Goal: Transaction & Acquisition: Purchase product/service

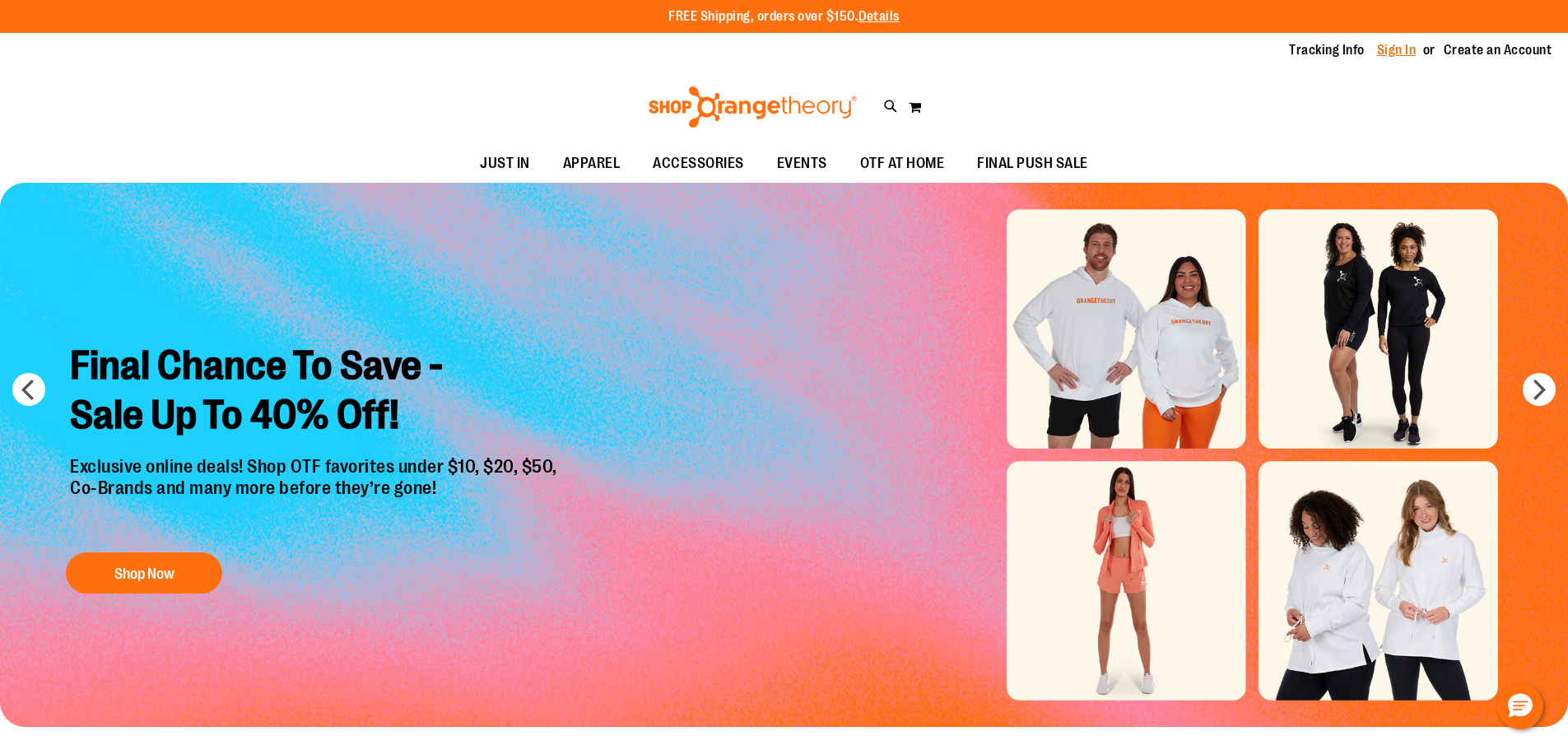
click at [1395, 55] on link "Sign In" at bounding box center [1397, 50] width 40 height 18
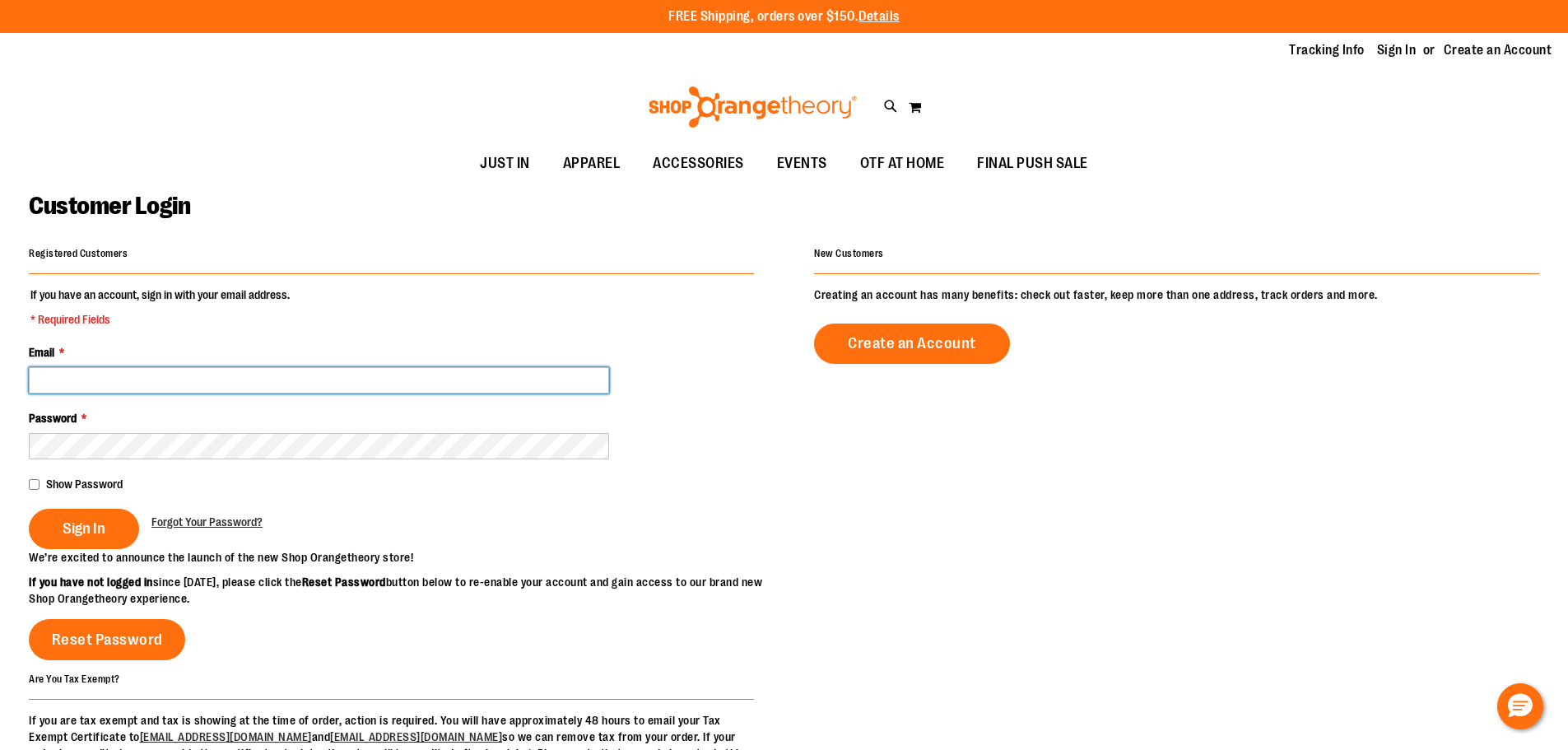
click at [557, 372] on input "Email *" at bounding box center [319, 380] width 580 height 26
type input "**********"
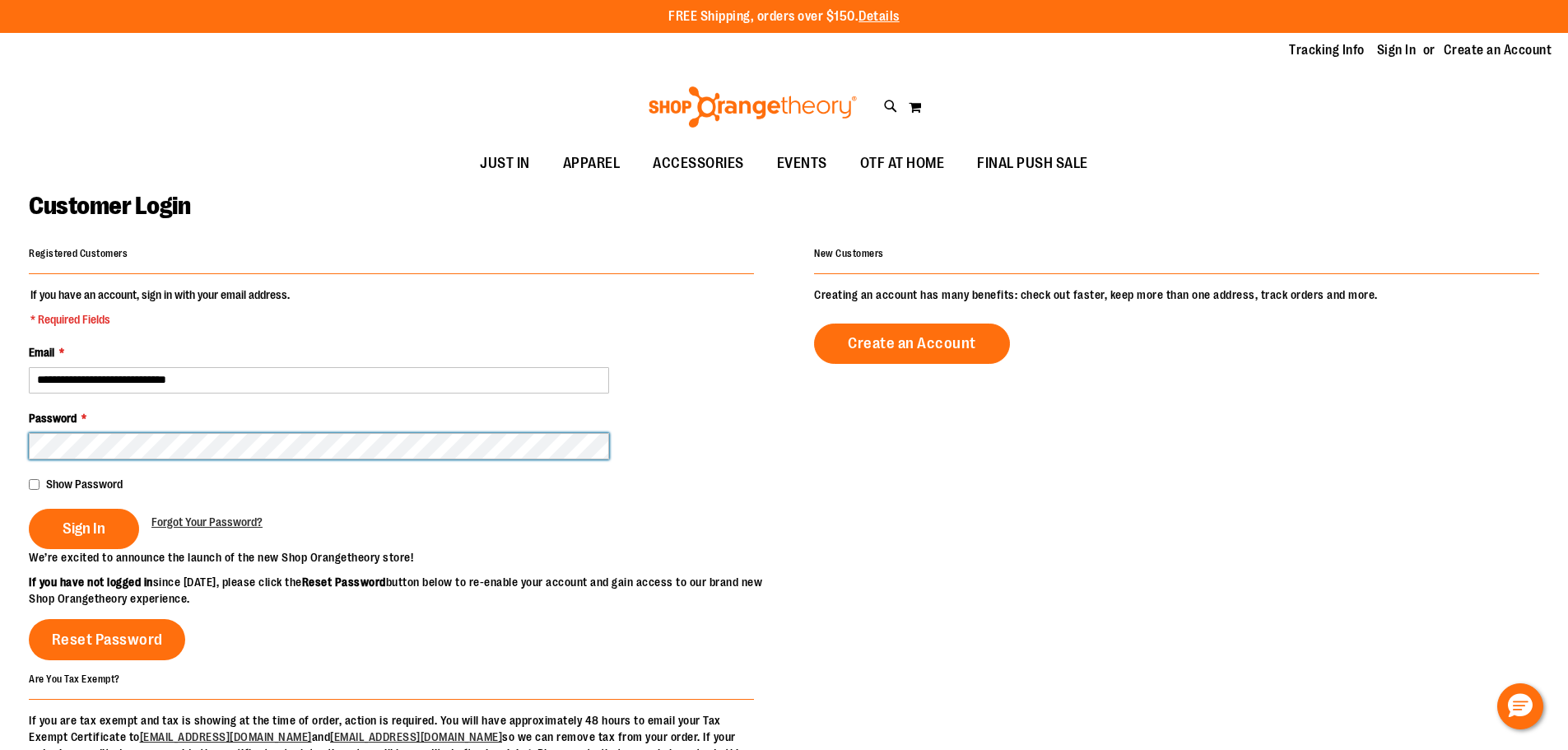
click at [29, 508] on button "Sign In" at bounding box center [84, 528] width 111 height 40
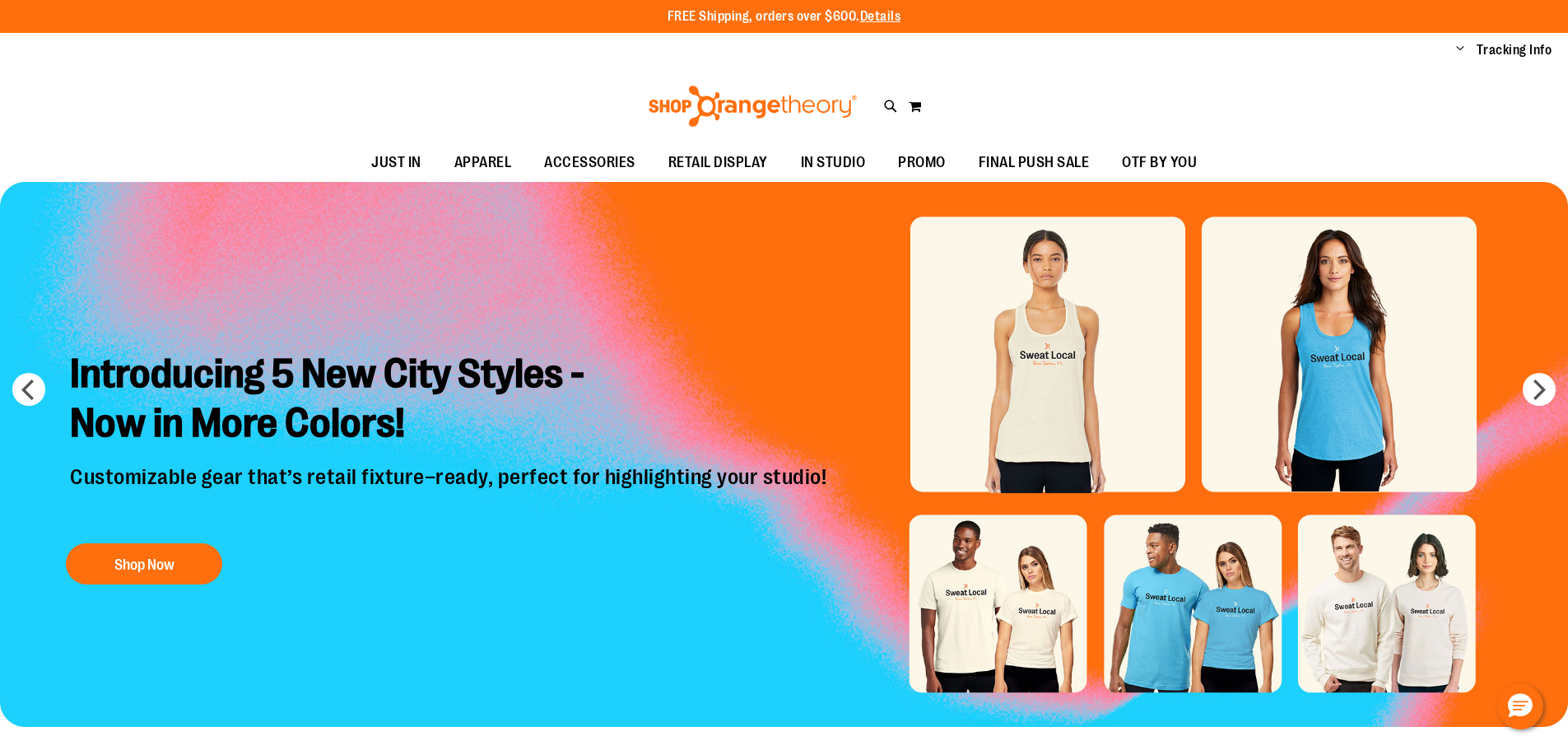
click at [1339, 380] on img "Slide 1 of 8" at bounding box center [784, 453] width 1568 height 544
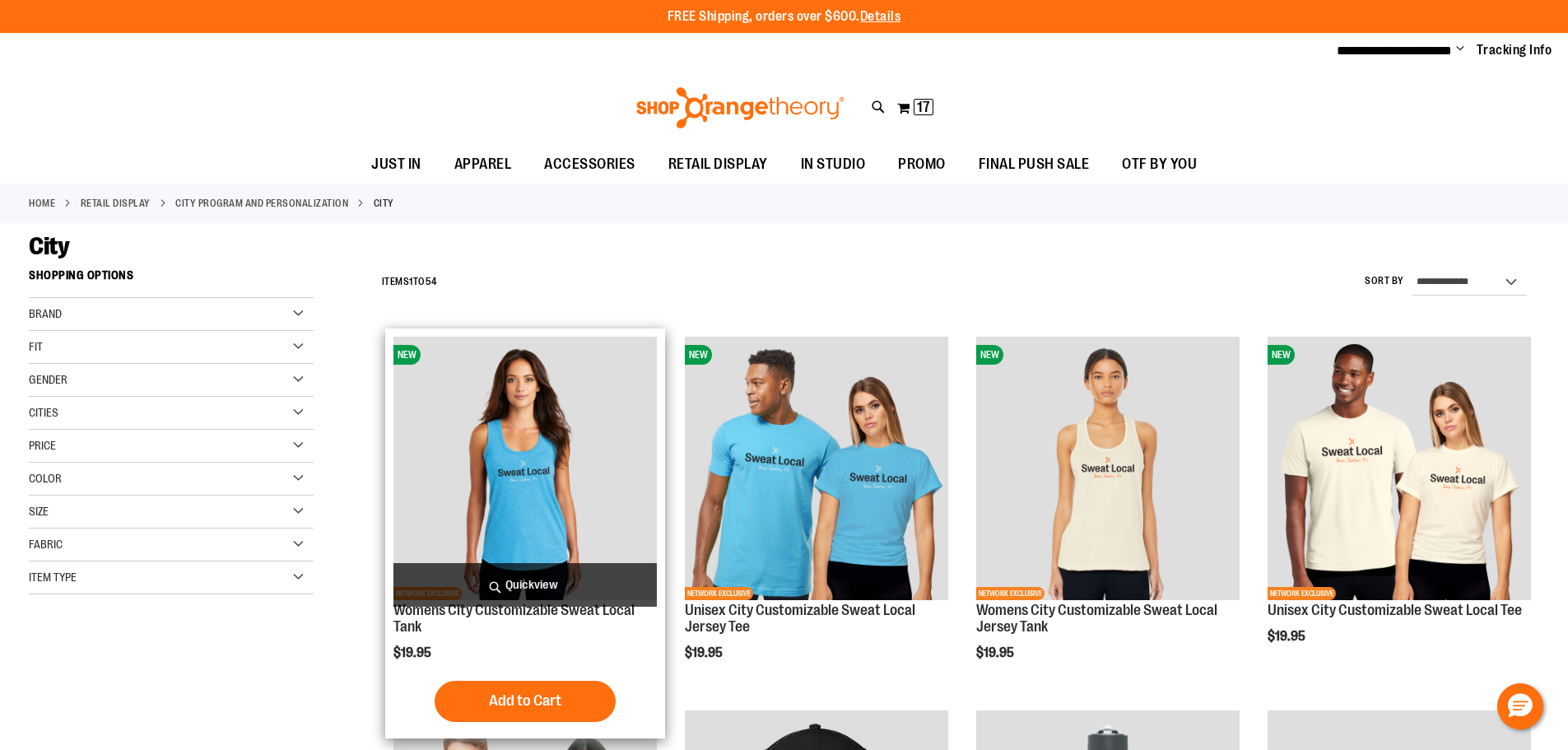
click at [518, 477] on img "product" at bounding box center [525, 469] width 263 height 263
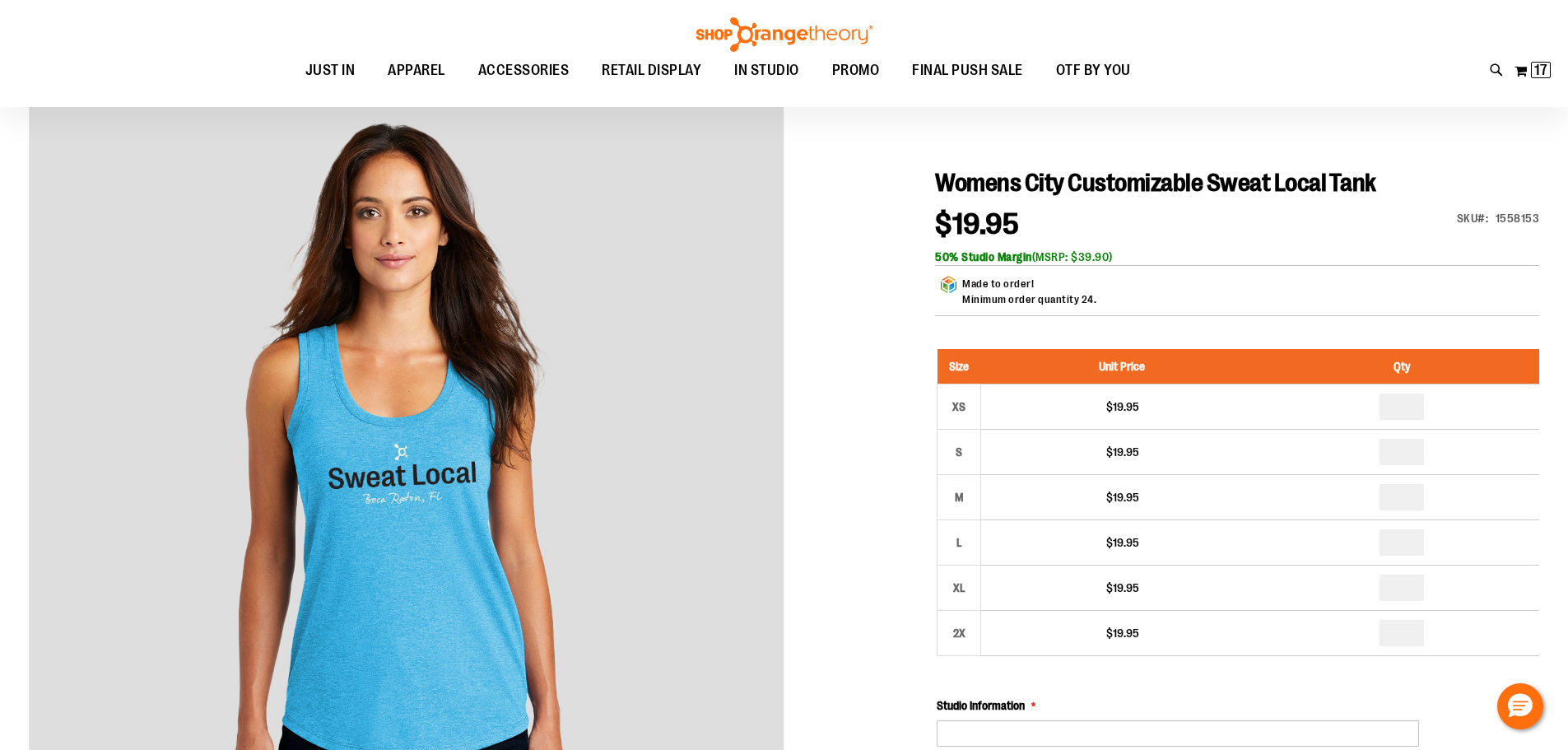
scroll to position [163, 0]
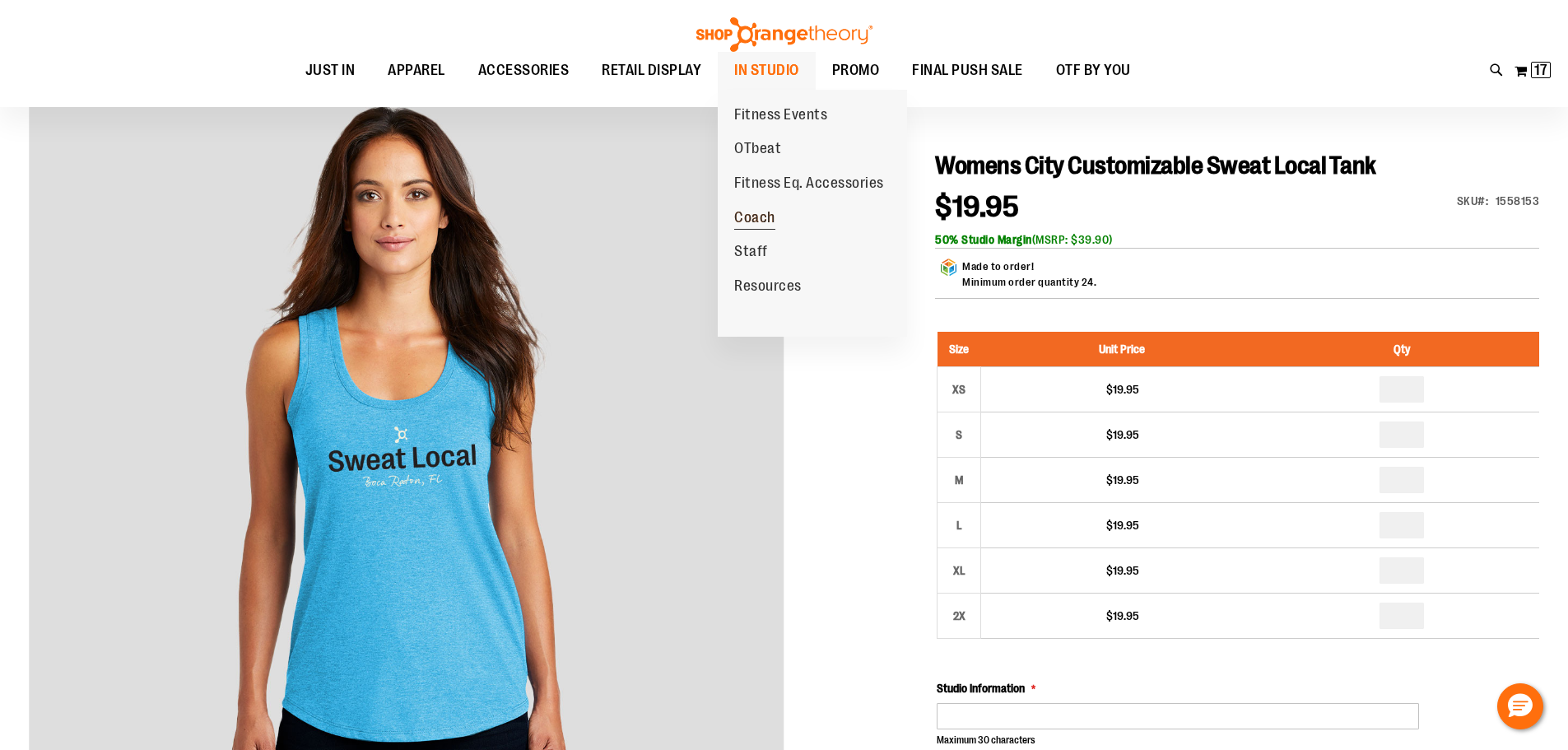
click at [760, 216] on span "Coach" at bounding box center [754, 219] width 41 height 21
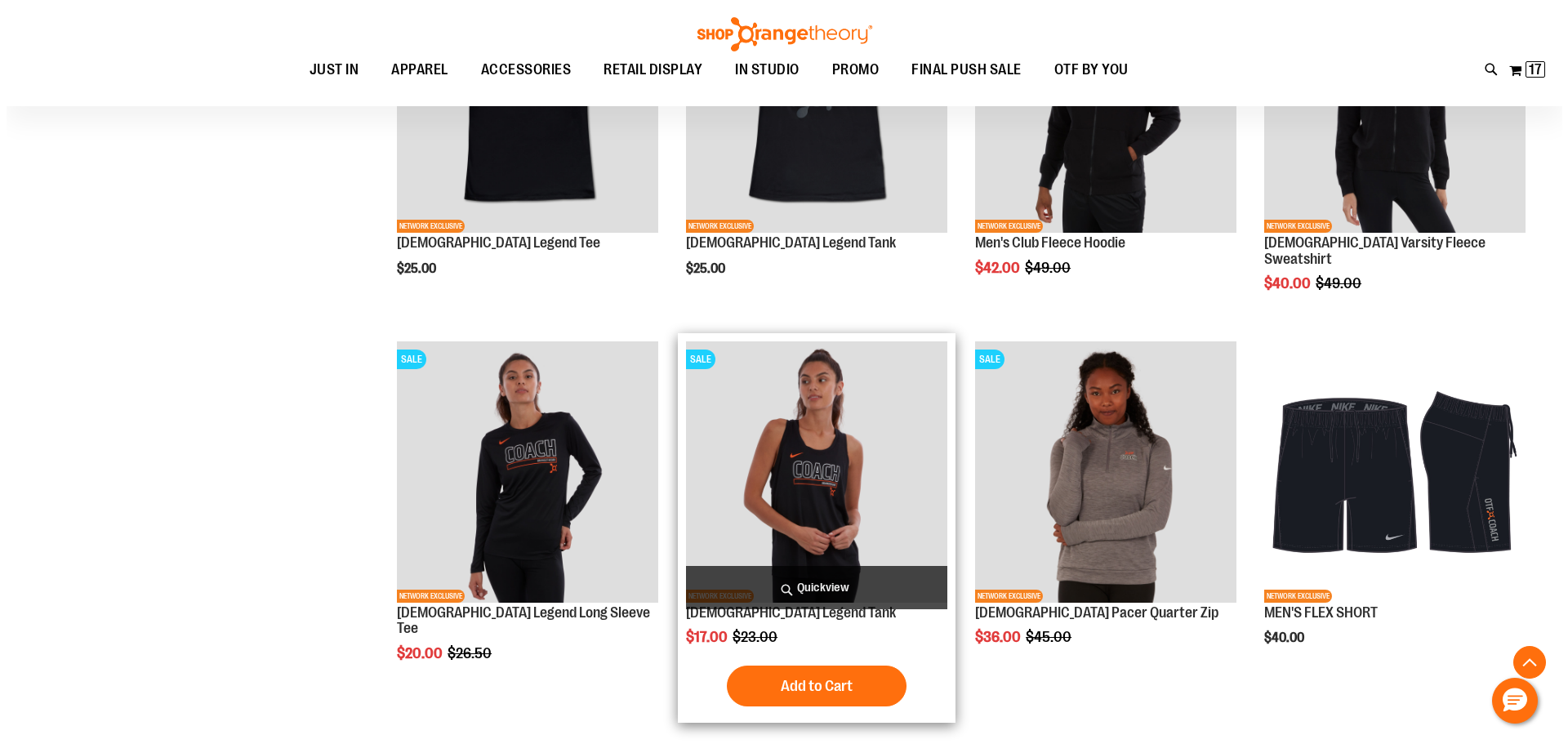
scroll to position [1469, 0]
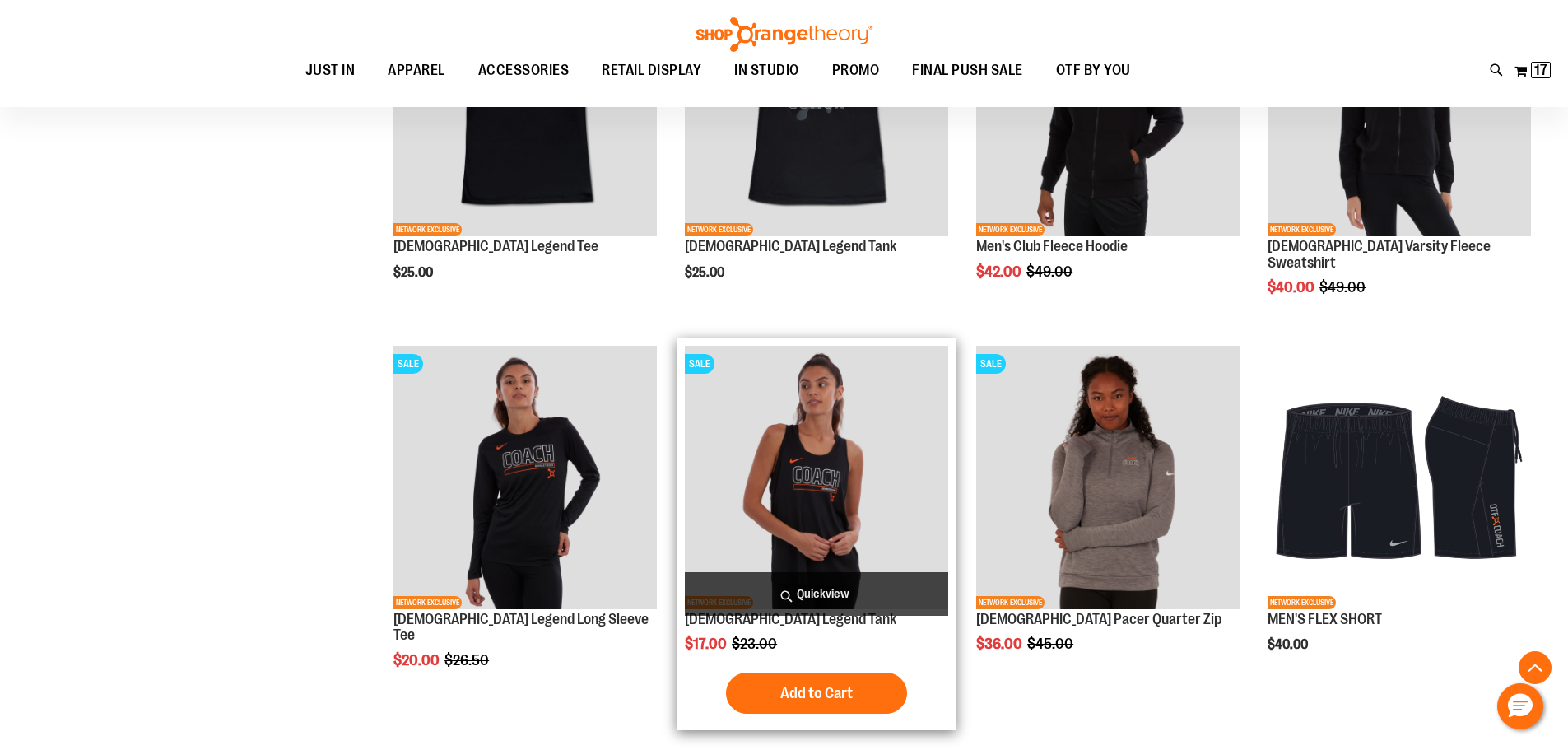
click at [833, 590] on span "Quickview" at bounding box center [816, 594] width 263 height 44
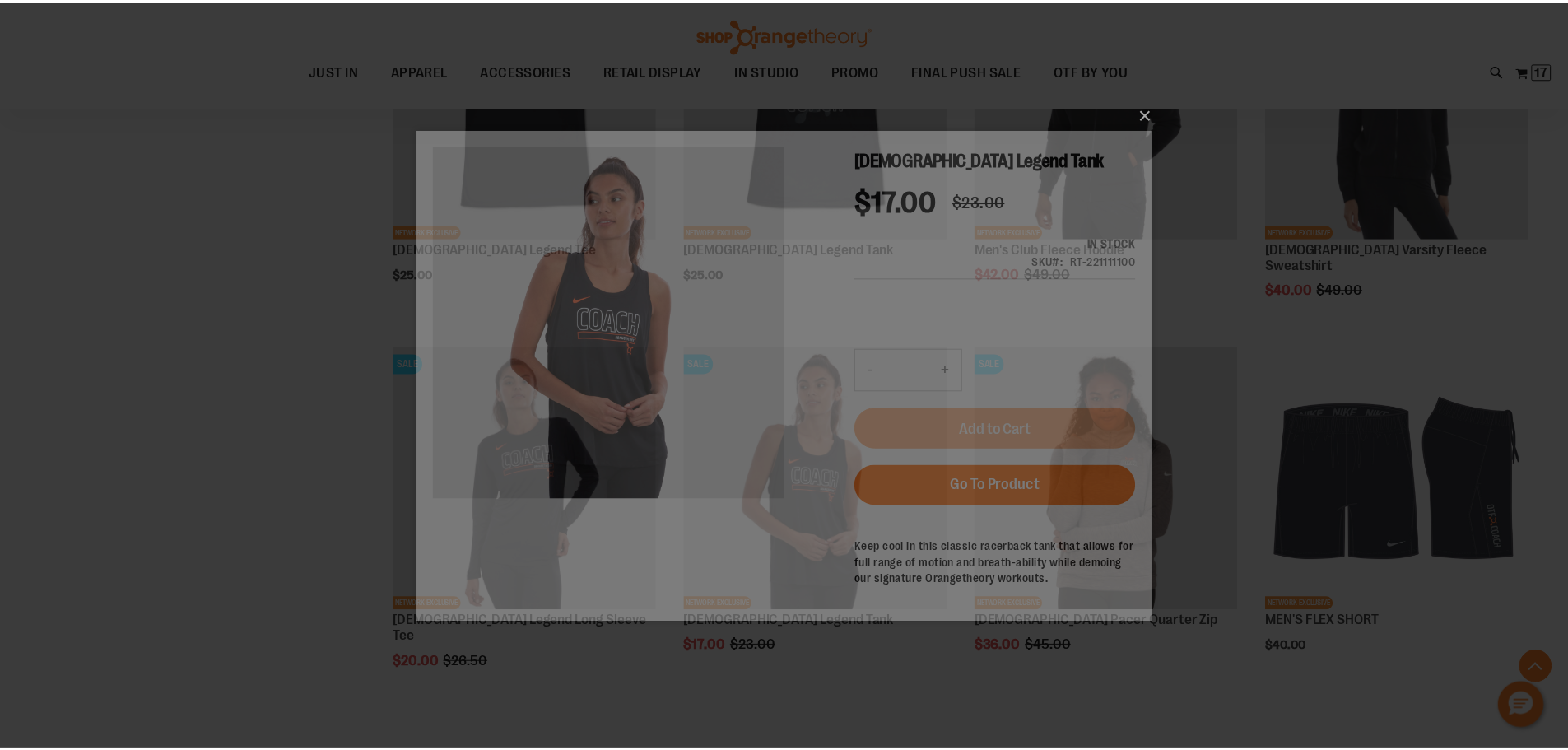
scroll to position [0, 0]
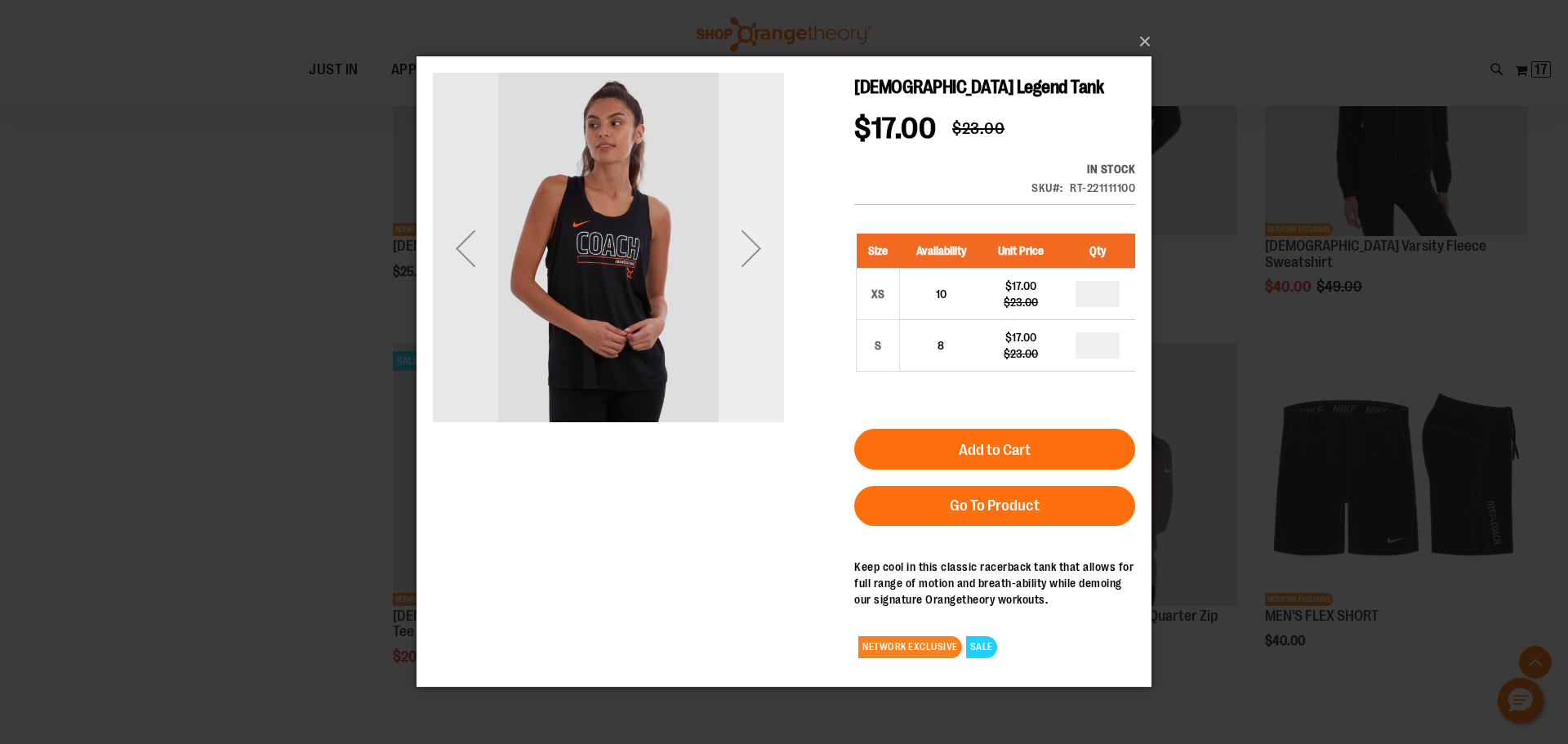
click at [744, 256] on div "Next" at bounding box center [751, 248] width 66 height 66
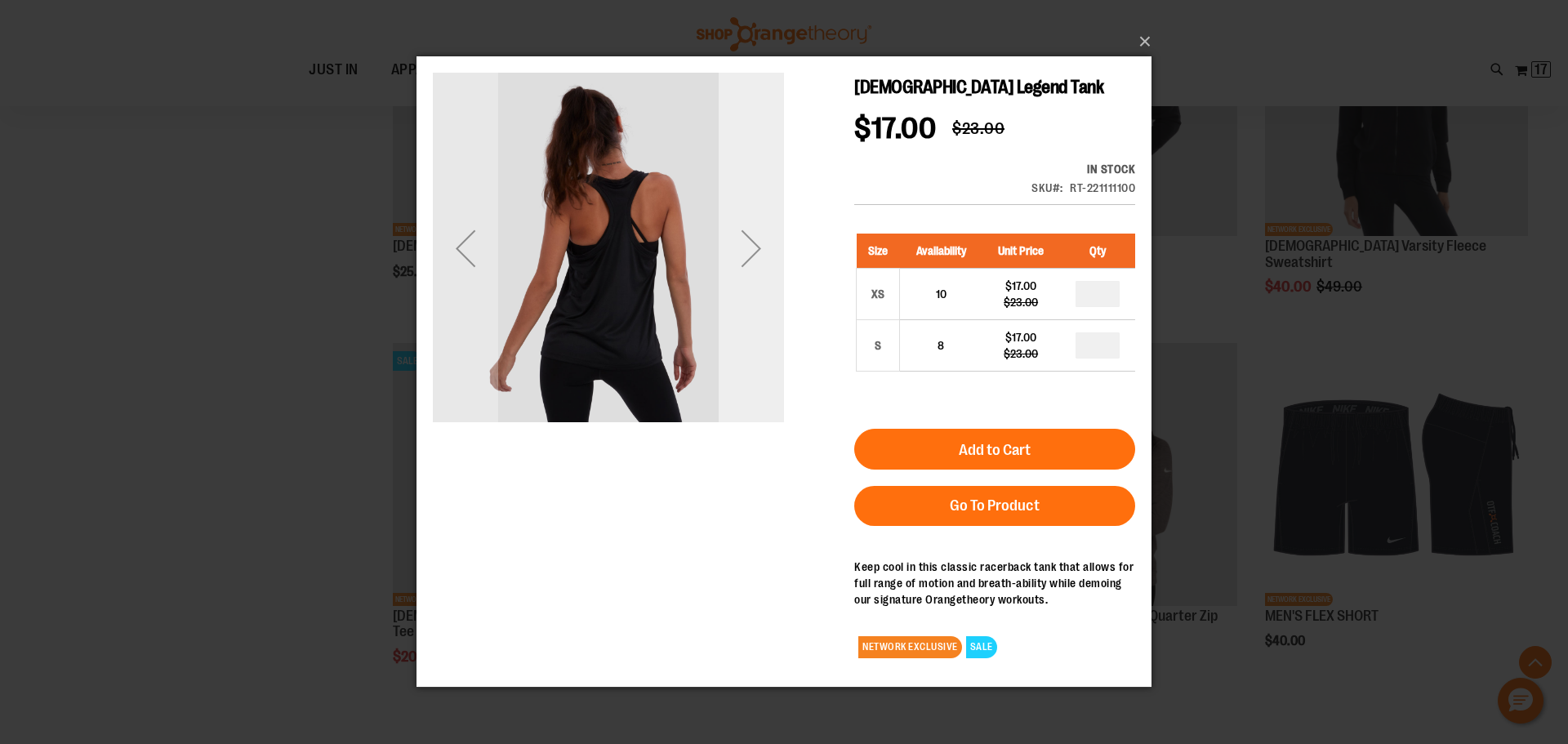
click at [744, 256] on div "Next" at bounding box center [751, 248] width 66 height 66
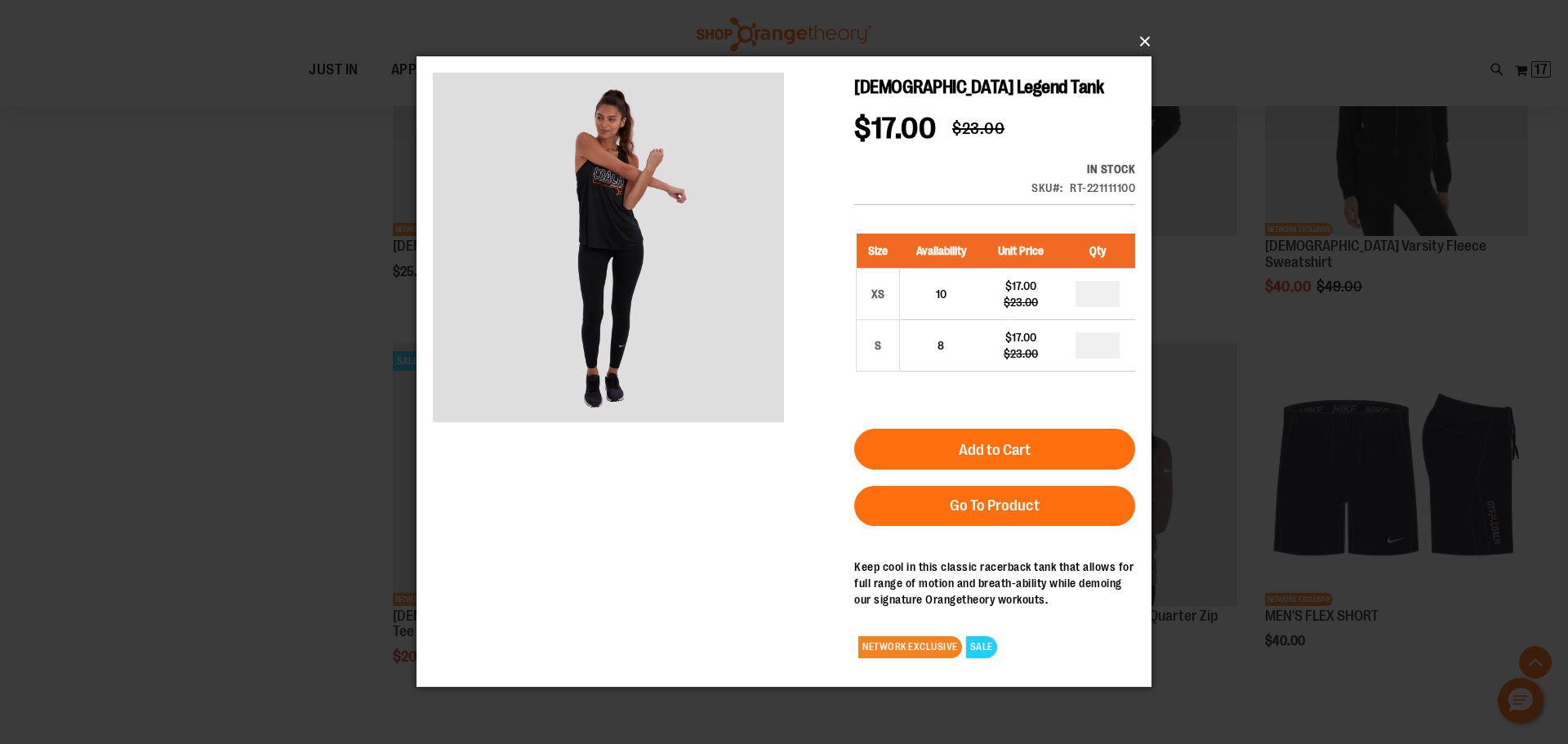
click at [1148, 36] on button "×" at bounding box center [789, 41] width 735 height 36
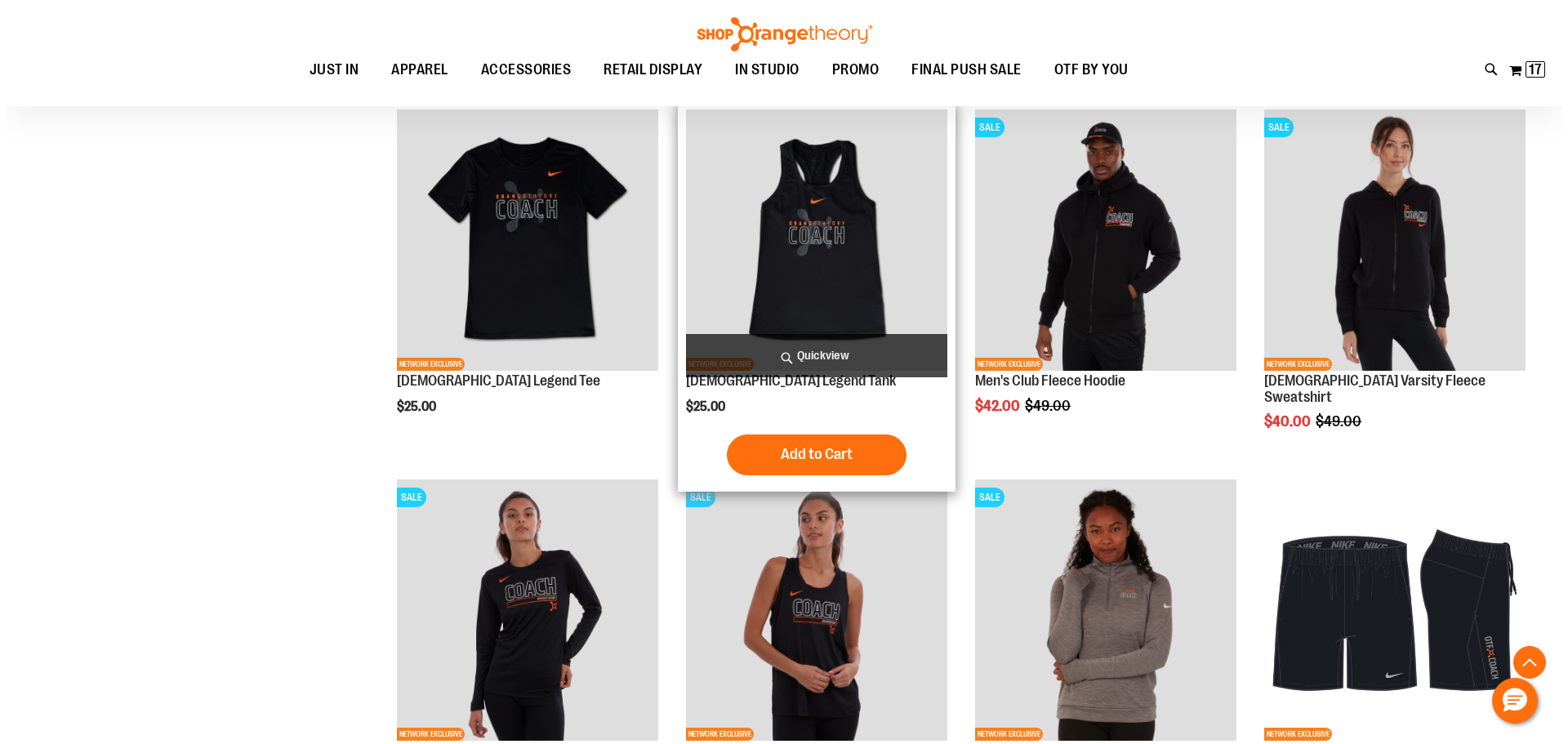
scroll to position [1306, 0]
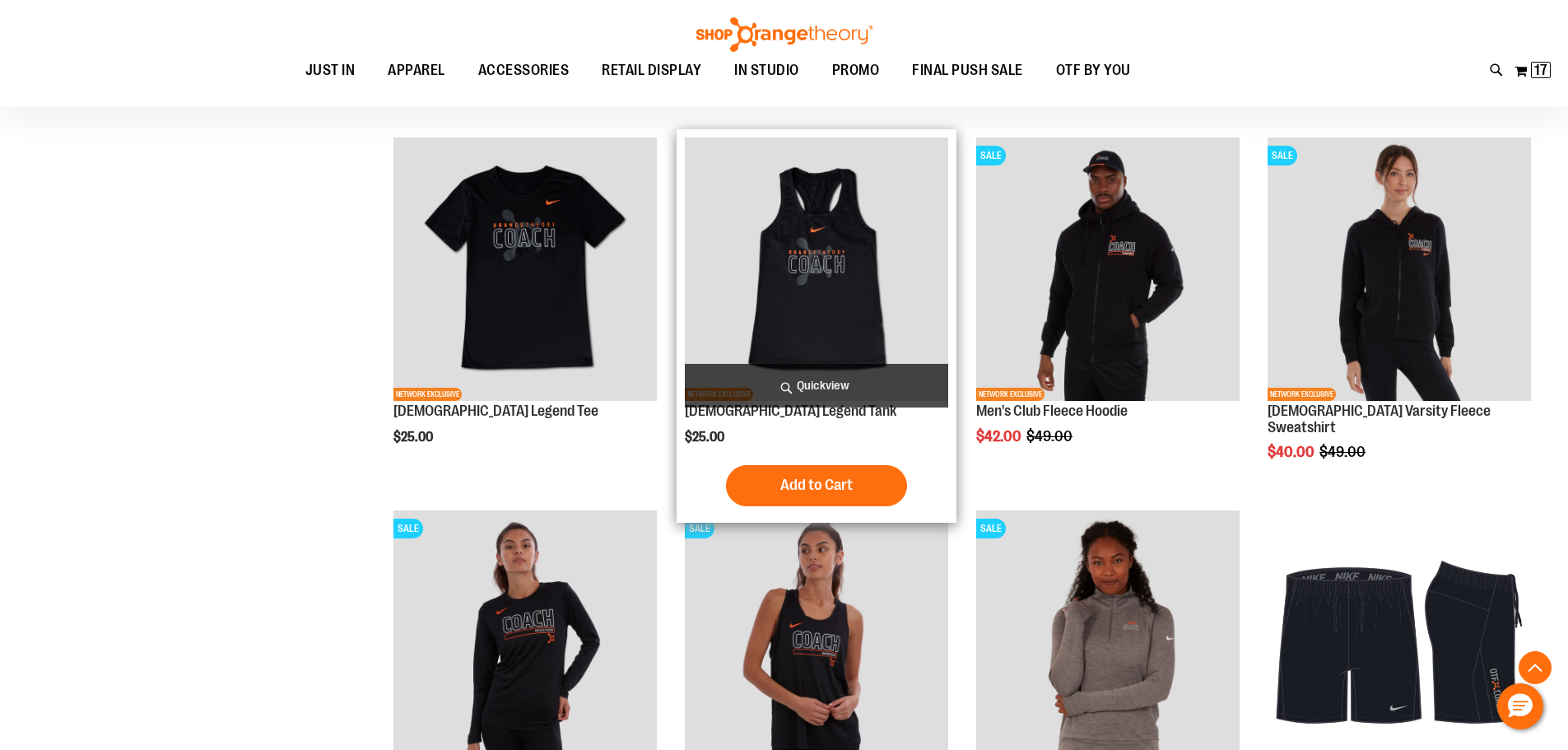
click at [839, 385] on span "Quickview" at bounding box center [816, 386] width 263 height 44
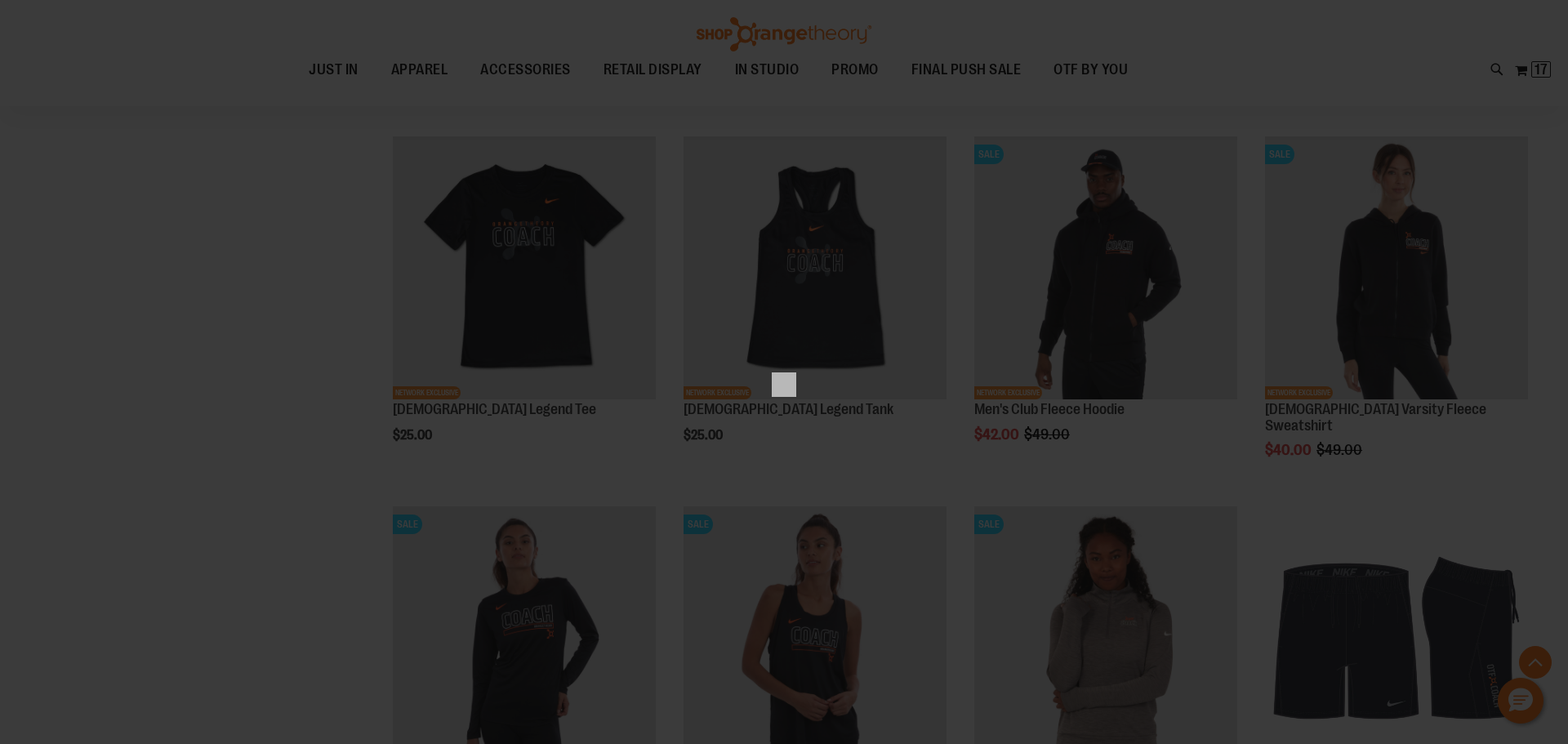
scroll to position [0, 0]
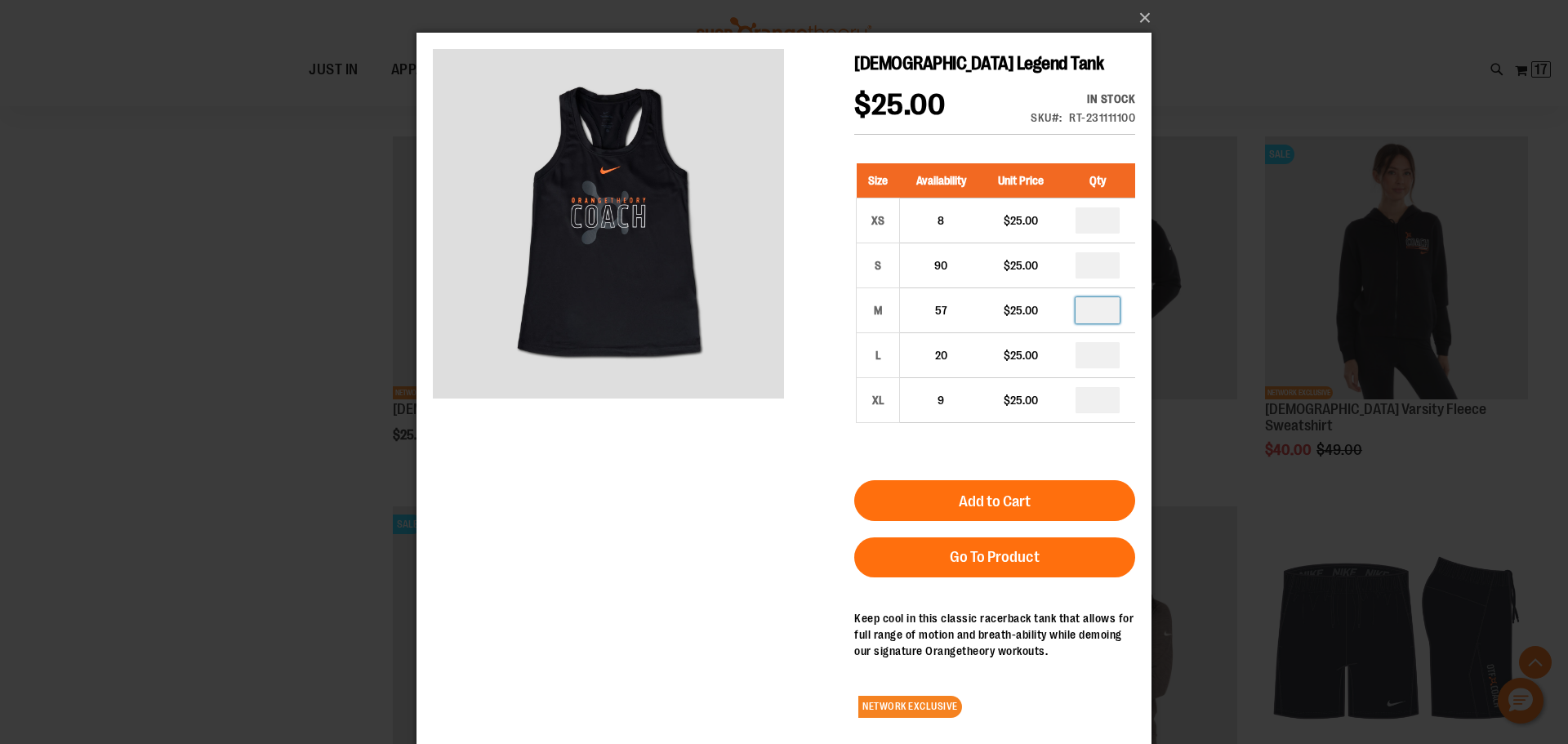
drag, startPoint x: 1091, startPoint y: 313, endPoint x: 1162, endPoint y: 319, distance: 71.3
click at [1152, 319] on html "Skip to Content The store will not work correctly when cookies are disabled. La…" at bounding box center [784, 389] width 735 height 714
type input "*"
click at [984, 463] on div "Size Availability Unit Price Qty XS 8 $25.00 * S 90" at bounding box center [994, 305] width 281 height 317
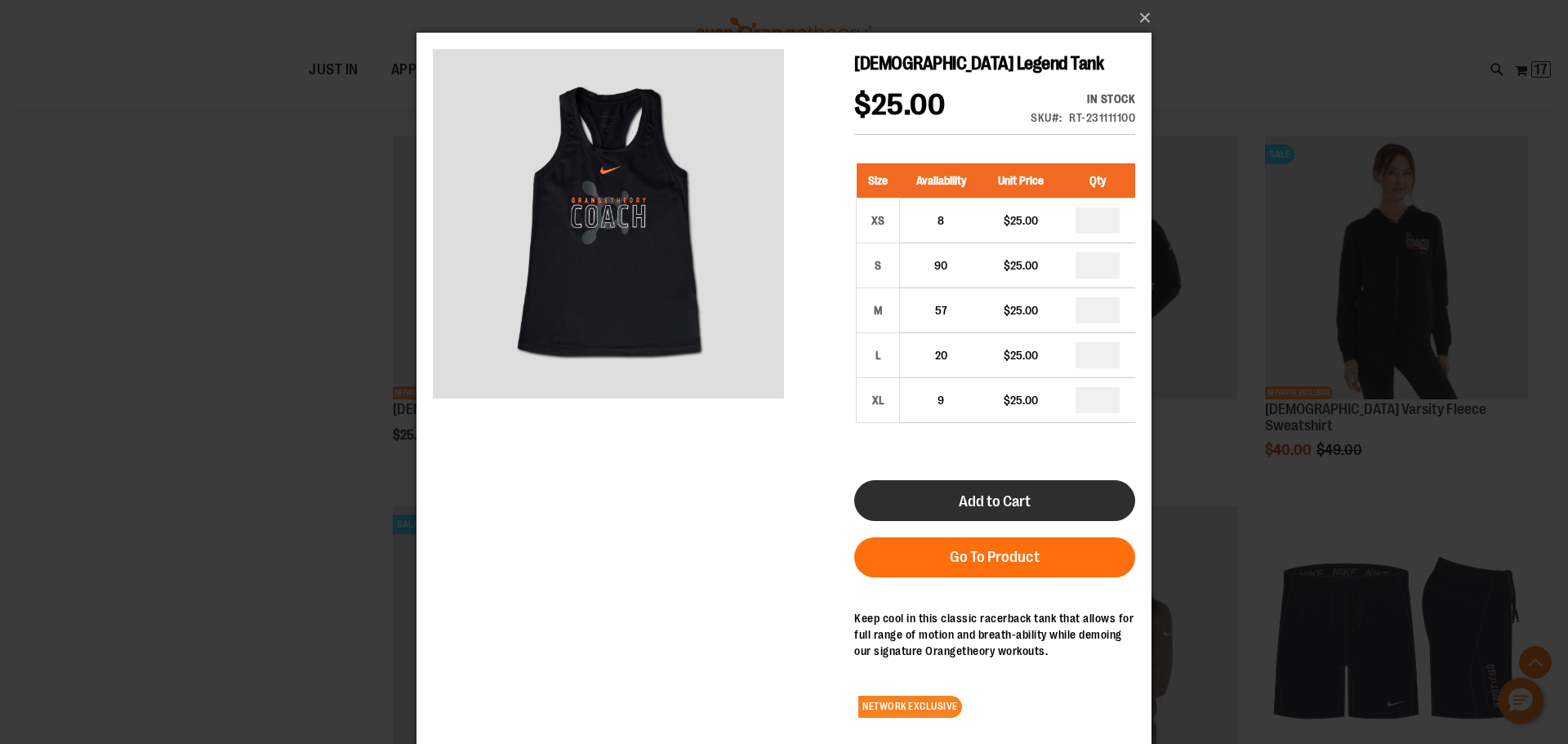
click at [980, 504] on span "Add to Cart" at bounding box center [995, 502] width 72 height 18
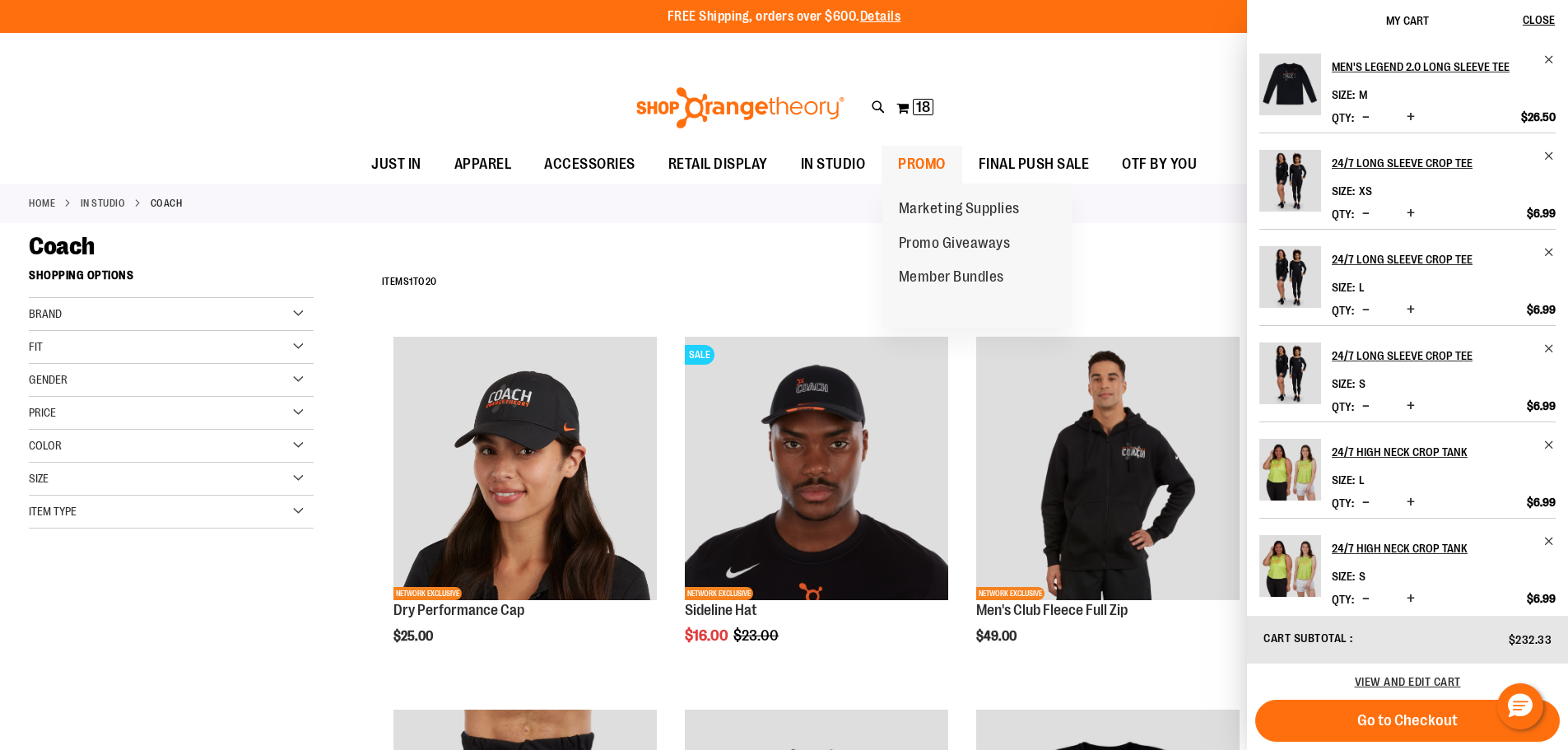
click at [902, 160] on span "PROMO" at bounding box center [922, 163] width 48 height 37
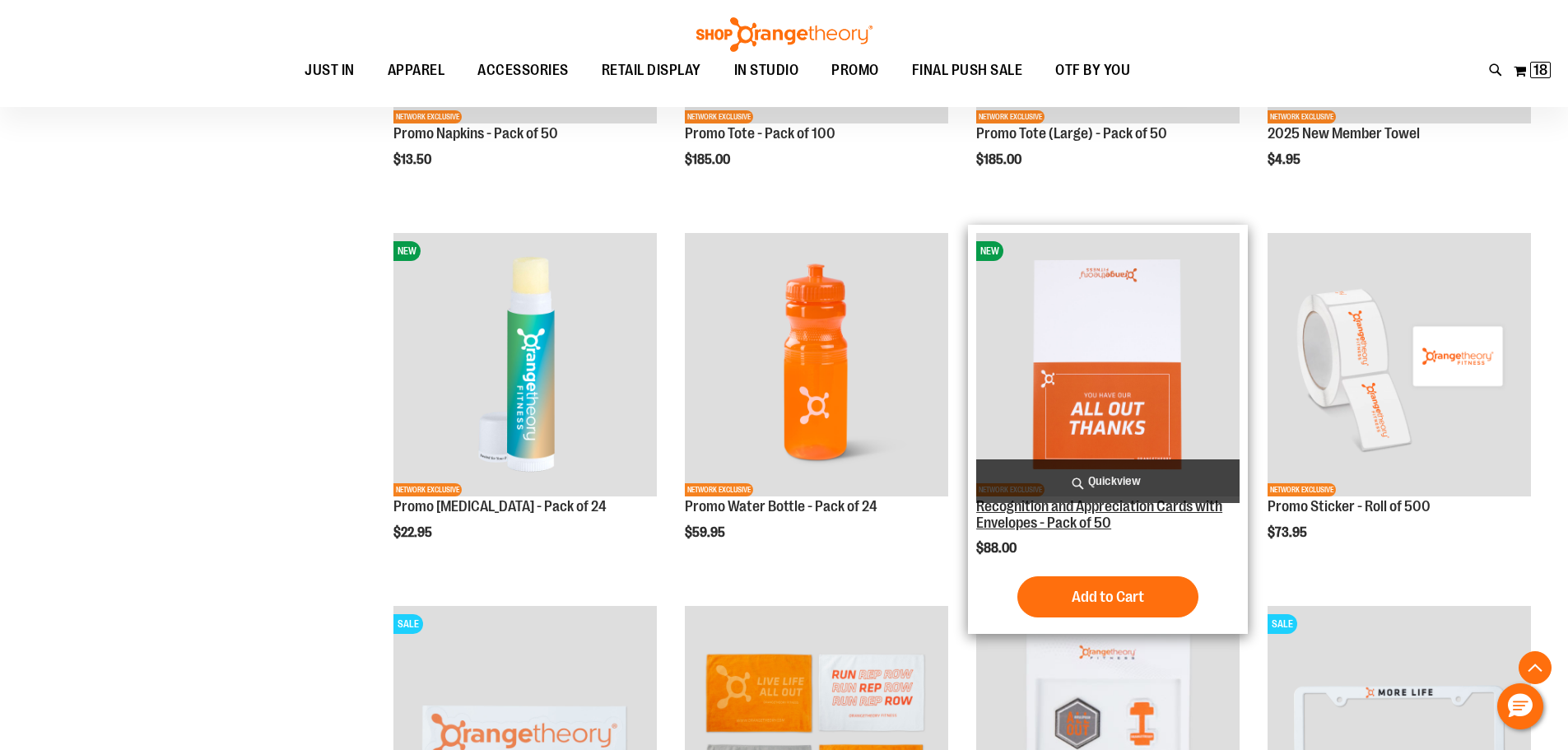
scroll to position [1234, 0]
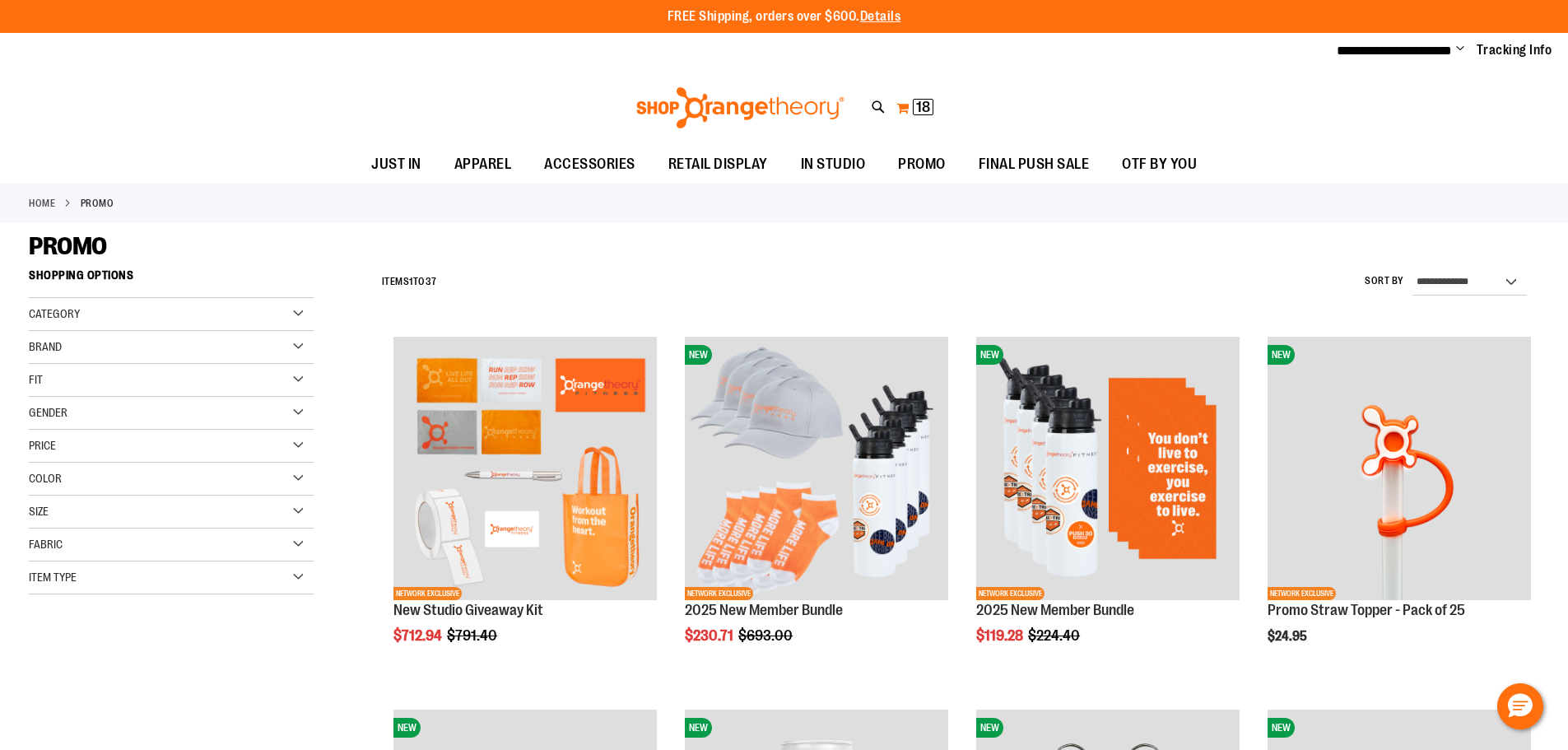
click at [913, 110] on span "18 18 items" at bounding box center [923, 107] width 21 height 16
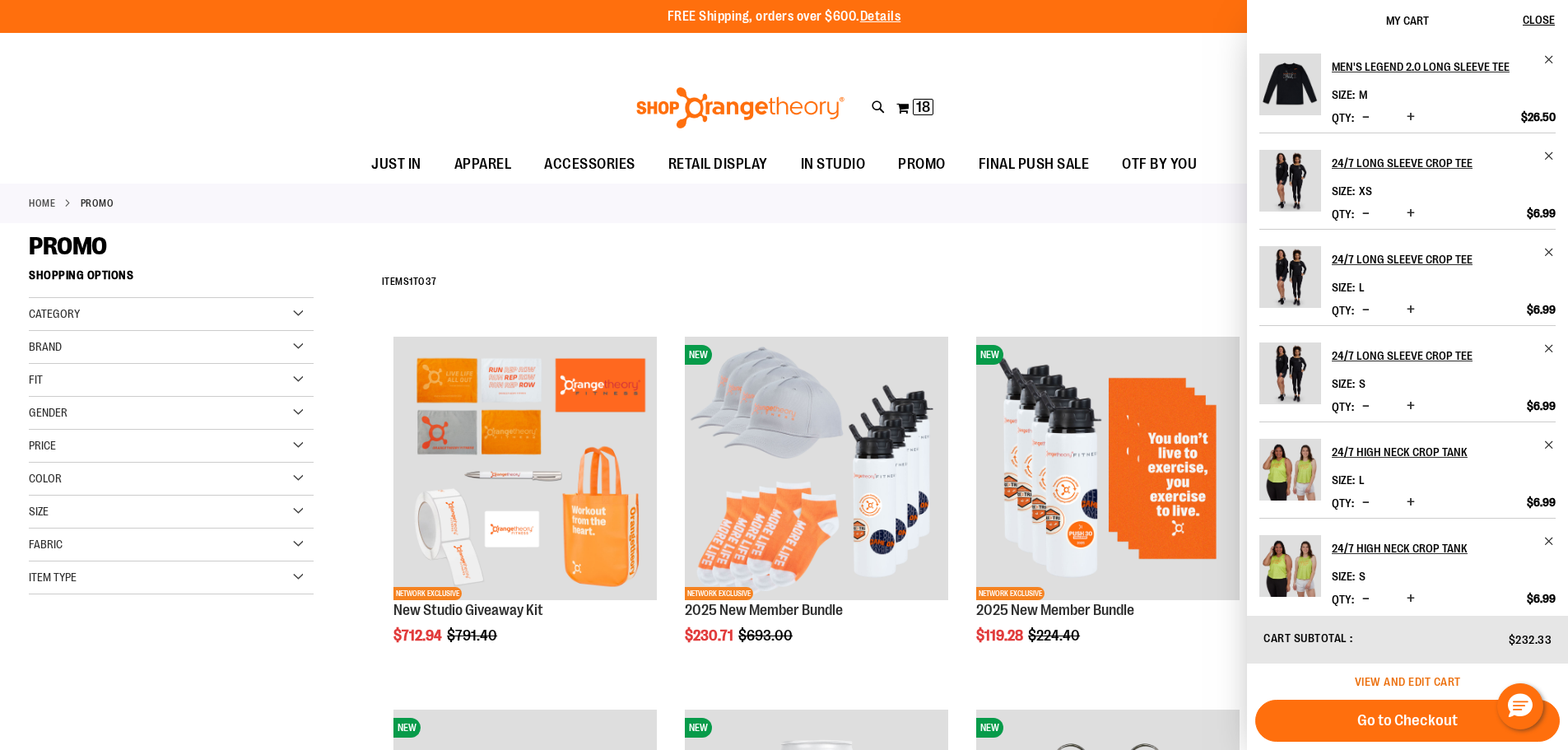
click at [1416, 685] on span "View and edit cart" at bounding box center [1408, 682] width 106 height 14
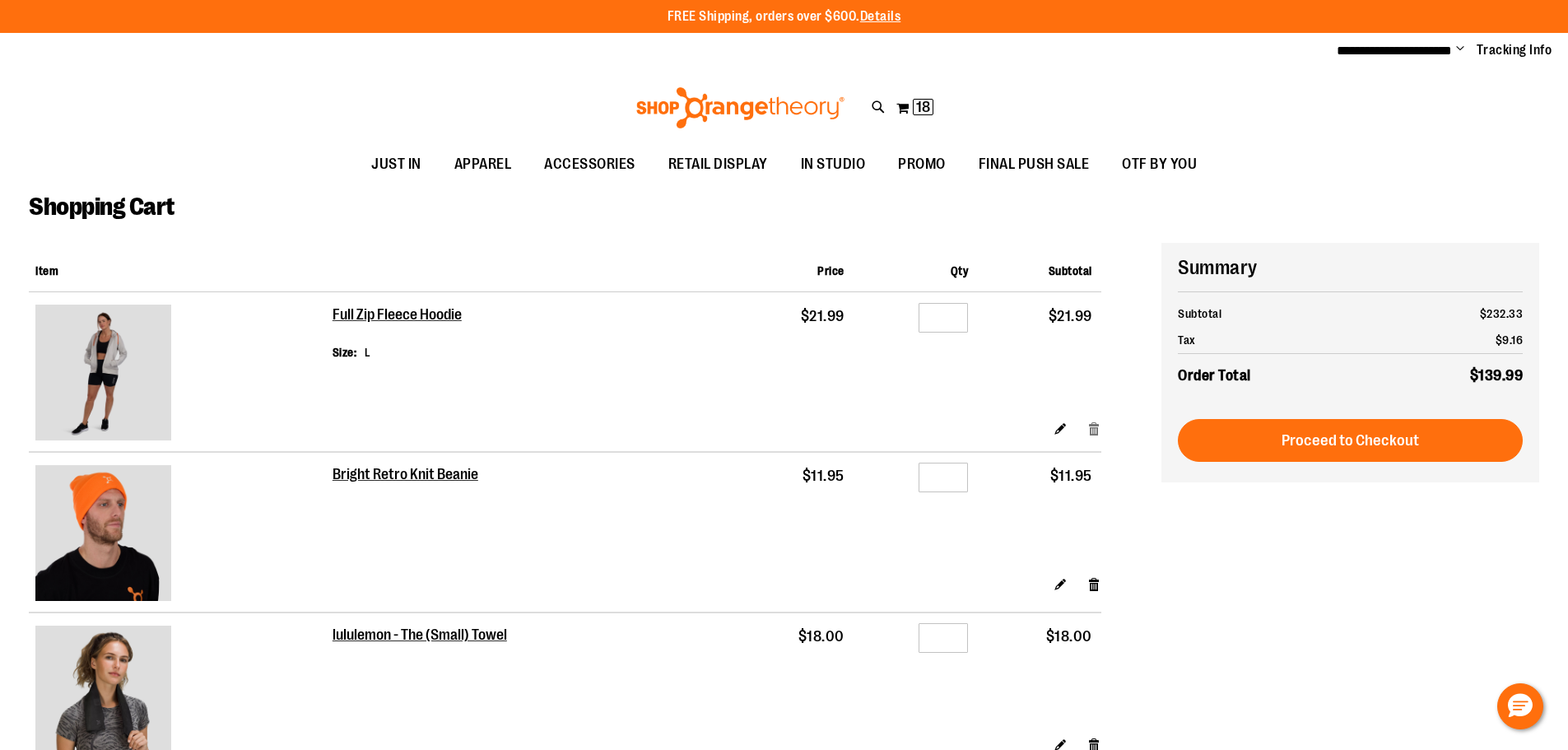
click at [1094, 435] on link "Remove item" at bounding box center [1094, 428] width 14 height 17
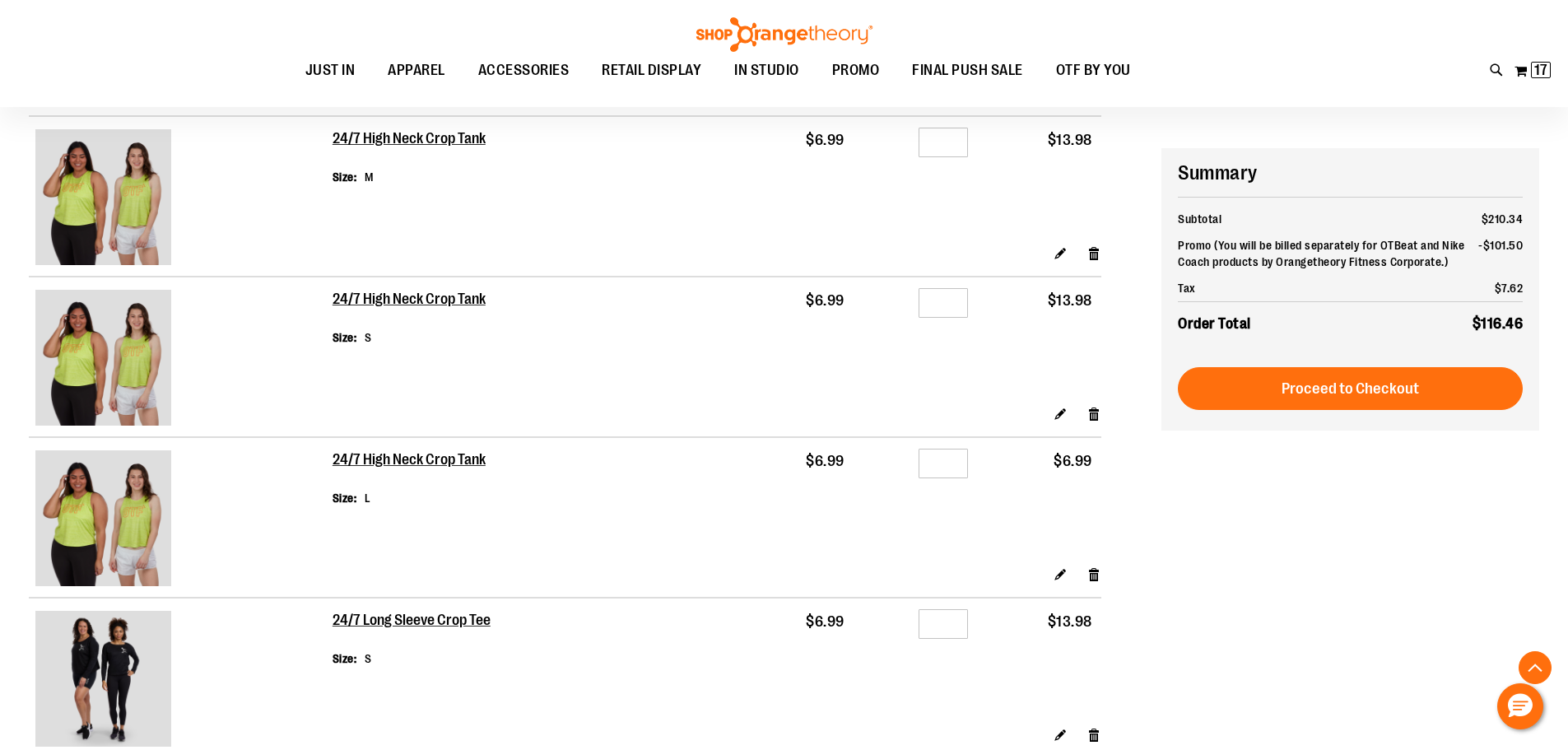
scroll to position [576, 0]
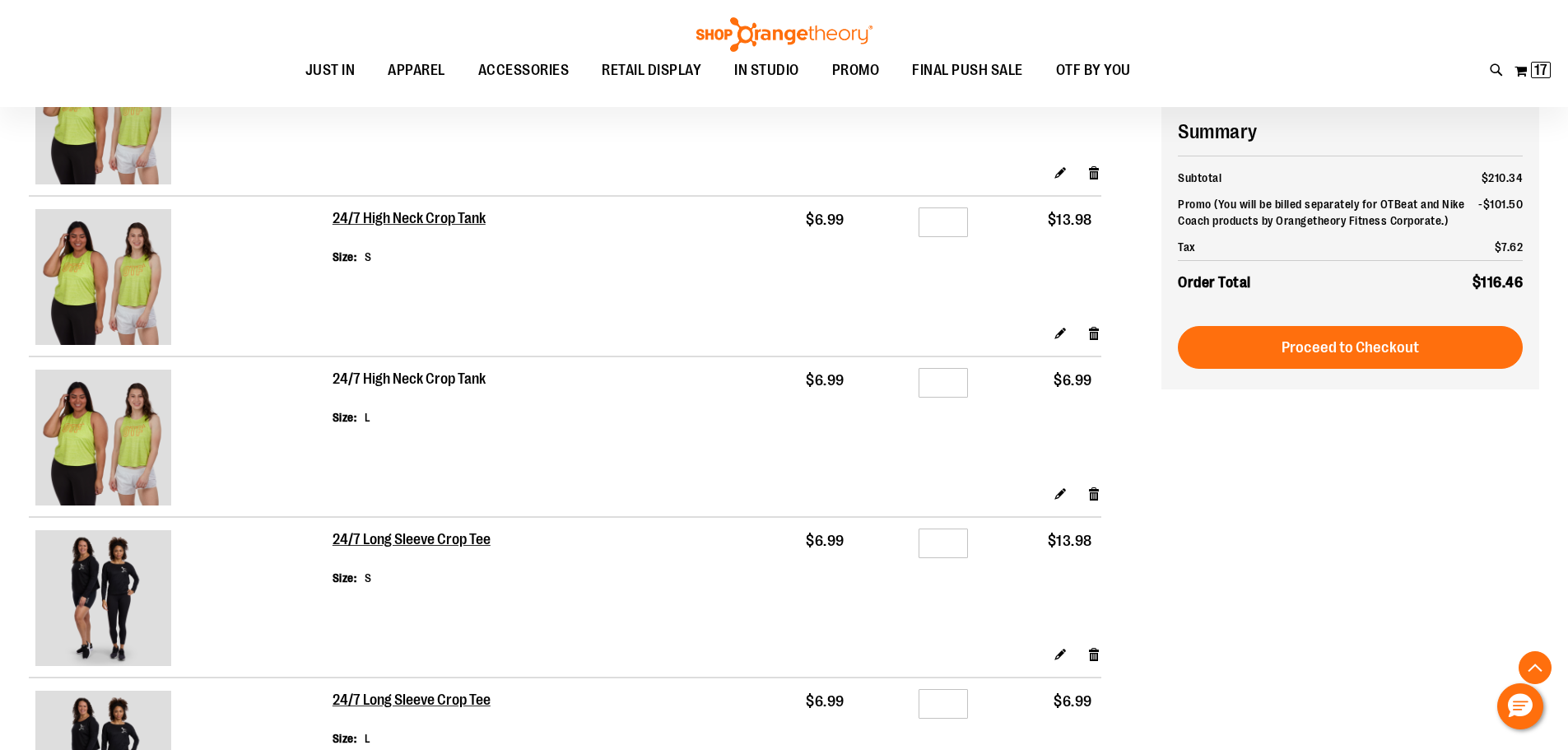
click at [415, 381] on h2 "24/7 High Neck Crop Tank" at bounding box center [409, 380] width 154 height 18
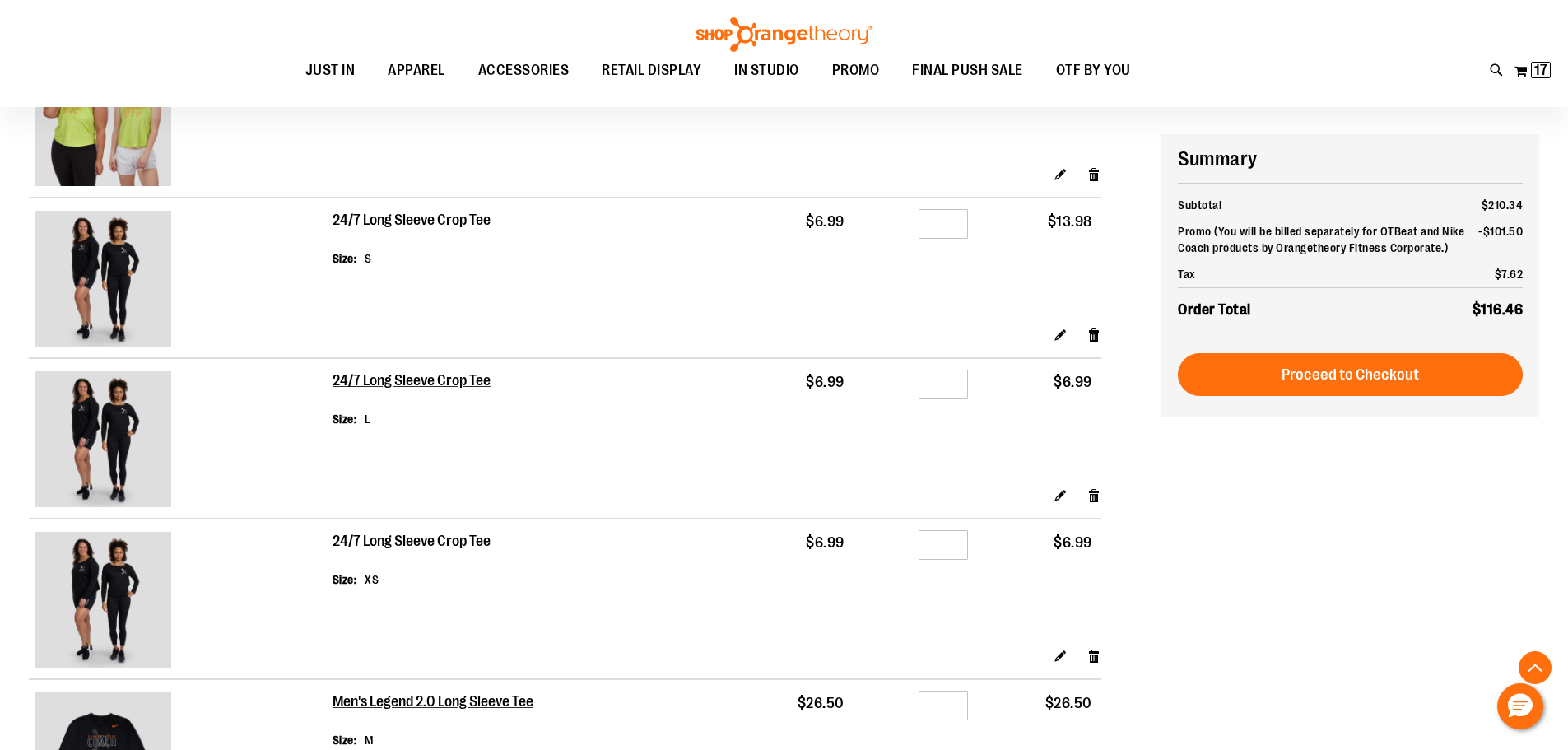
scroll to position [740, 0]
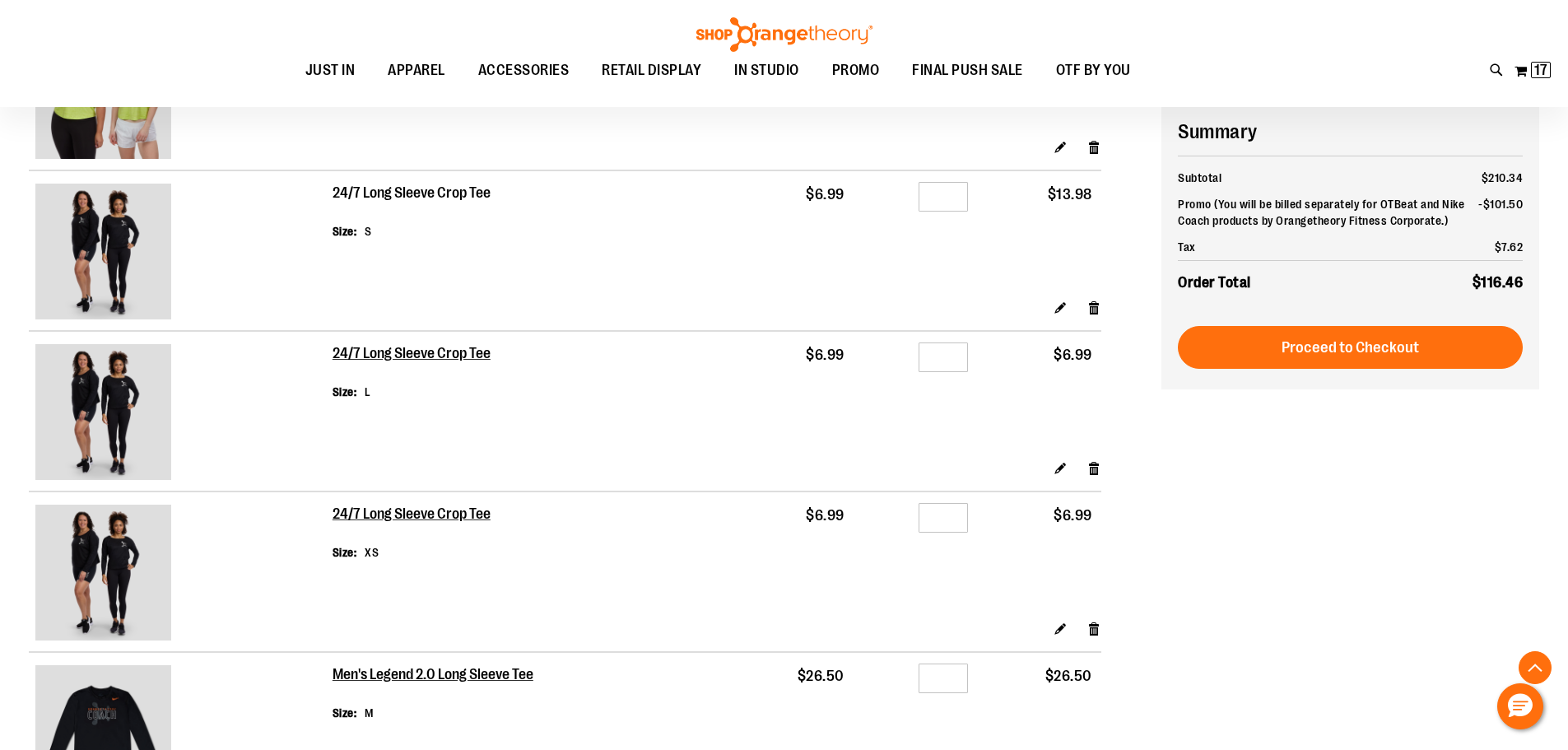
click at [463, 197] on h2 "24/7 Long Sleeve Crop Tee" at bounding box center [412, 193] width 160 height 18
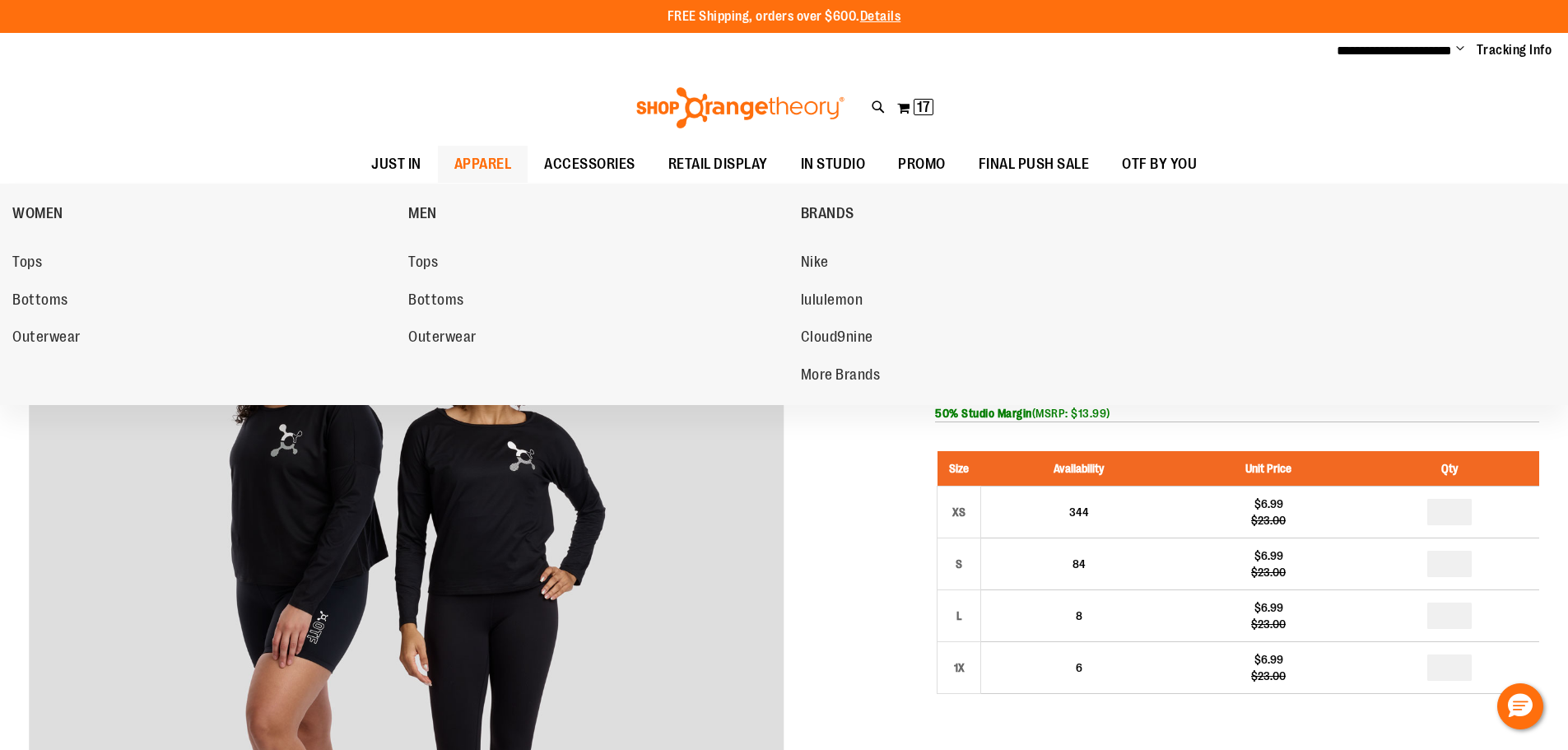
click at [500, 166] on span "APPAREL" at bounding box center [483, 163] width 57 height 37
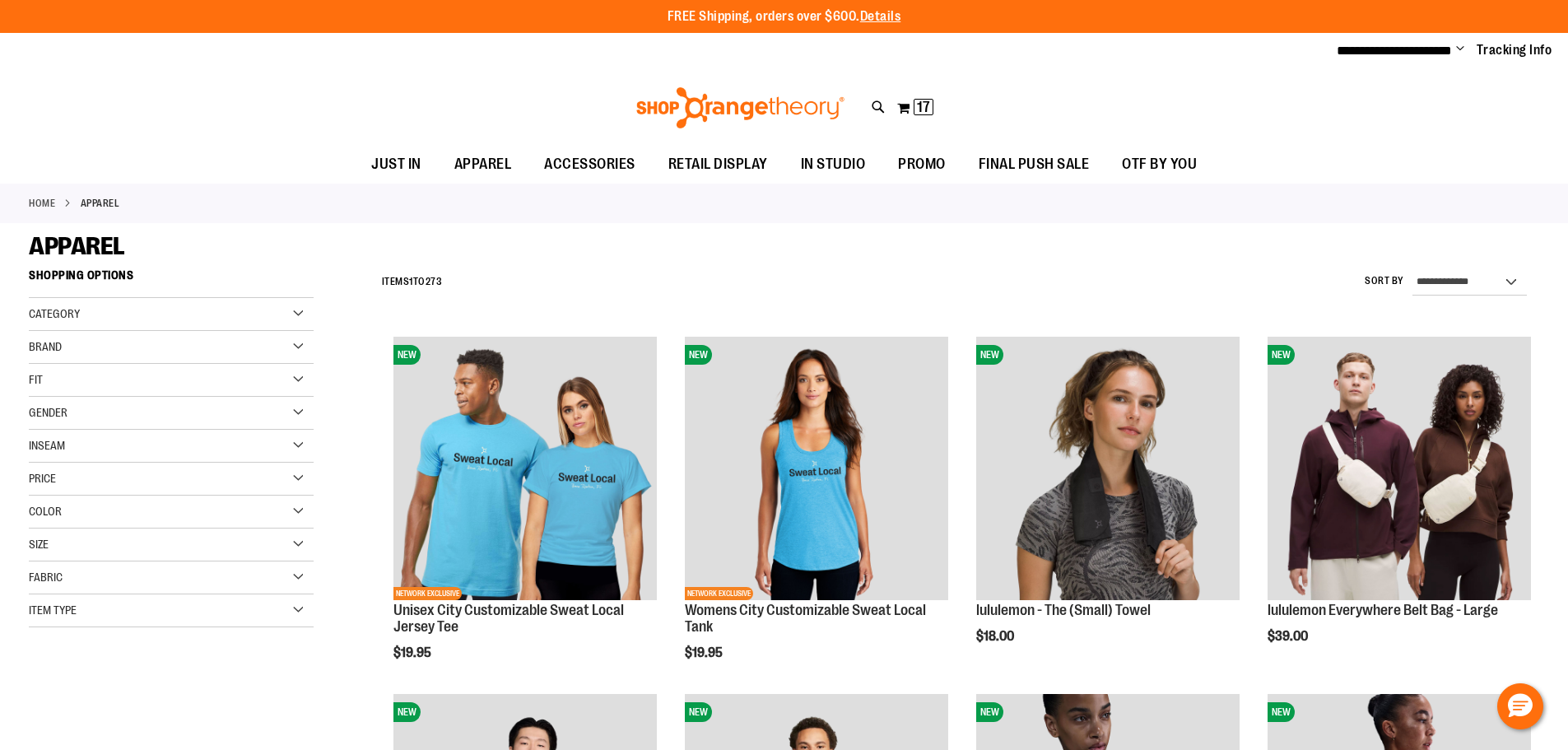
click at [1448, 268] on div "**********" at bounding box center [957, 281] width 1166 height 43
click at [1458, 282] on select "**********" at bounding box center [1470, 282] width 114 height 26
select select "*********"
click at [1413, 270] on select "**********" at bounding box center [1470, 282] width 114 height 26
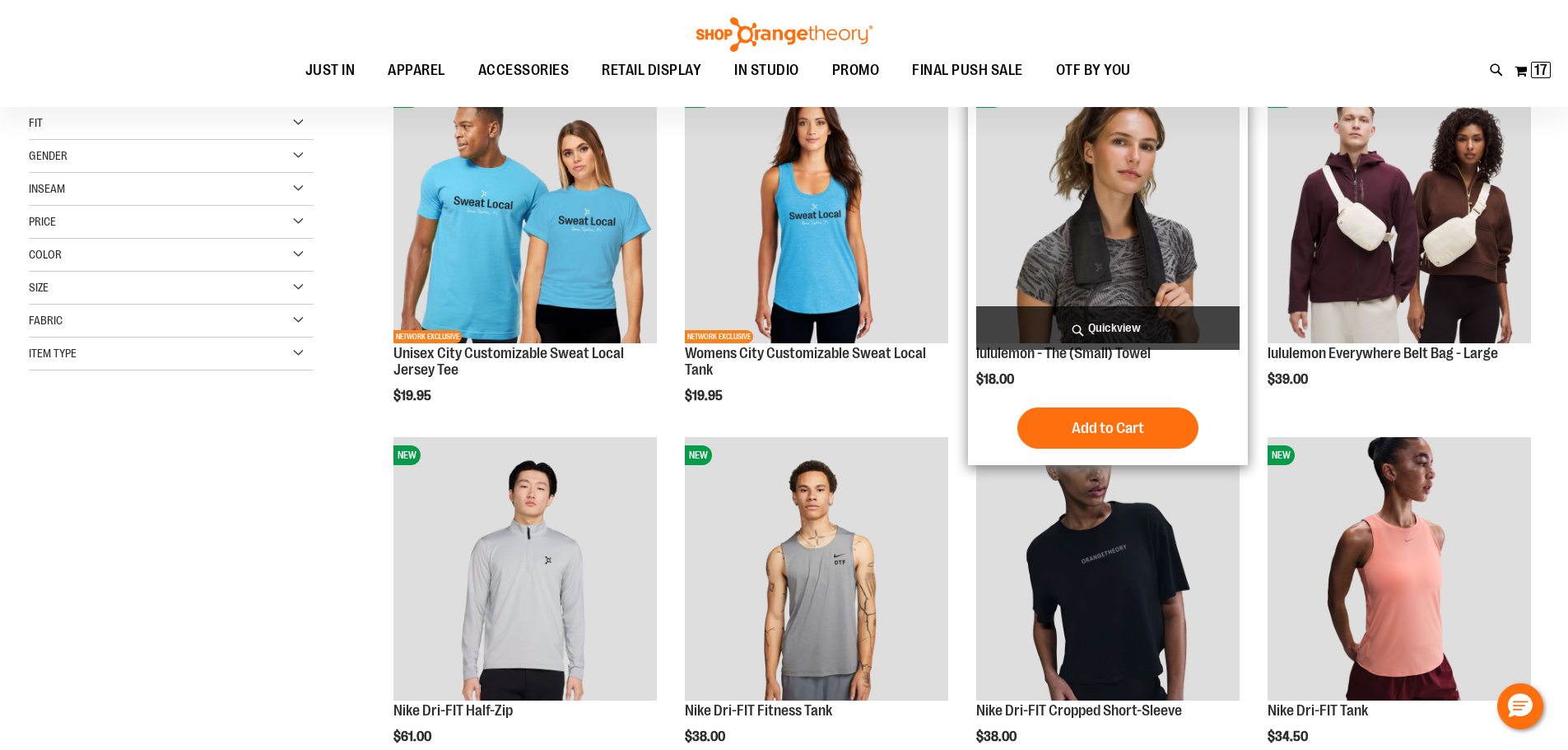
scroll to position [261, 0]
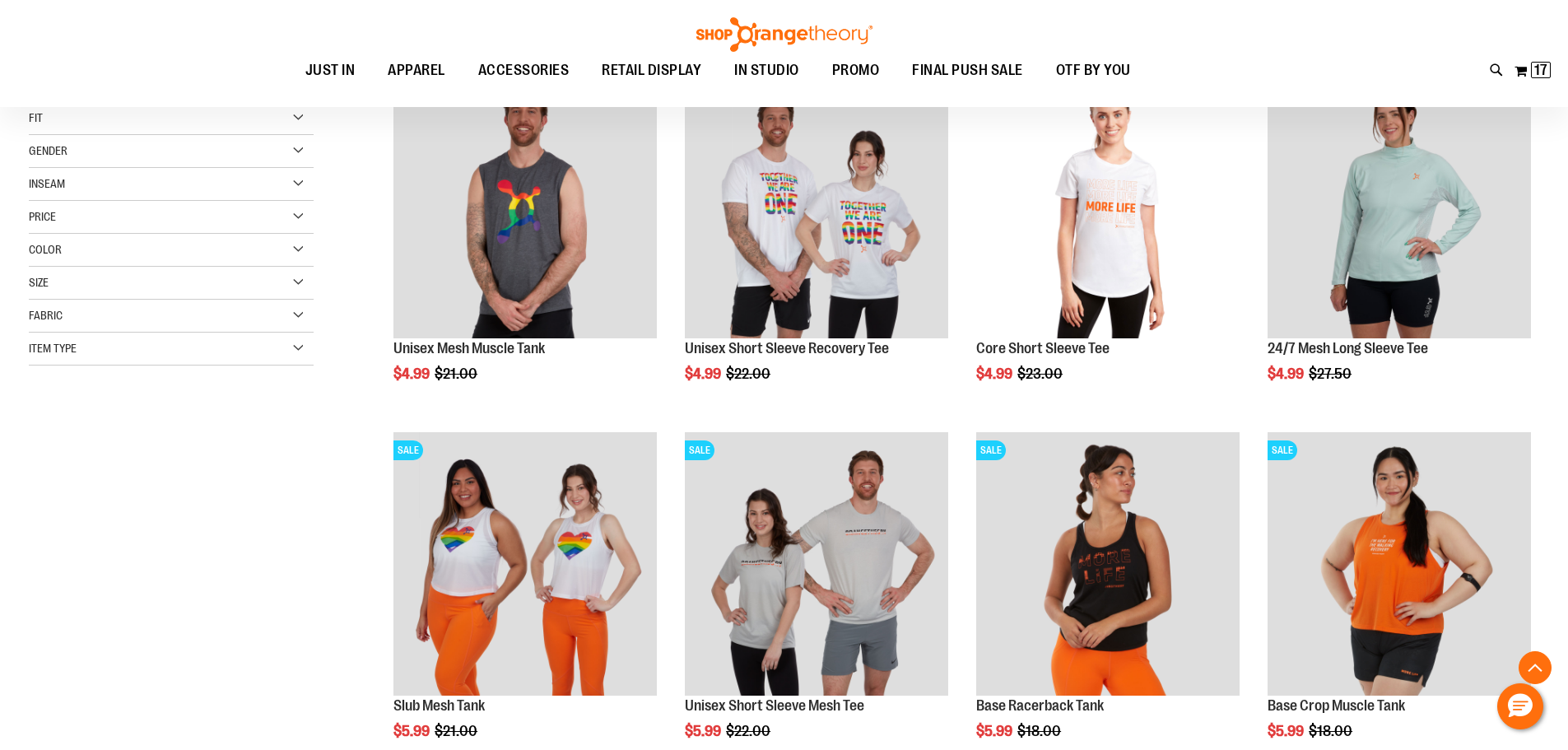
click at [155, 519] on div "**********" at bounding box center [784, 617] width 1511 height 1238
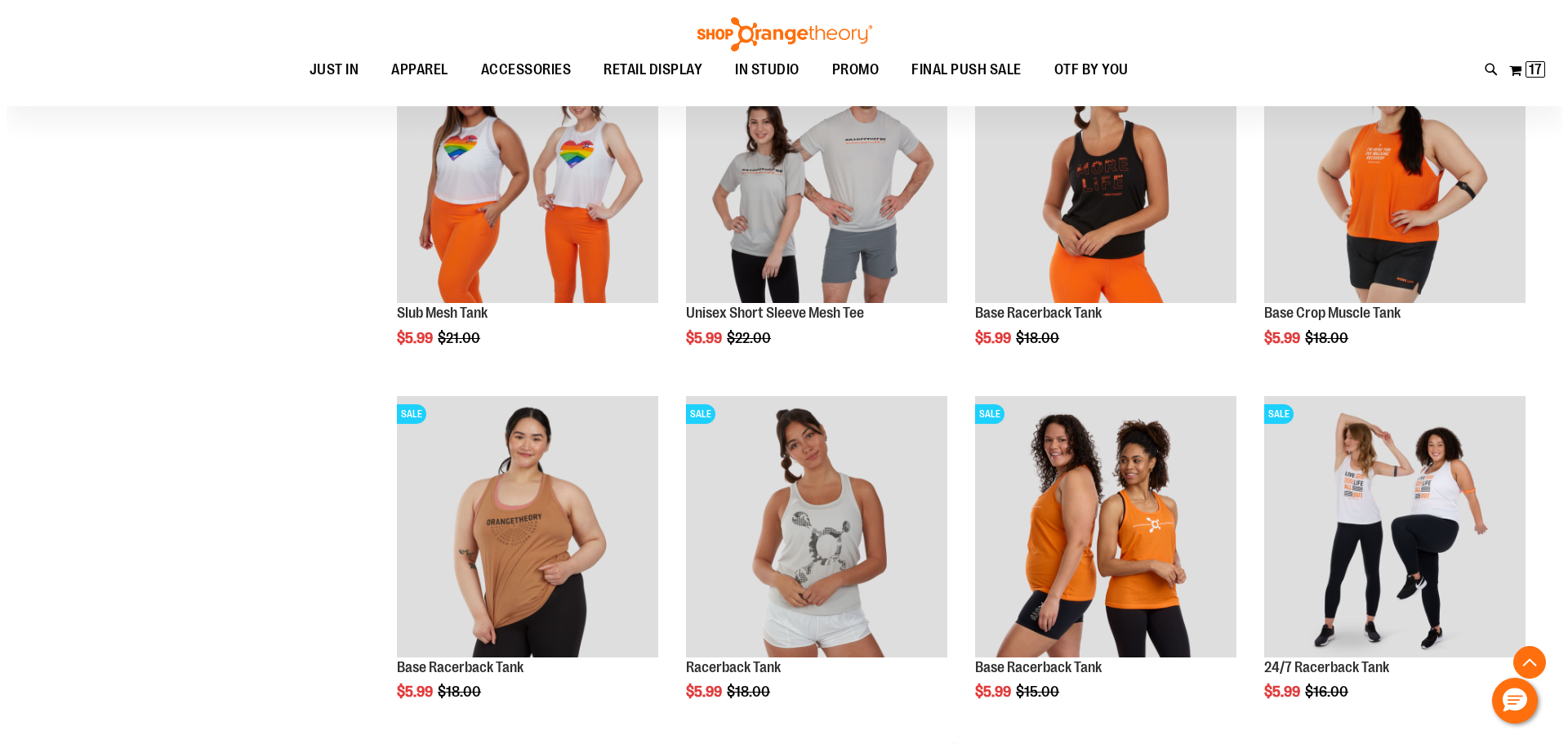
scroll to position [749, 0]
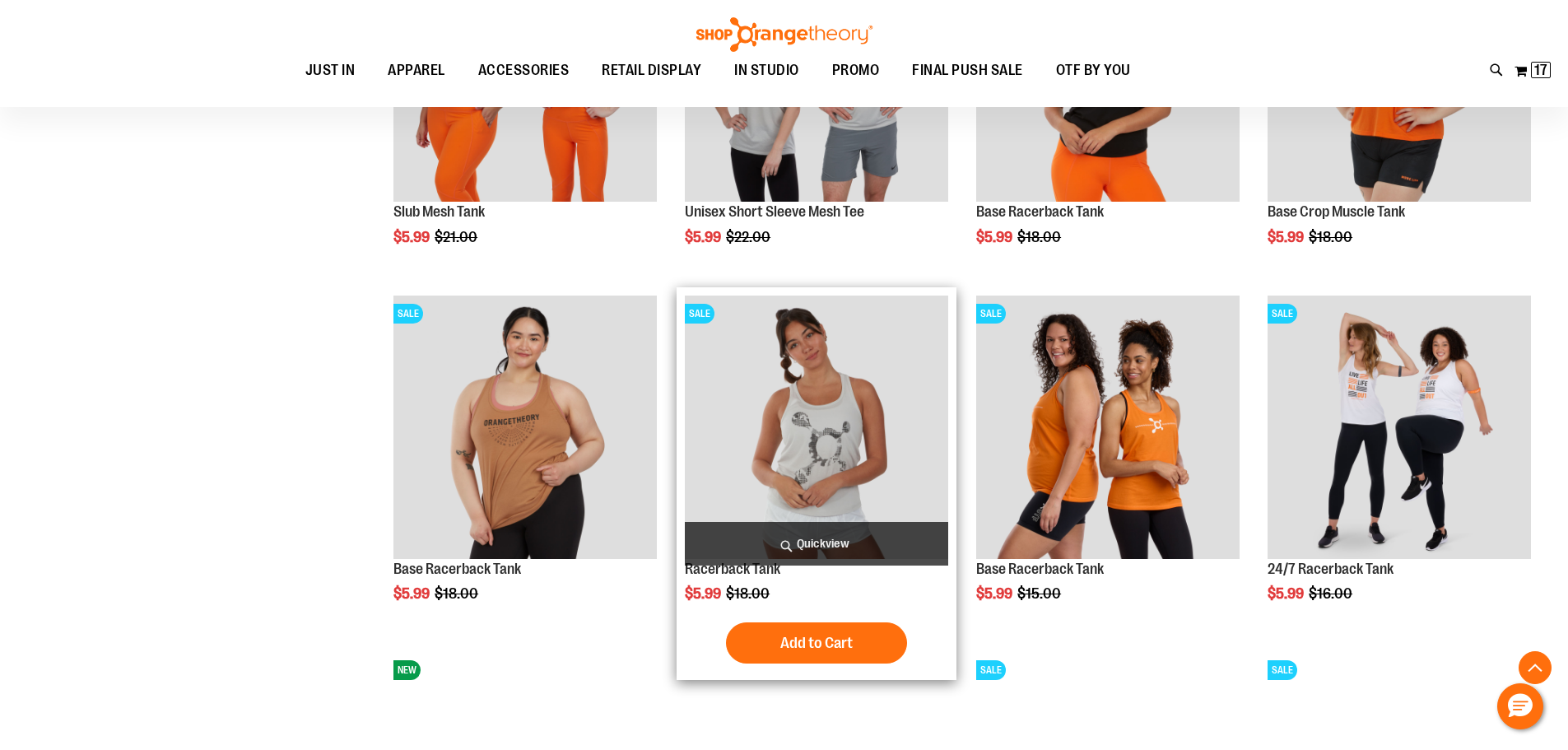
click at [902, 542] on span "Quickview" at bounding box center [816, 544] width 263 height 44
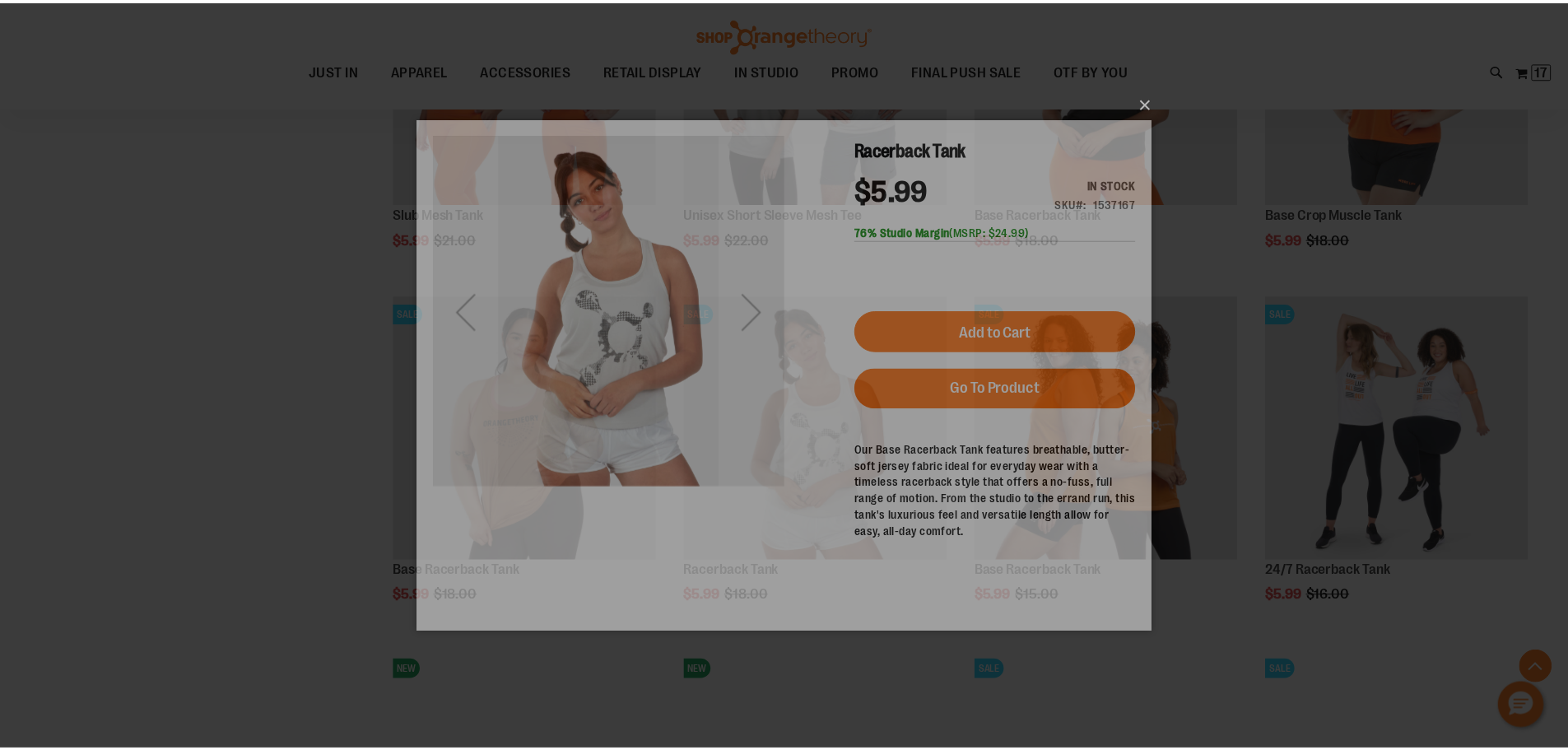
scroll to position [0, 0]
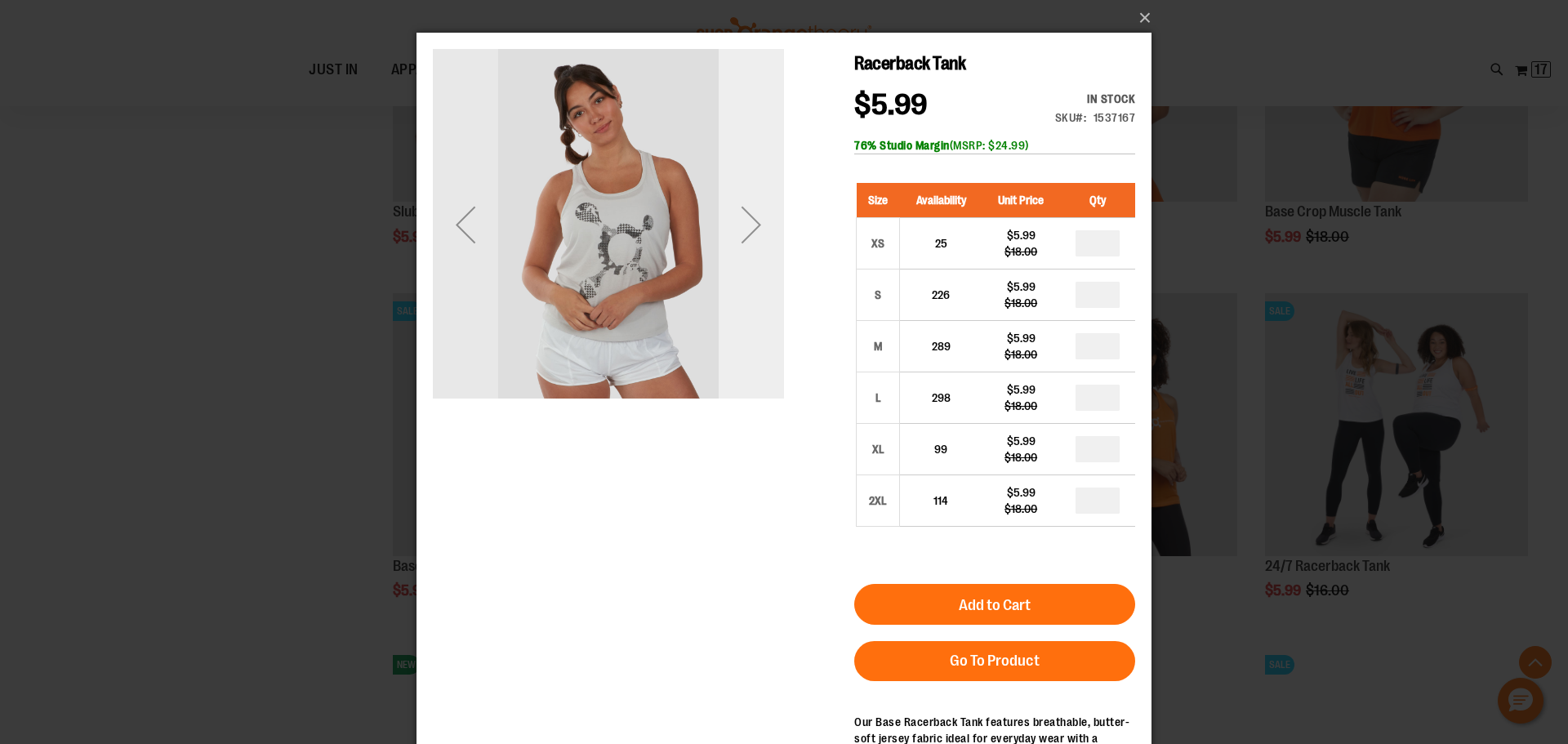
click at [741, 220] on div "Next" at bounding box center [751, 224] width 66 height 66
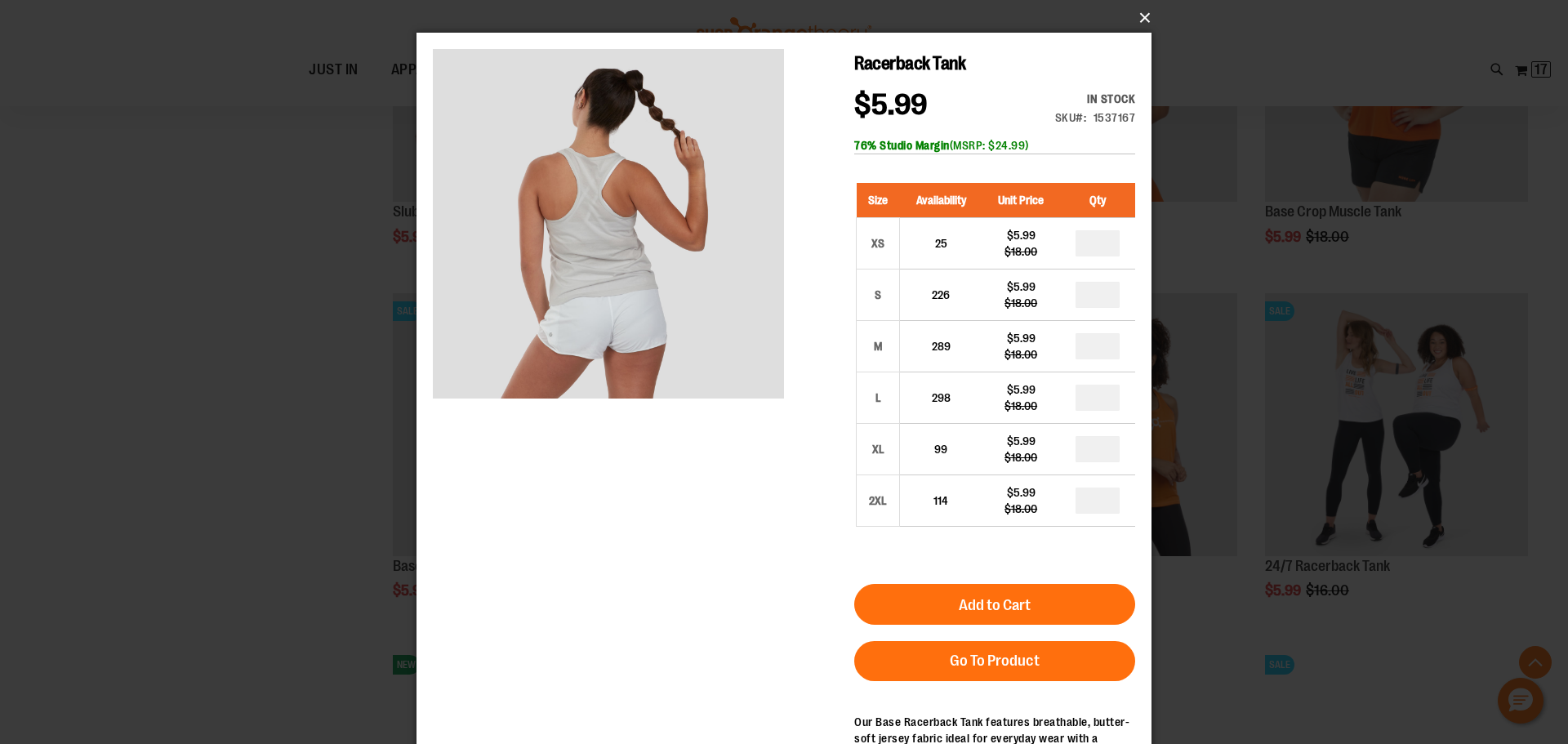
click at [1143, 22] on button "×" at bounding box center [789, 18] width 735 height 36
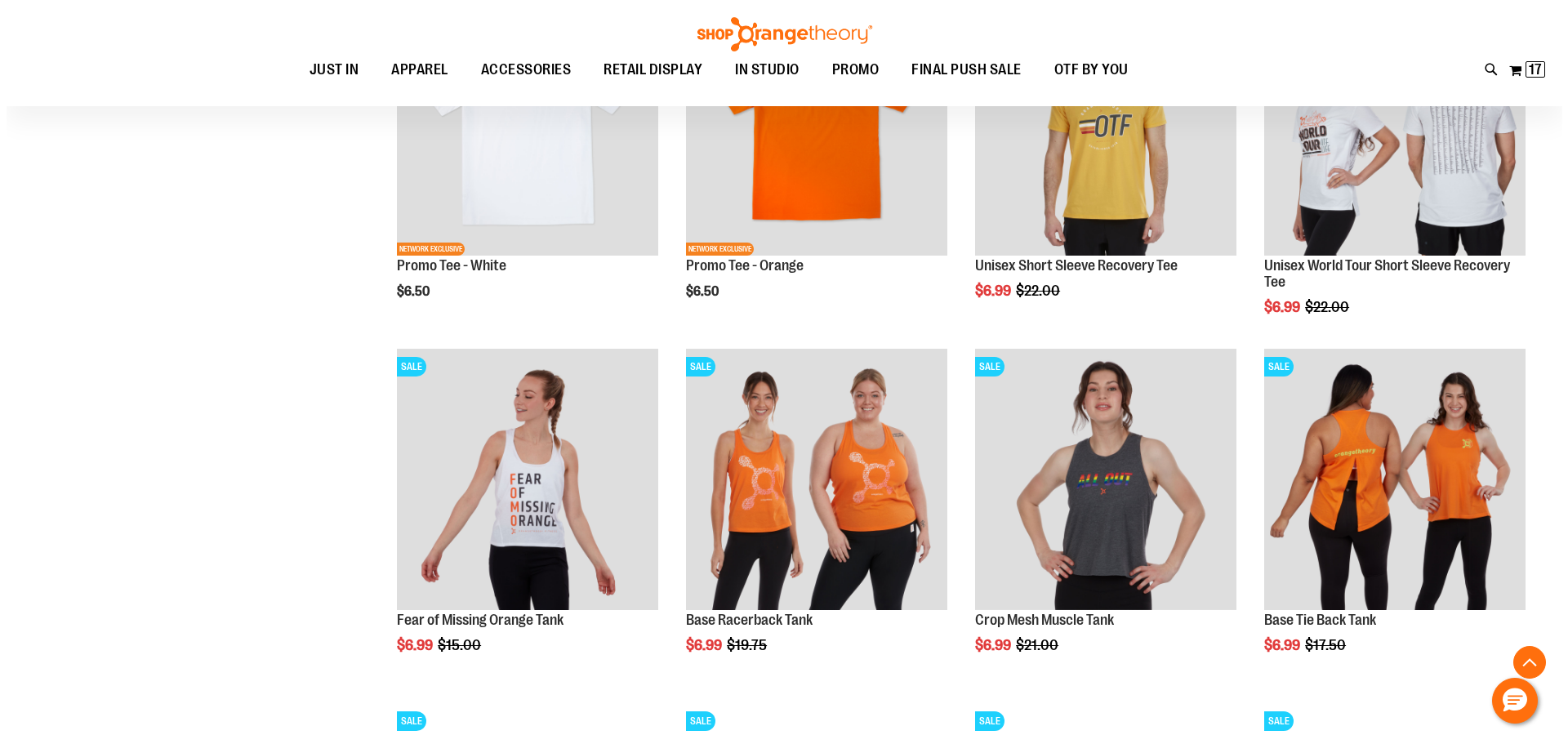
scroll to position [1483, 0]
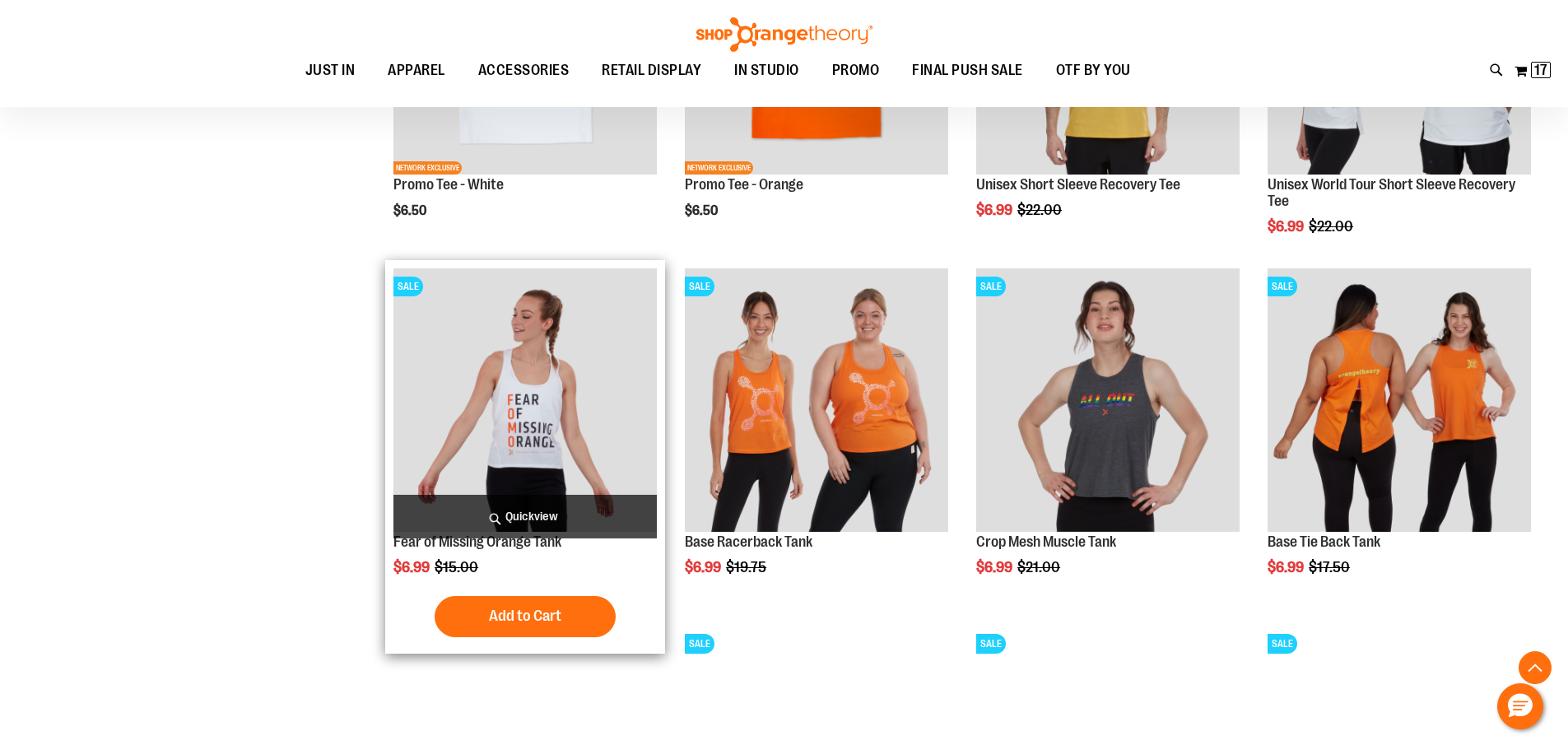
click at [537, 518] on span "Quickview" at bounding box center [525, 517] width 263 height 44
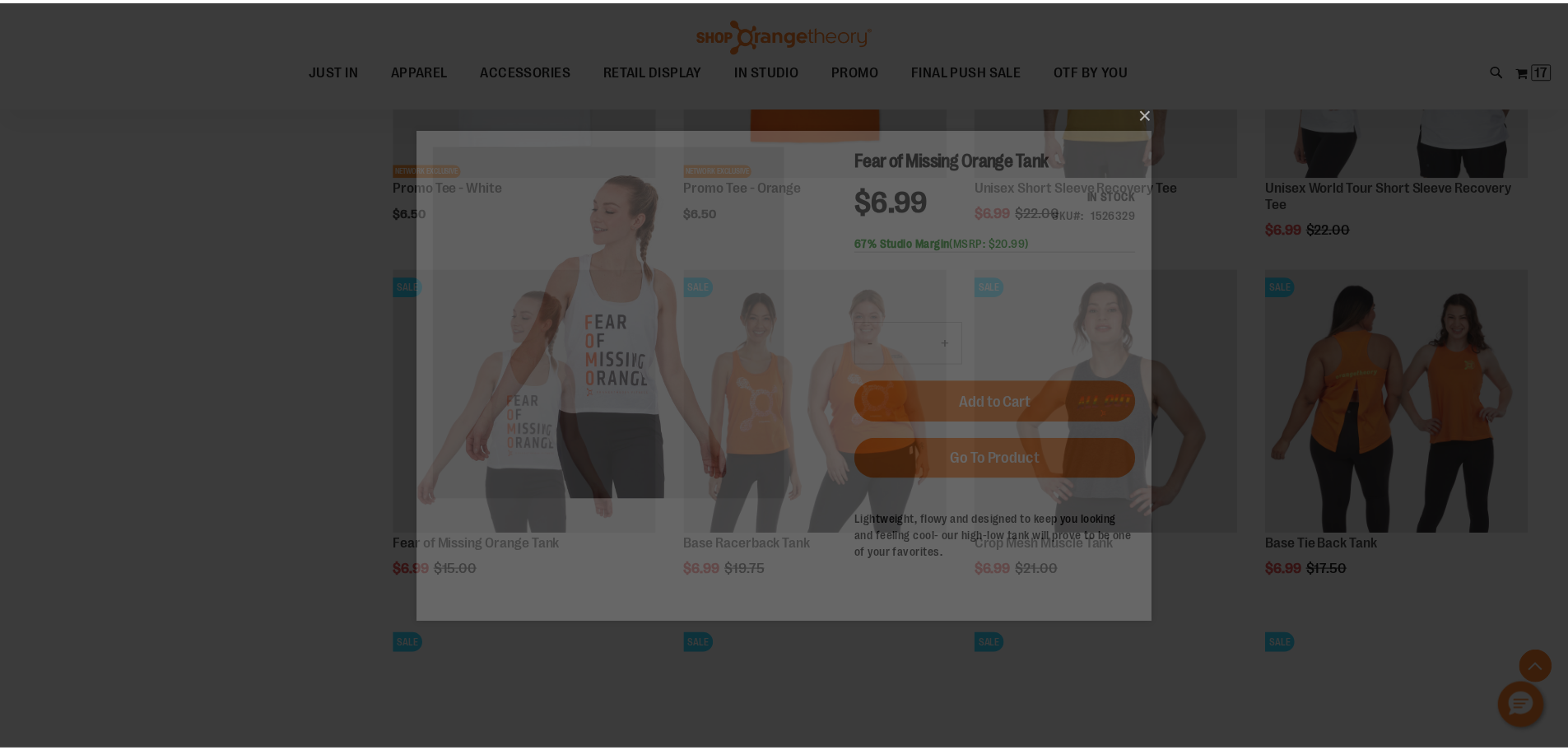
scroll to position [0, 0]
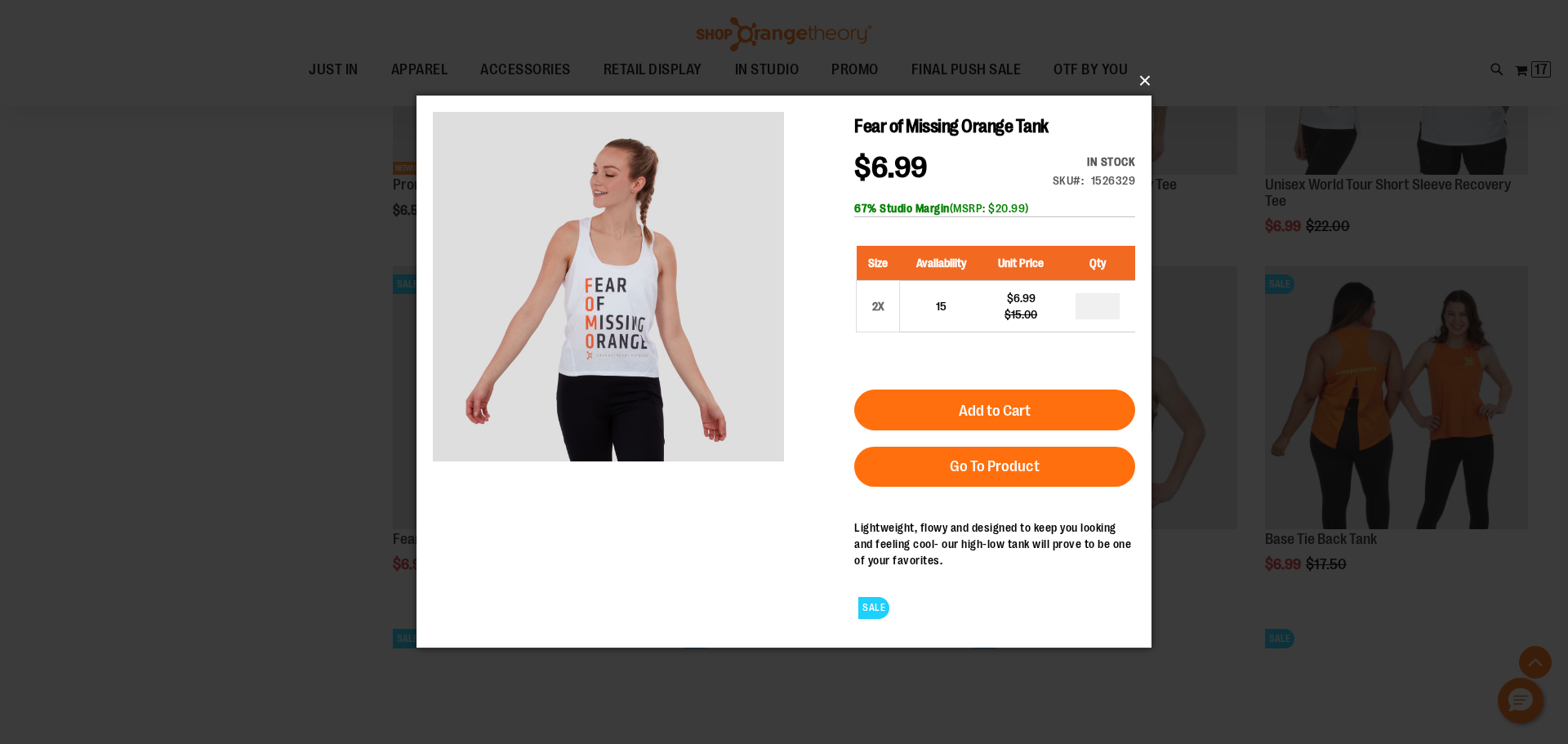
click at [1141, 79] on button "×" at bounding box center [789, 81] width 735 height 36
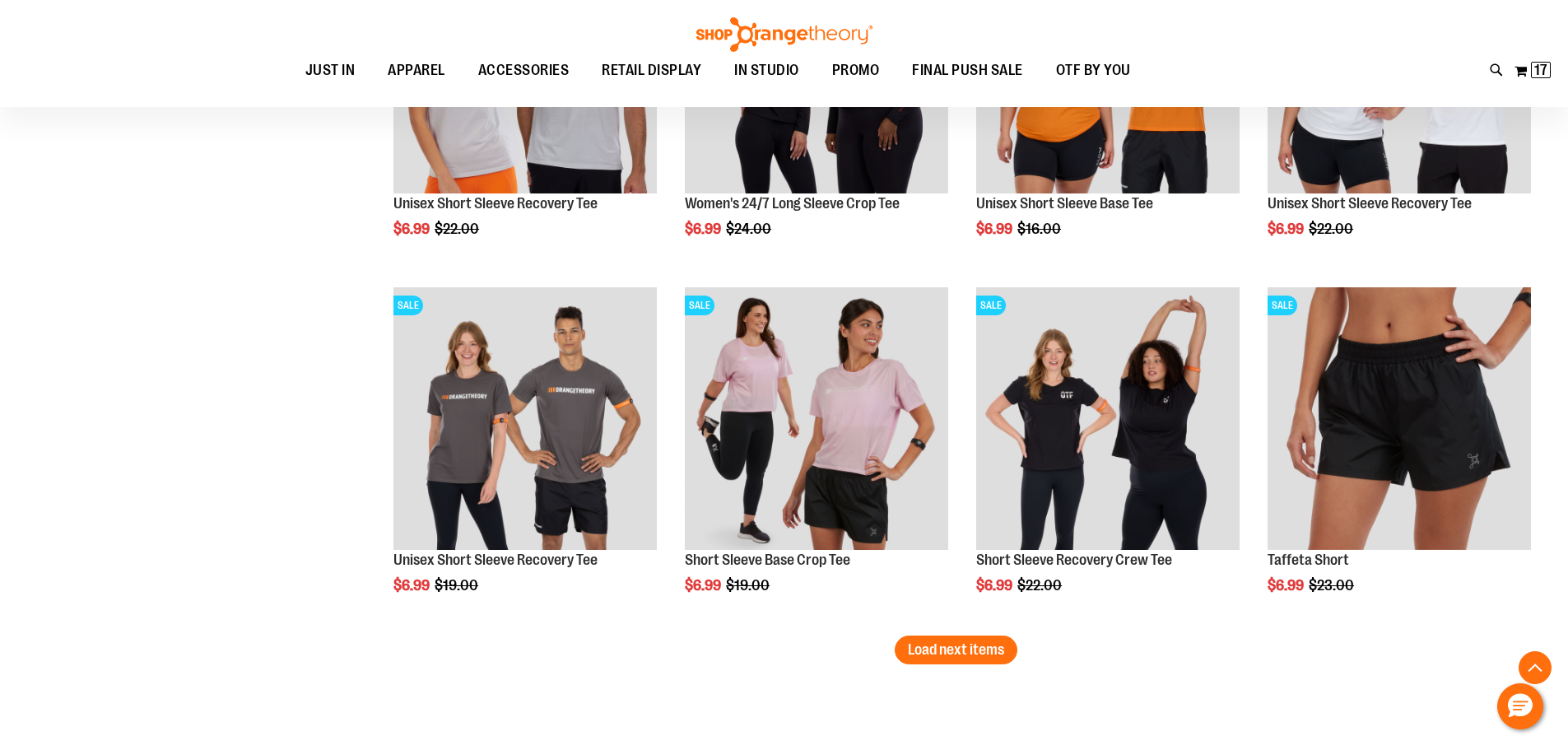
scroll to position [2977, 0]
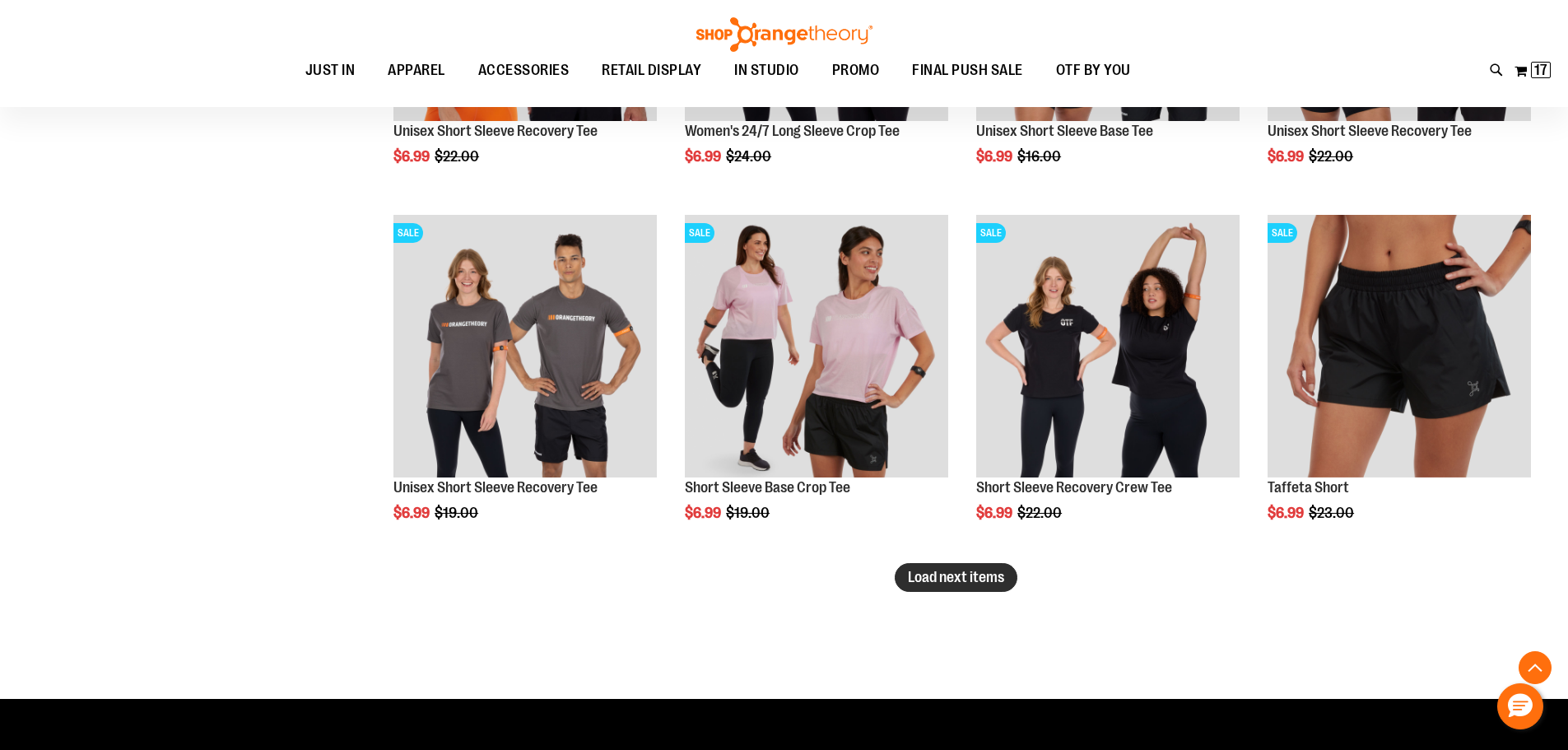
click at [976, 578] on span "Load next items" at bounding box center [956, 577] width 96 height 16
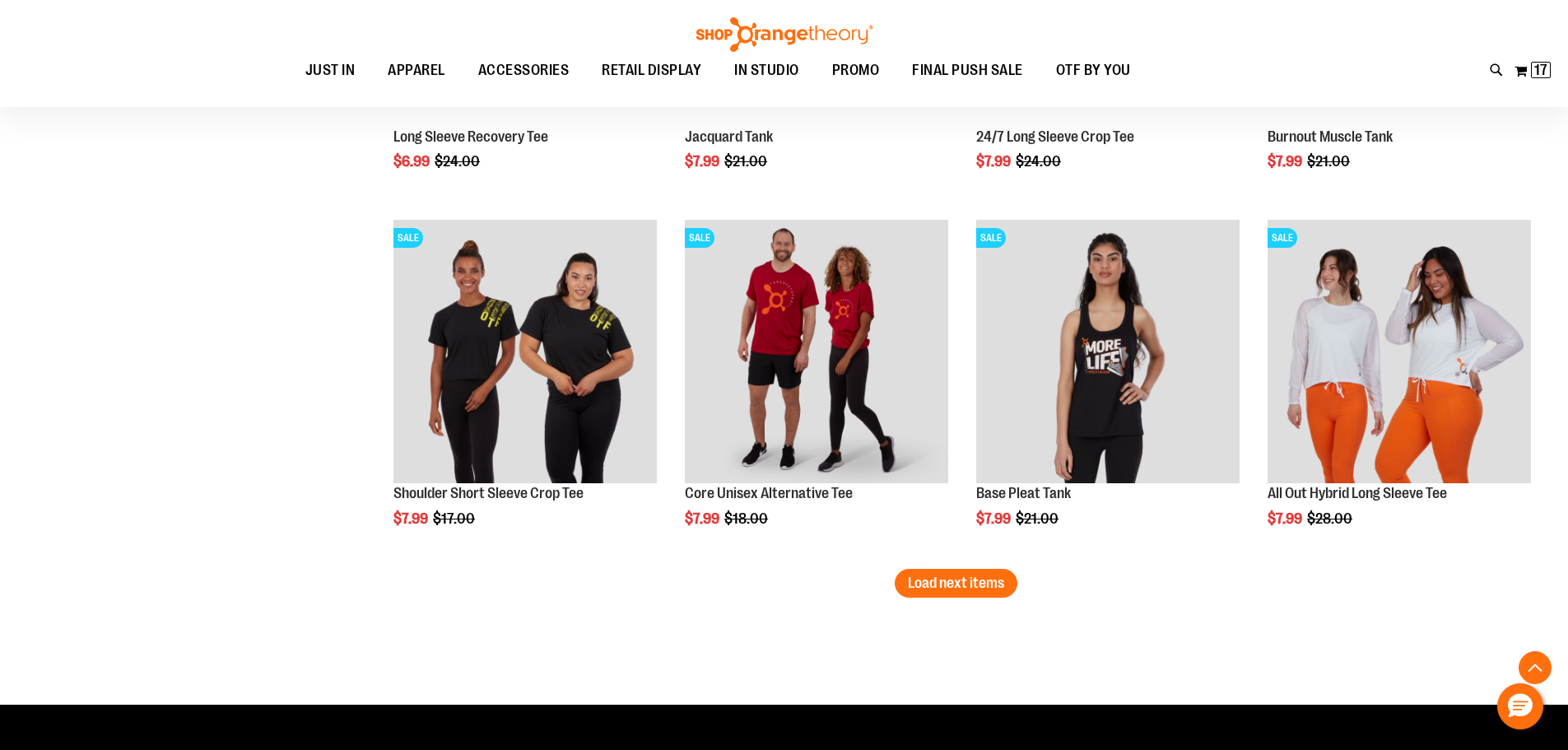
scroll to position [4048, 0]
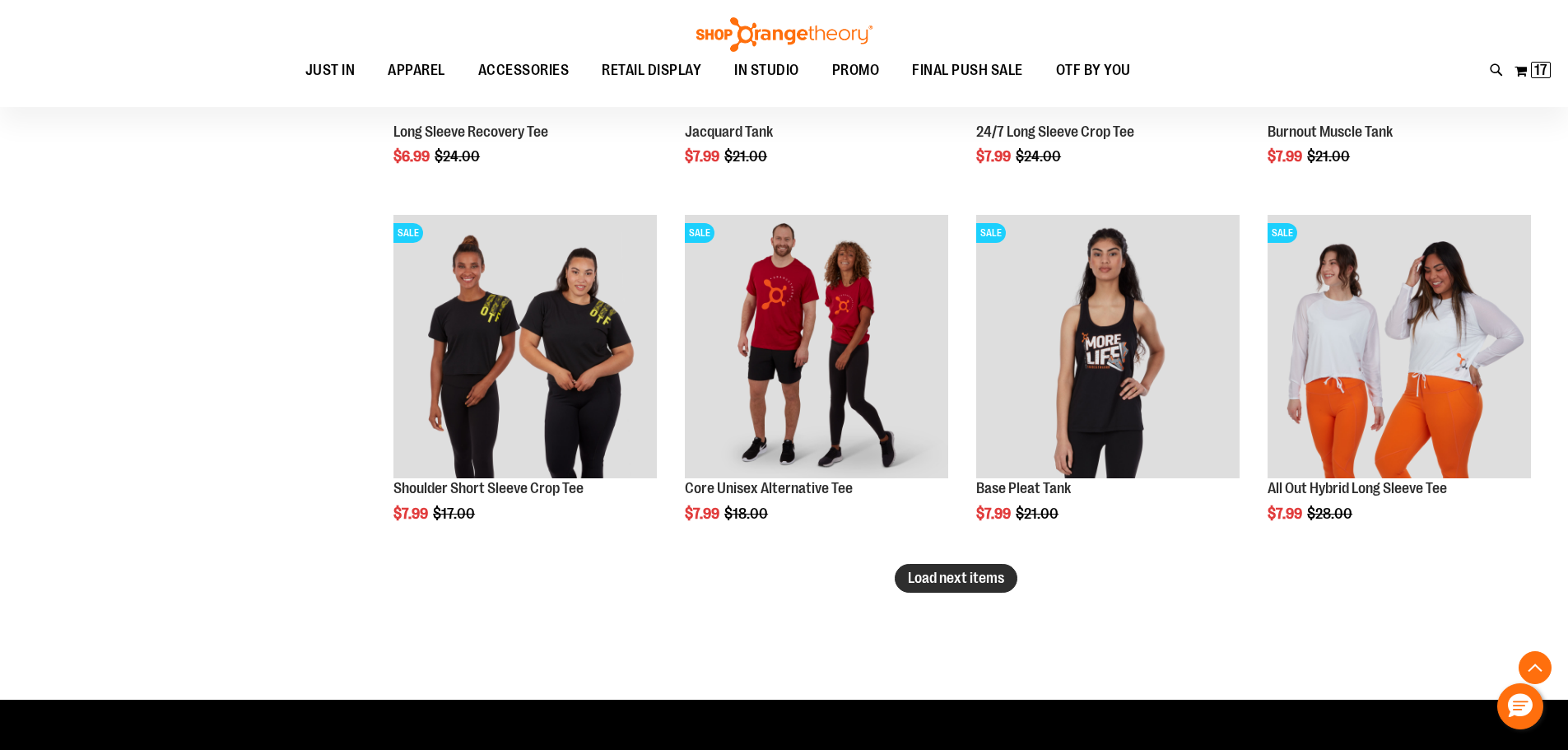
click at [956, 580] on span "Load next items" at bounding box center [956, 577] width 96 height 16
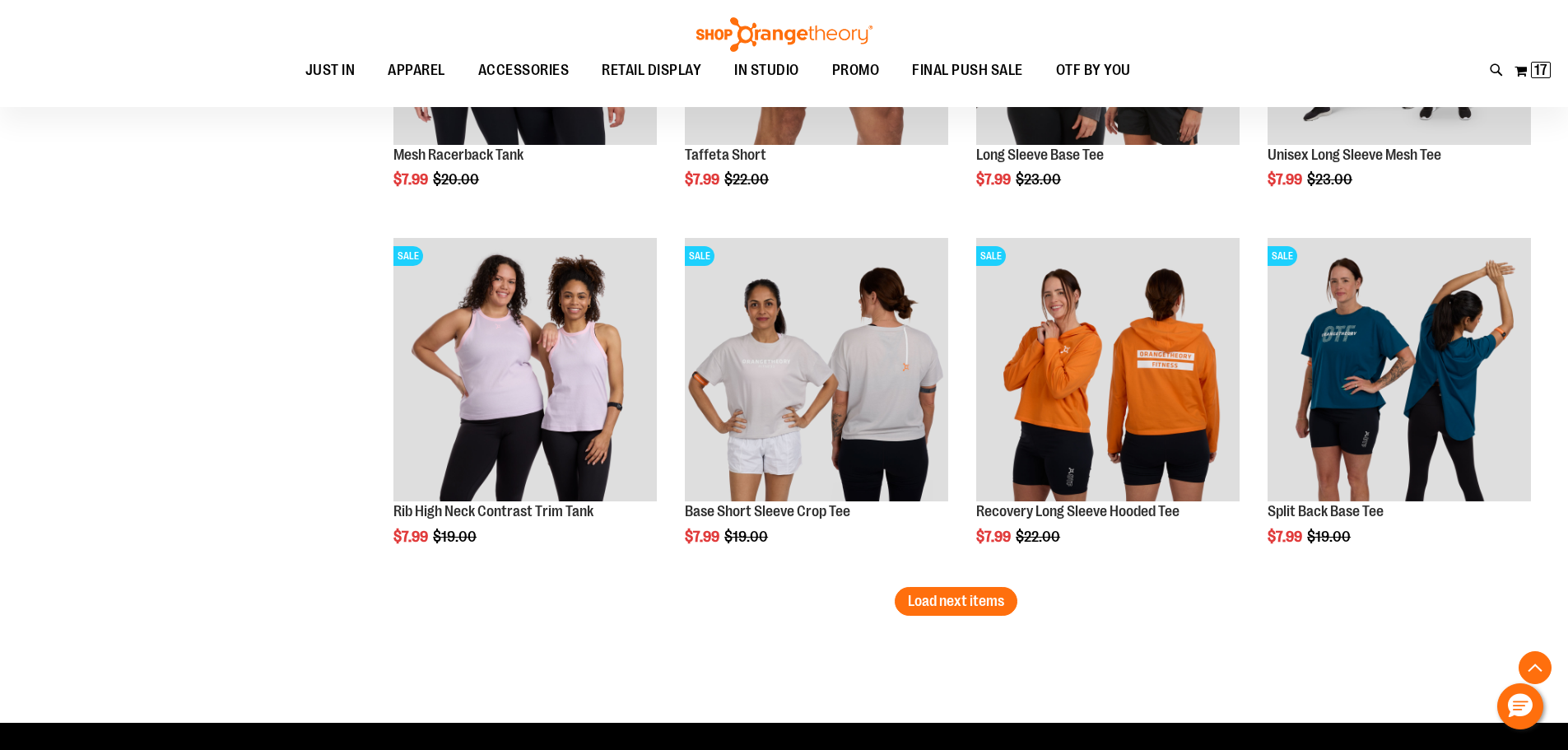
scroll to position [5117, 0]
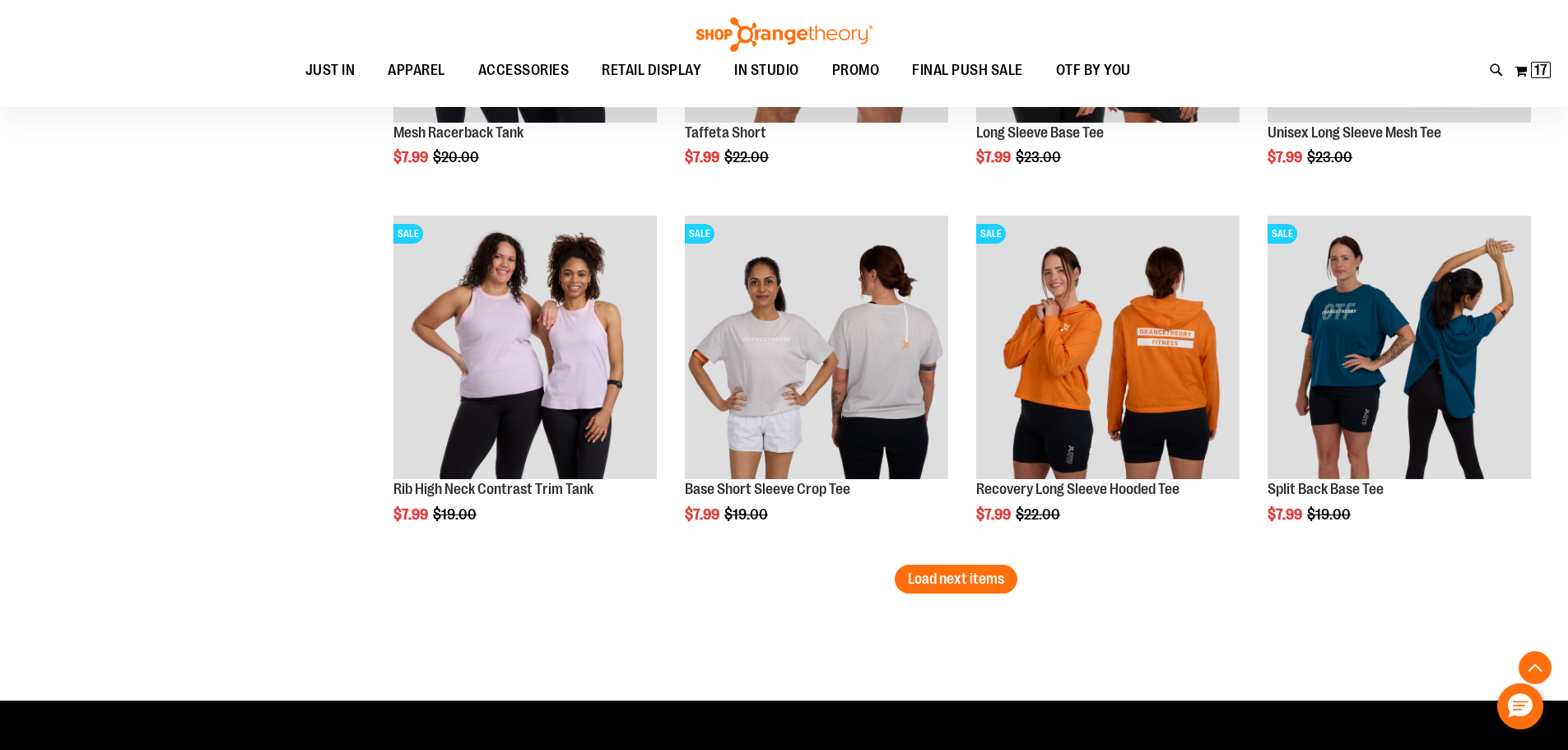
click at [967, 587] on button "Load next items" at bounding box center [956, 579] width 123 height 29
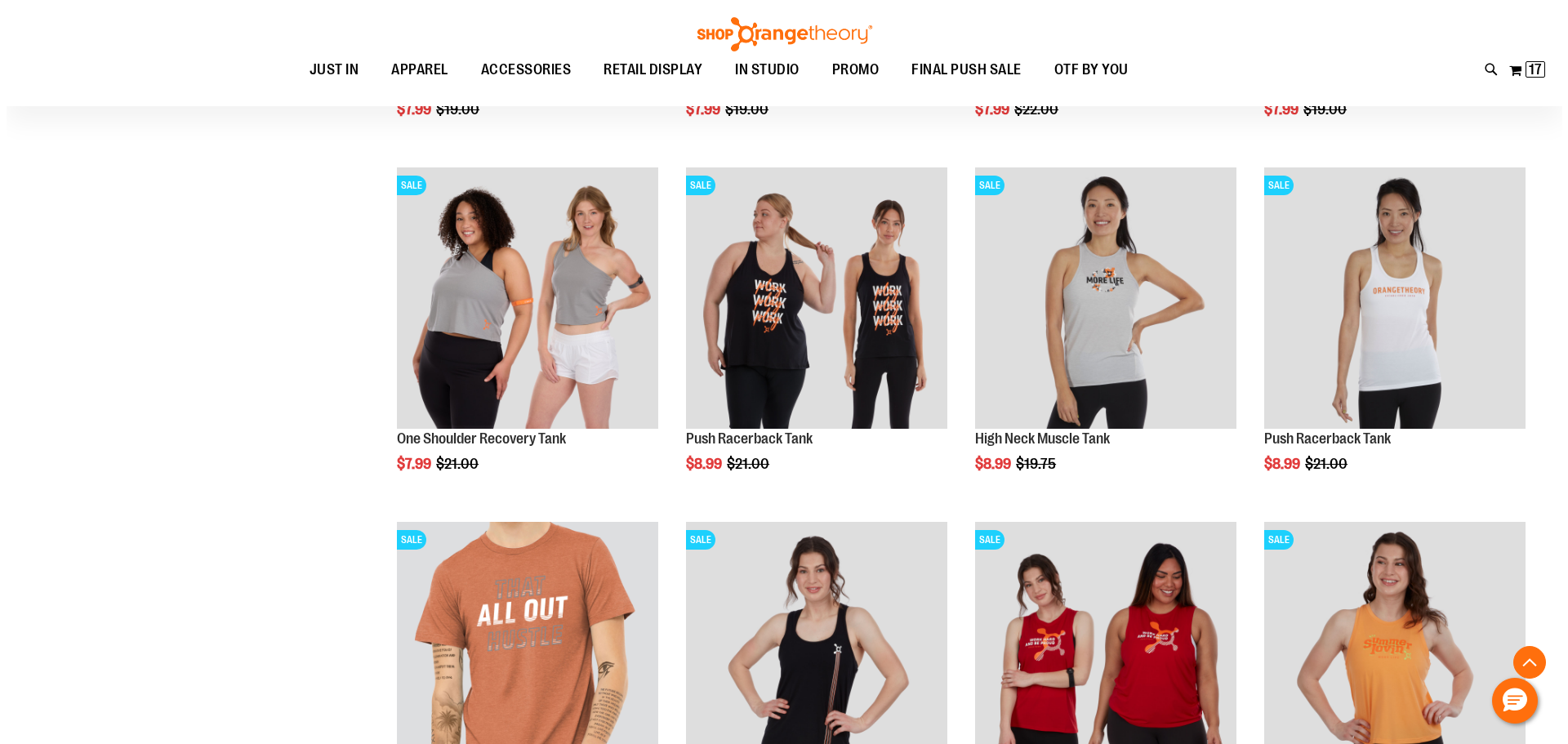
scroll to position [5485, 0]
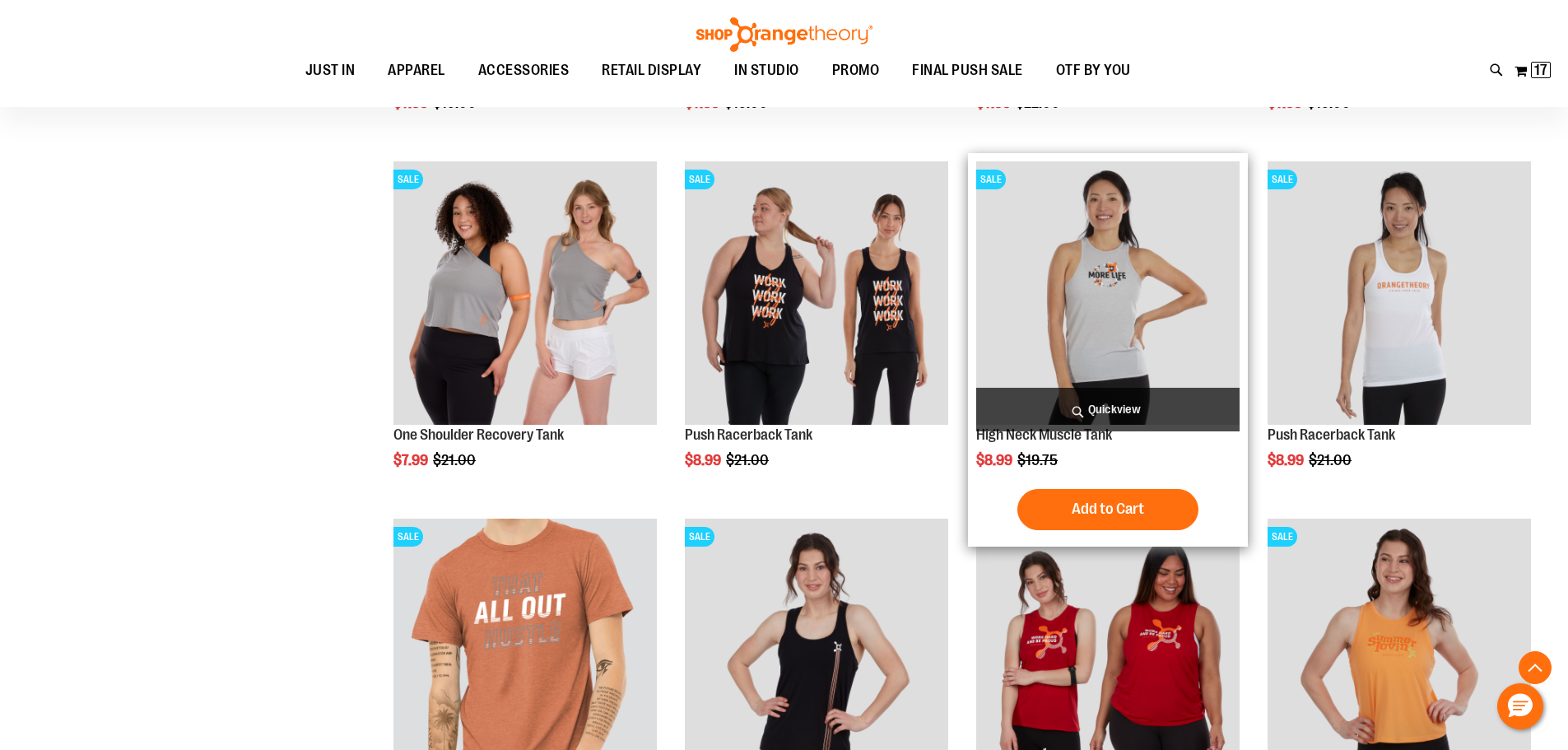
click at [1080, 416] on span "Quickview" at bounding box center [1108, 410] width 263 height 44
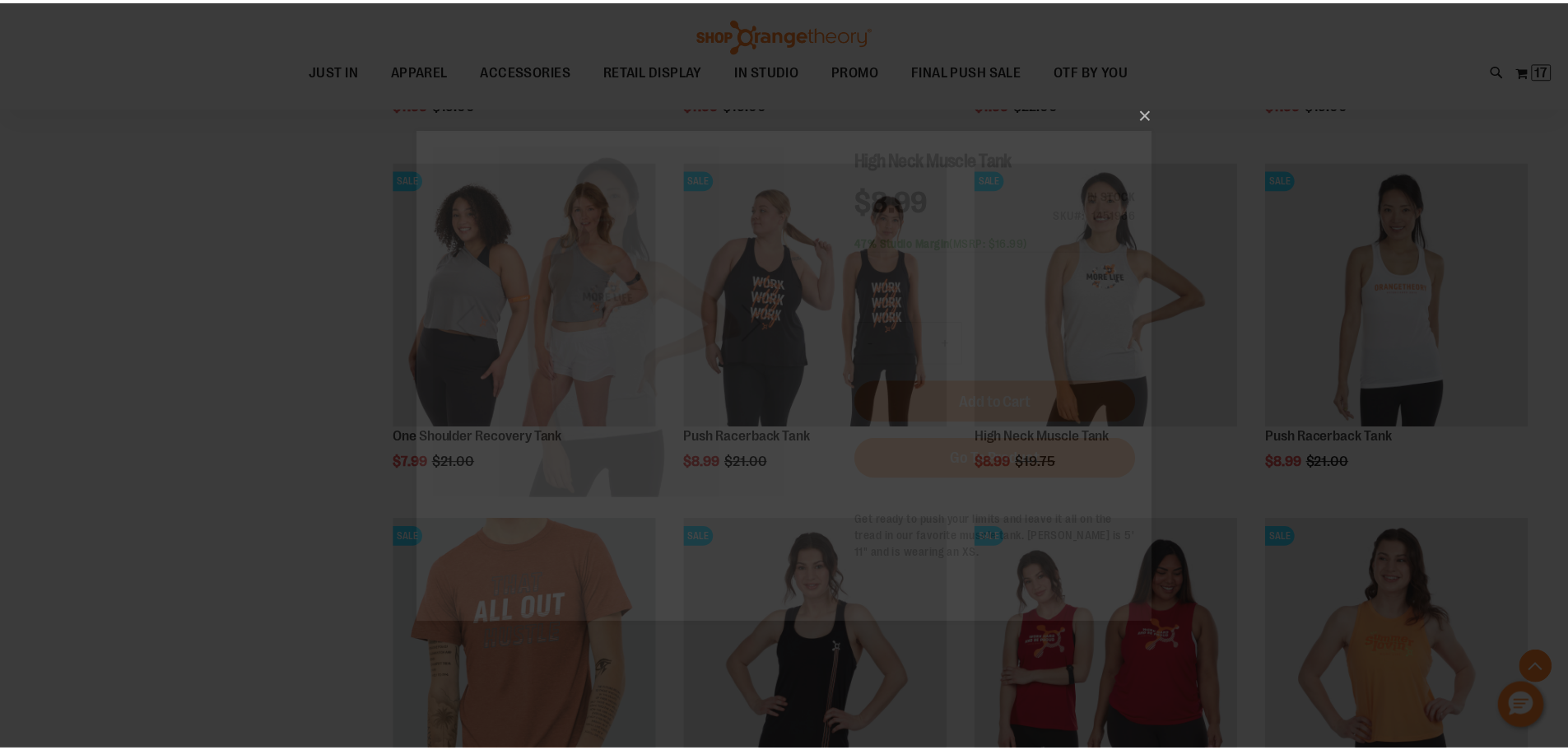
scroll to position [0, 0]
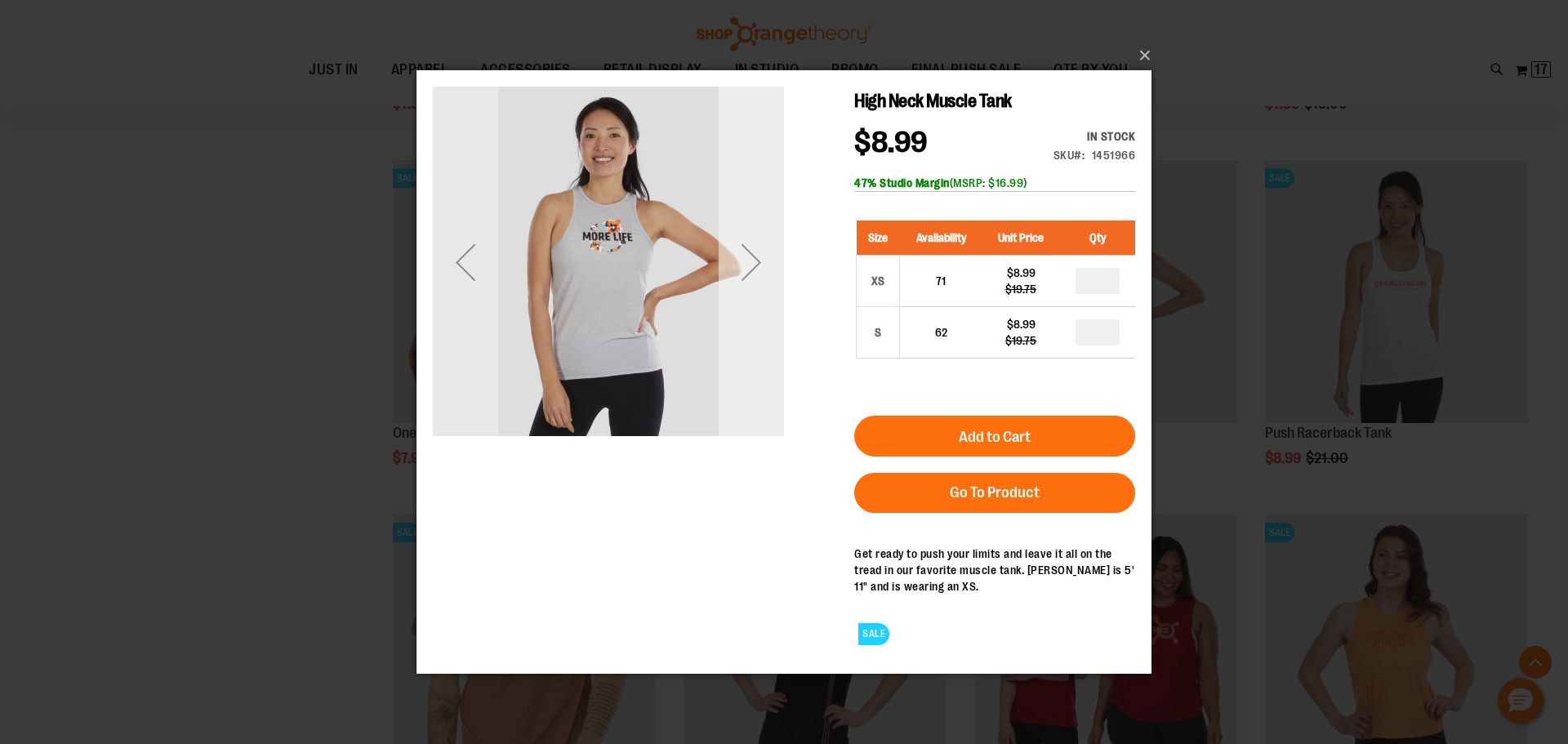
click at [745, 261] on div "Next" at bounding box center [751, 261] width 66 height 66
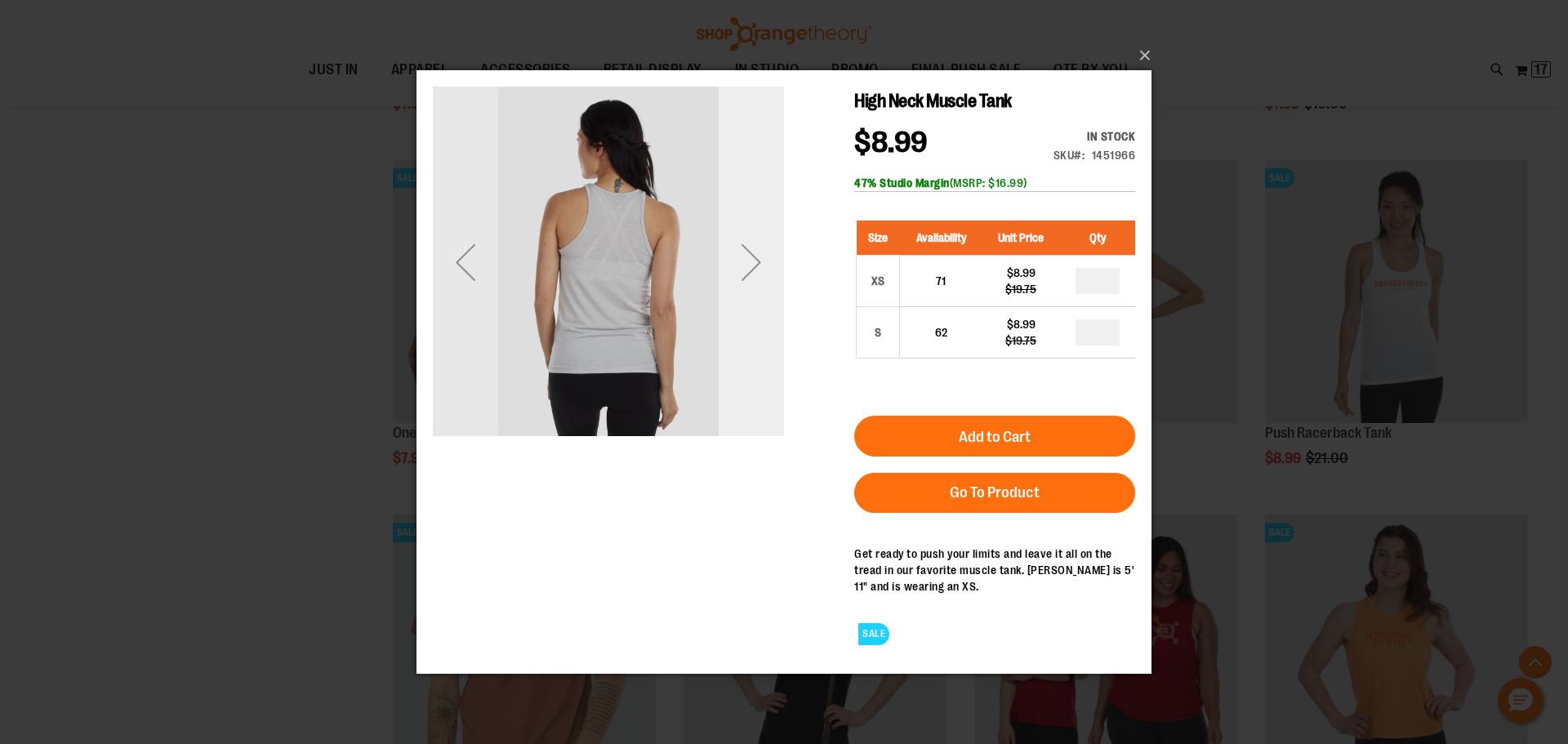
click at [745, 261] on div "Next" at bounding box center [751, 261] width 66 height 66
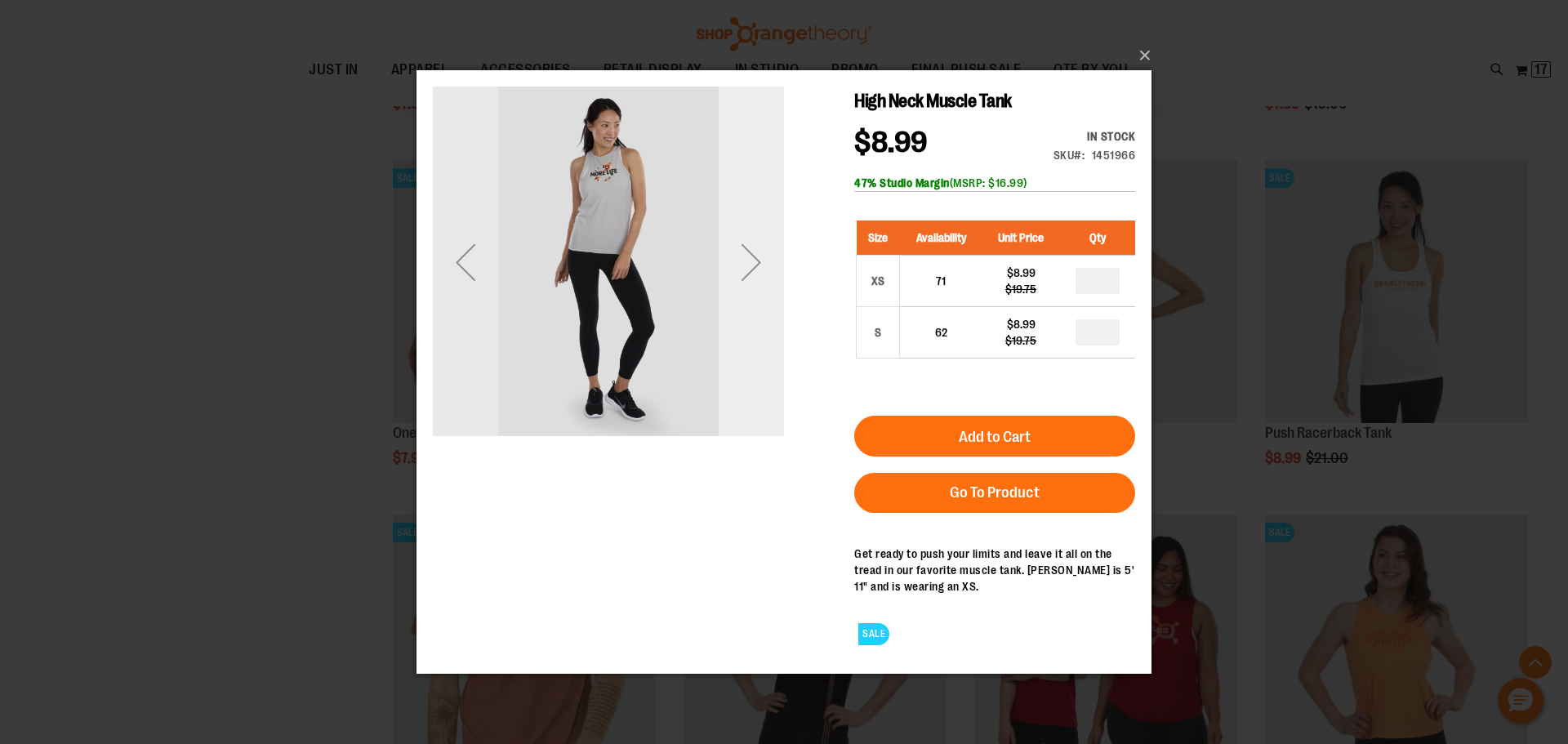
click at [745, 261] on div "Next" at bounding box center [751, 261] width 66 height 66
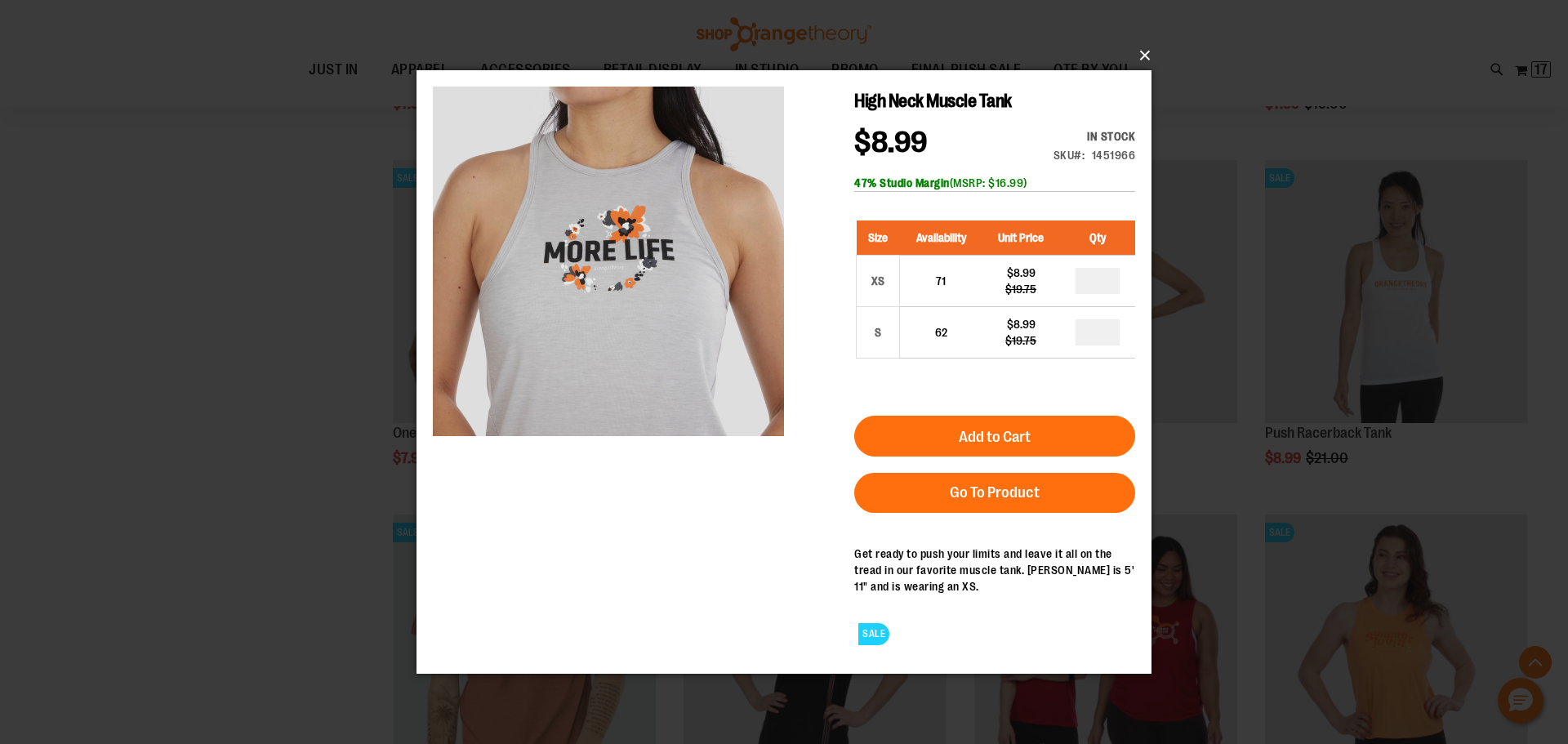
click at [1145, 51] on button "×" at bounding box center [789, 56] width 735 height 36
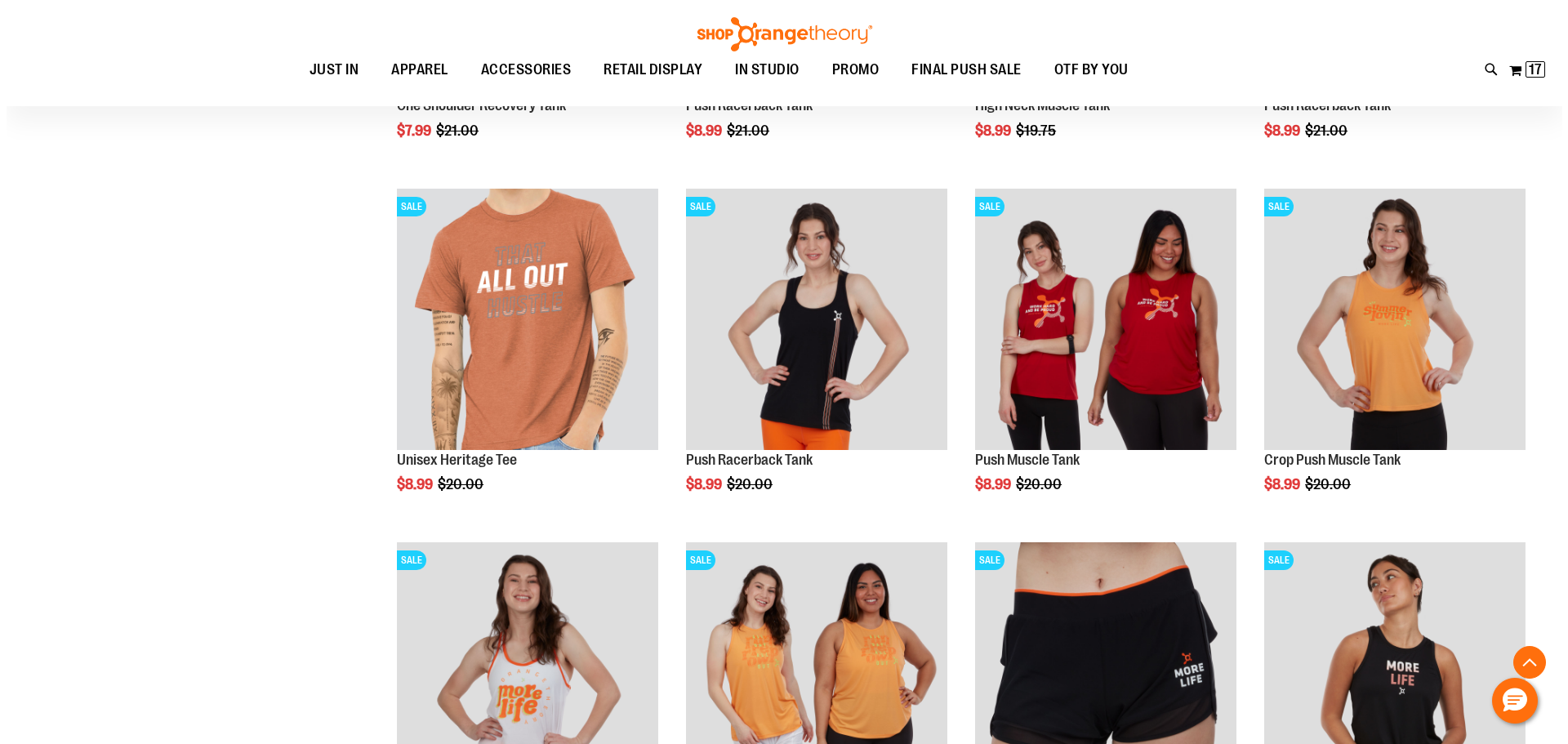
scroll to position [5566, 0]
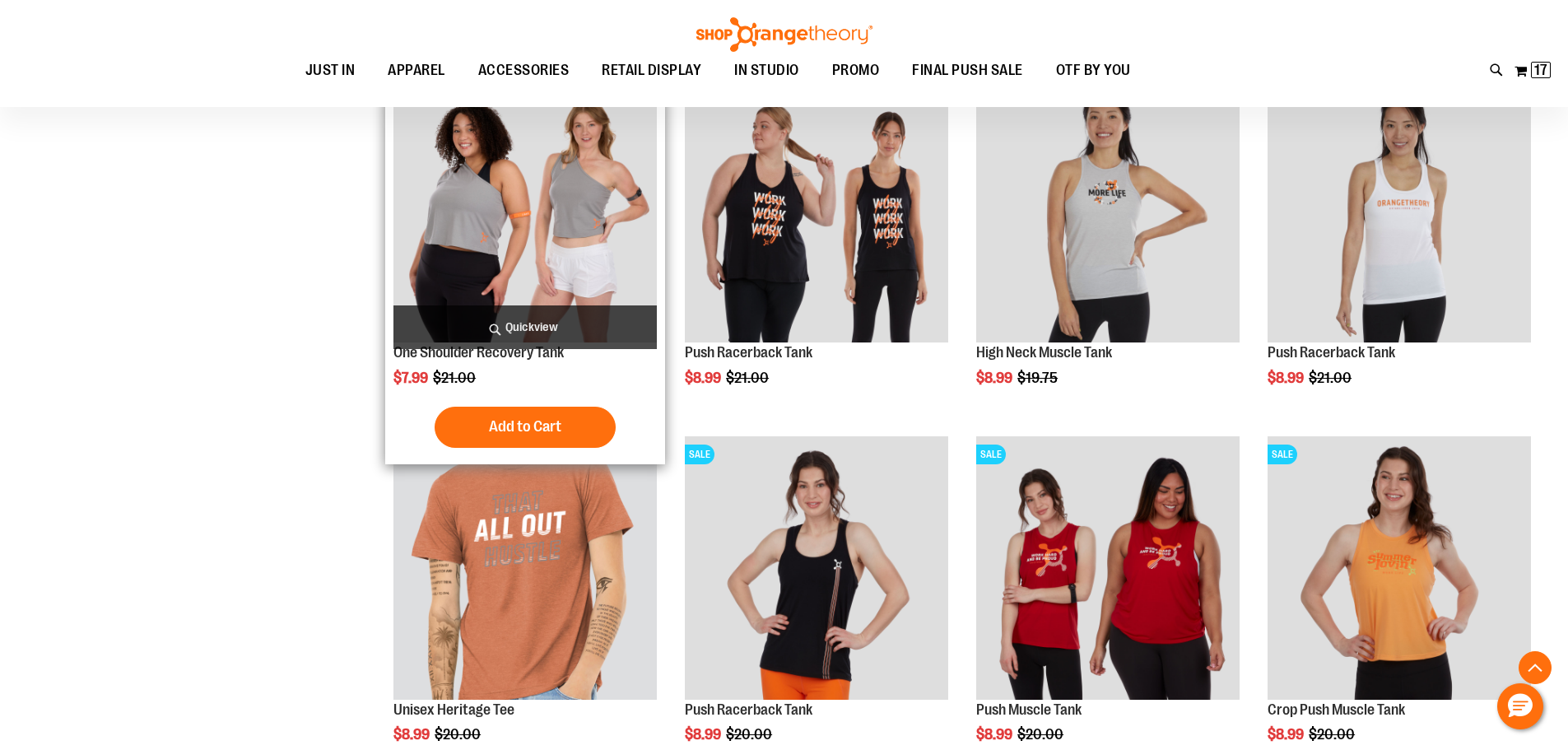
click at [552, 330] on span "Quickview" at bounding box center [525, 327] width 263 height 44
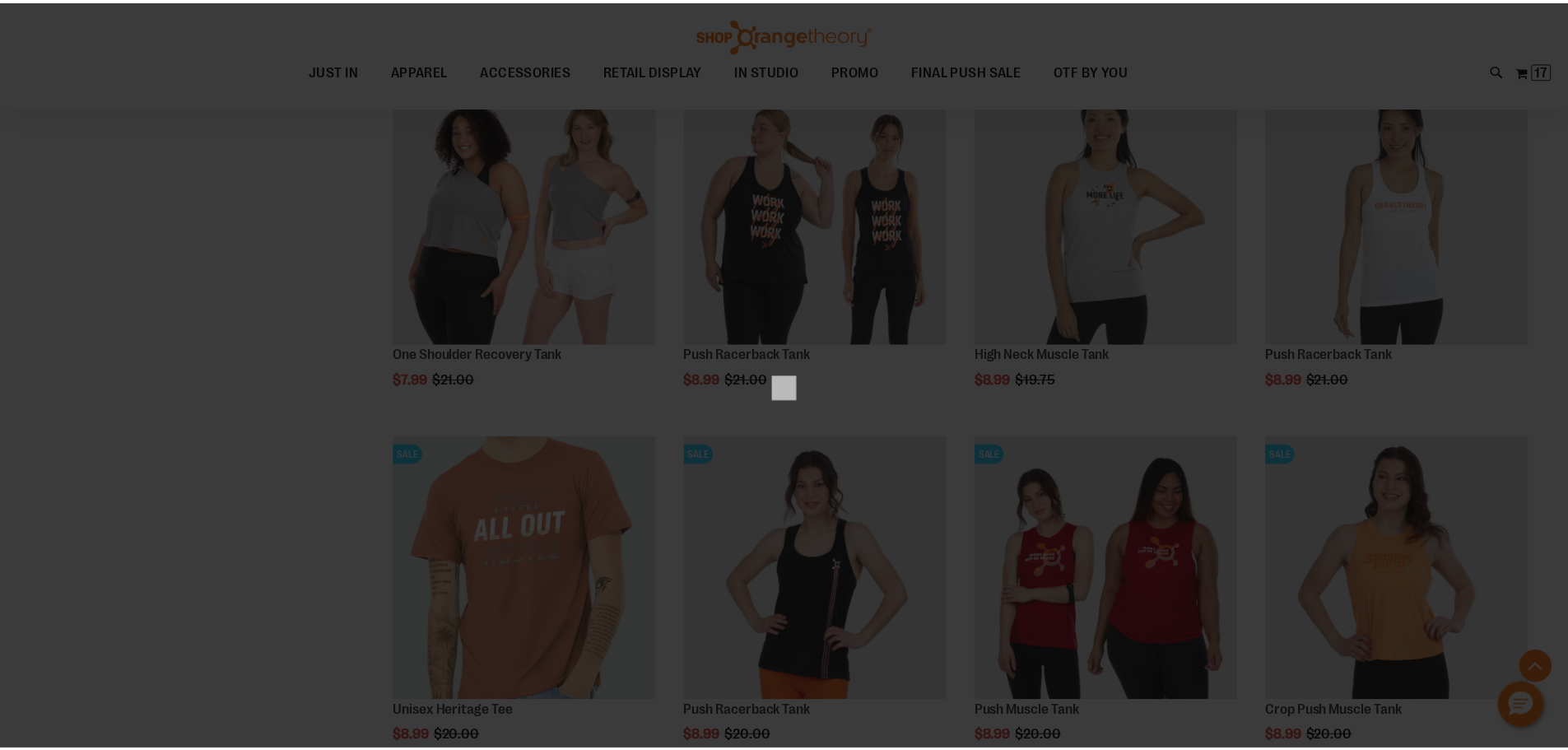
scroll to position [0, 0]
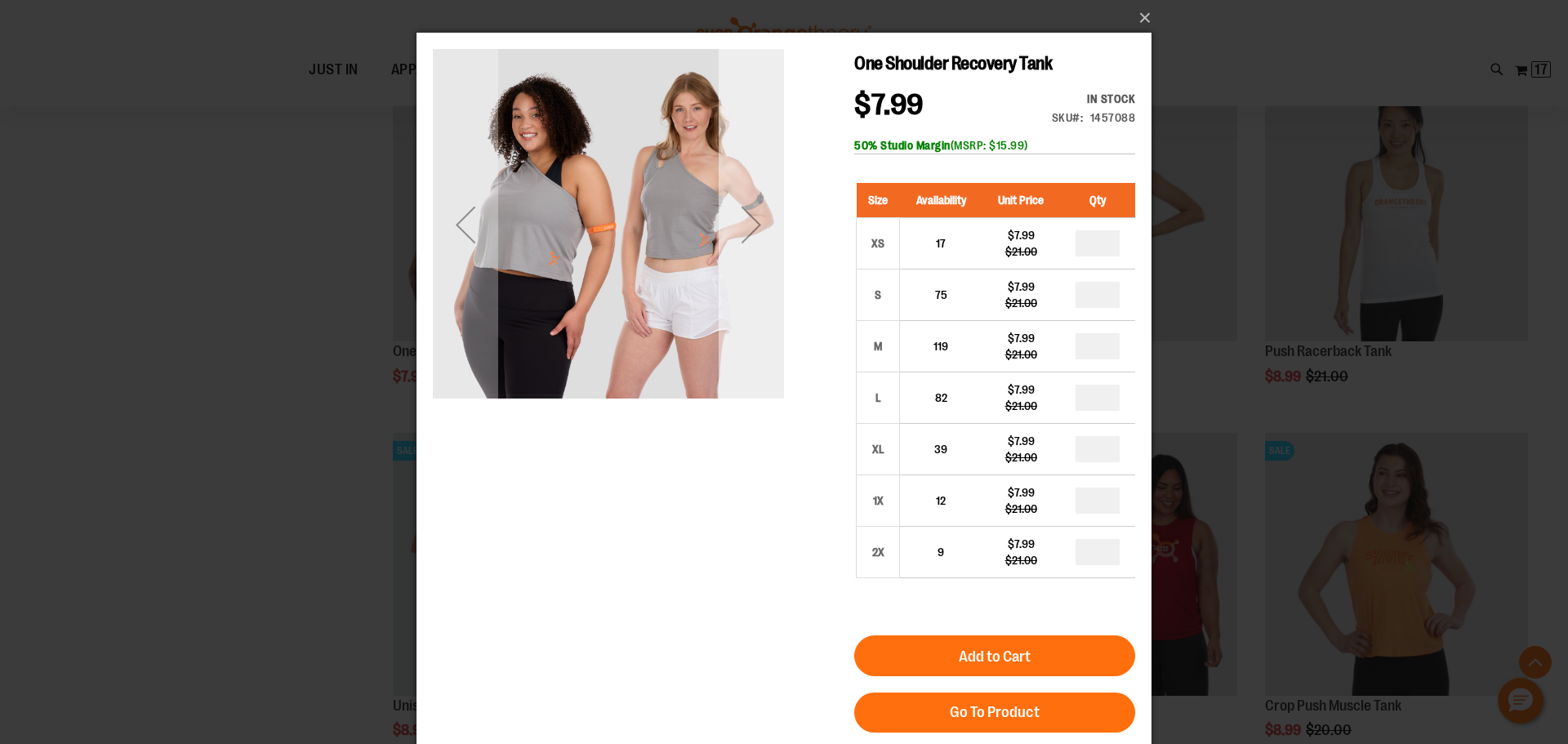
click at [754, 231] on div "Next" at bounding box center [751, 224] width 66 height 66
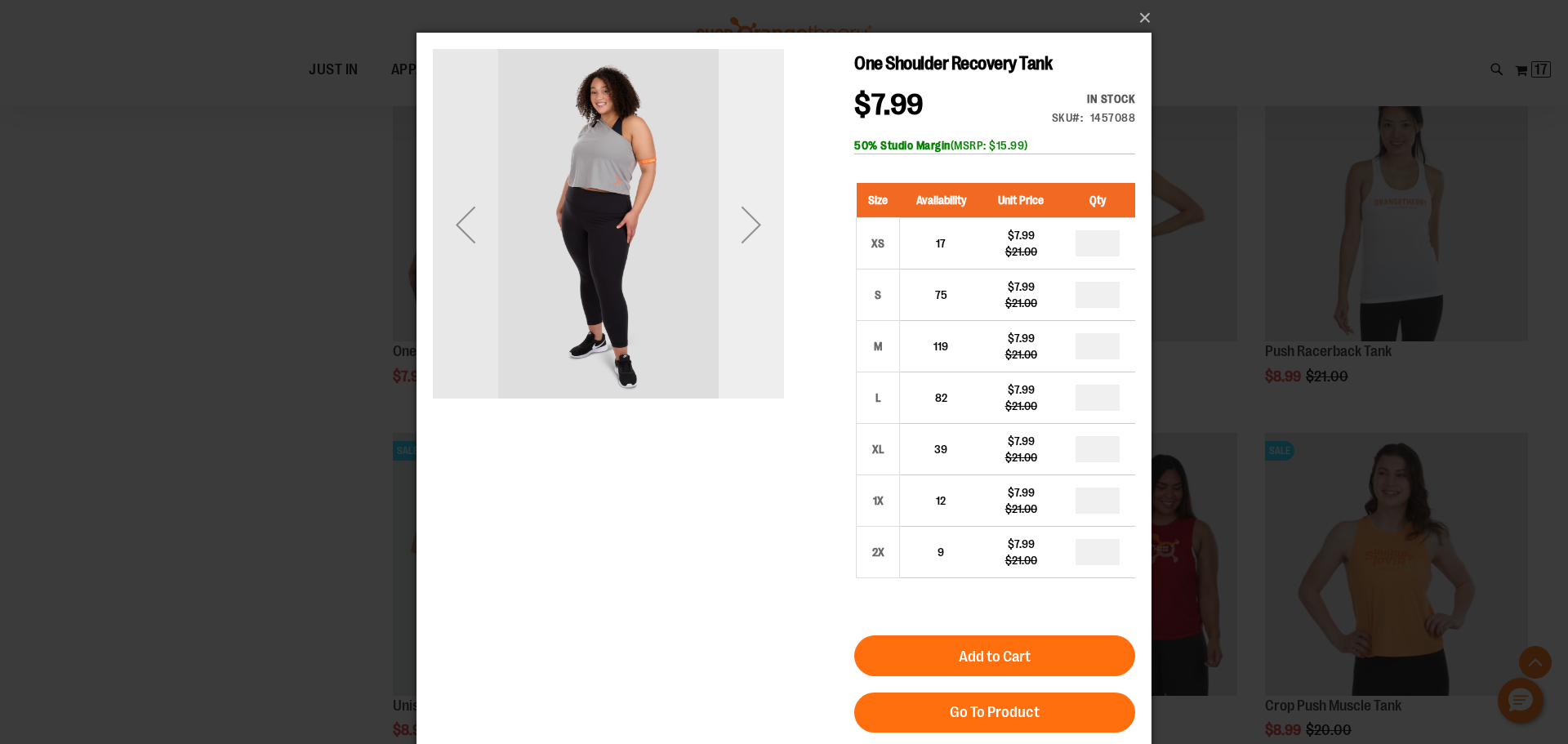
click at [752, 232] on div "Next" at bounding box center [751, 224] width 66 height 66
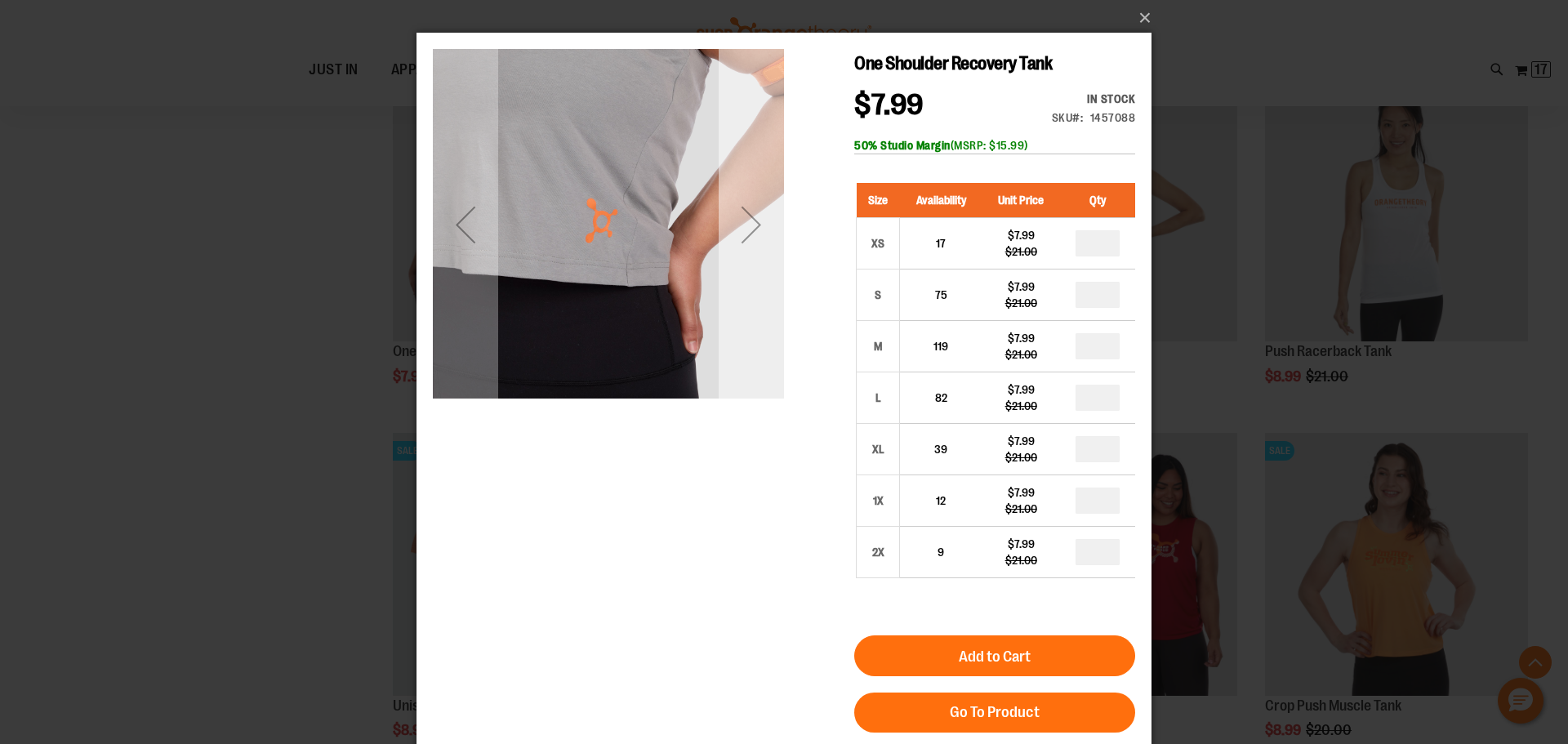
click at [752, 232] on div "Next" at bounding box center [751, 224] width 66 height 66
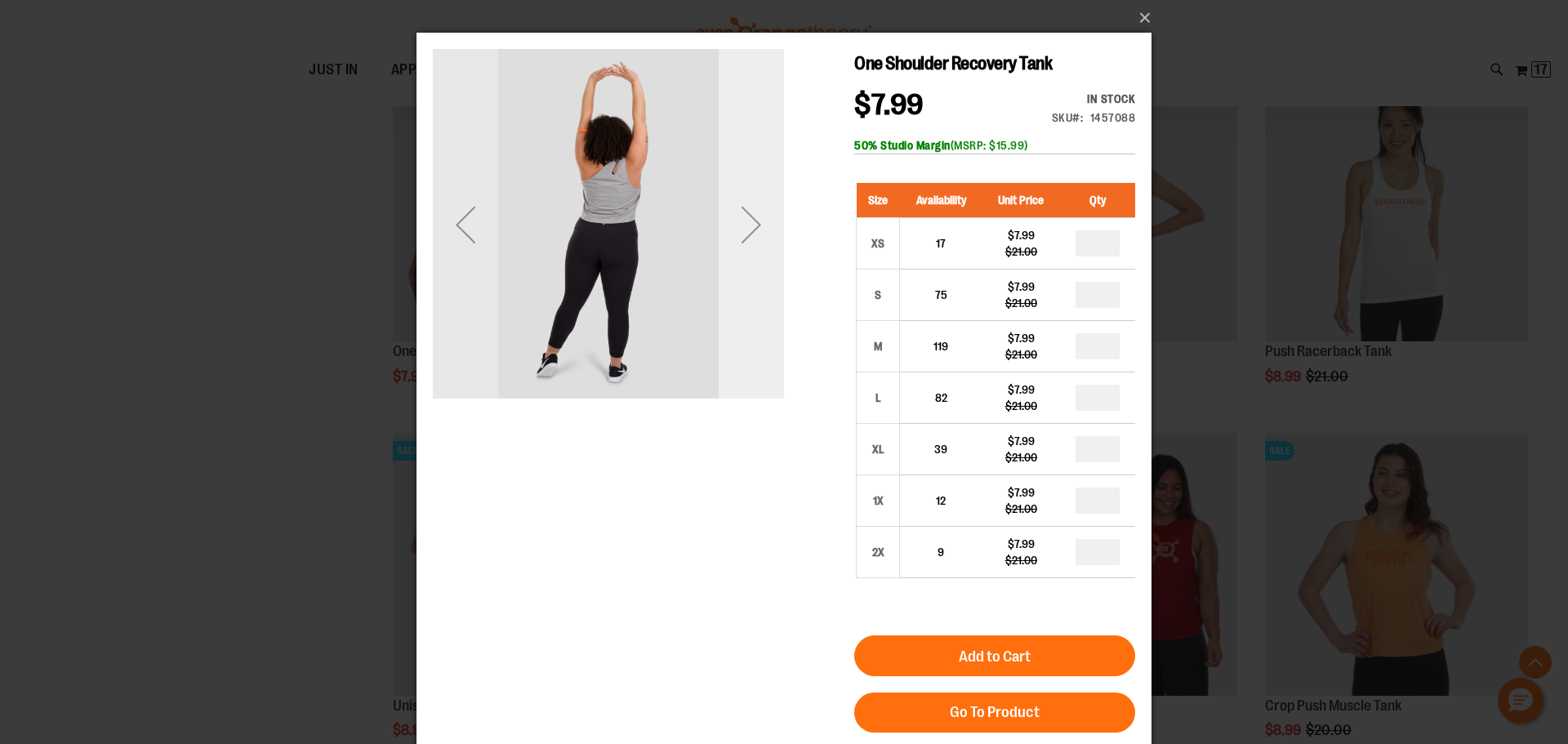
click at [752, 232] on div "Next" at bounding box center [751, 224] width 66 height 66
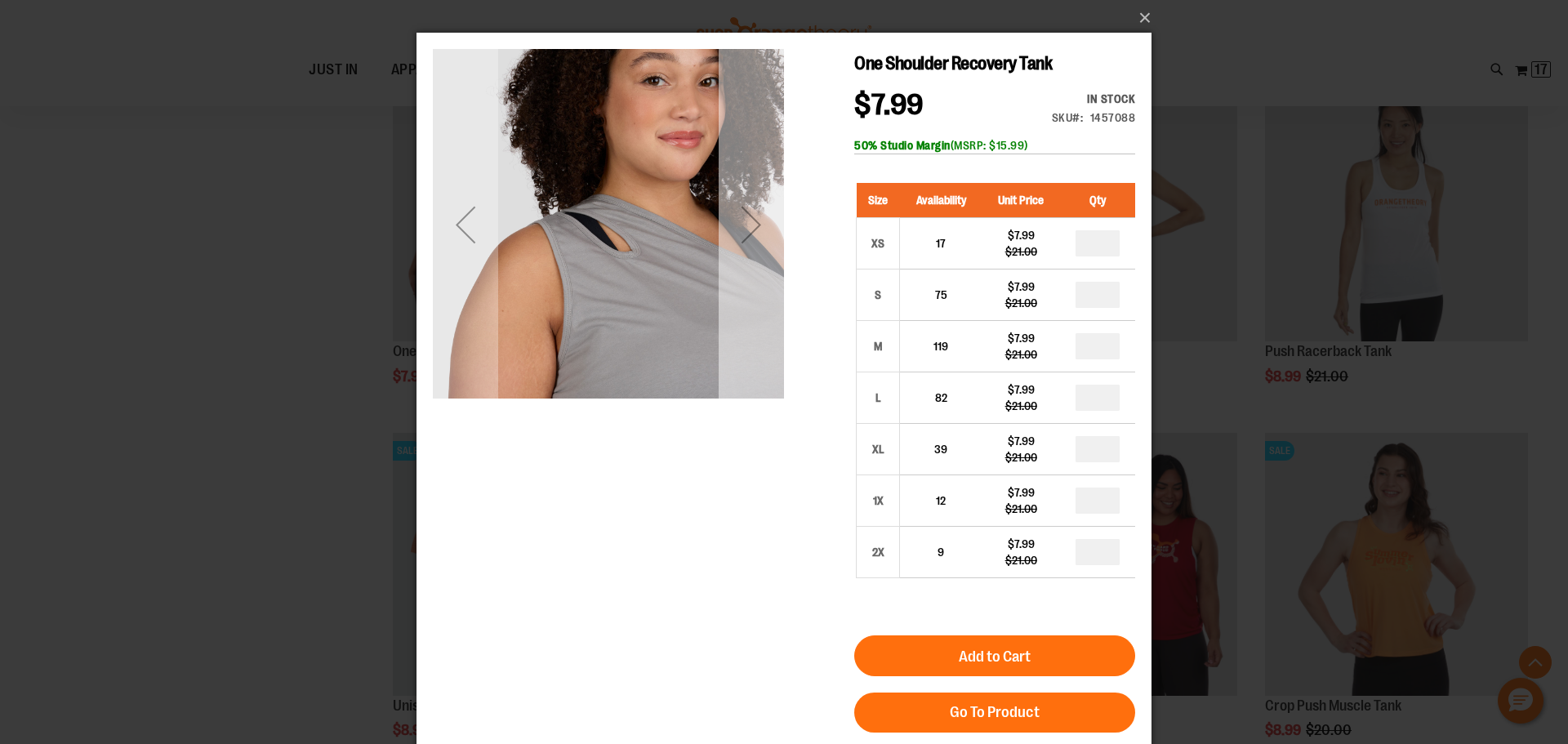
click at [752, 232] on div "Next" at bounding box center [751, 224] width 66 height 66
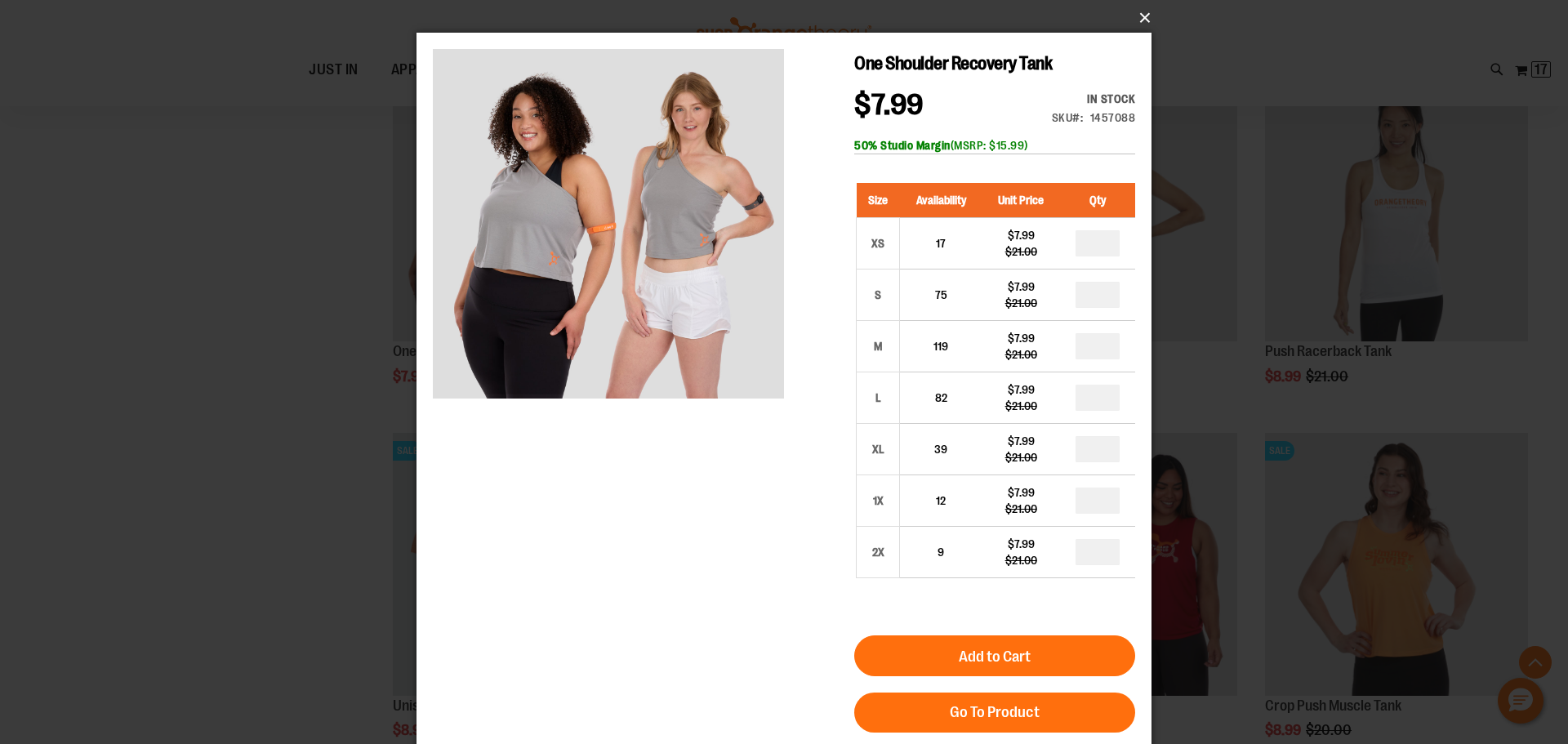
click at [1143, 17] on button "×" at bounding box center [789, 18] width 735 height 36
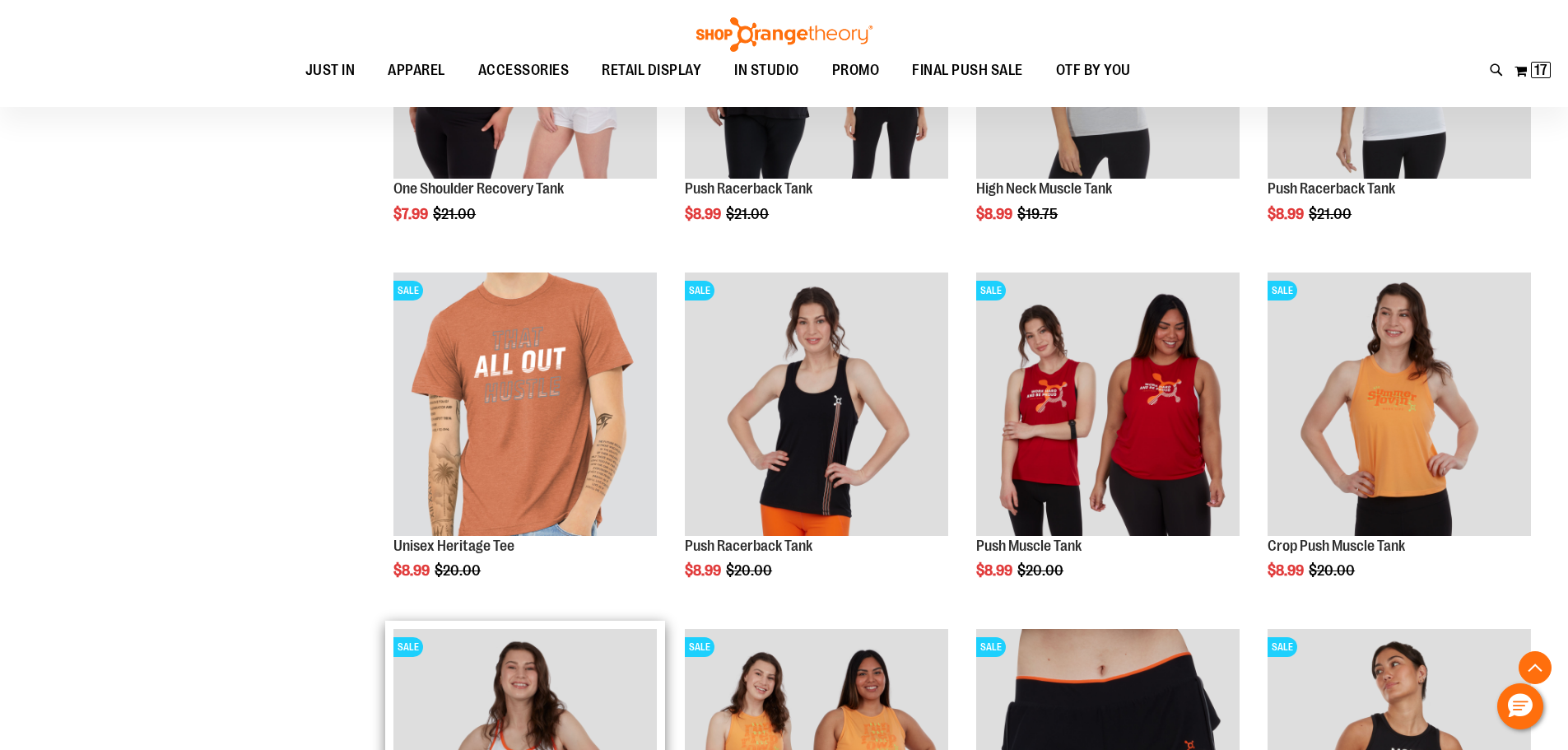
scroll to position [6106, 0]
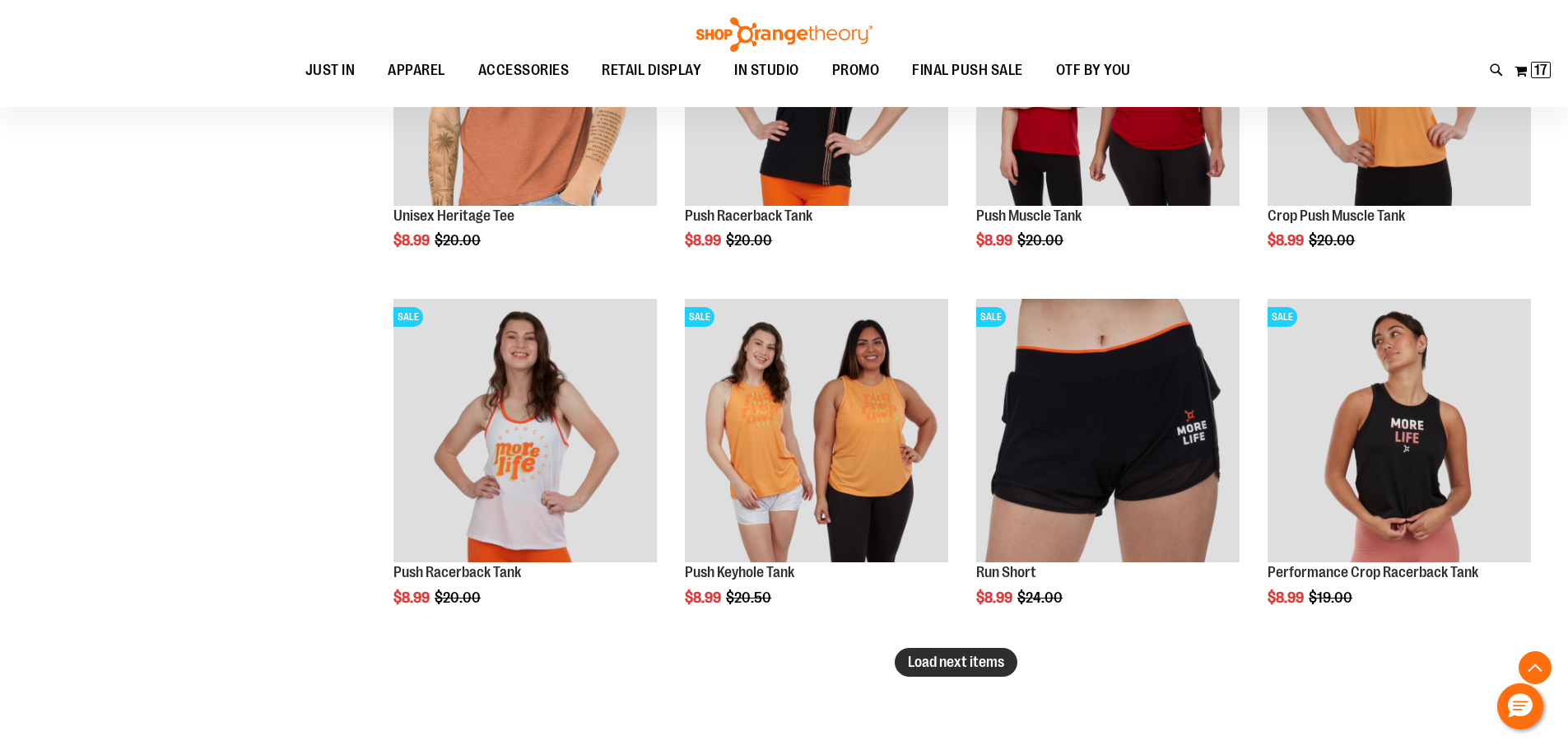
click at [929, 671] on button "Load next items" at bounding box center [956, 663] width 123 height 29
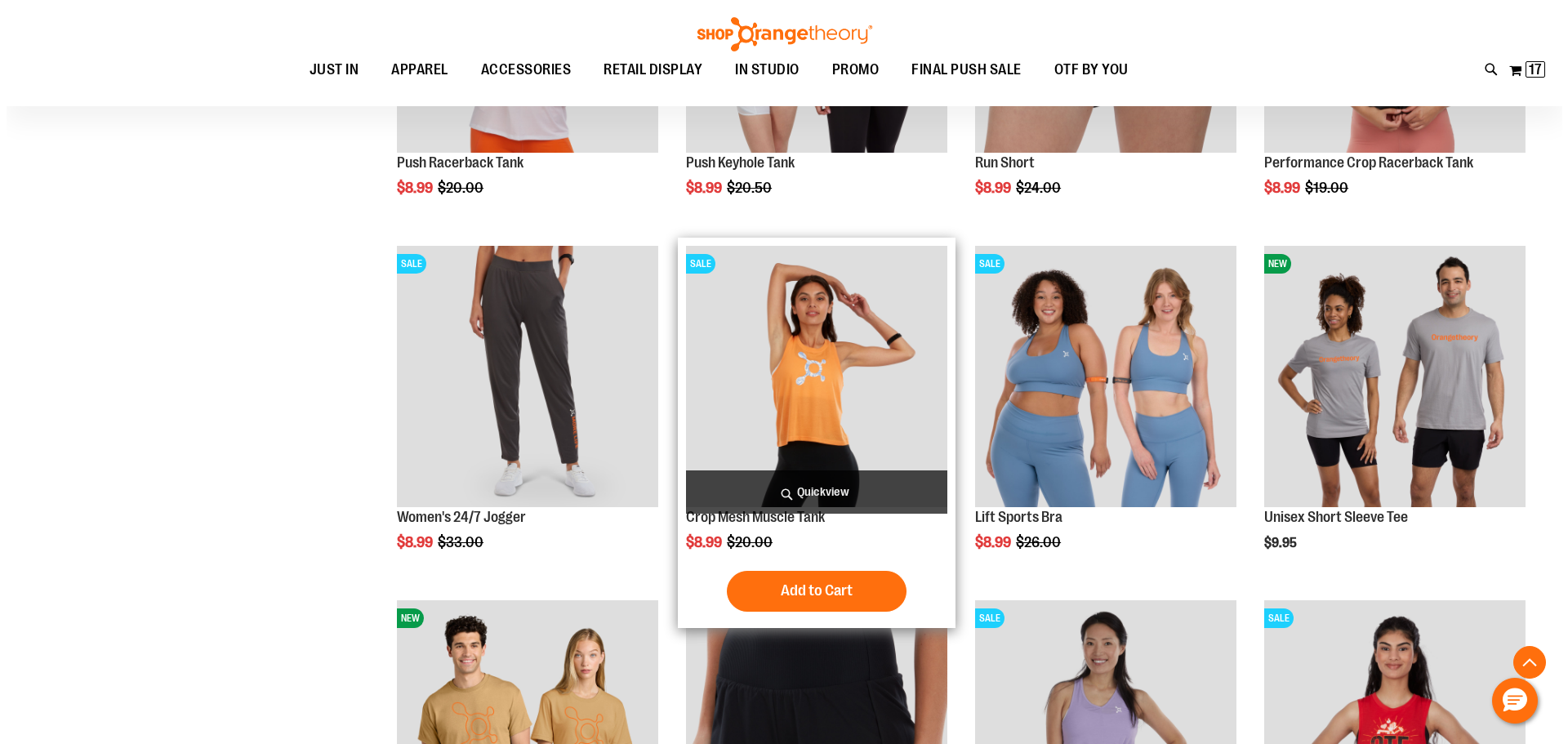
scroll to position [6465, 0]
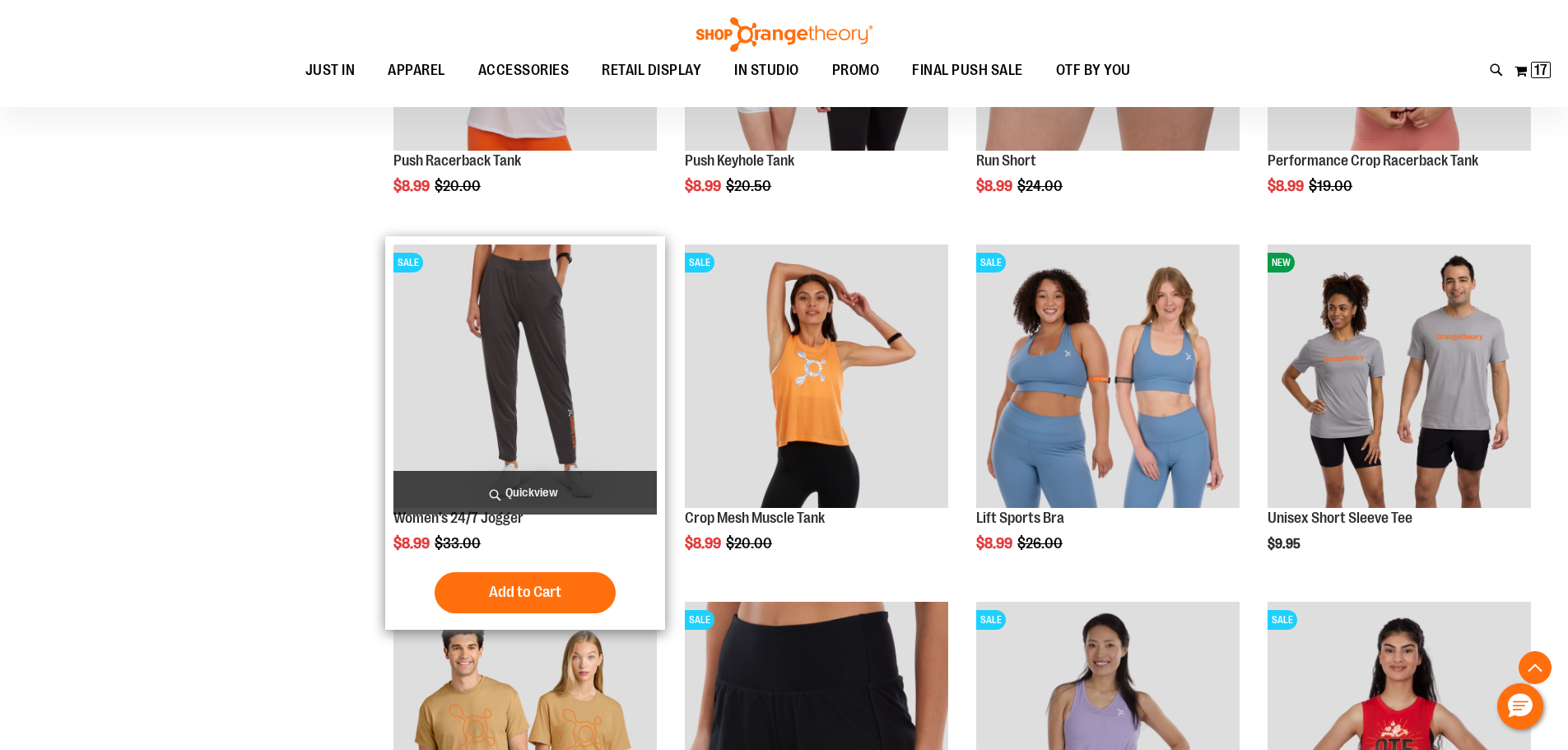
click at [473, 500] on span "Quickview" at bounding box center [525, 493] width 263 height 44
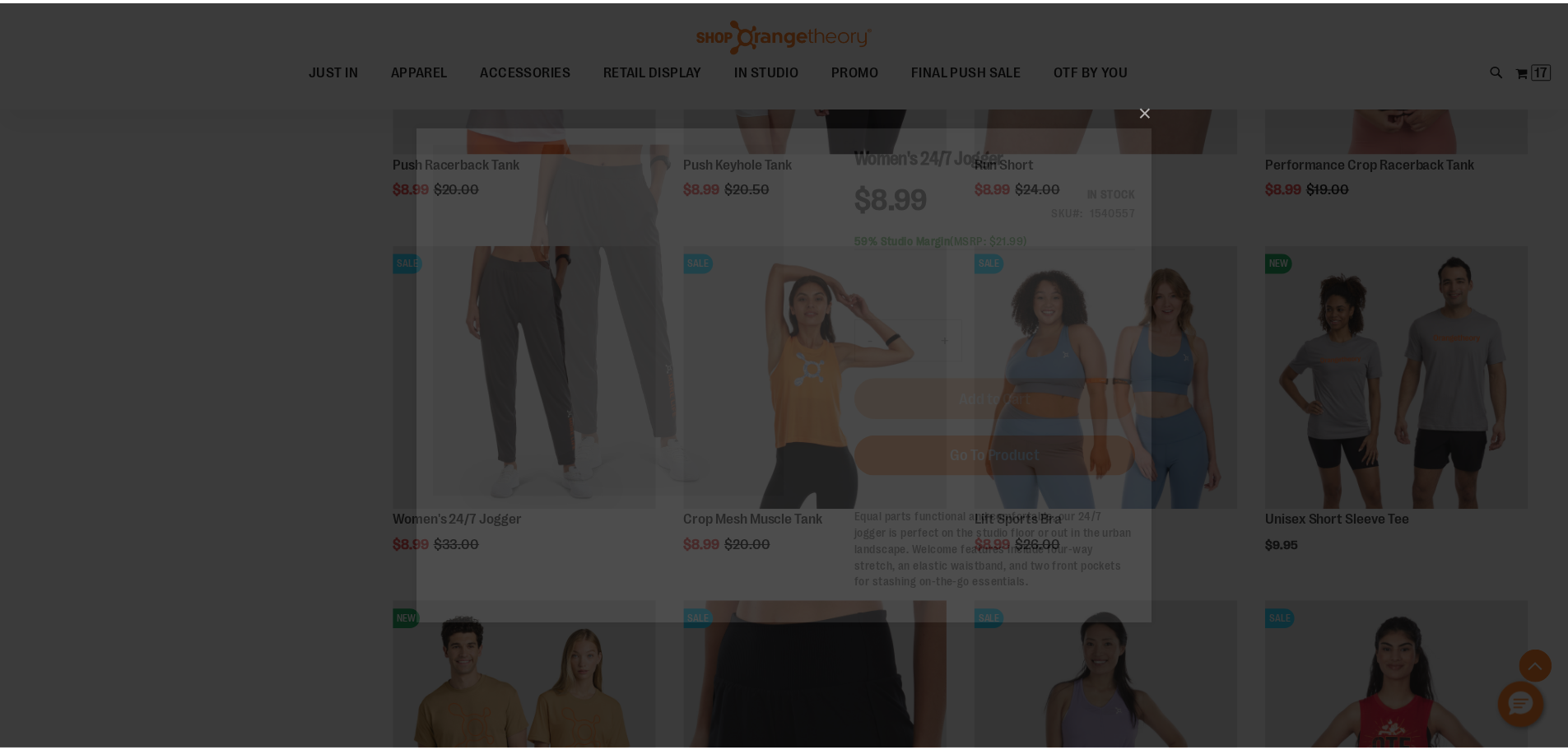
scroll to position [0, 0]
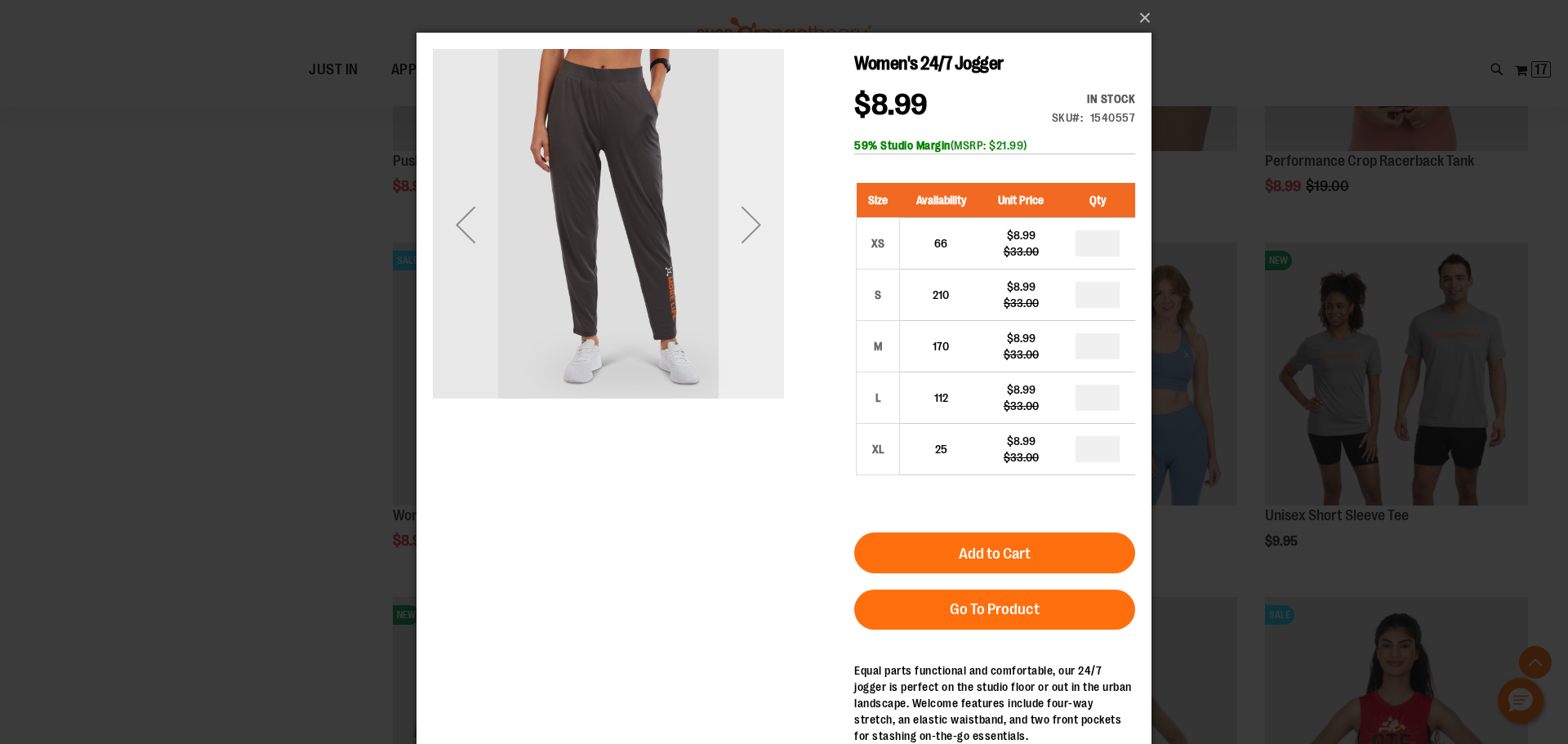
click at [762, 223] on div "Next" at bounding box center [751, 224] width 66 height 66
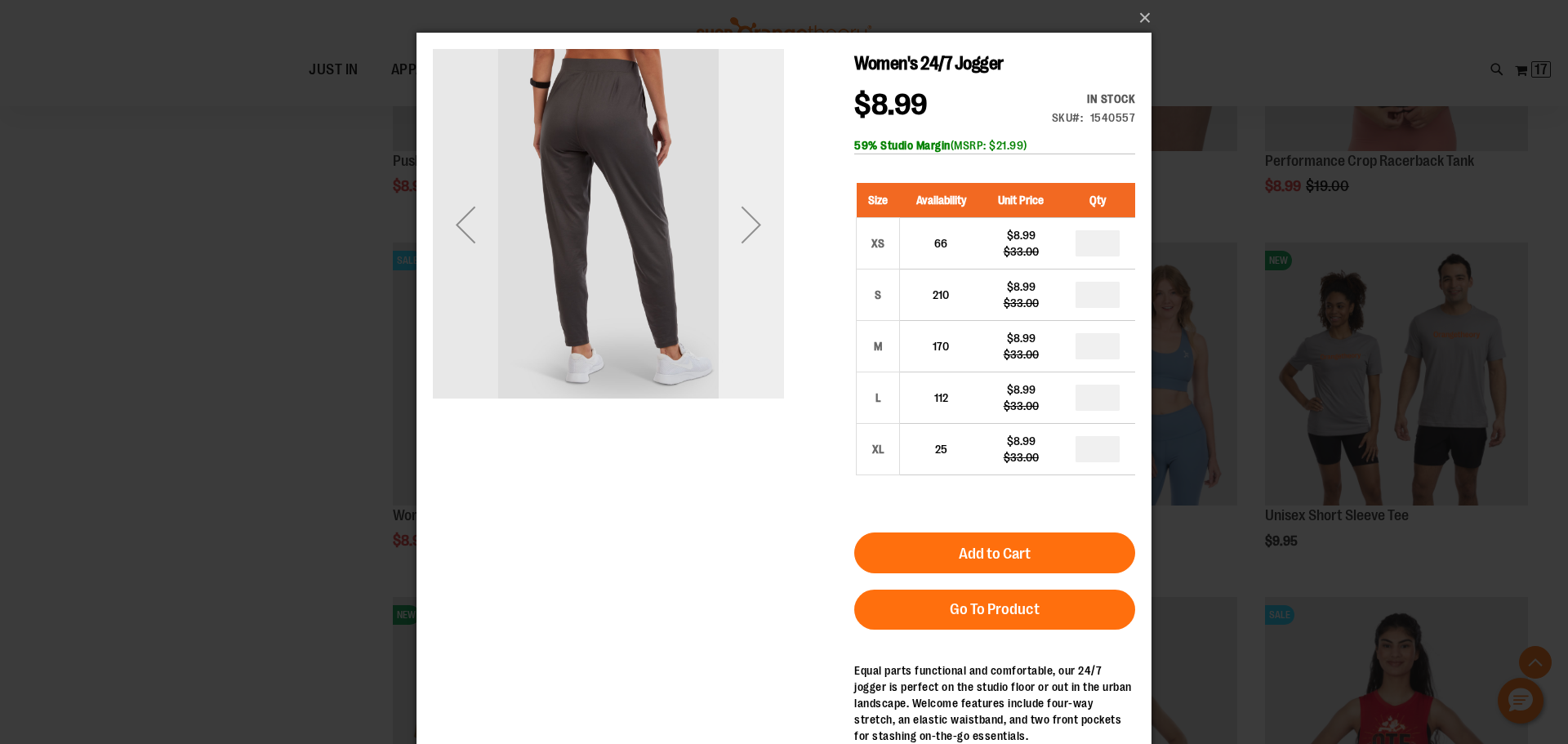
click at [762, 223] on div "Next" at bounding box center [751, 224] width 66 height 66
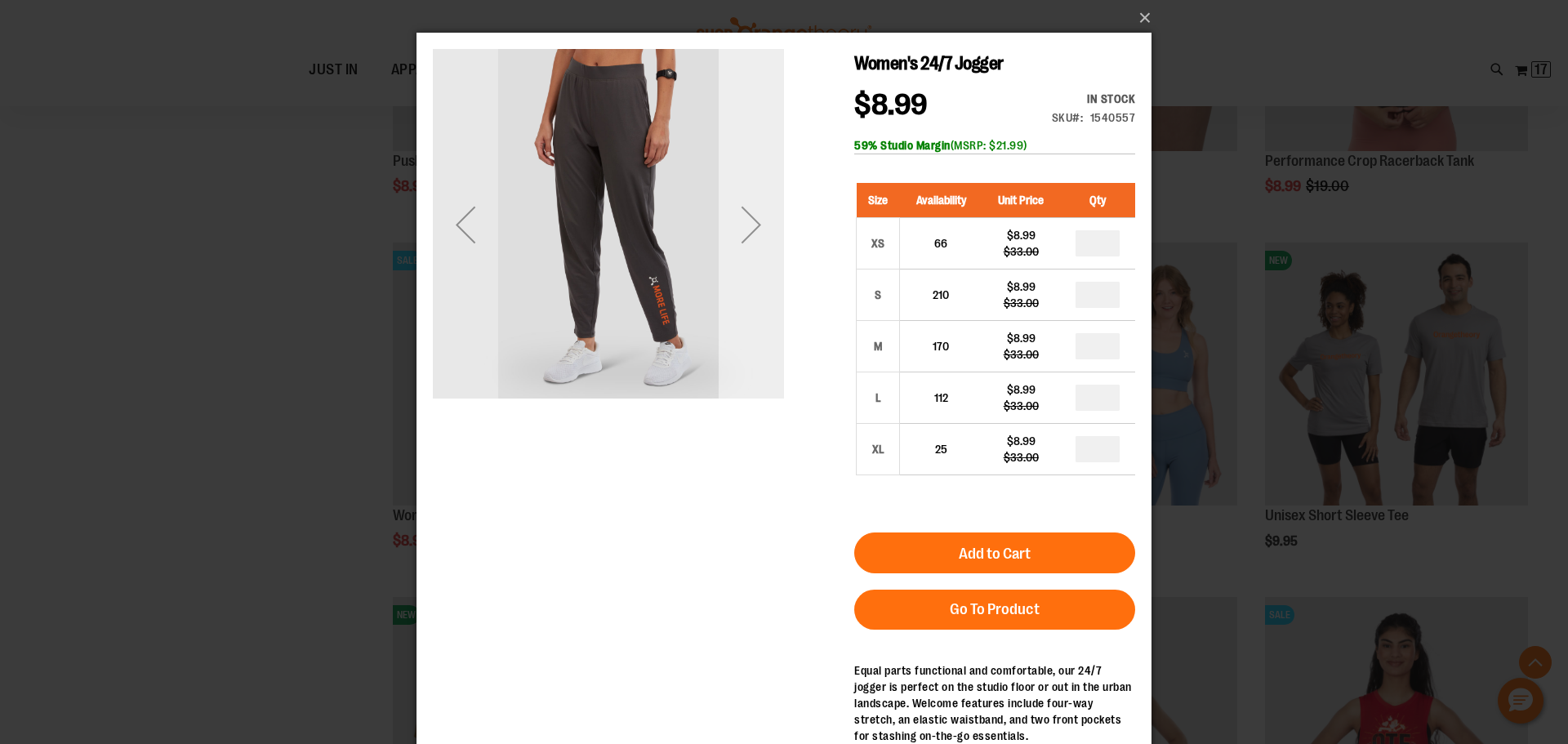
click at [762, 223] on div "Next" at bounding box center [751, 224] width 66 height 66
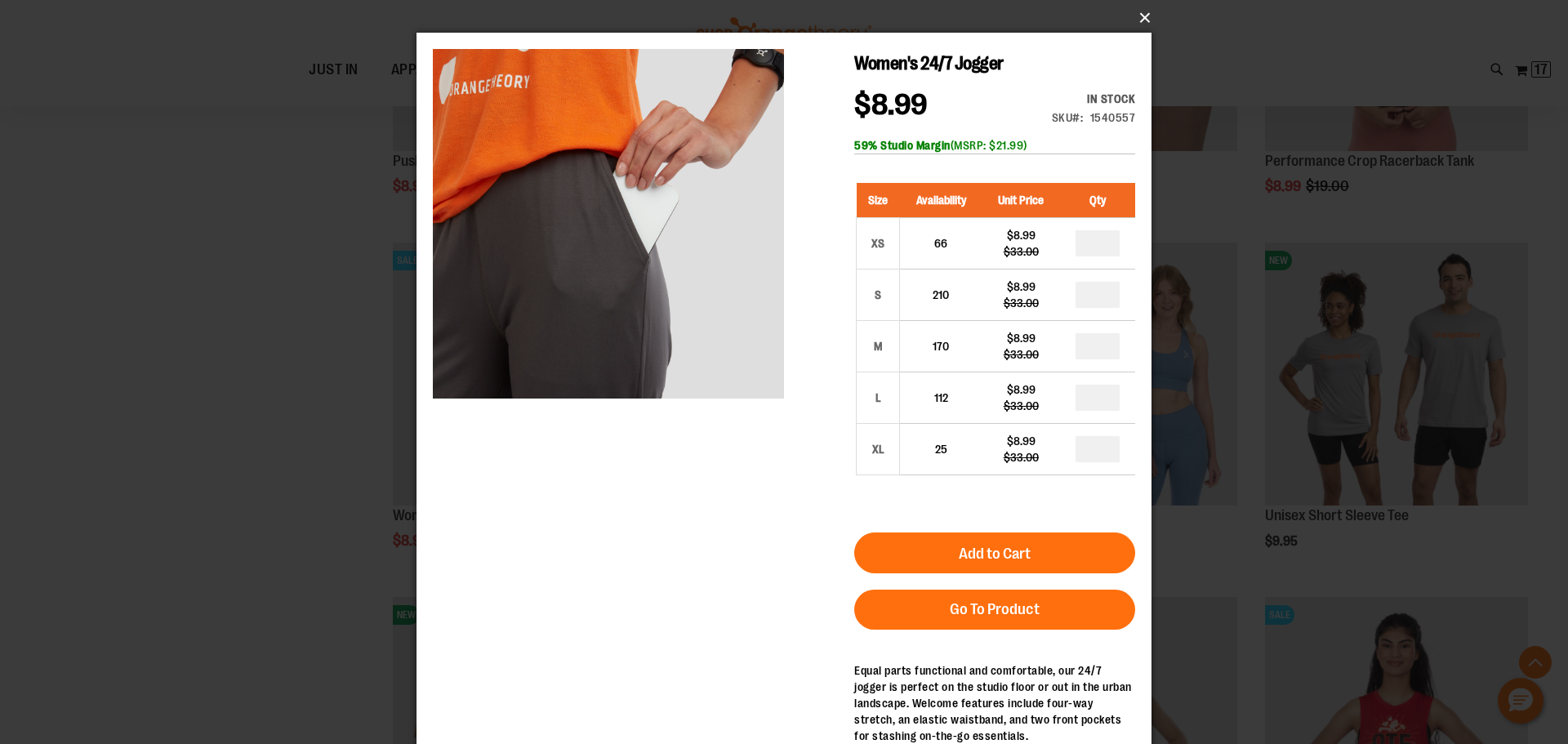
click at [1136, 16] on button "×" at bounding box center [789, 18] width 735 height 36
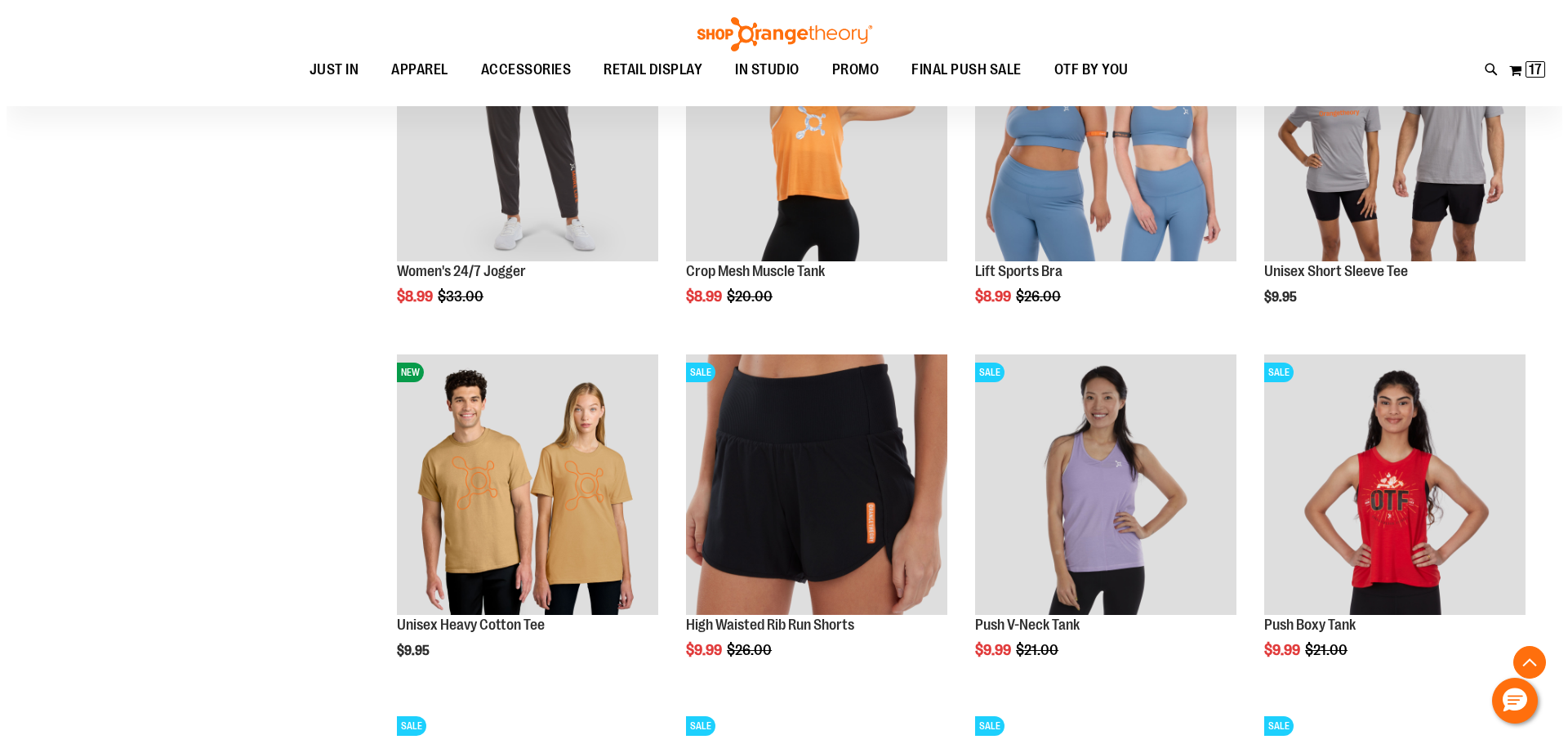
scroll to position [6710, 0]
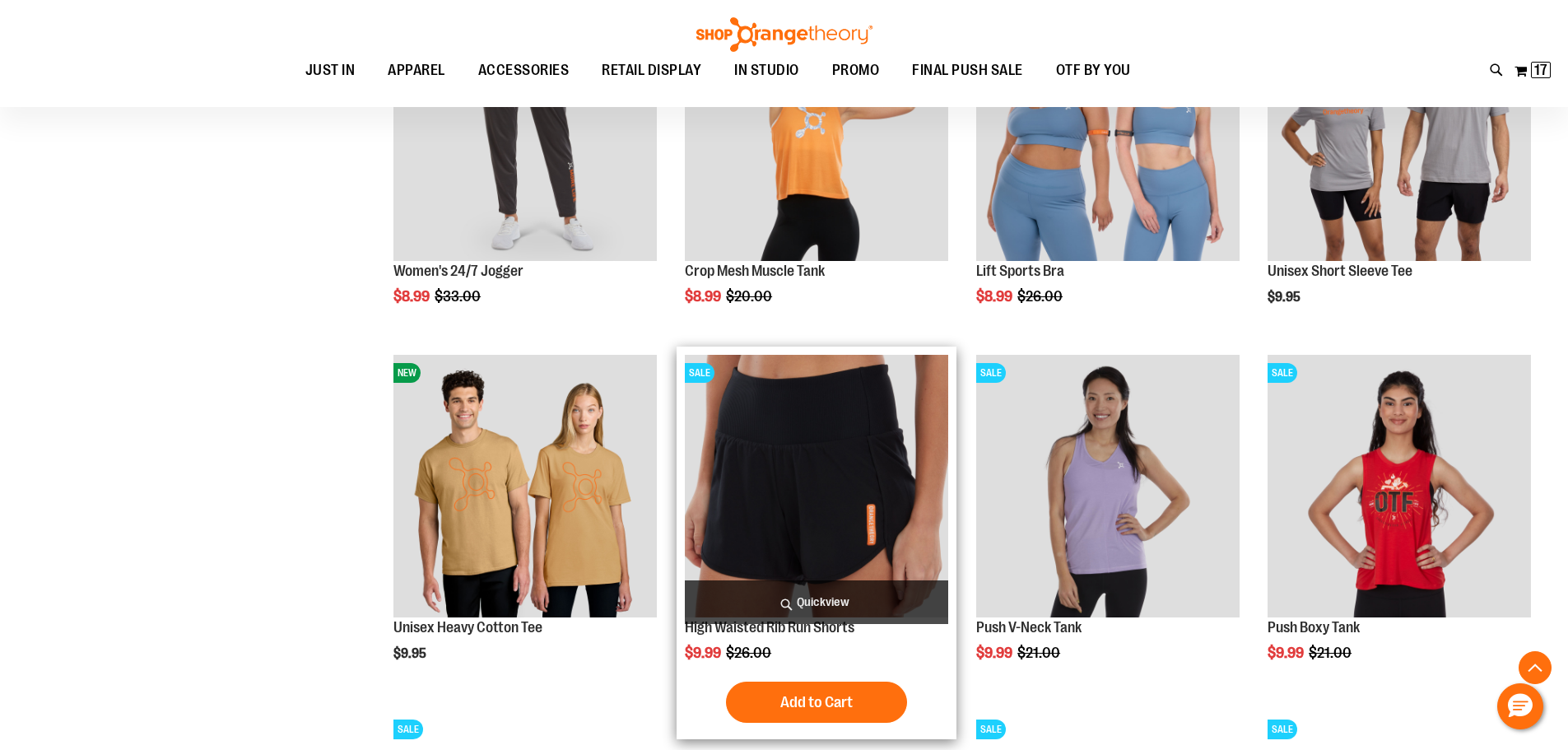
click at [843, 605] on span "Quickview" at bounding box center [816, 602] width 263 height 44
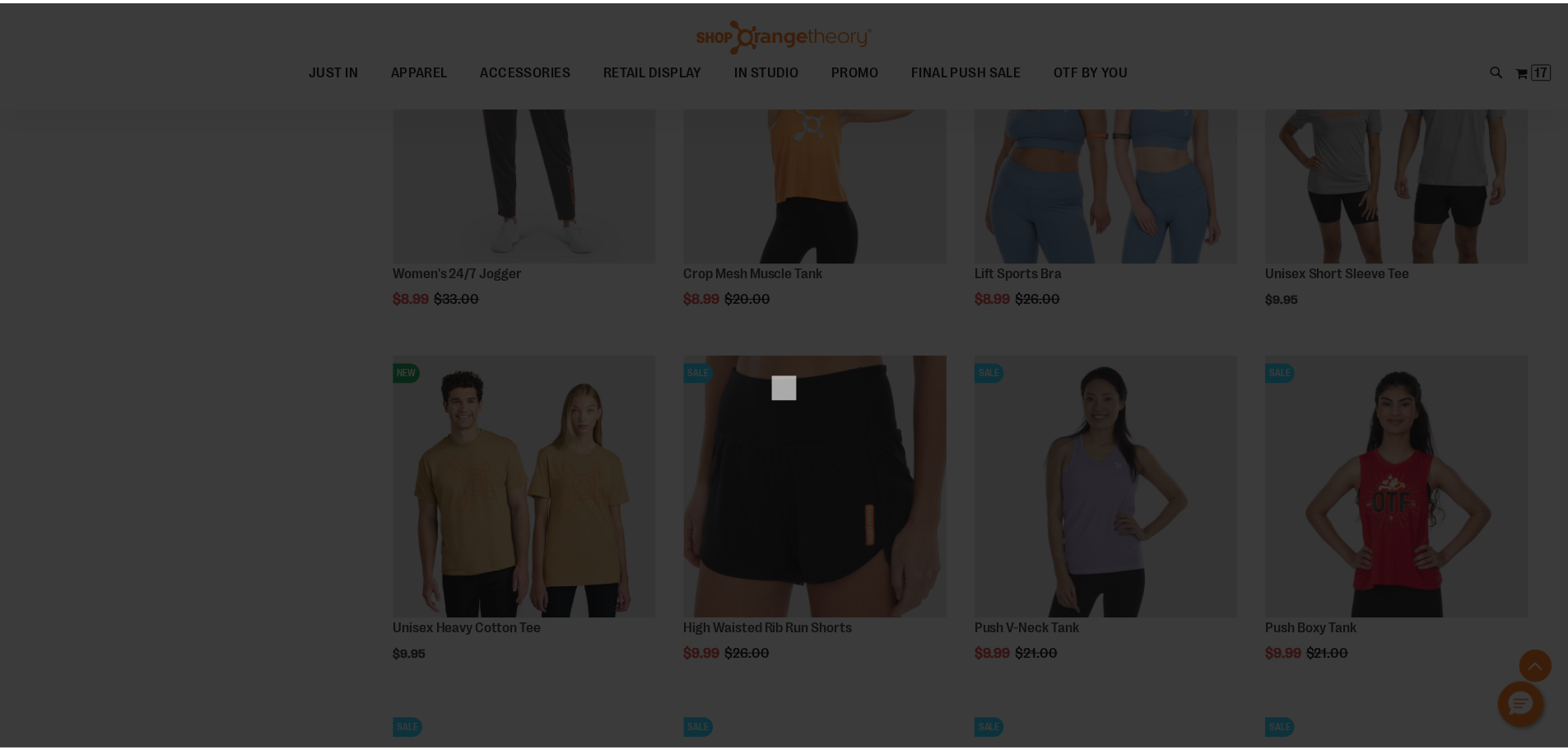
scroll to position [0, 0]
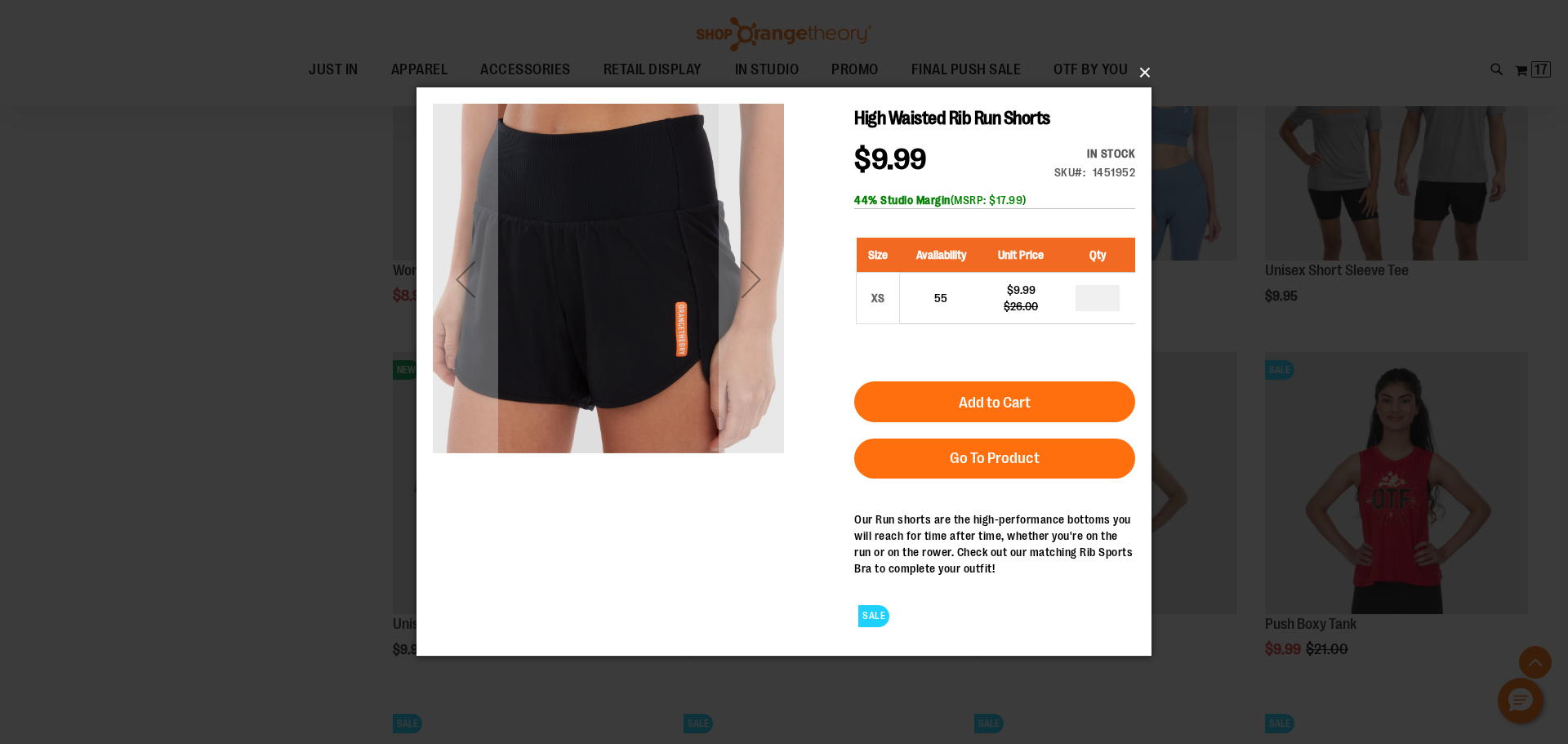
click at [1144, 75] on button "×" at bounding box center [789, 73] width 735 height 36
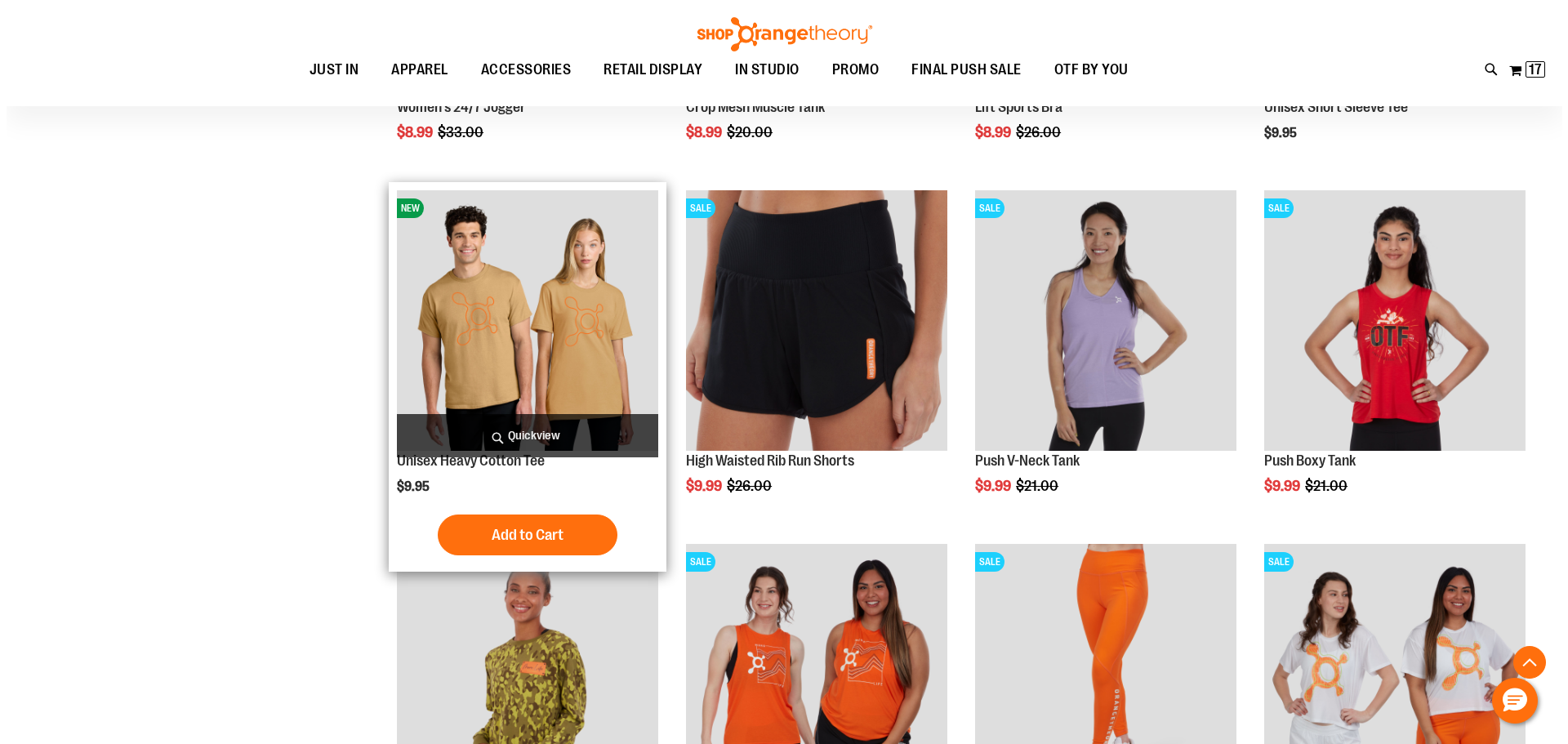
scroll to position [6873, 0]
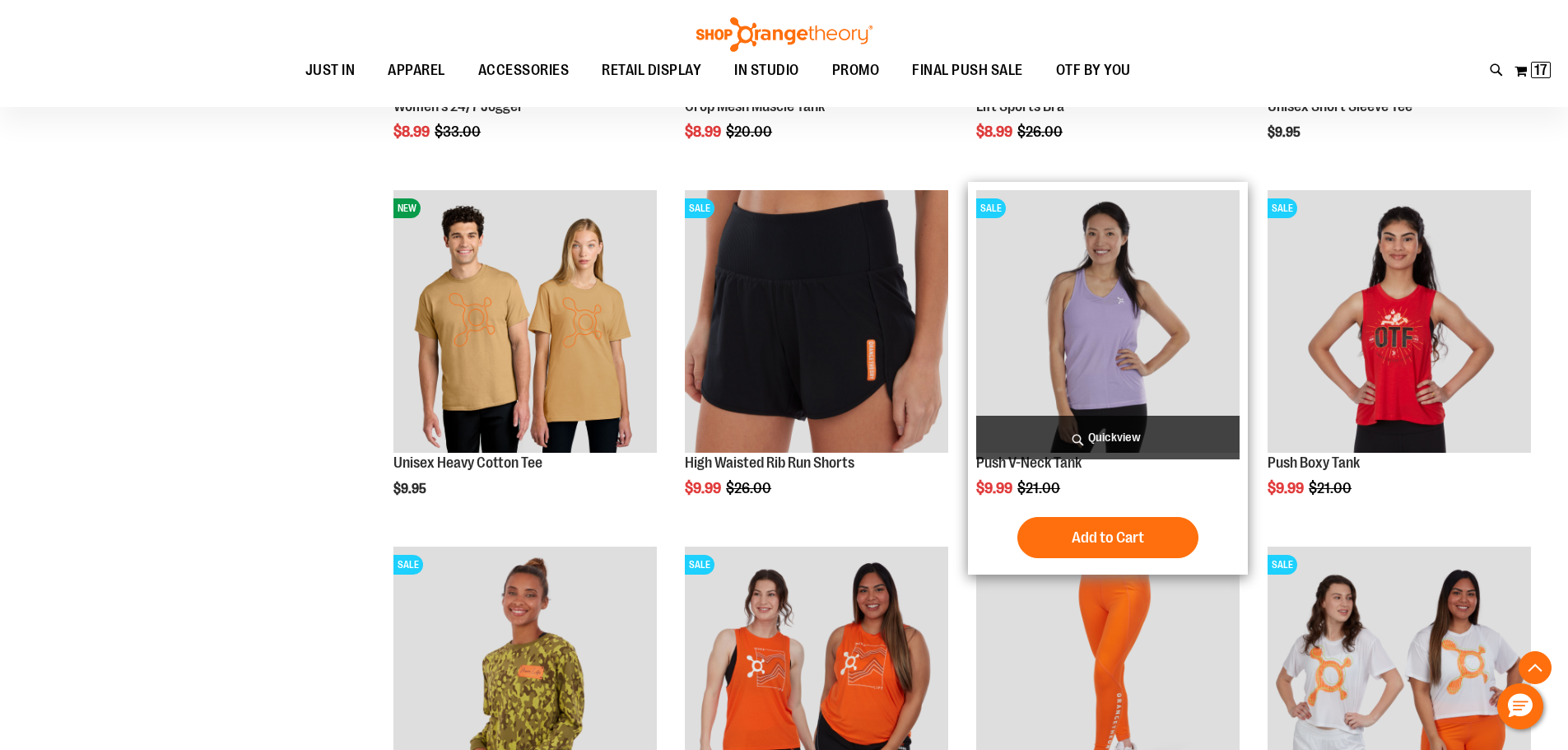
click at [1210, 429] on span "Quickview" at bounding box center [1108, 438] width 263 height 44
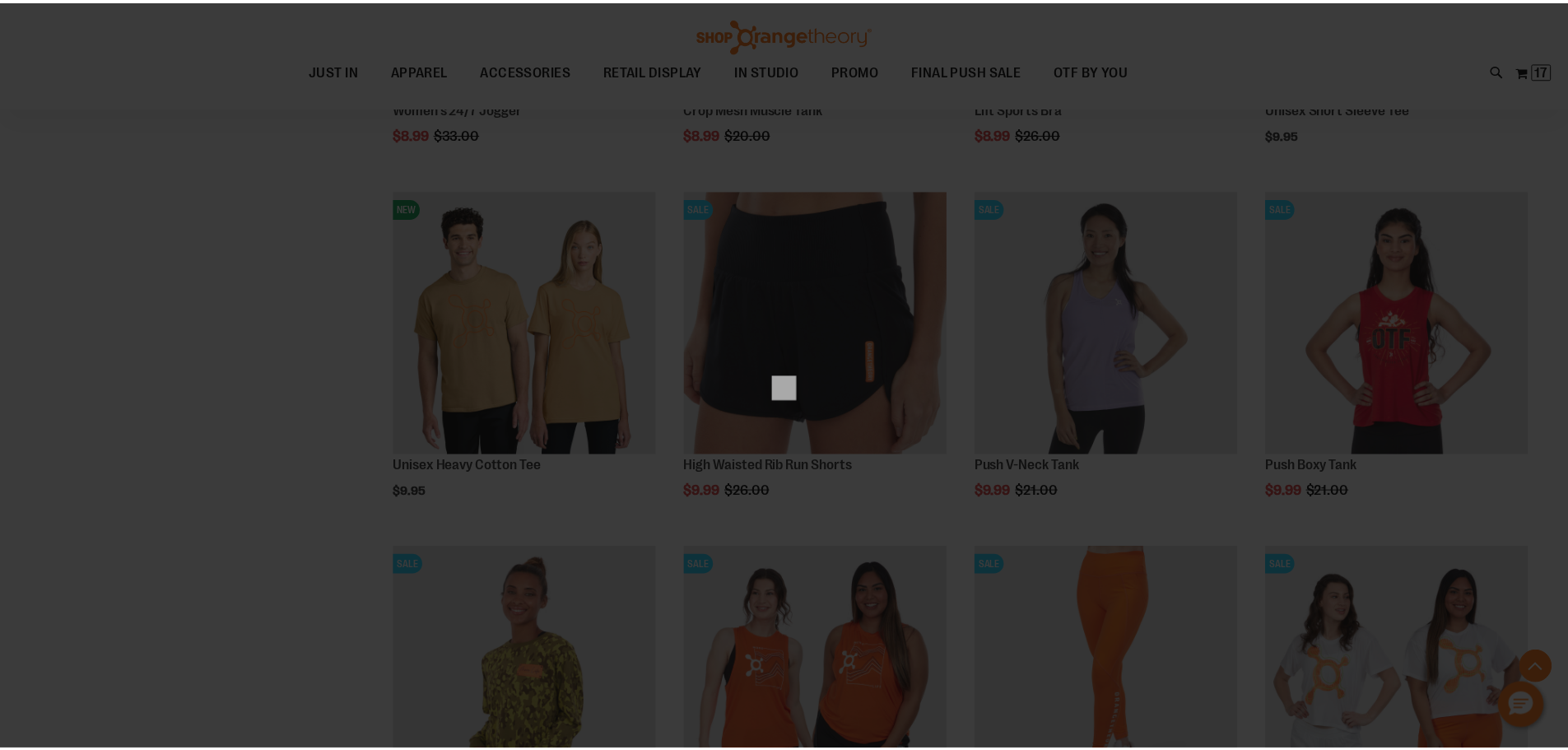
scroll to position [0, 0]
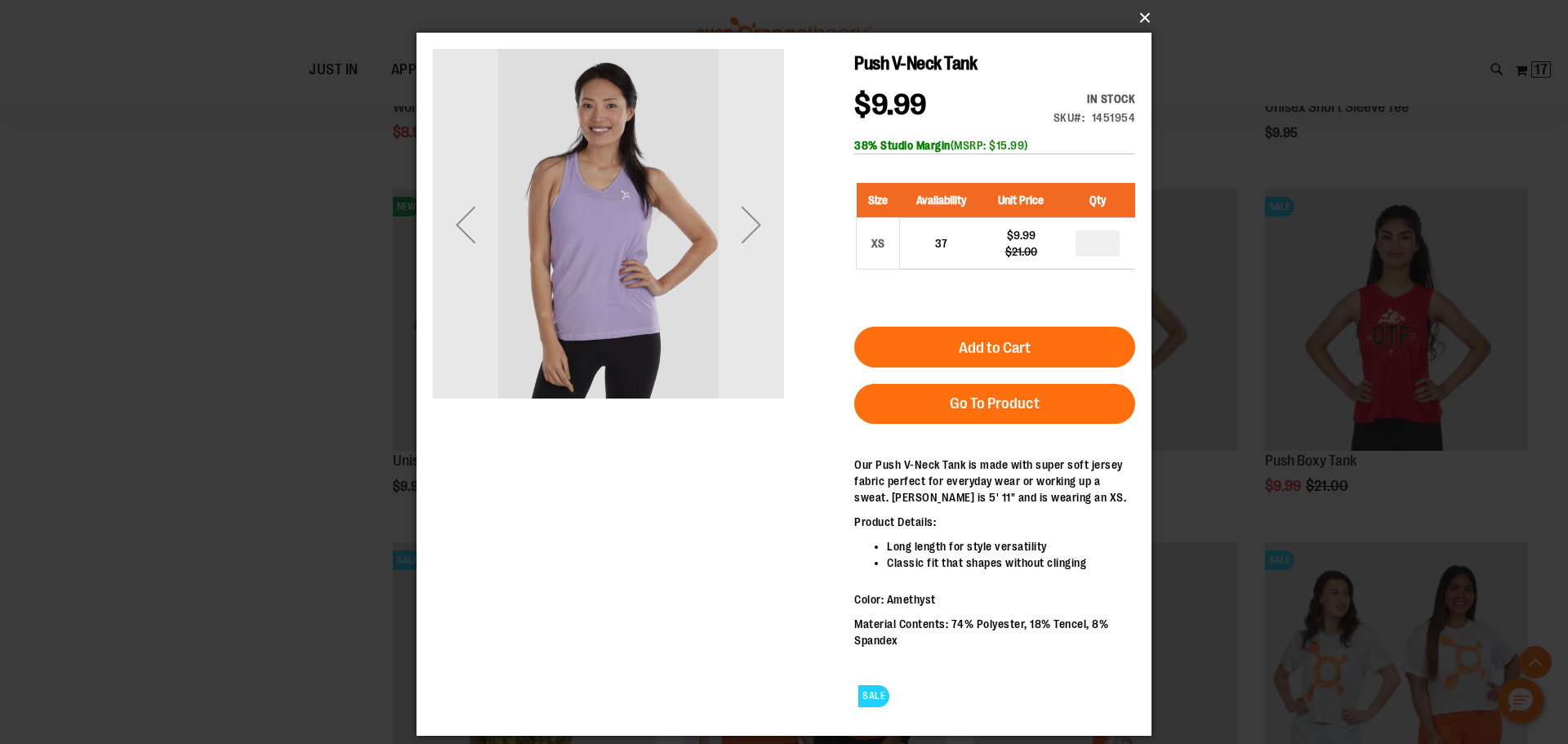
click at [1139, 21] on button "×" at bounding box center [789, 18] width 735 height 36
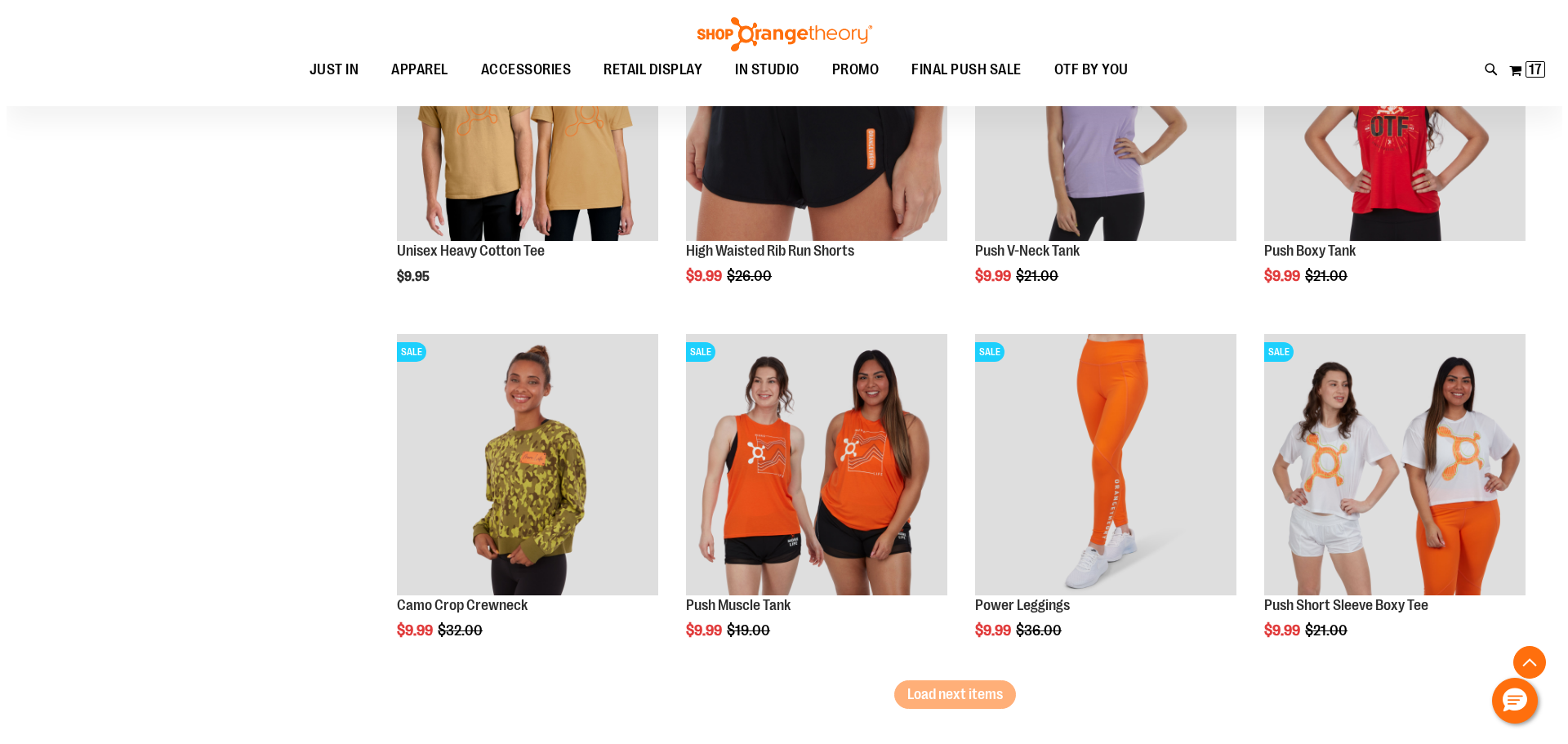
scroll to position [7118, 0]
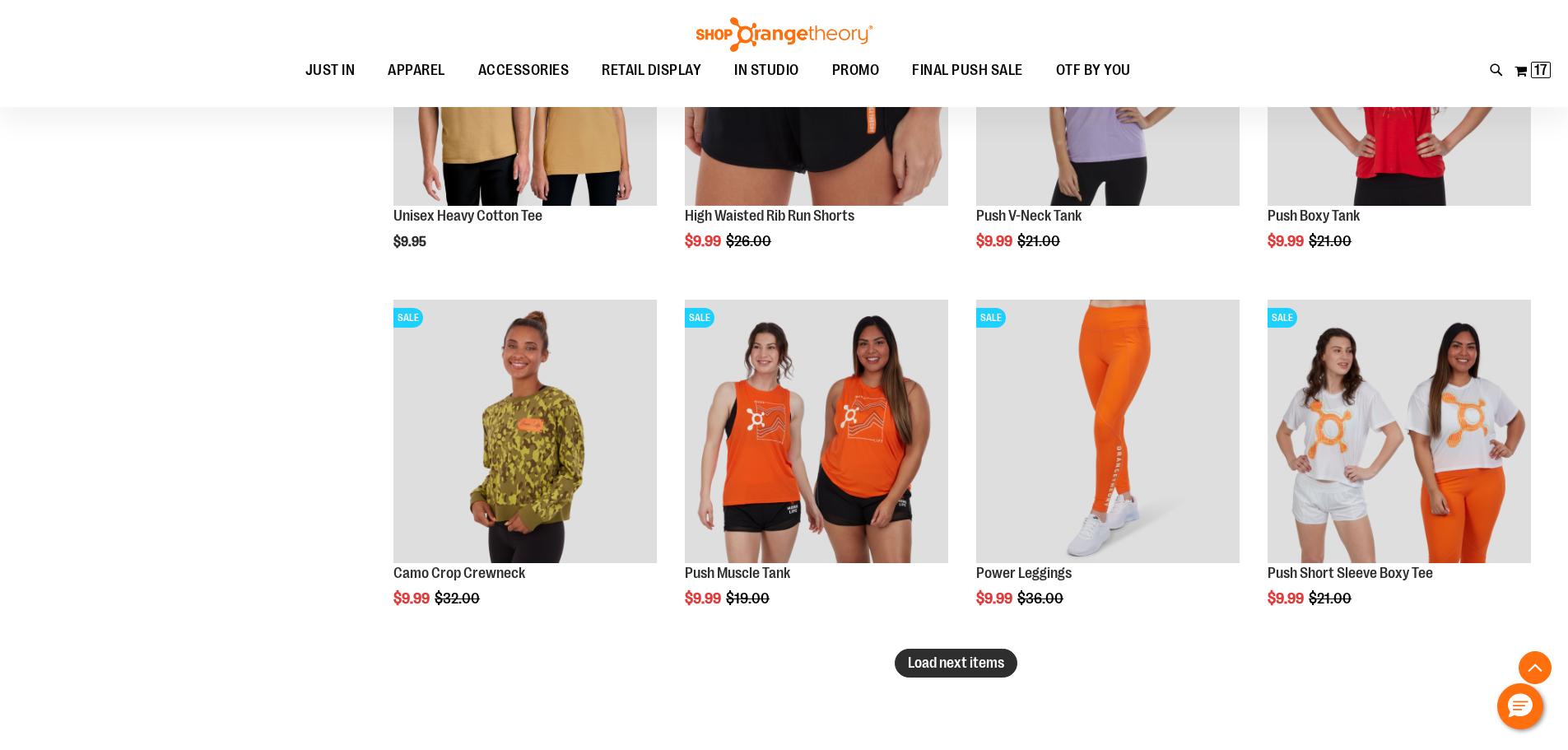
click at [983, 663] on span "Load next items" at bounding box center [956, 663] width 96 height 16
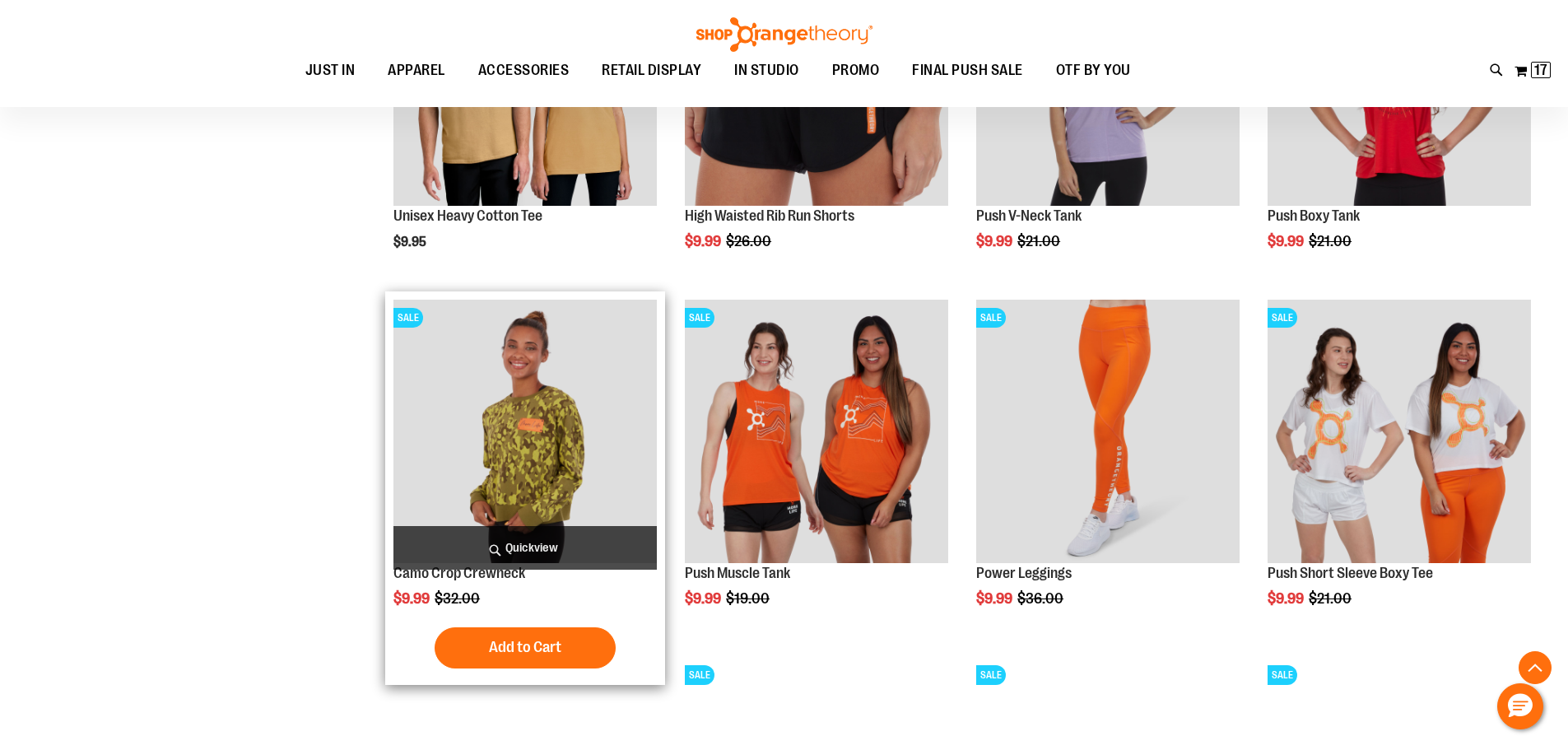
click at [573, 550] on span "Quickview" at bounding box center [525, 548] width 263 height 44
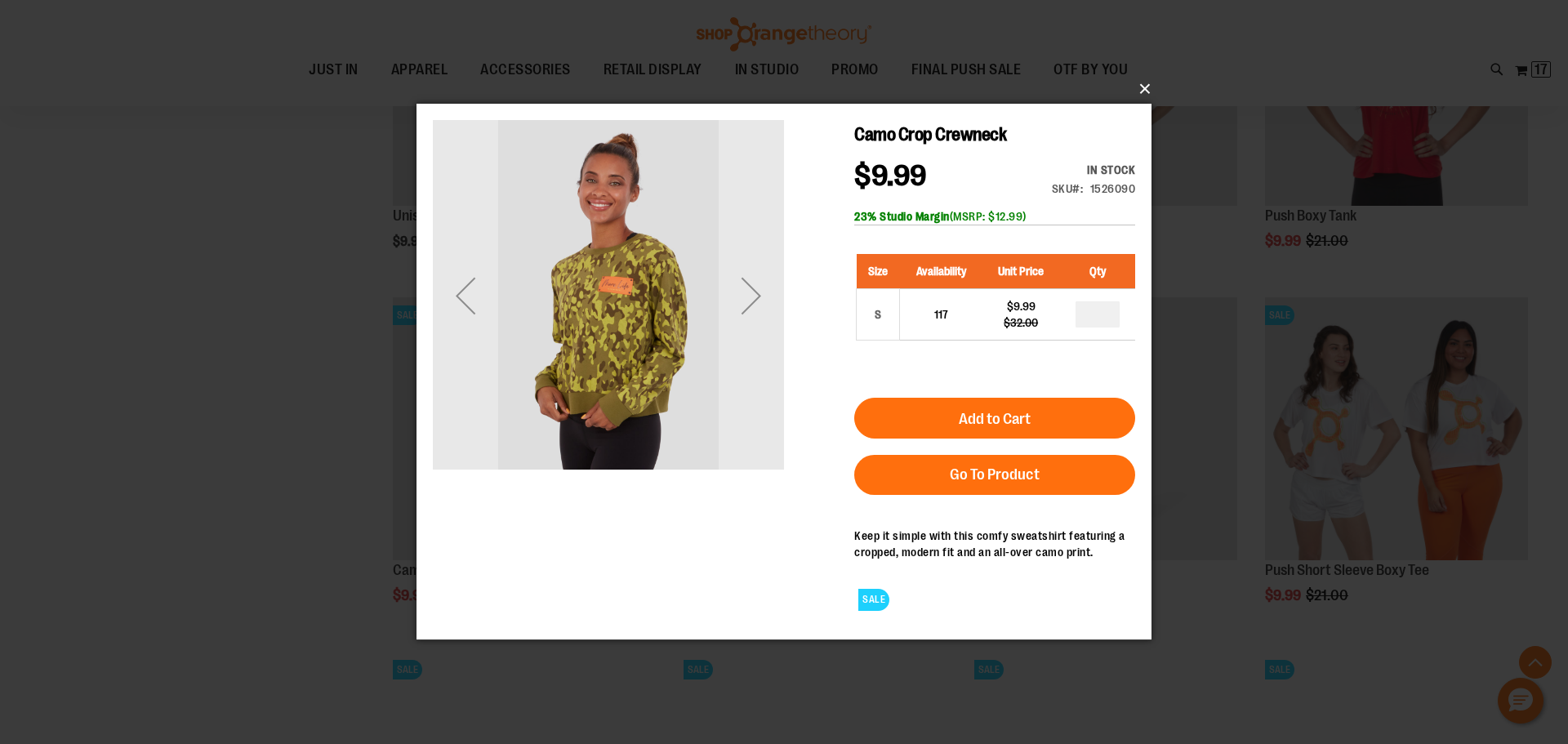
click at [1149, 83] on button "×" at bounding box center [789, 89] width 735 height 36
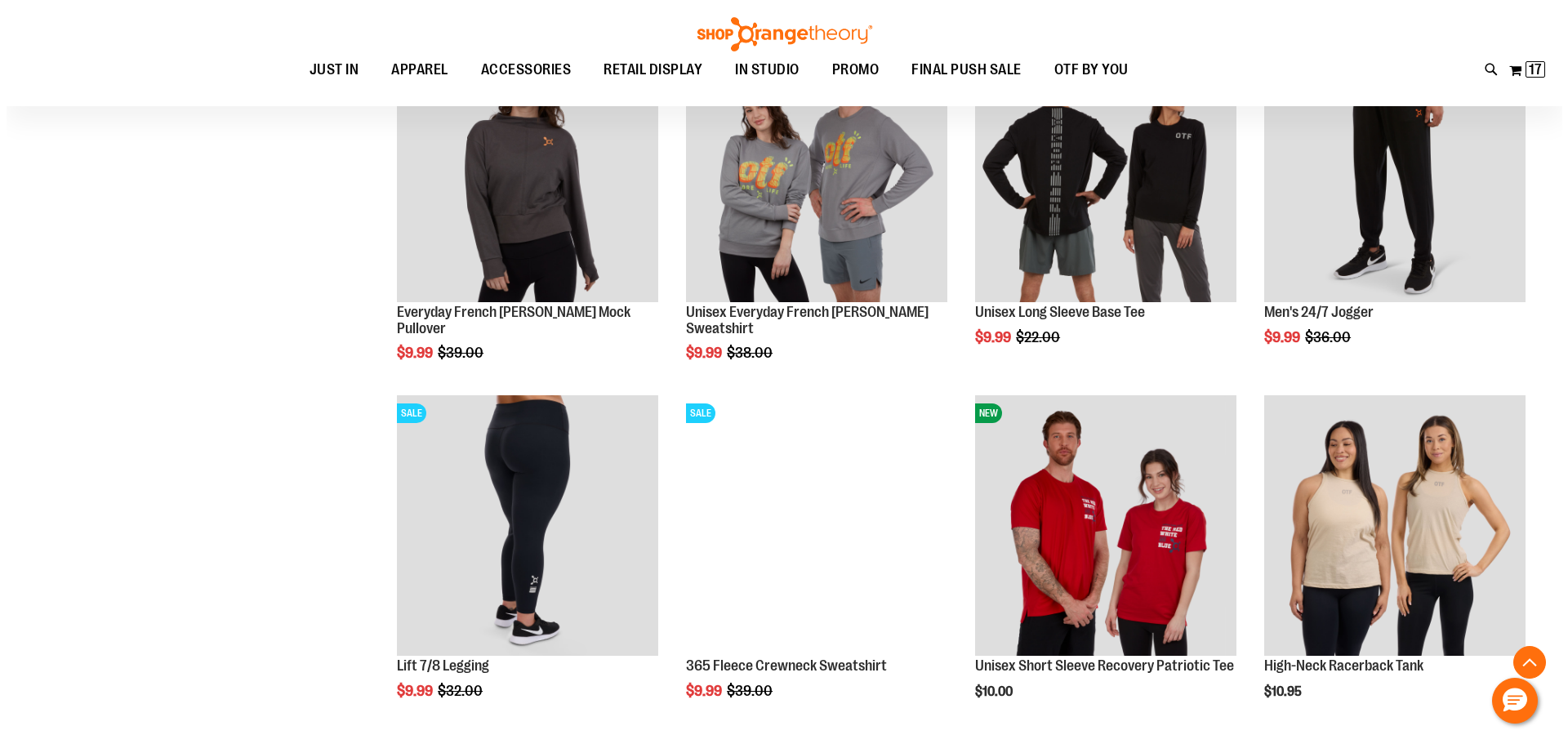
scroll to position [7772, 0]
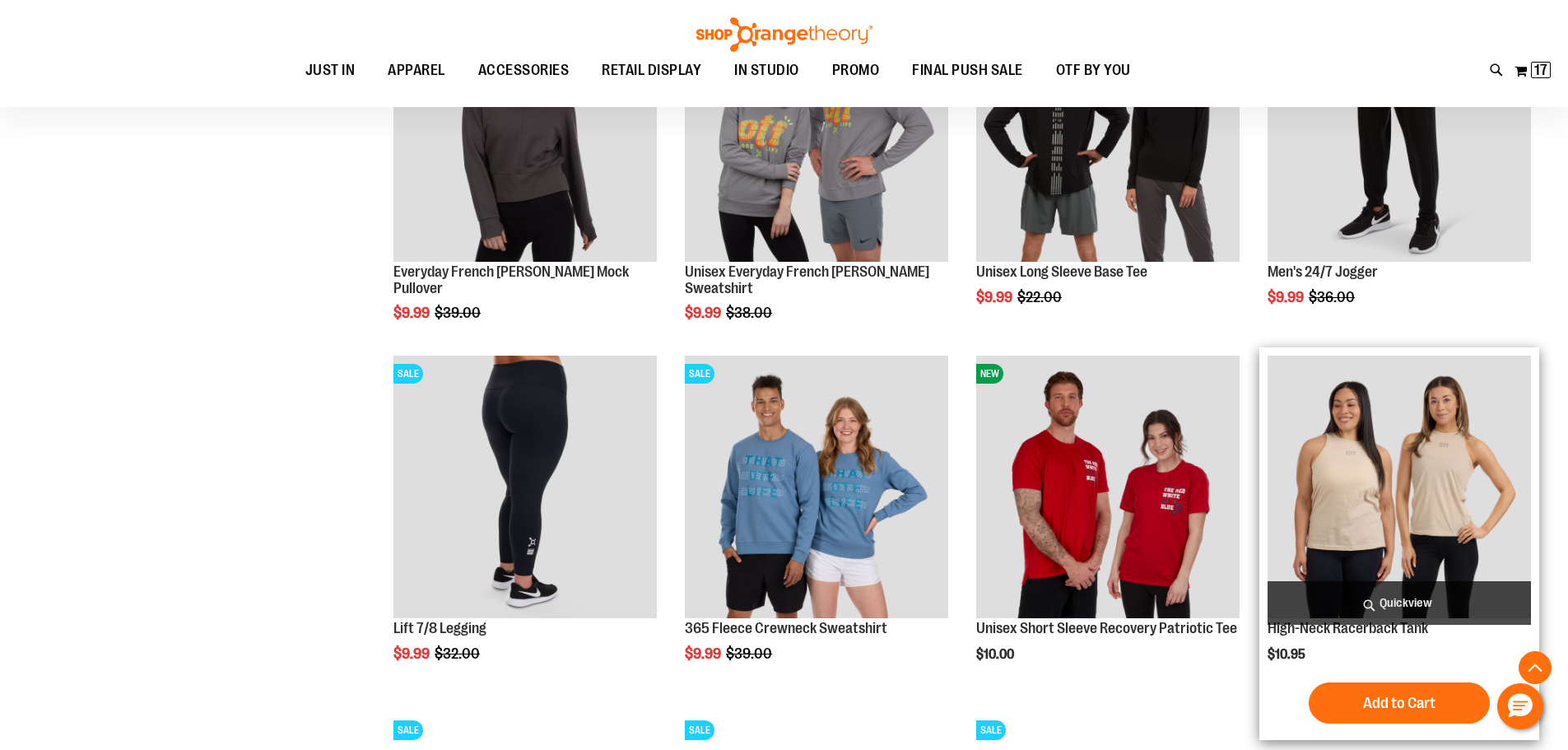
click at [1479, 596] on span "Quickview" at bounding box center [1399, 603] width 263 height 44
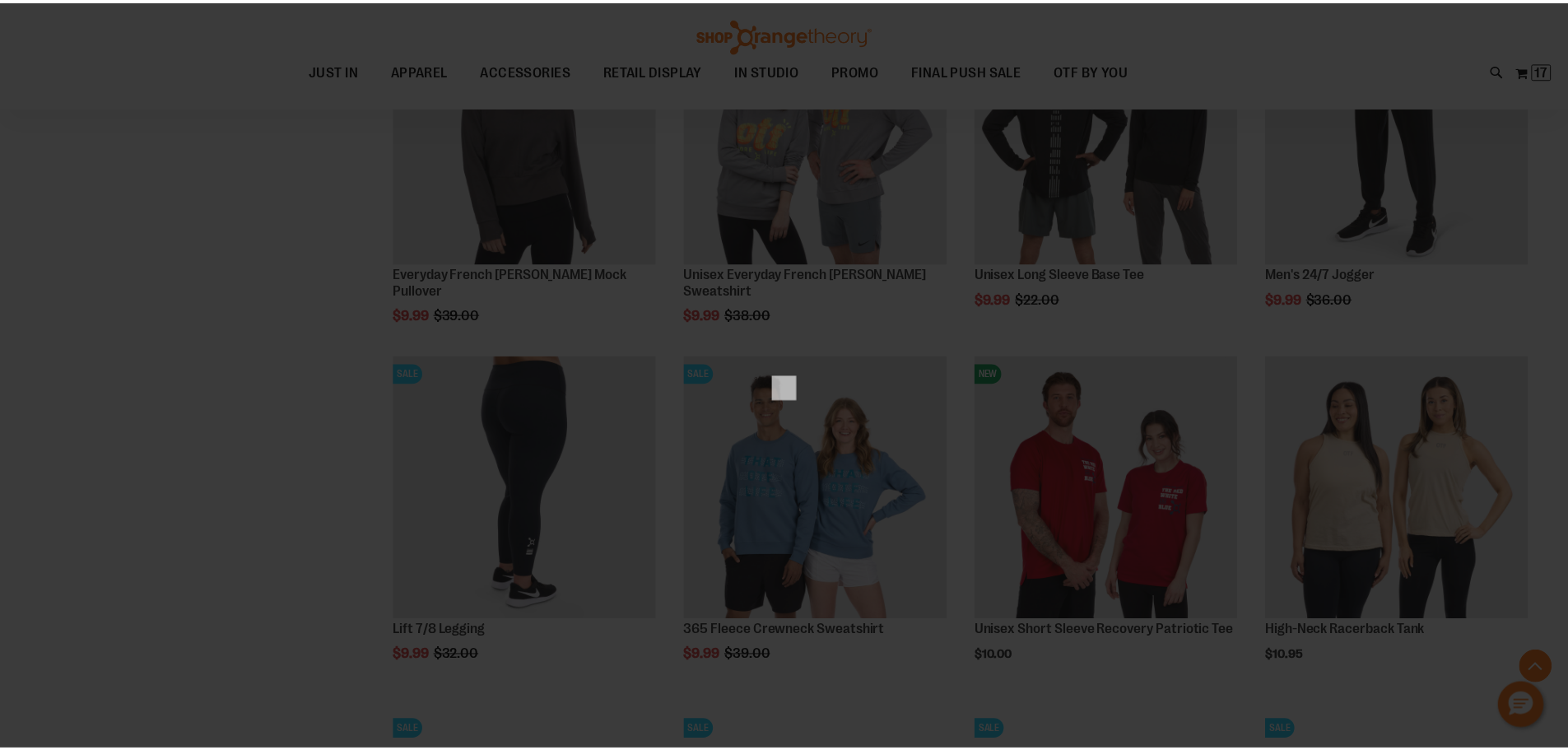
scroll to position [0, 0]
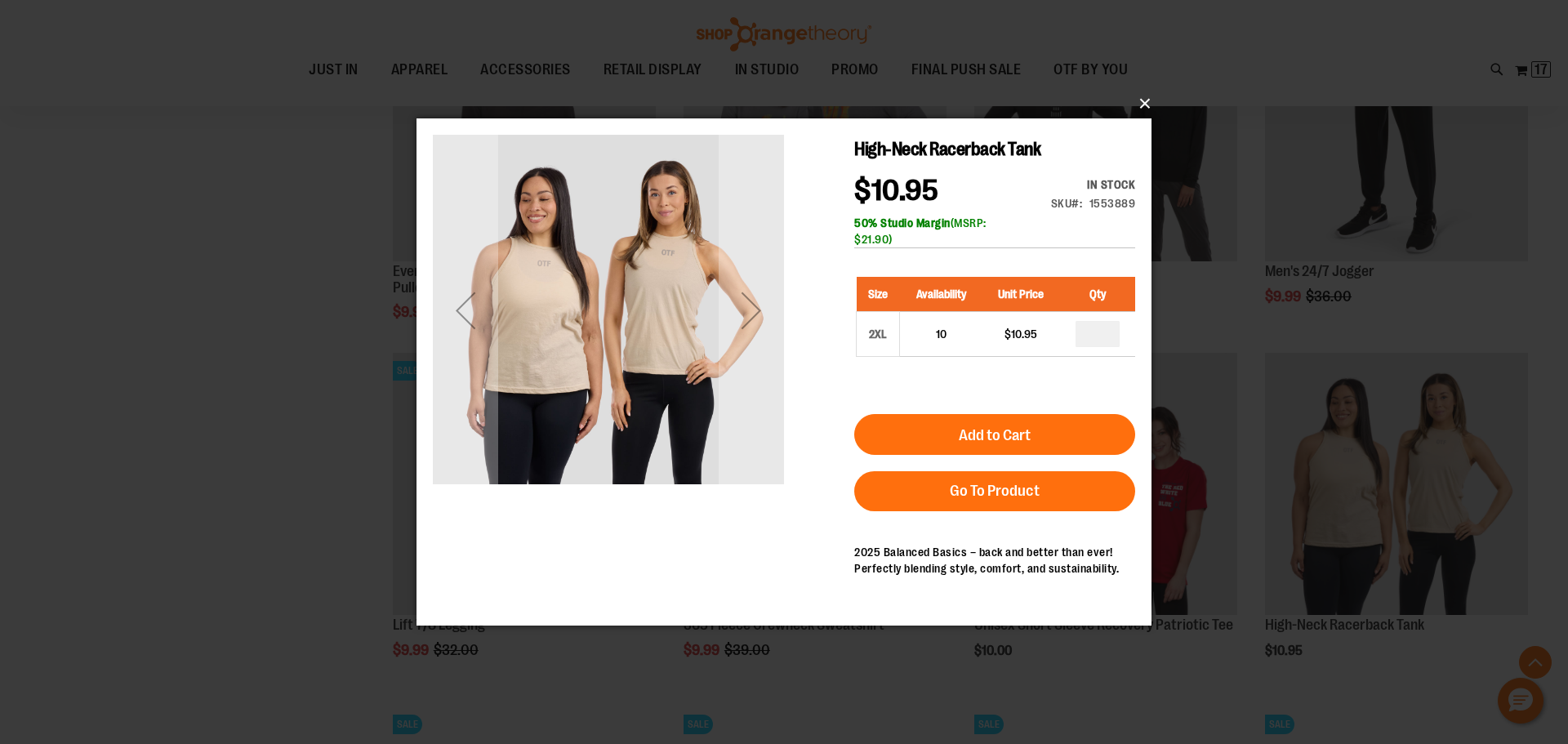
click at [1149, 104] on button "×" at bounding box center [789, 104] width 735 height 36
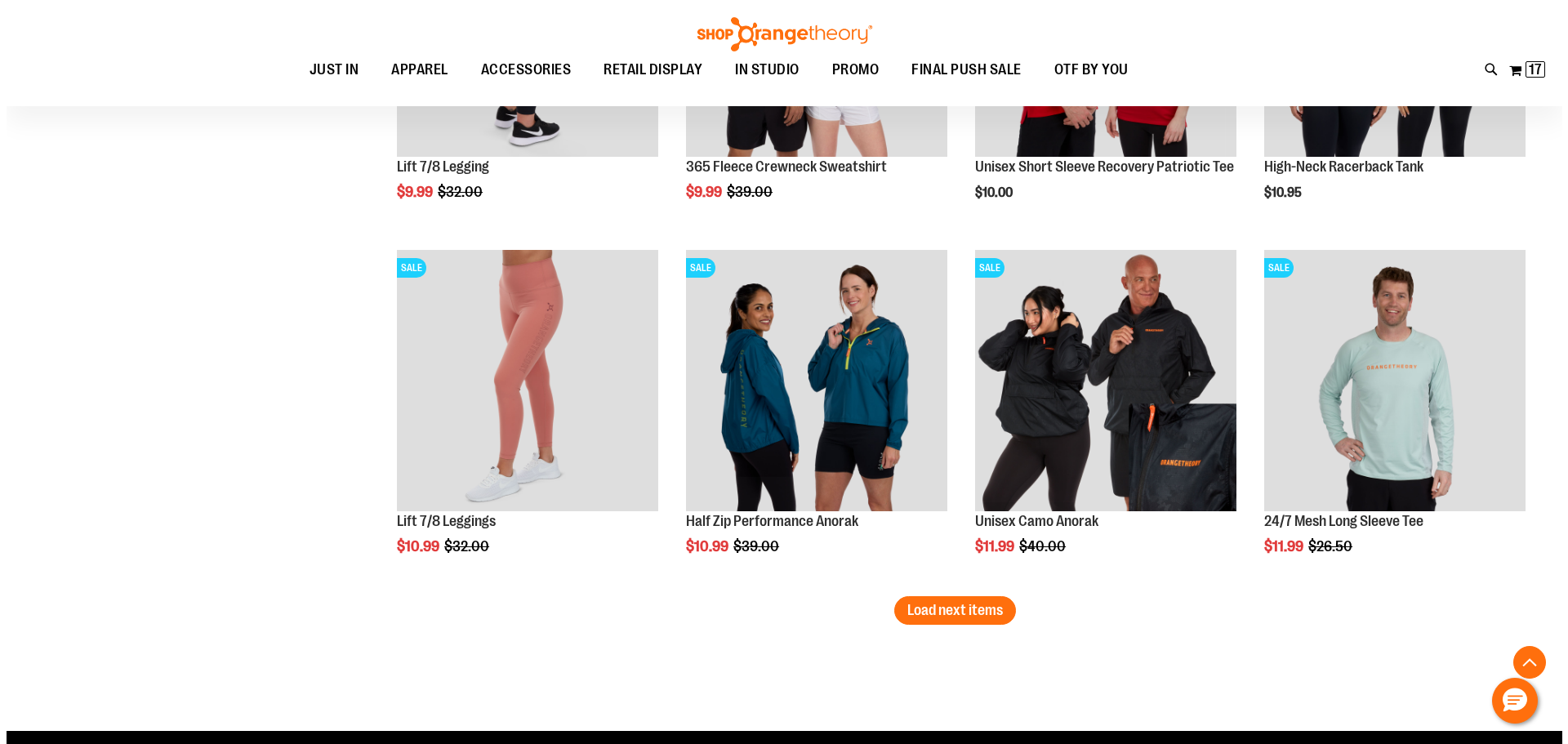
scroll to position [8262, 0]
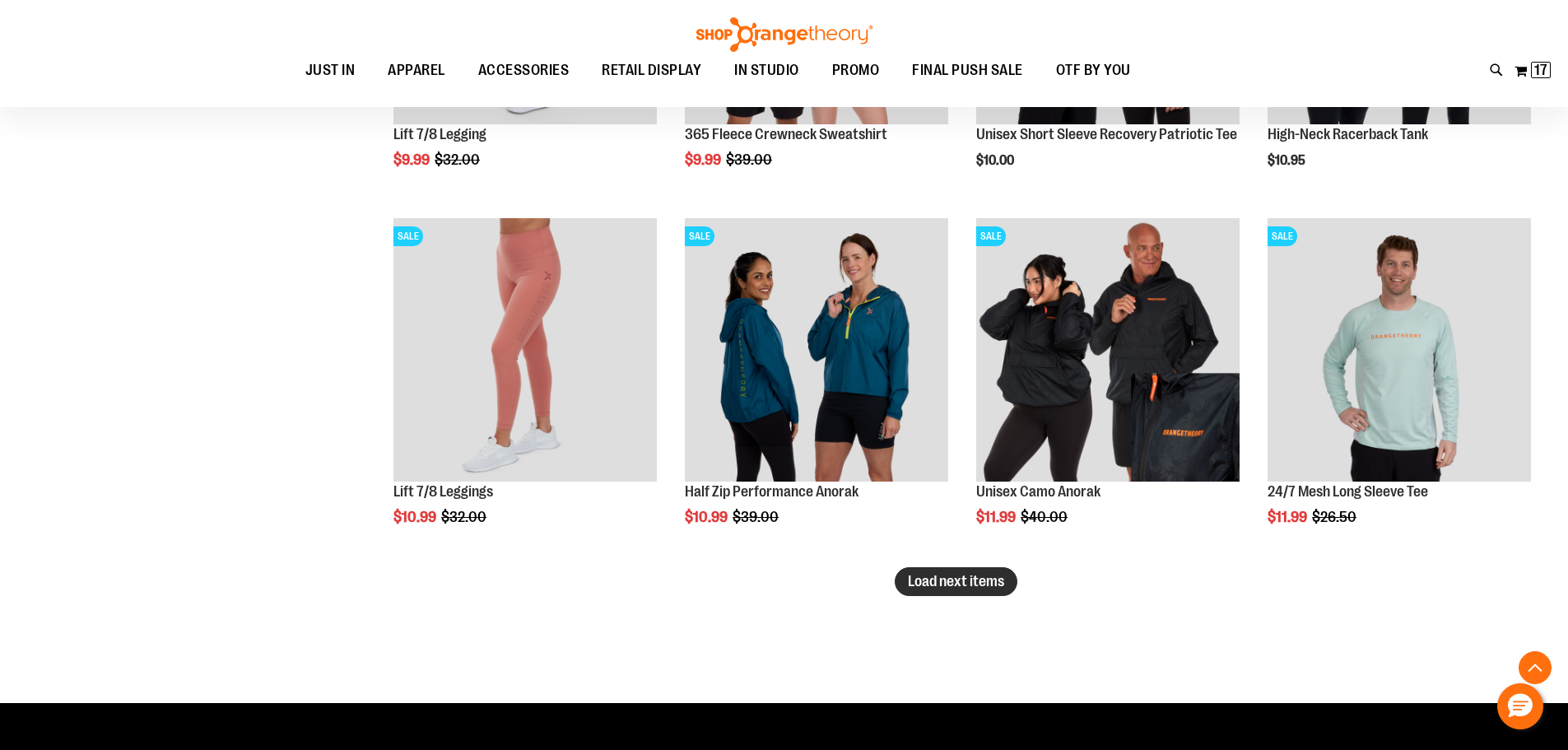
click at [992, 578] on span "Load next items" at bounding box center [956, 581] width 96 height 16
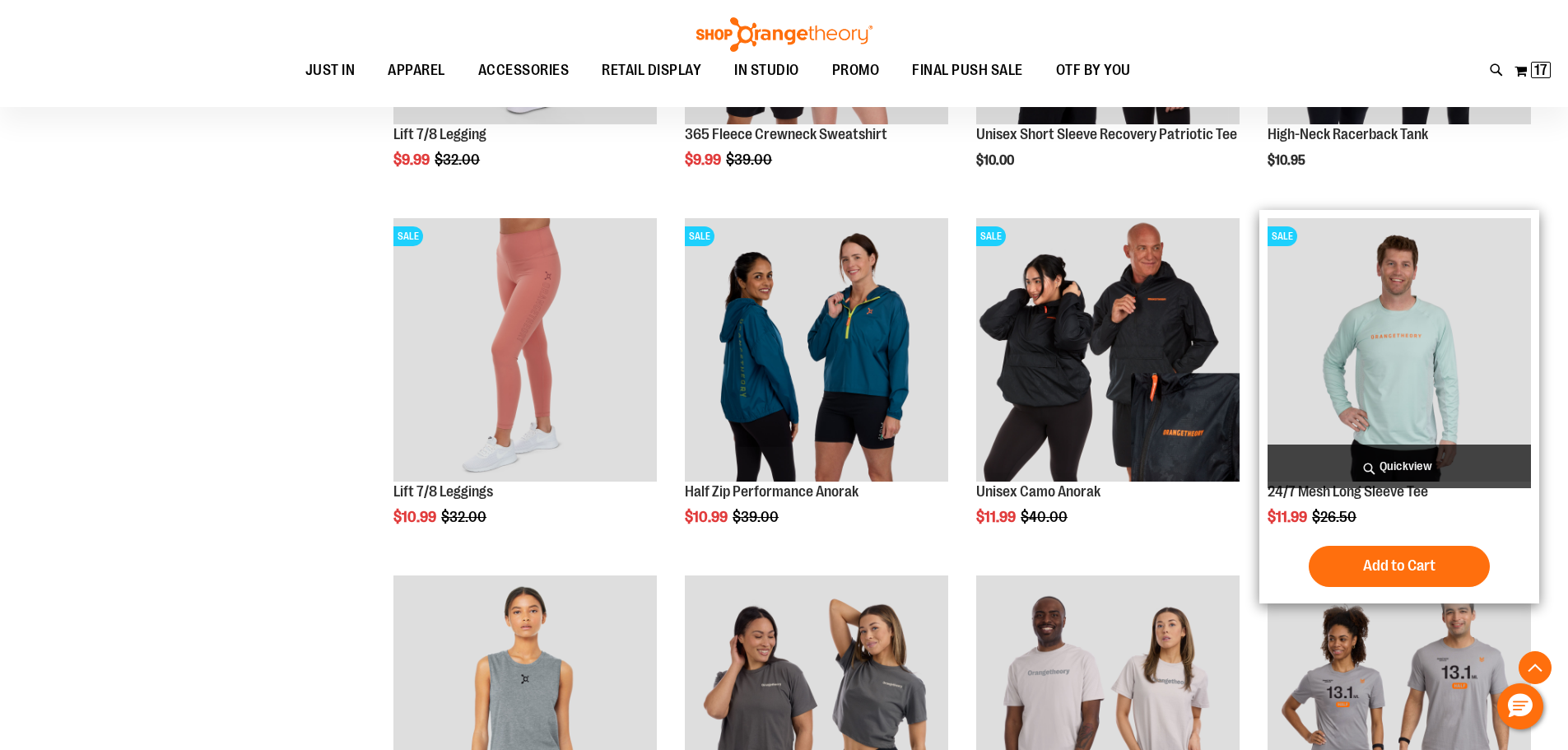
click at [1407, 464] on span "Quickview" at bounding box center [1399, 467] width 263 height 44
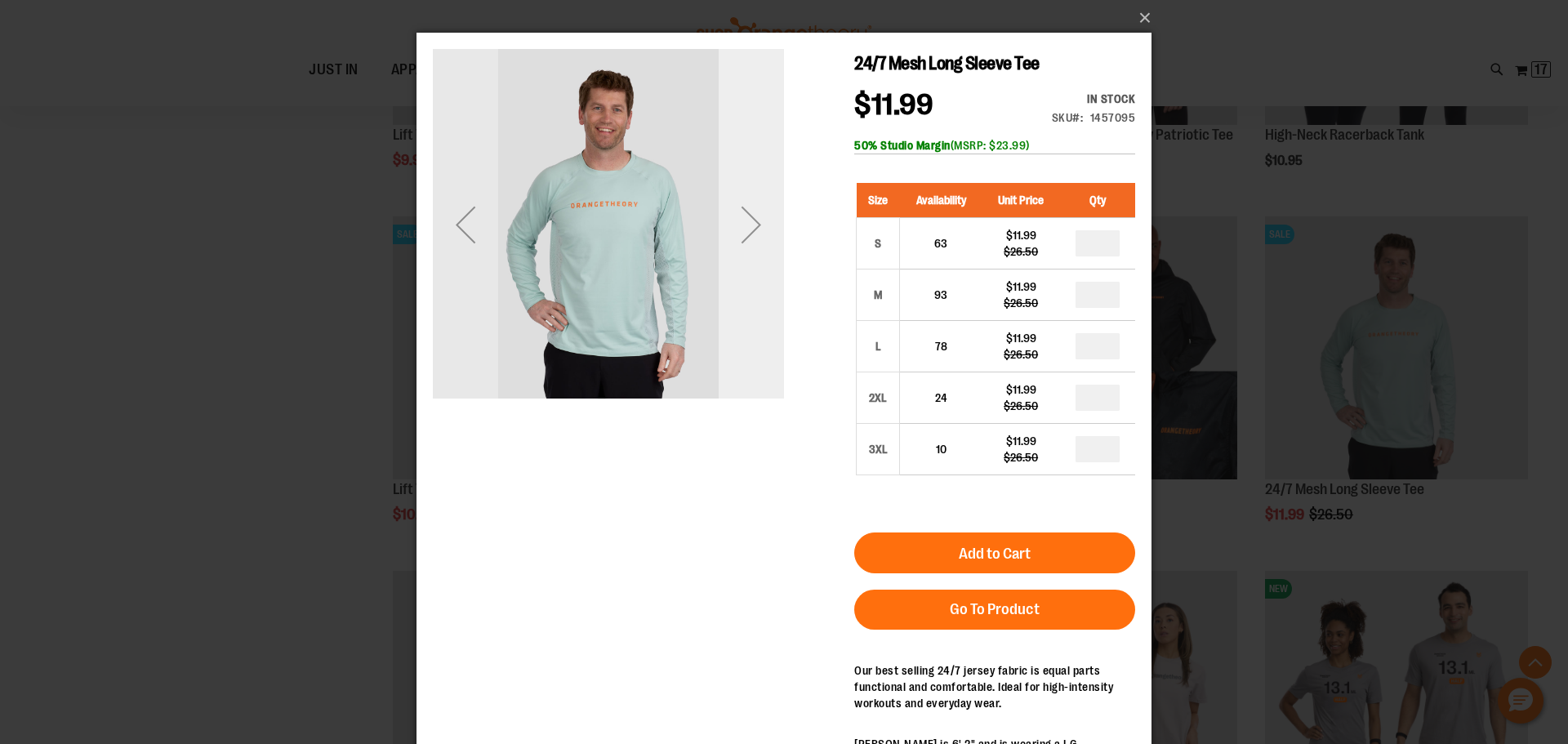
click at [754, 220] on div "Next" at bounding box center [751, 224] width 66 height 66
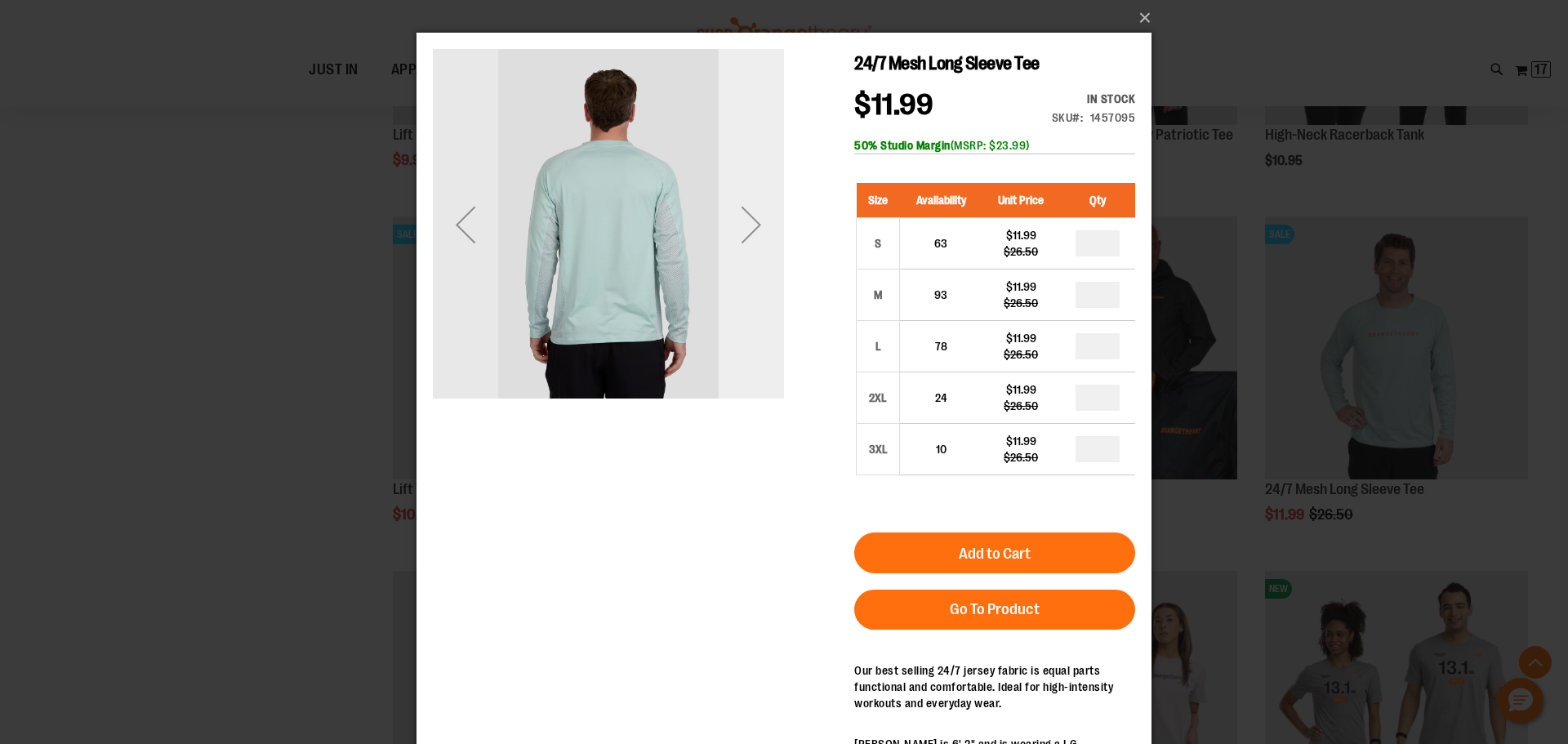
click at [754, 220] on div "Next" at bounding box center [751, 224] width 66 height 66
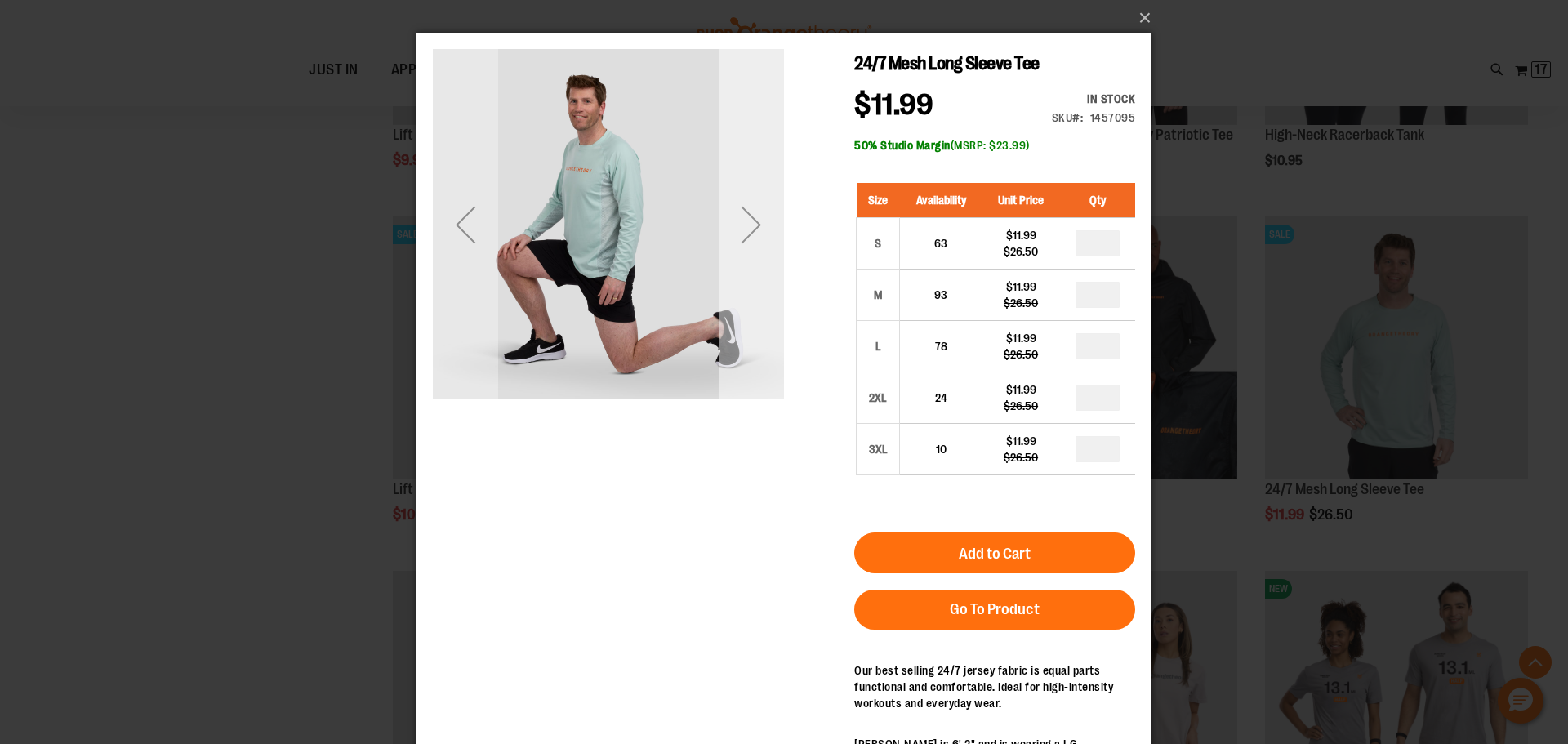
click at [754, 220] on div "Next" at bounding box center [751, 224] width 66 height 66
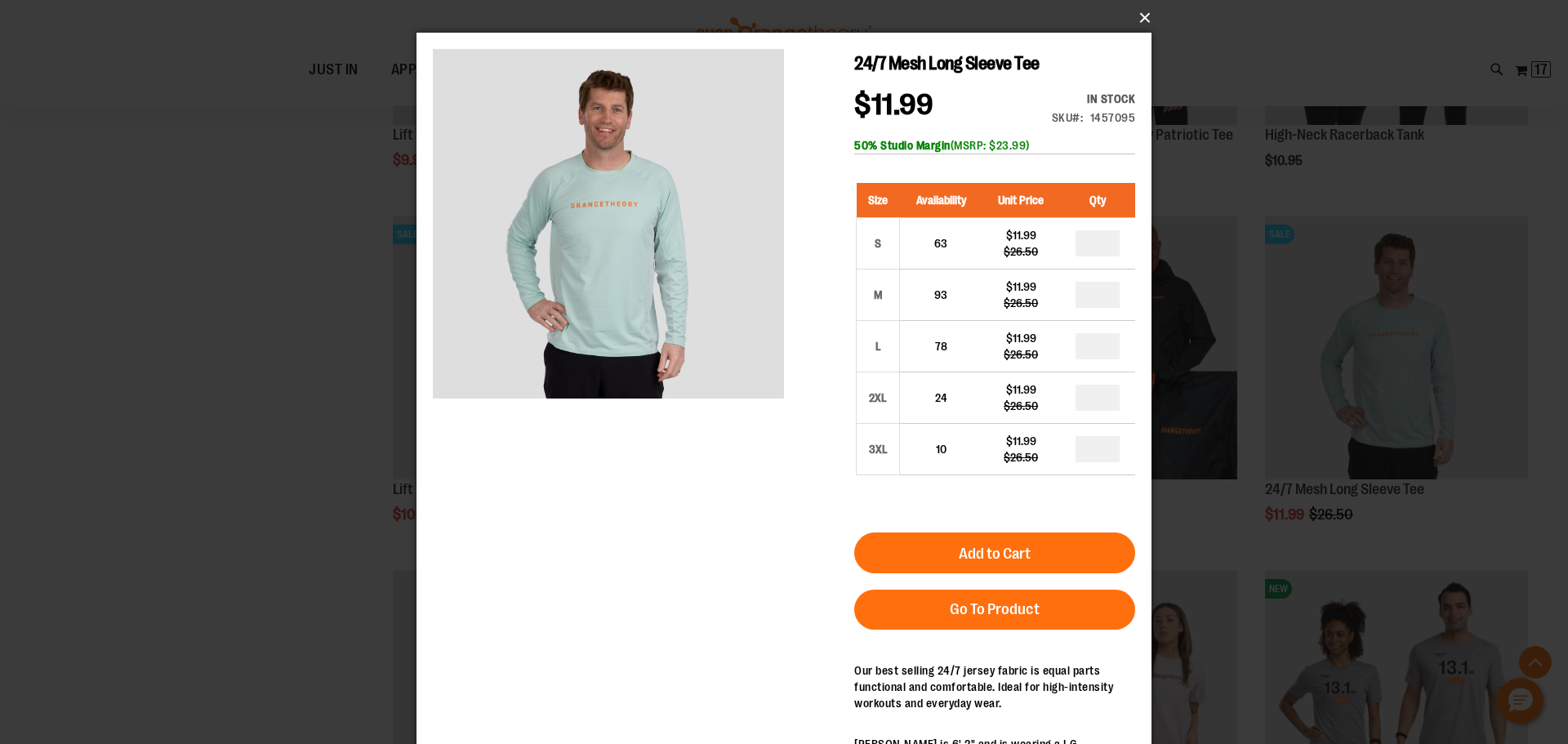
drag, startPoint x: 1145, startPoint y: 14, endPoint x: 1129, endPoint y: 20, distance: 17.1
click at [1145, 14] on button "×" at bounding box center [789, 18] width 735 height 36
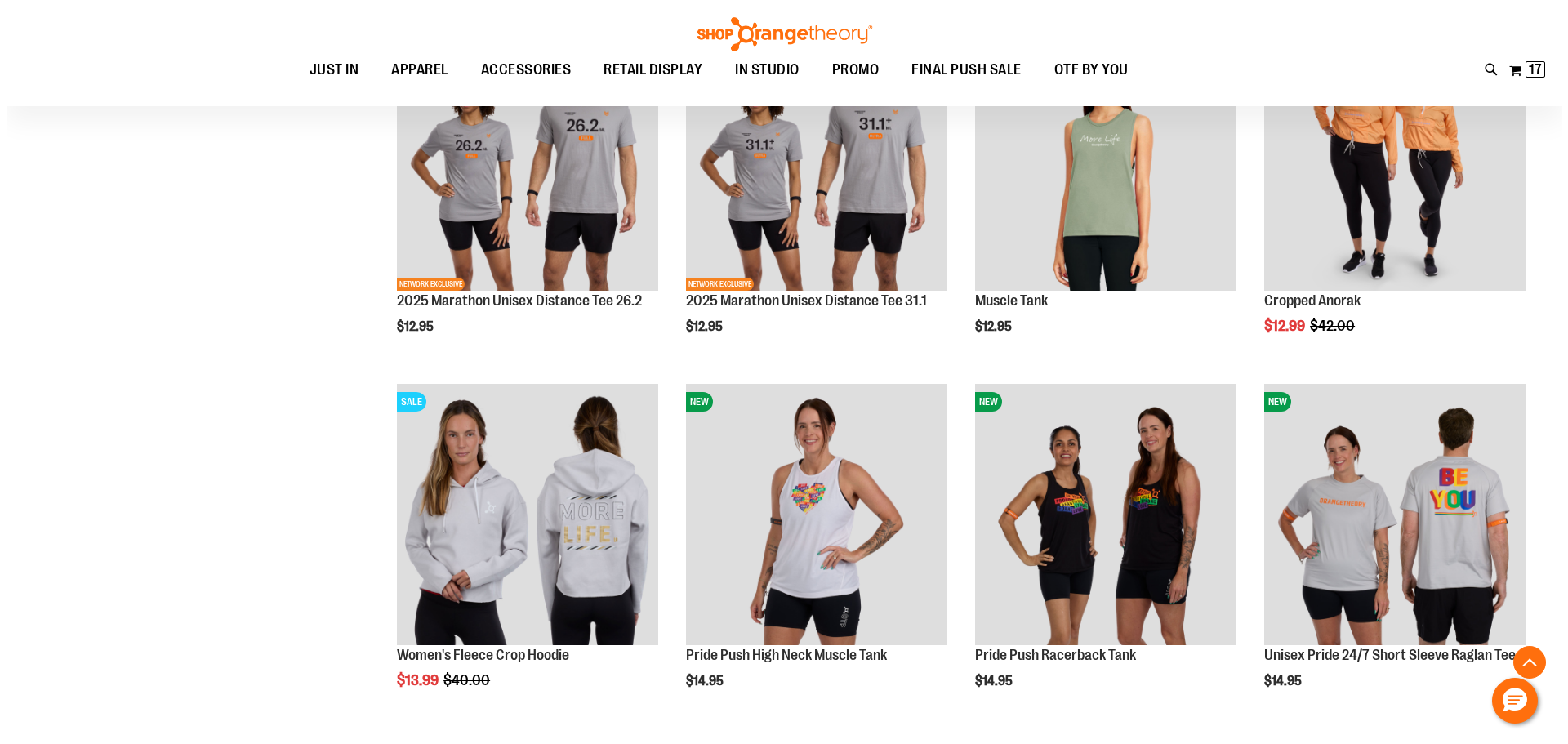
scroll to position [9242, 0]
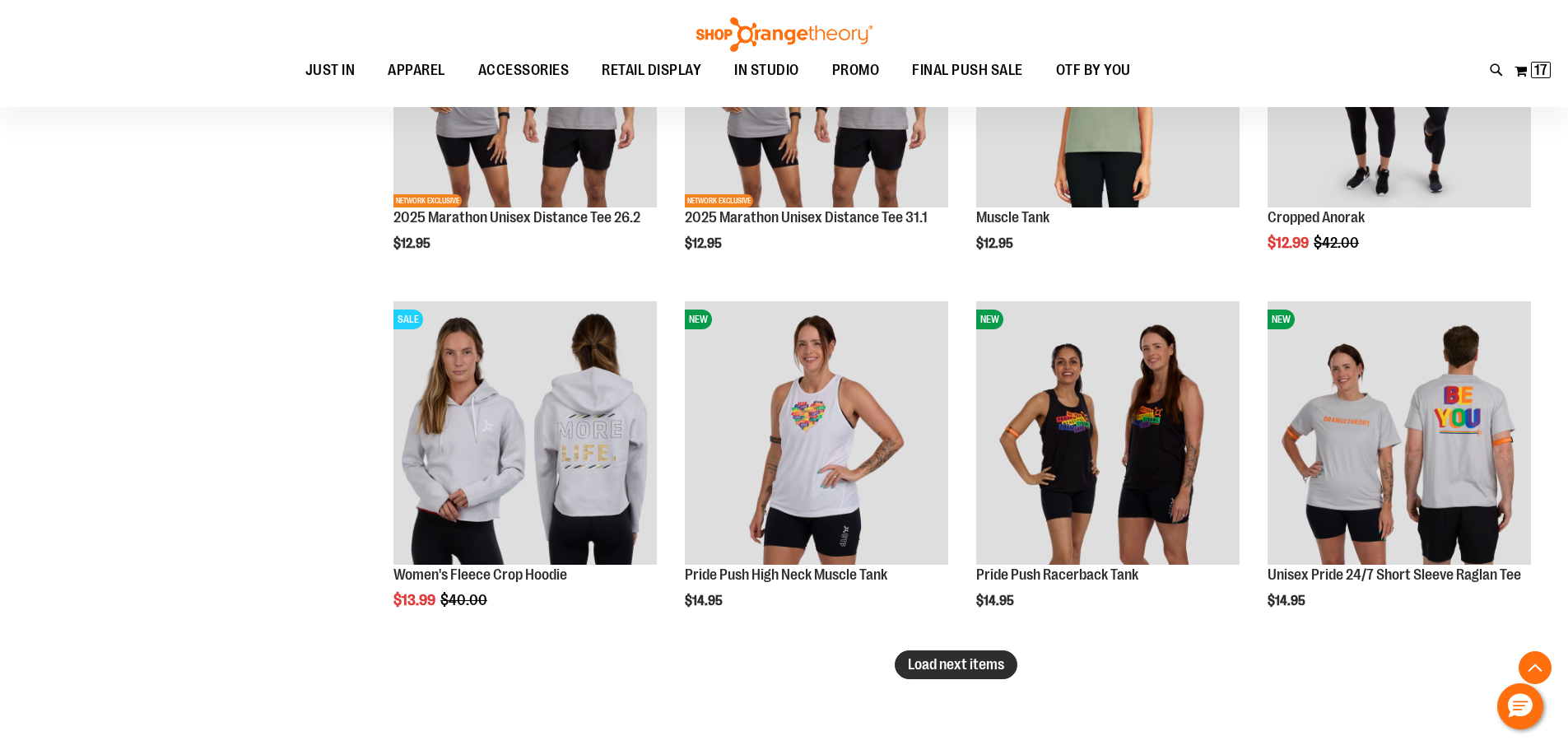
click at [989, 666] on span "Load next items" at bounding box center [956, 665] width 96 height 16
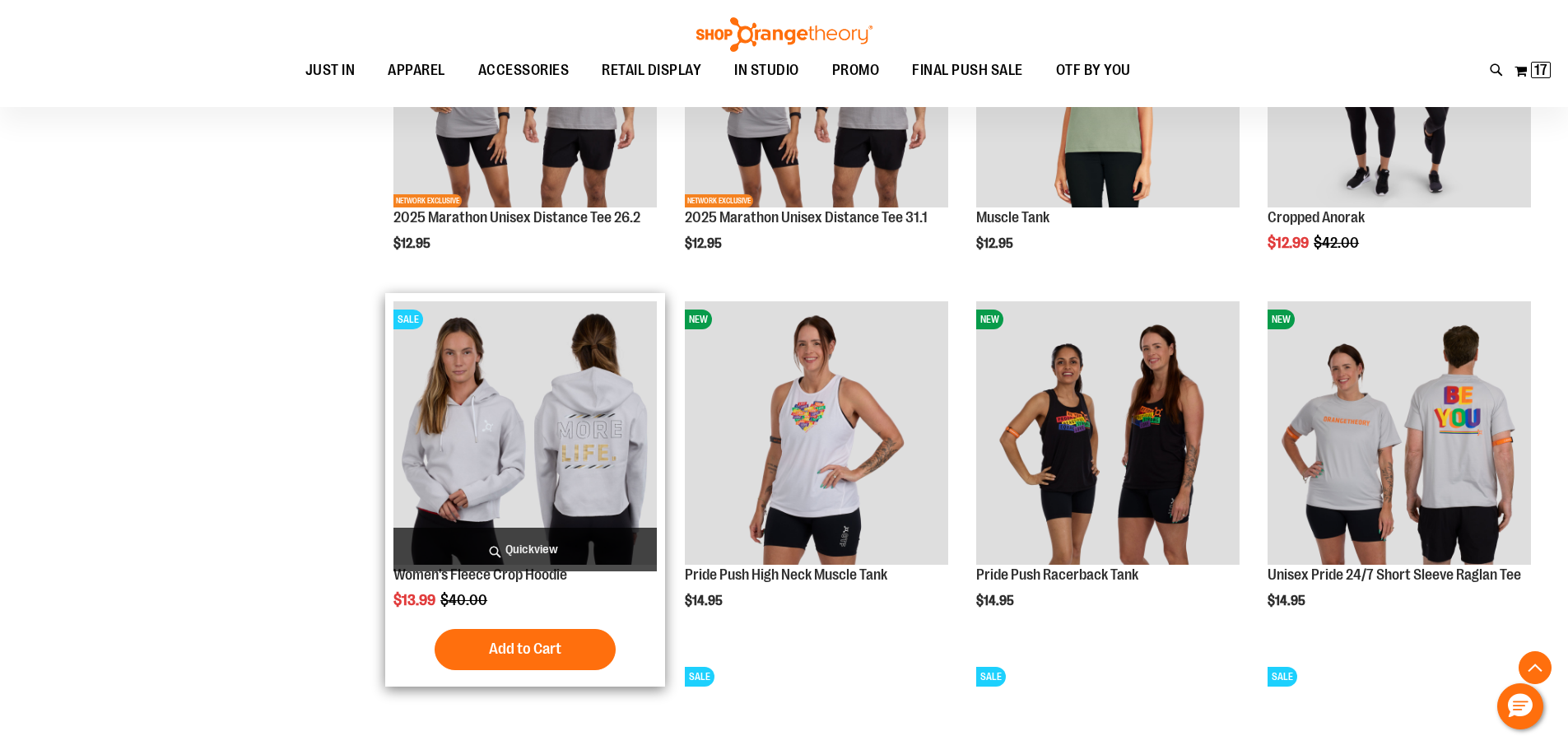
click at [540, 544] on span "Quickview" at bounding box center [525, 549] width 263 height 44
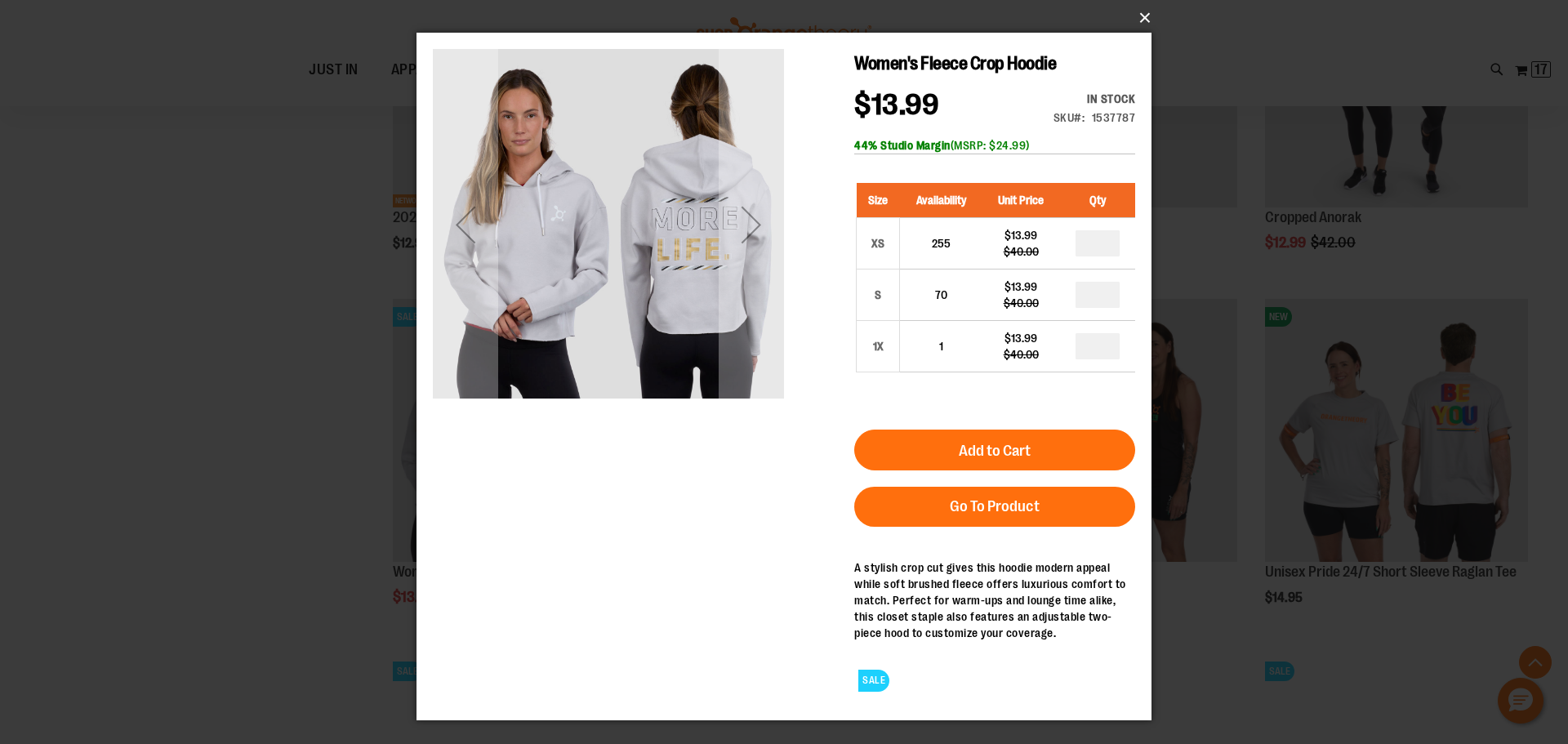
click at [1143, 18] on button "×" at bounding box center [789, 18] width 735 height 36
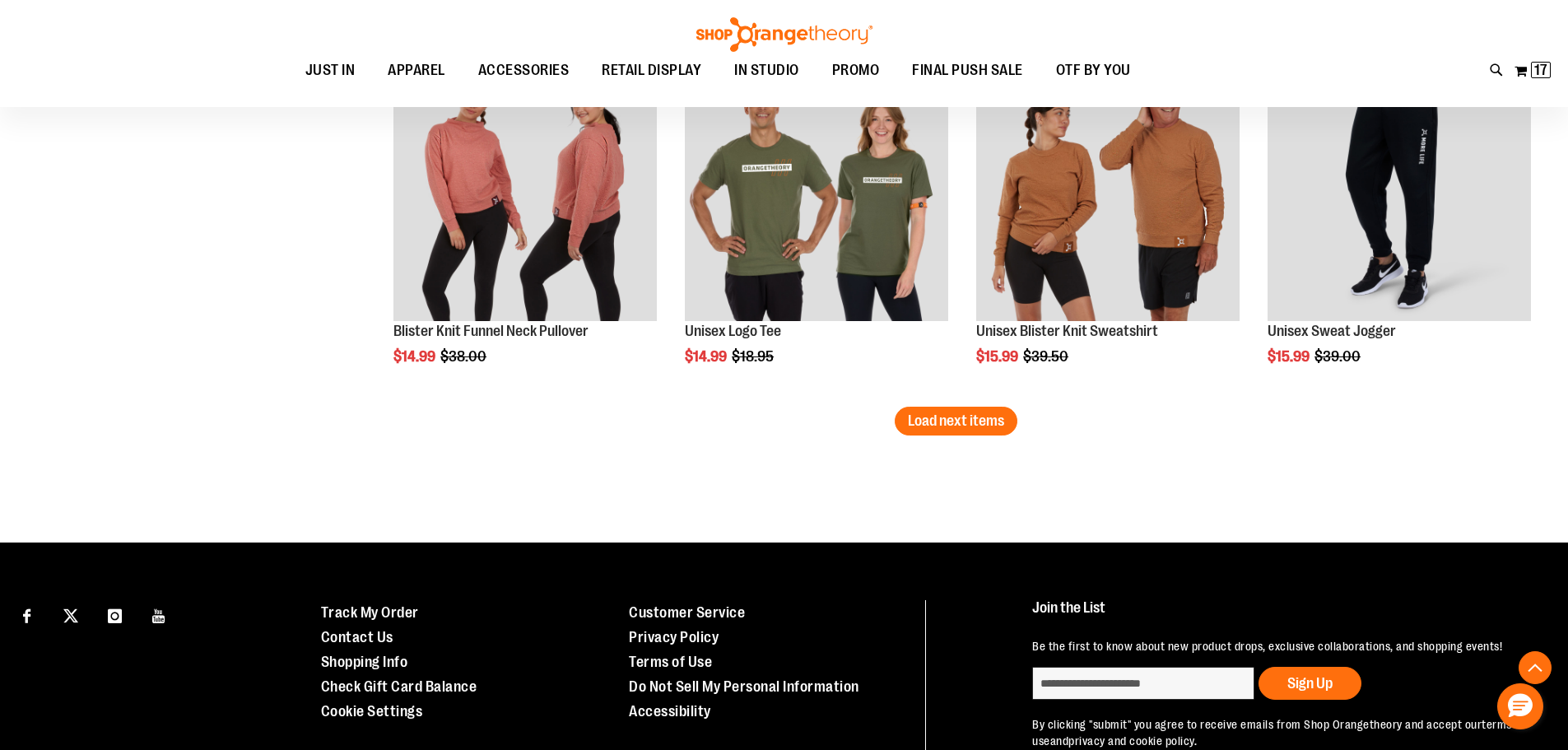
scroll to position [10634, 0]
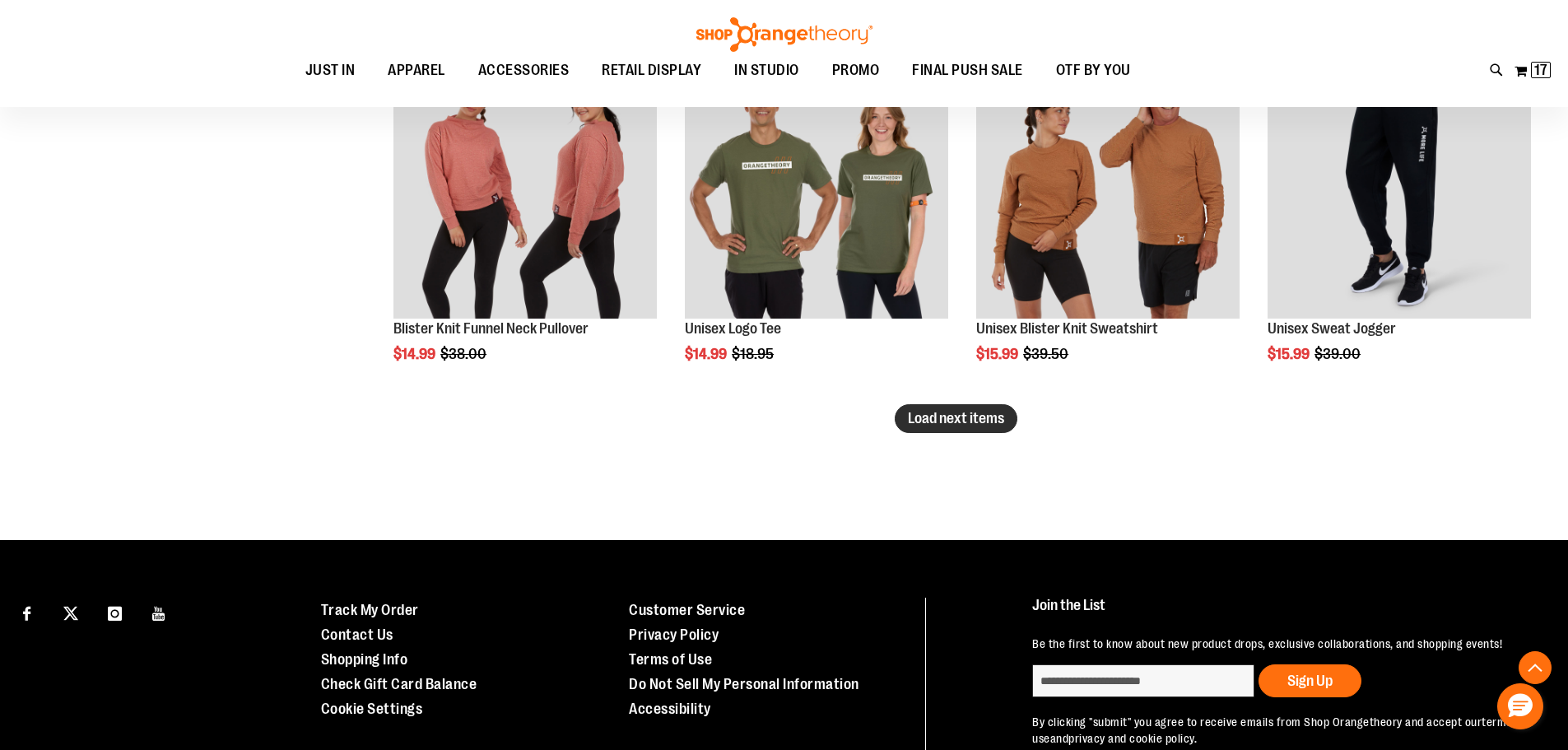
click at [980, 415] on span "Load next items" at bounding box center [956, 419] width 96 height 16
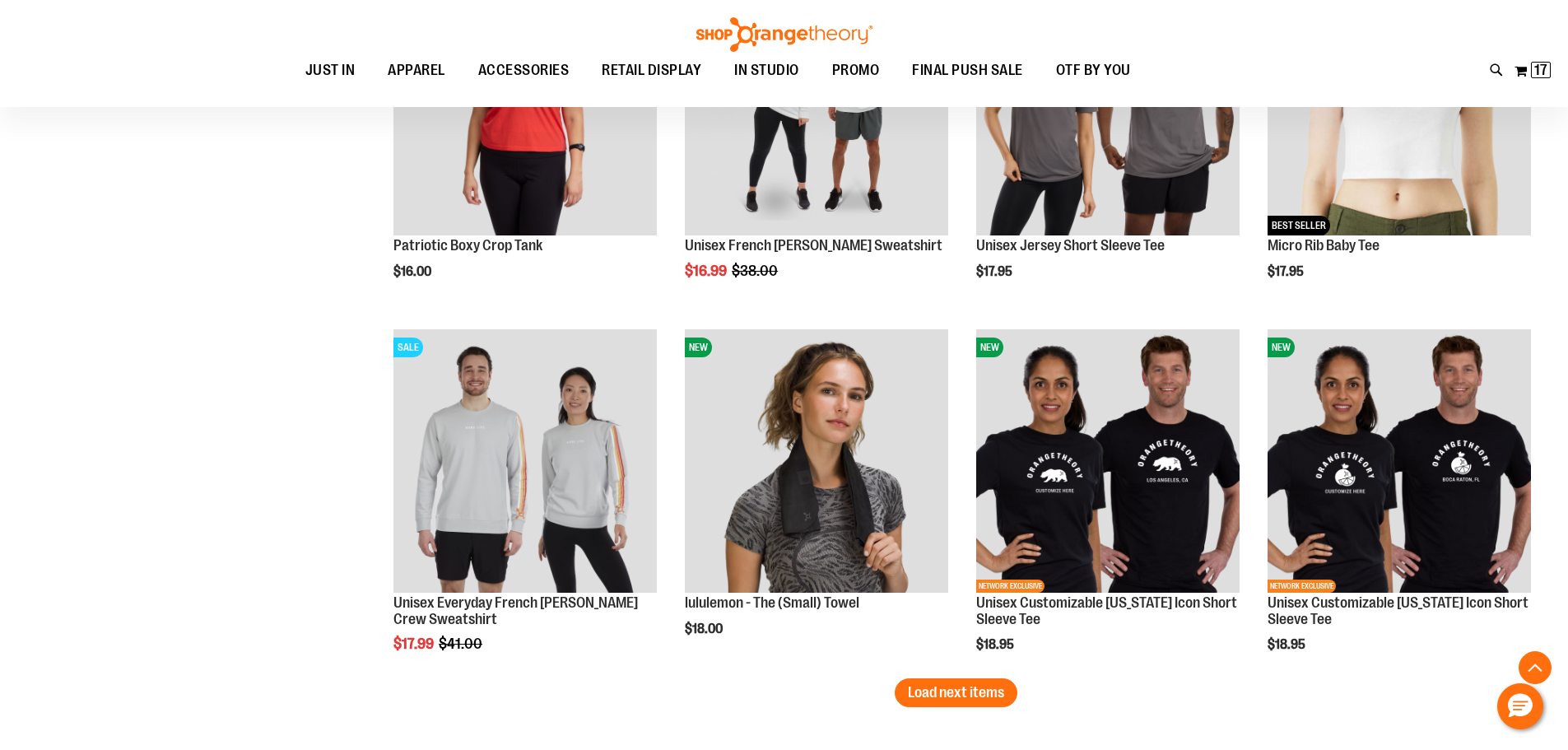
scroll to position [11458, 0]
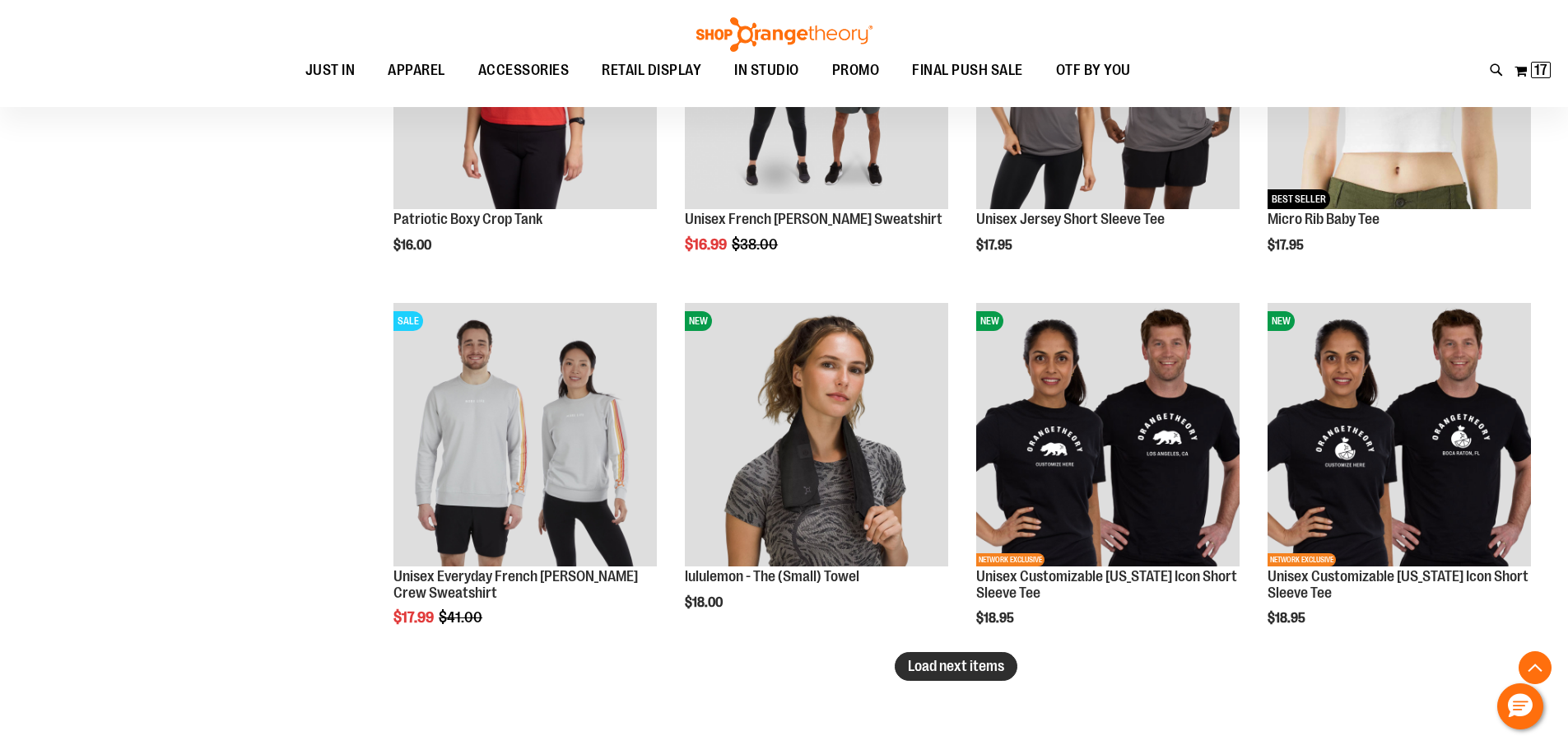
click at [966, 663] on span "Load next items" at bounding box center [956, 666] width 96 height 16
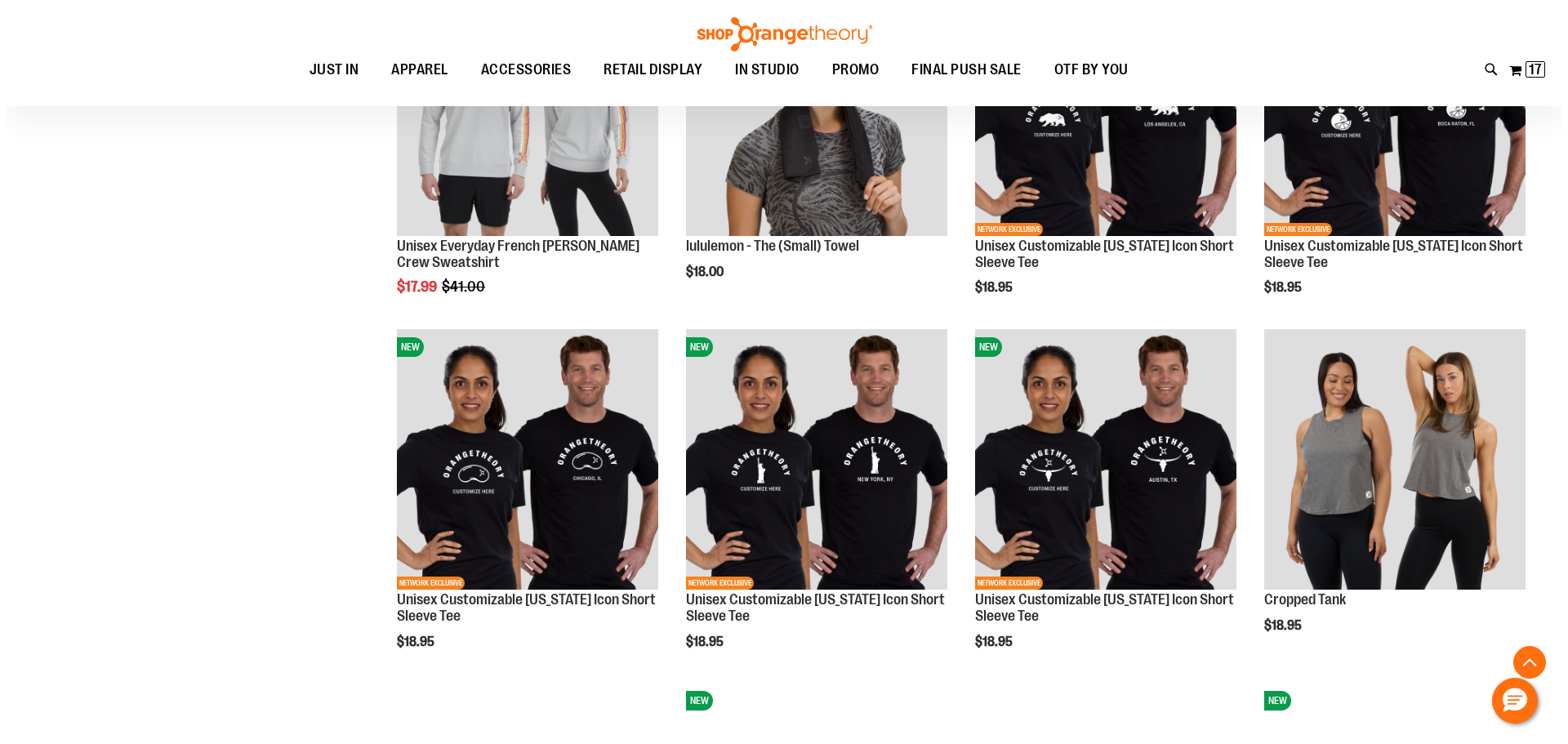
scroll to position [11692, 0]
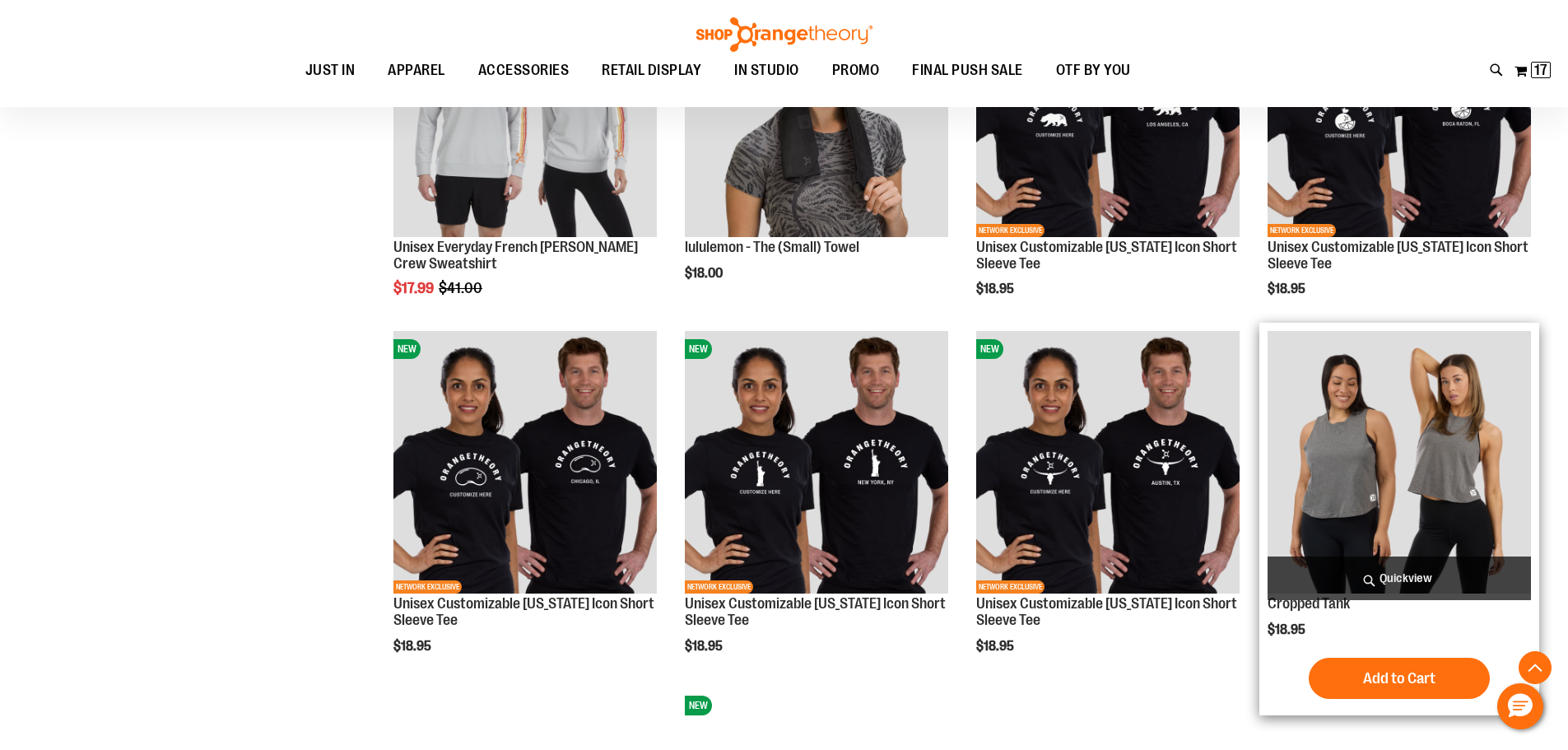
click at [1395, 570] on span "Quickview" at bounding box center [1399, 578] width 263 height 44
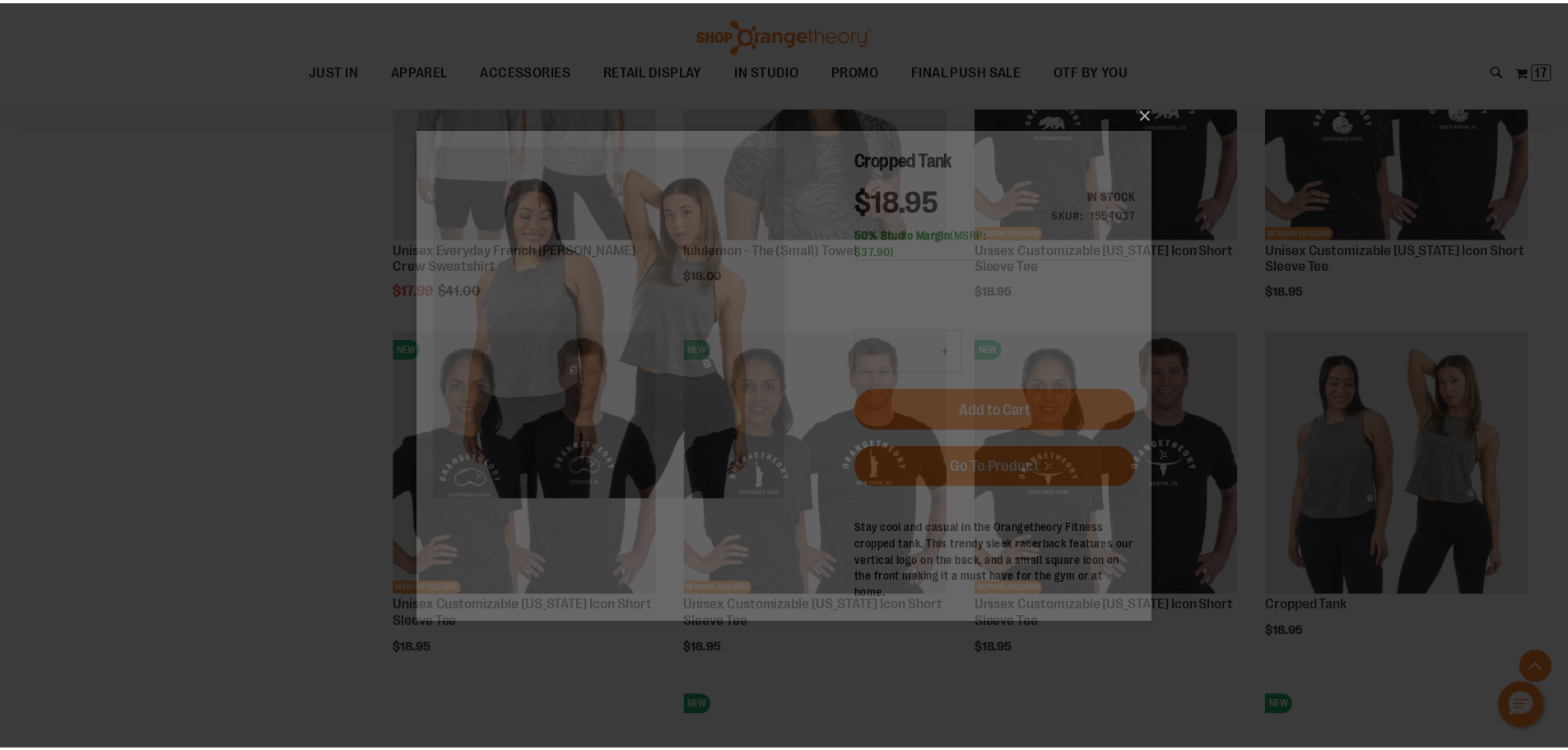
scroll to position [0, 0]
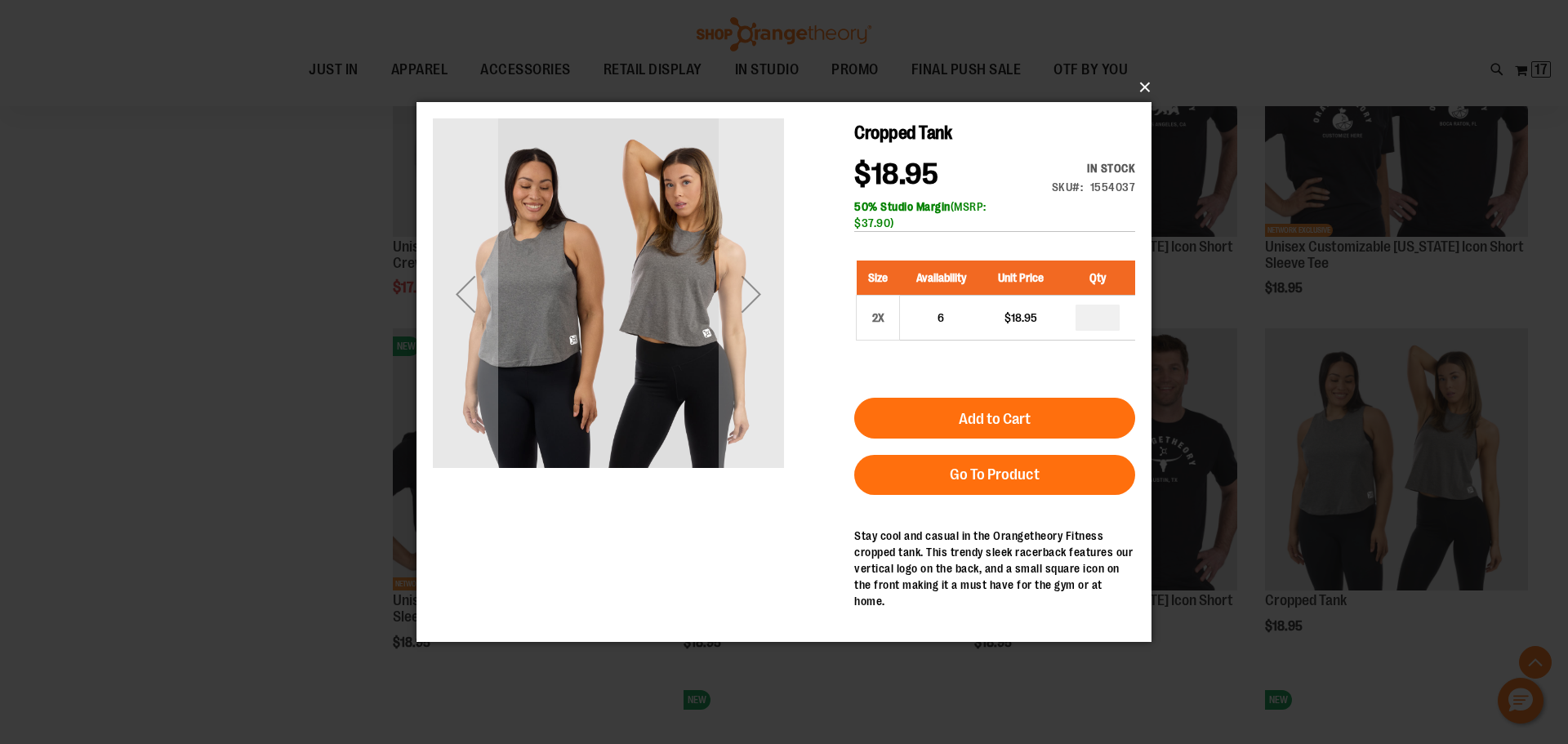
click at [1143, 87] on button "×" at bounding box center [789, 87] width 735 height 36
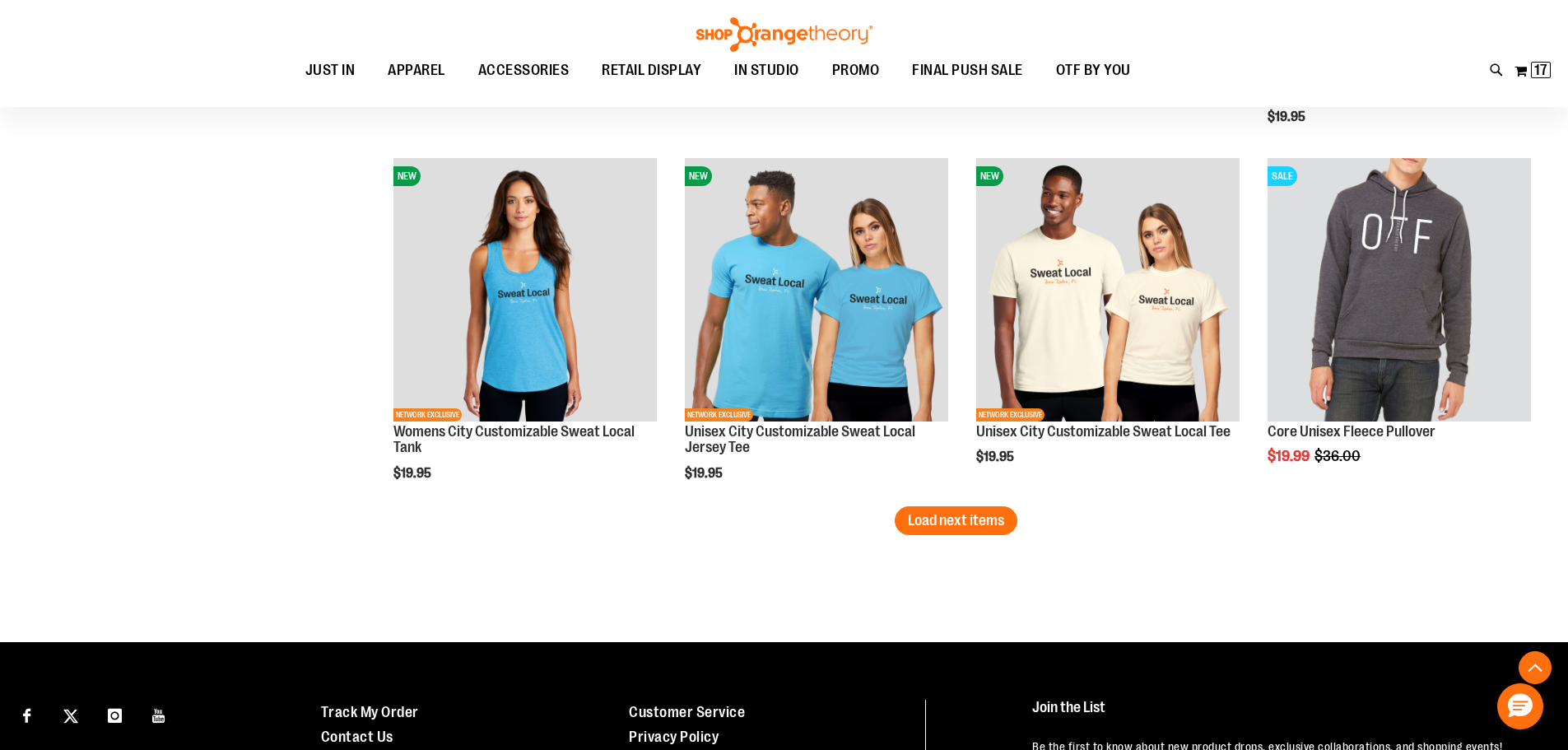
scroll to position [12775, 0]
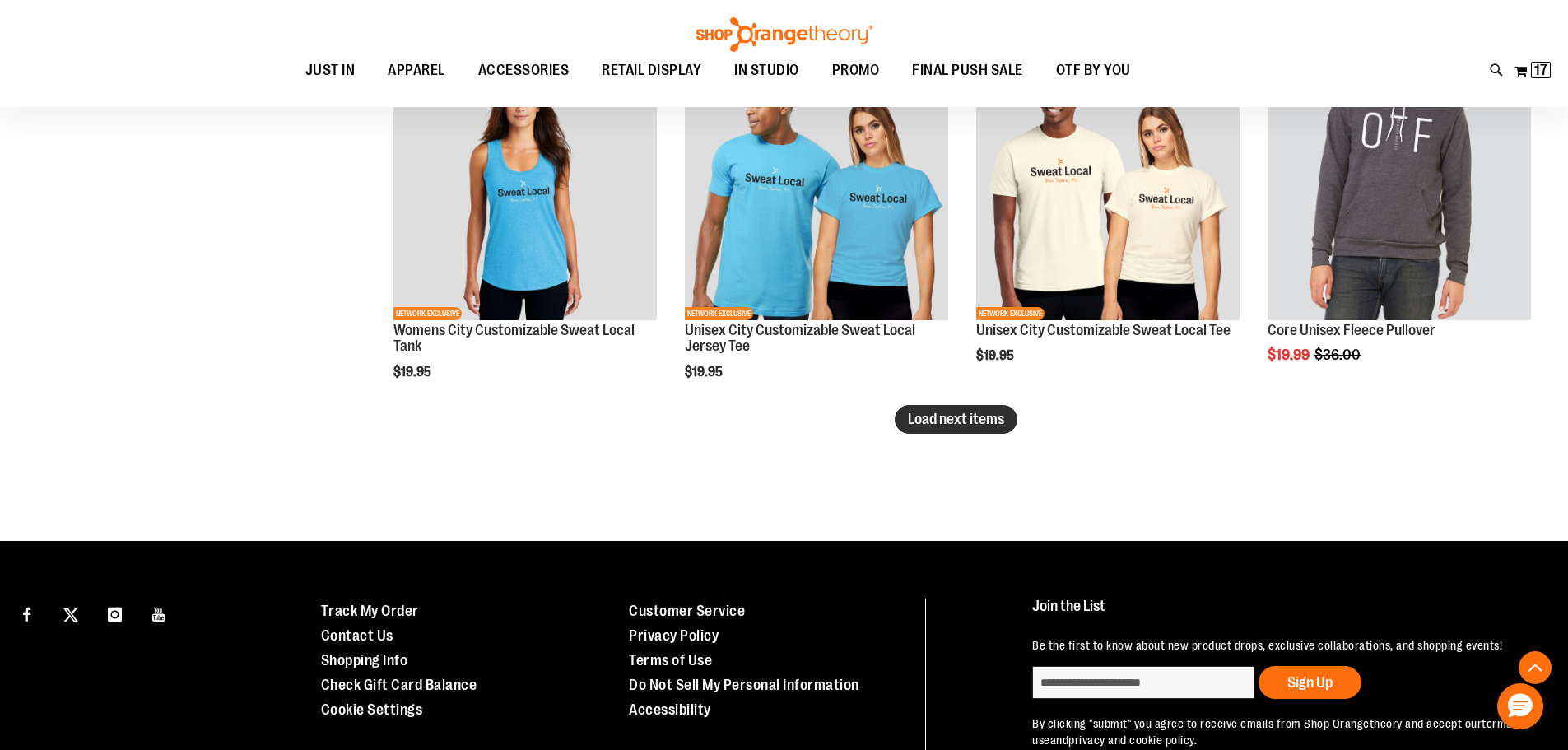
click at [949, 424] on span "Load next items" at bounding box center [956, 419] width 96 height 16
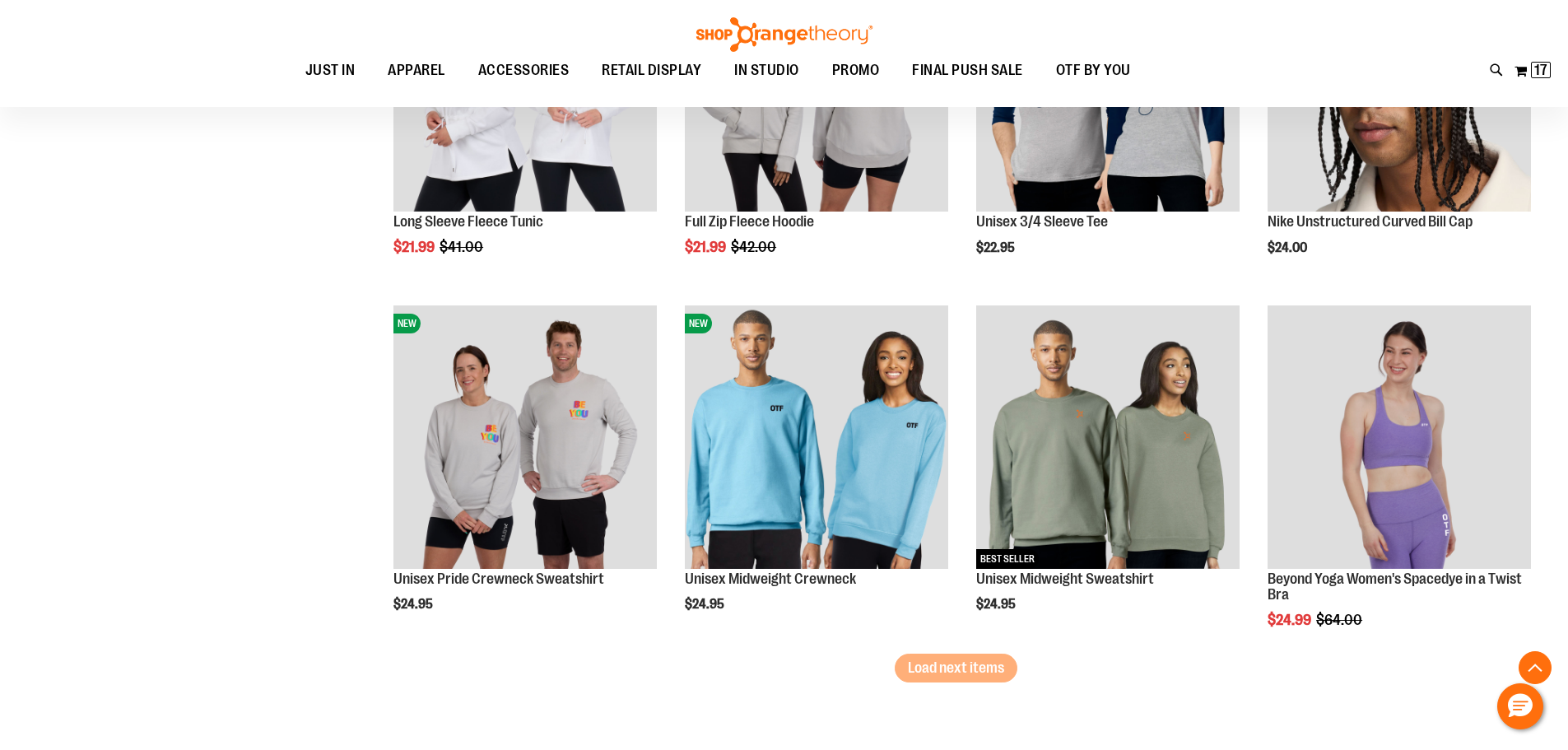
scroll to position [13598, 0]
click at [939, 668] on span "Load next items" at bounding box center [956, 666] width 96 height 16
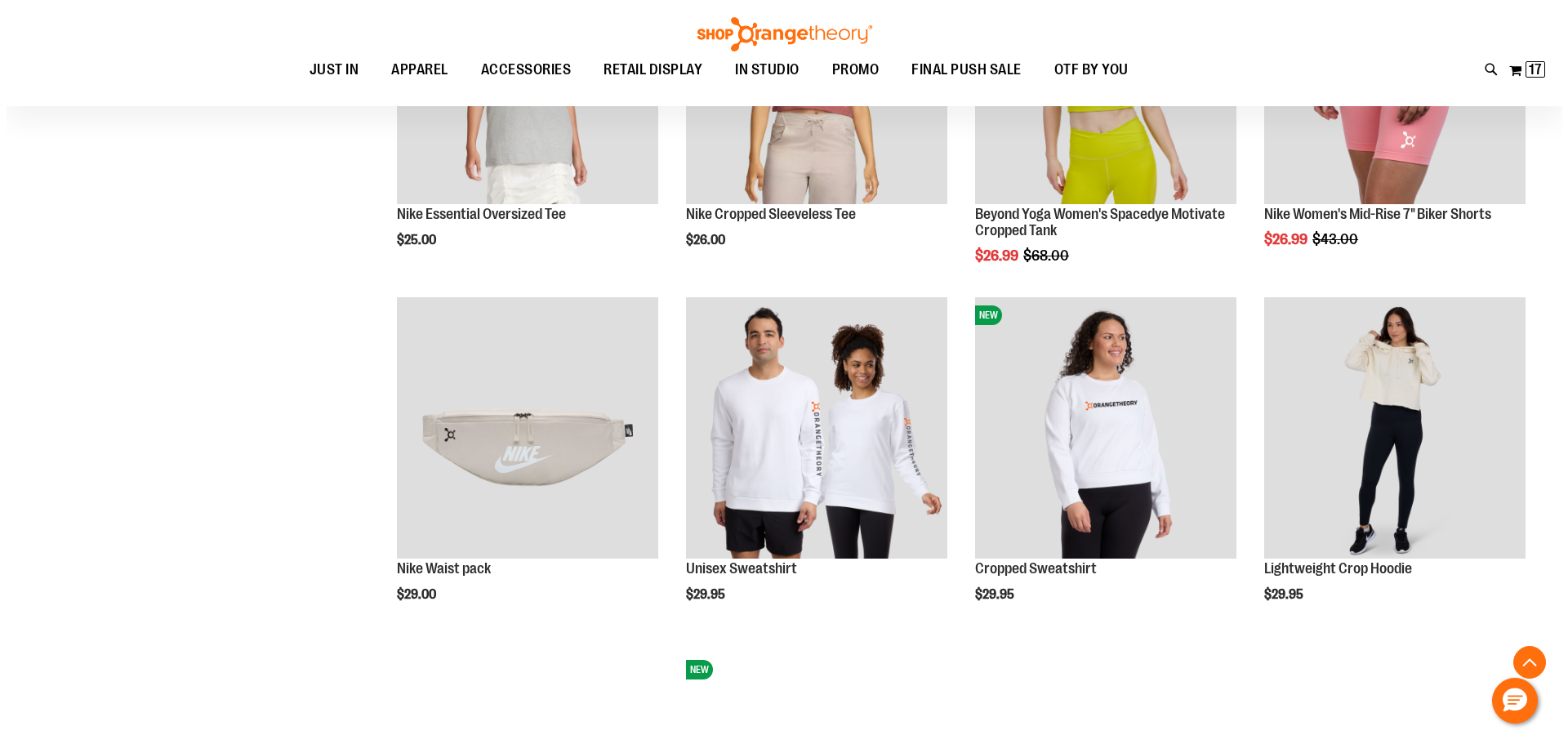
scroll to position [14224, 0]
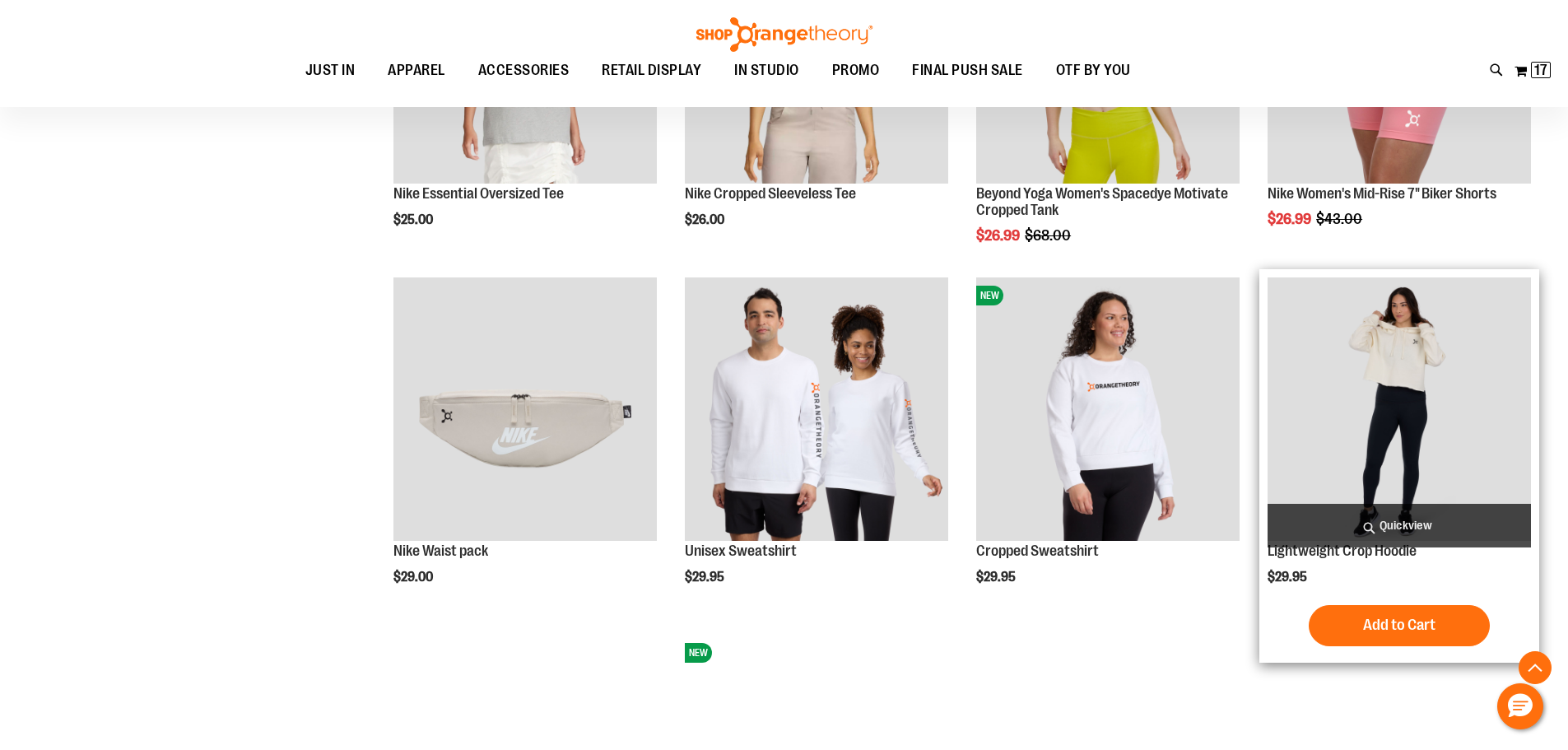
click at [1373, 530] on span "Quickview" at bounding box center [1399, 526] width 263 height 44
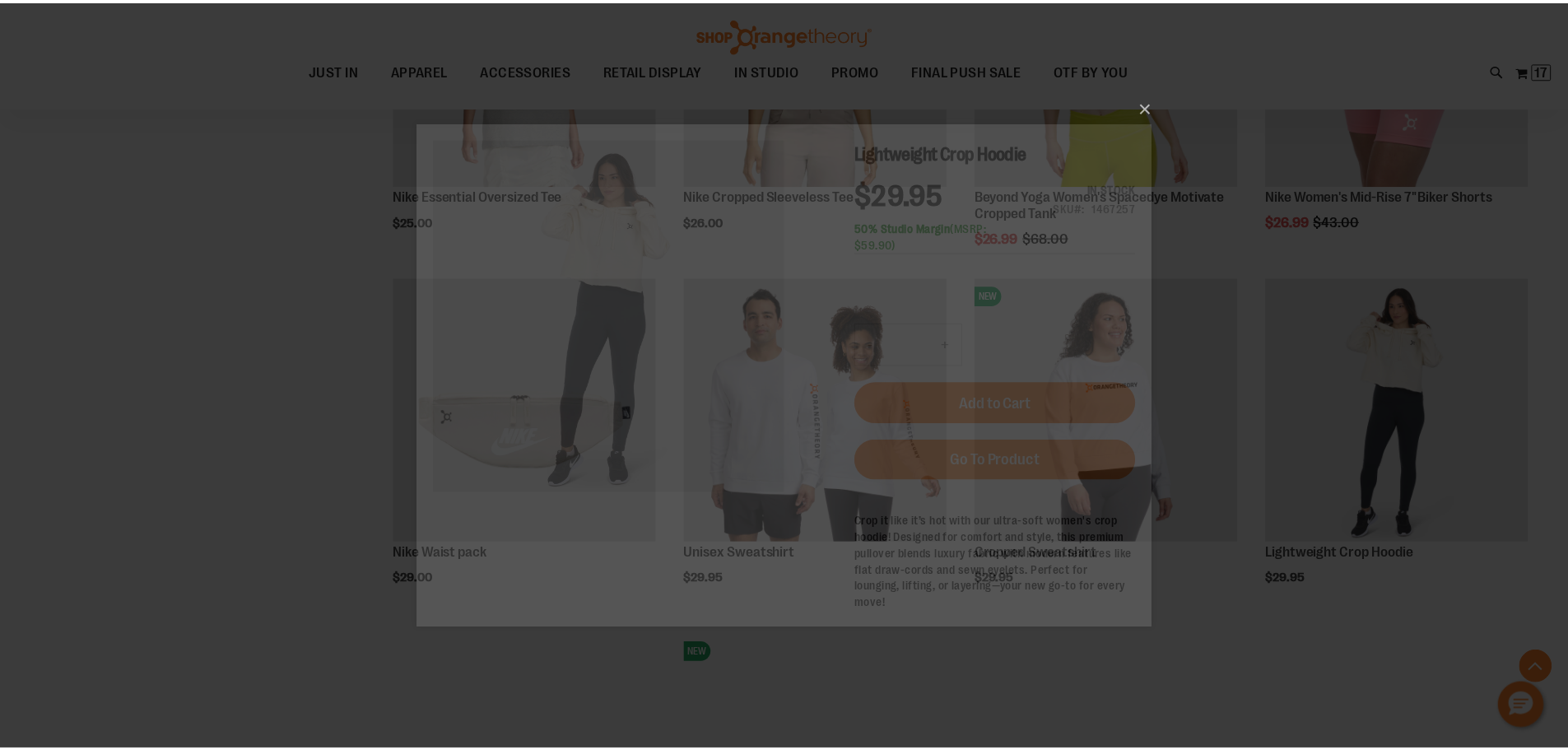
scroll to position [0, 0]
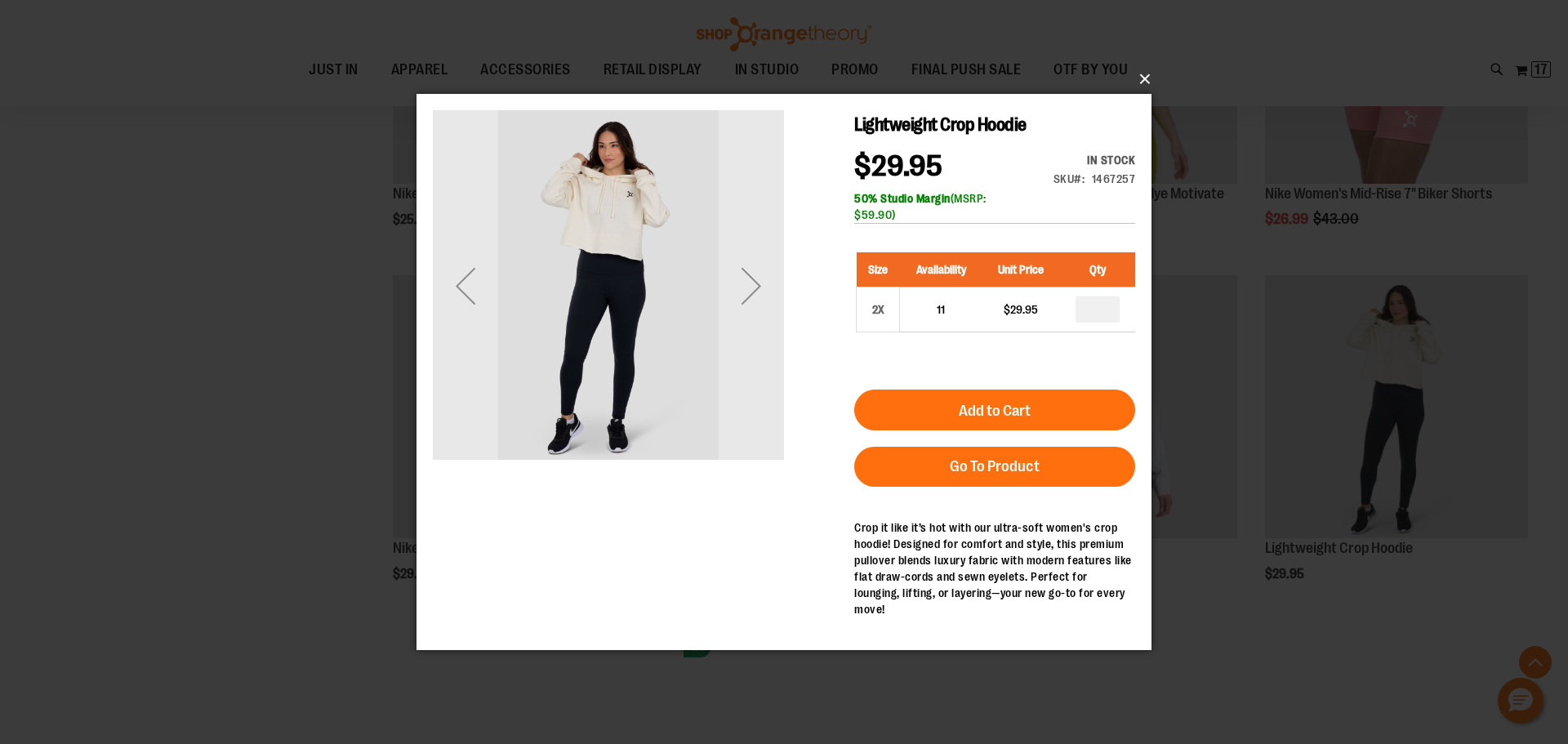
click at [1142, 78] on button "×" at bounding box center [789, 79] width 735 height 36
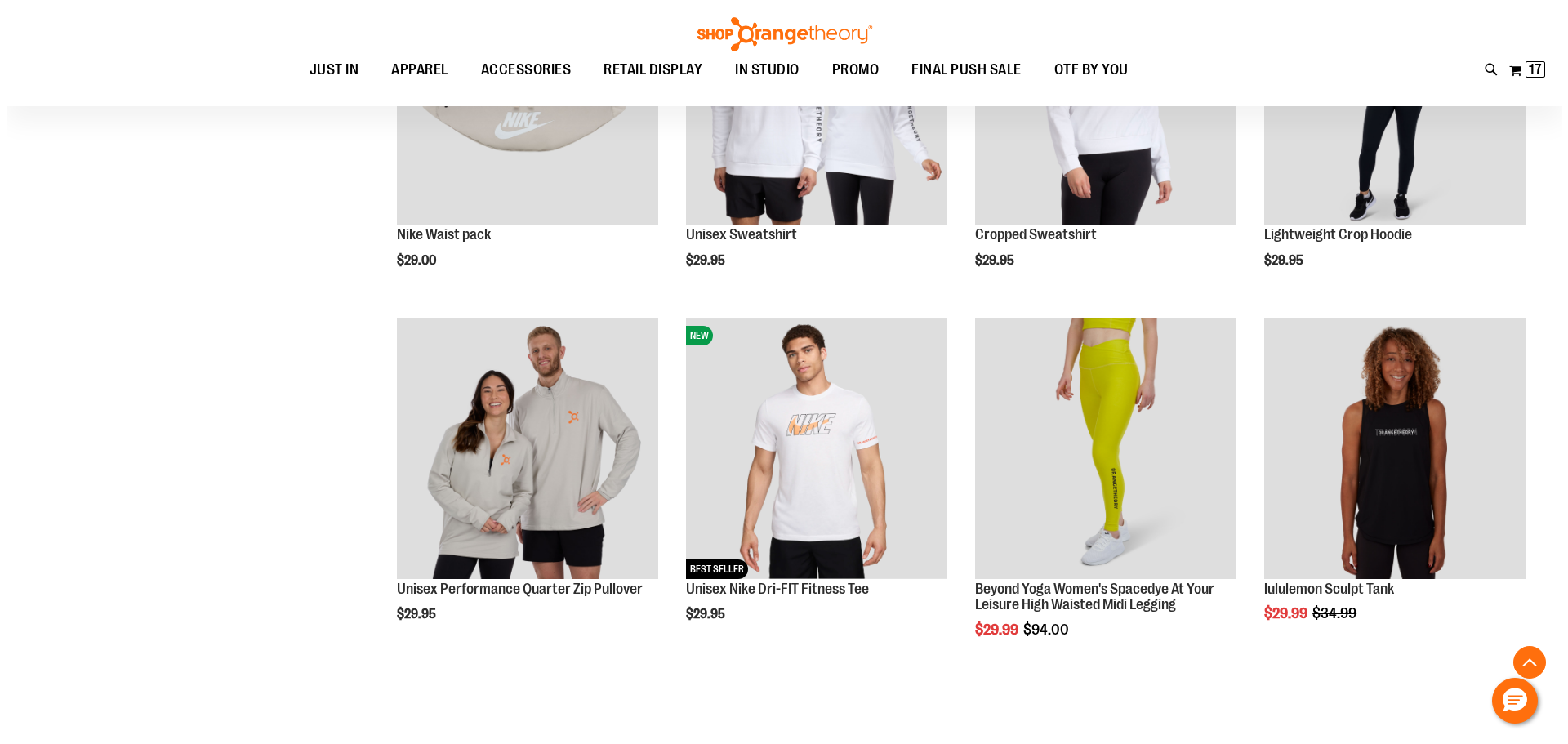
scroll to position [14551, 0]
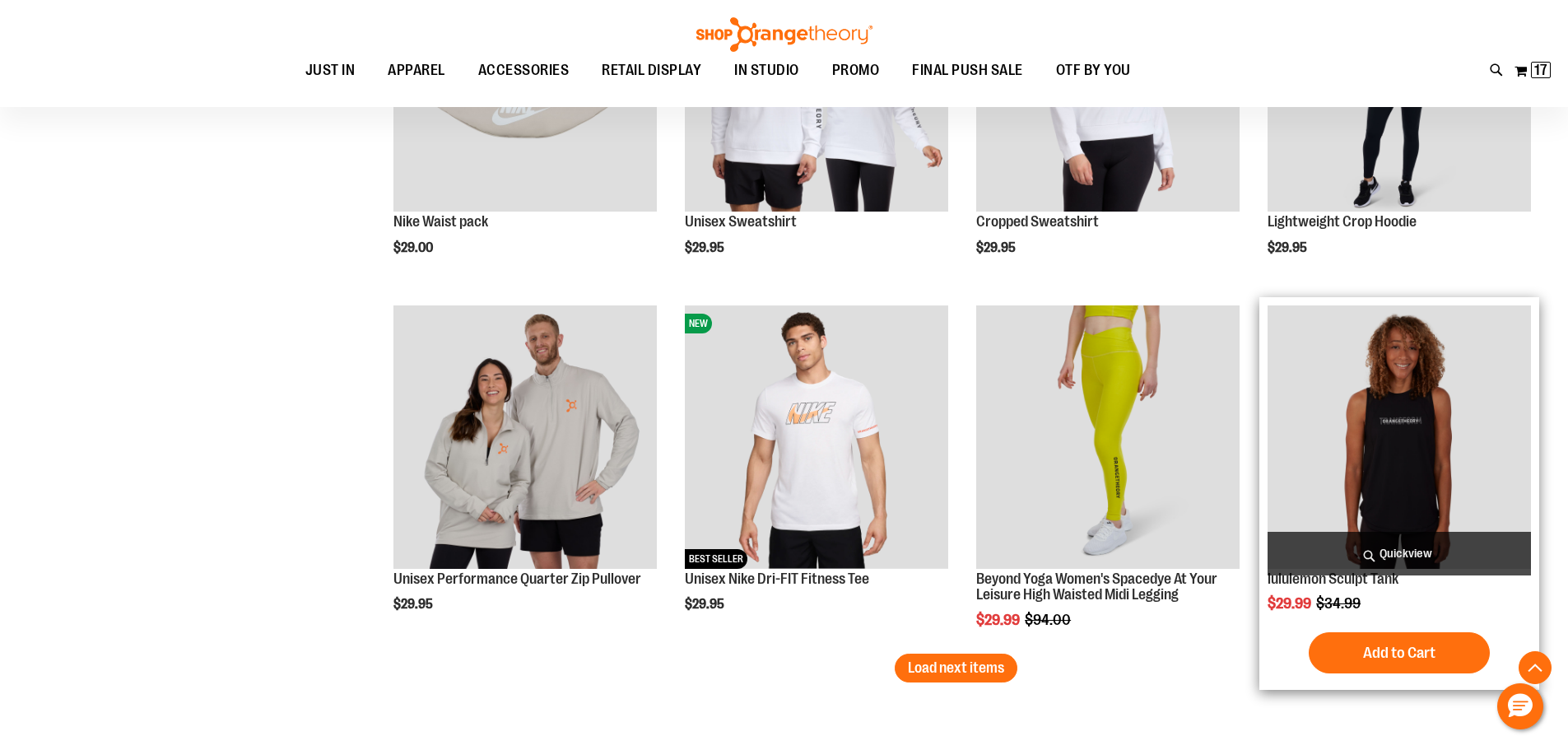
click at [1413, 555] on span "Quickview" at bounding box center [1399, 554] width 263 height 44
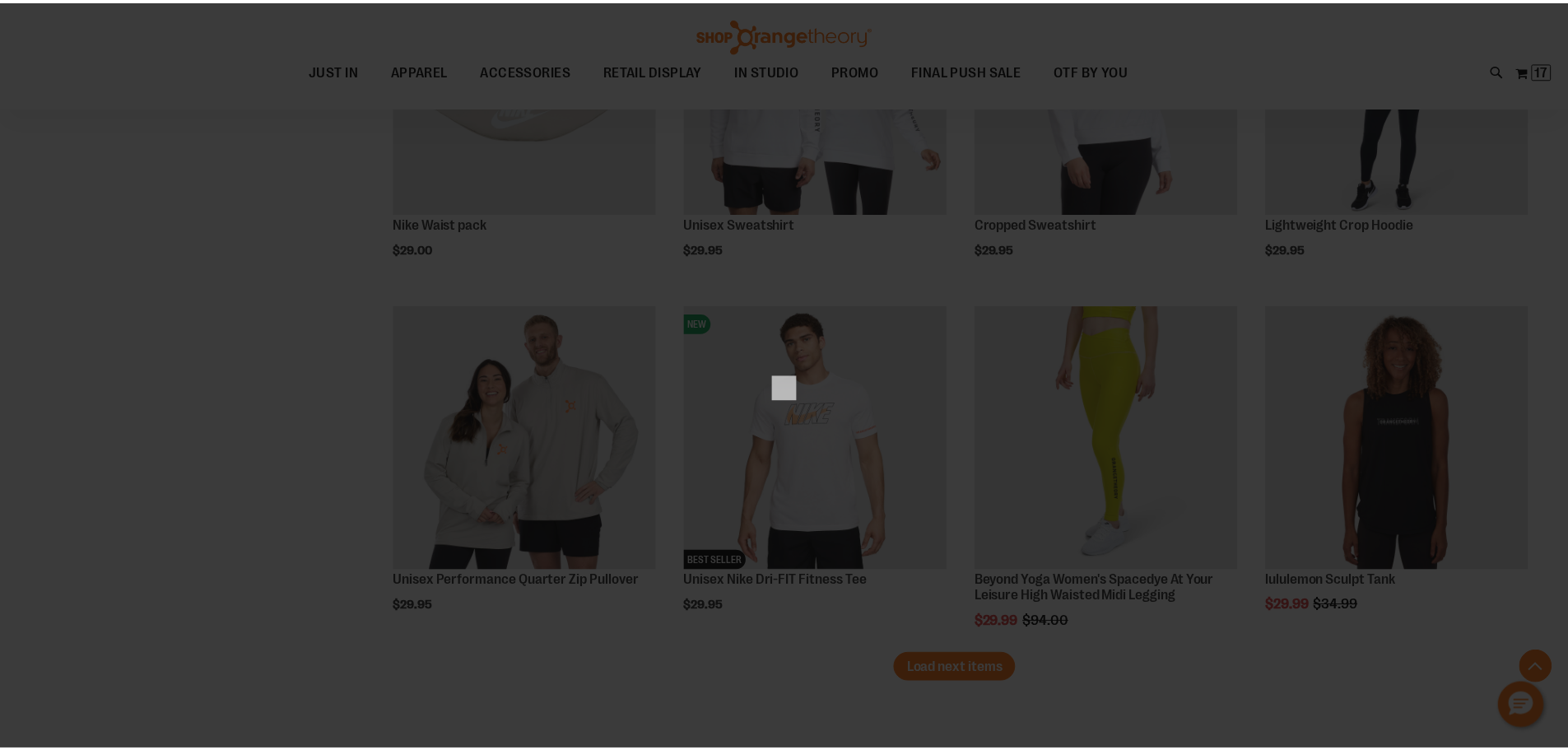
scroll to position [0, 0]
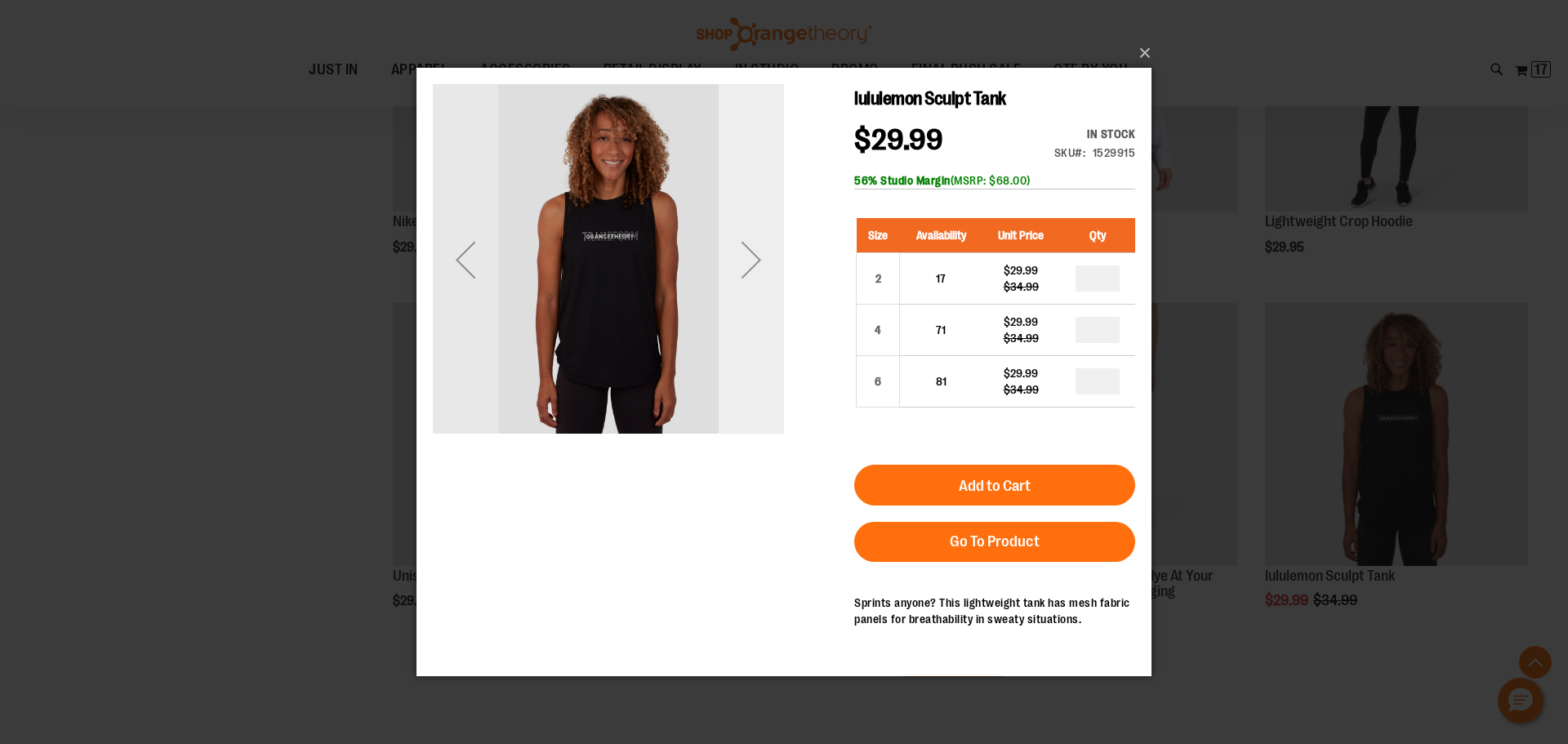
click at [755, 267] on div "Next" at bounding box center [751, 259] width 66 height 66
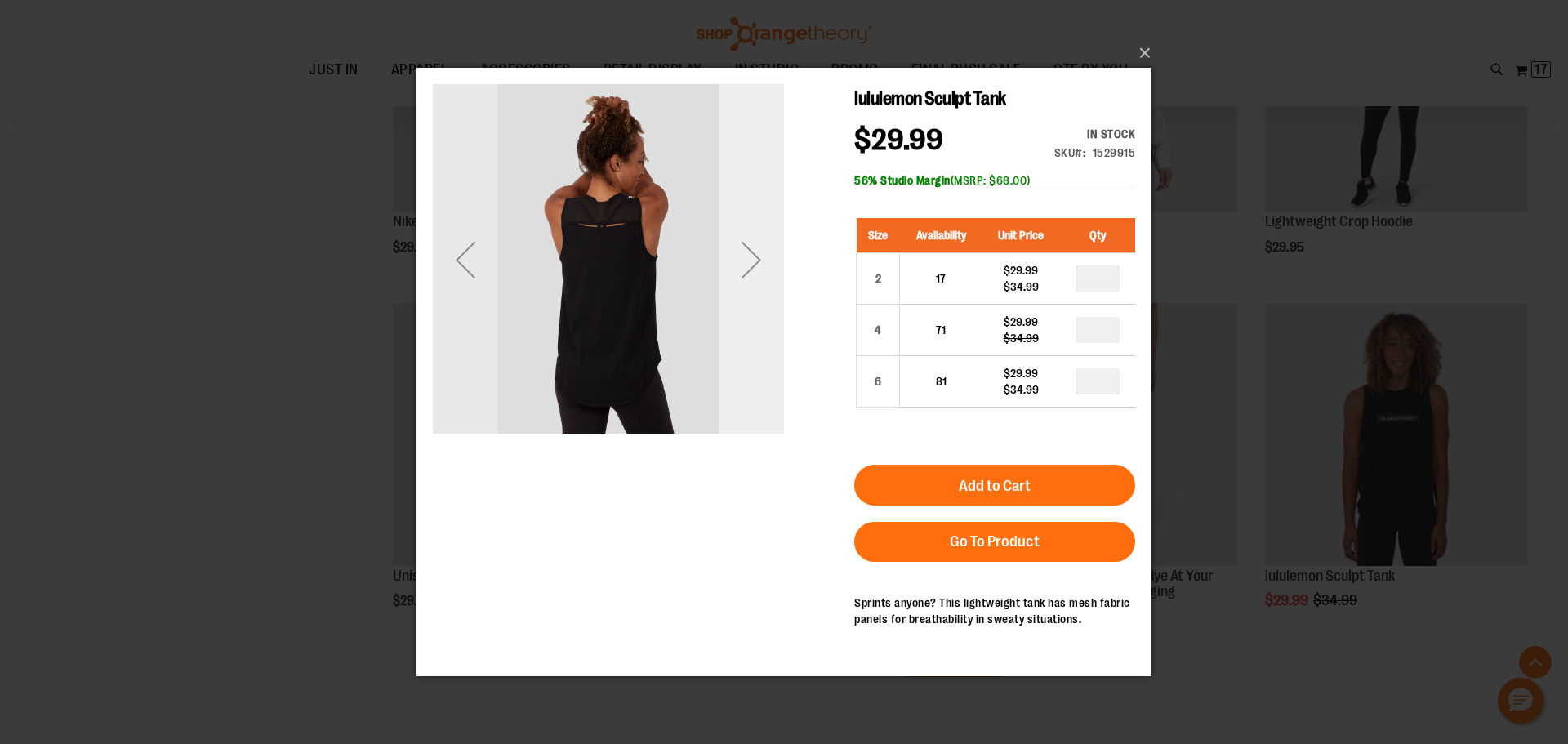
click at [757, 267] on div "Next" at bounding box center [751, 259] width 66 height 66
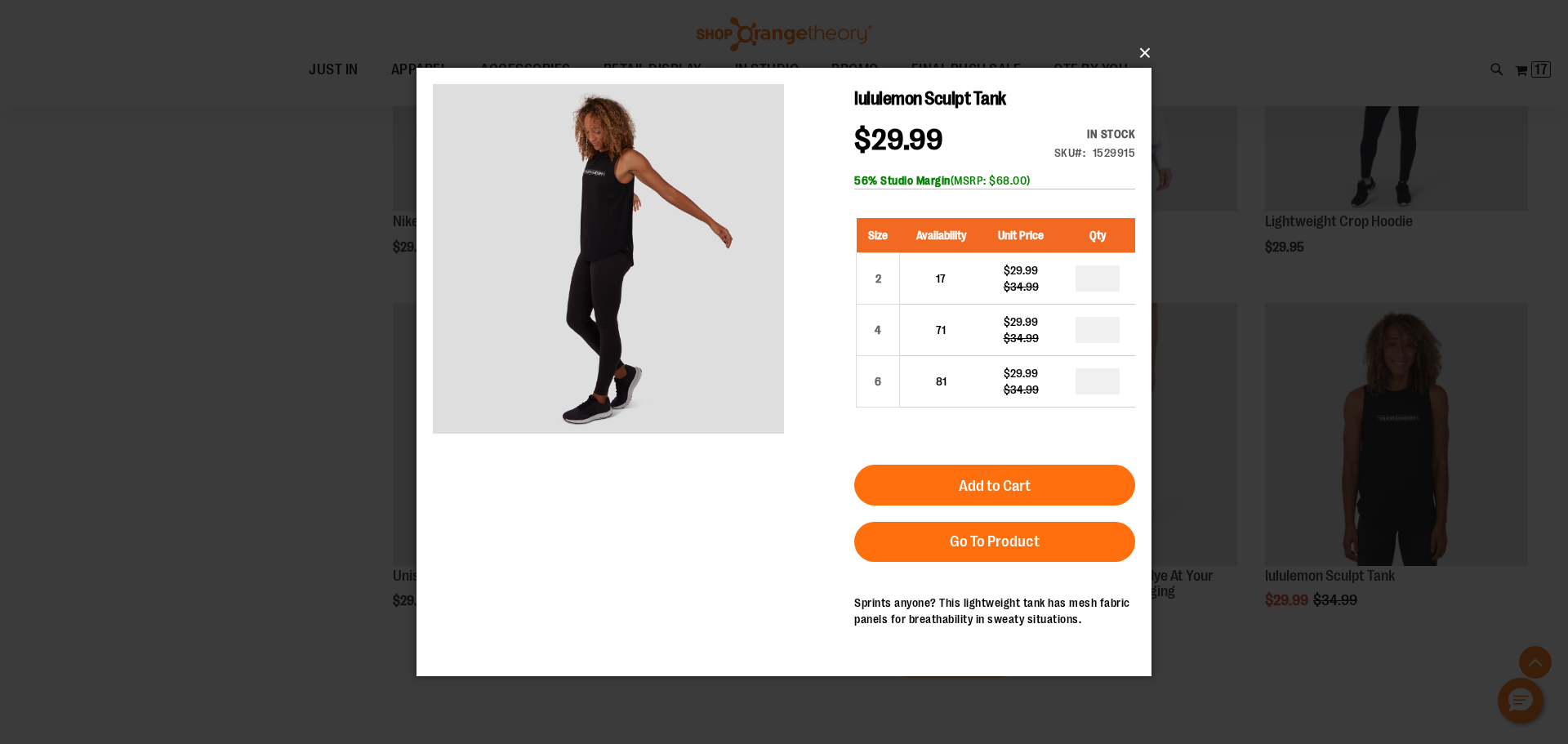
click at [1147, 46] on button "×" at bounding box center [789, 53] width 735 height 36
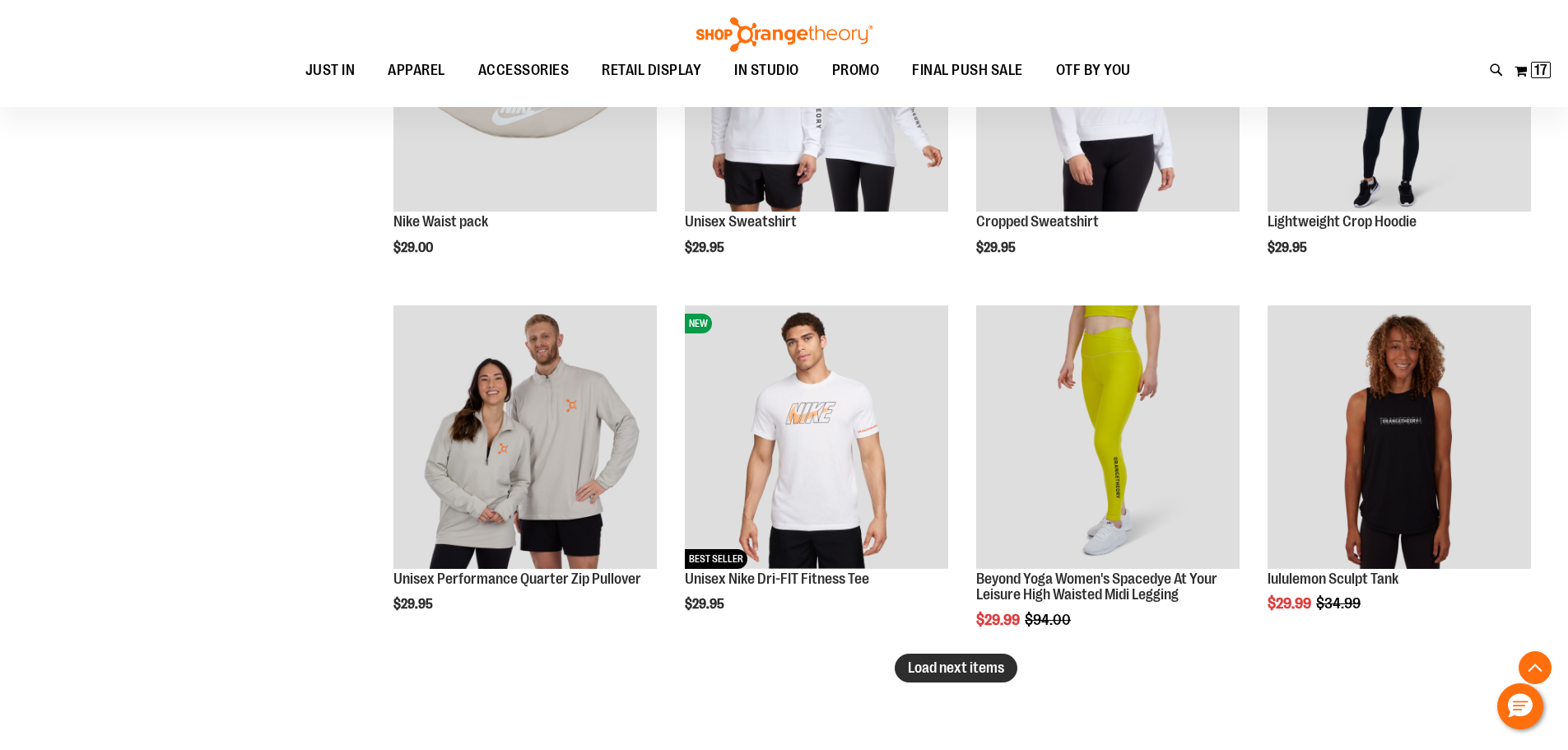
click at [937, 676] on button "Load next items" at bounding box center [956, 668] width 123 height 29
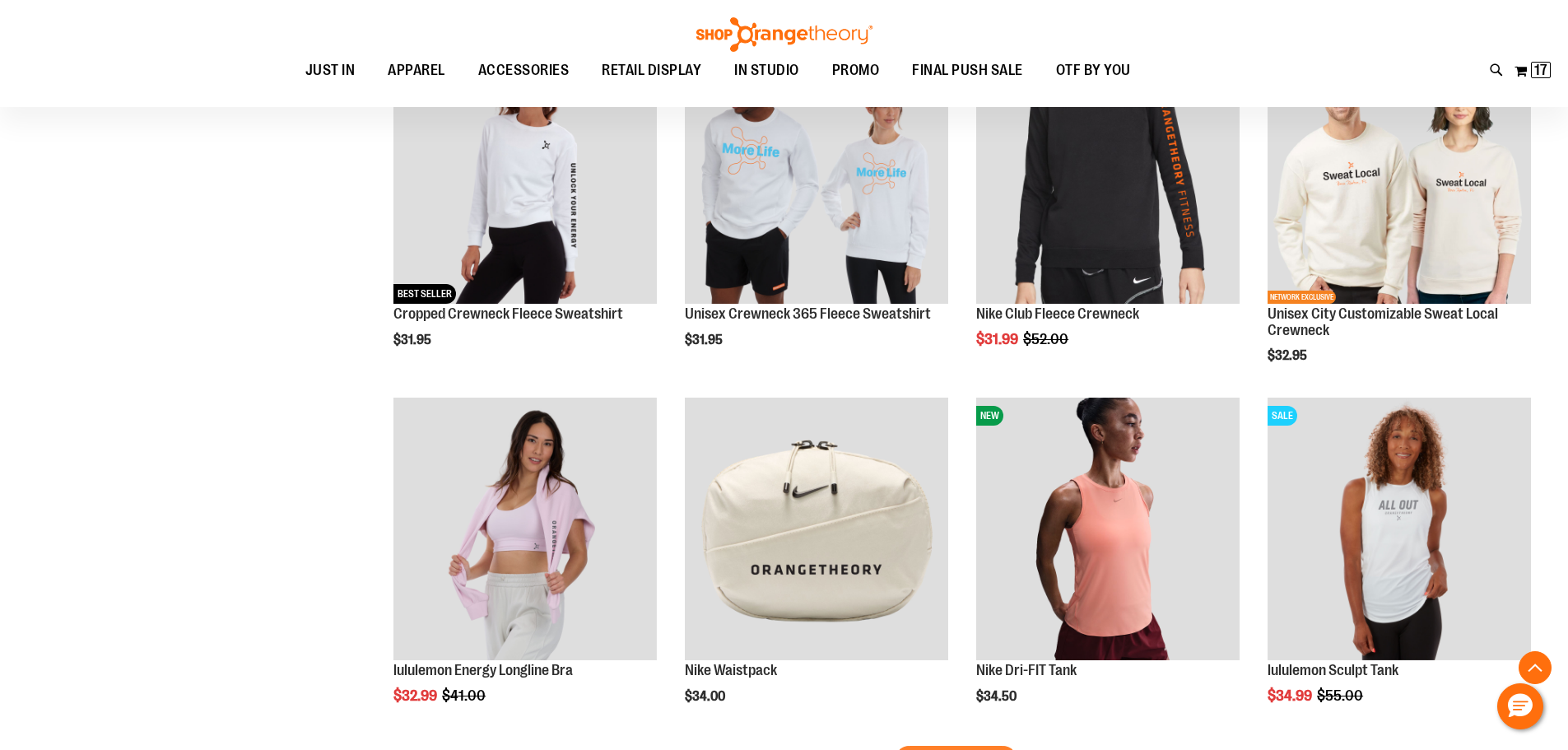
scroll to position [15739, 0]
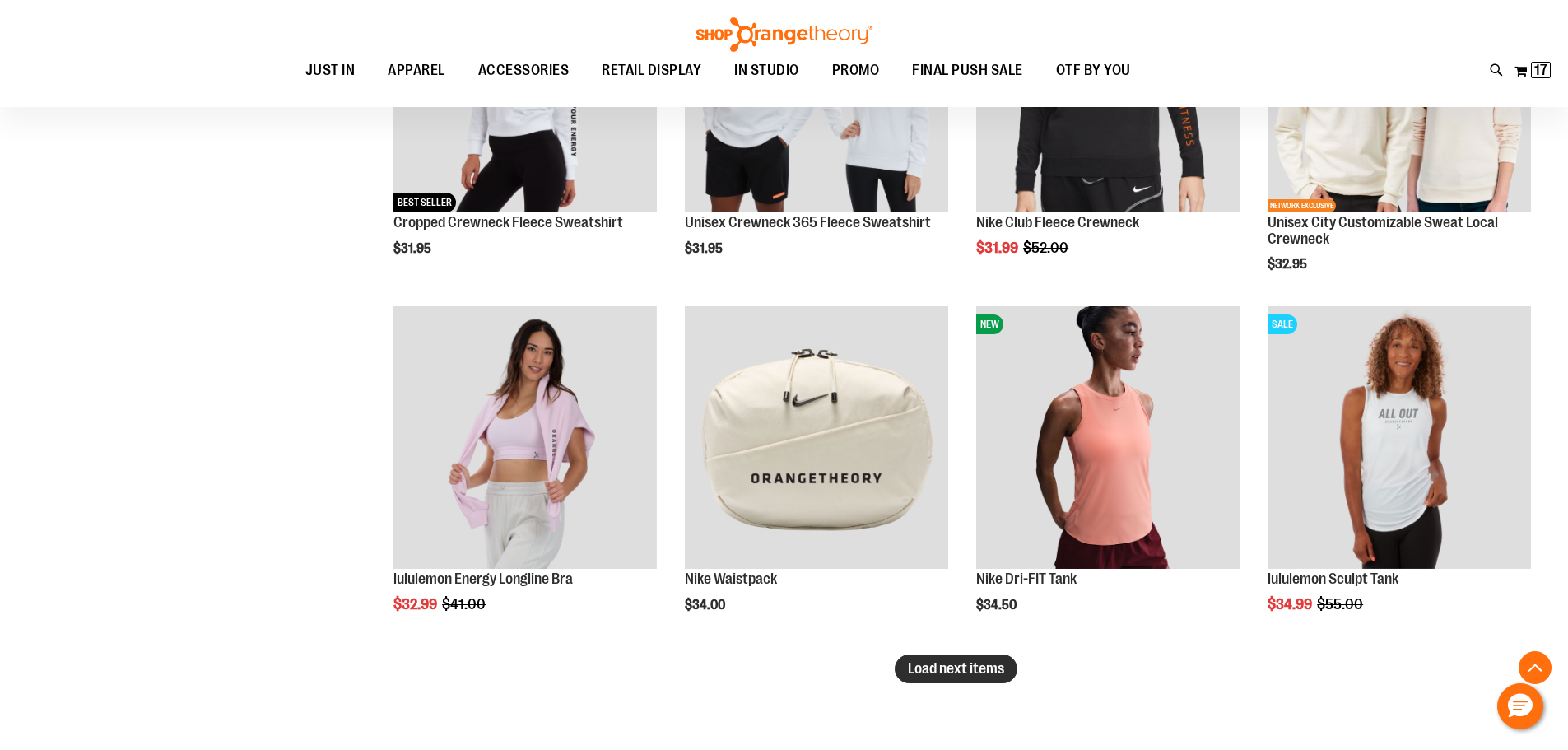
click at [941, 659] on button "Load next items" at bounding box center [956, 669] width 123 height 29
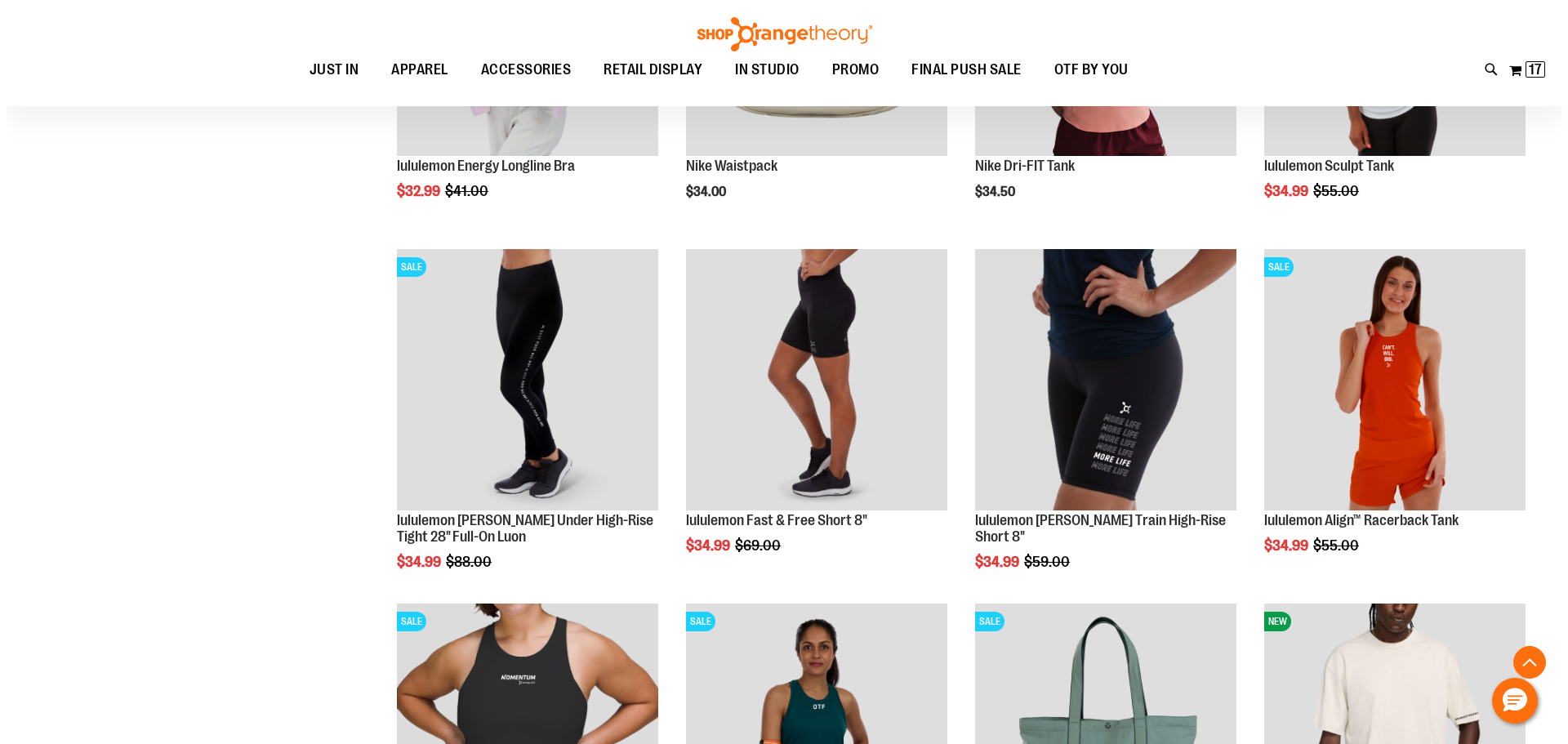
scroll to position [16103, 0]
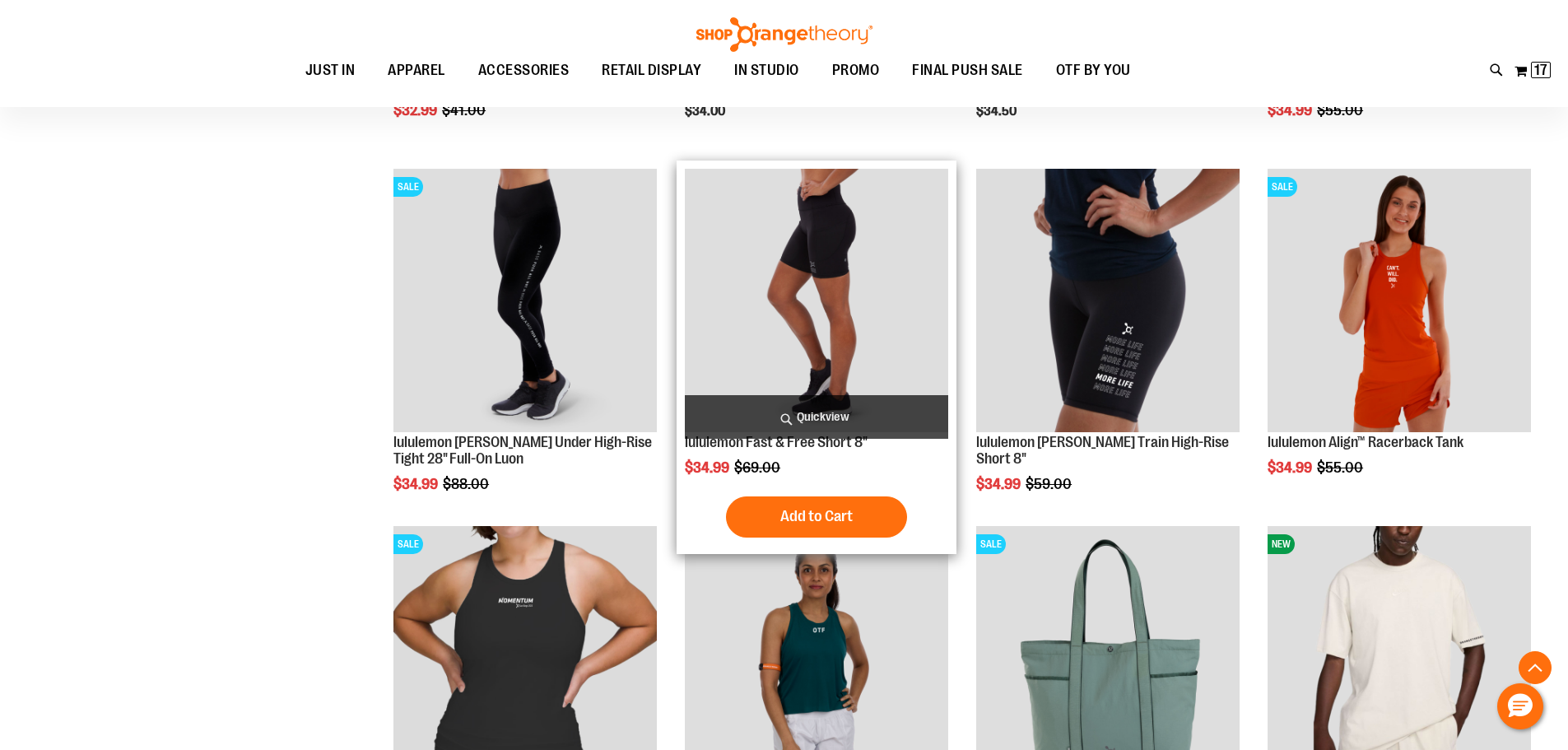
click at [902, 415] on span "Quickview" at bounding box center [816, 417] width 263 height 44
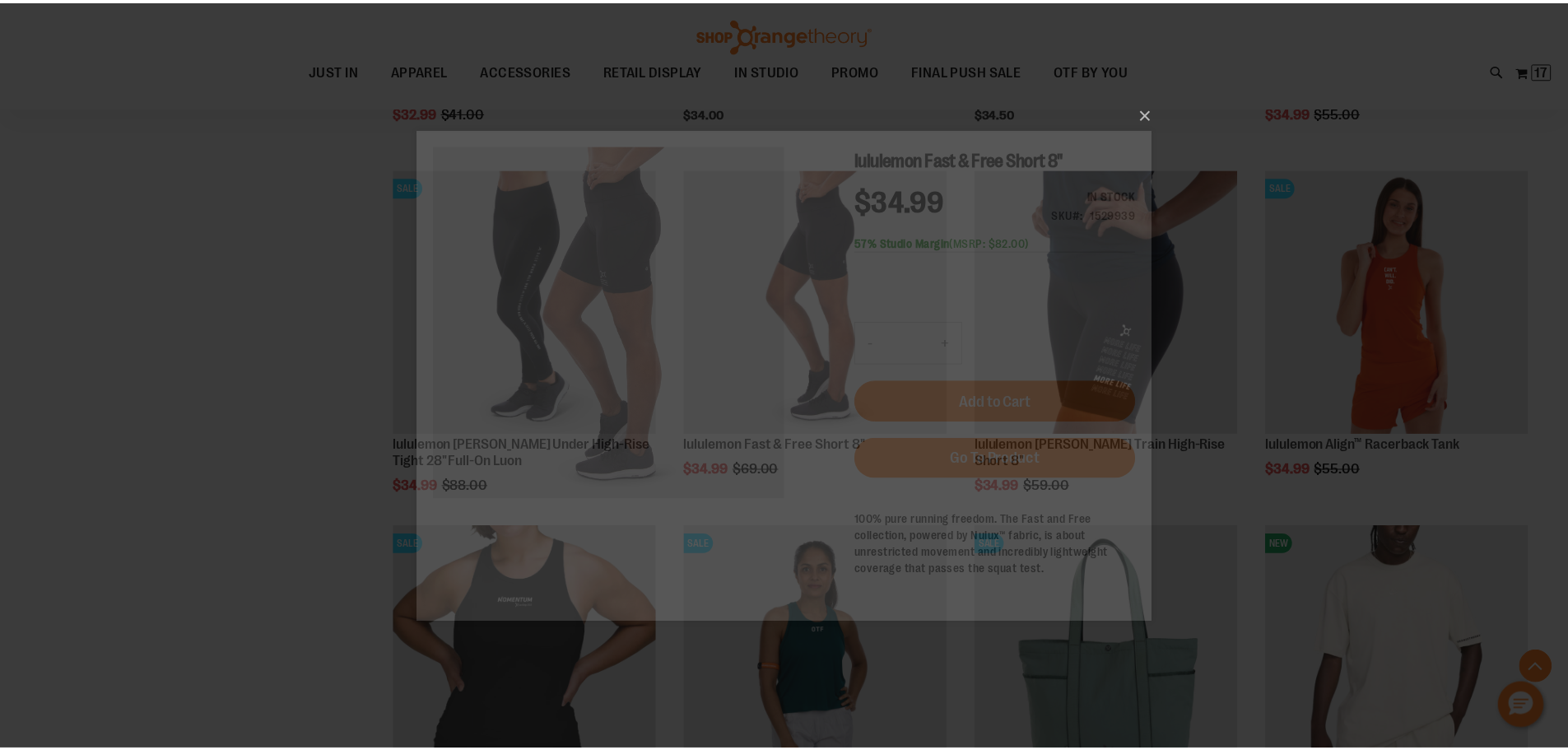
scroll to position [0, 0]
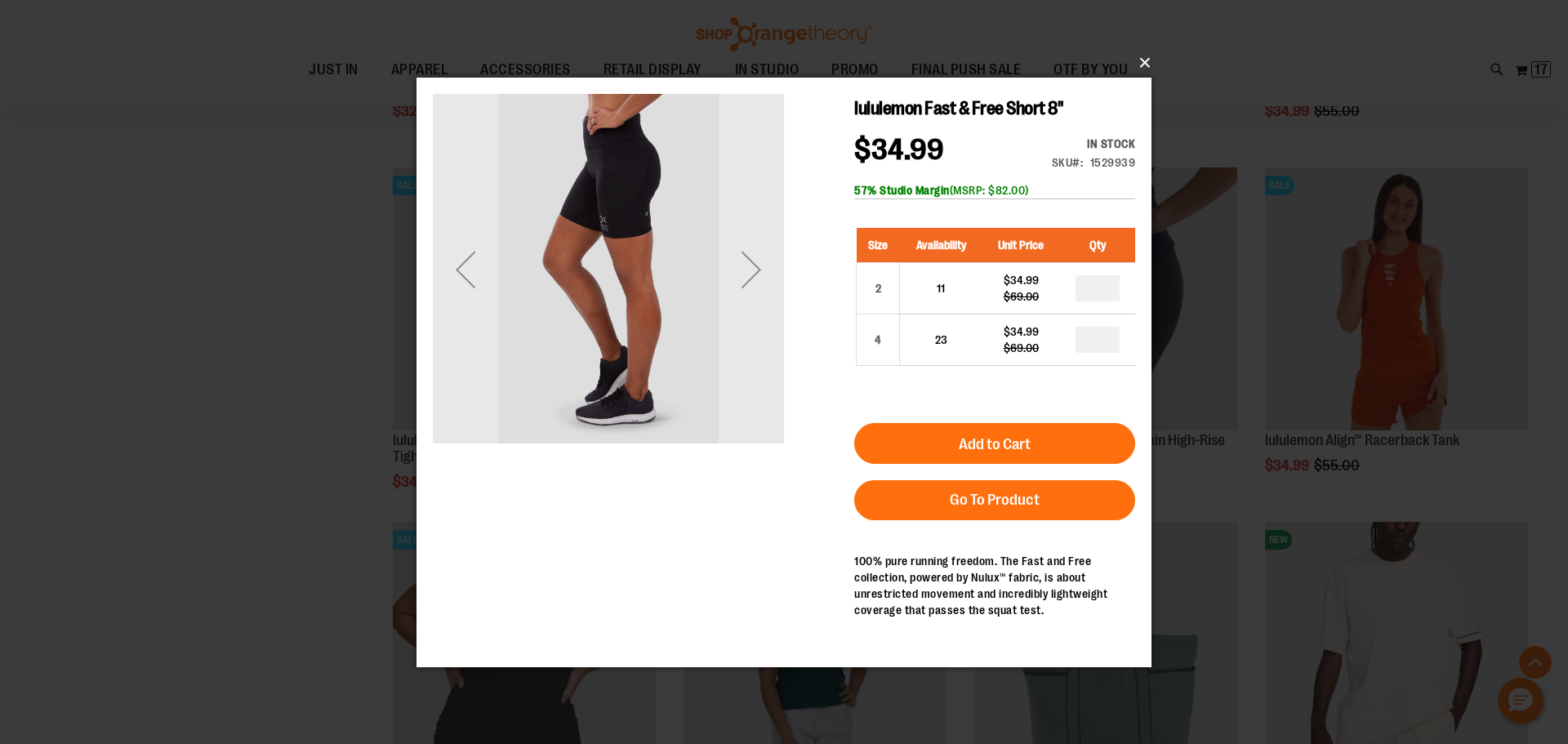
click at [1142, 57] on button "×" at bounding box center [789, 63] width 735 height 36
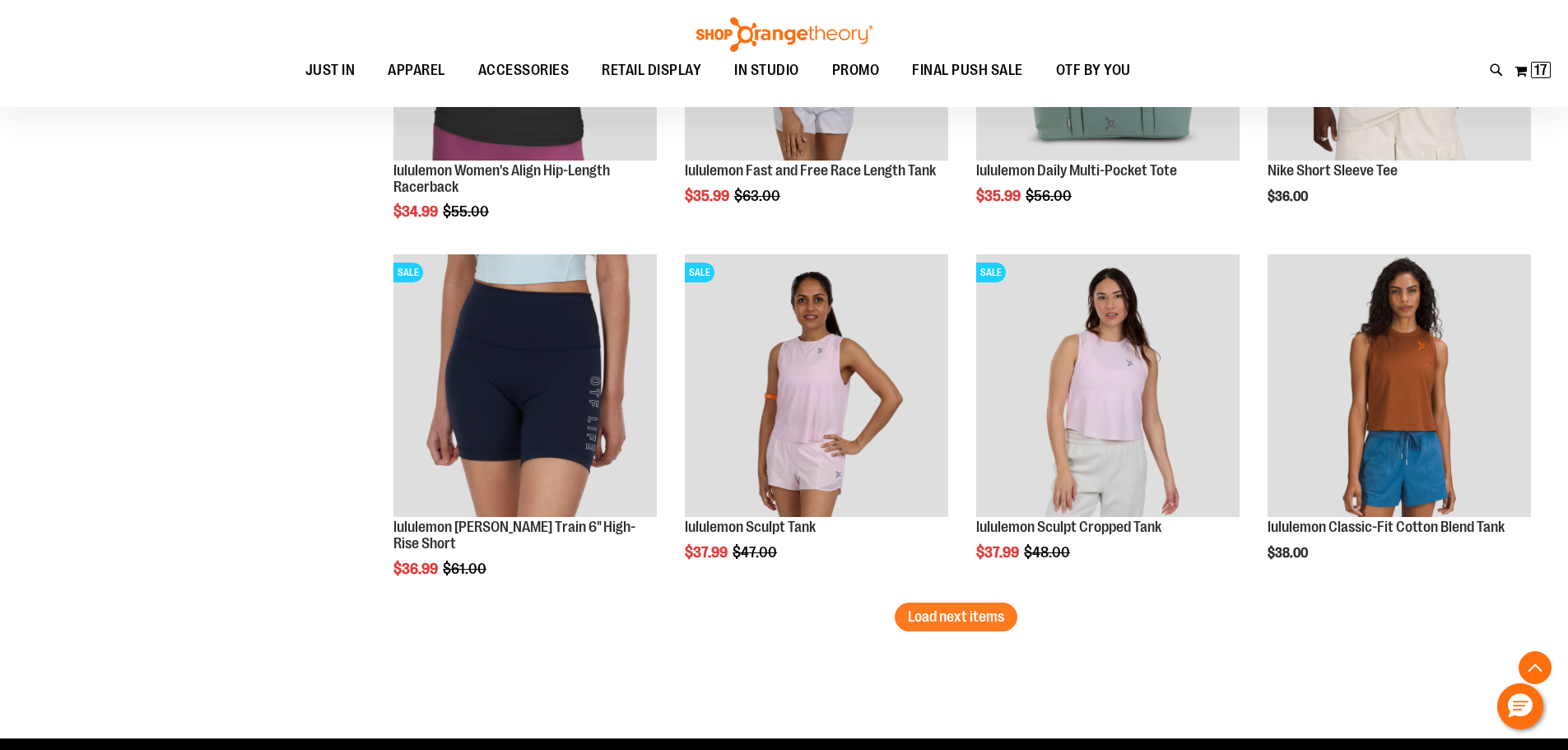
scroll to position [16891, 0]
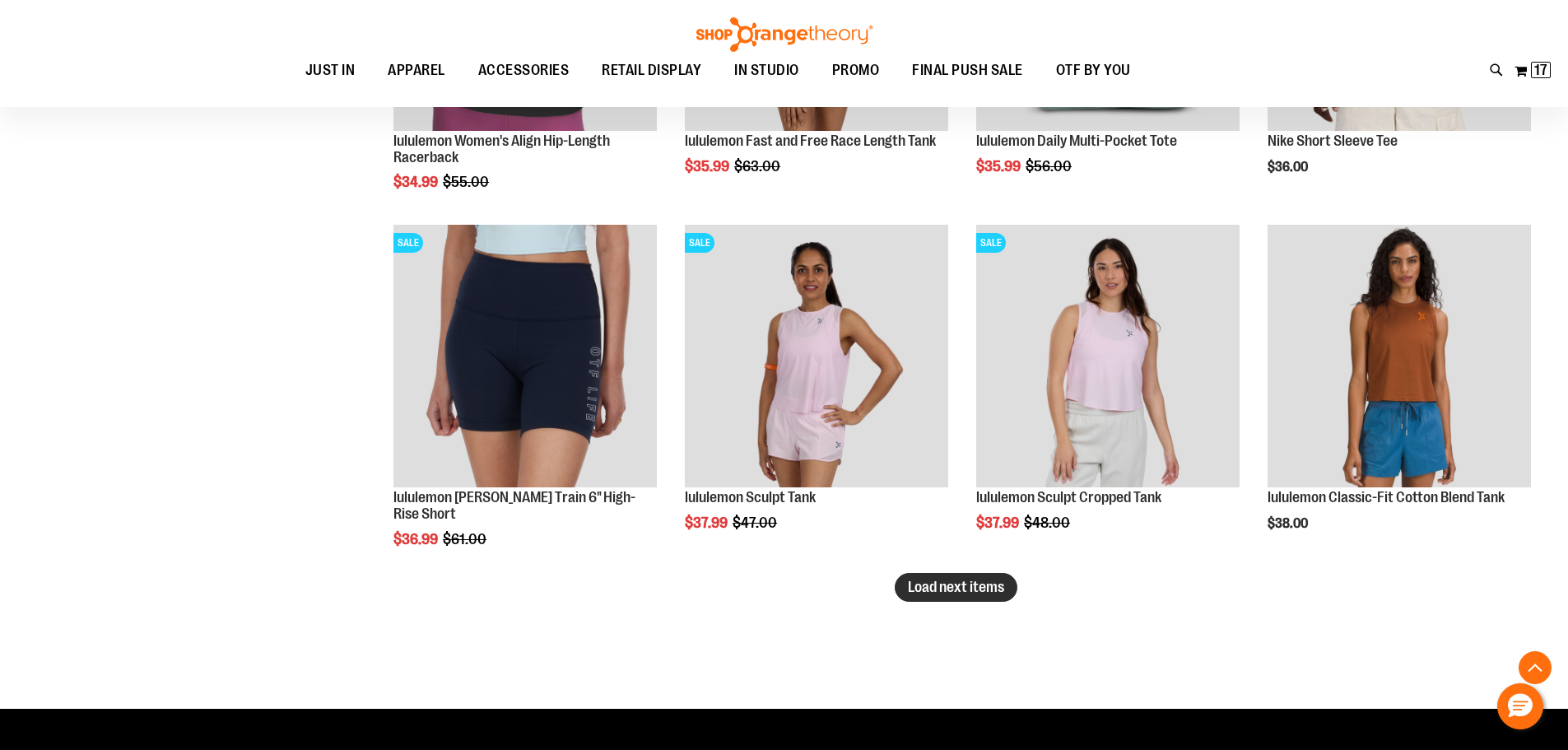
click at [979, 595] on span "Load next items" at bounding box center [956, 587] width 96 height 16
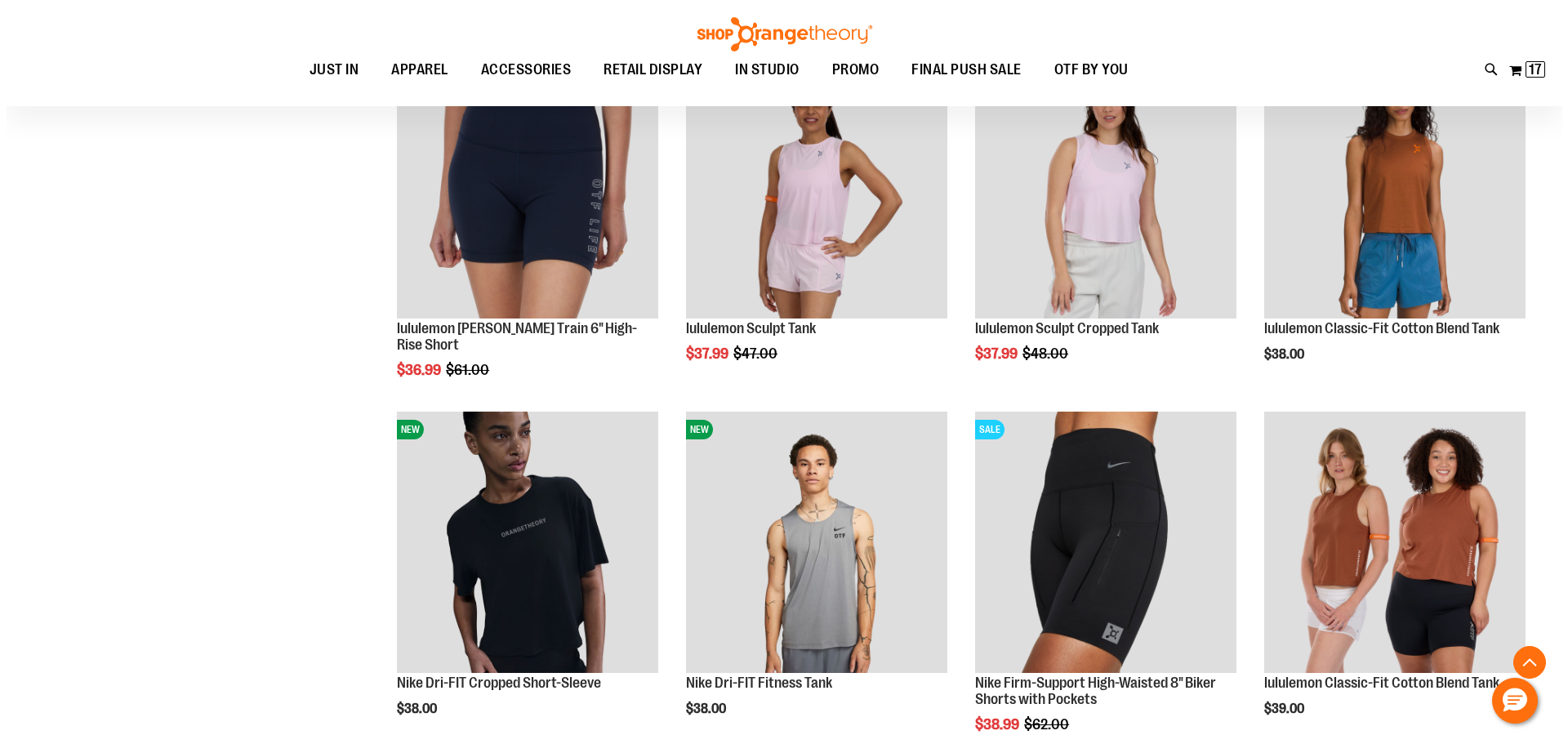
scroll to position [17083, 0]
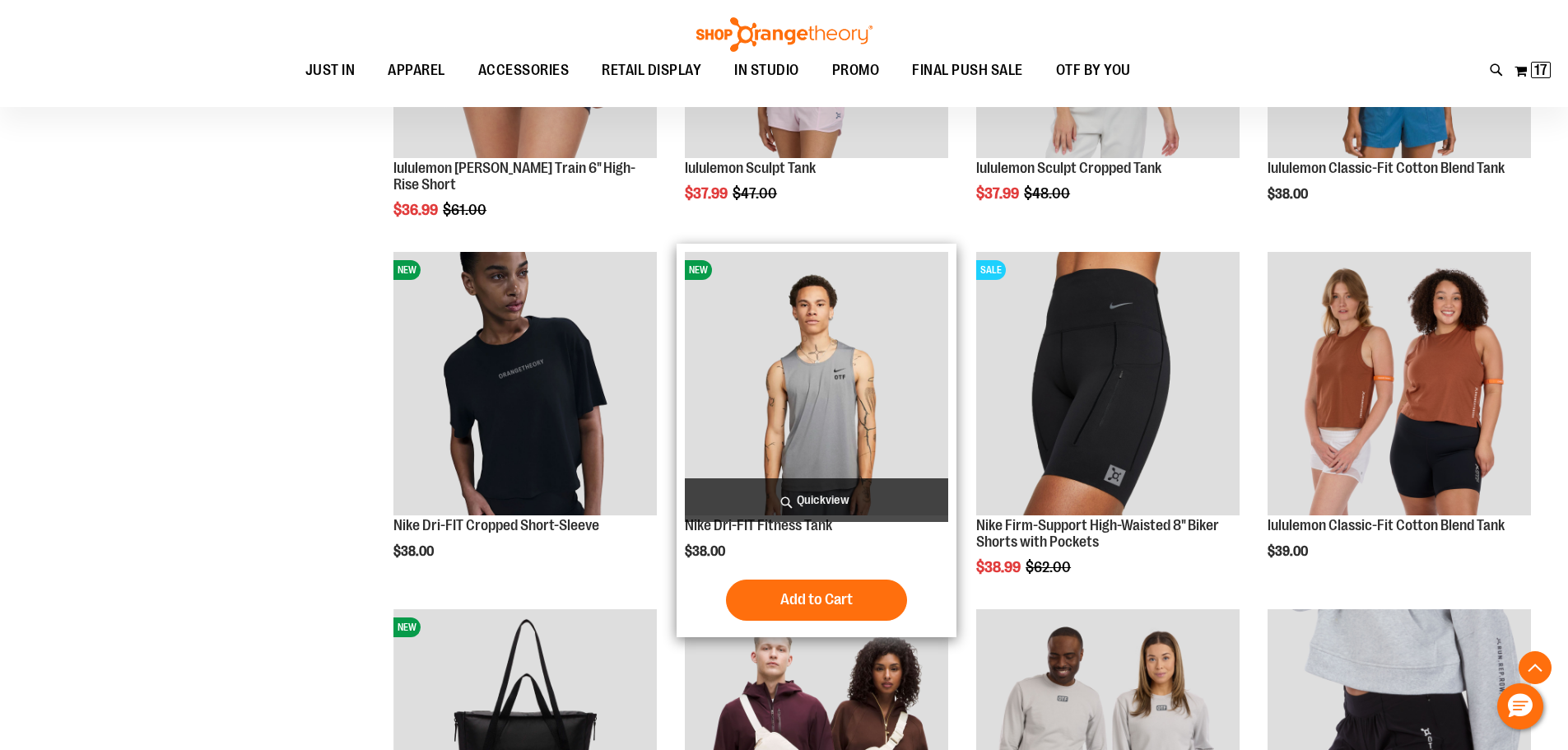
click at [819, 491] on span "Quickview" at bounding box center [816, 500] width 263 height 44
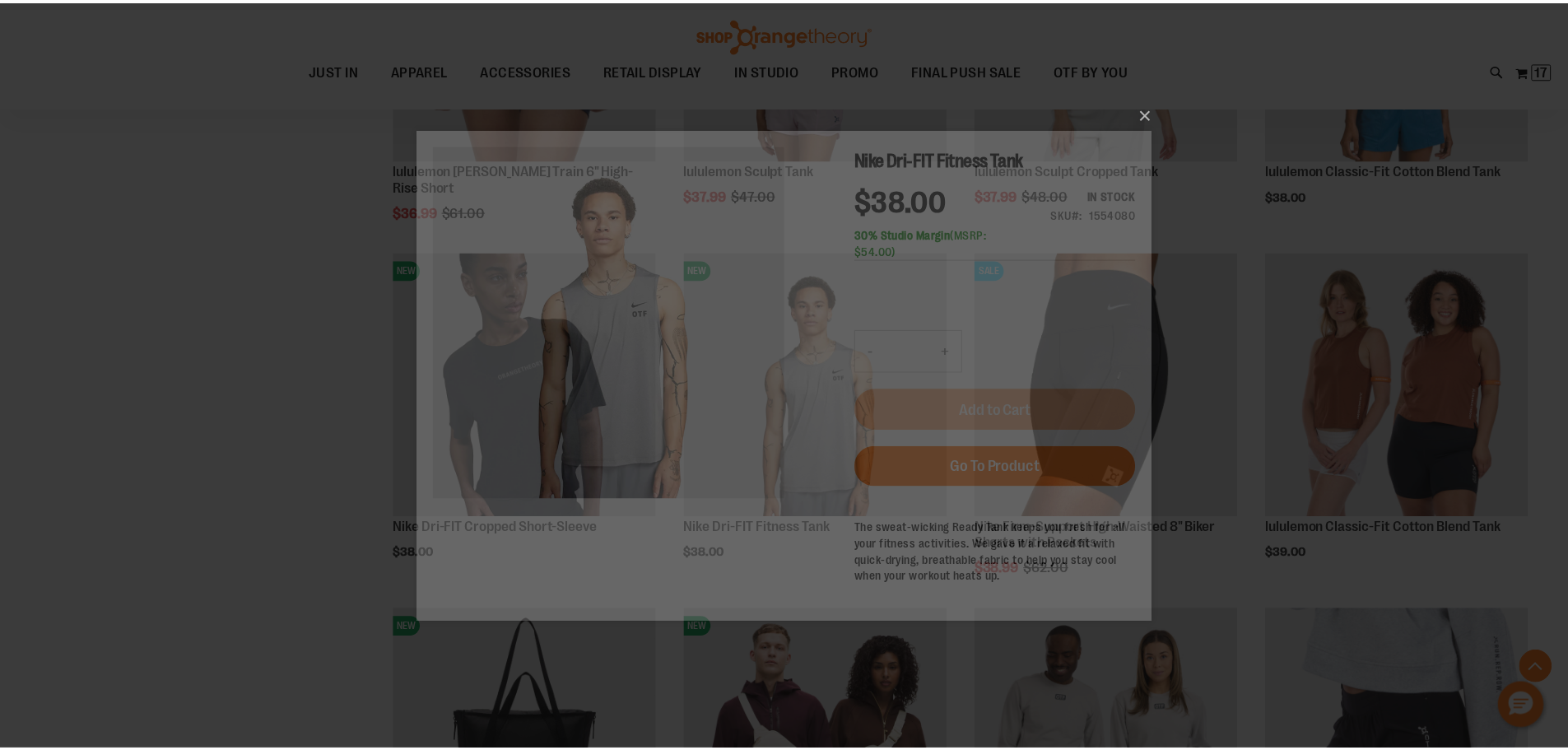
scroll to position [0, 0]
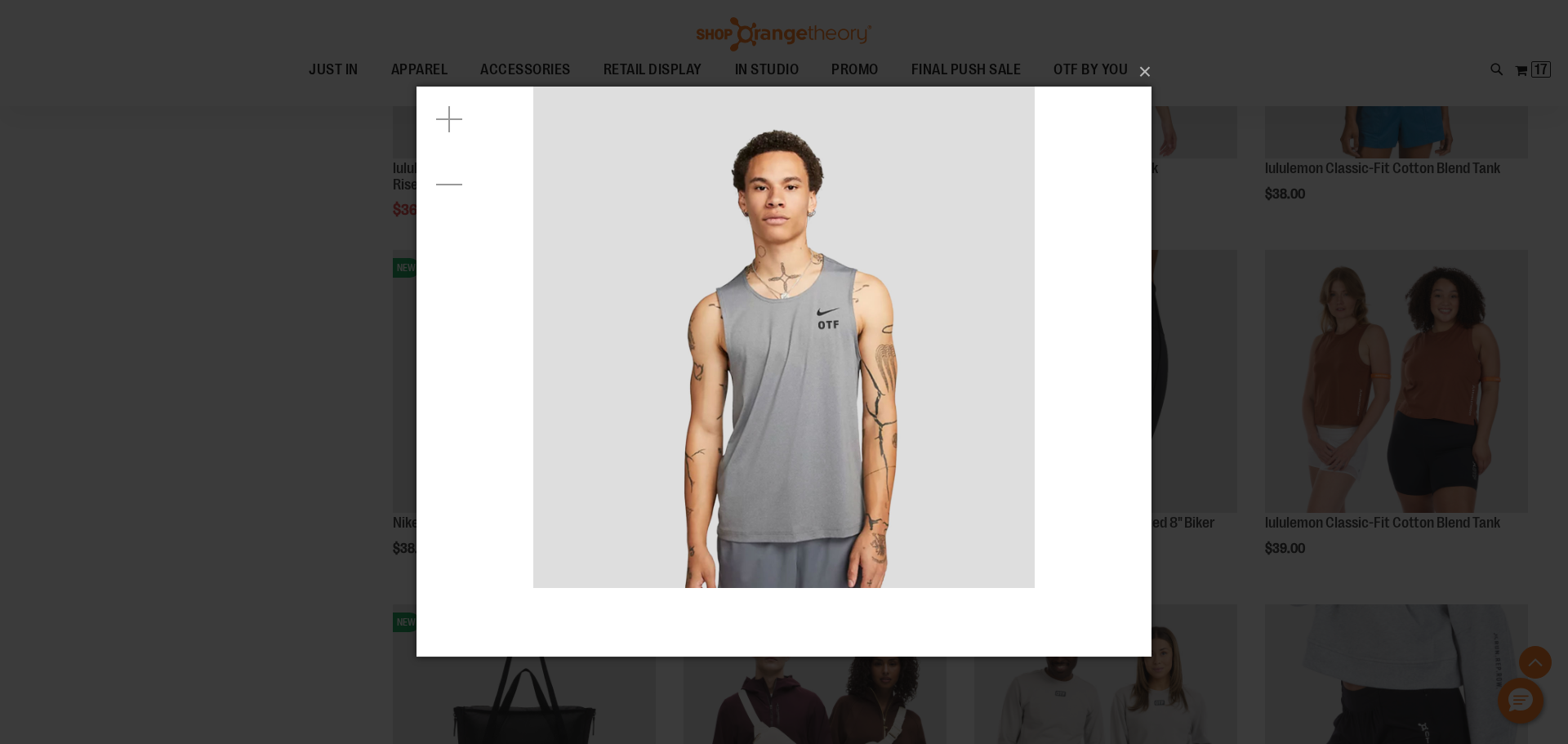
click at [13, 355] on div "×" at bounding box center [784, 372] width 1568 height 744
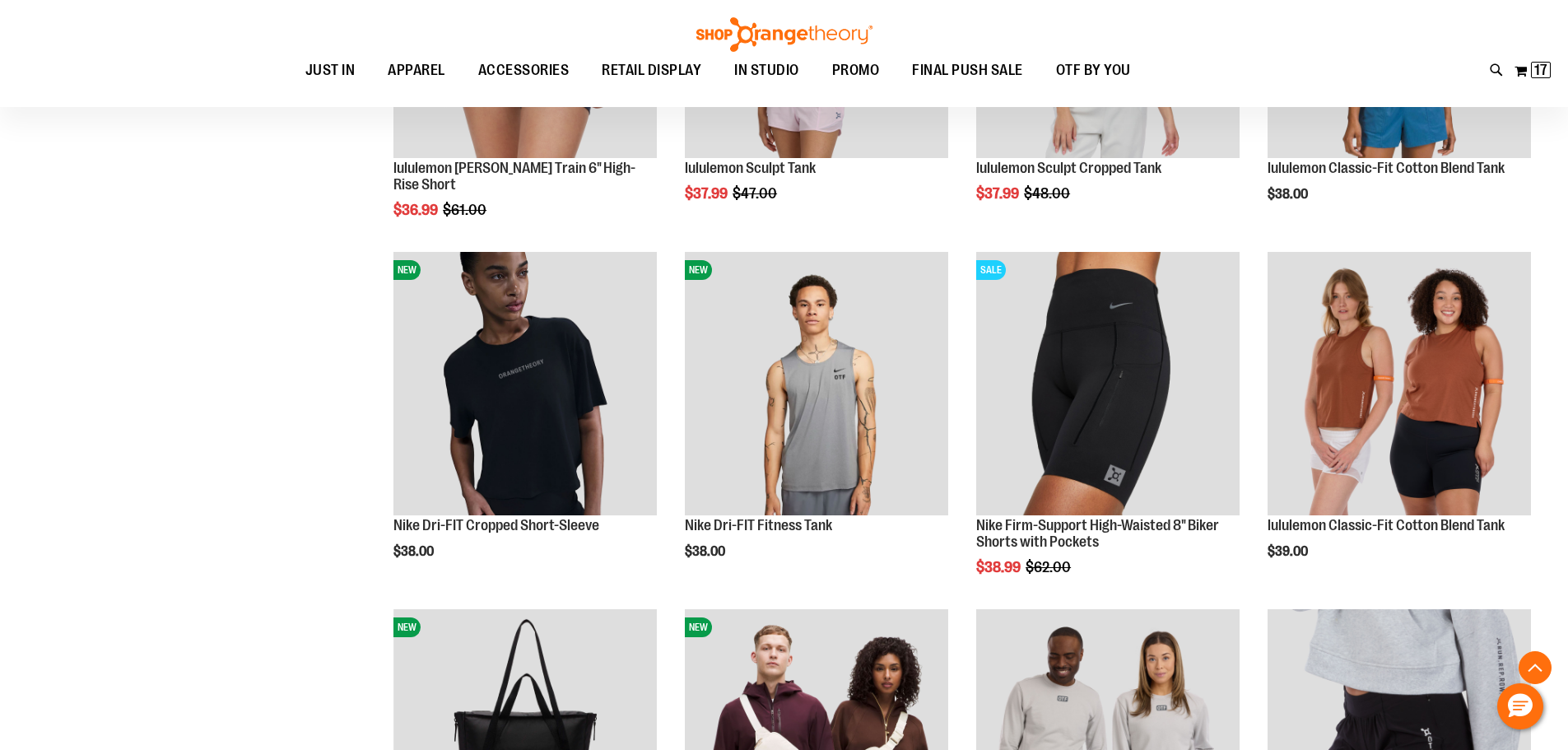
drag, startPoint x: 1055, startPoint y: 728, endPoint x: 247, endPoint y: 566, distance: 824.1
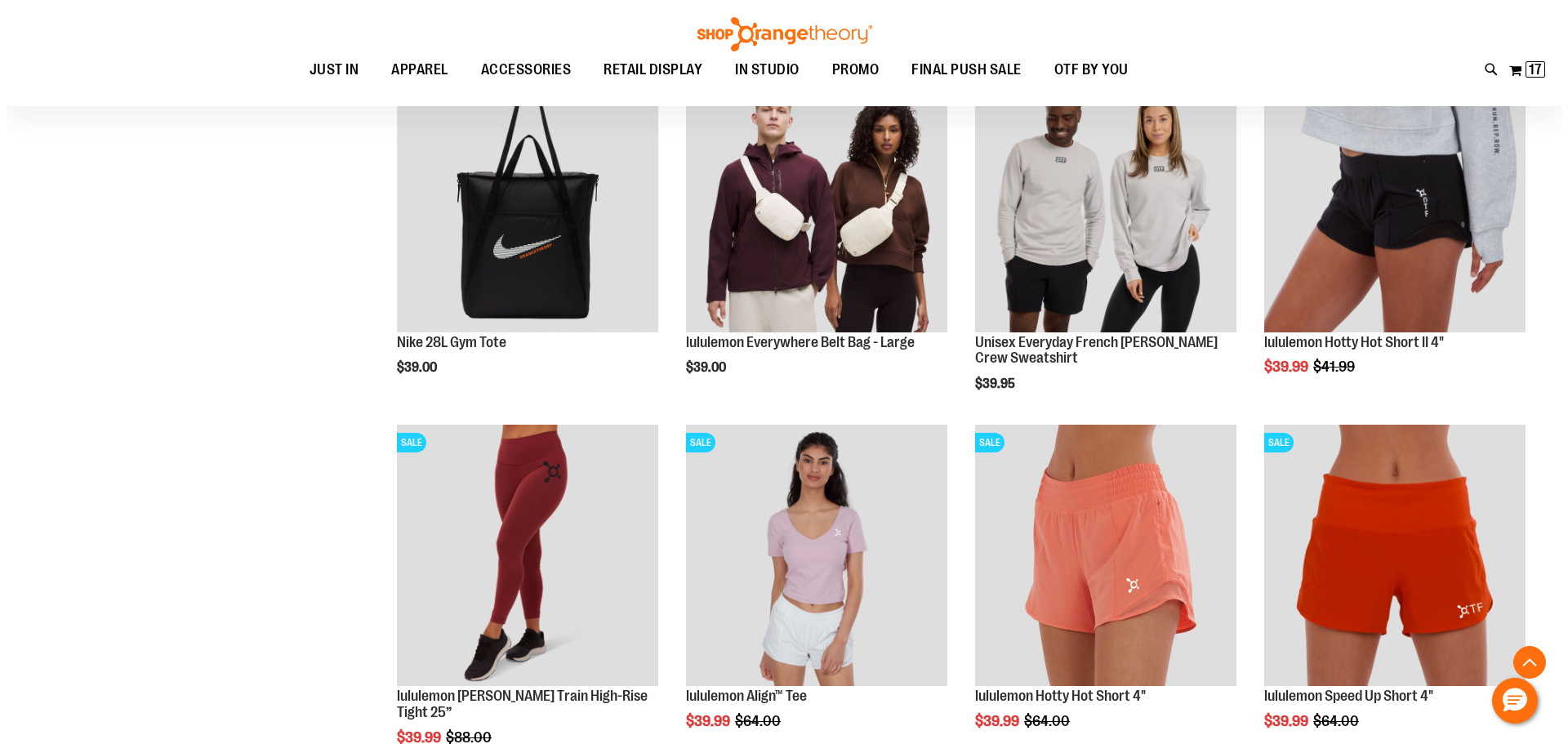
scroll to position [17736, 0]
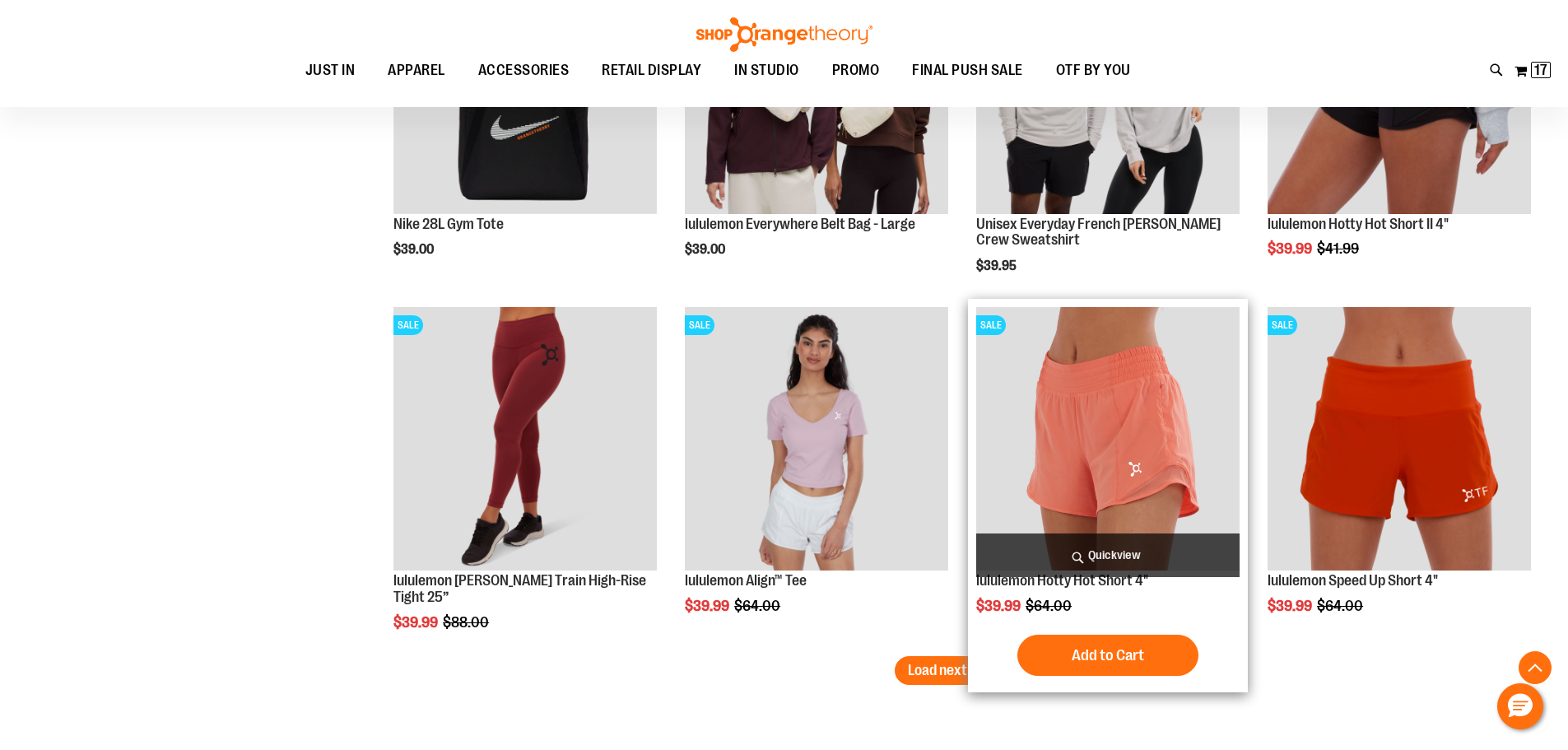
click at [1077, 553] on span "Quickview" at bounding box center [1108, 556] width 263 height 44
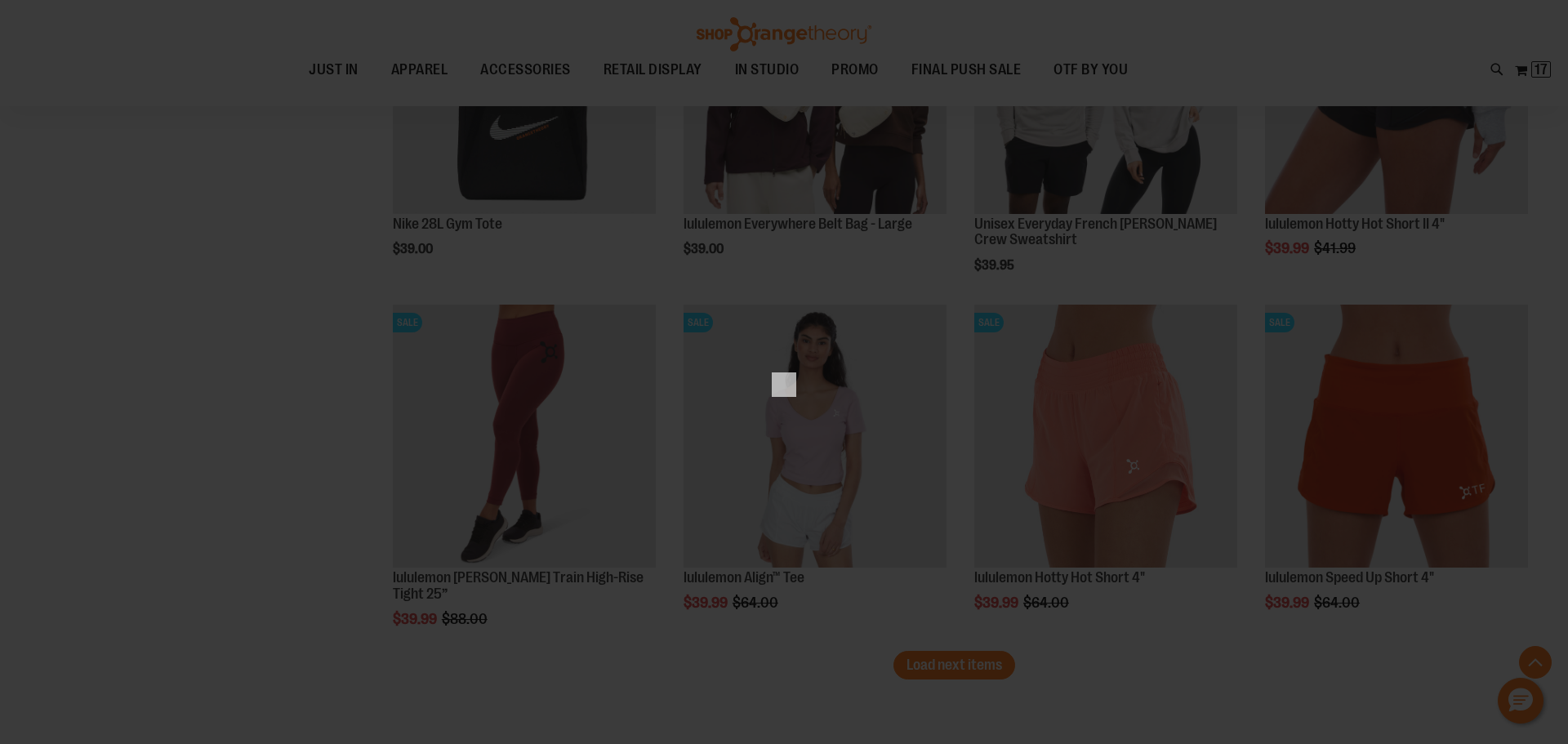
scroll to position [0, 0]
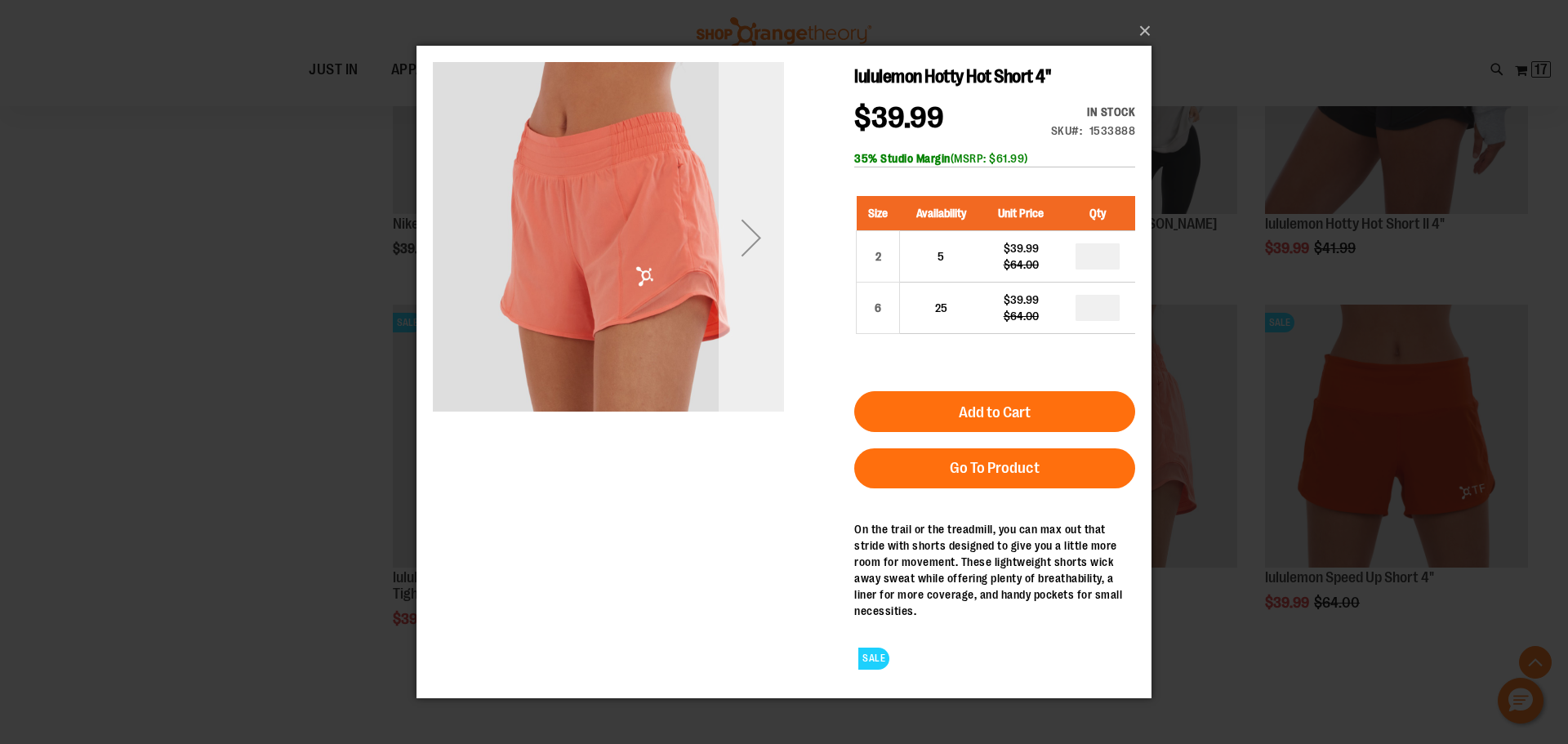
click at [748, 240] on div "Next" at bounding box center [751, 237] width 66 height 66
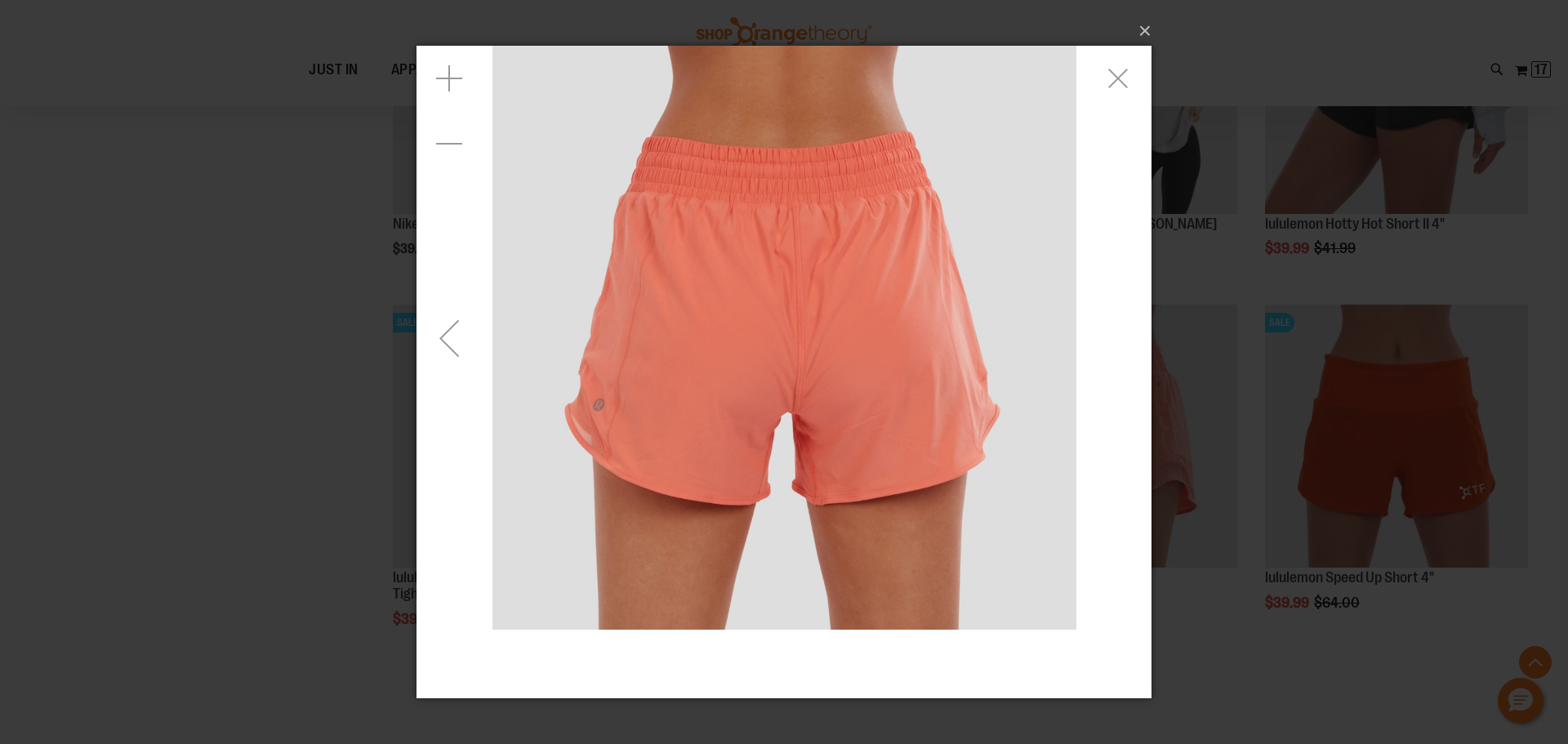
click at [459, 338] on div "Previous" at bounding box center [449, 337] width 66 height 66
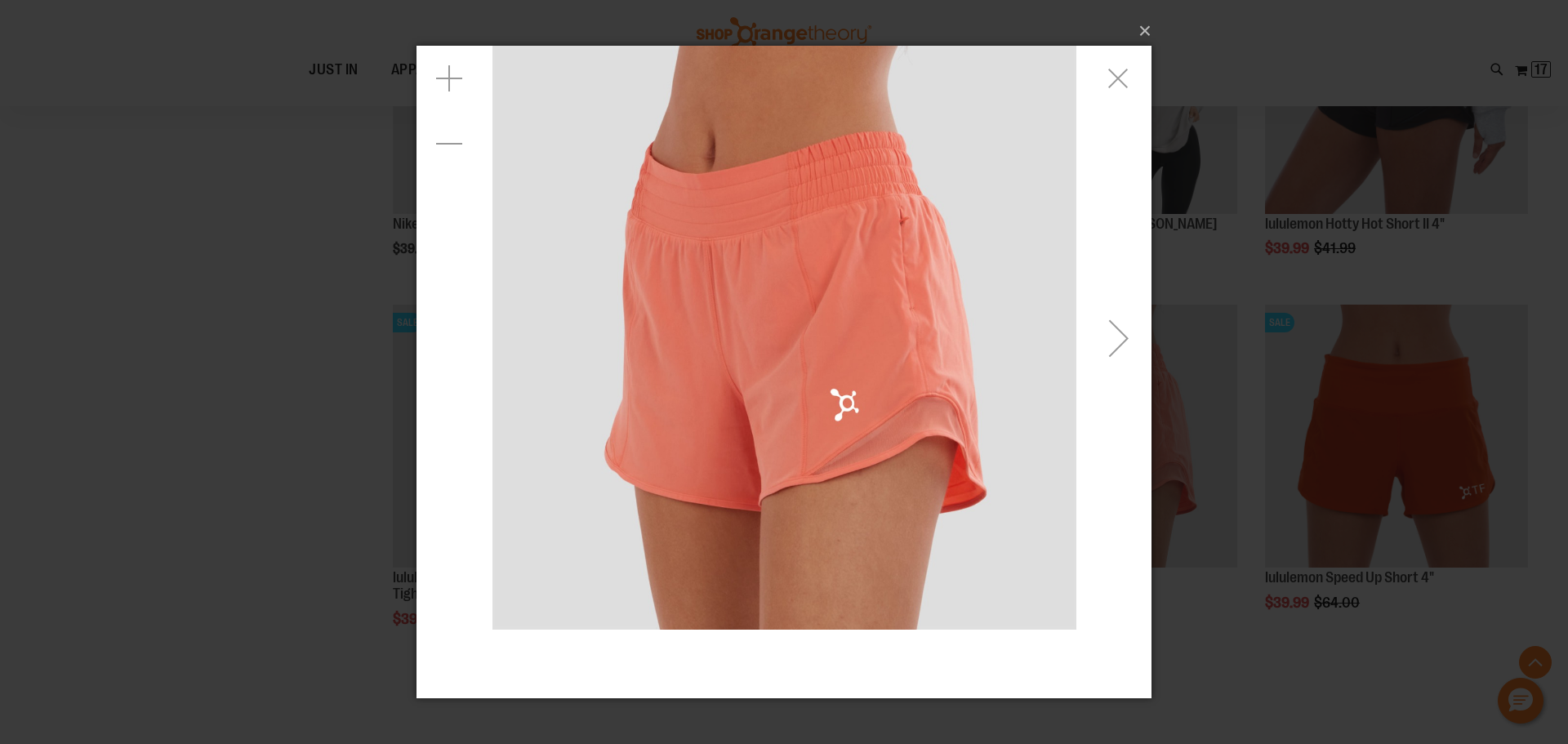
click at [459, 338] on div "carousel" at bounding box center [784, 337] width 735 height 584
click at [1110, 337] on div "Next" at bounding box center [1119, 337] width 66 height 66
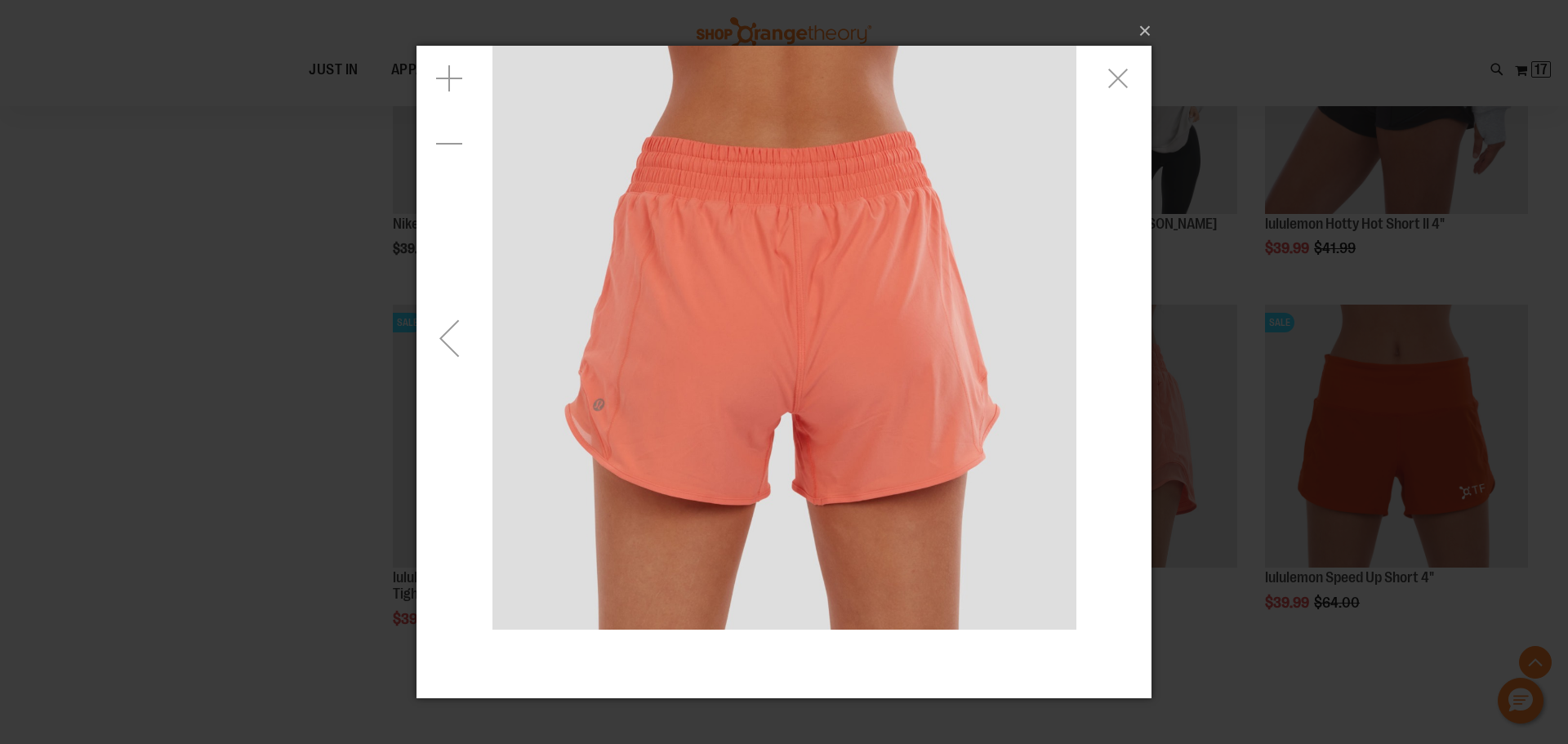
click at [1110, 337] on div "carousel" at bounding box center [784, 337] width 735 height 584
click at [449, 332] on div "Previous" at bounding box center [449, 337] width 66 height 66
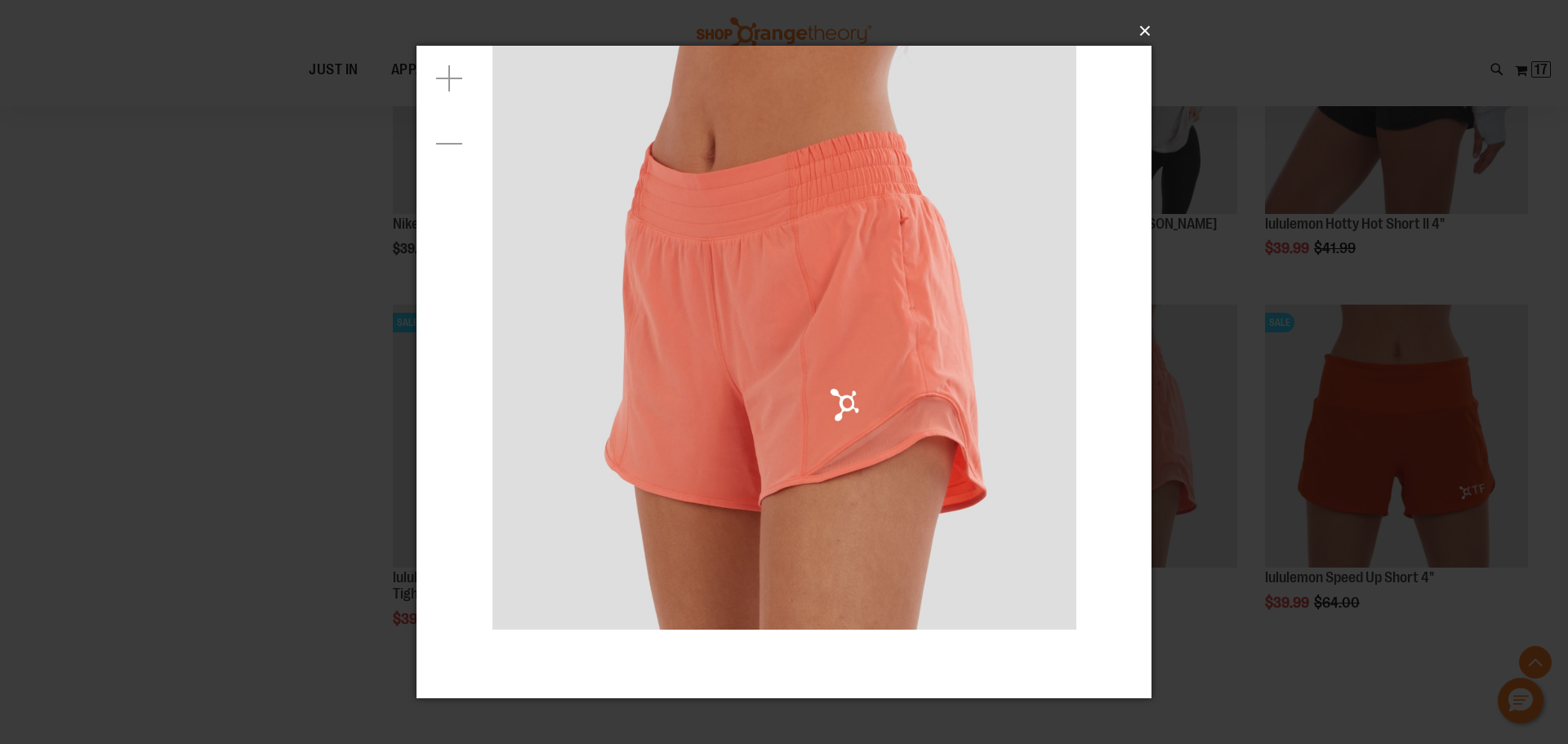
click at [1150, 28] on button "×" at bounding box center [789, 32] width 735 height 36
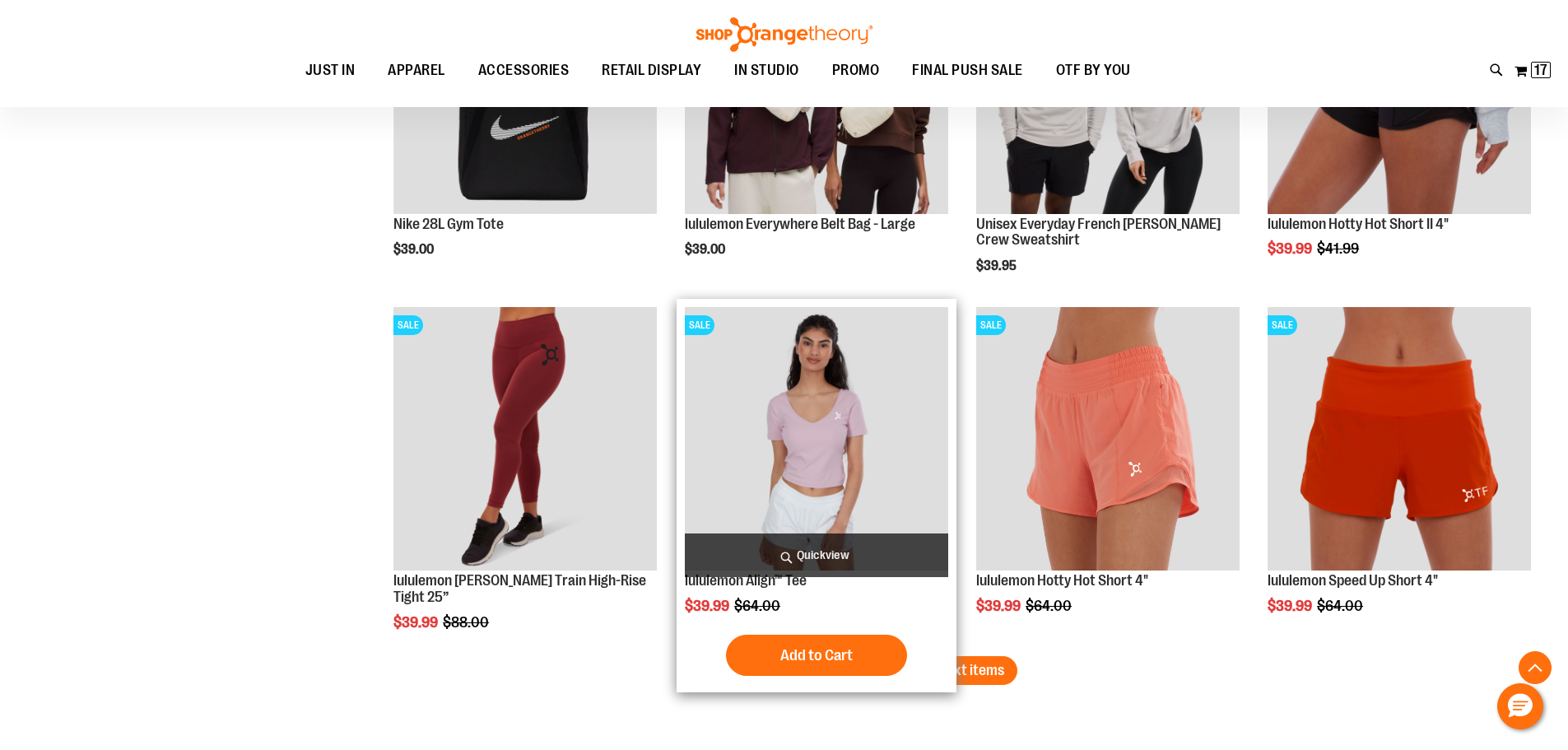
click at [798, 549] on span "Quickview" at bounding box center [816, 556] width 263 height 44
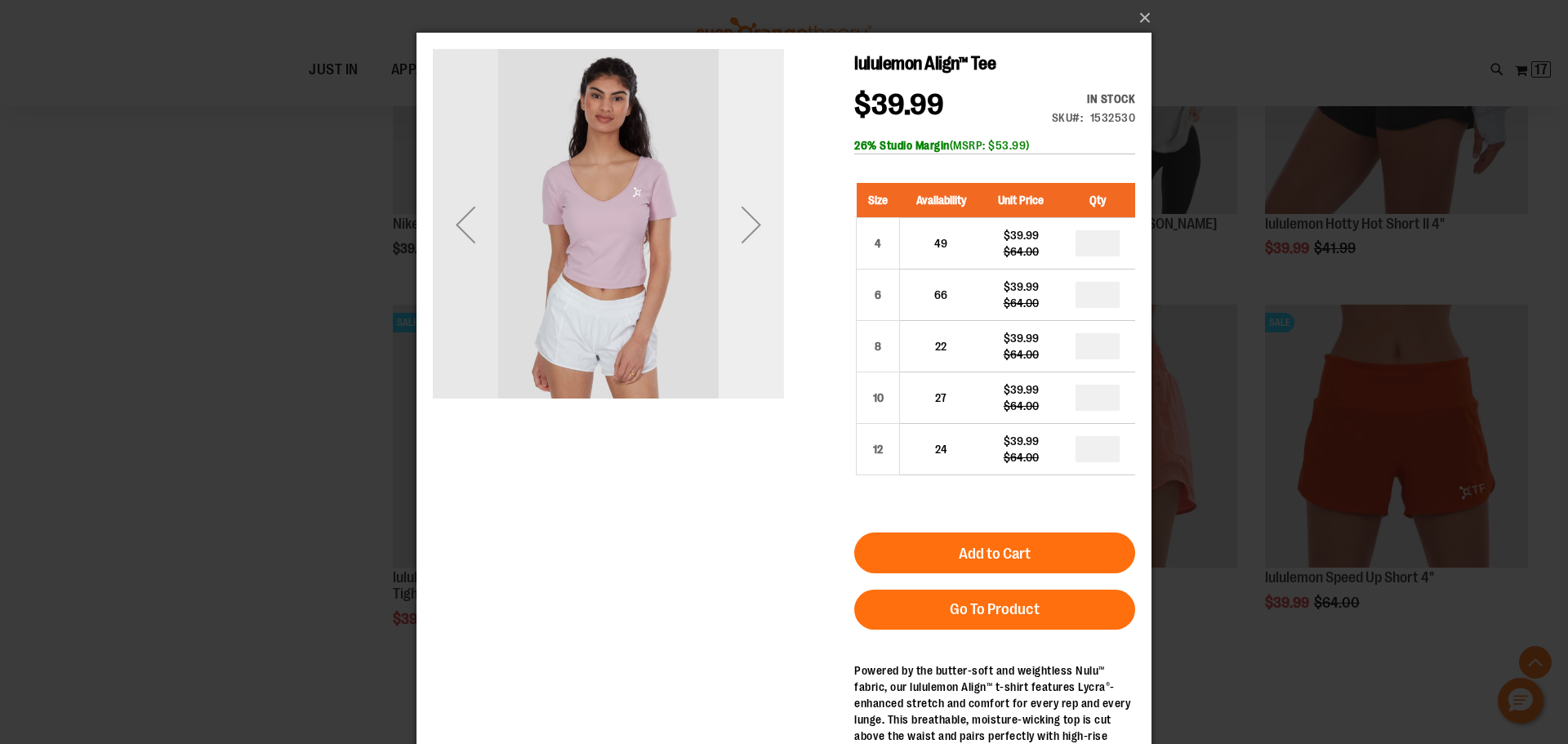
click at [746, 220] on div "Next" at bounding box center [751, 224] width 66 height 66
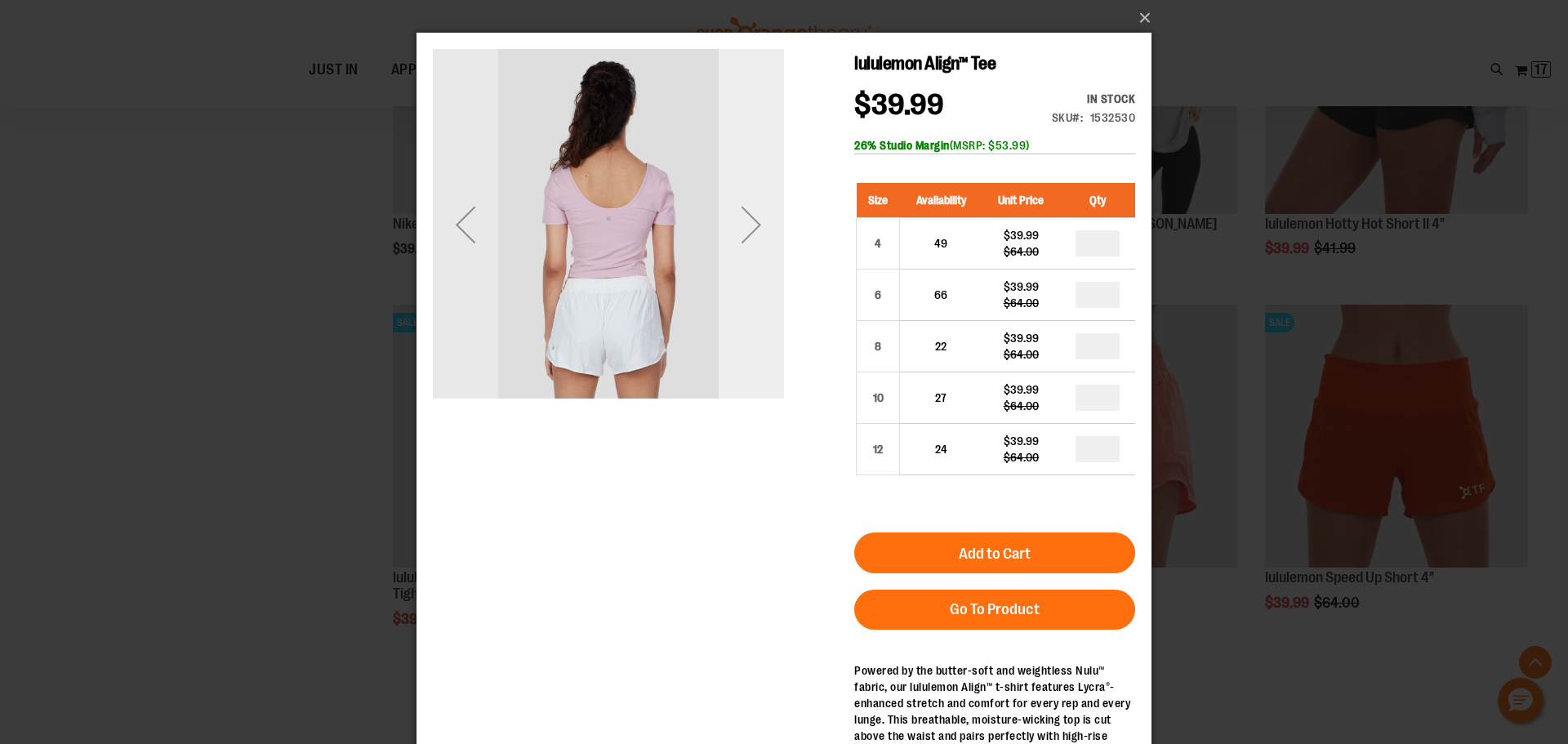
click at [746, 220] on div "Next" at bounding box center [751, 224] width 66 height 66
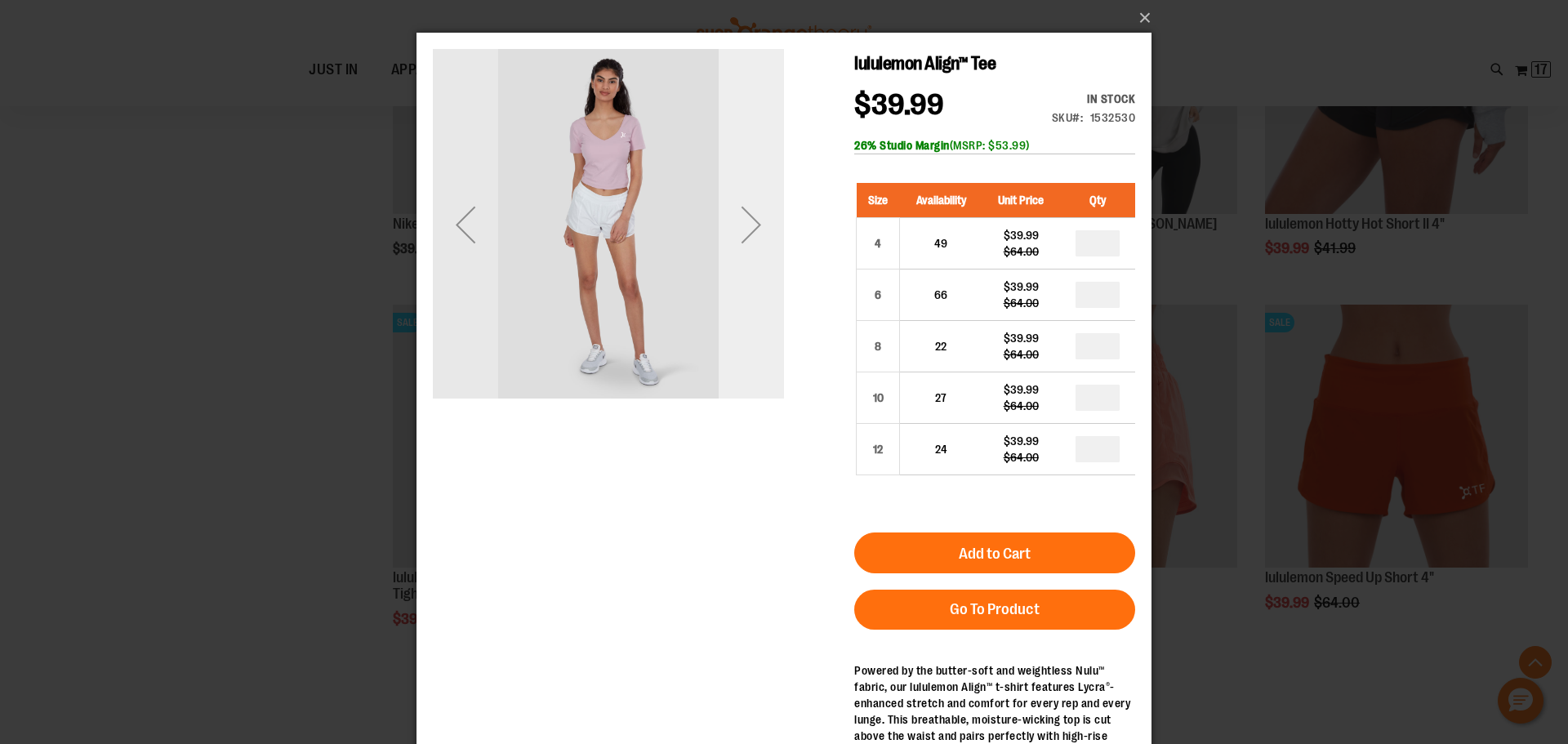
click at [746, 220] on div "Next" at bounding box center [751, 224] width 66 height 66
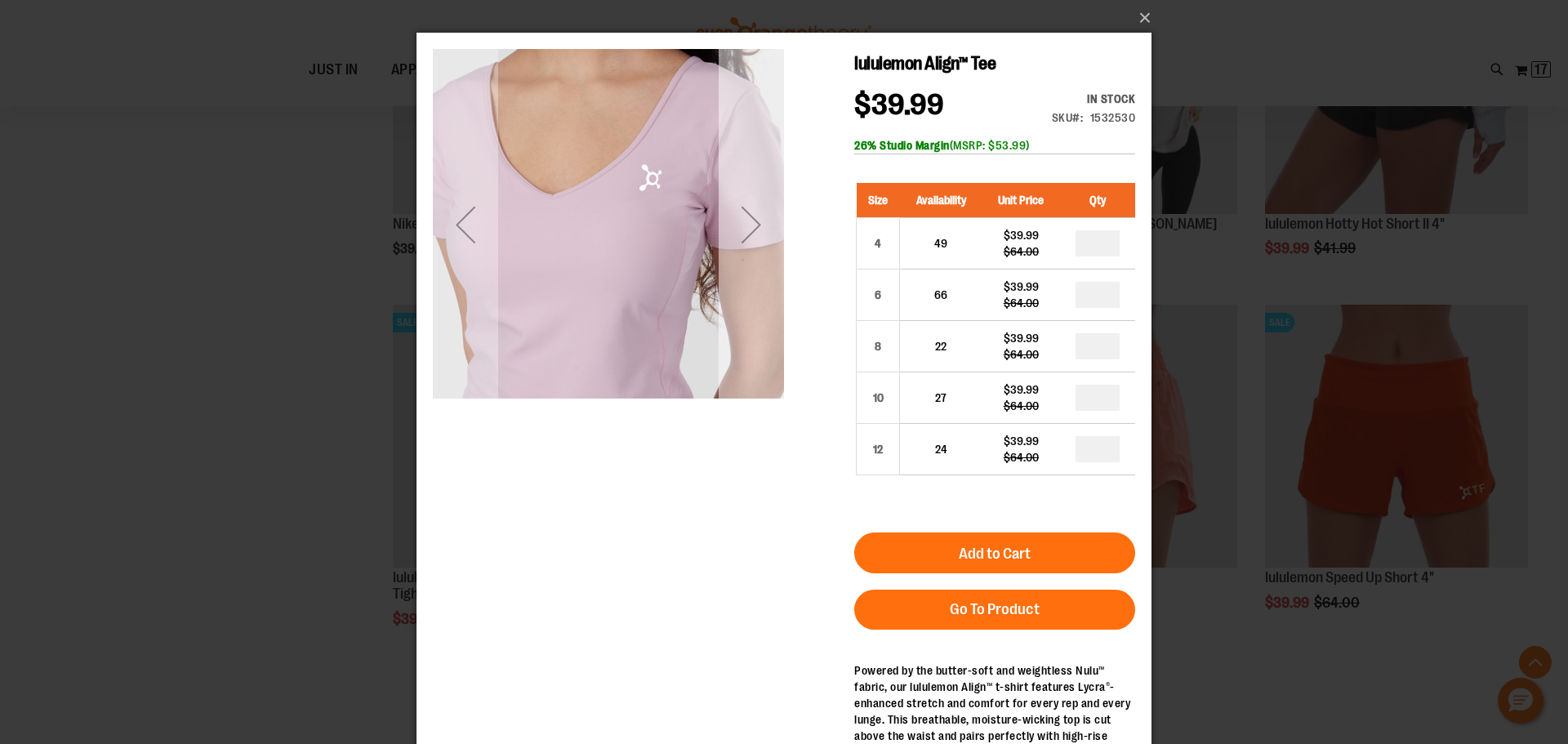
click at [748, 225] on div "Next" at bounding box center [751, 224] width 66 height 66
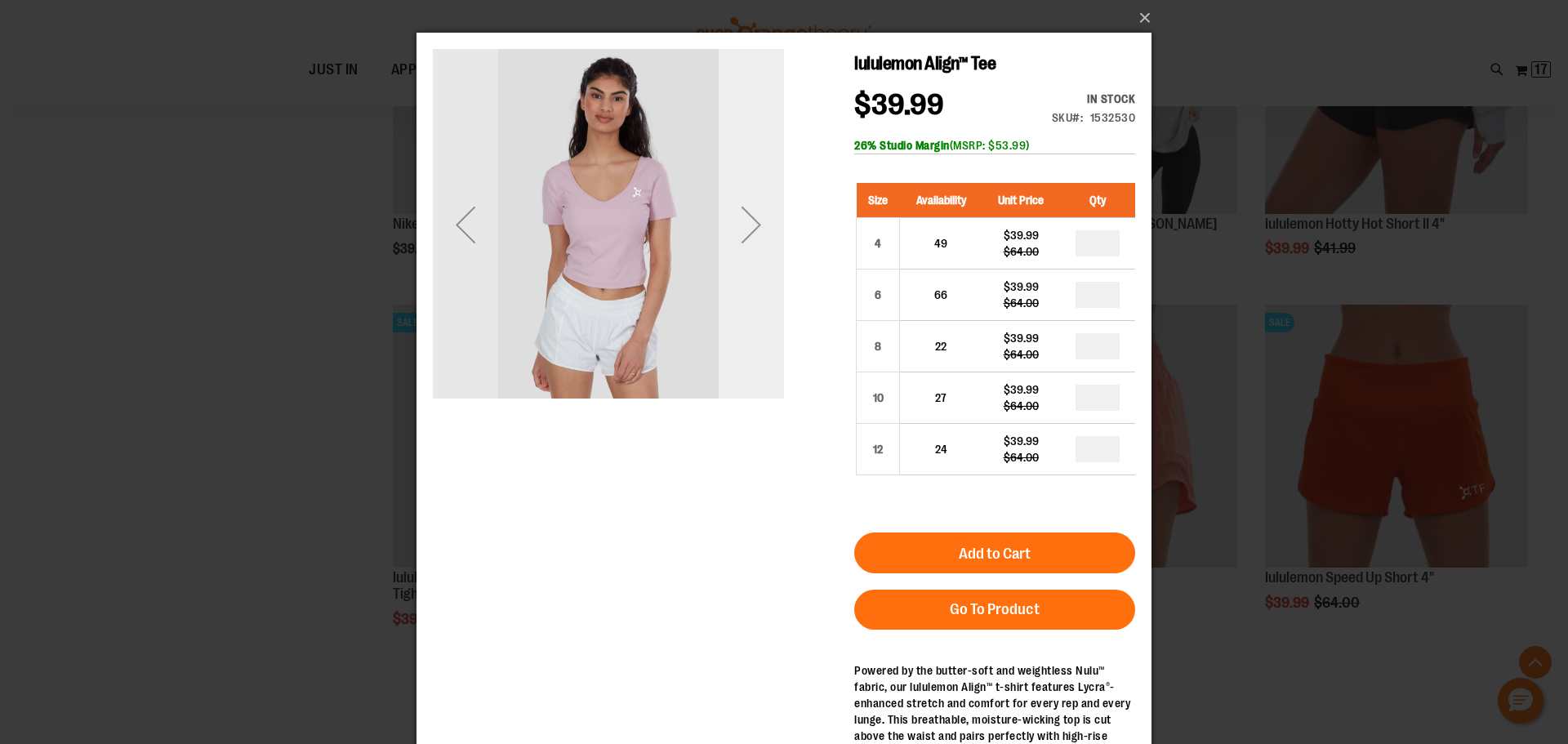
click at [748, 227] on div "Next" at bounding box center [751, 224] width 66 height 66
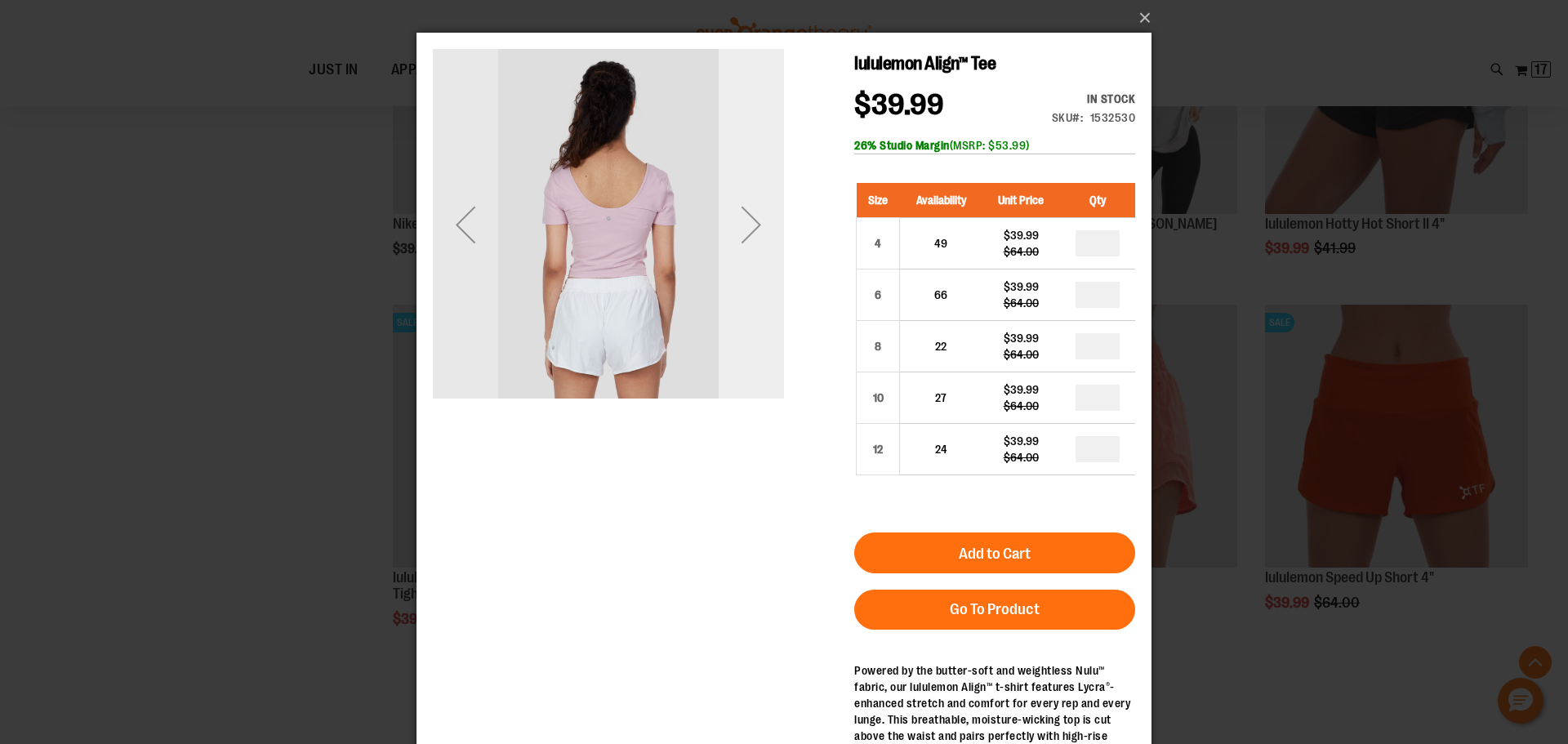
click at [748, 227] on div "Next" at bounding box center [751, 224] width 66 height 66
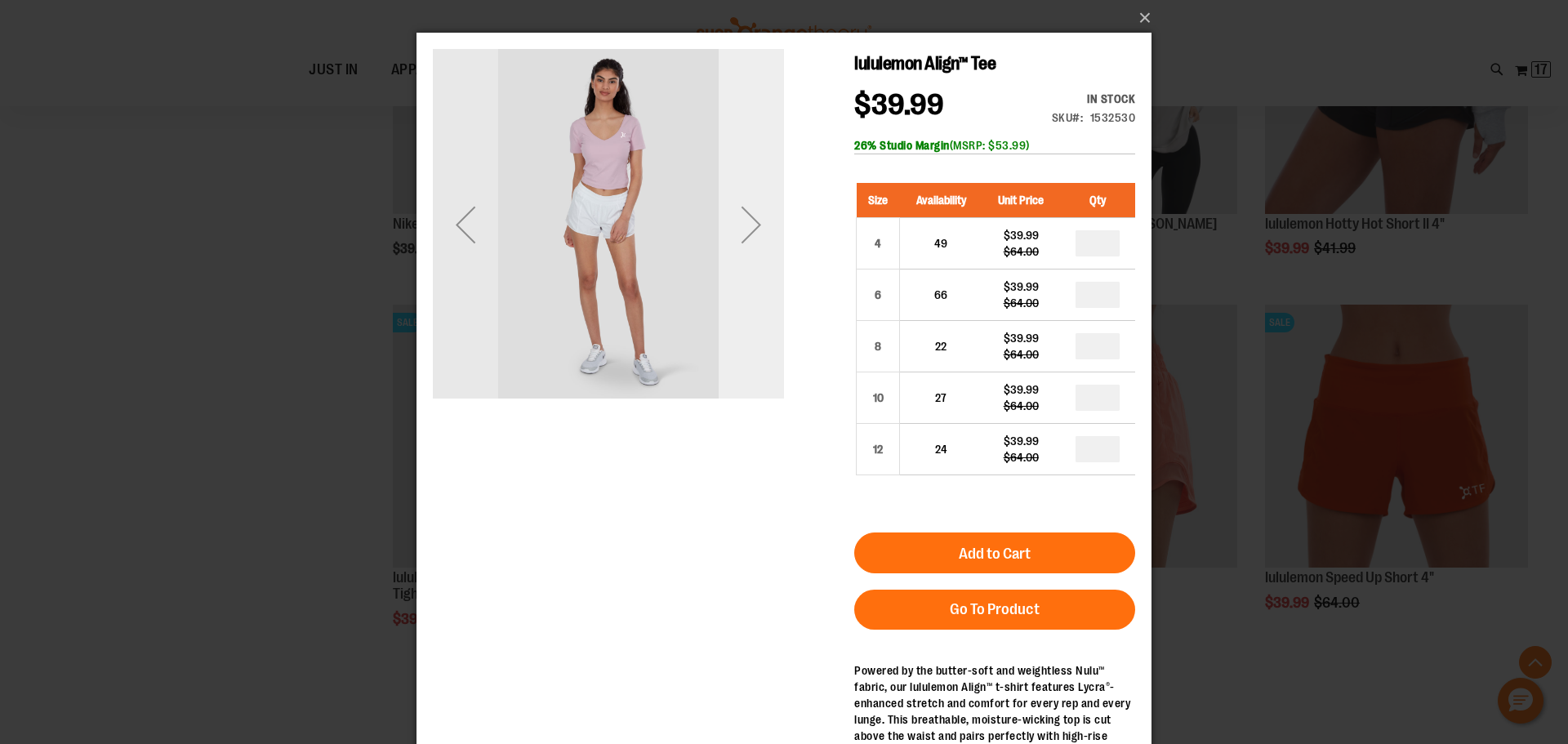
click at [748, 227] on div "Next" at bounding box center [751, 224] width 66 height 66
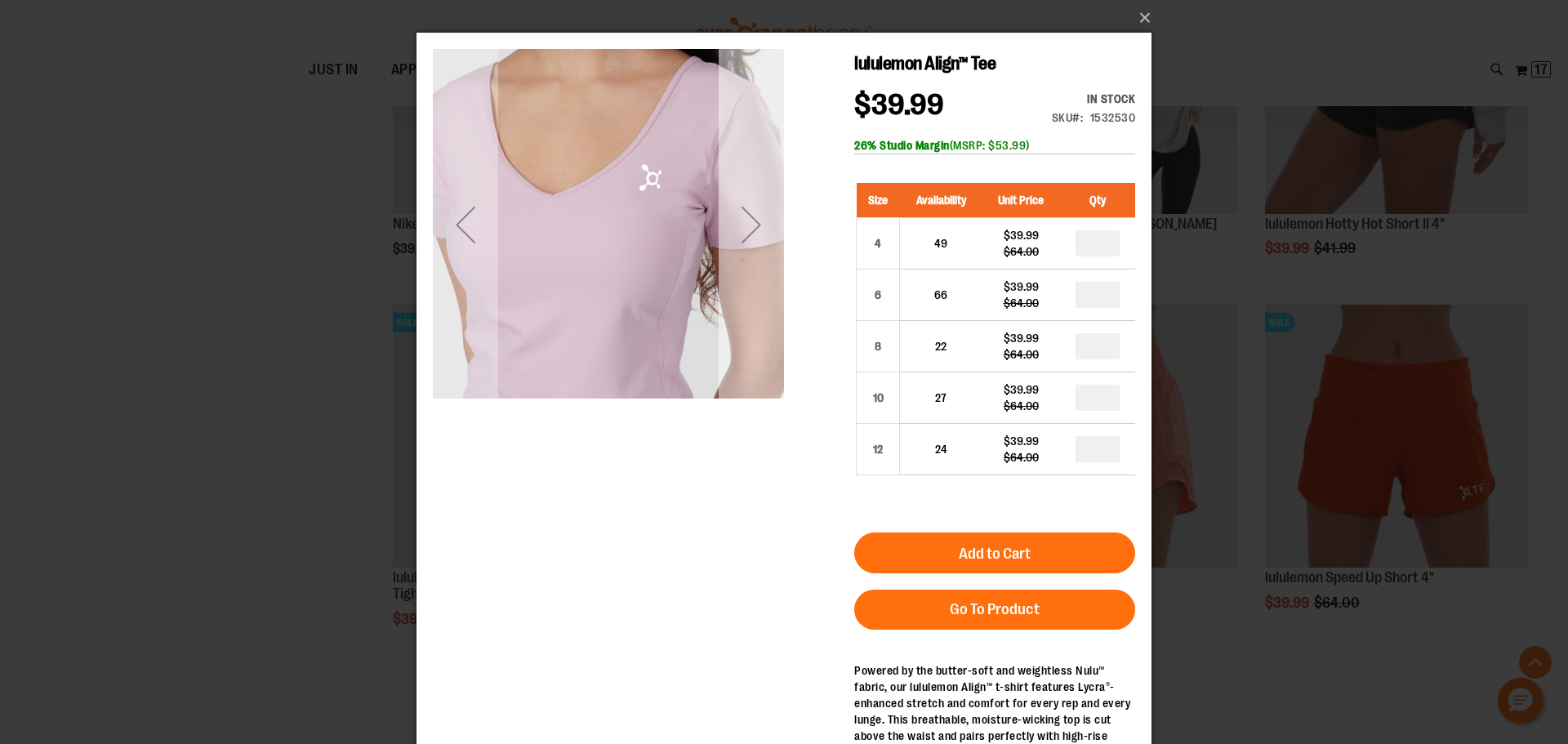
click at [749, 223] on div "Next" at bounding box center [751, 224] width 66 height 66
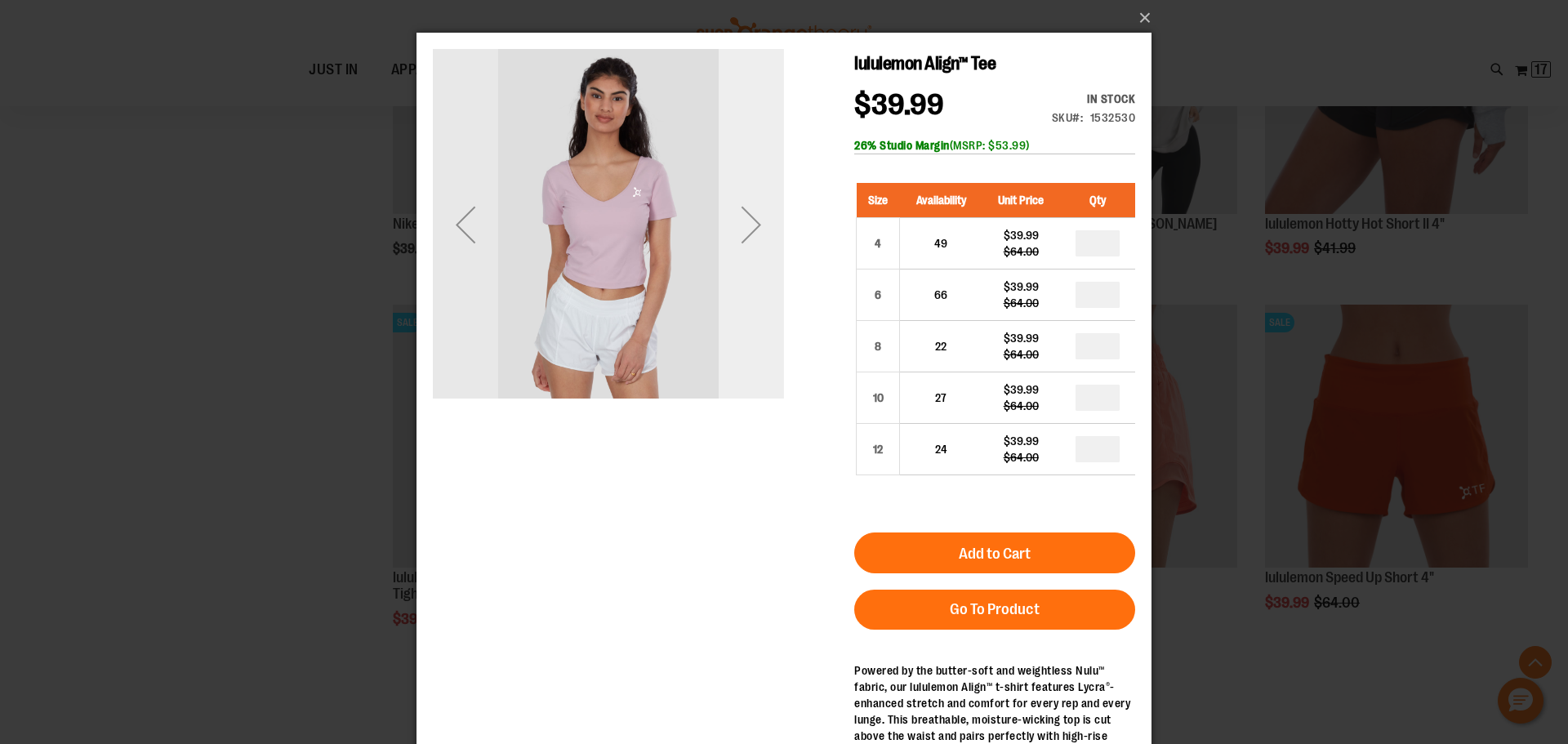
click at [757, 226] on div "Next" at bounding box center [751, 224] width 66 height 66
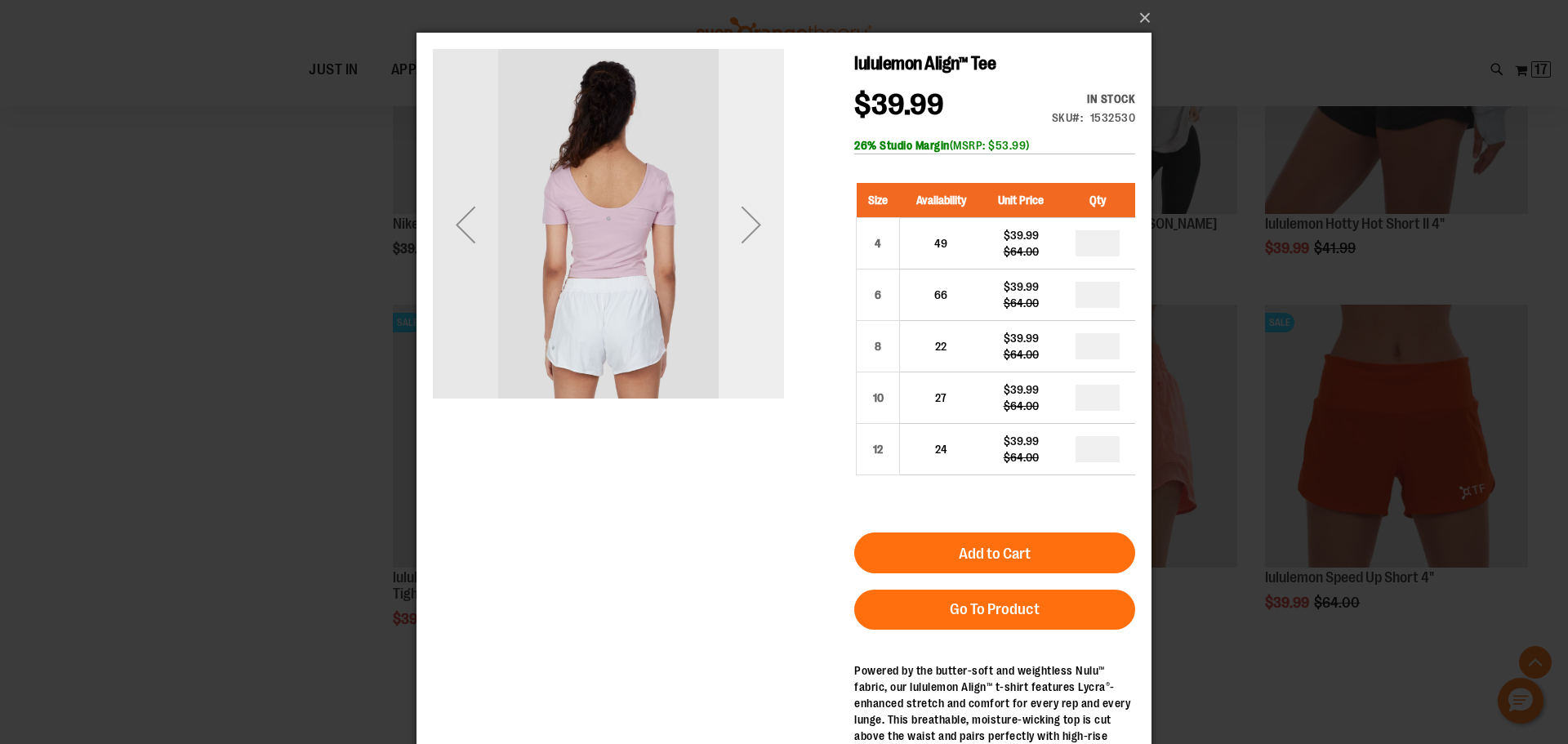
click at [757, 226] on div "Next" at bounding box center [751, 224] width 66 height 66
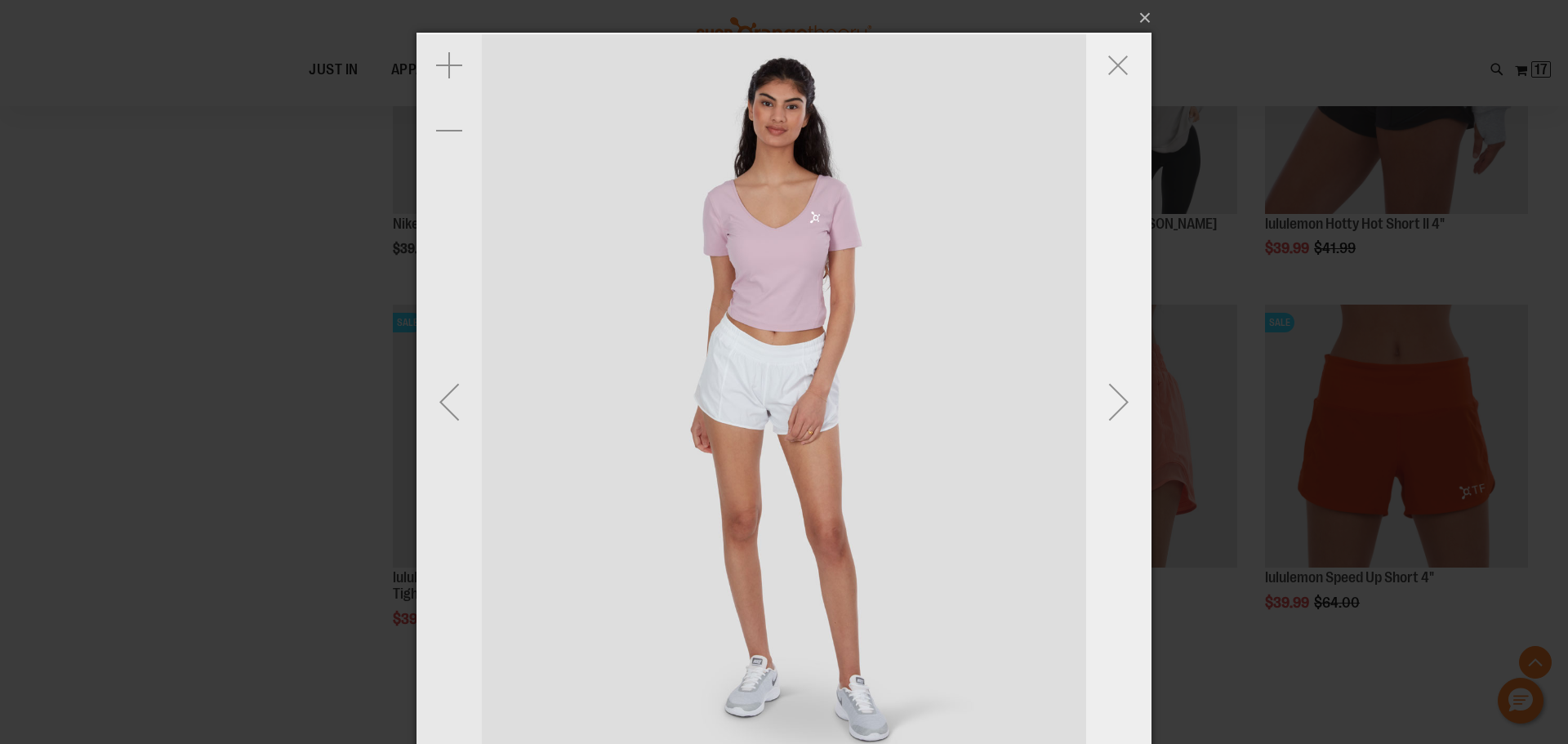
click at [1127, 406] on div "Next" at bounding box center [1119, 402] width 66 height 66
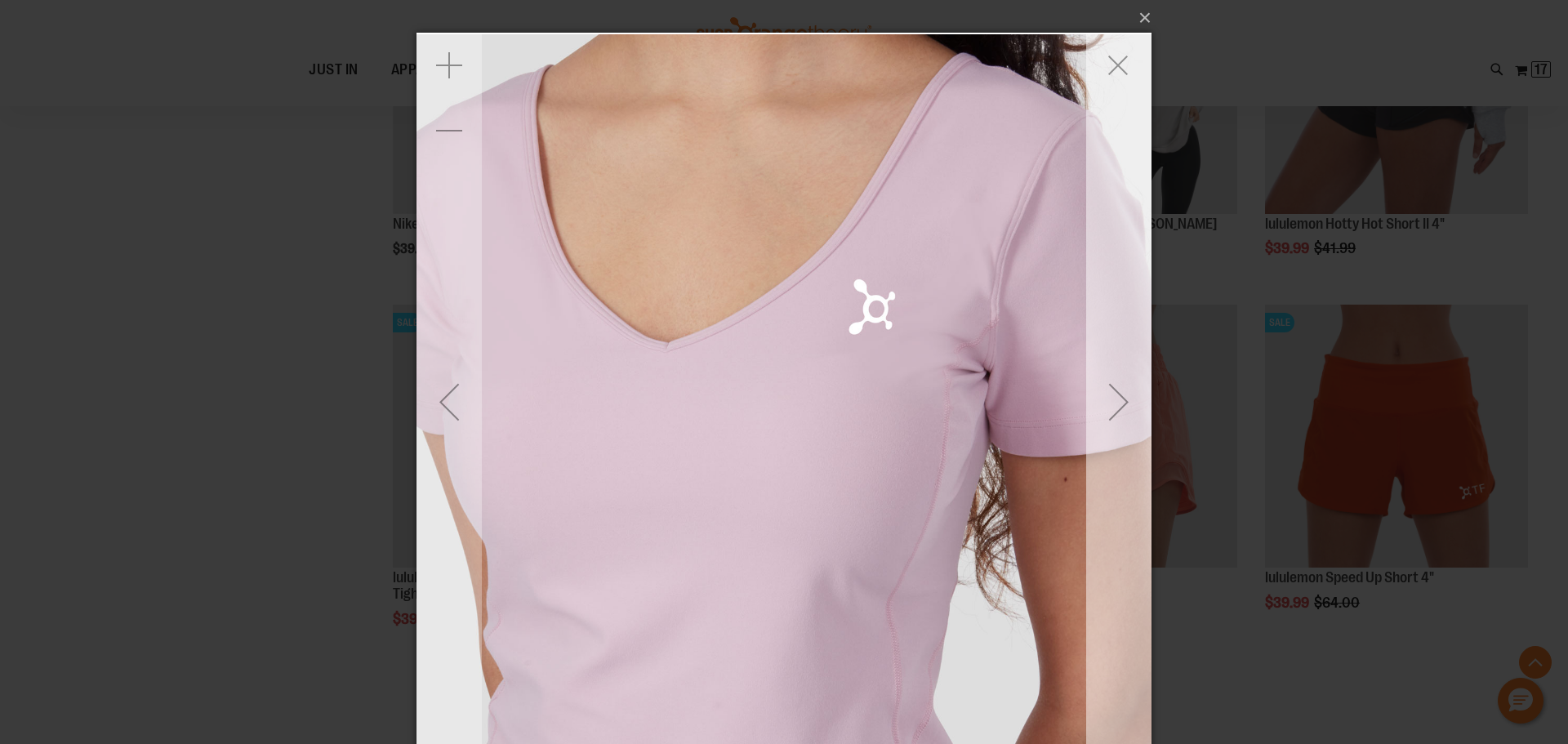
click at [1127, 406] on div "Next" at bounding box center [1119, 402] width 66 height 66
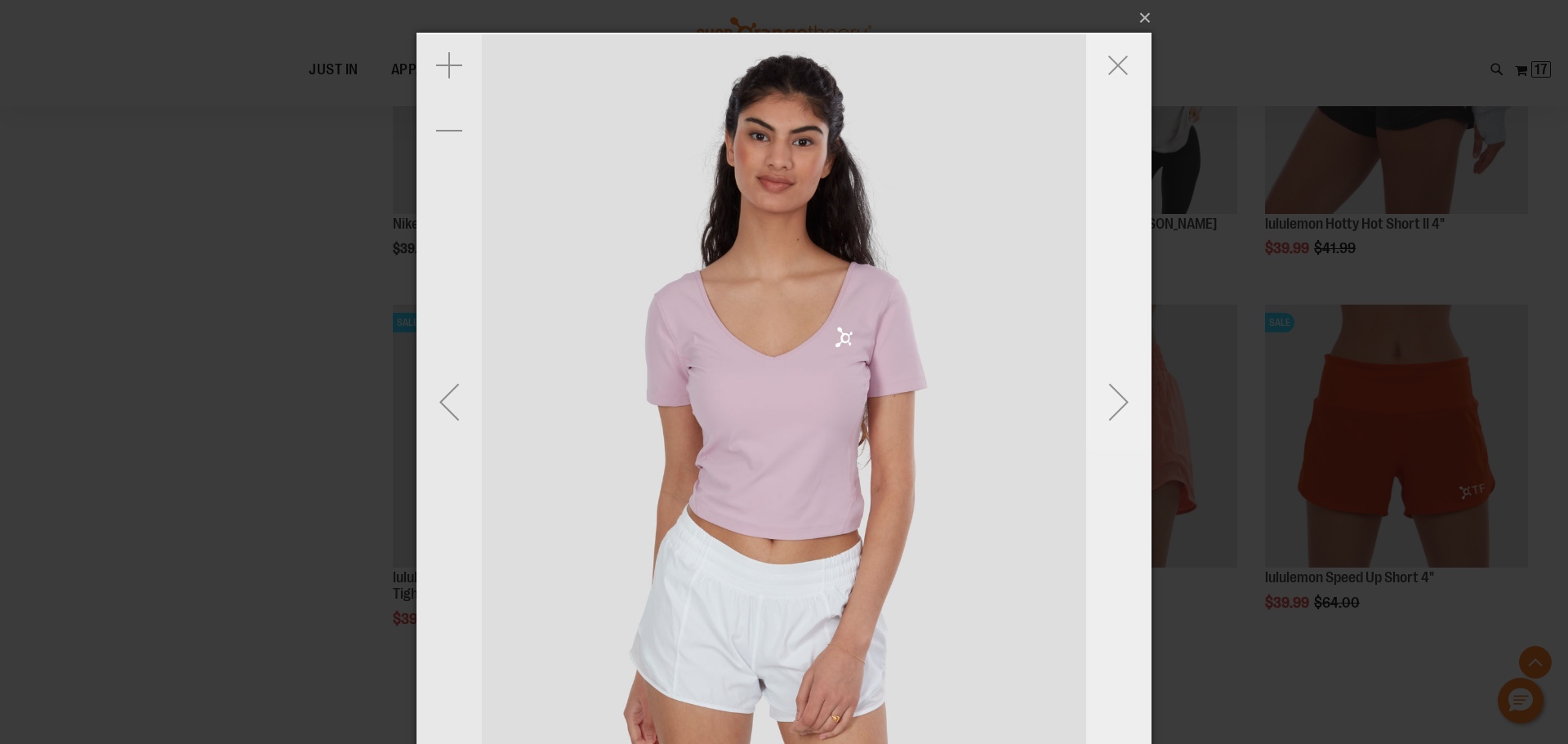
click at [1127, 406] on div "Next" at bounding box center [1119, 402] width 66 height 66
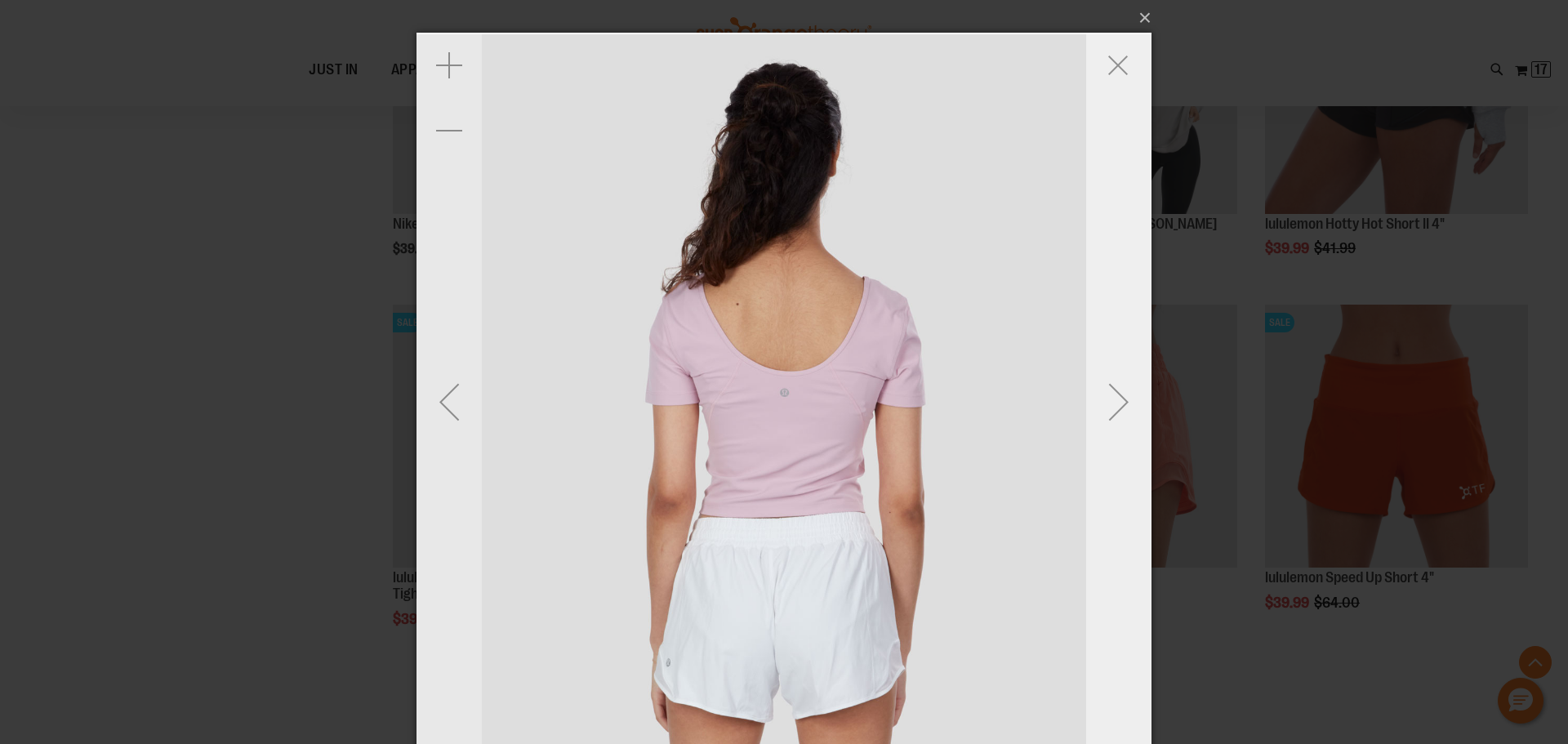
click at [1127, 406] on div "Next" at bounding box center [1119, 402] width 66 height 66
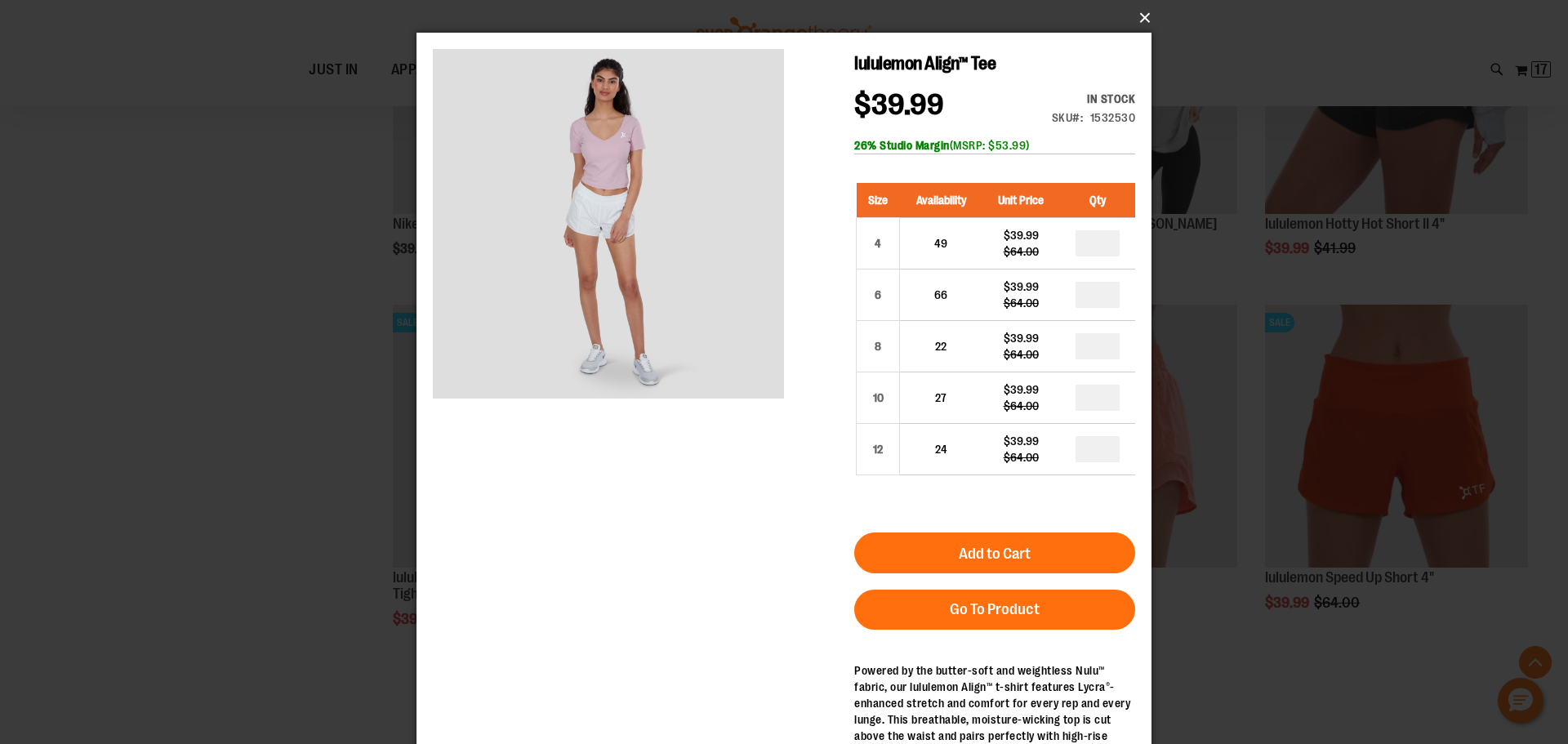
click at [1147, 17] on button "×" at bounding box center [789, 18] width 735 height 36
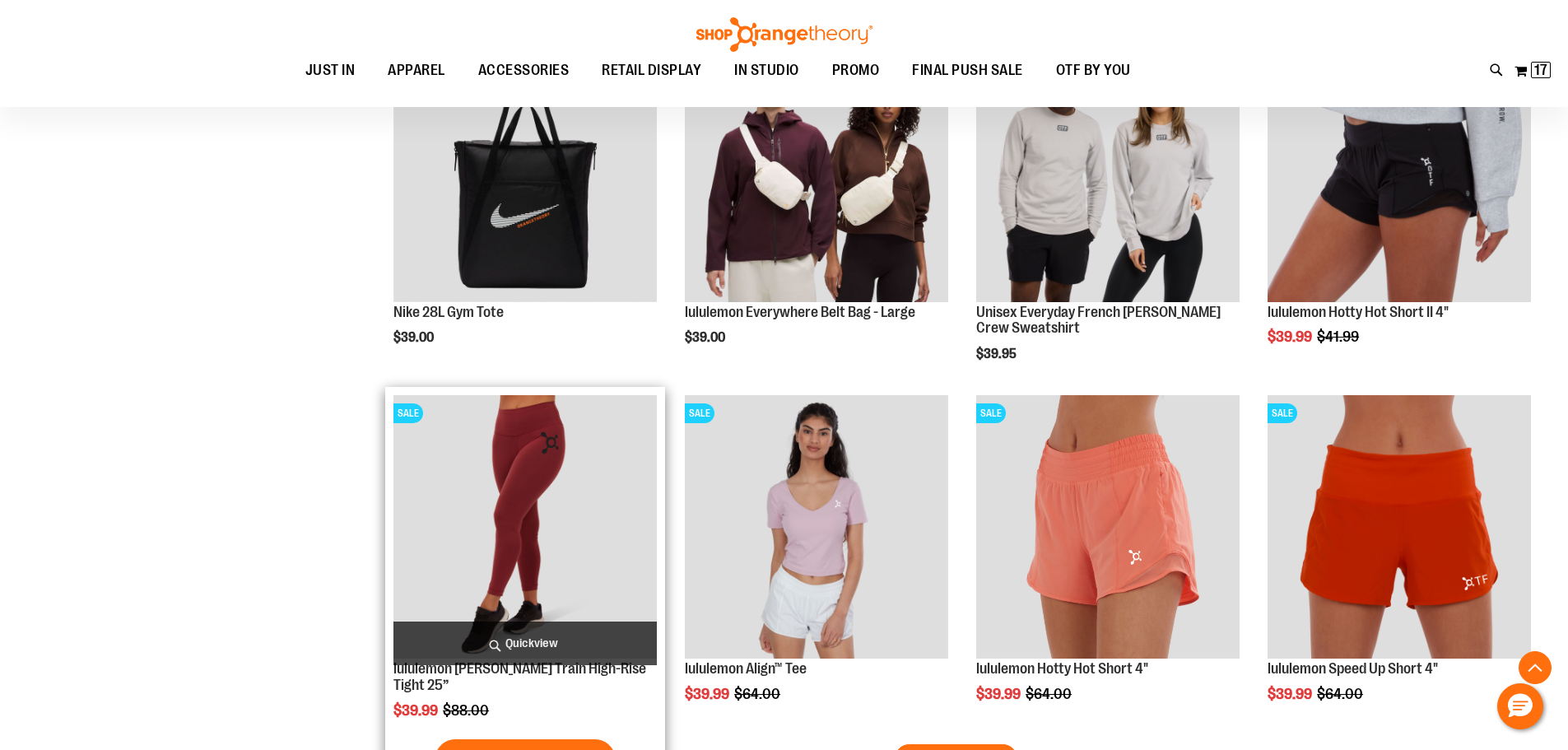
scroll to position [17632, 0]
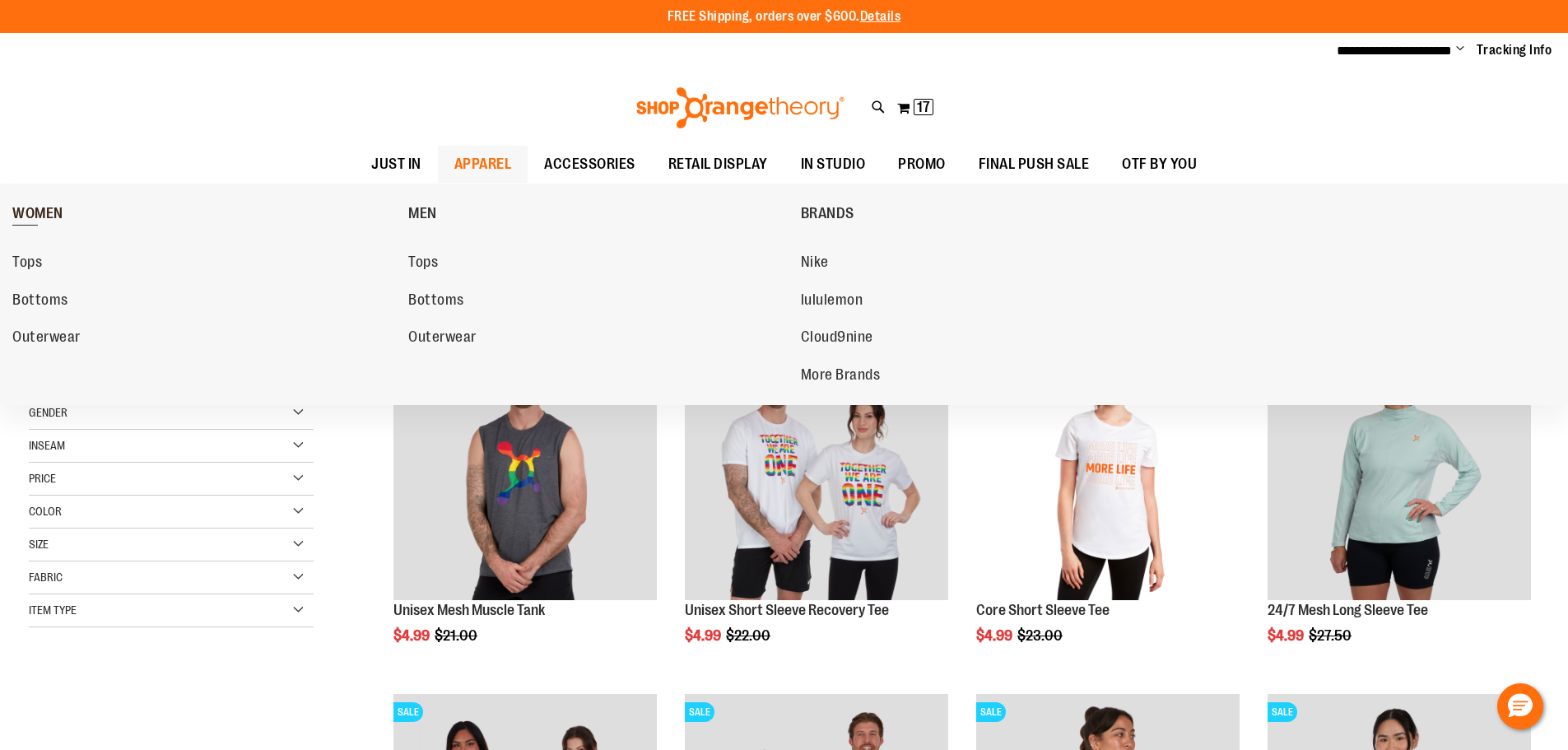
click at [48, 208] on span "WOMEN" at bounding box center [38, 215] width 51 height 21
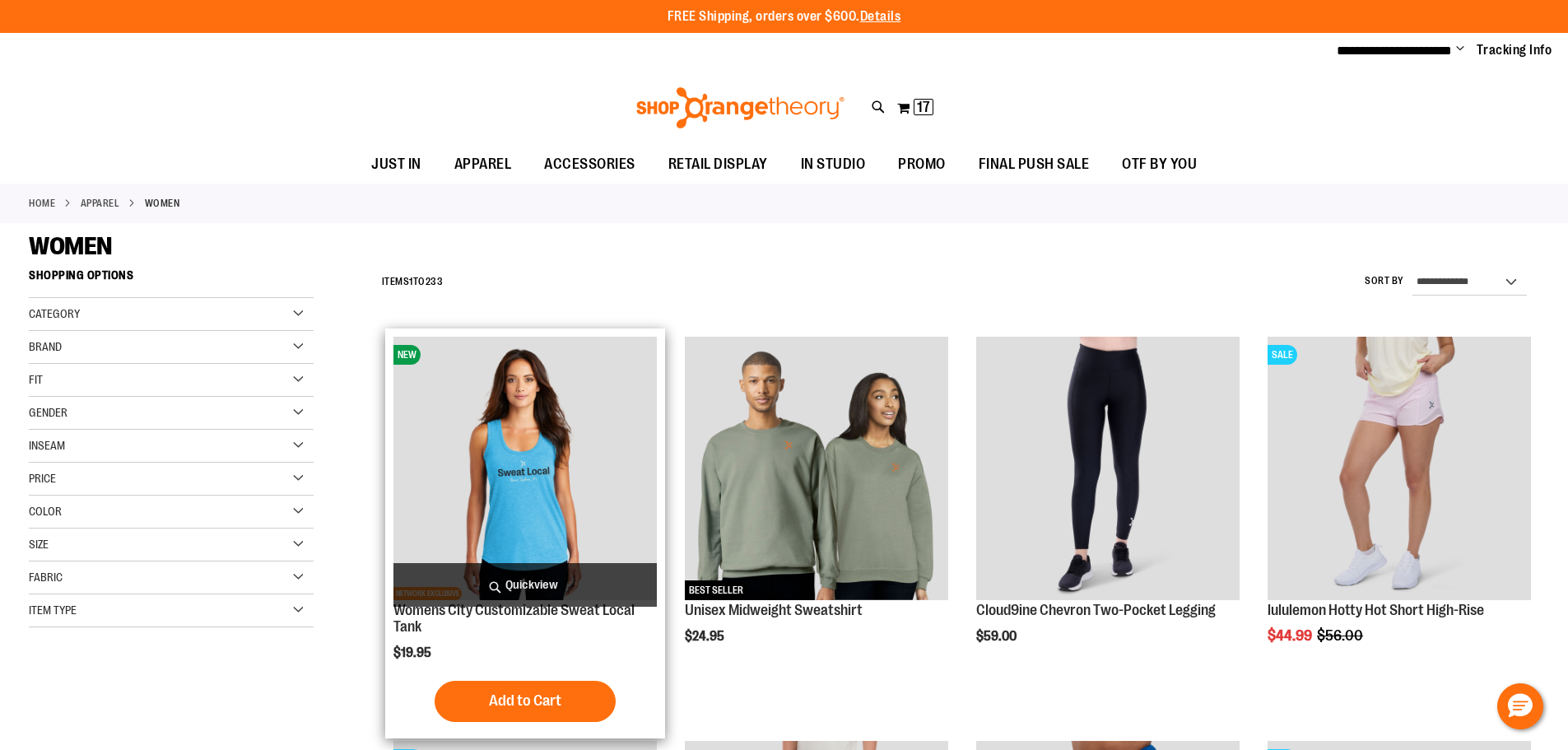
click at [573, 472] on img "product" at bounding box center [525, 469] width 263 height 263
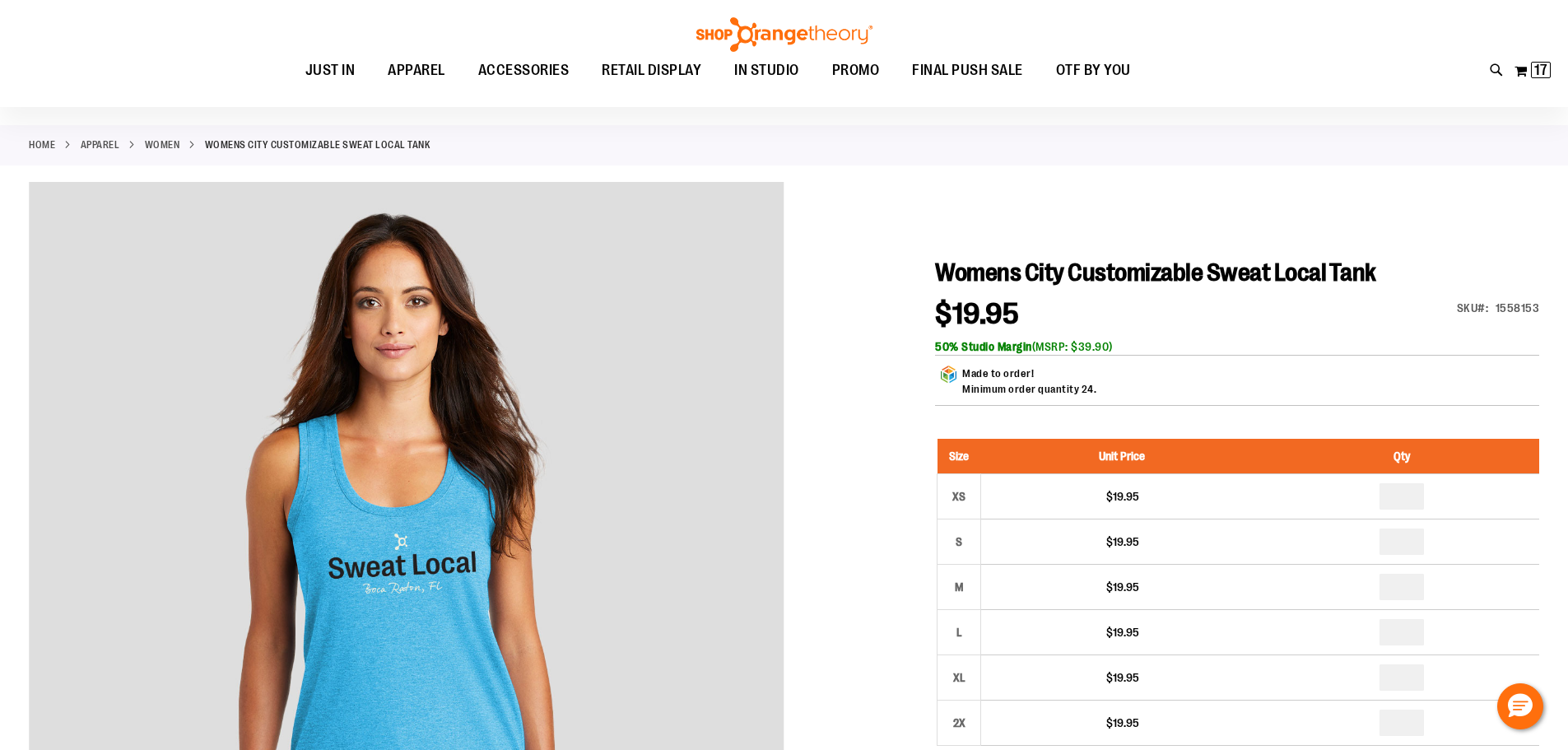
scroll to position [82, 0]
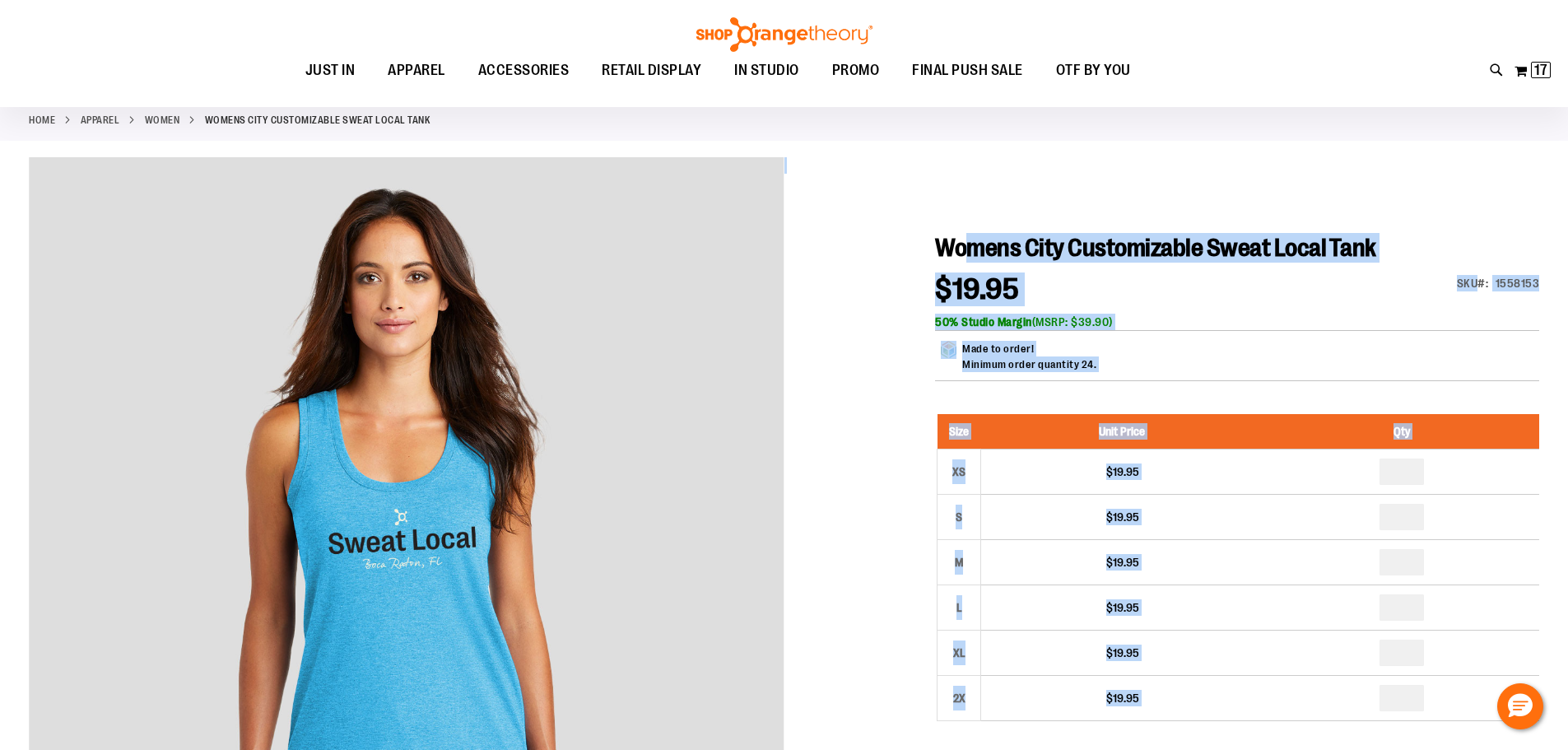
drag, startPoint x: 934, startPoint y: 242, endPoint x: 972, endPoint y: 234, distance: 38.8
click at [989, 234] on span "Womens City Customizable Sweat Local Tank" at bounding box center [1156, 248] width 441 height 28
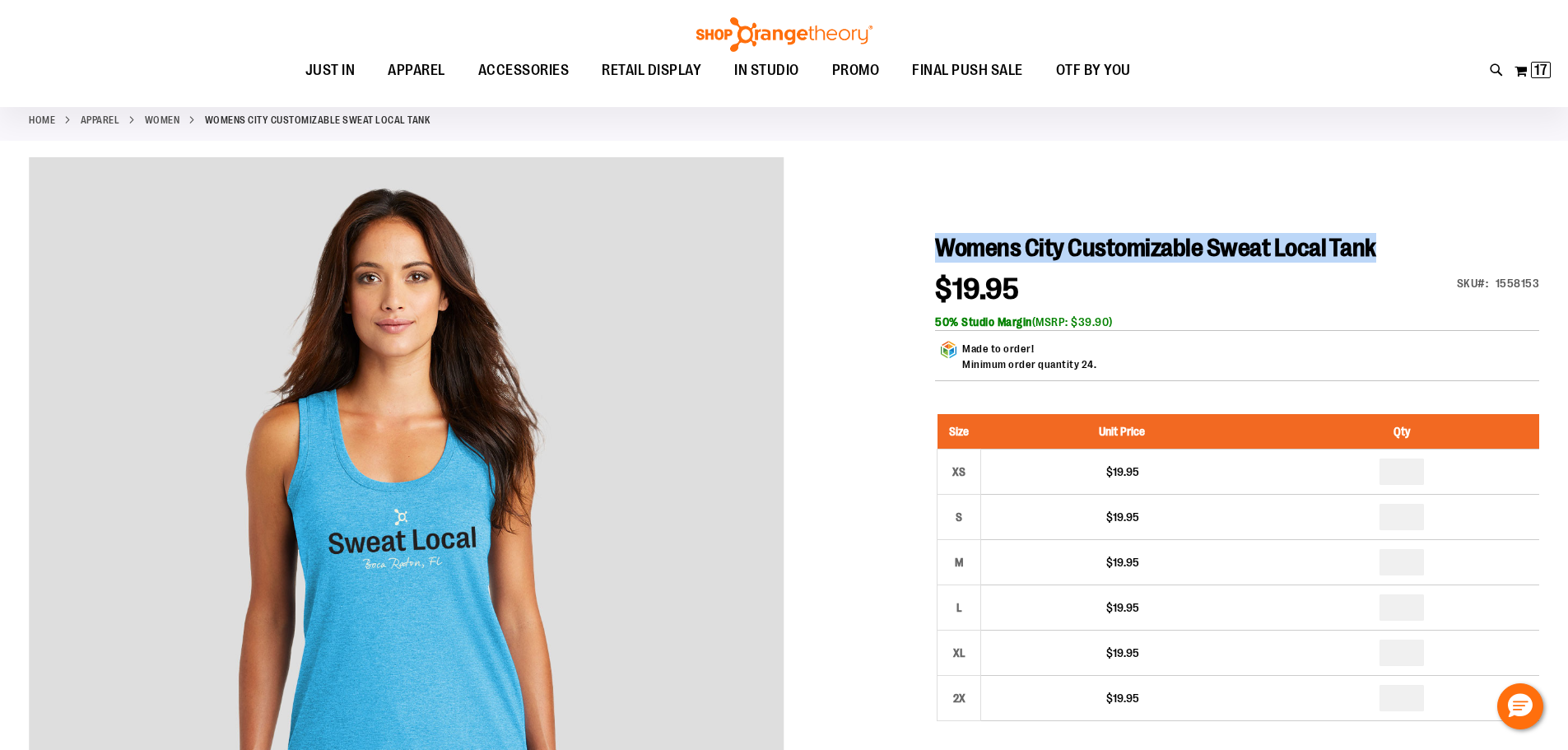
drag, startPoint x: 942, startPoint y: 246, endPoint x: 1379, endPoint y: 241, distance: 437.0
click at [1379, 241] on h1 "Womens City Customizable Sweat Local Tank" at bounding box center [1238, 248] width 605 height 30
copy span "Womens City Customizable Sweat Local Tank"
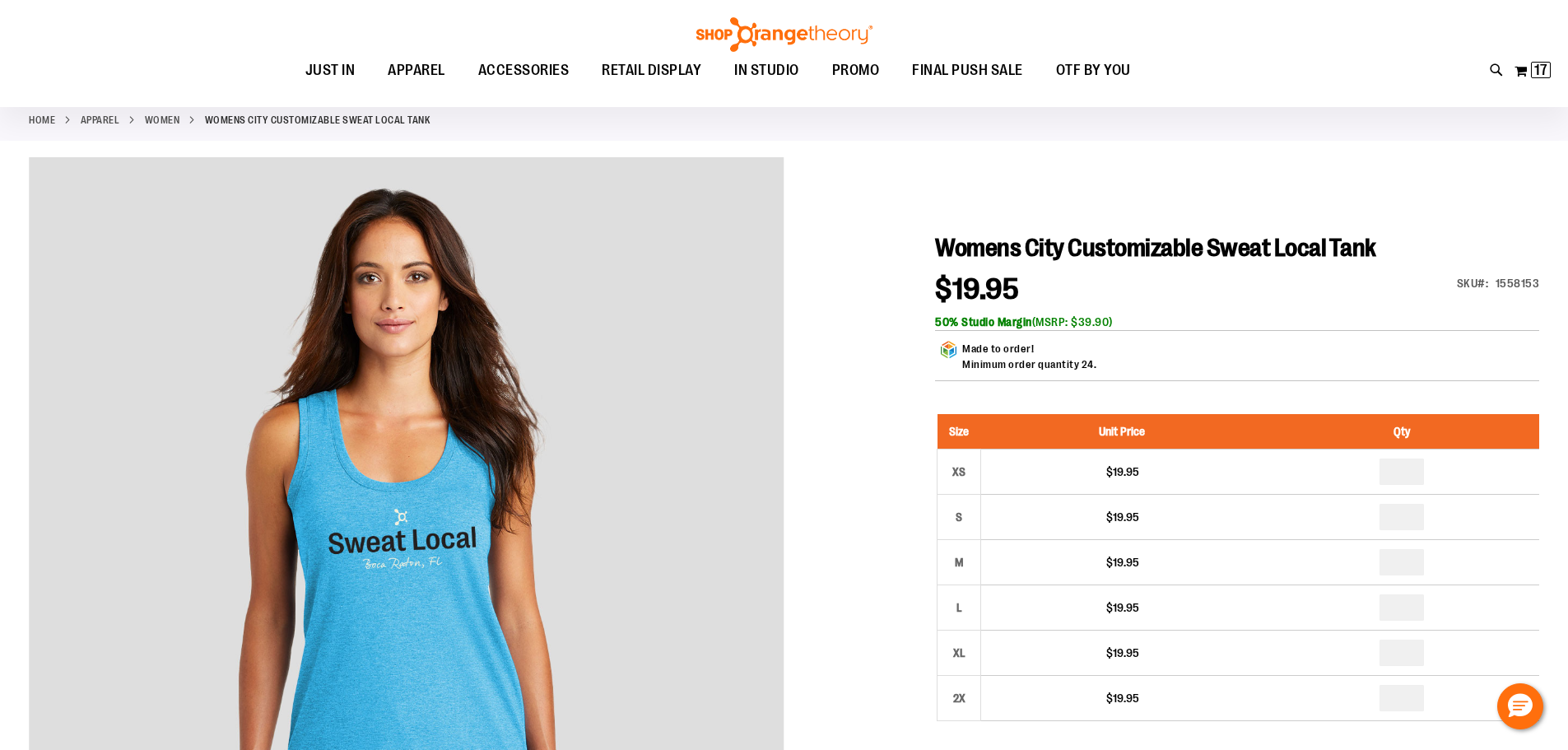
click at [1289, 349] on div "Made to order! Minimum order quantity 24." at bounding box center [1238, 360] width 605 height 40
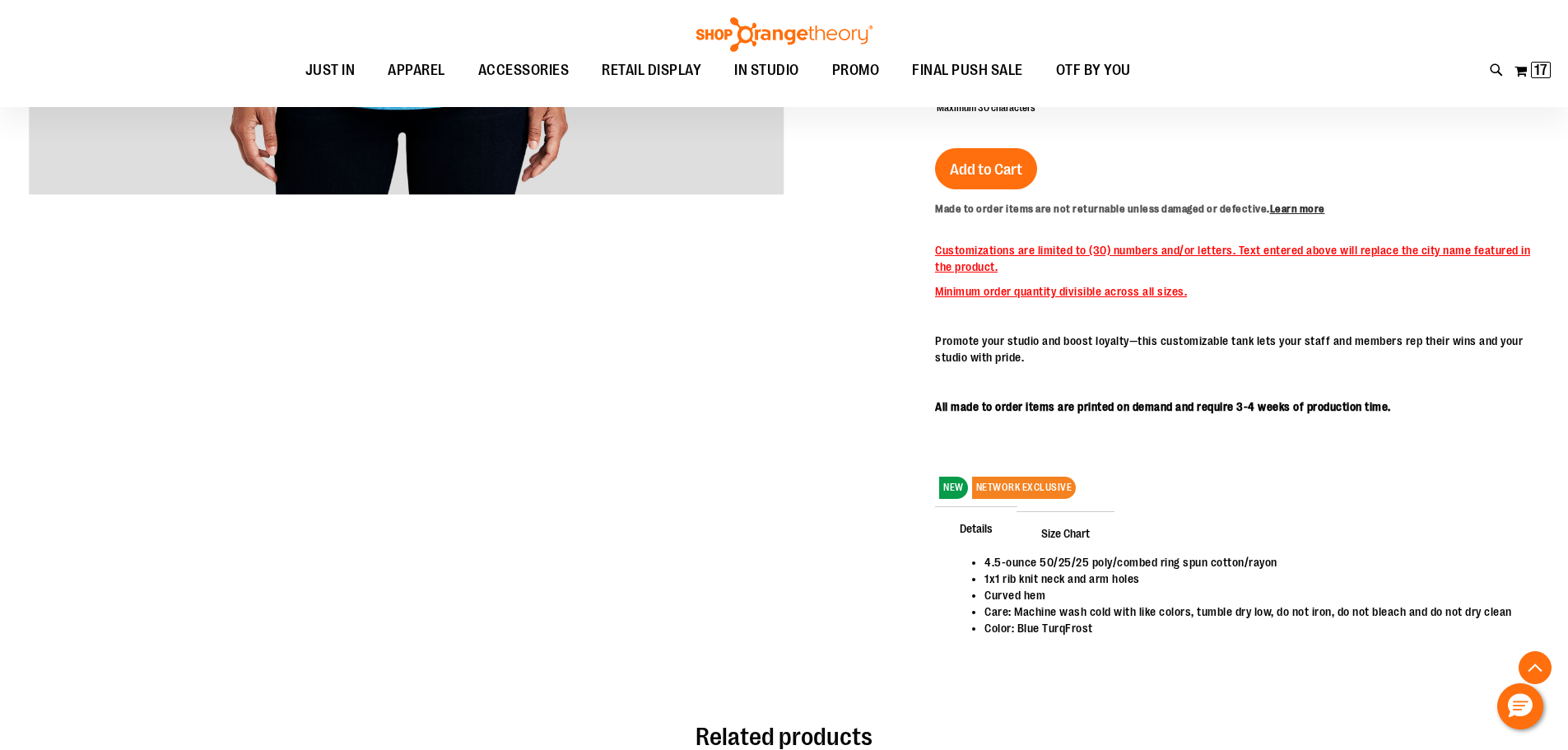
scroll to position [905, 0]
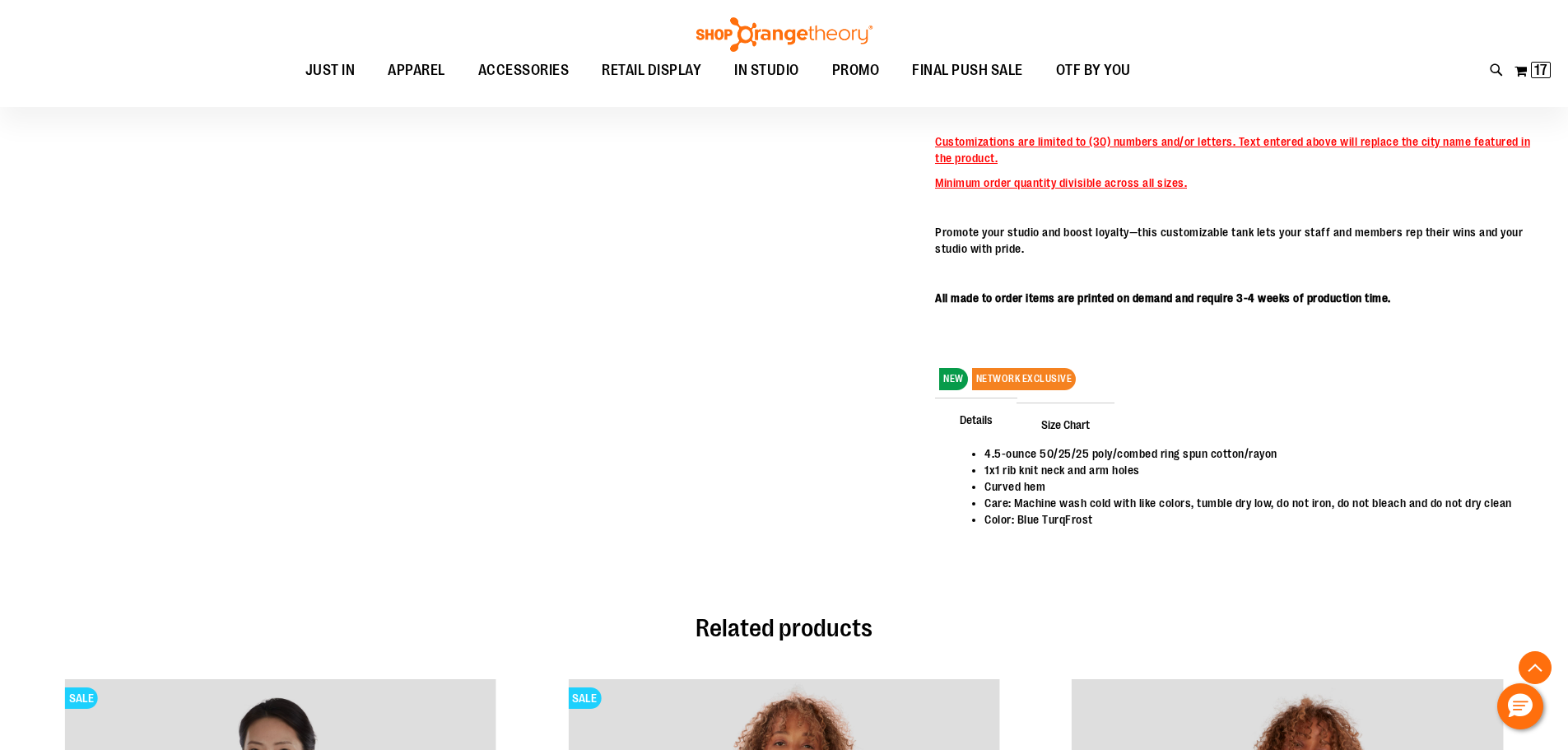
click at [997, 418] on span "Details" at bounding box center [976, 419] width 83 height 43
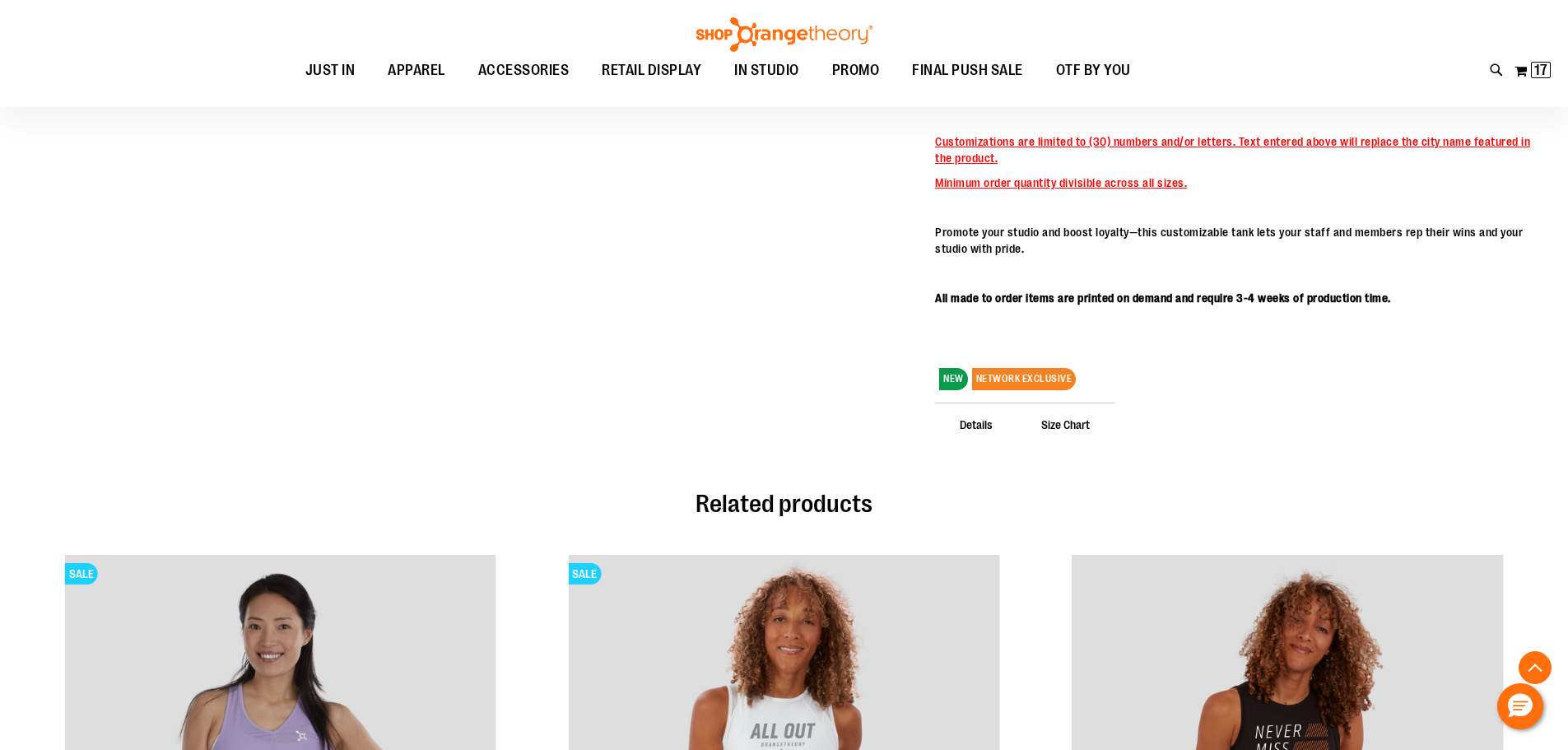
click at [997, 418] on span "Details" at bounding box center [976, 423] width 83 height 43
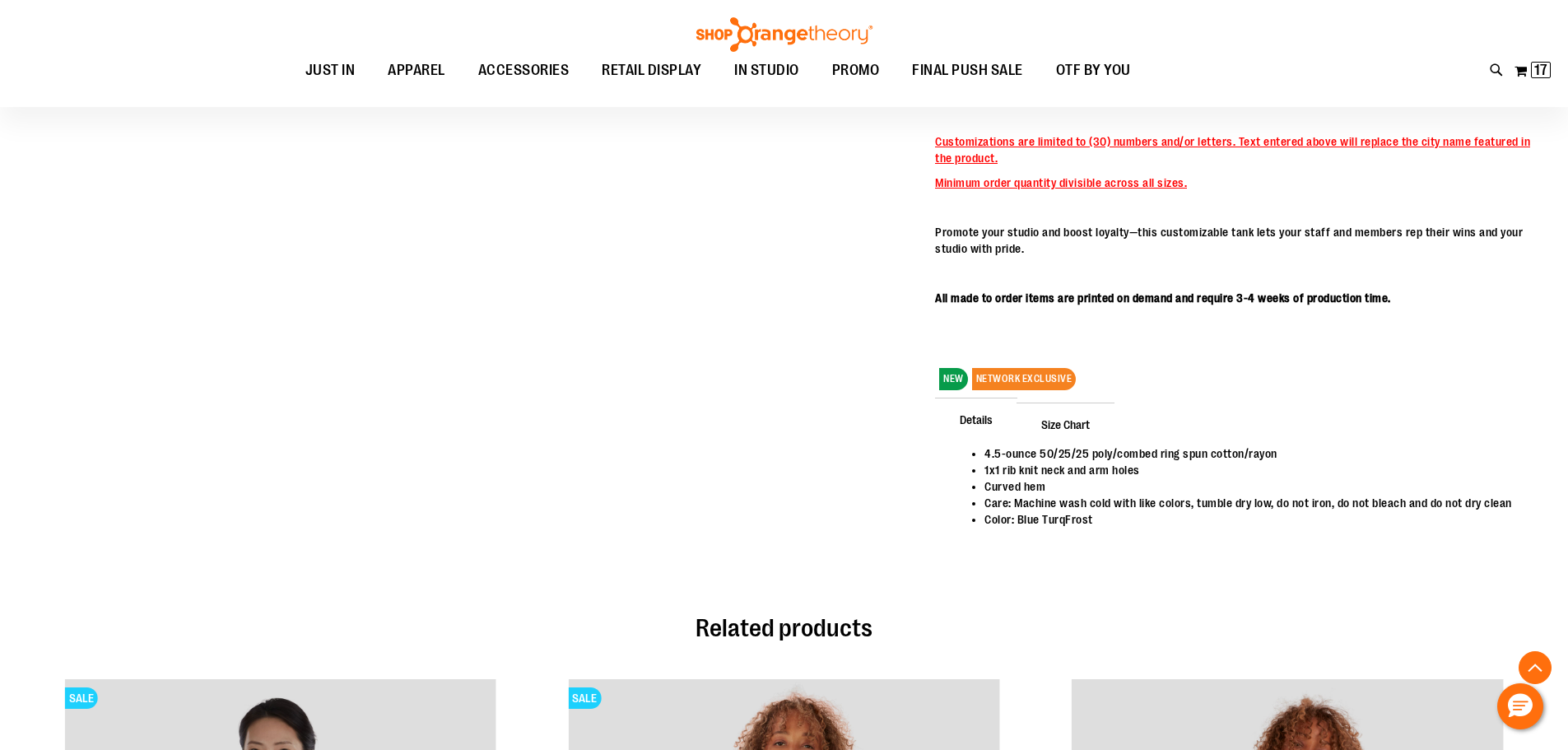
click at [1050, 417] on span "Size Chart" at bounding box center [1066, 423] width 98 height 43
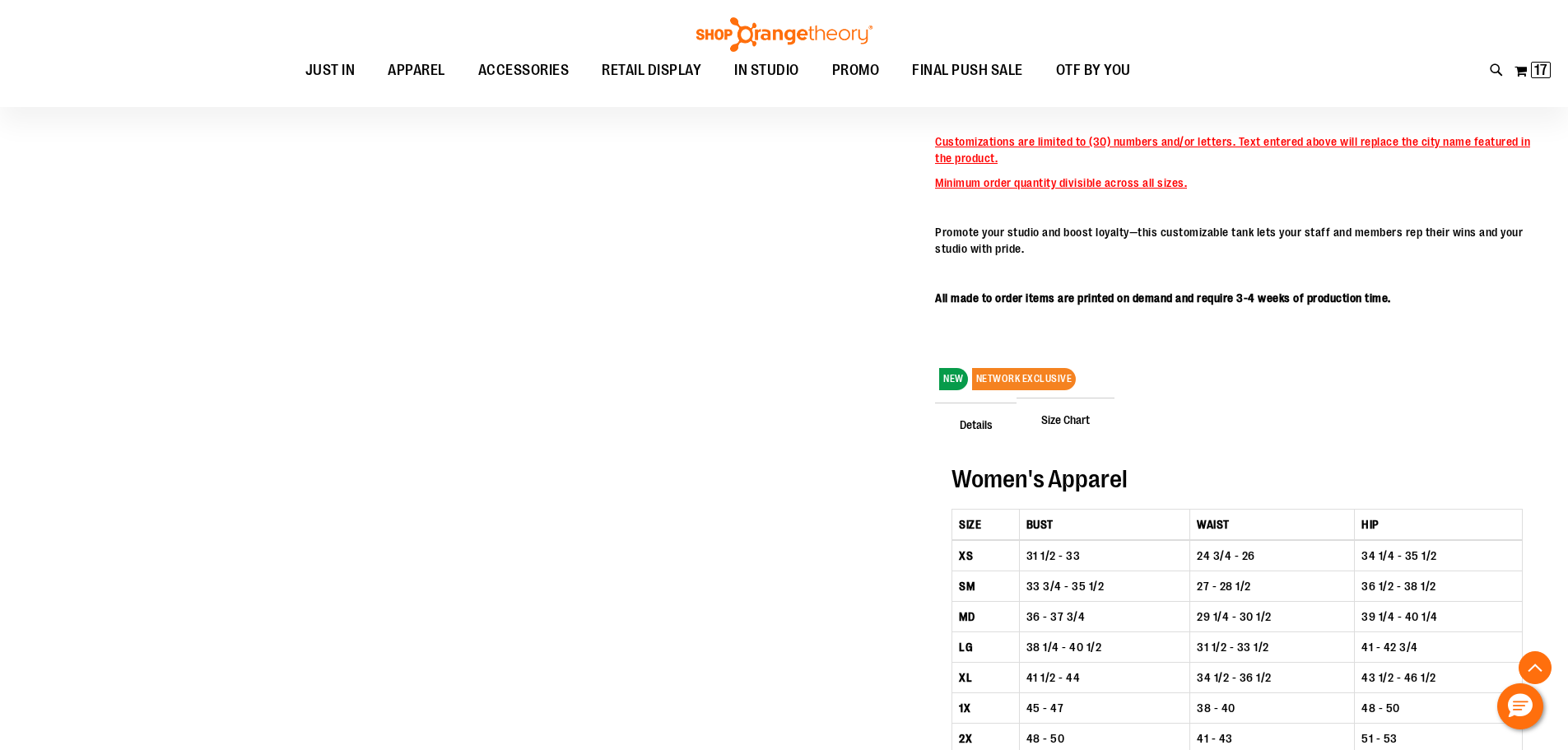
click at [986, 420] on span "Details" at bounding box center [976, 423] width 83 height 43
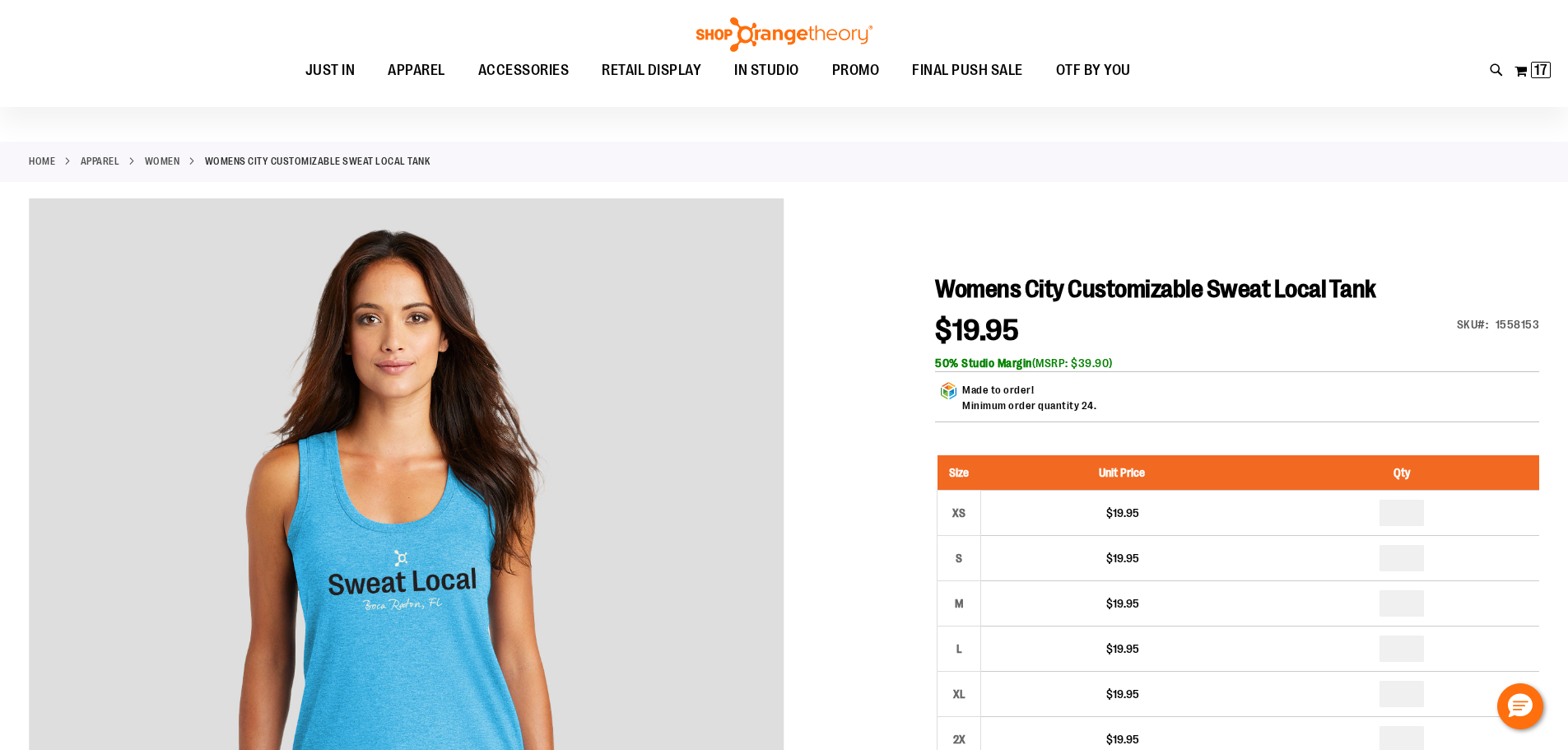
scroll to position [163, 0]
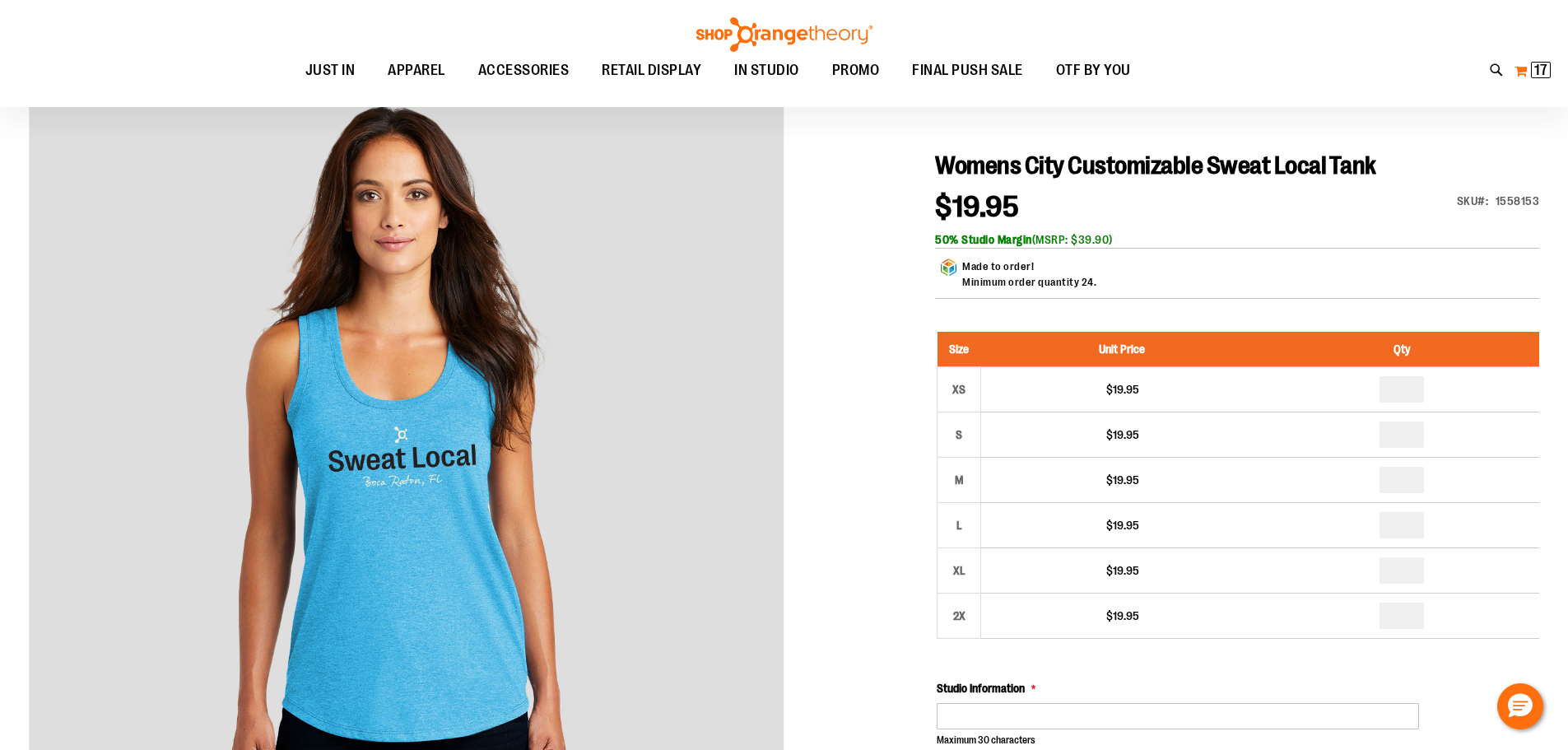
click at [1519, 74] on button "My Cart 17 17 items" at bounding box center [1533, 70] width 38 height 26
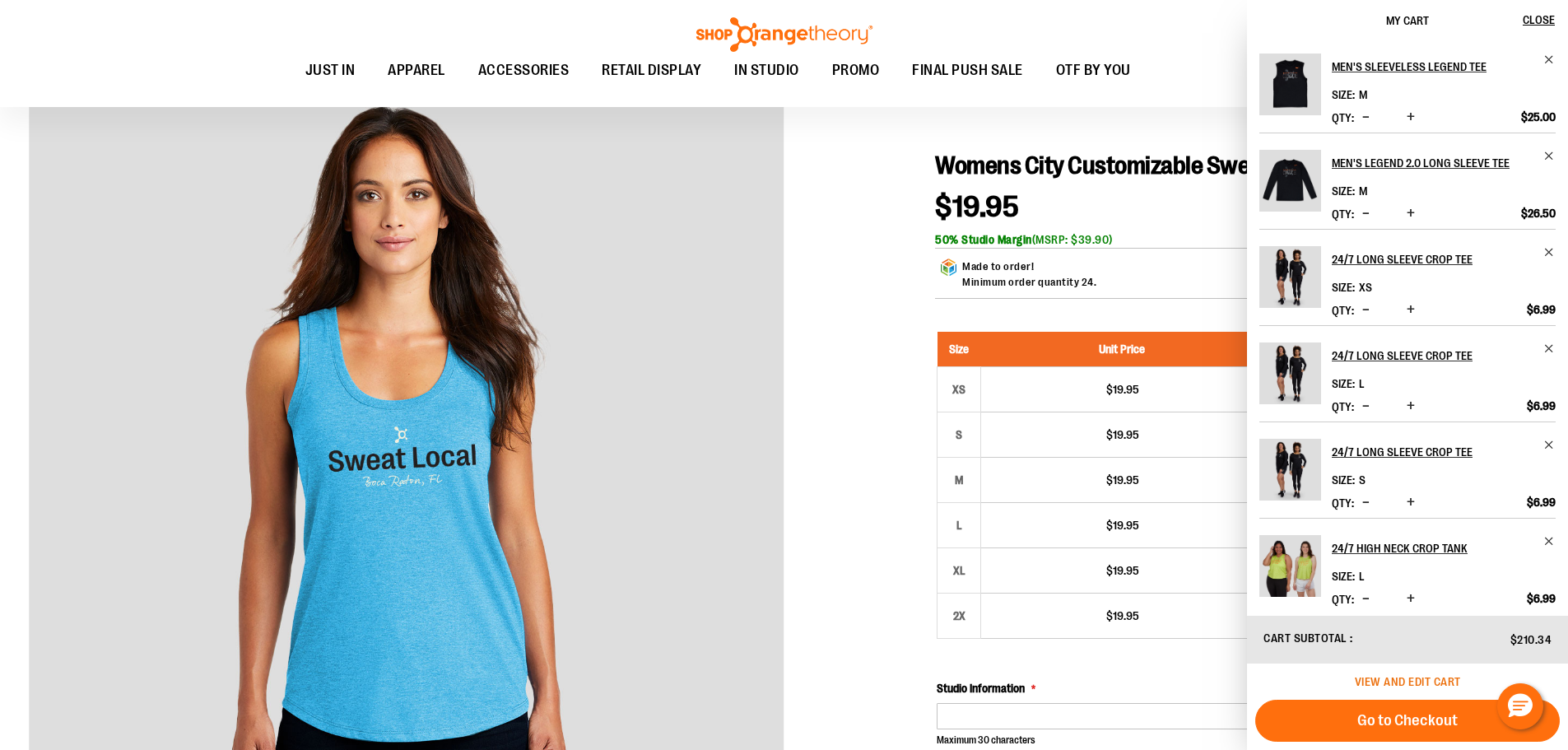
click at [1389, 683] on span "View and edit cart" at bounding box center [1408, 682] width 106 height 14
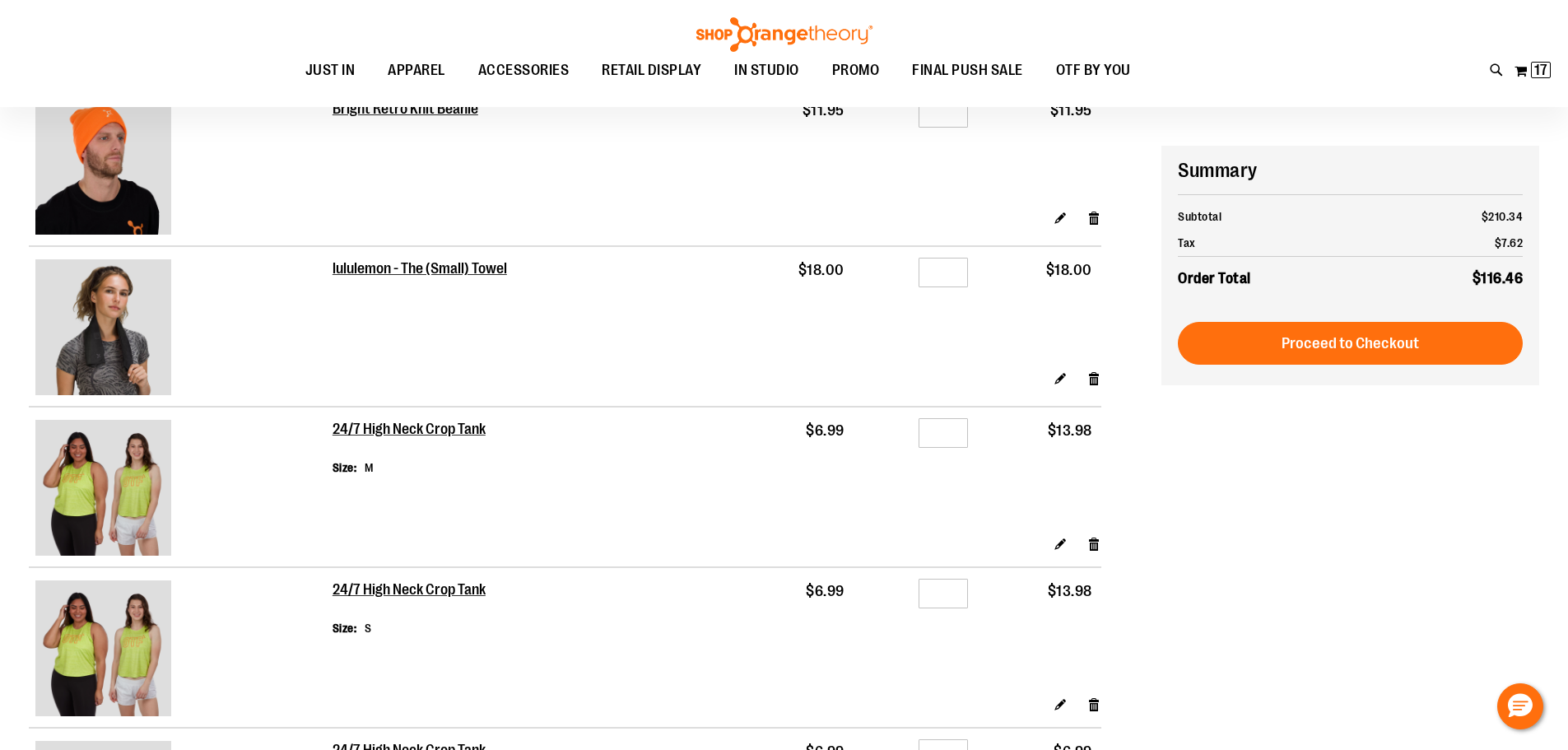
scroll to position [246, 0]
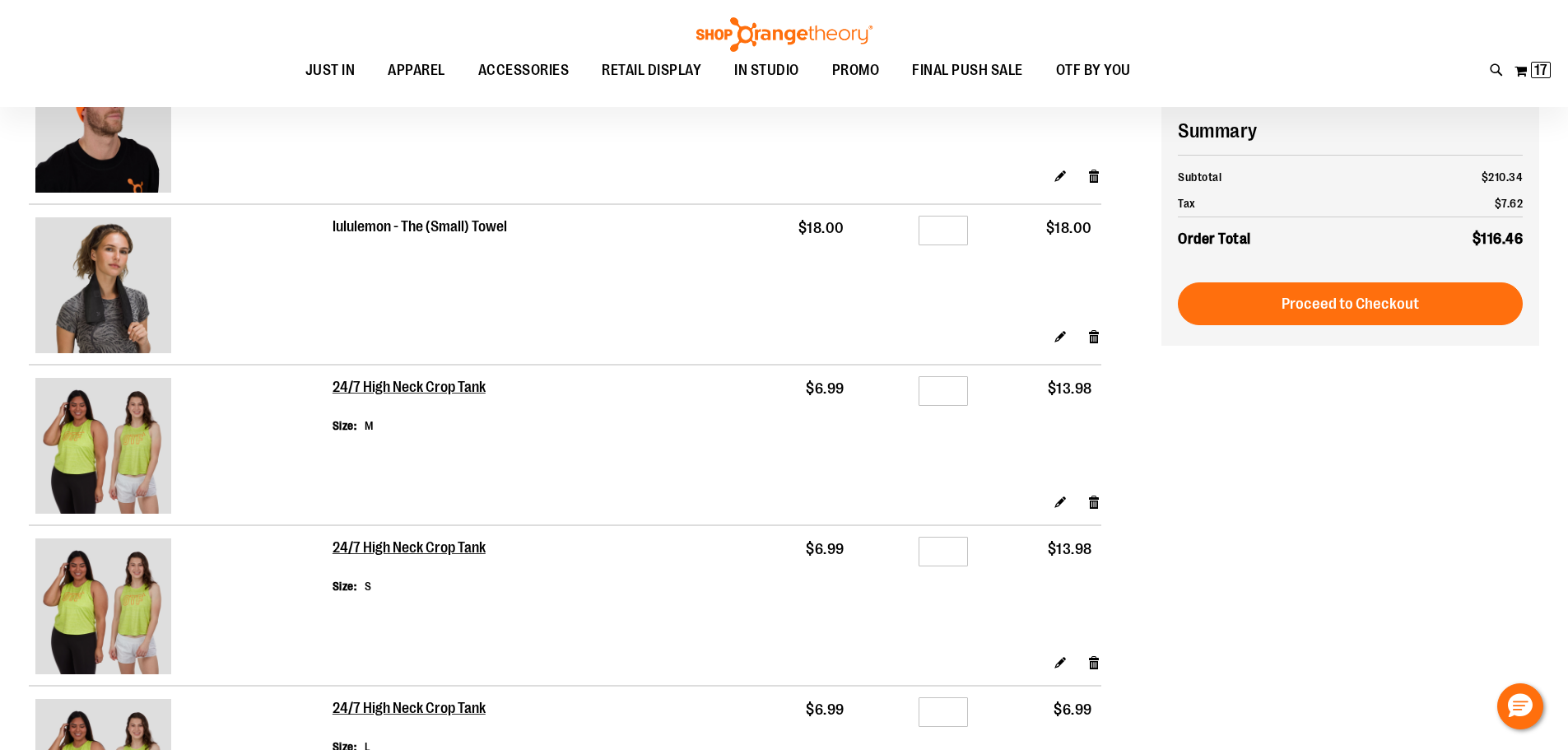
click at [432, 229] on h2 "lululemon - The (Small) Towel" at bounding box center [420, 227] width 176 height 18
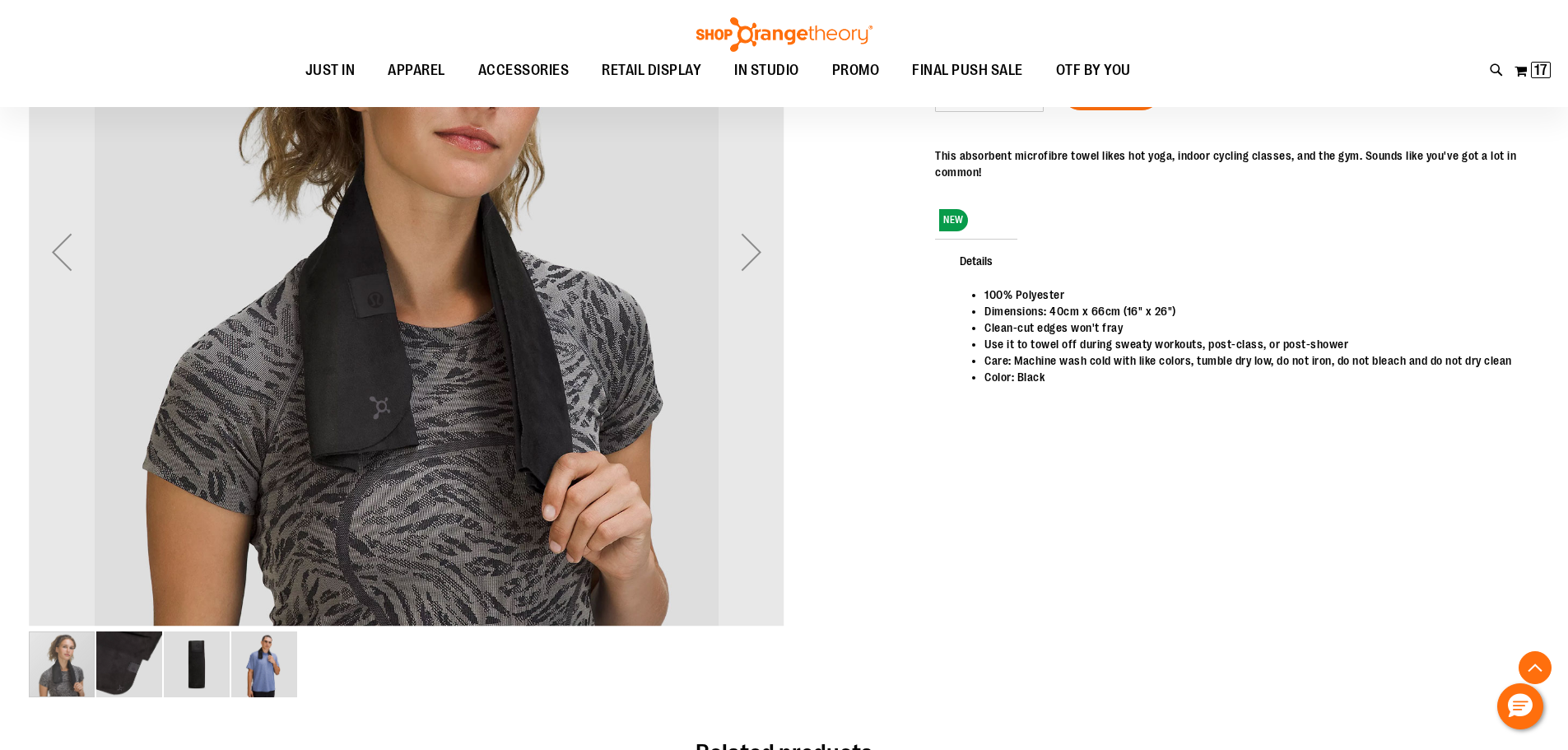
scroll to position [329, 0]
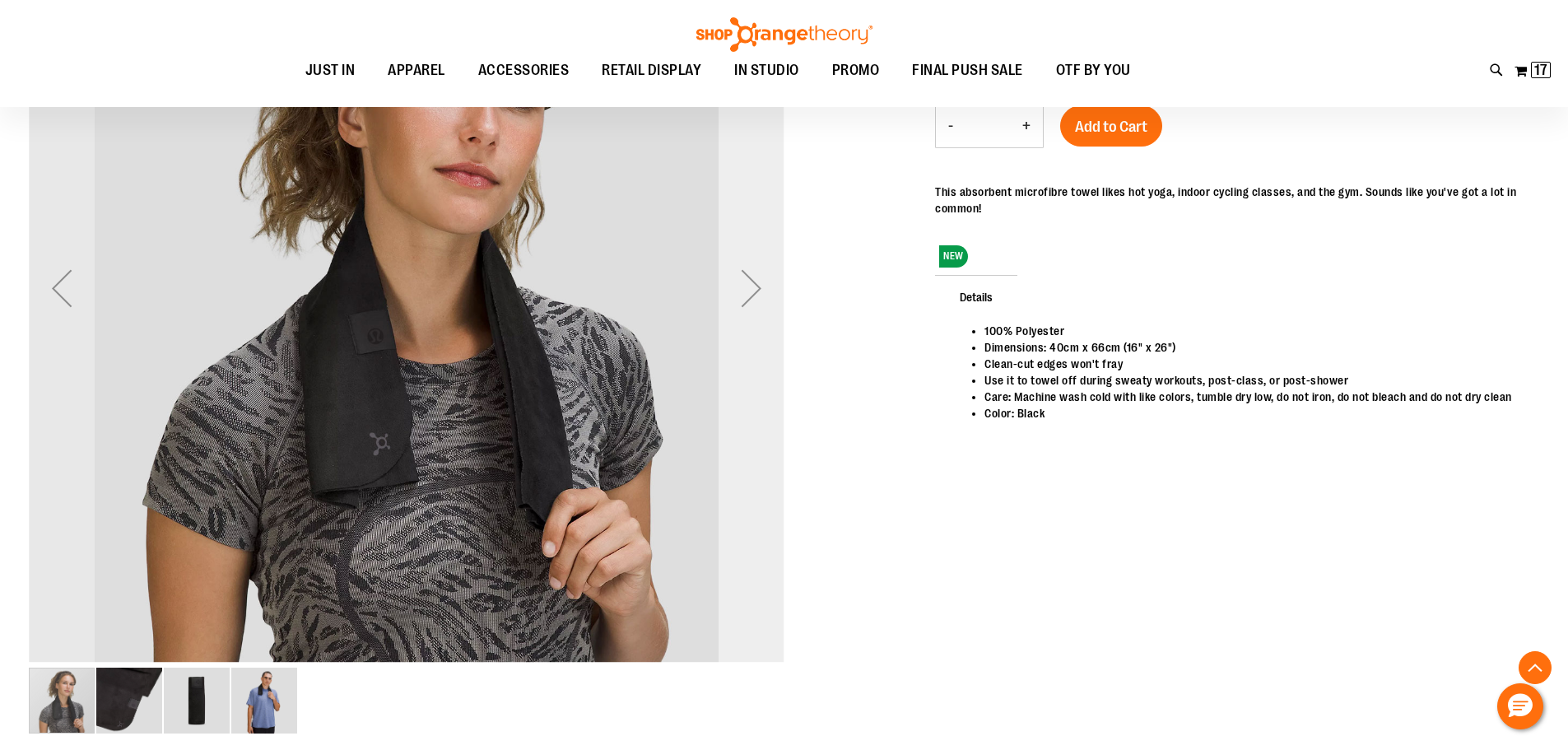
click at [754, 294] on div "Next" at bounding box center [752, 288] width 66 height 66
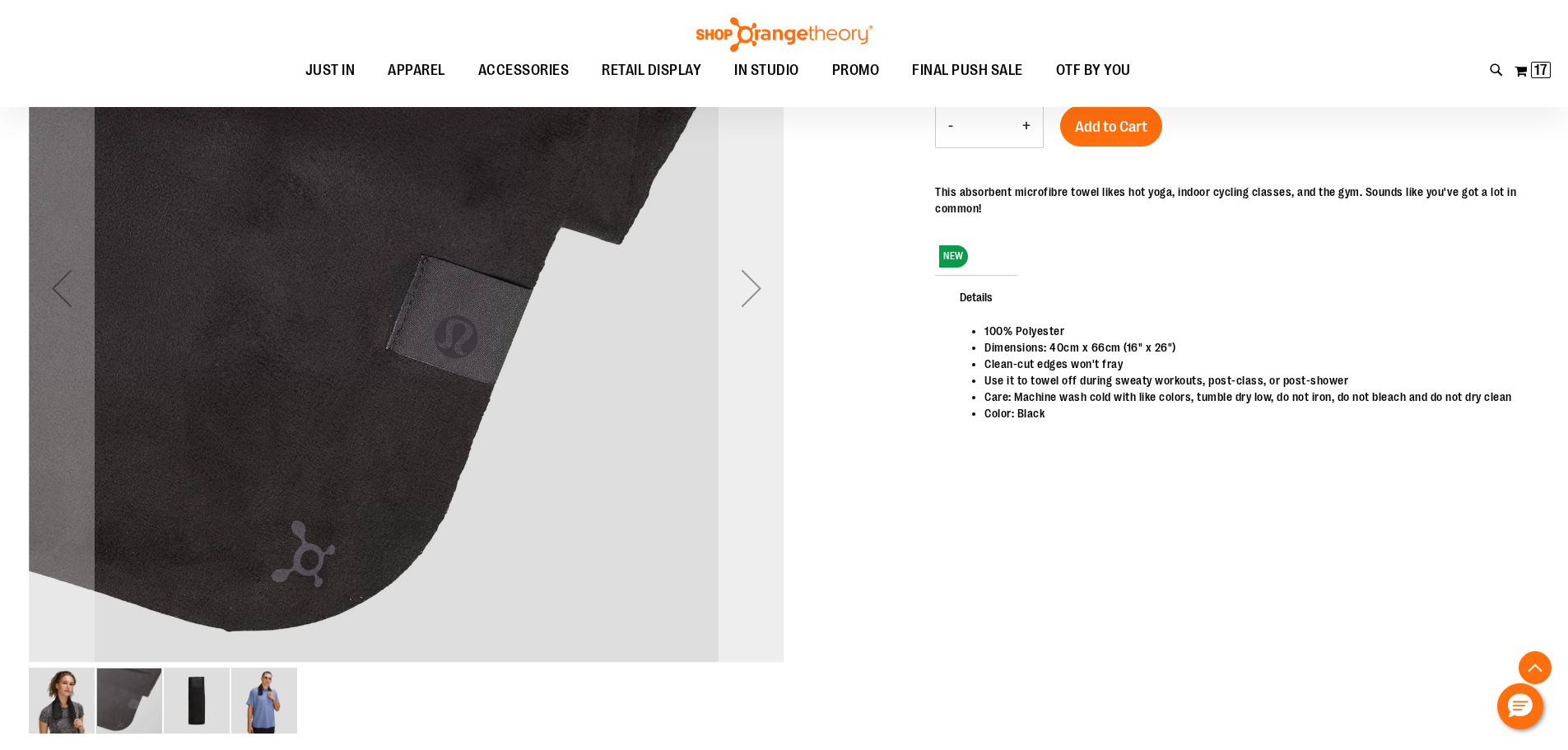
click at [754, 294] on div "Next" at bounding box center [752, 288] width 66 height 66
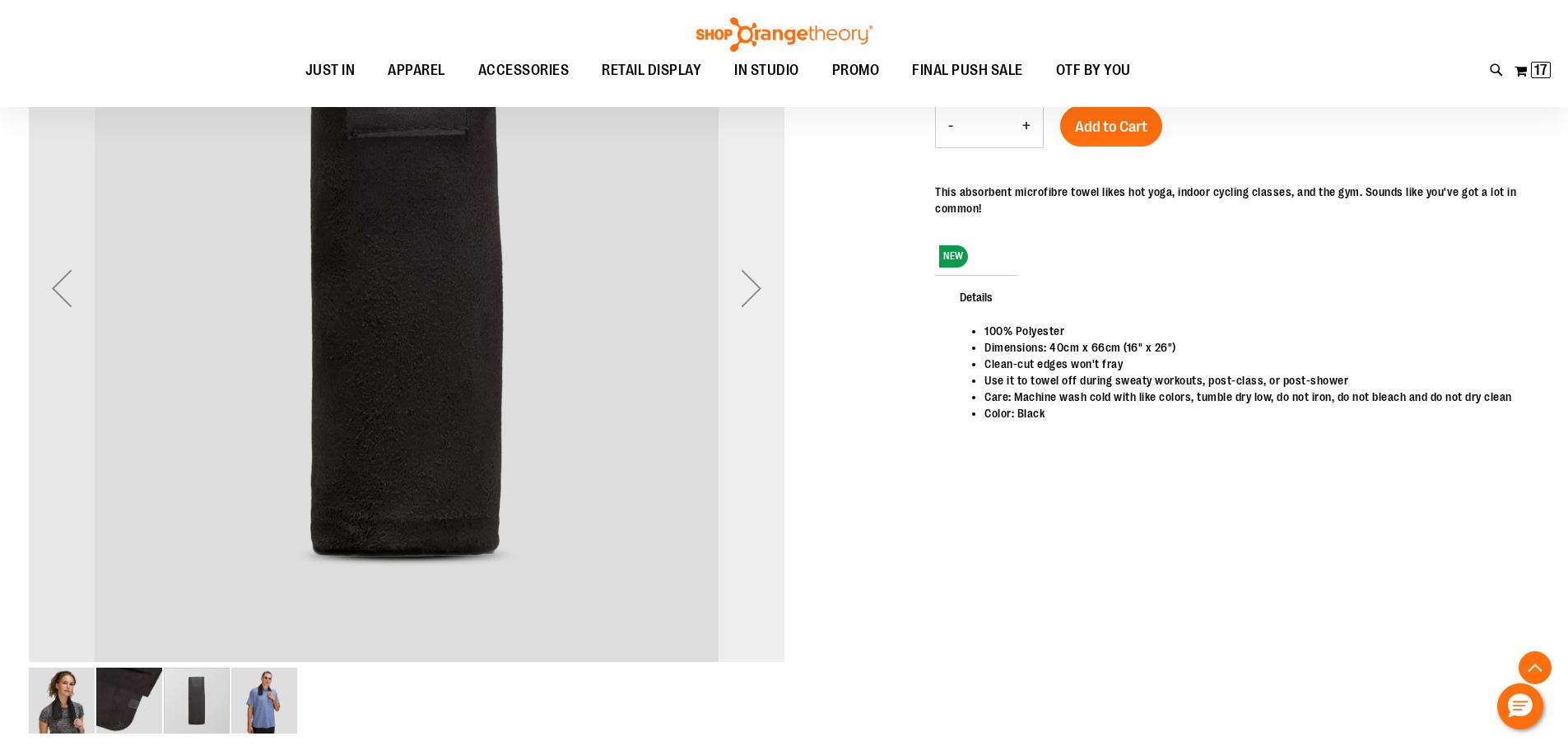
click at [754, 294] on div "Next" at bounding box center [752, 288] width 66 height 66
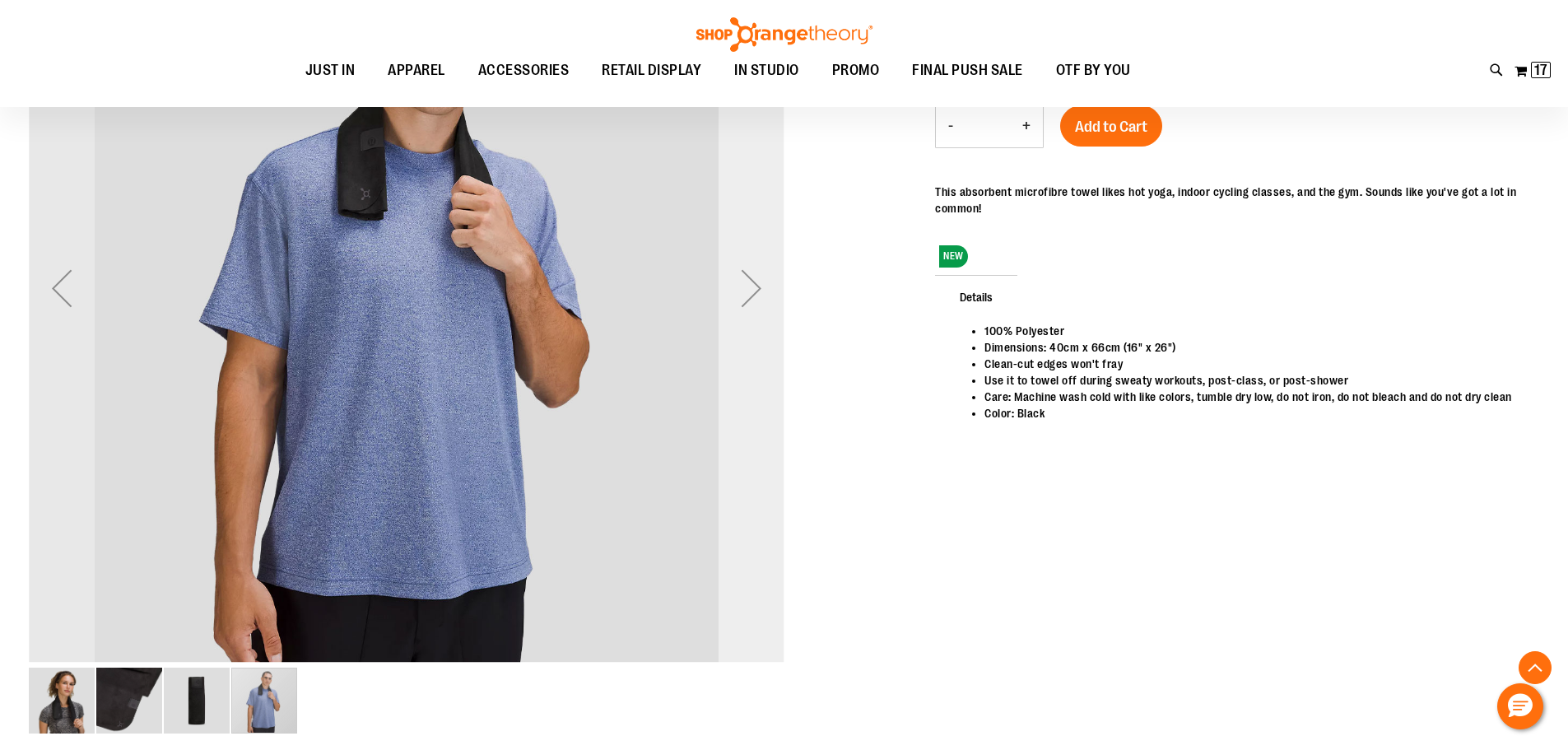
click at [754, 294] on div "Next" at bounding box center [752, 288] width 66 height 66
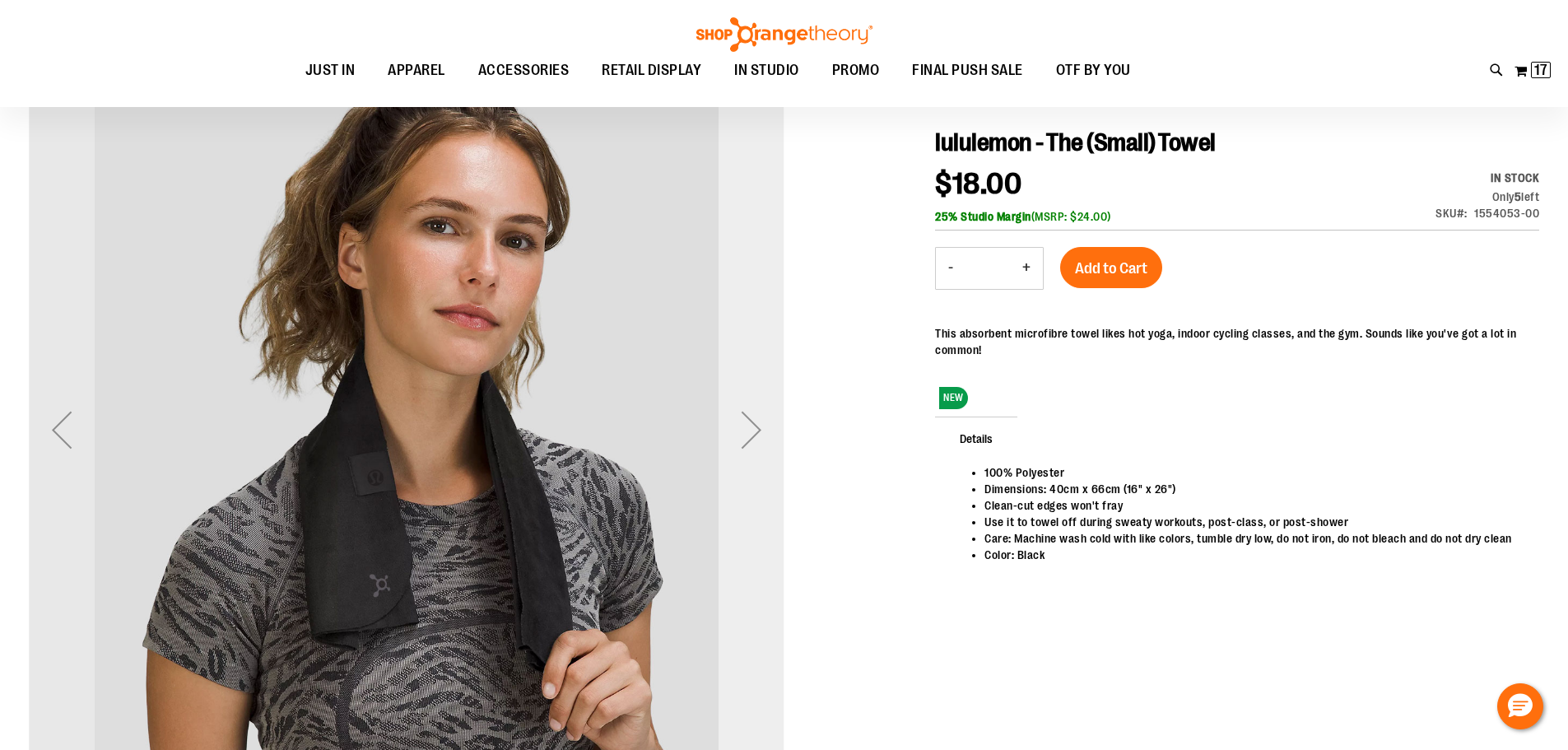
scroll to position [0, 0]
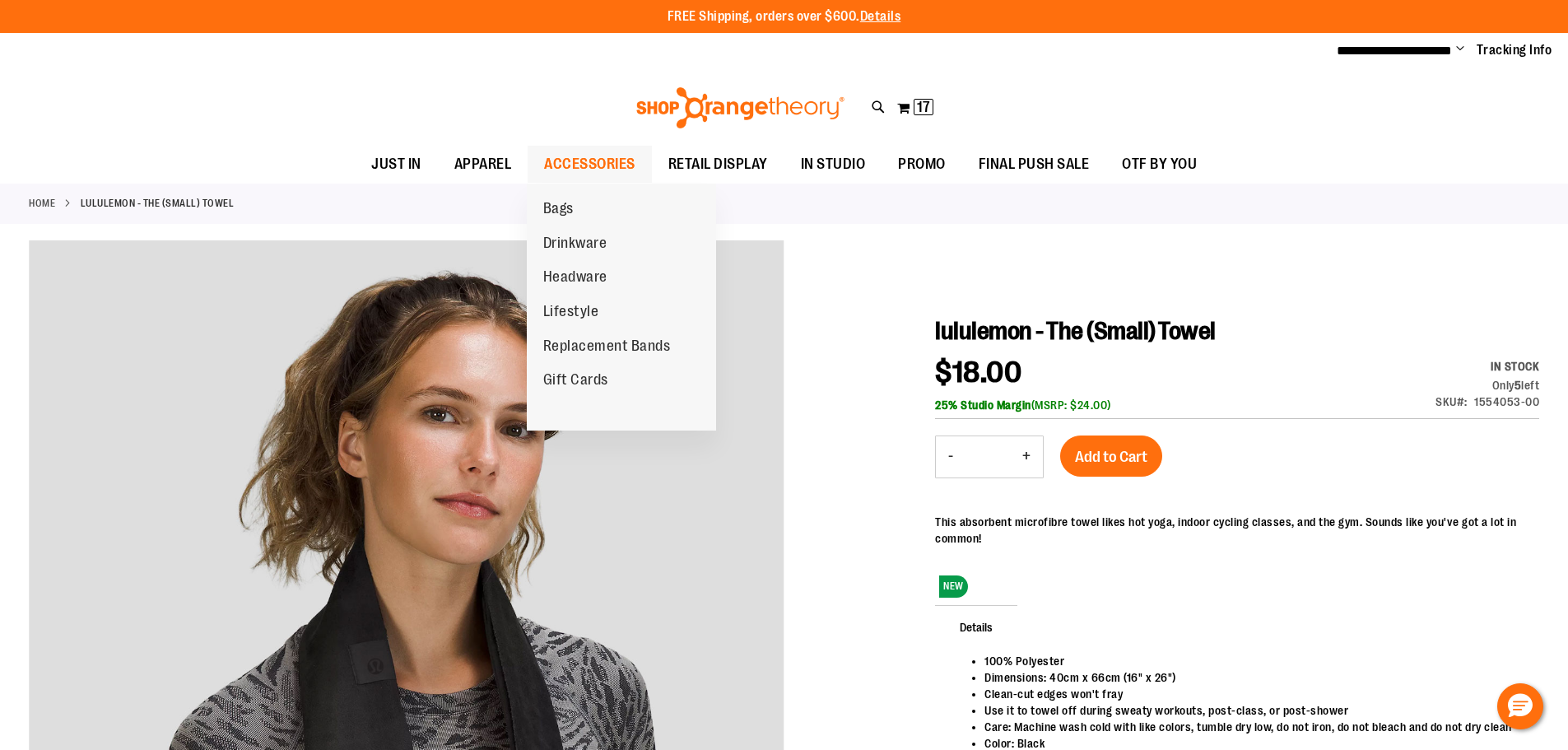
click at [590, 158] on span "ACCESSORIES" at bounding box center [589, 163] width 92 height 37
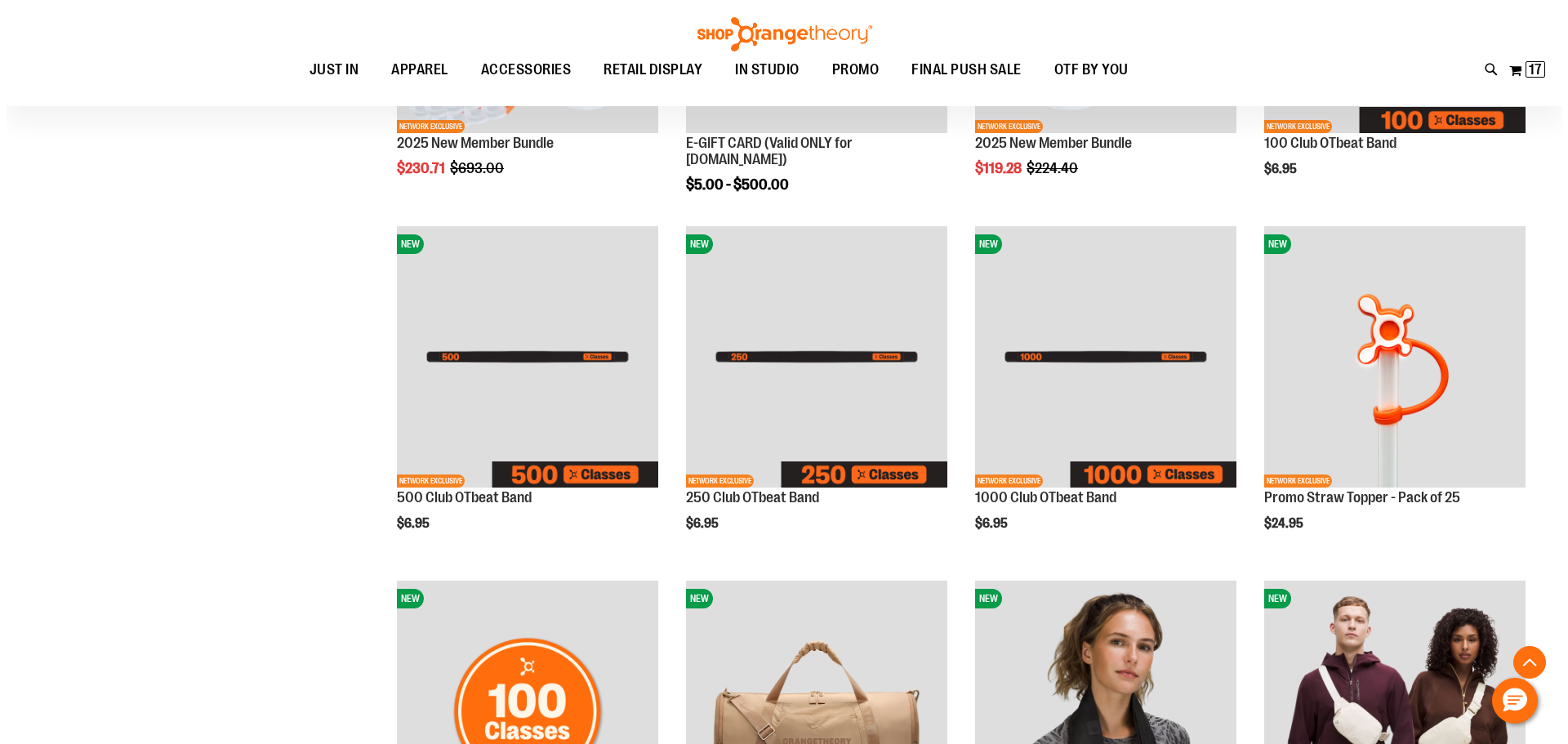
scroll to position [489, 0]
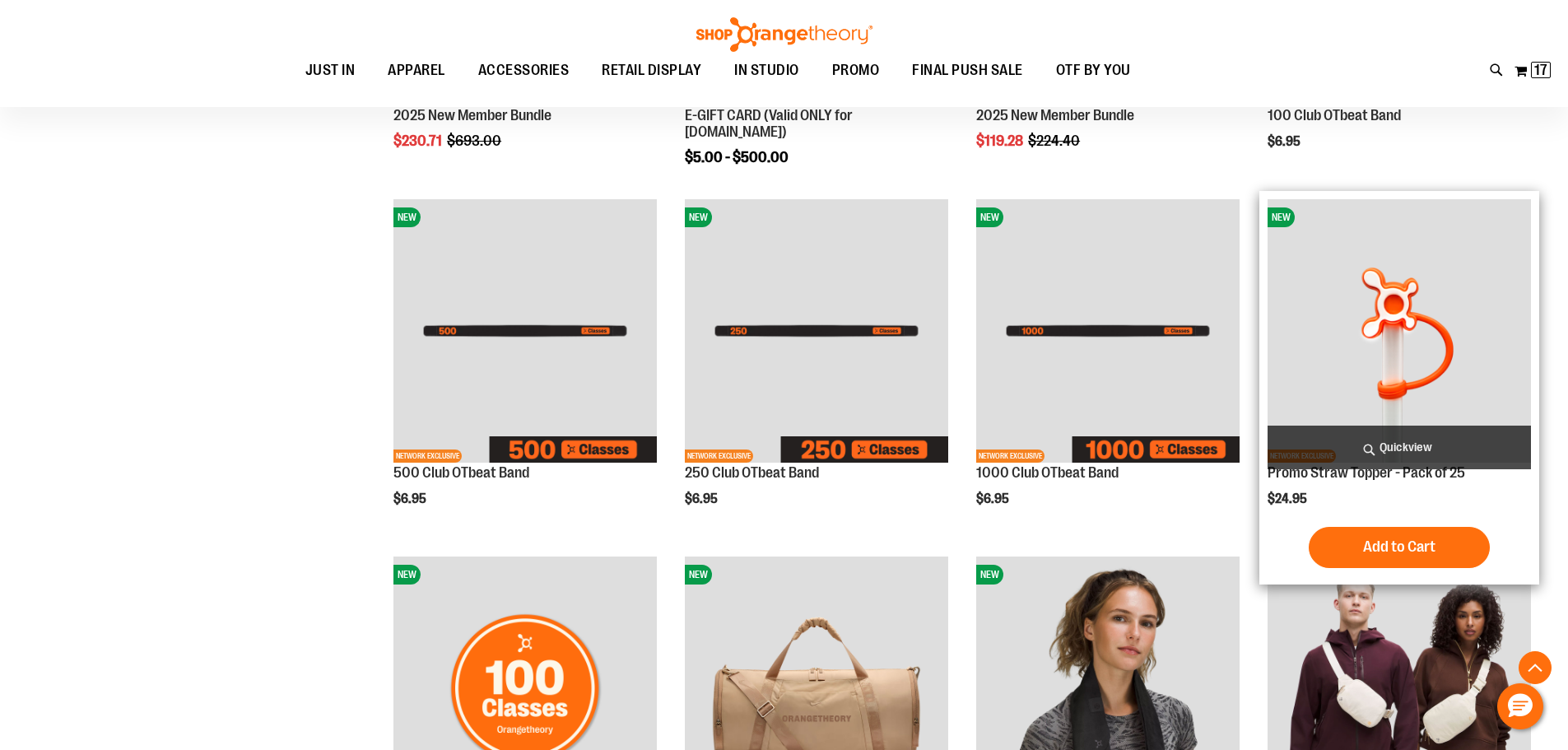
click at [1428, 440] on span "Quickview" at bounding box center [1399, 448] width 263 height 44
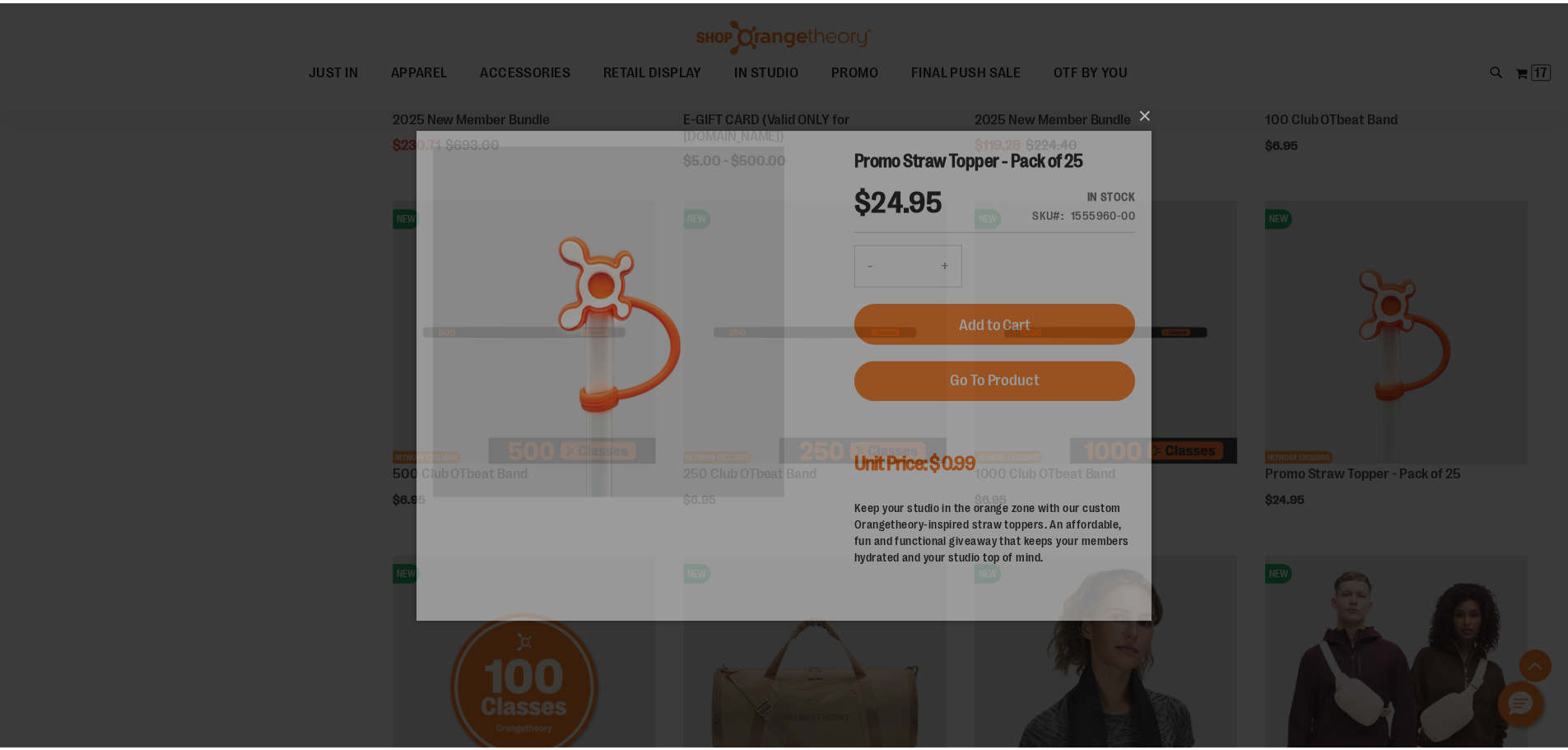
scroll to position [0, 0]
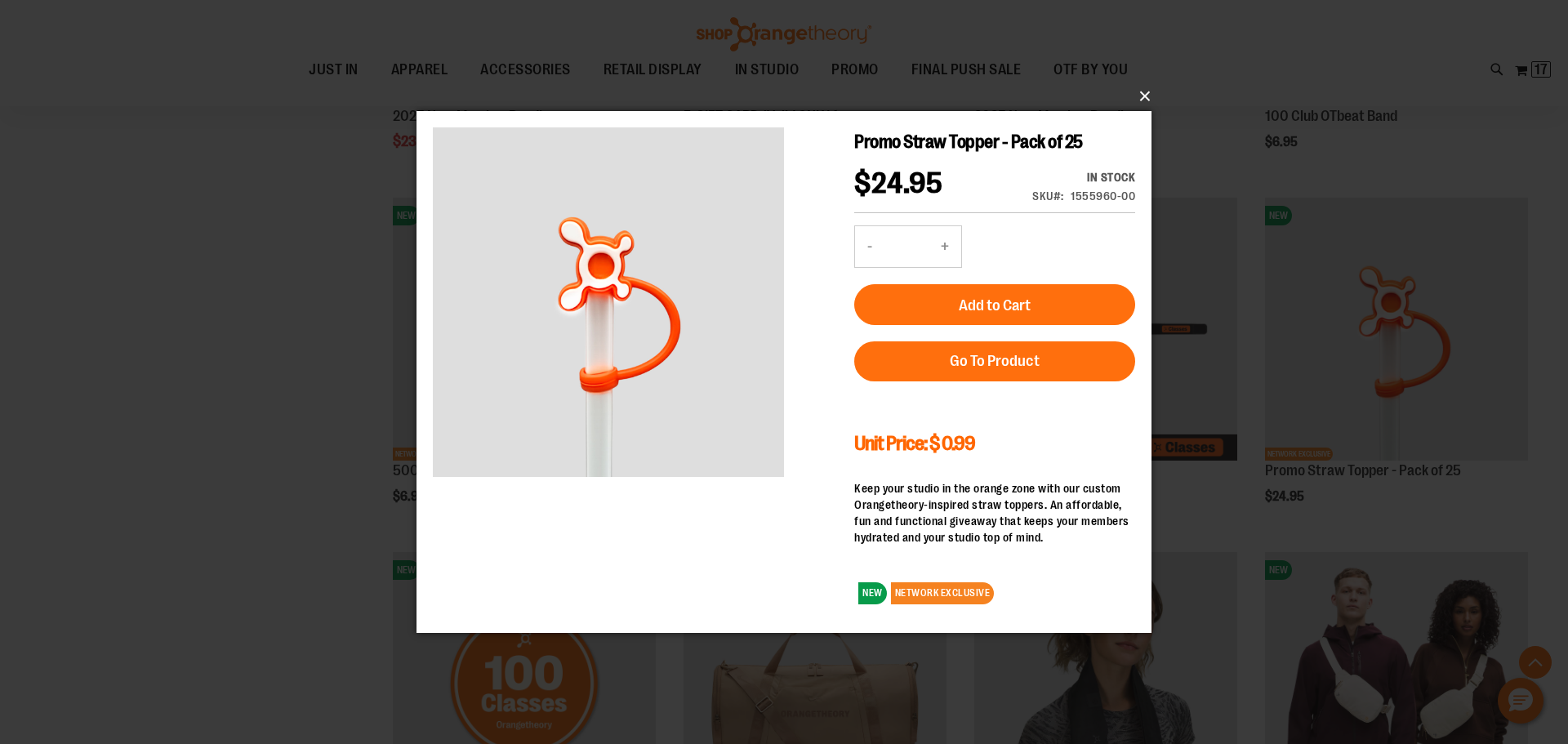
click at [1145, 100] on button "×" at bounding box center [789, 96] width 735 height 36
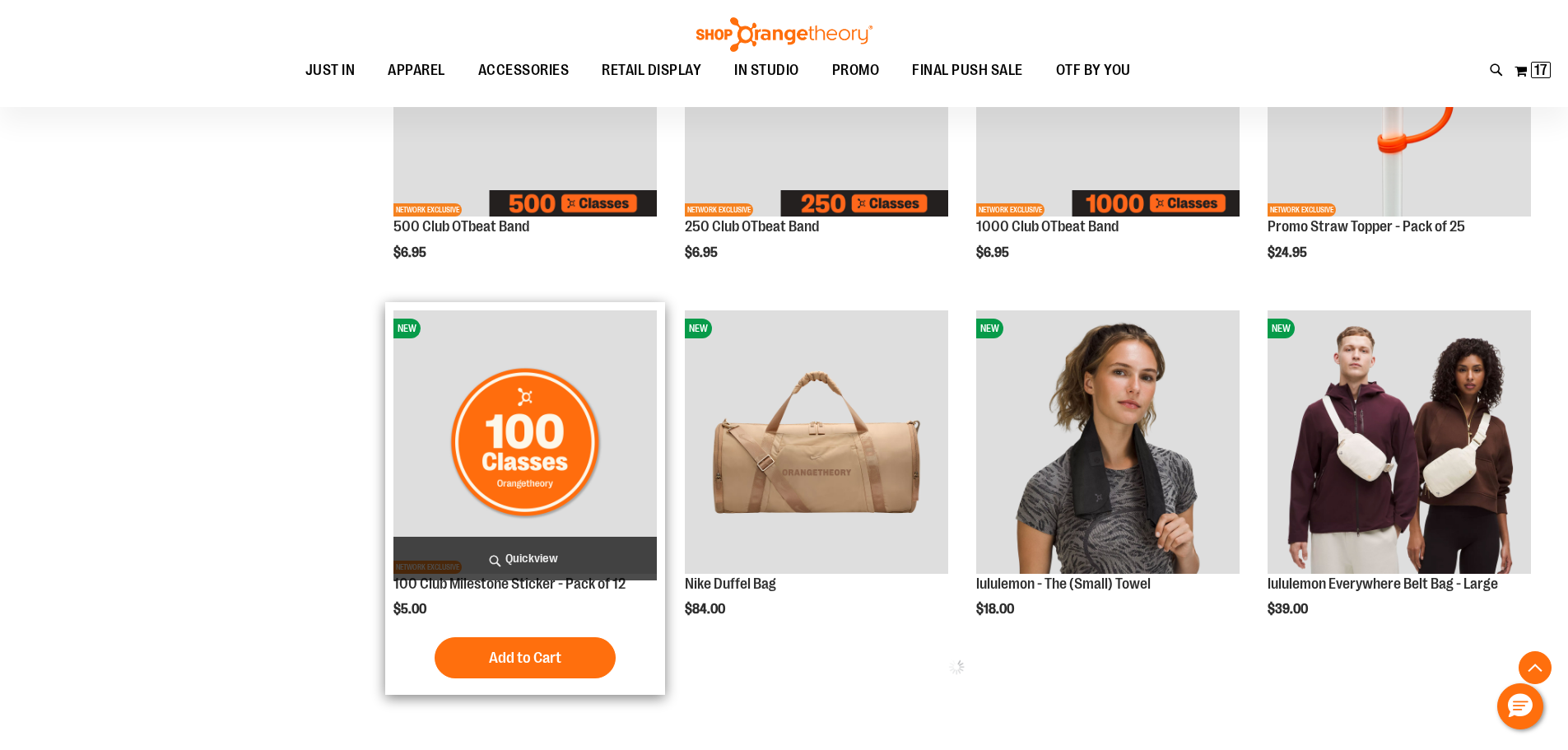
scroll to position [740, 0]
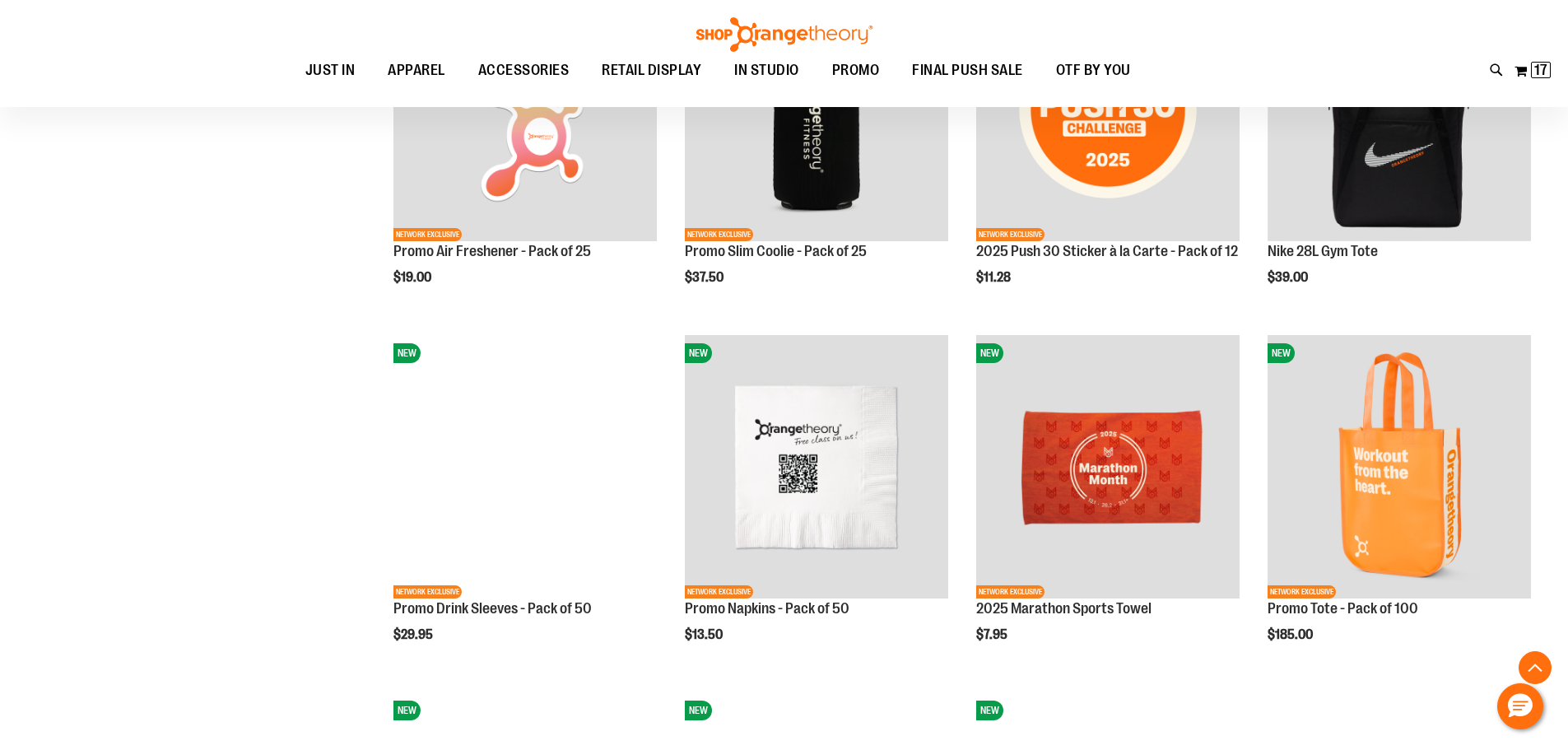
scroll to position [1399, 0]
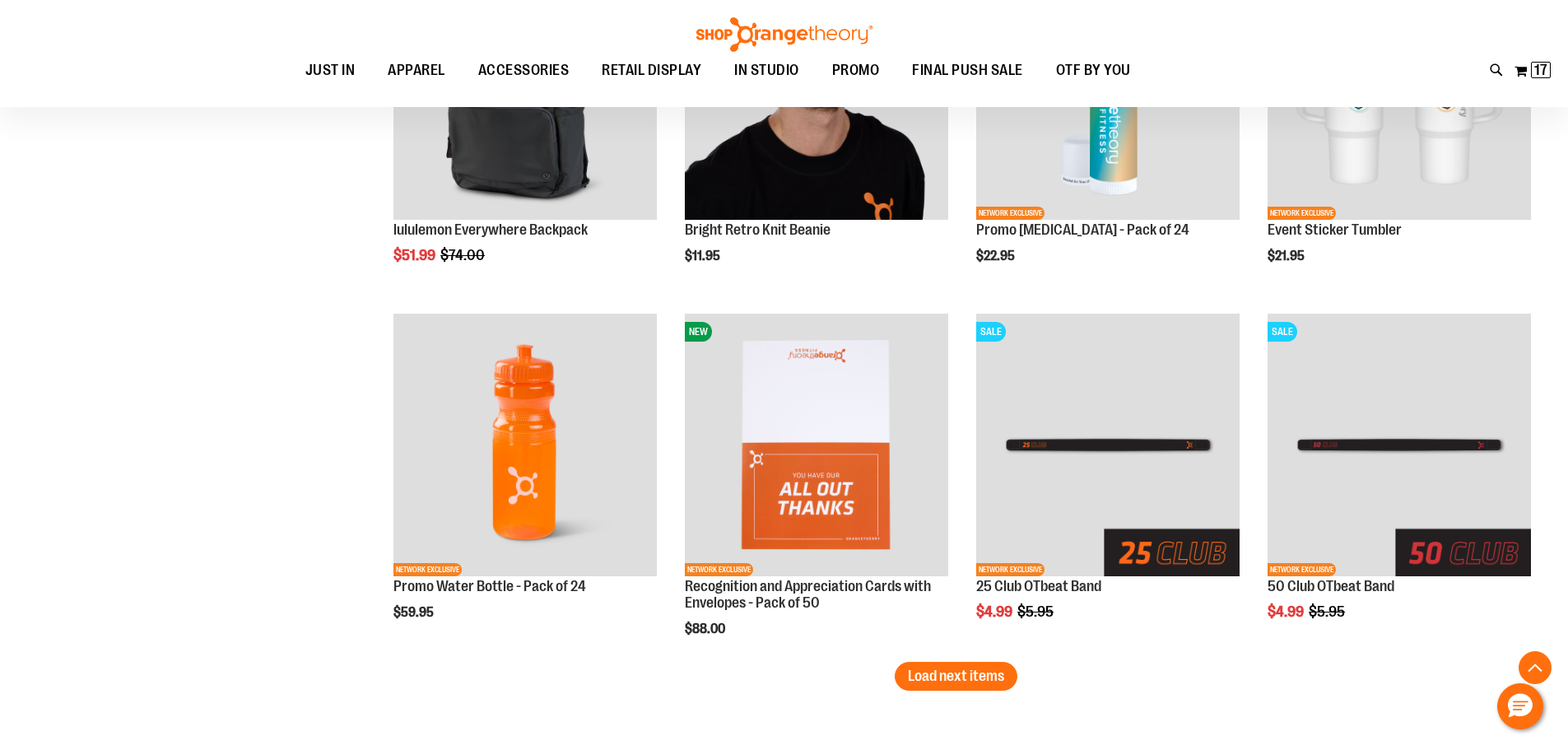
scroll to position [2881, 0]
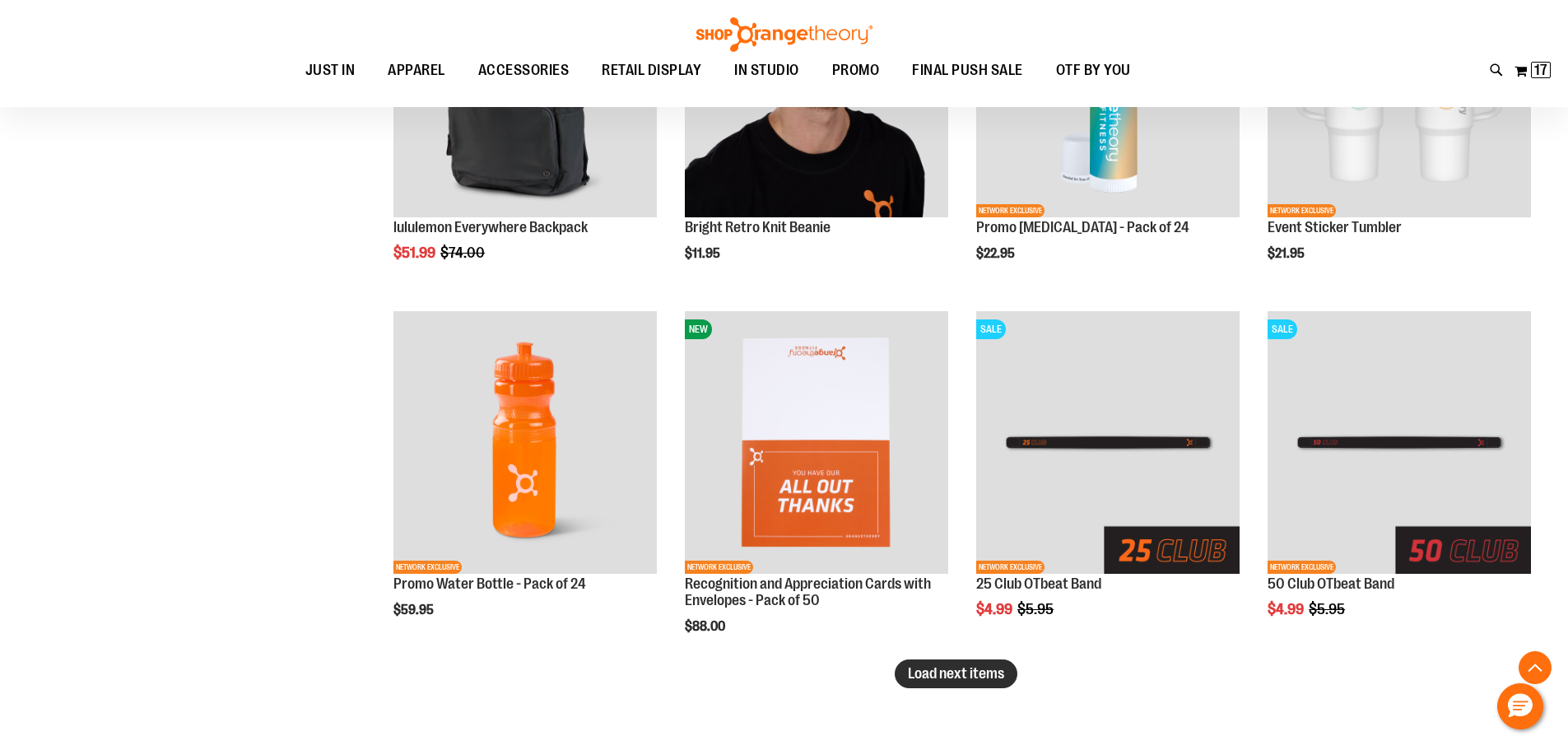
click at [932, 666] on span "Load next items" at bounding box center [956, 674] width 96 height 16
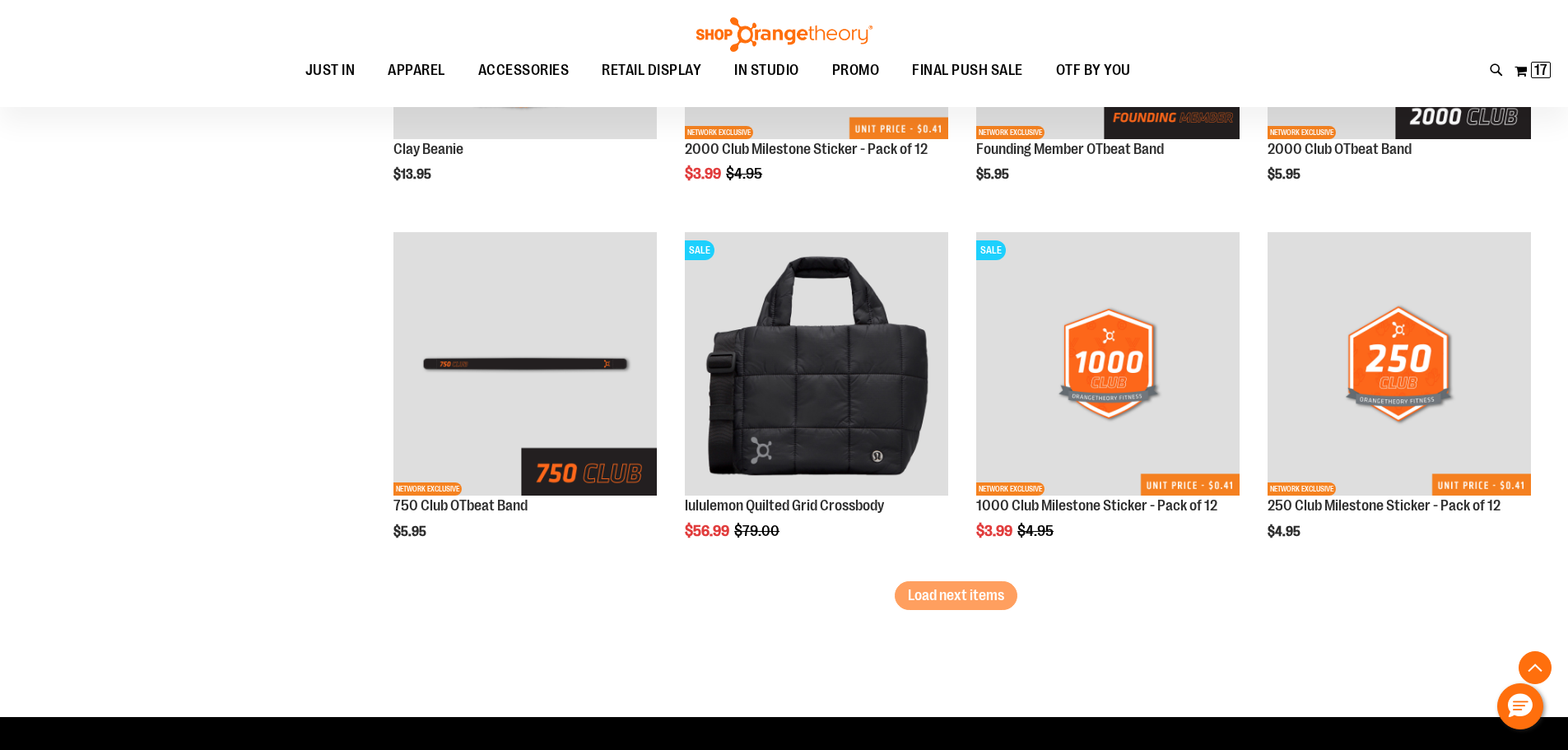
scroll to position [4033, 0]
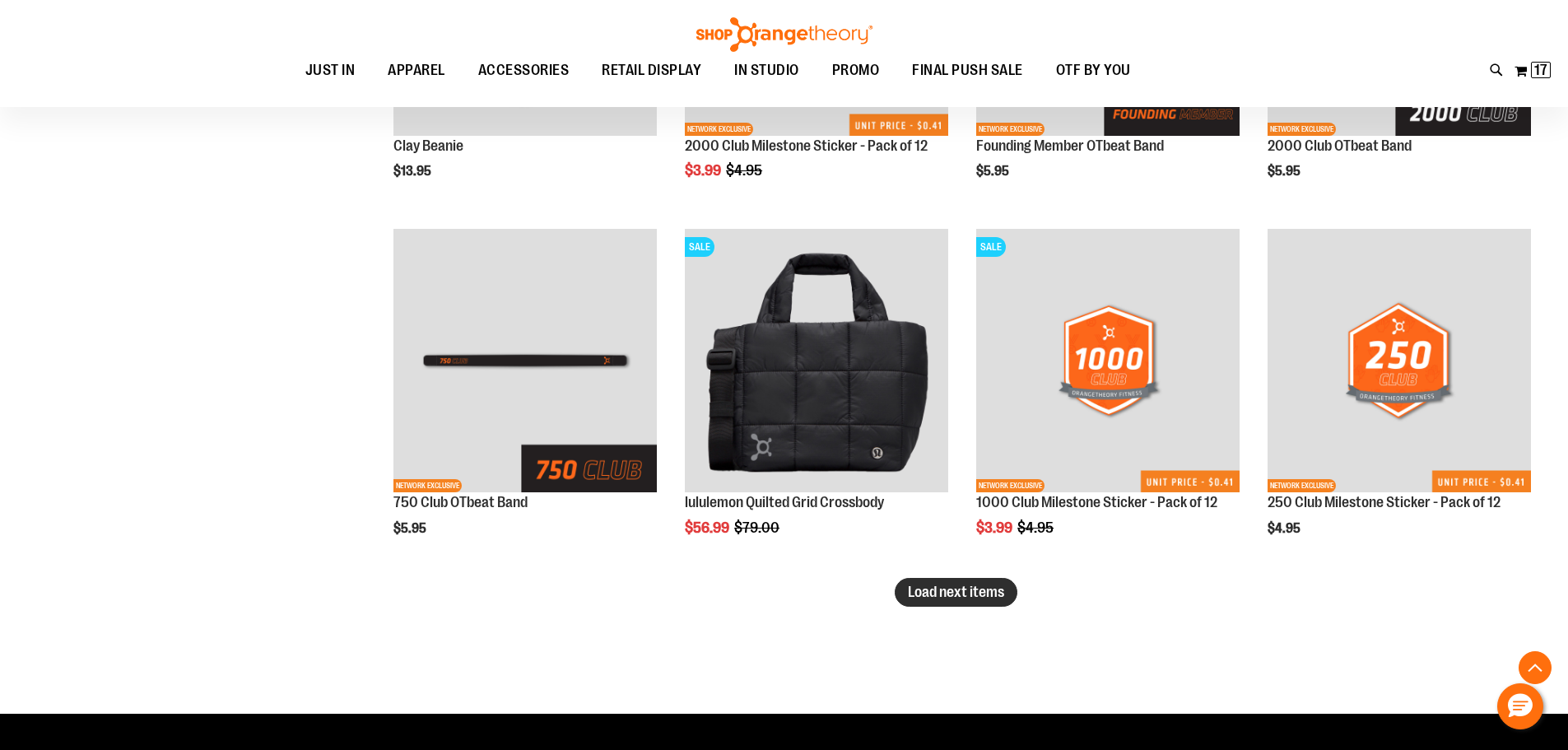
click at [982, 604] on button "Load next items" at bounding box center [956, 593] width 123 height 29
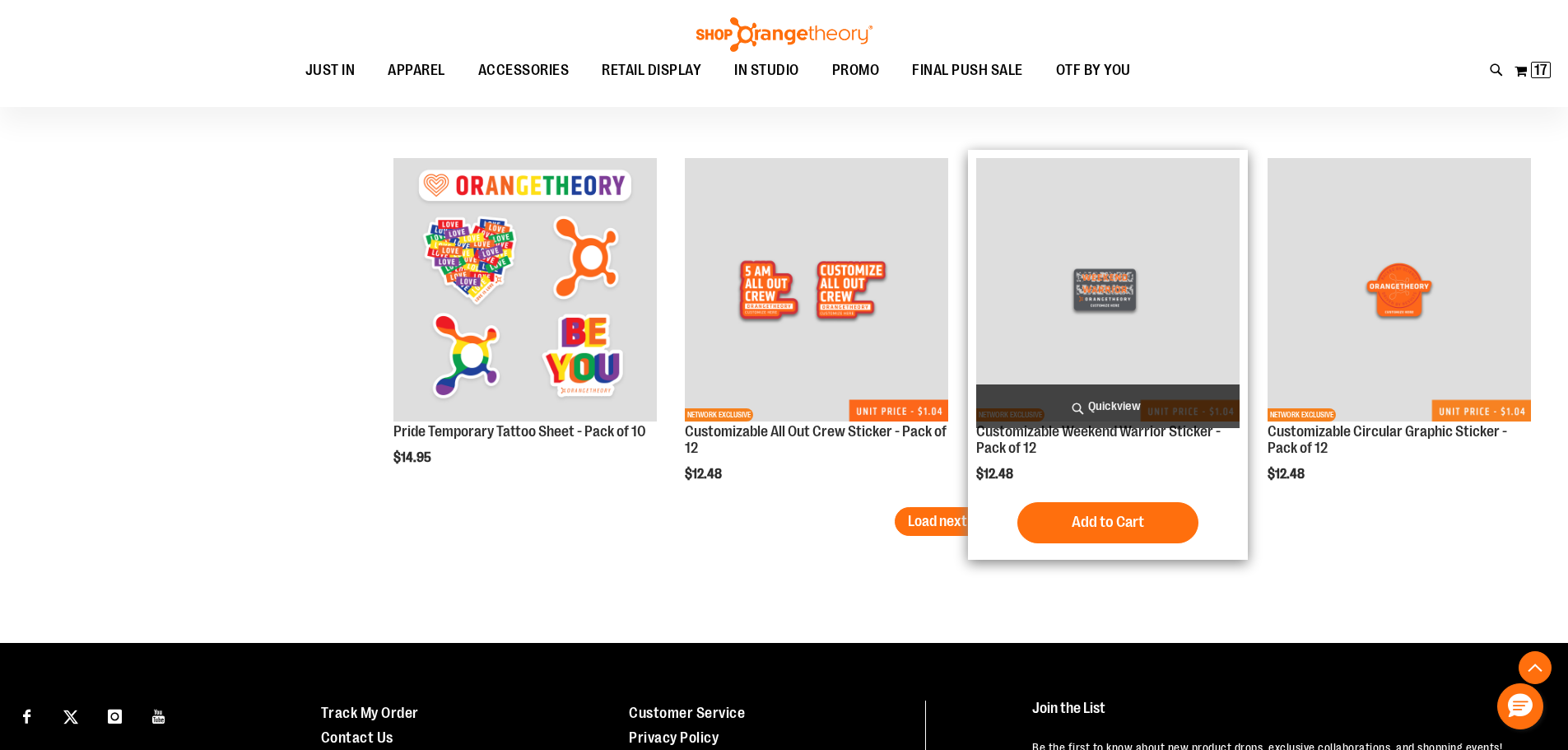
scroll to position [5186, 0]
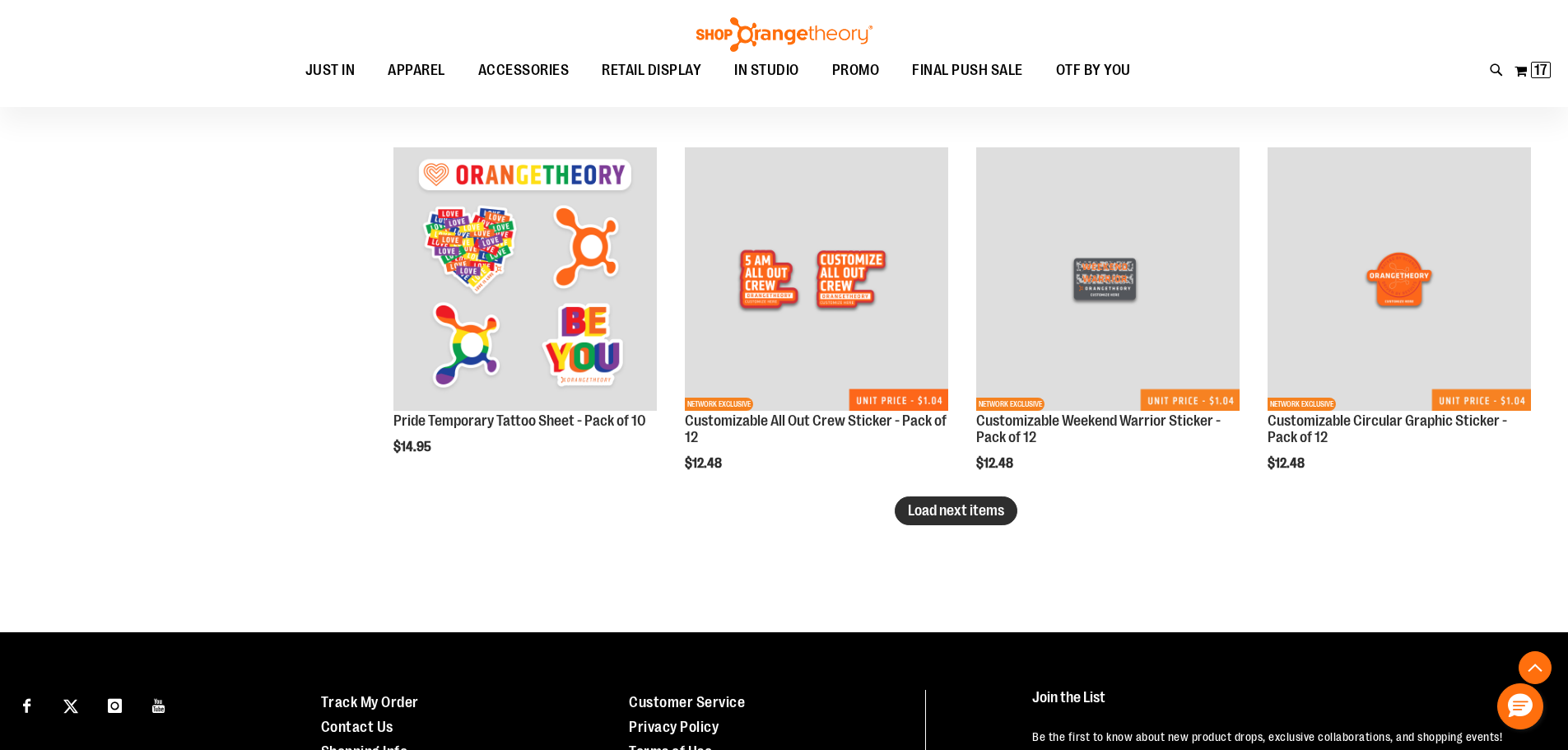
click at [991, 507] on span "Load next items" at bounding box center [956, 510] width 96 height 16
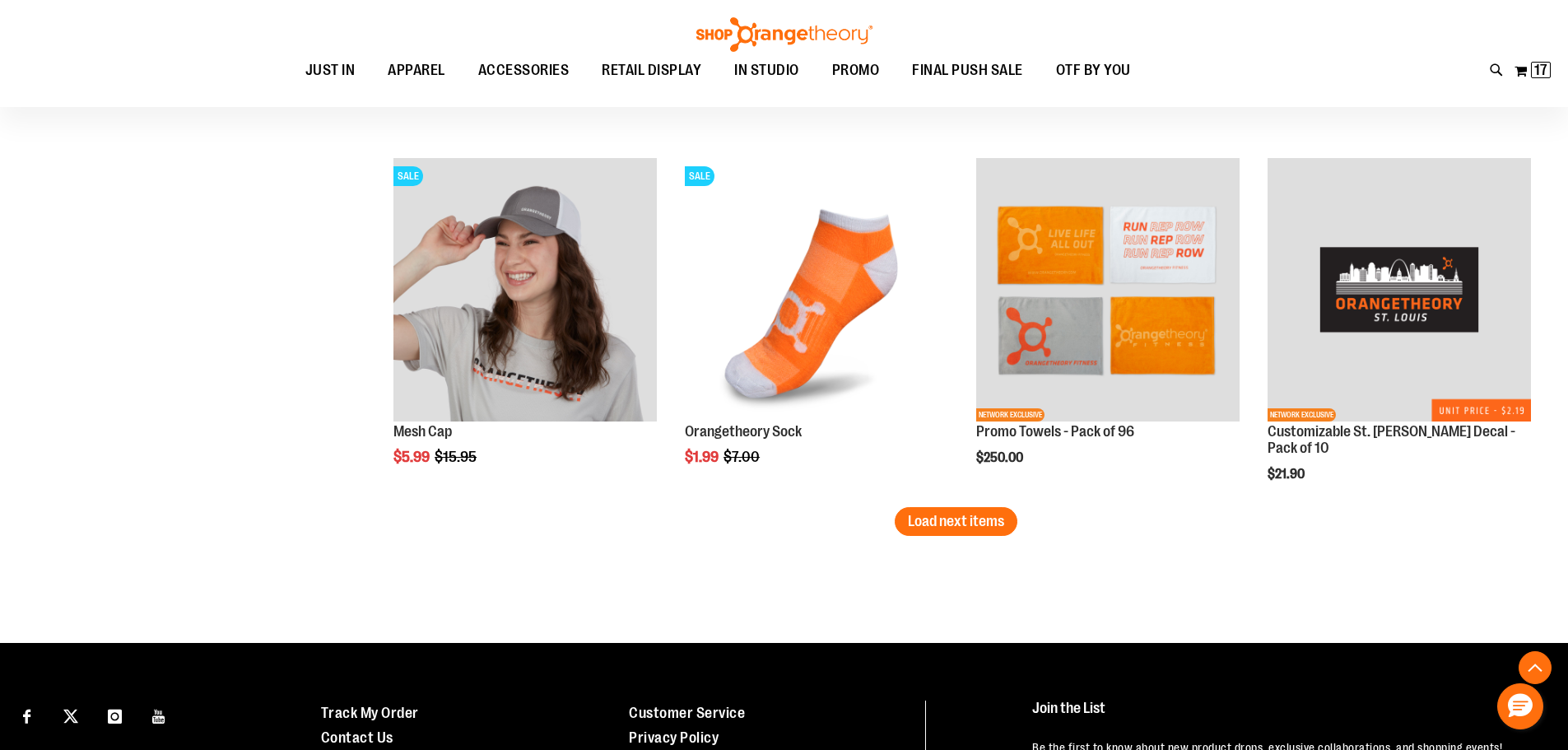
scroll to position [6256, 0]
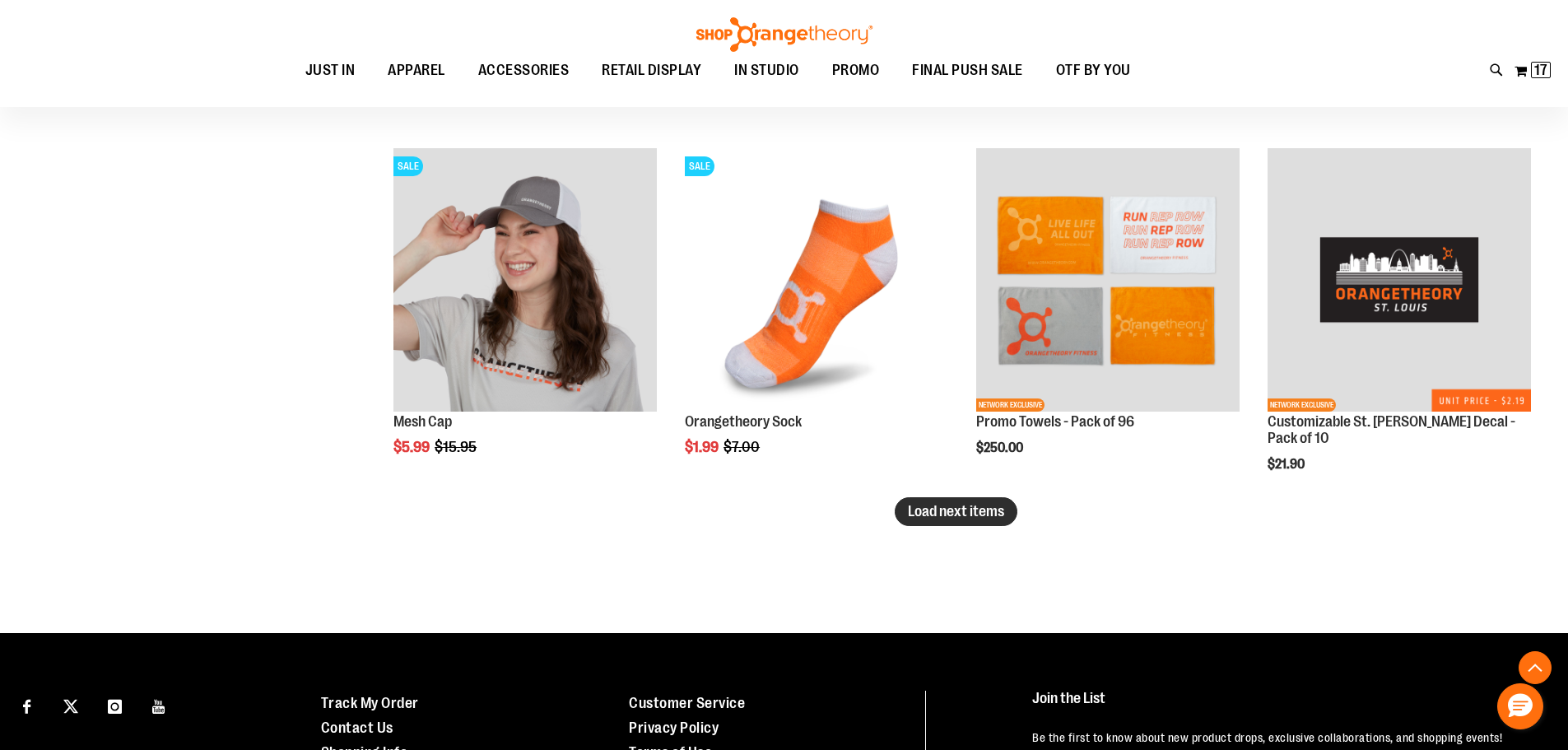
click at [953, 505] on span "Load next items" at bounding box center [956, 511] width 96 height 16
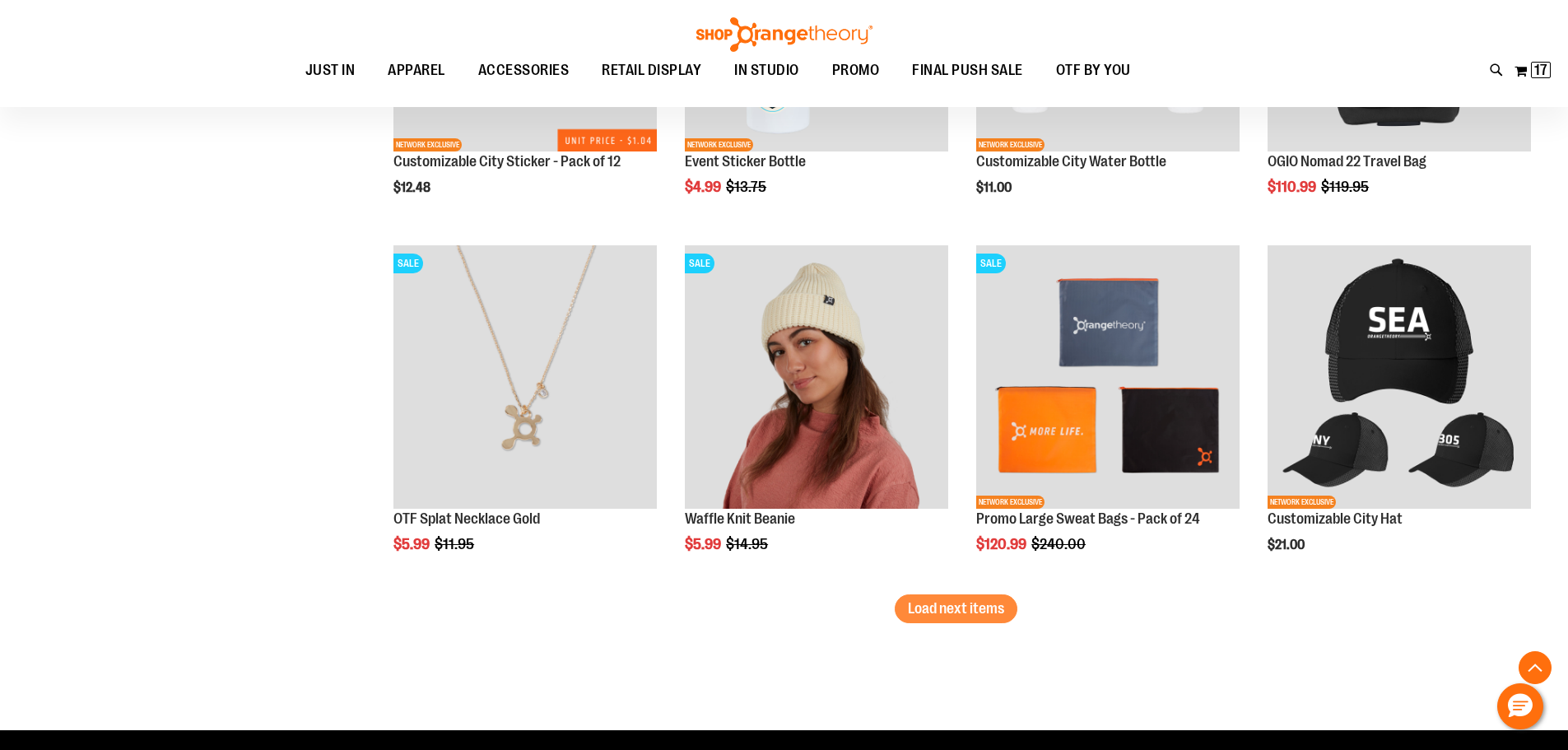
scroll to position [7245, 0]
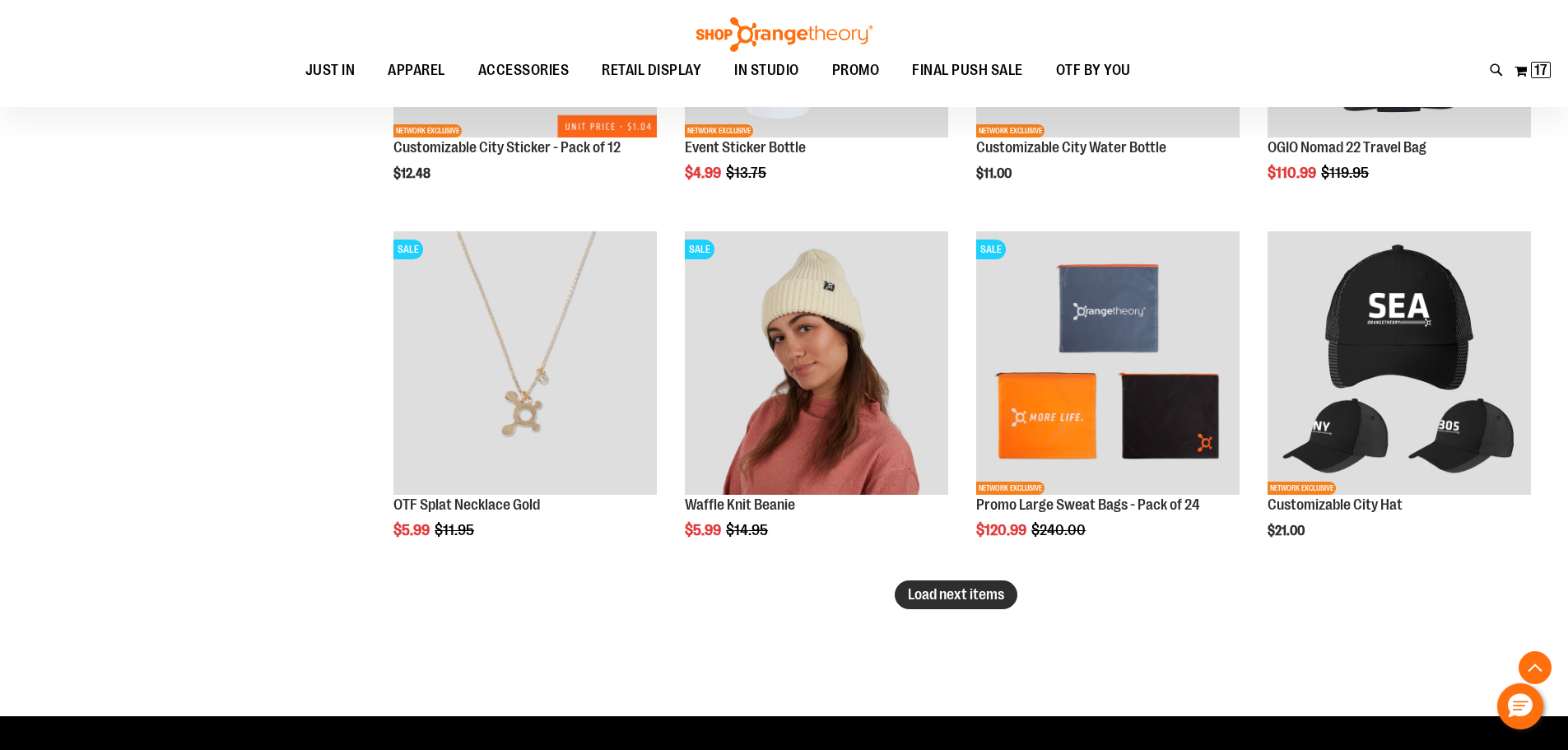
click at [941, 593] on span "Load next items" at bounding box center [956, 595] width 96 height 16
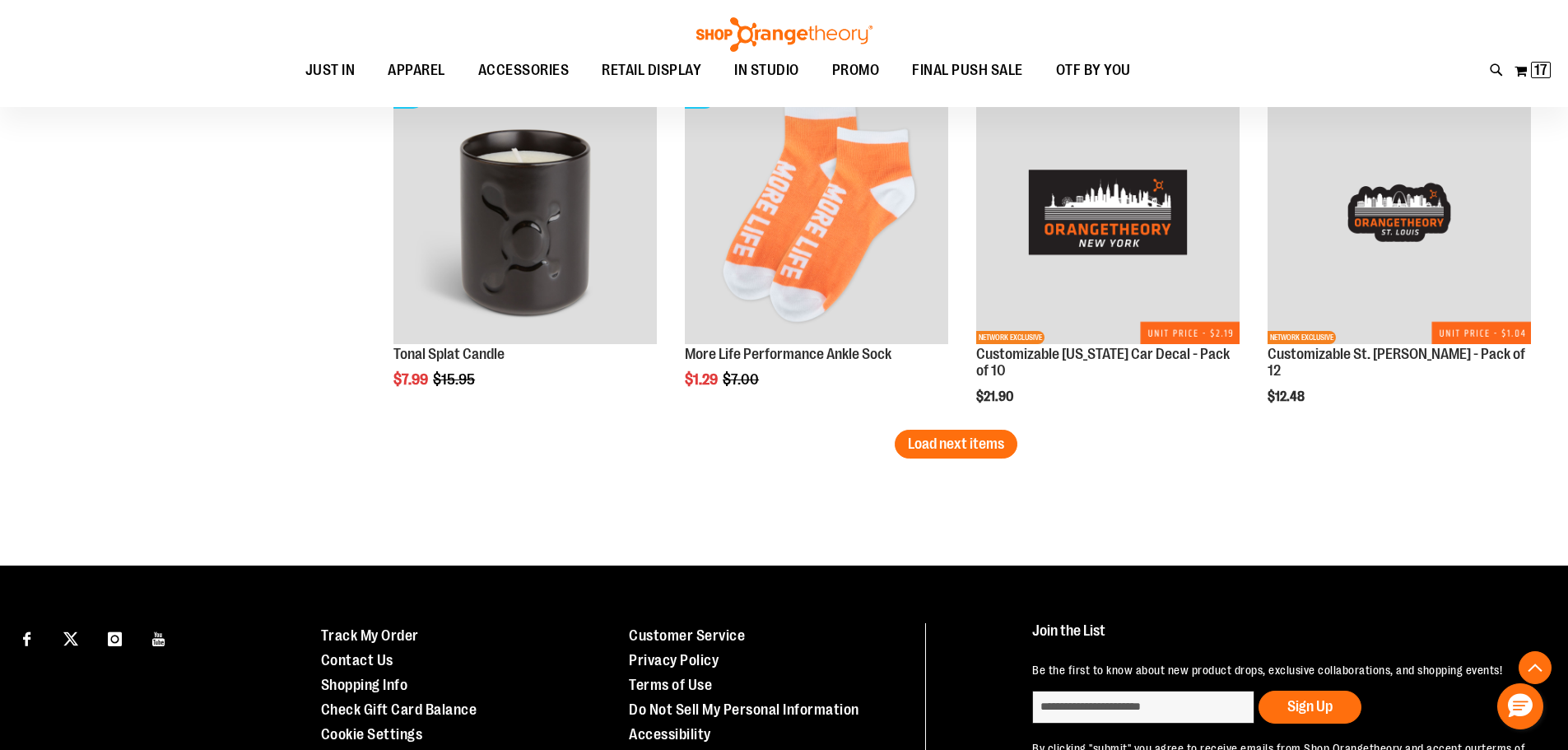
scroll to position [8480, 0]
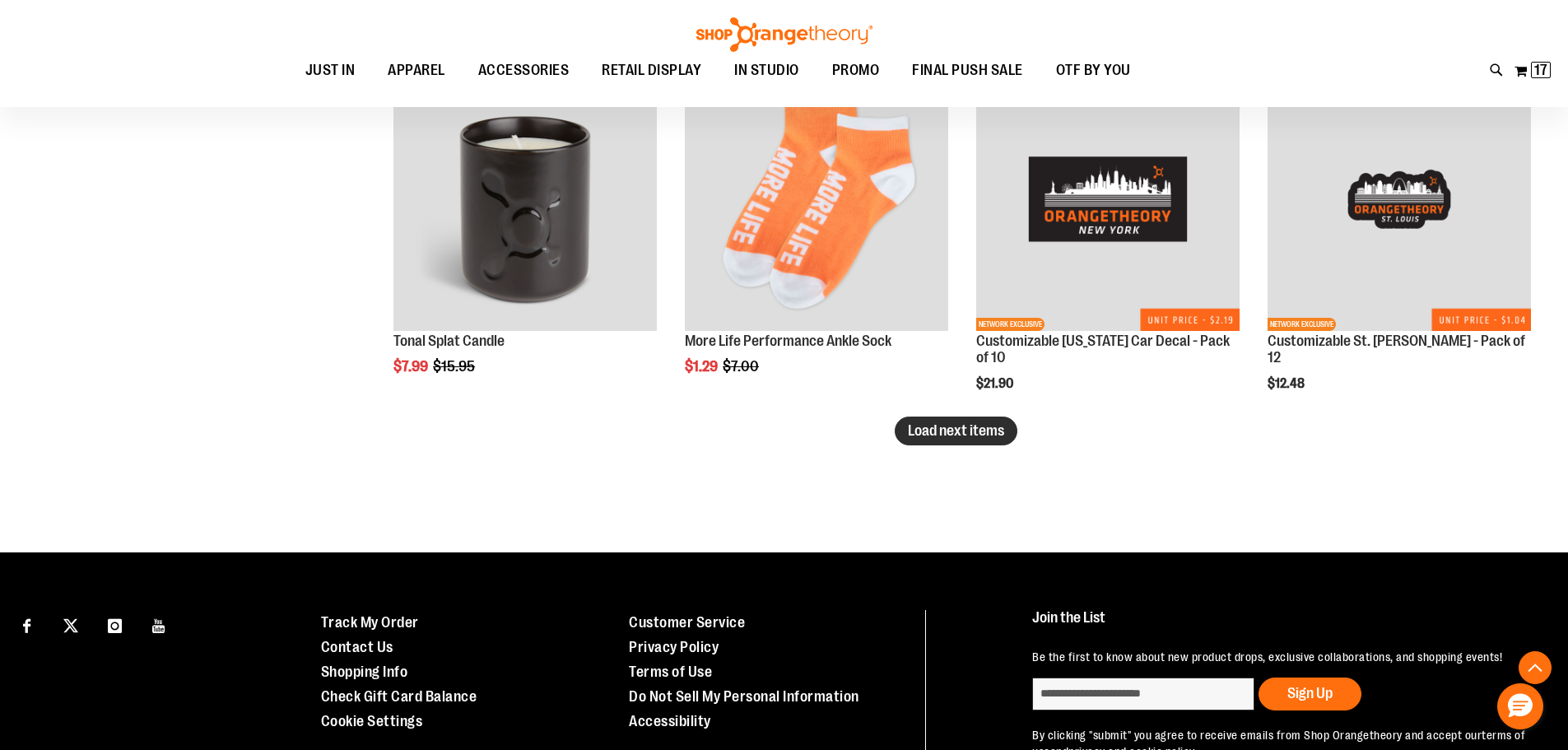
click at [985, 429] on span "Load next items" at bounding box center [956, 430] width 96 height 16
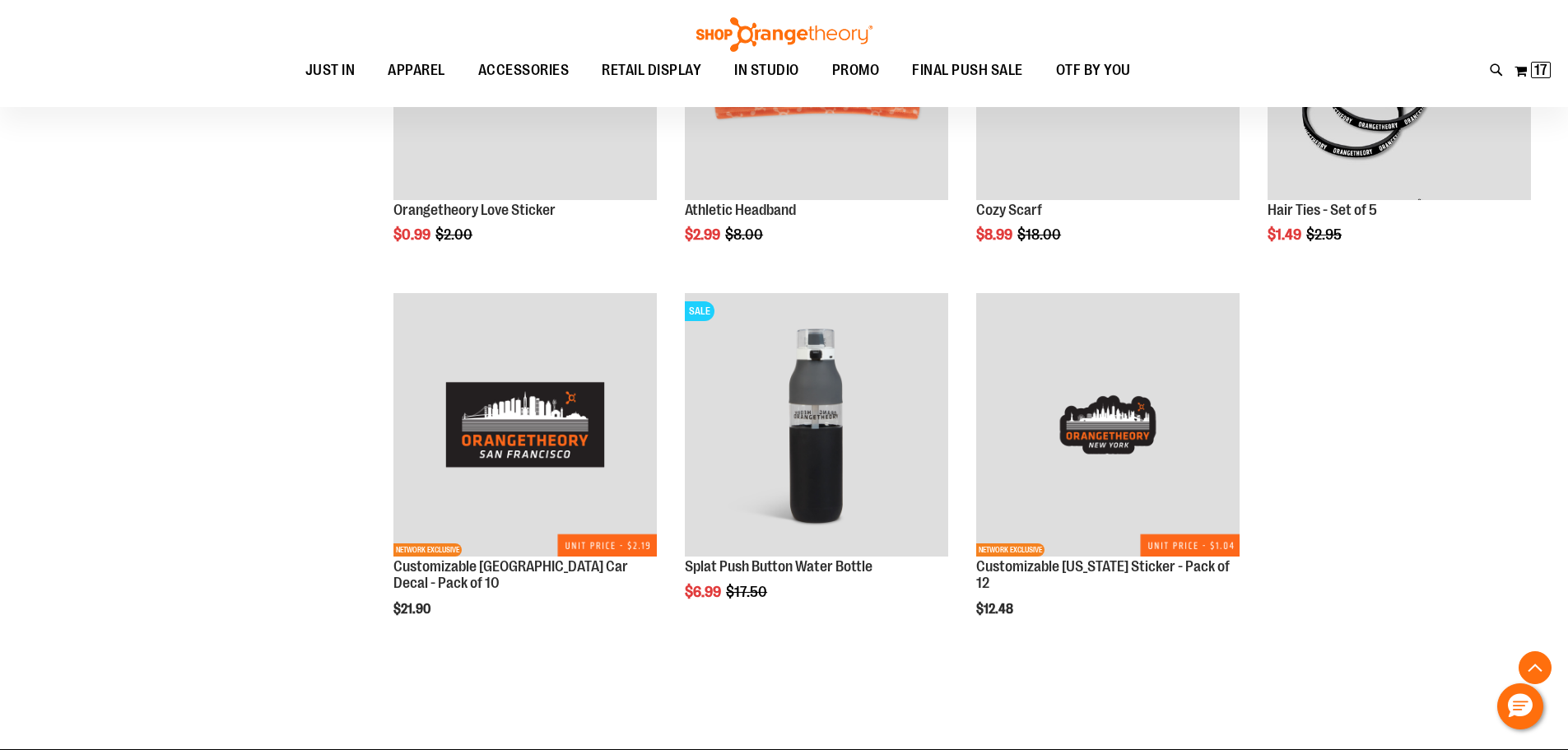
scroll to position [8974, 0]
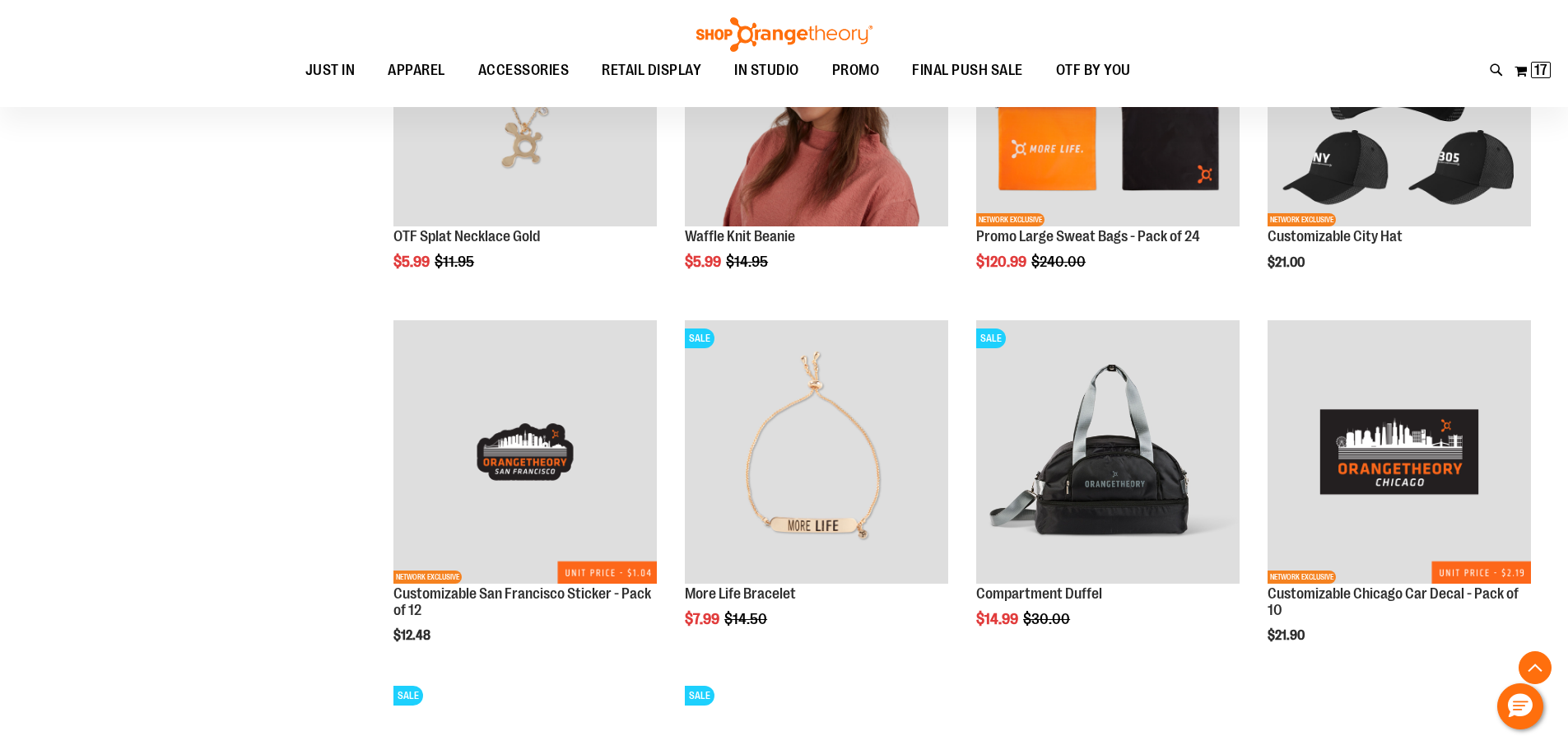
scroll to position [6998, 0]
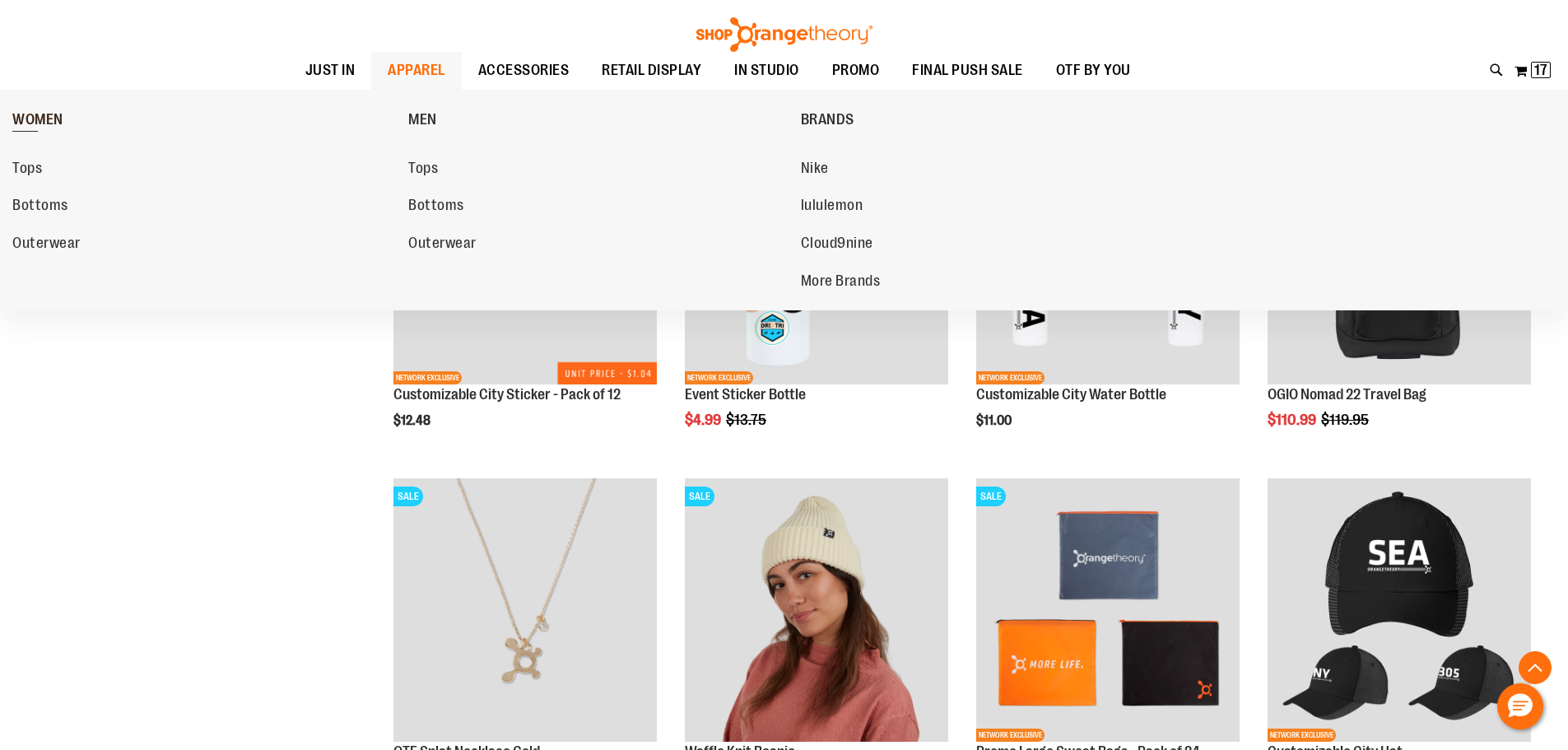
click at [48, 119] on span "WOMEN" at bounding box center [38, 121] width 51 height 21
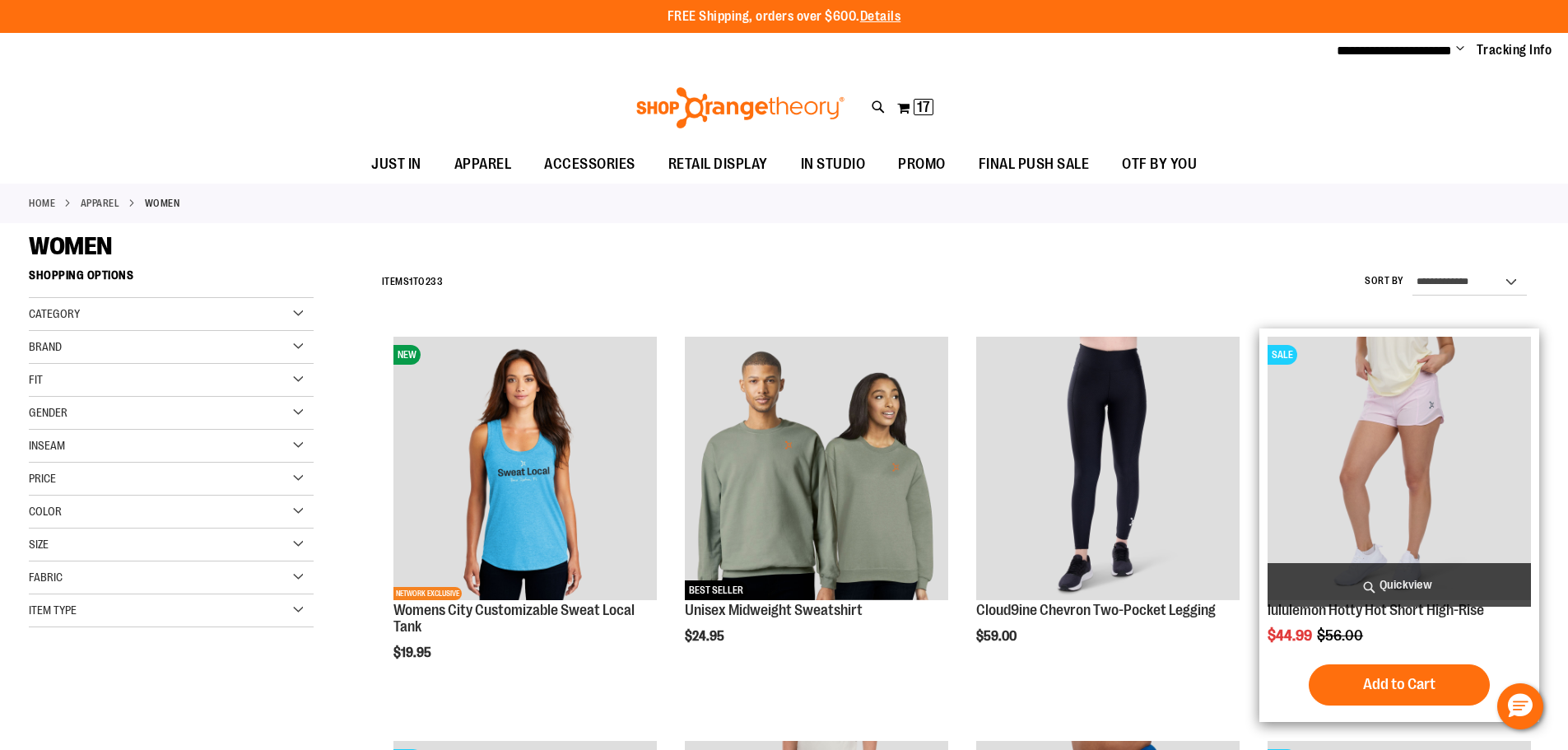
click at [1457, 580] on span "Quickview" at bounding box center [1399, 585] width 263 height 44
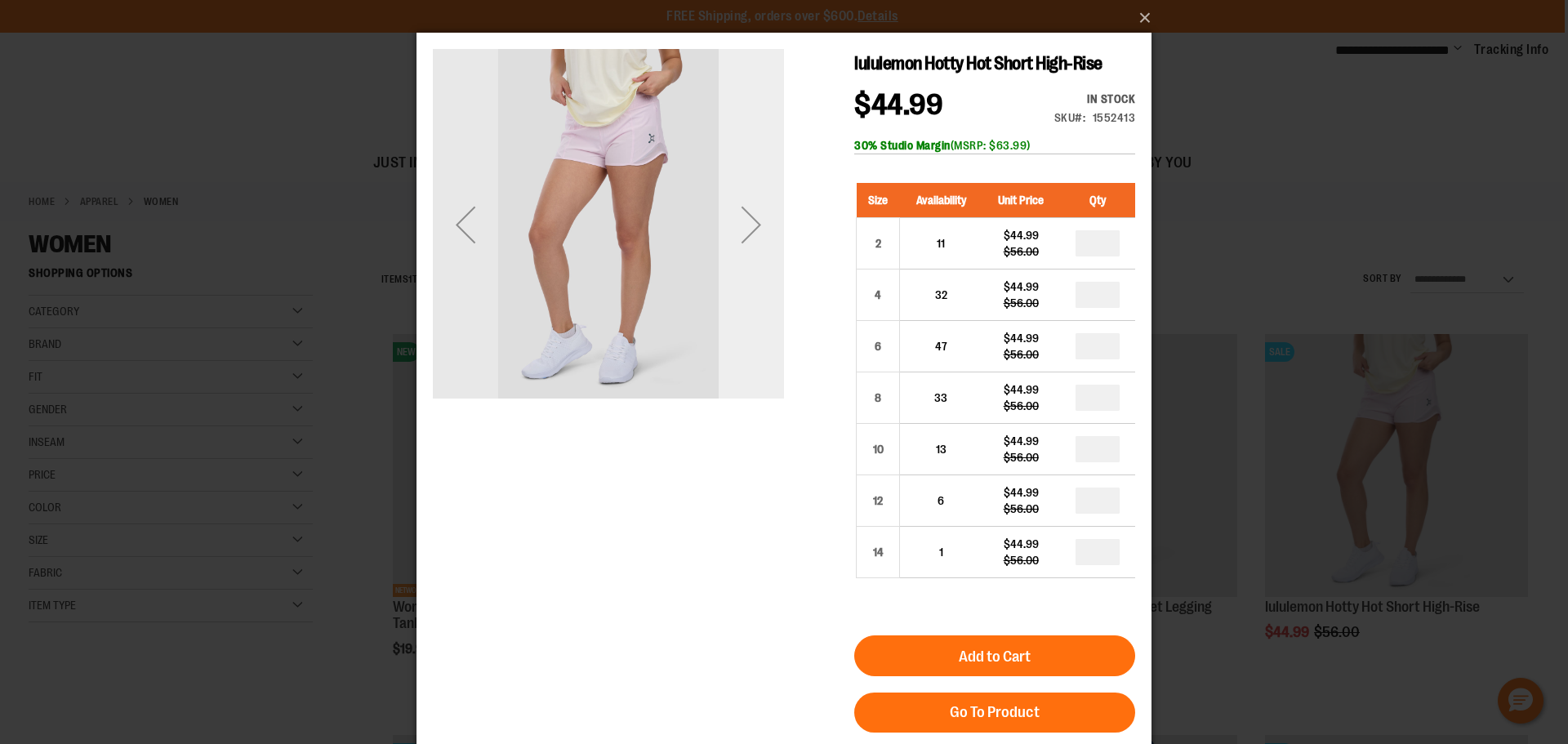
click at [747, 226] on div "Next" at bounding box center [751, 224] width 66 height 66
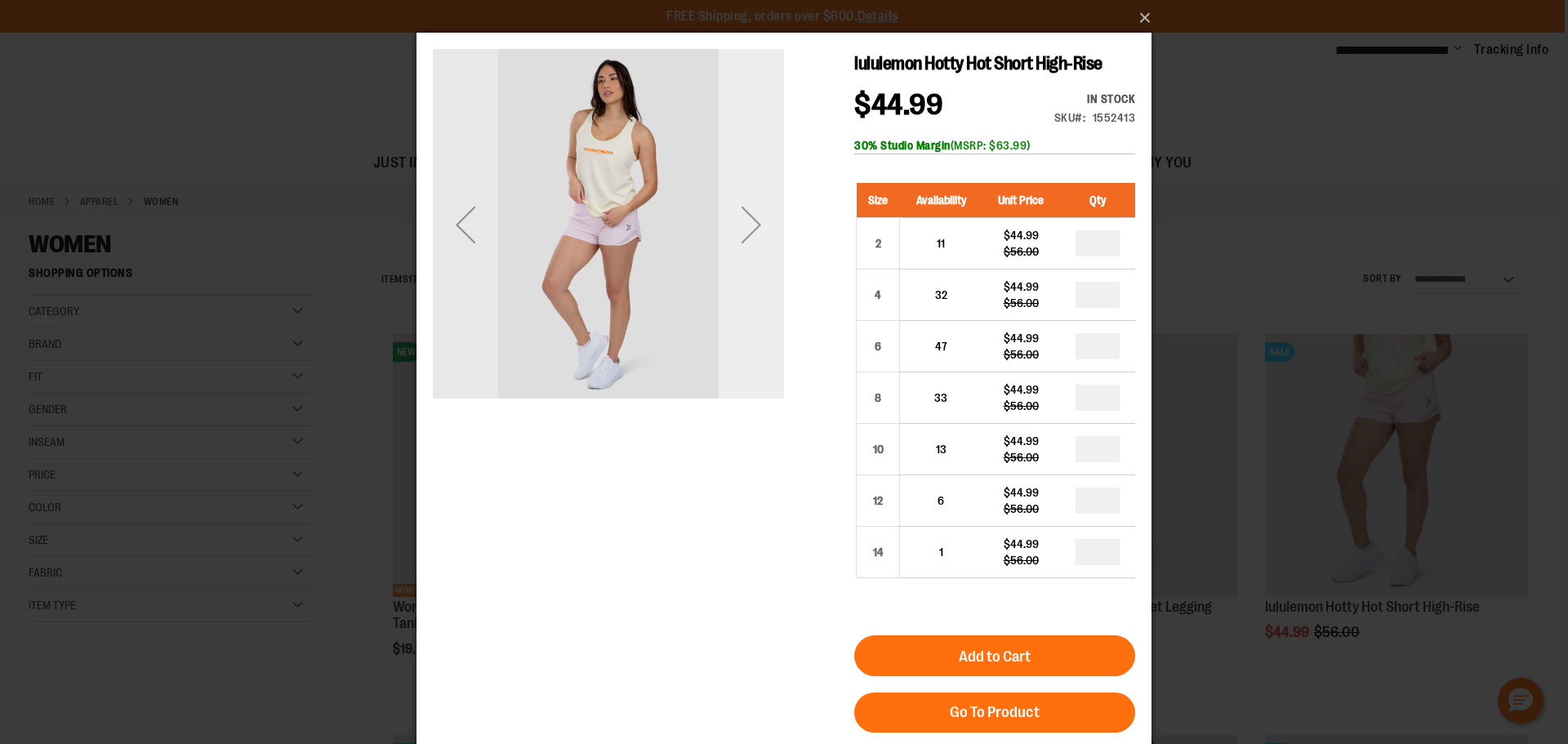
click at [747, 226] on div "Next" at bounding box center [751, 224] width 66 height 66
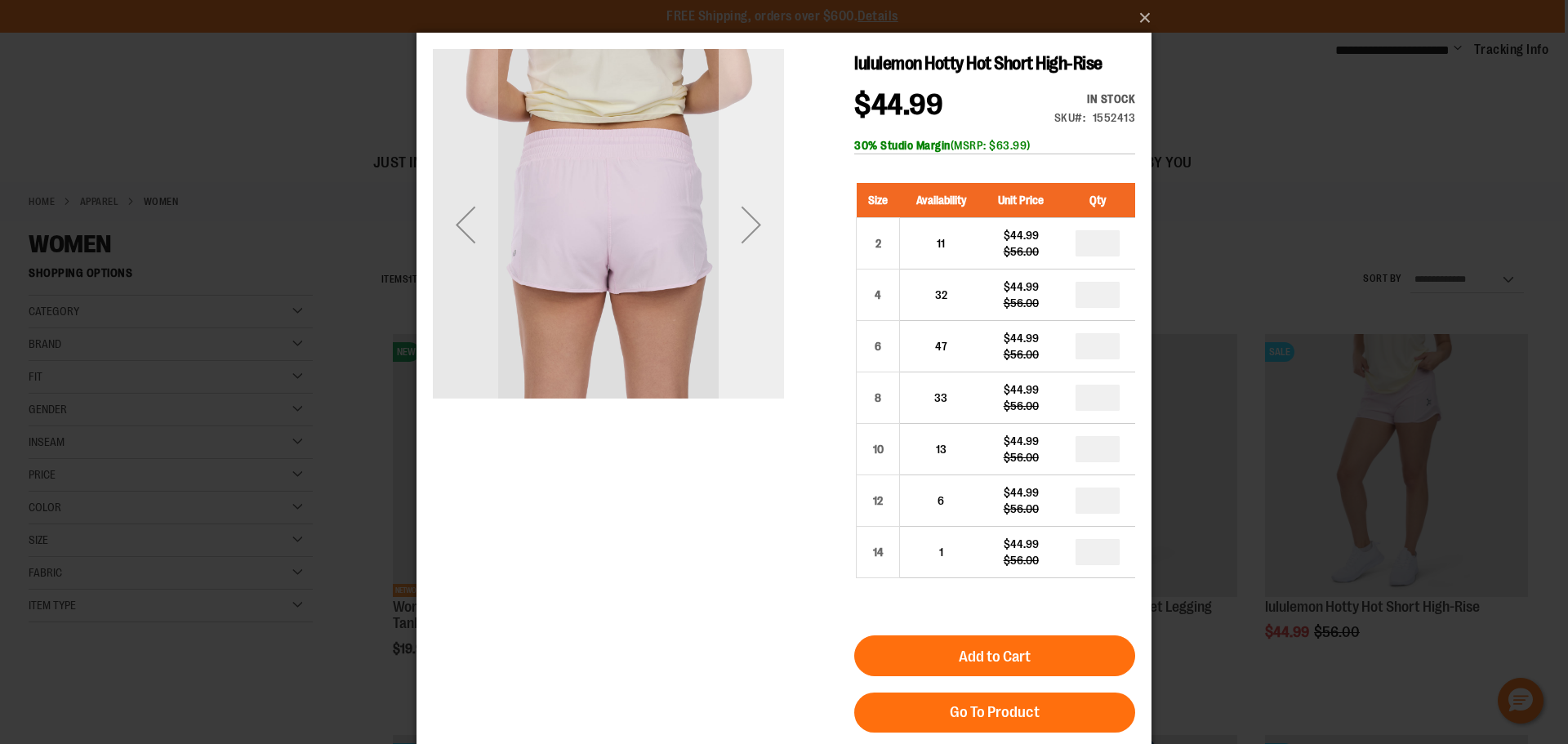
click at [747, 226] on div "Next" at bounding box center [751, 224] width 66 height 66
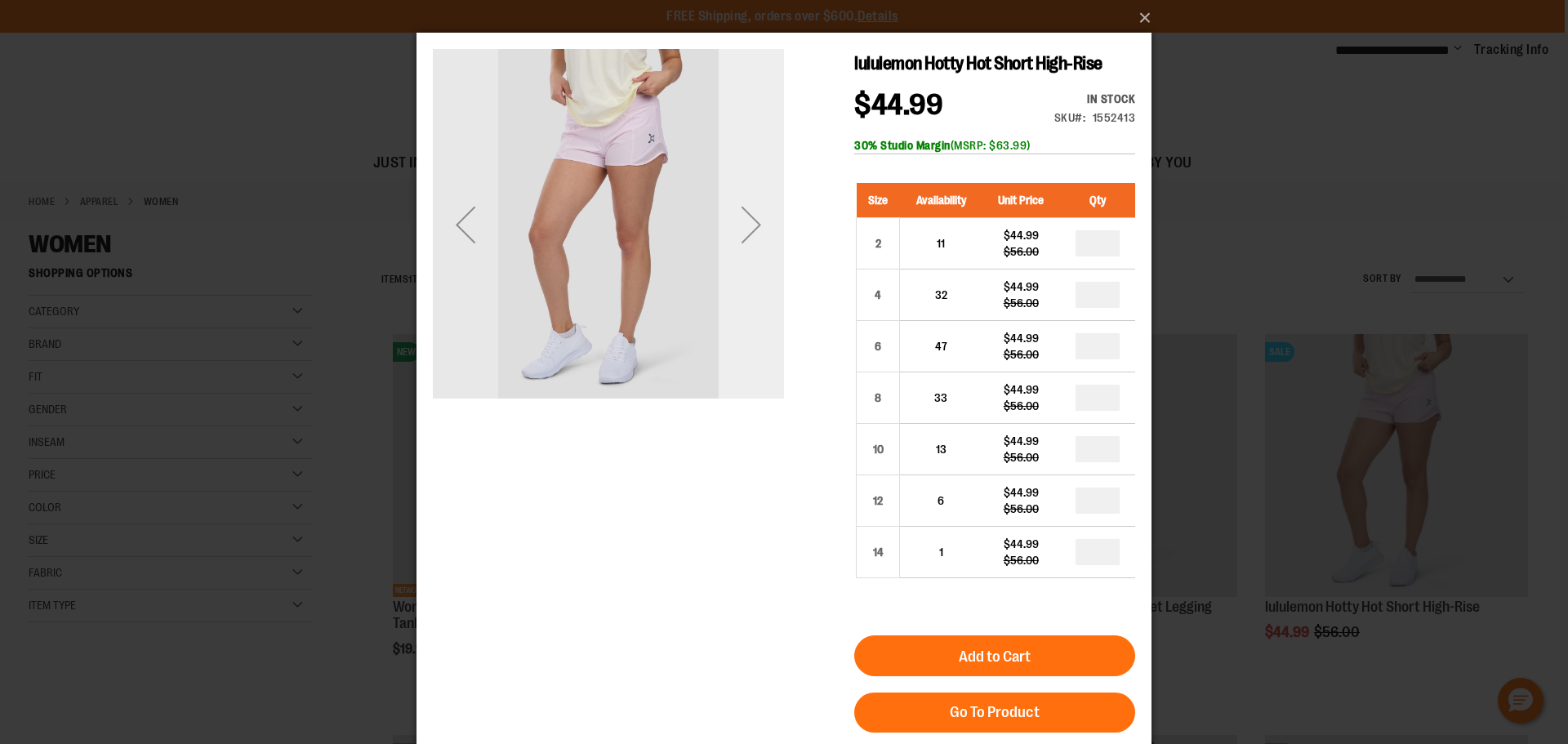
click at [747, 226] on div "Next" at bounding box center [751, 224] width 66 height 66
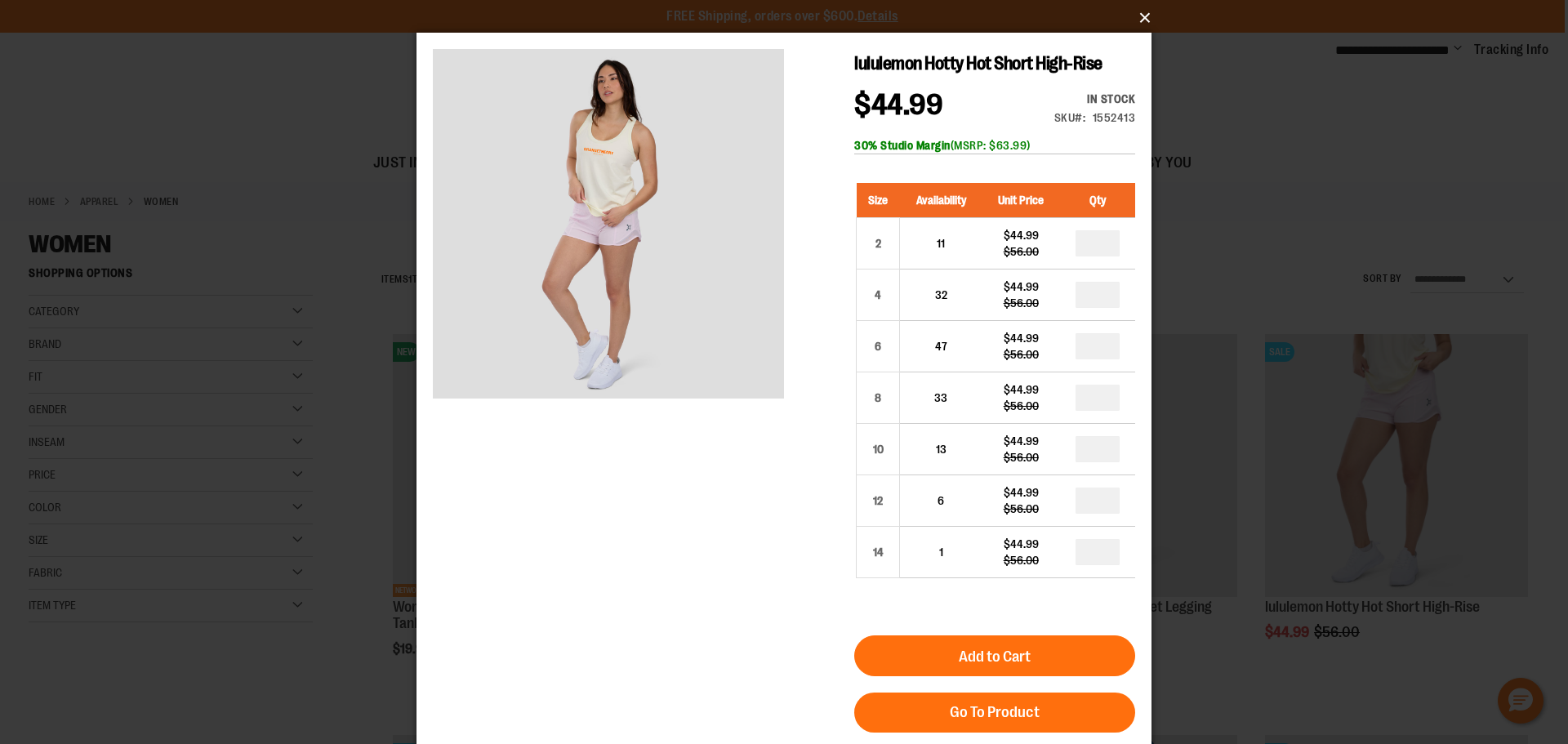
click at [1147, 14] on button "×" at bounding box center [789, 18] width 735 height 36
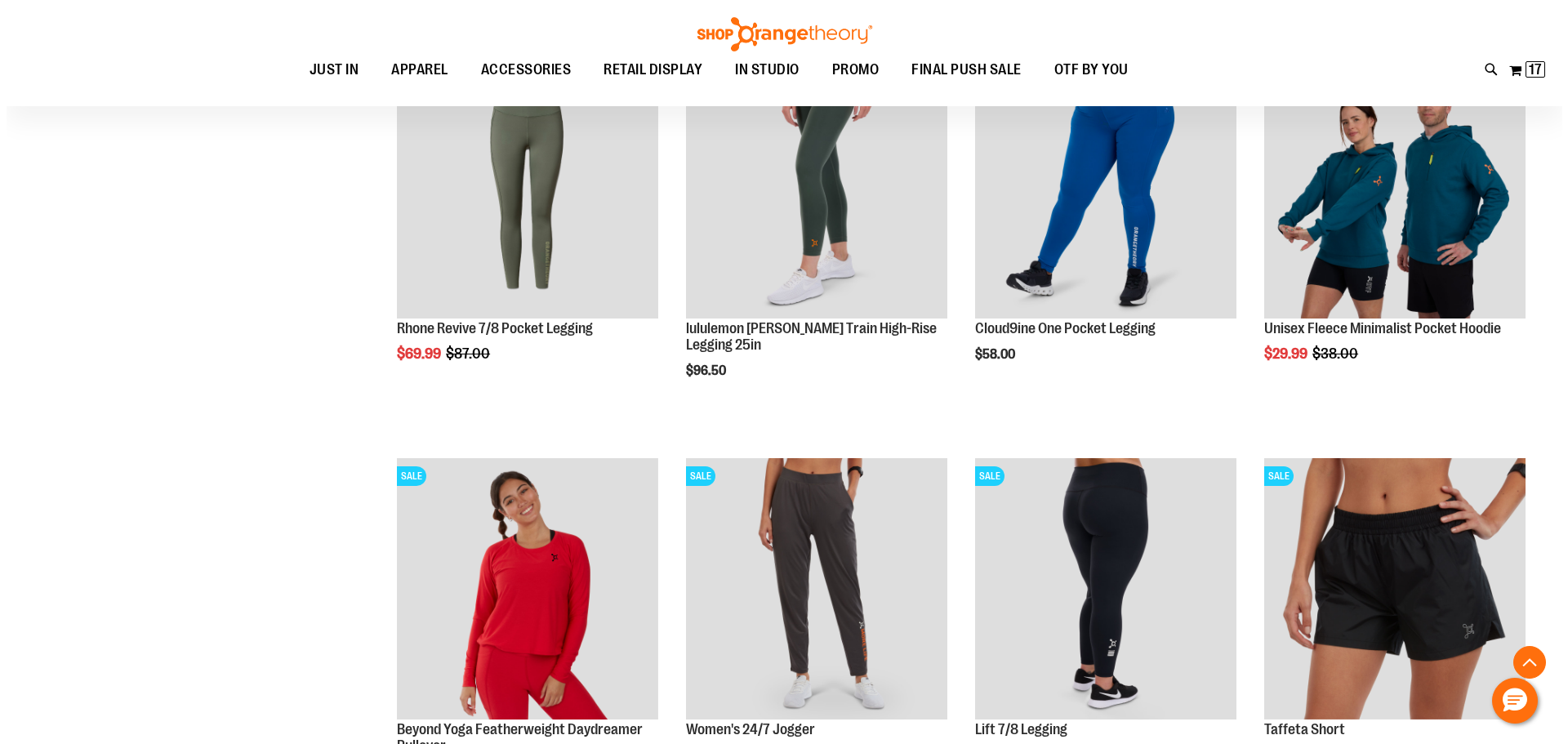
scroll to position [734, 0]
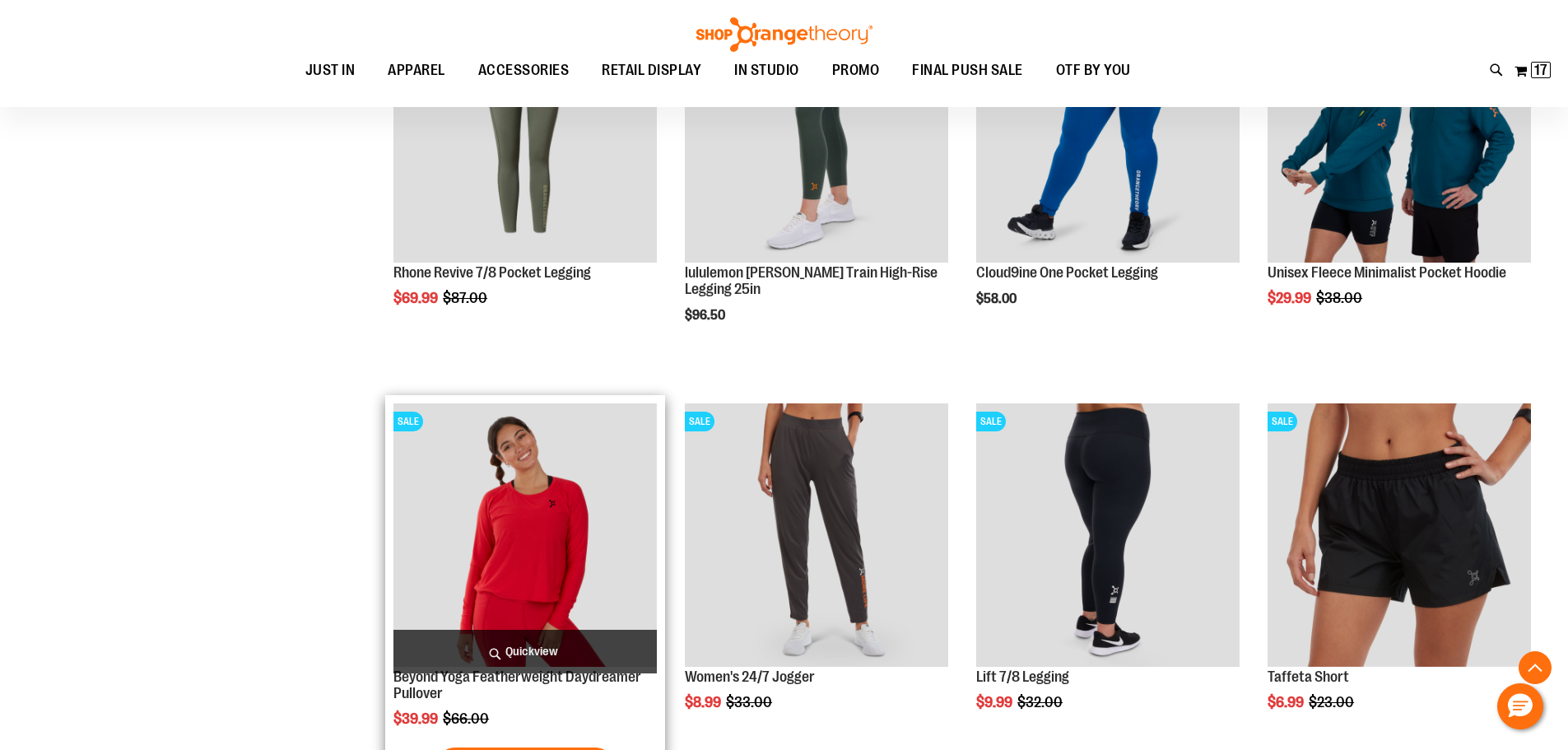
click at [574, 656] on span "Quickview" at bounding box center [525, 652] width 263 height 44
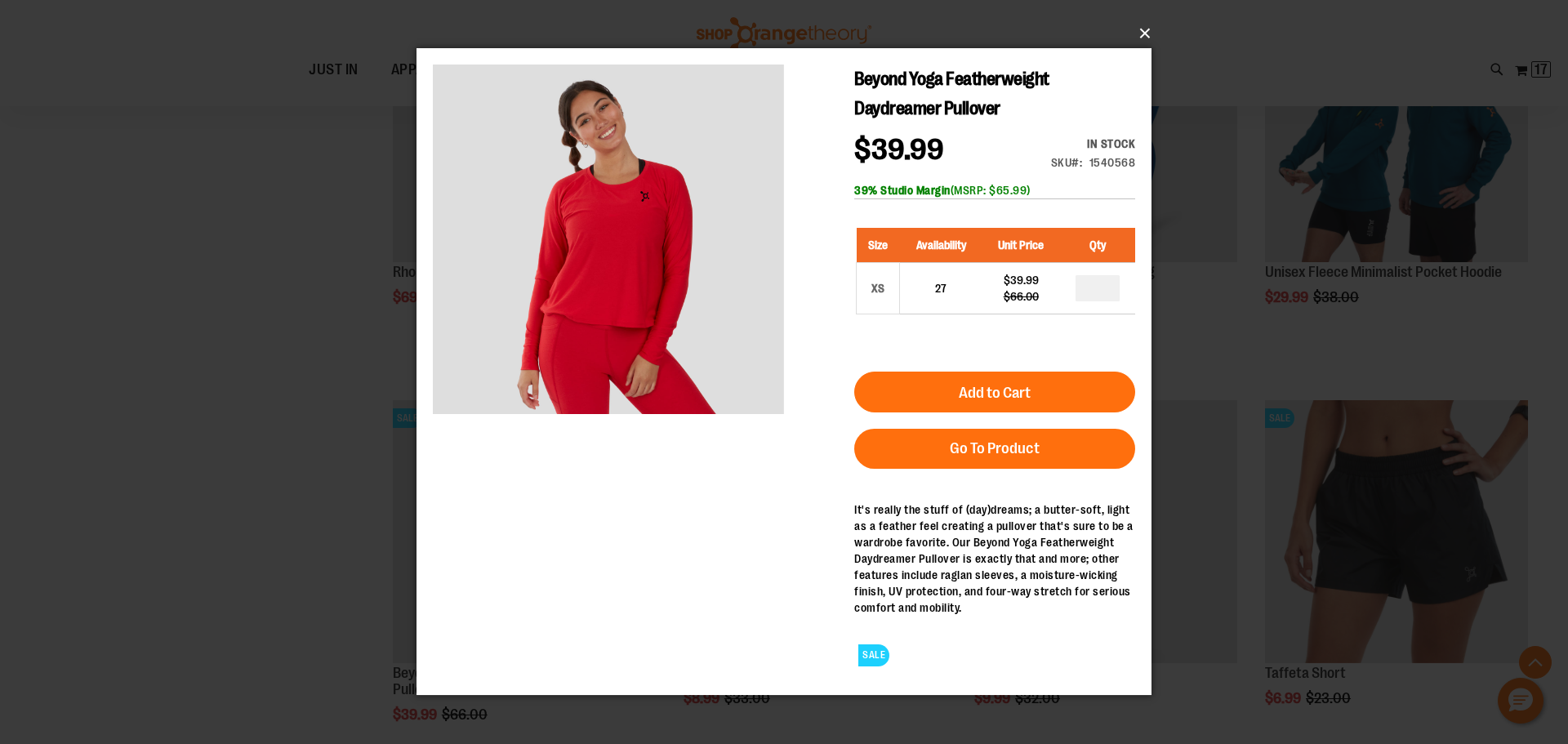
click at [1141, 28] on button "×" at bounding box center [789, 33] width 735 height 36
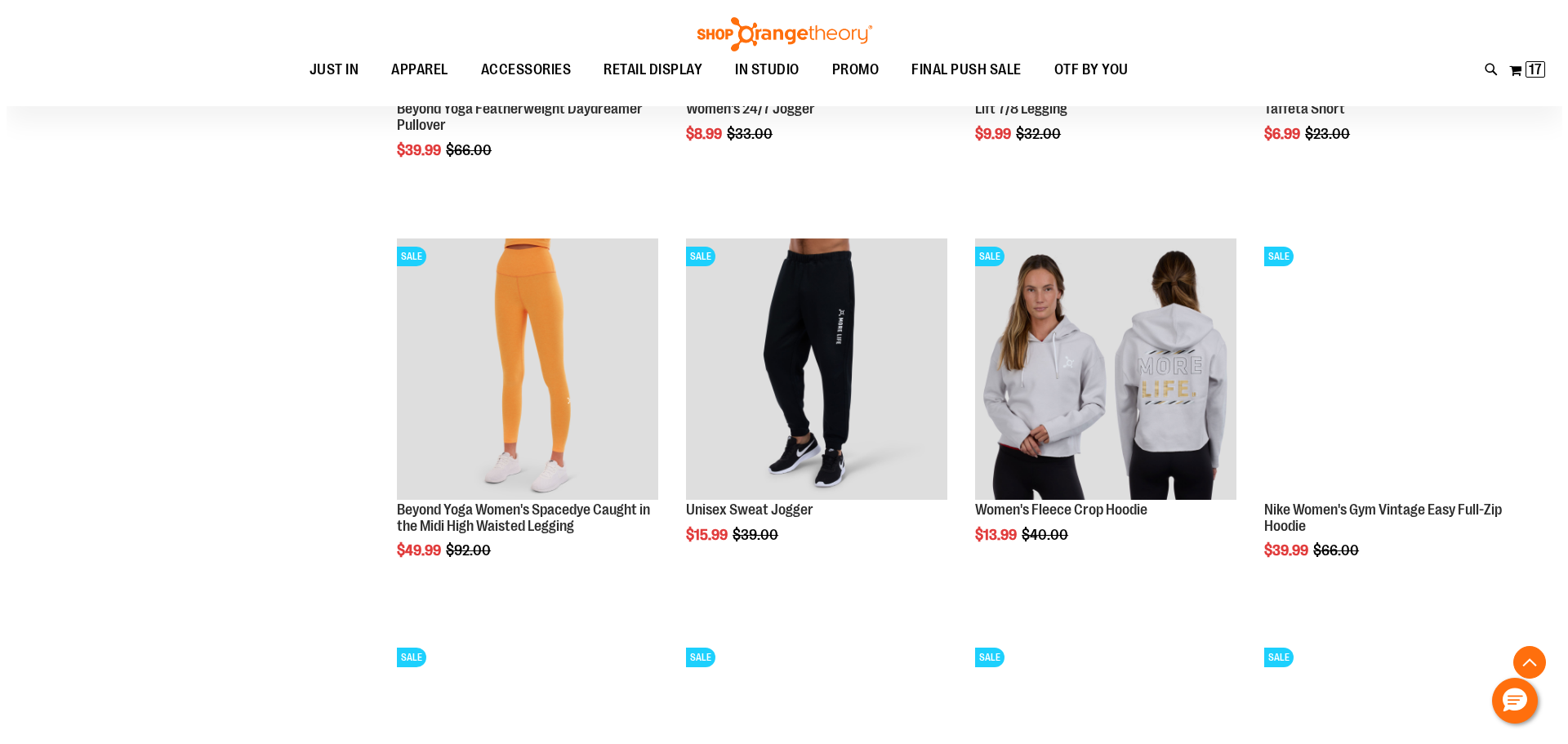
scroll to position [1306, 0]
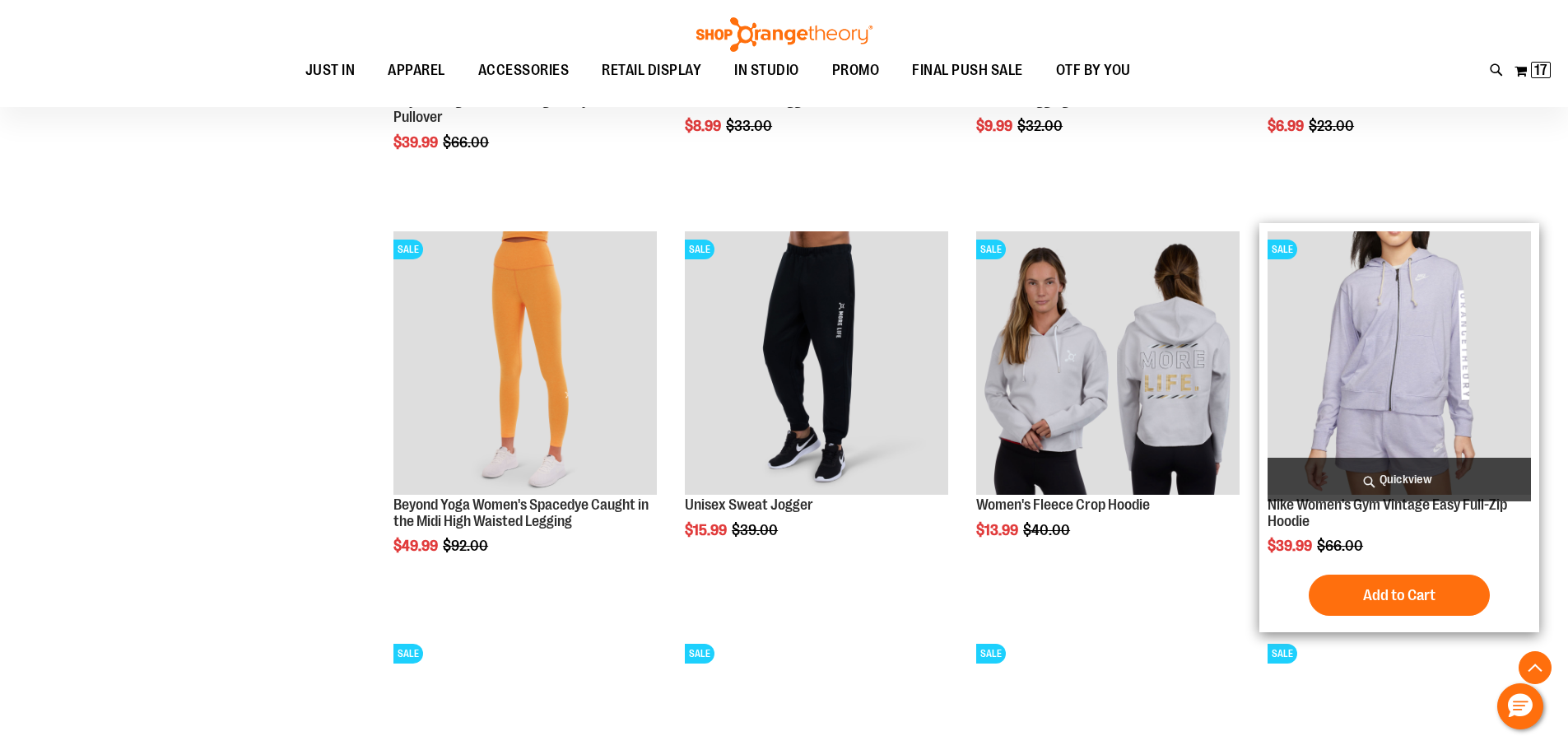
click at [1435, 481] on span "Quickview" at bounding box center [1399, 479] width 263 height 44
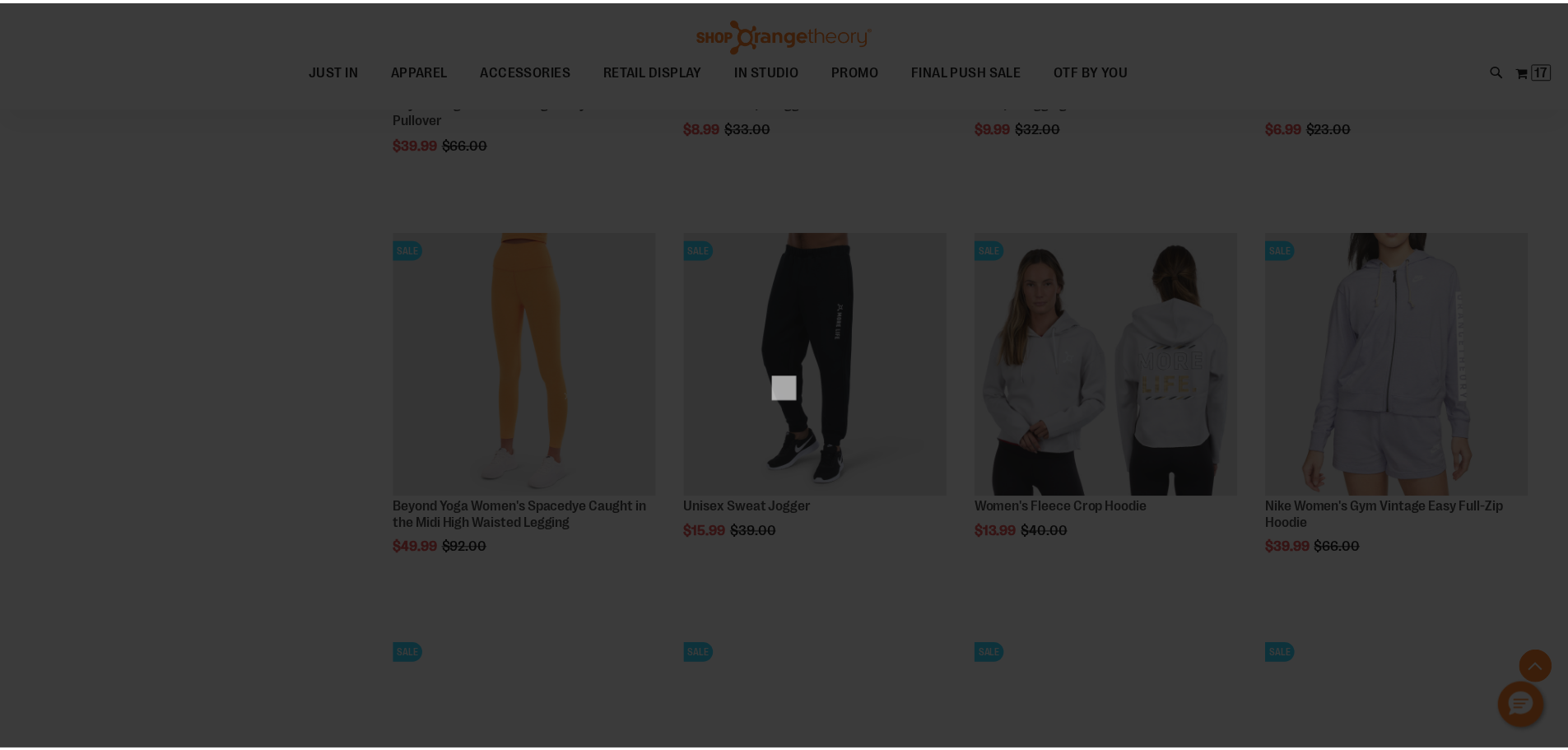
scroll to position [0, 0]
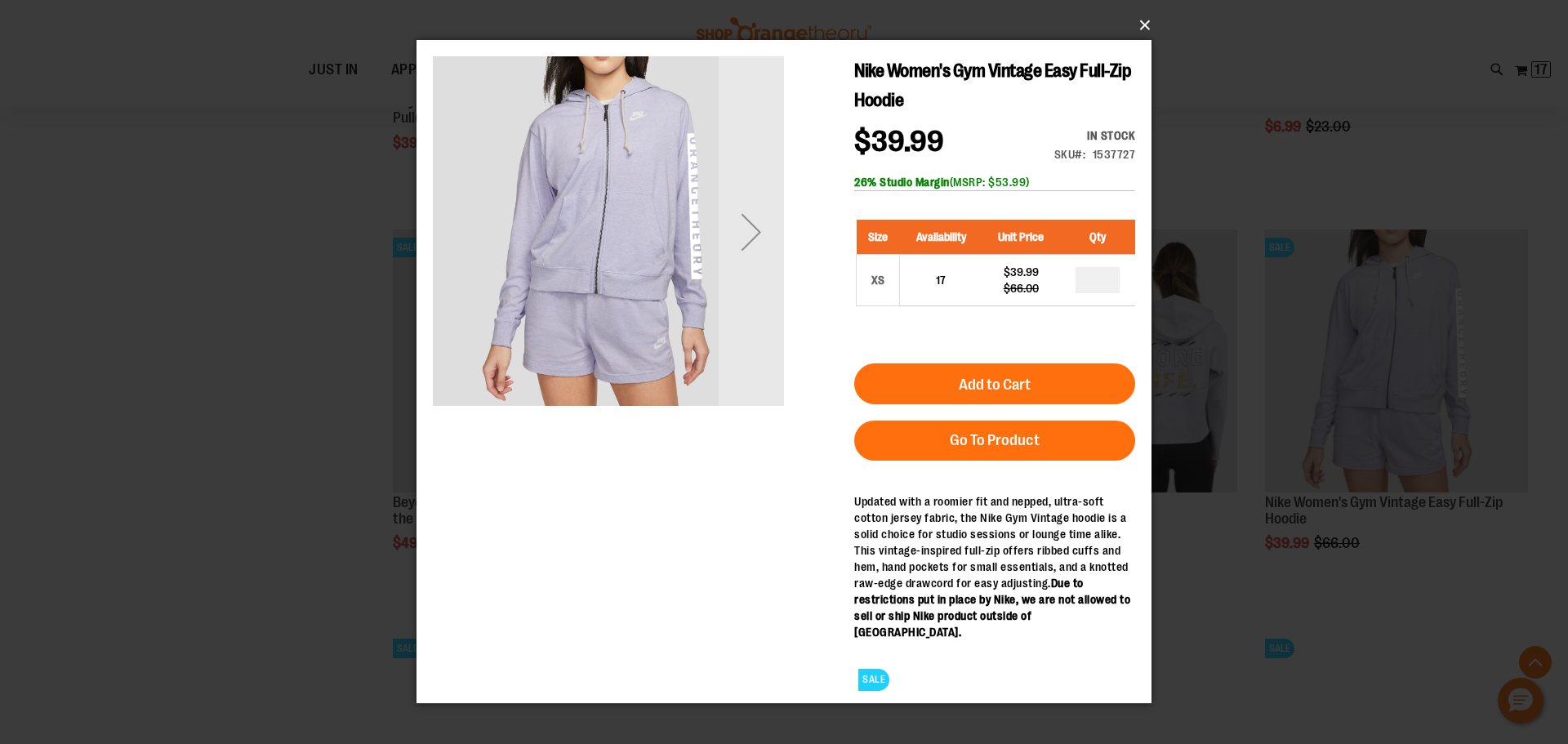
click at [1143, 28] on button "×" at bounding box center [789, 25] width 735 height 36
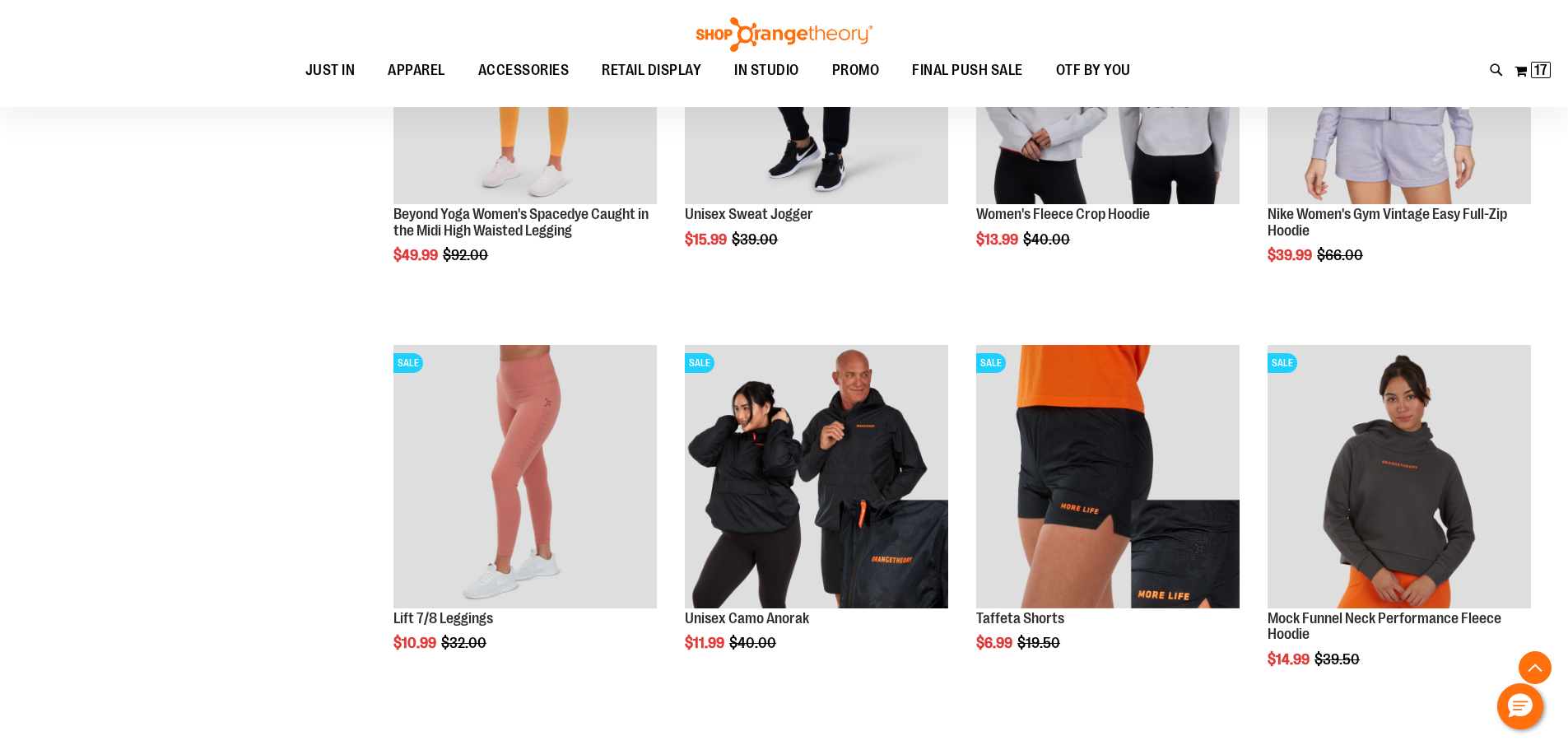
scroll to position [1646, 0]
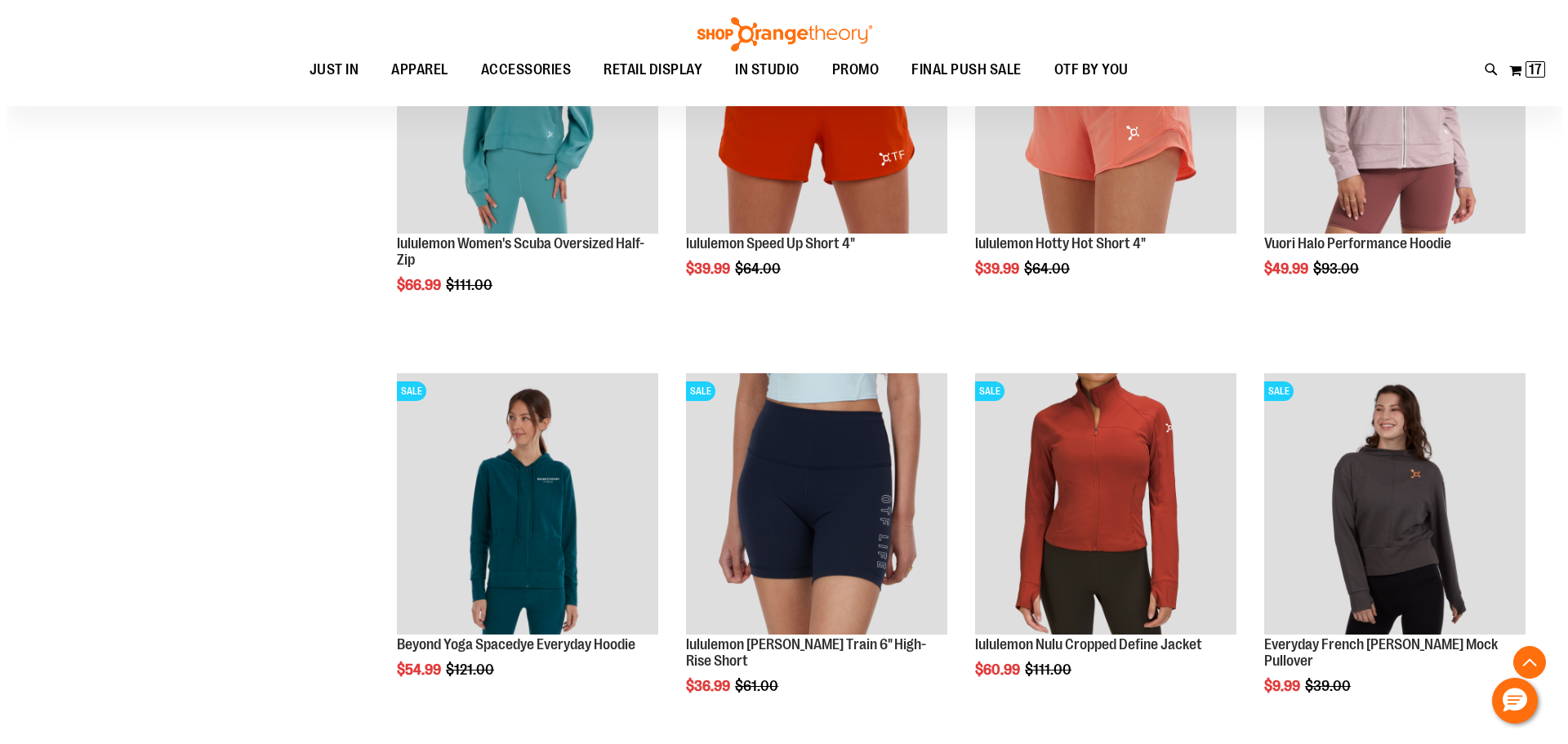
scroll to position [2776, 0]
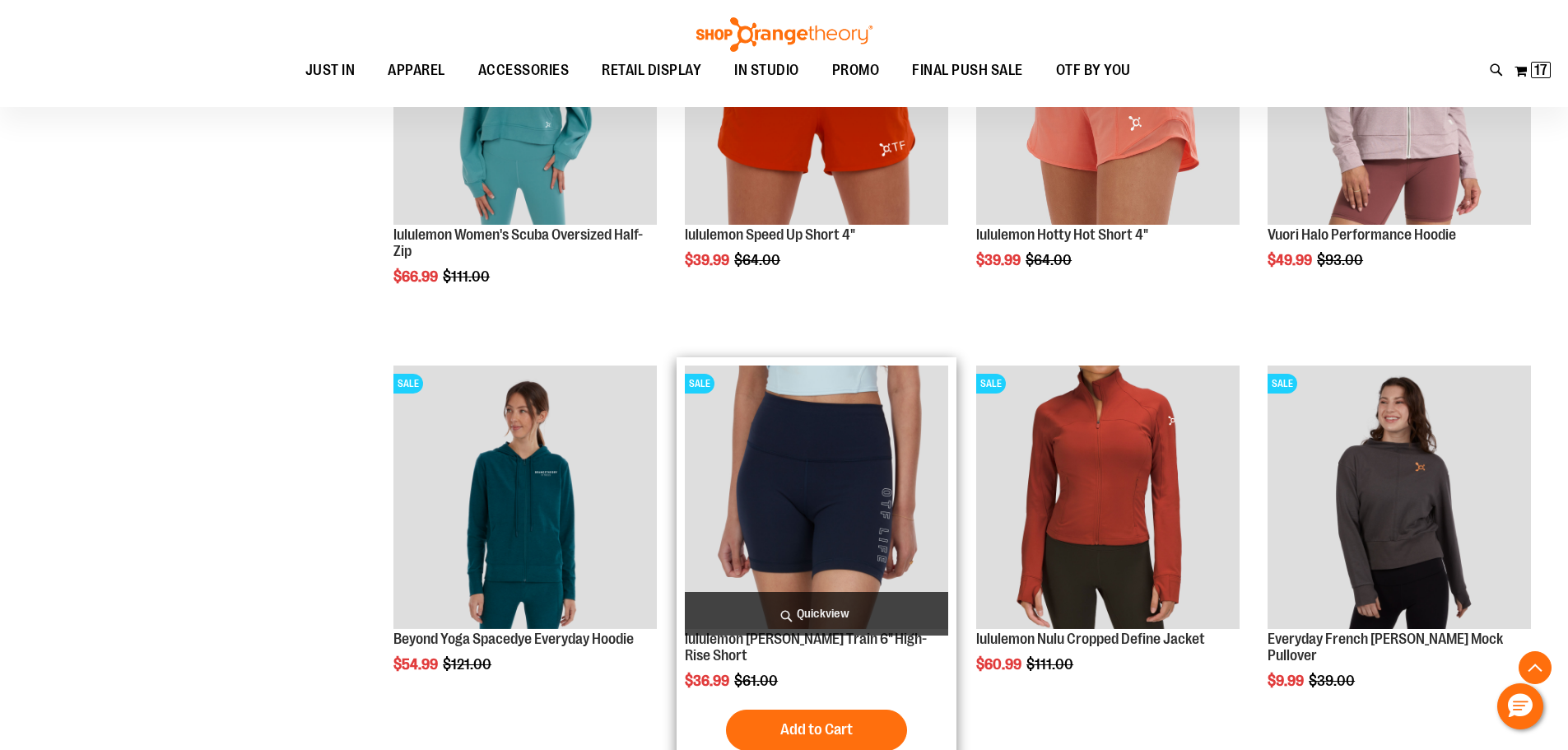
click at [840, 610] on span "Quickview" at bounding box center [816, 614] width 263 height 44
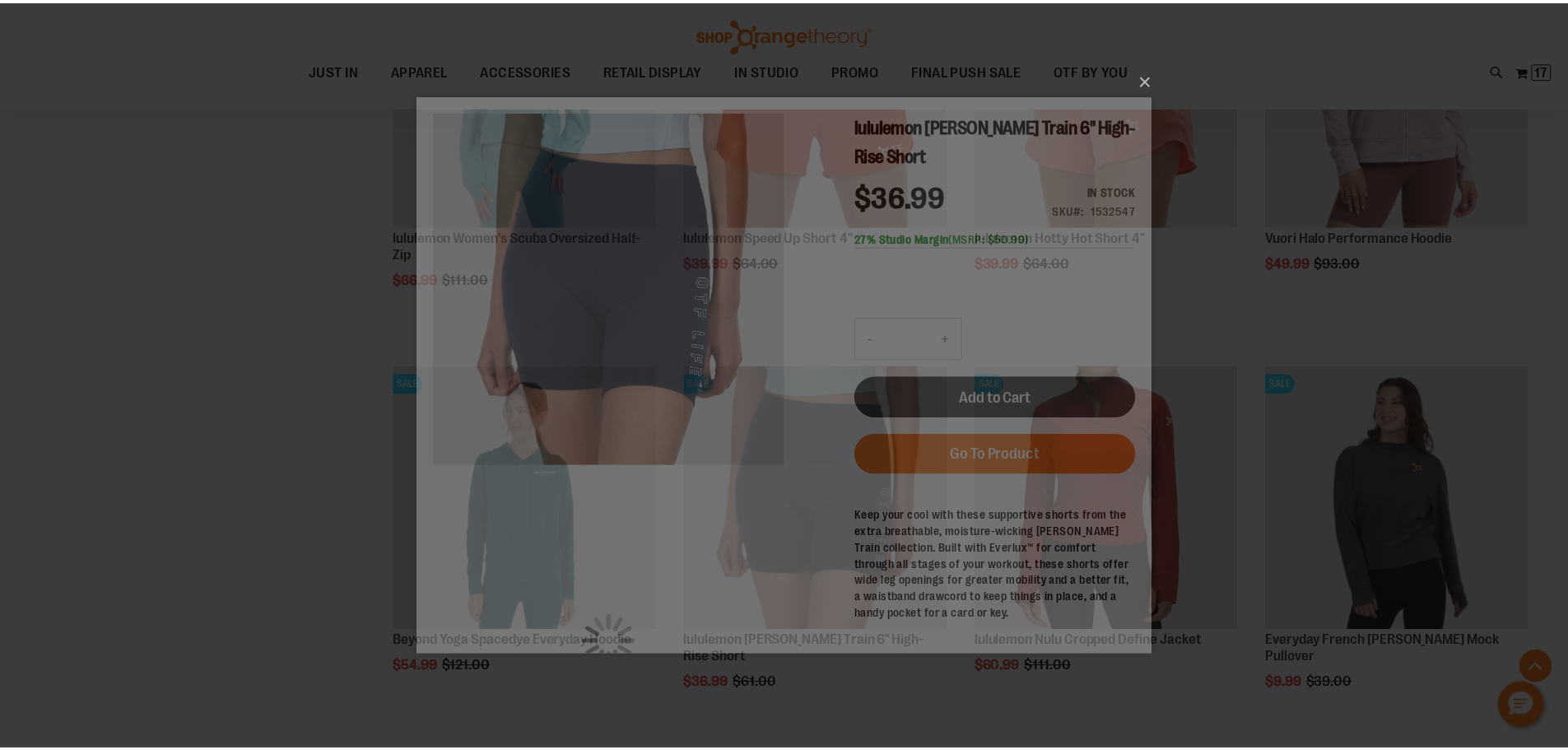
scroll to position [0, 0]
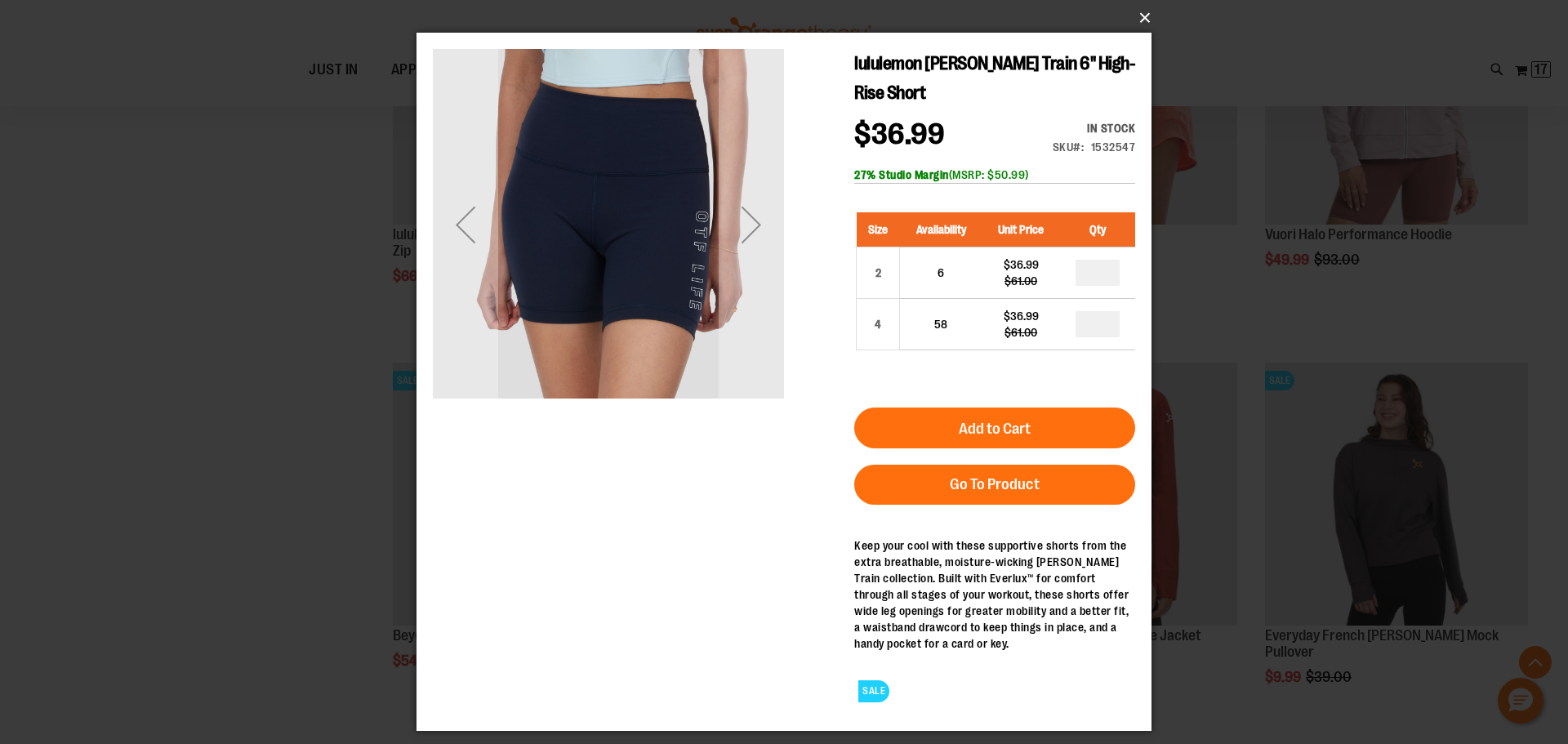
click at [1140, 22] on button "×" at bounding box center [789, 18] width 735 height 36
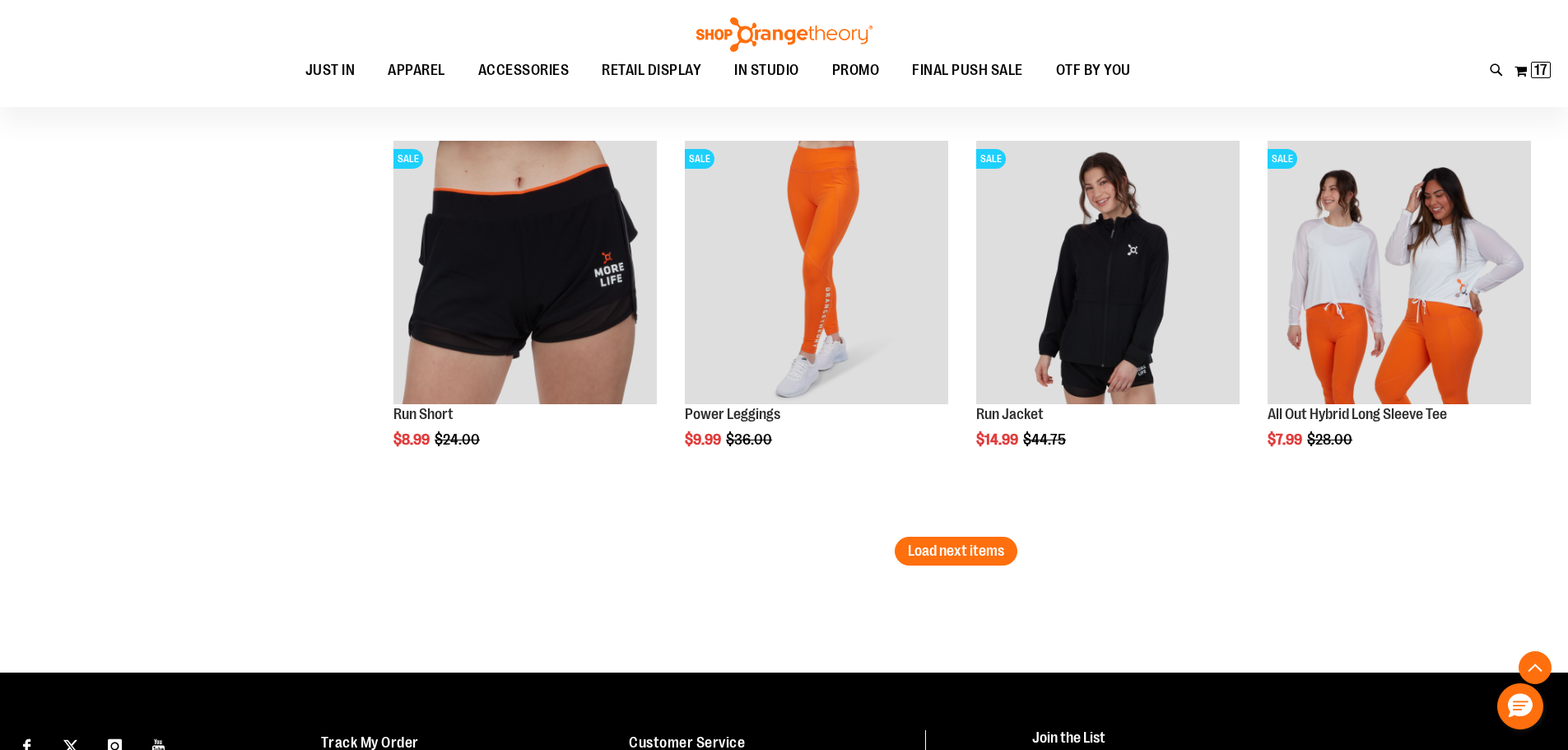
scroll to position [3457, 0]
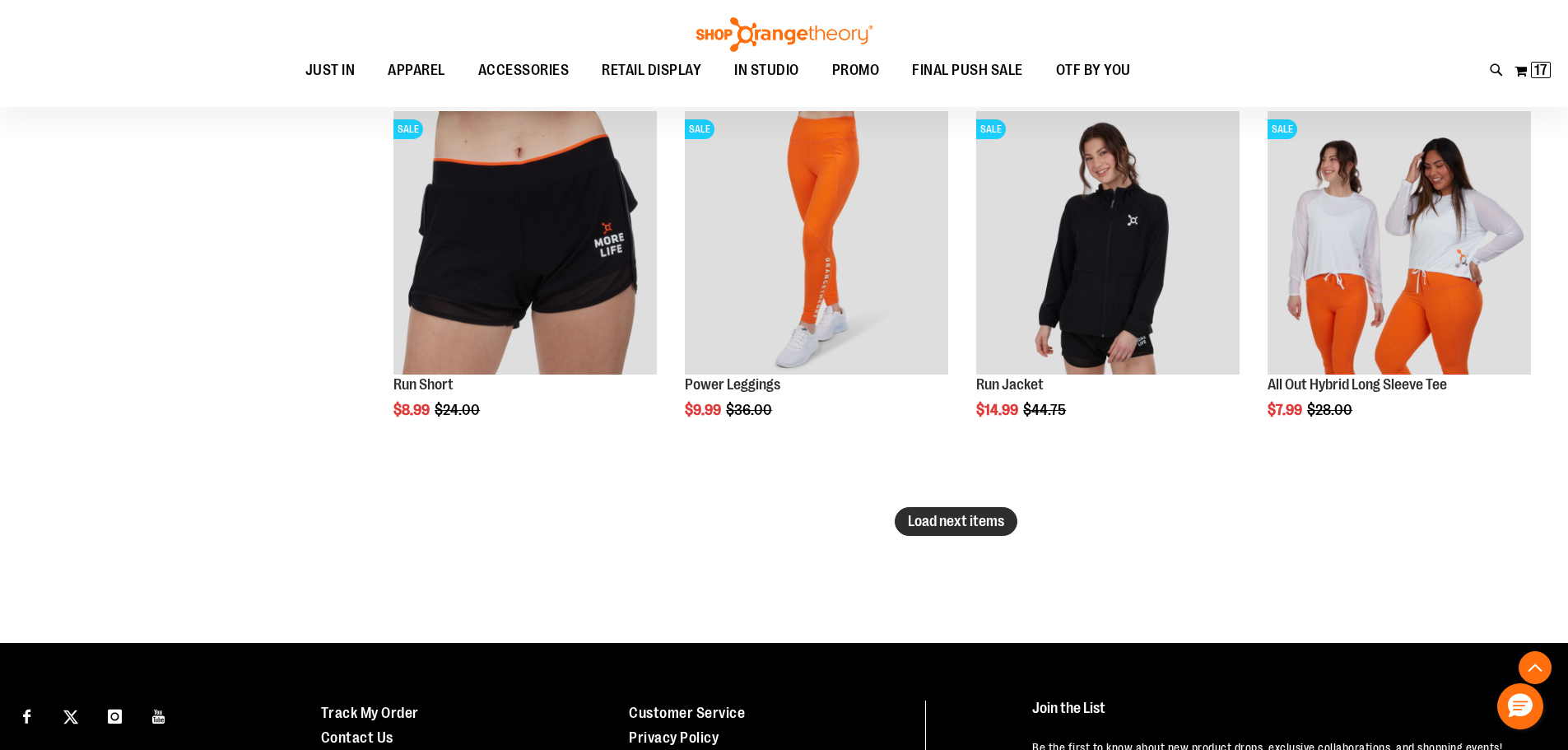
click at [938, 518] on span "Load next items" at bounding box center [956, 521] width 96 height 16
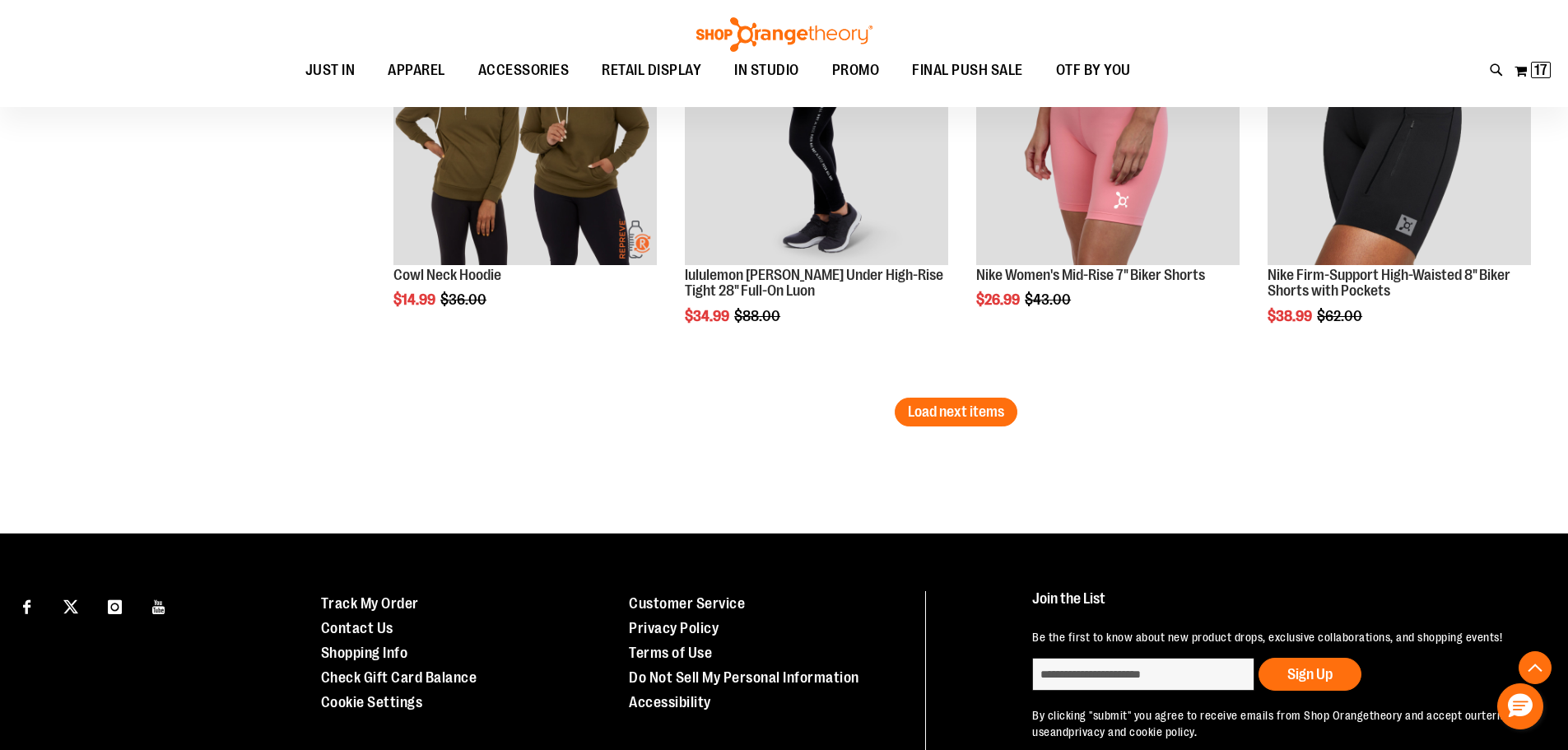
scroll to position [4857, 0]
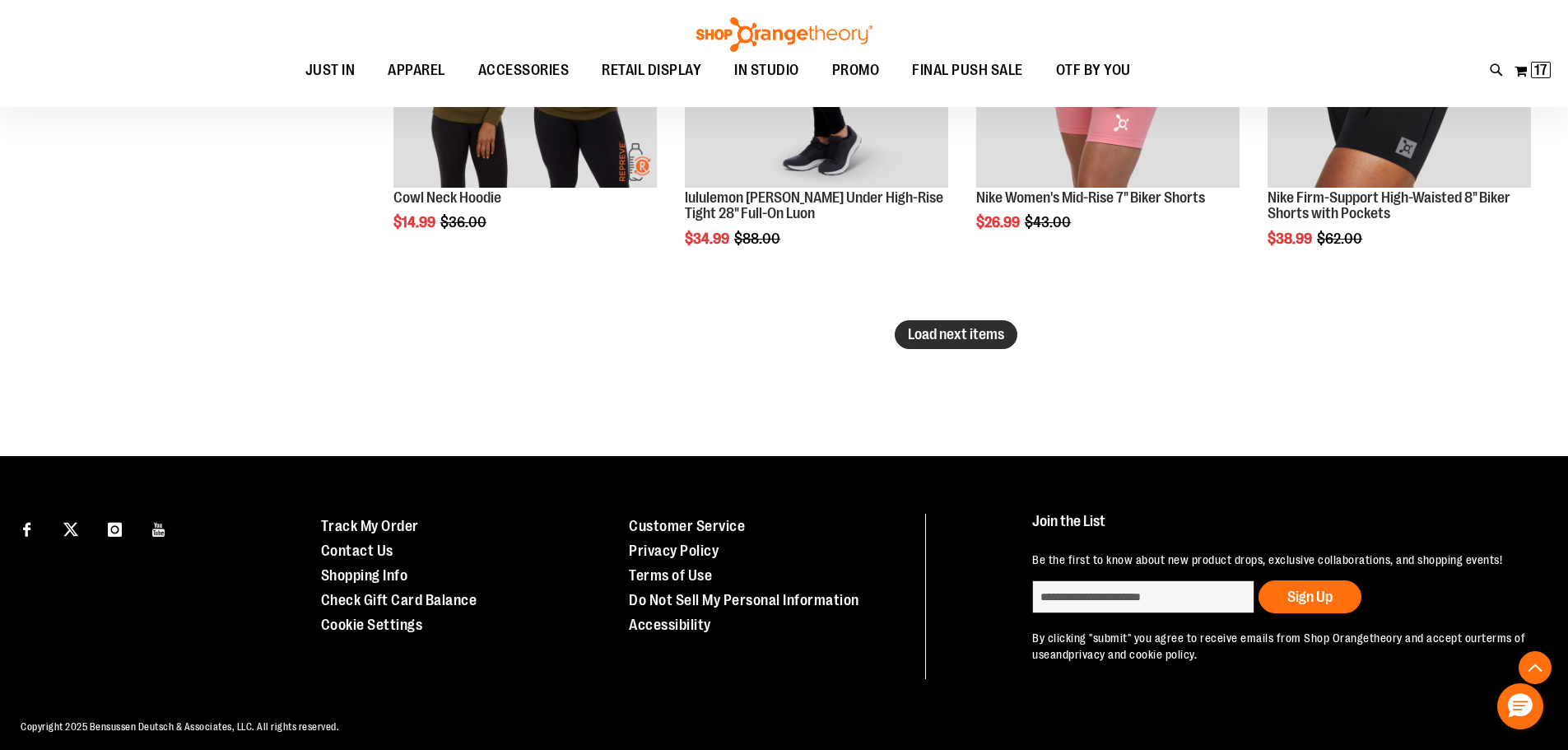
click at [981, 333] on span "Load next items" at bounding box center [956, 334] width 96 height 16
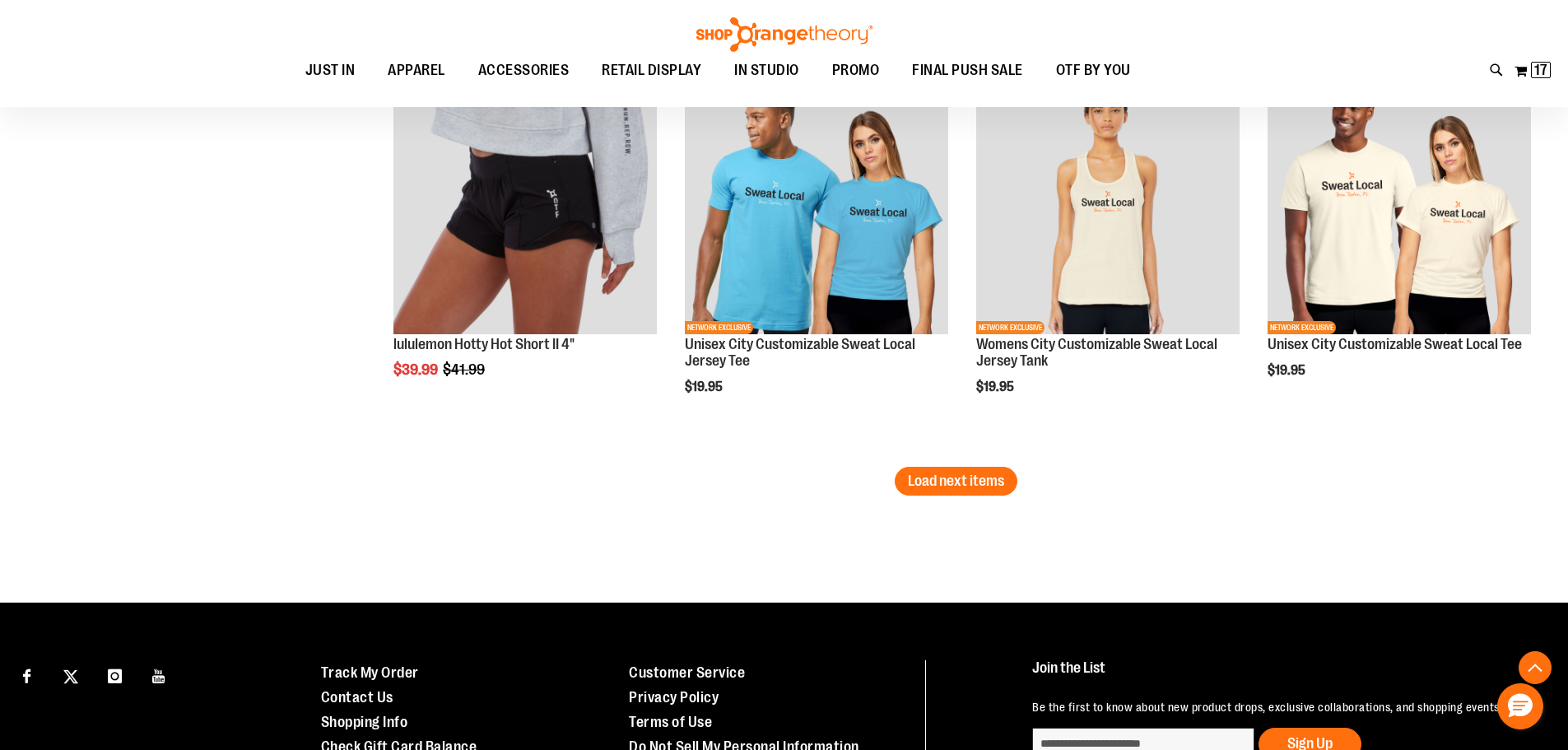
scroll to position [5927, 0]
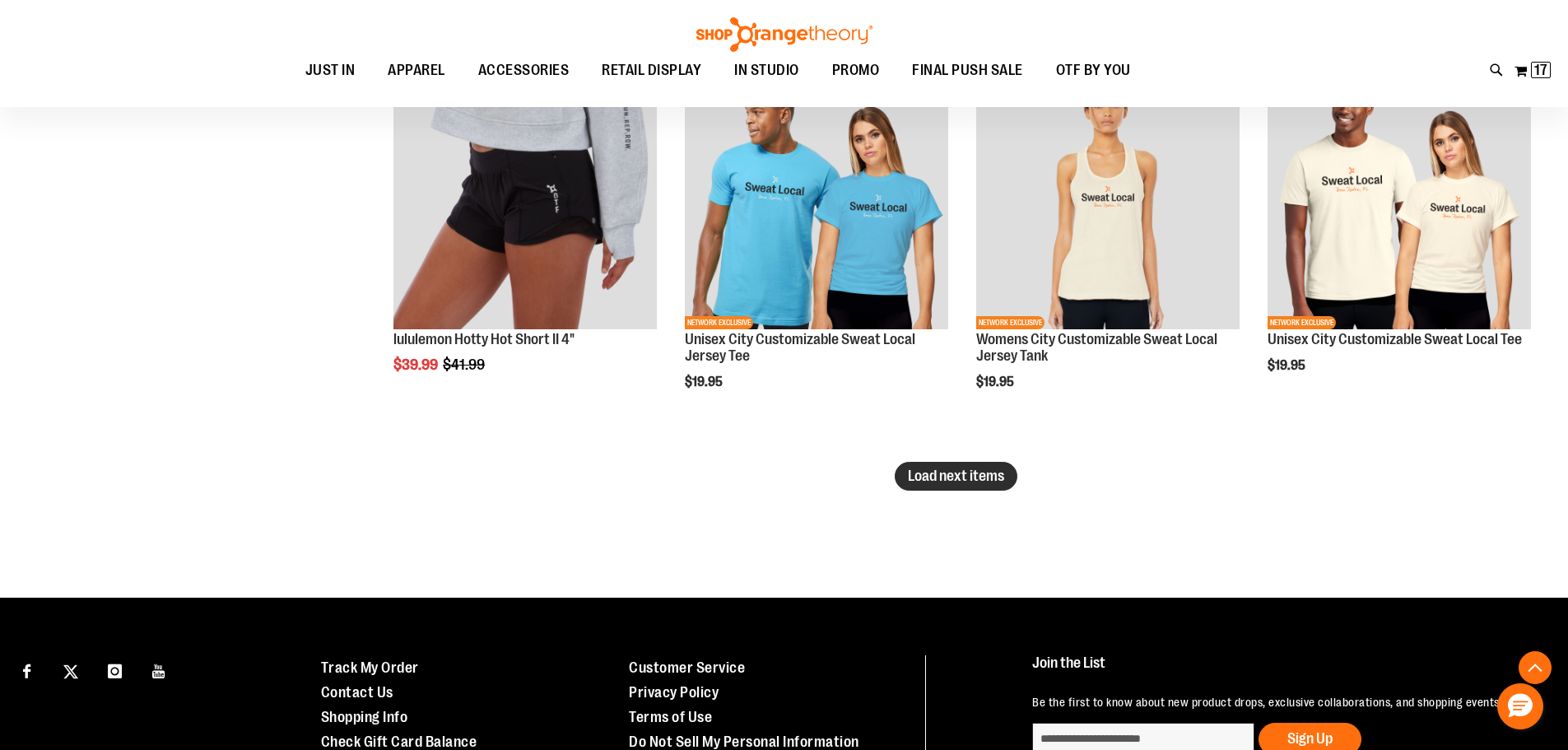
click at [937, 481] on span "Load next items" at bounding box center [956, 476] width 96 height 16
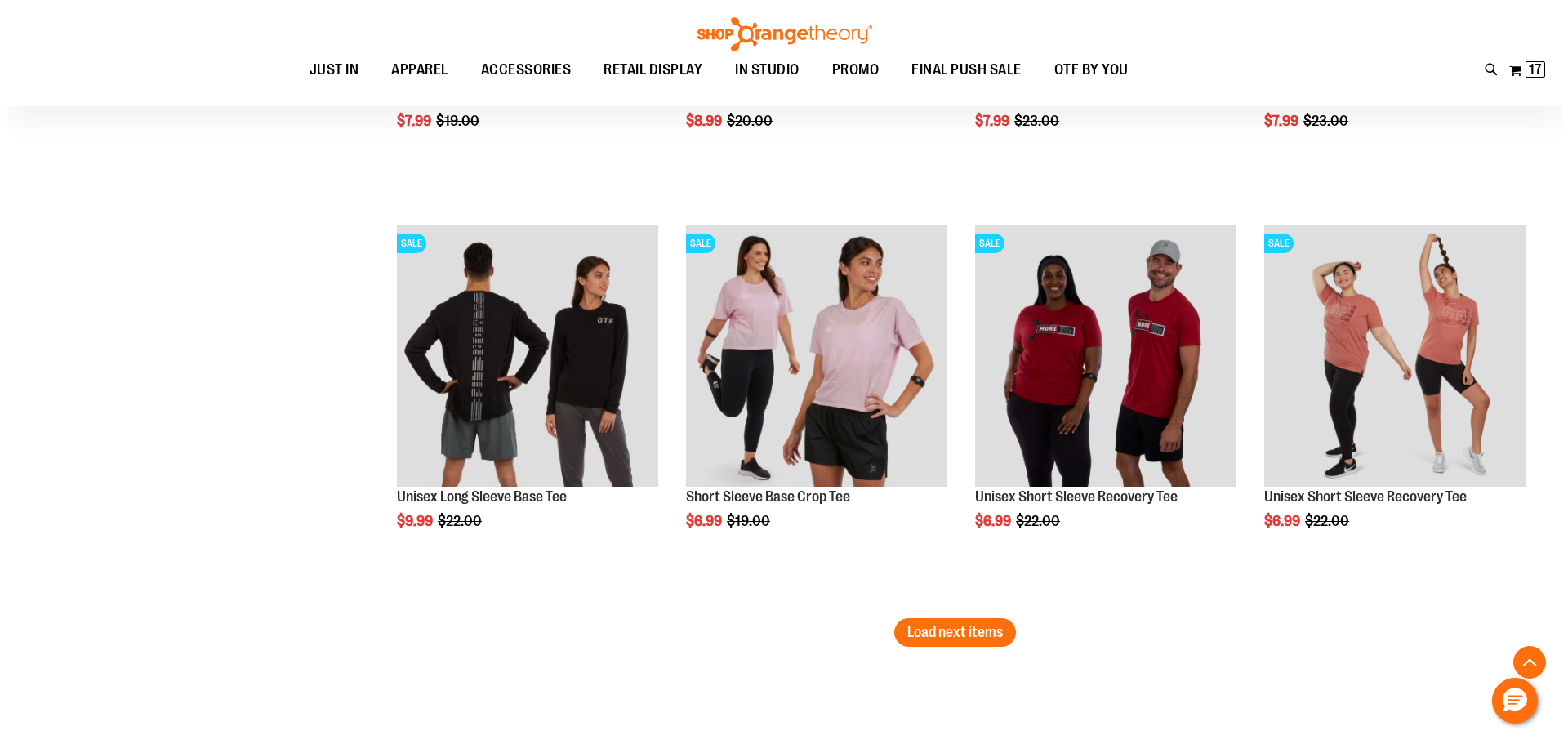
scroll to position [6942, 0]
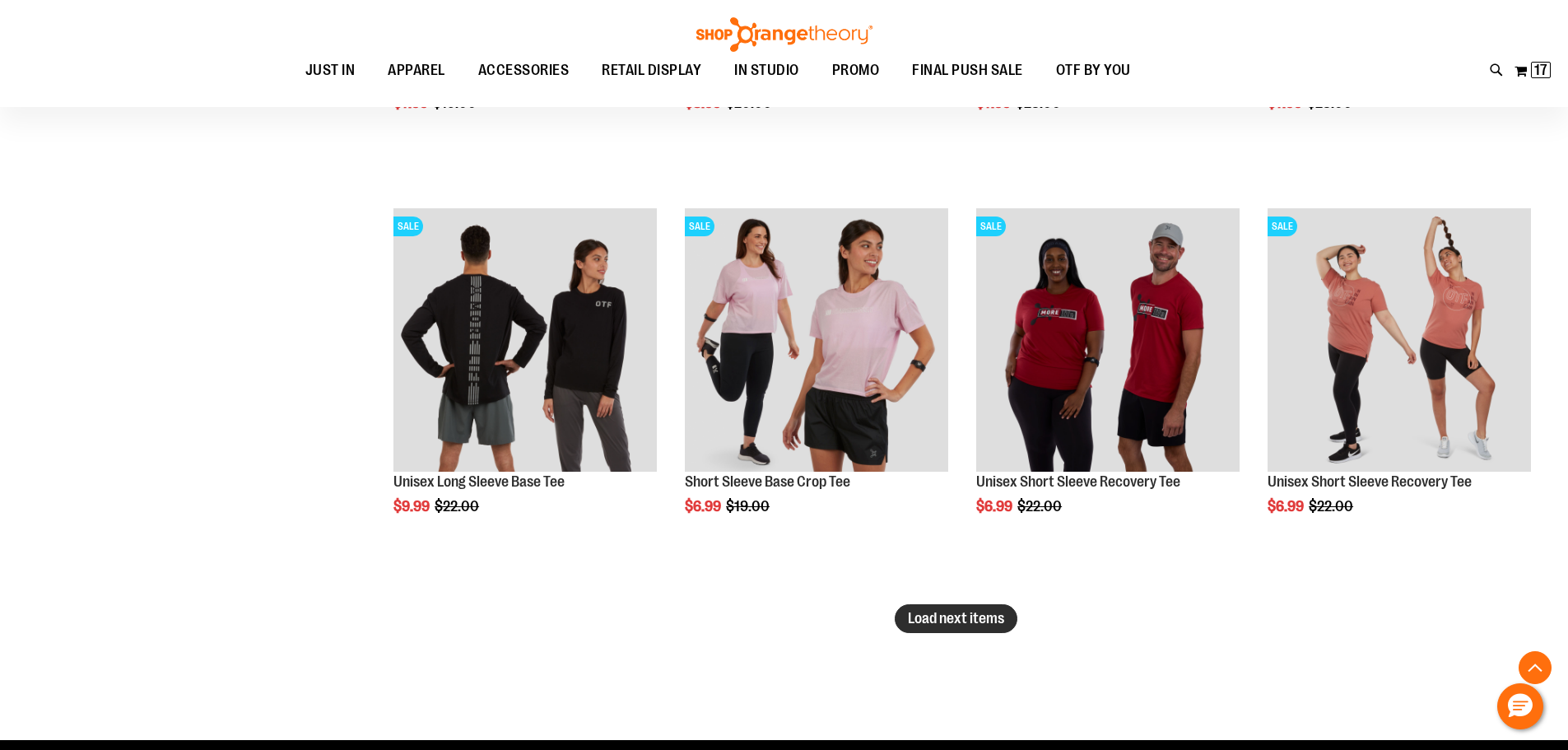
click at [976, 616] on span "Load next items" at bounding box center [956, 618] width 96 height 16
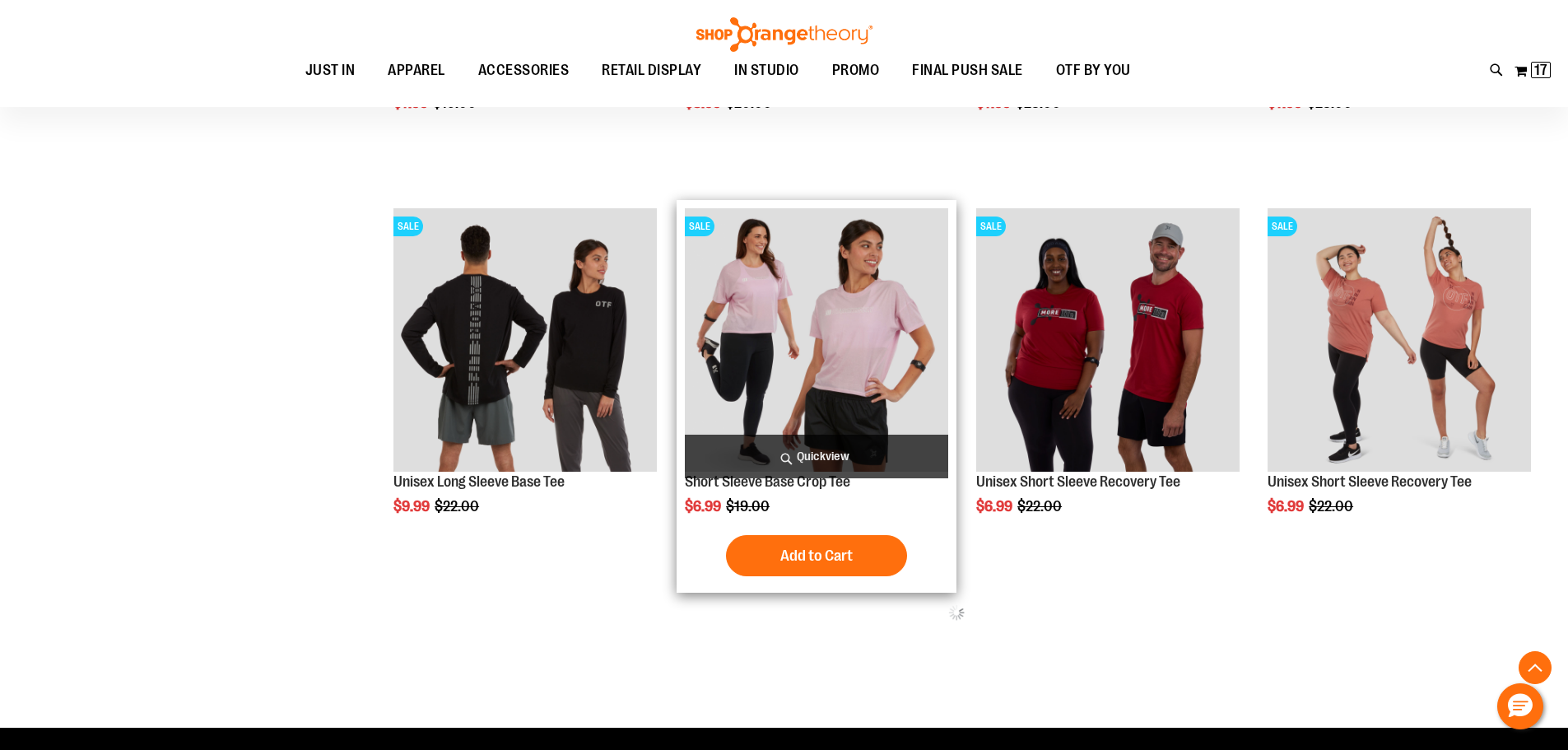
click at [852, 464] on span "Quickview" at bounding box center [816, 457] width 263 height 44
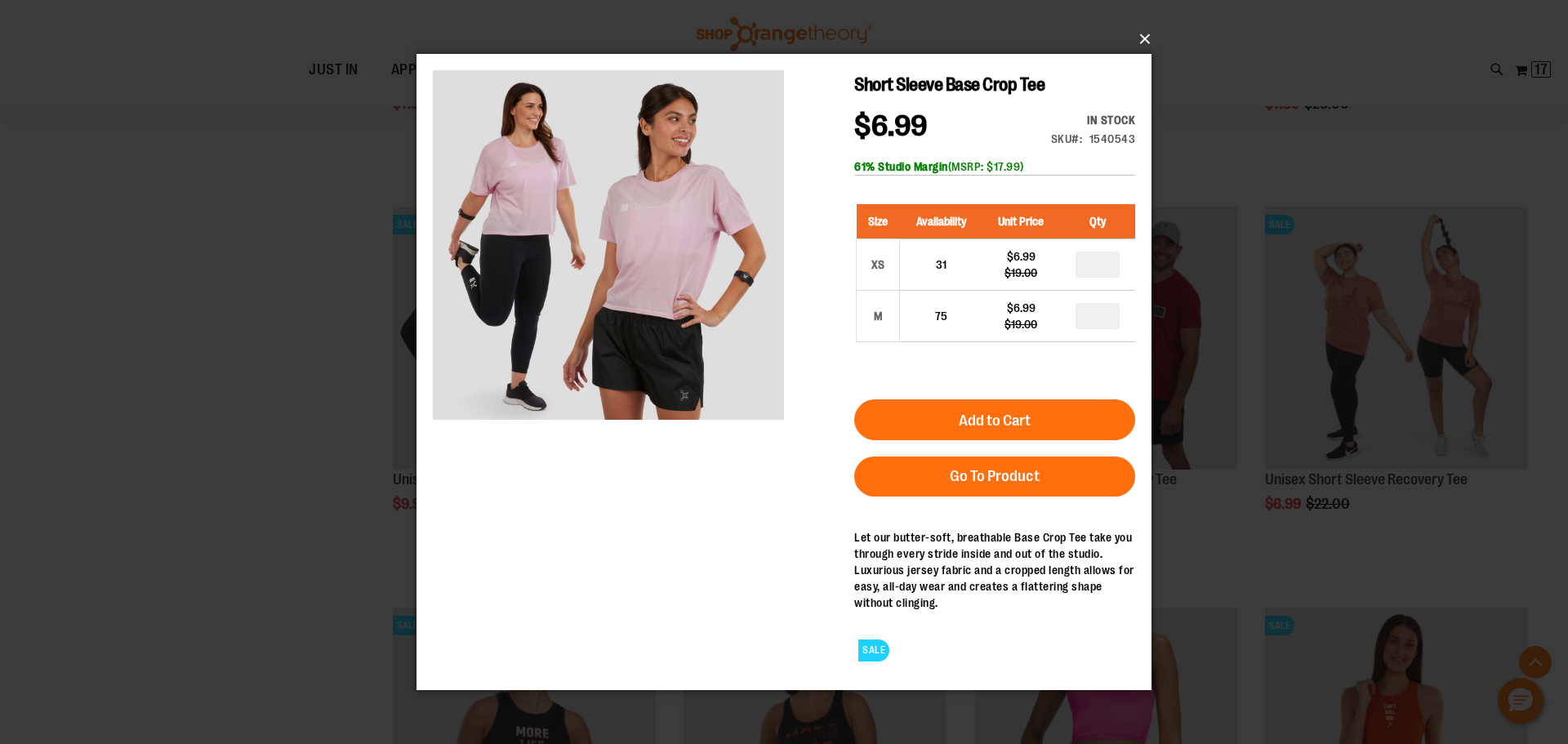
click at [1137, 36] on button "×" at bounding box center [789, 40] width 735 height 36
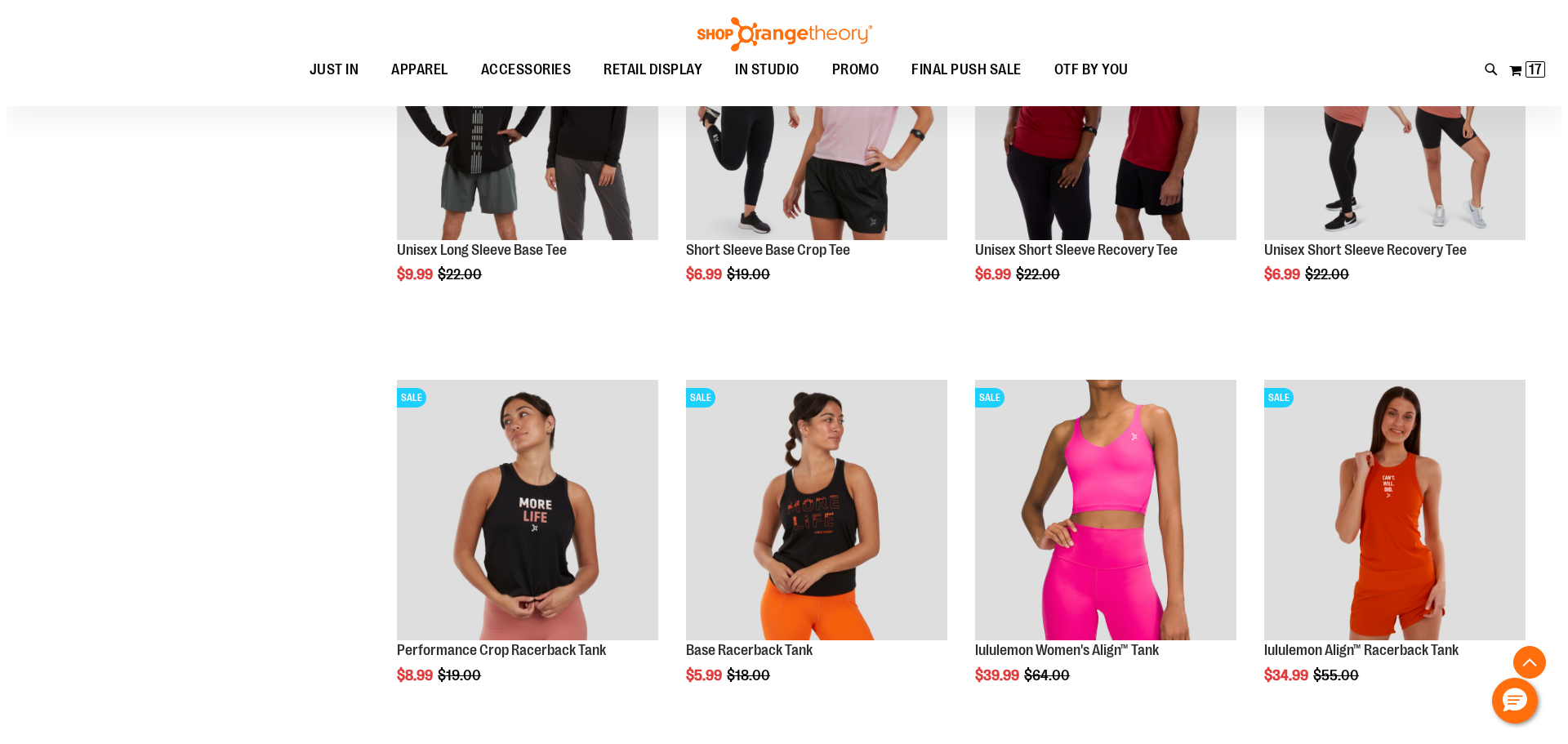
scroll to position [7187, 0]
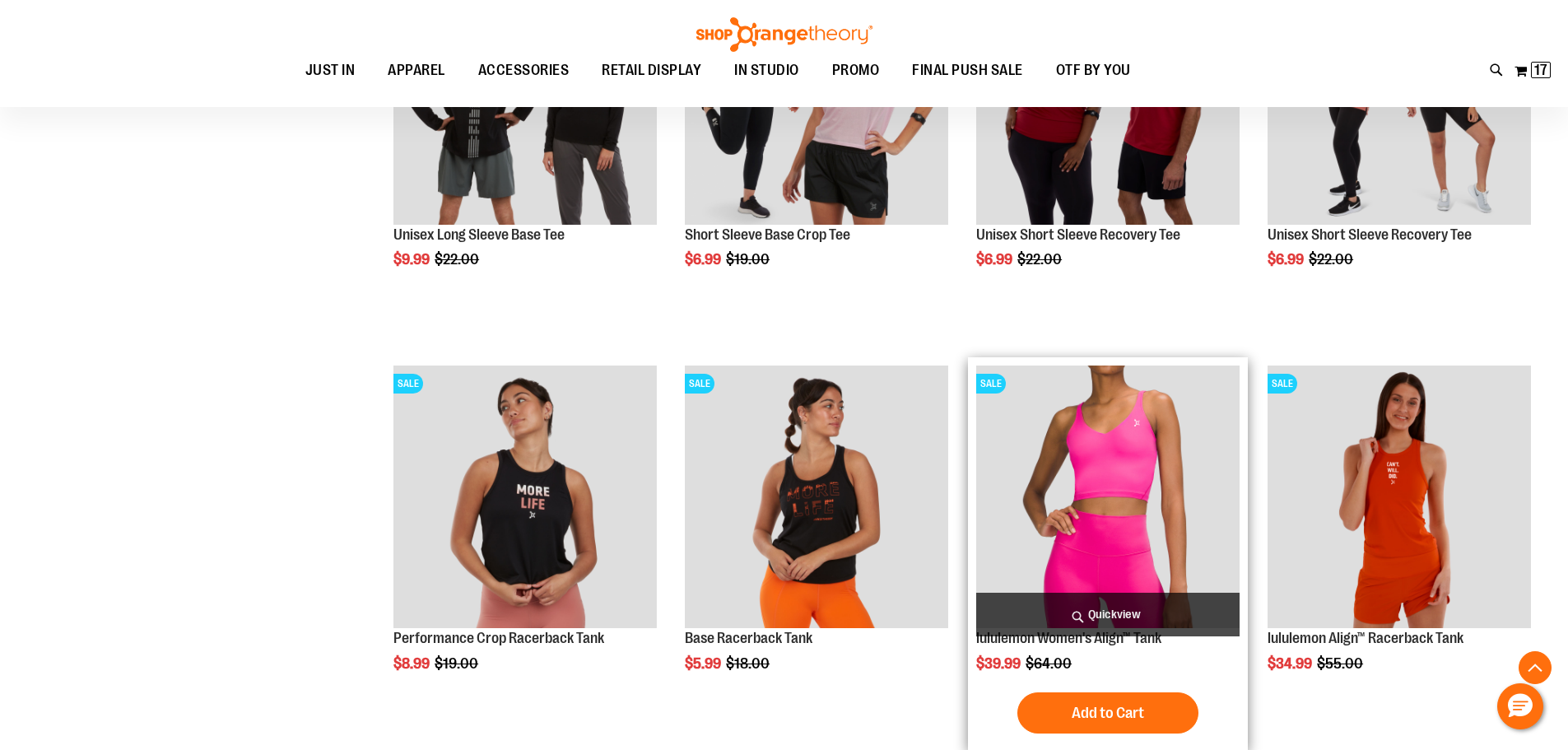
click at [1117, 611] on span "Quickview" at bounding box center [1108, 615] width 263 height 44
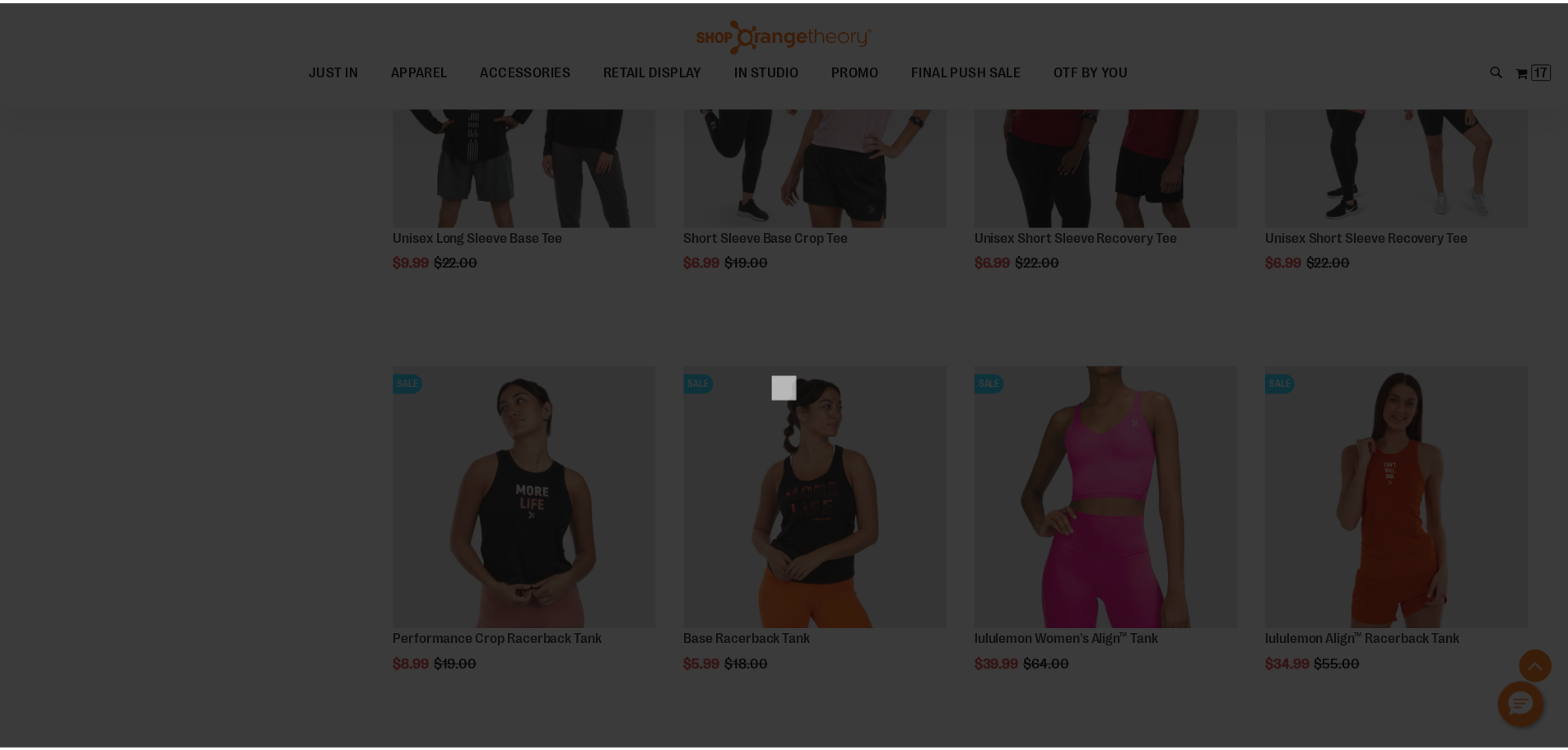
scroll to position [0, 0]
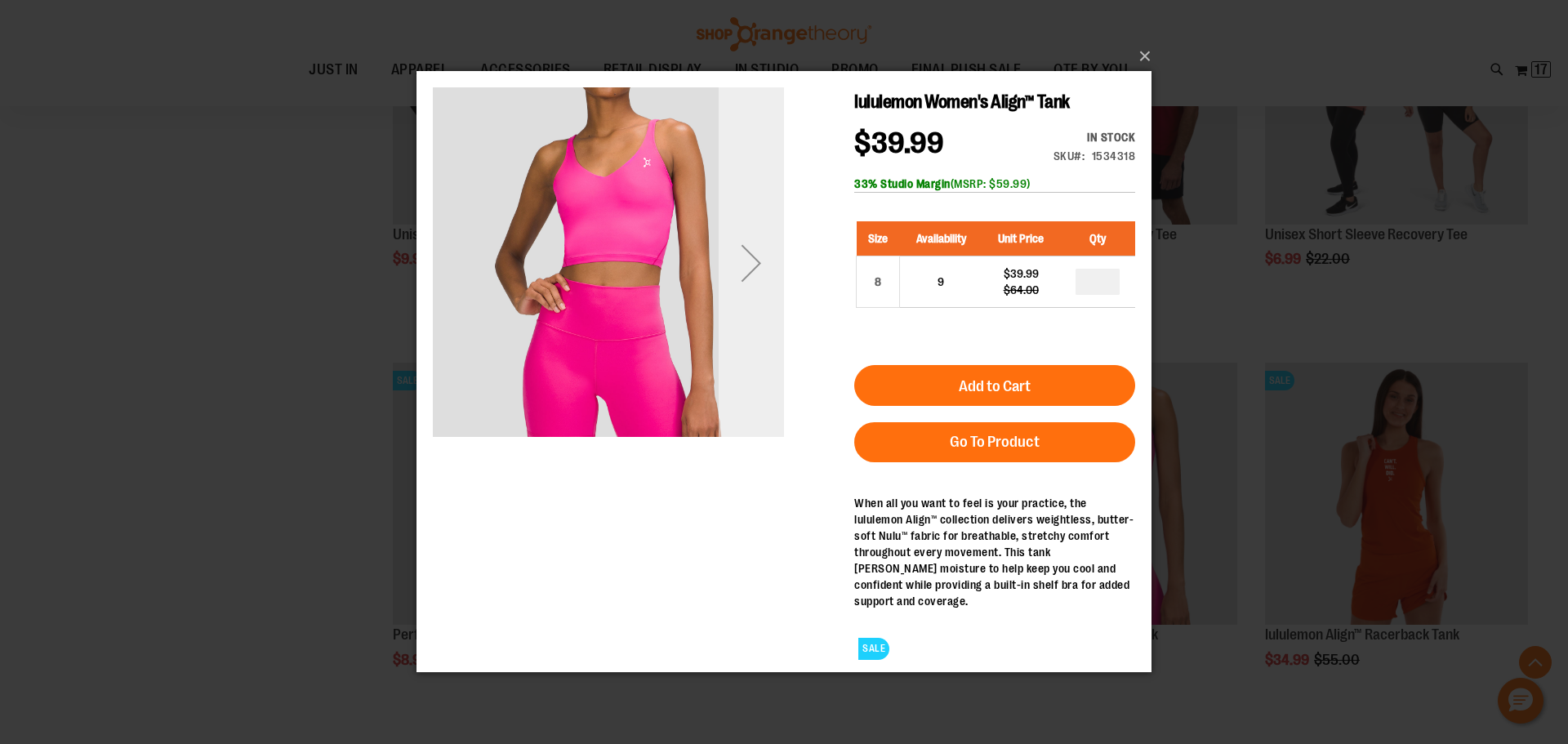
click at [749, 268] on div "Next" at bounding box center [751, 263] width 66 height 66
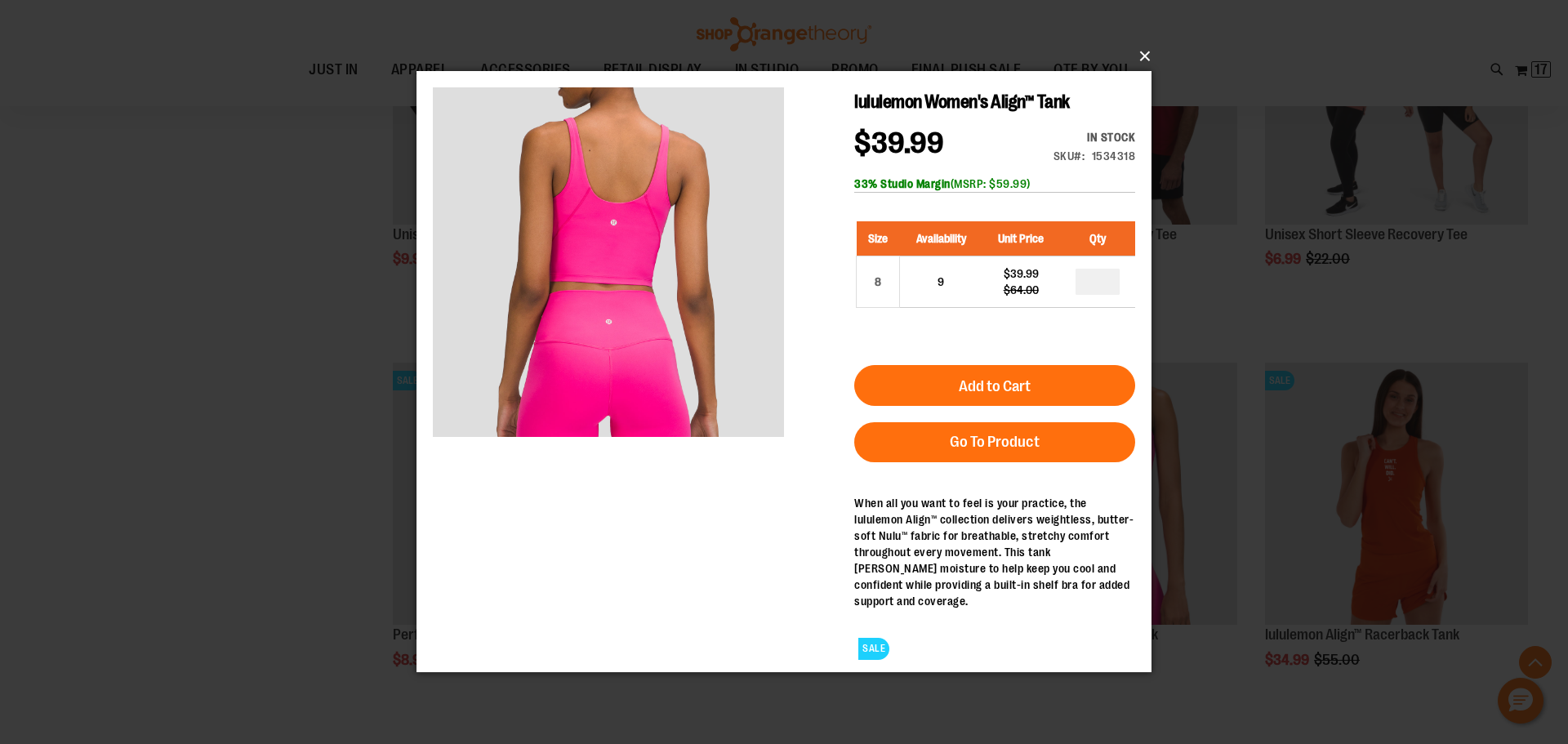
click at [1143, 61] on button "×" at bounding box center [789, 57] width 735 height 36
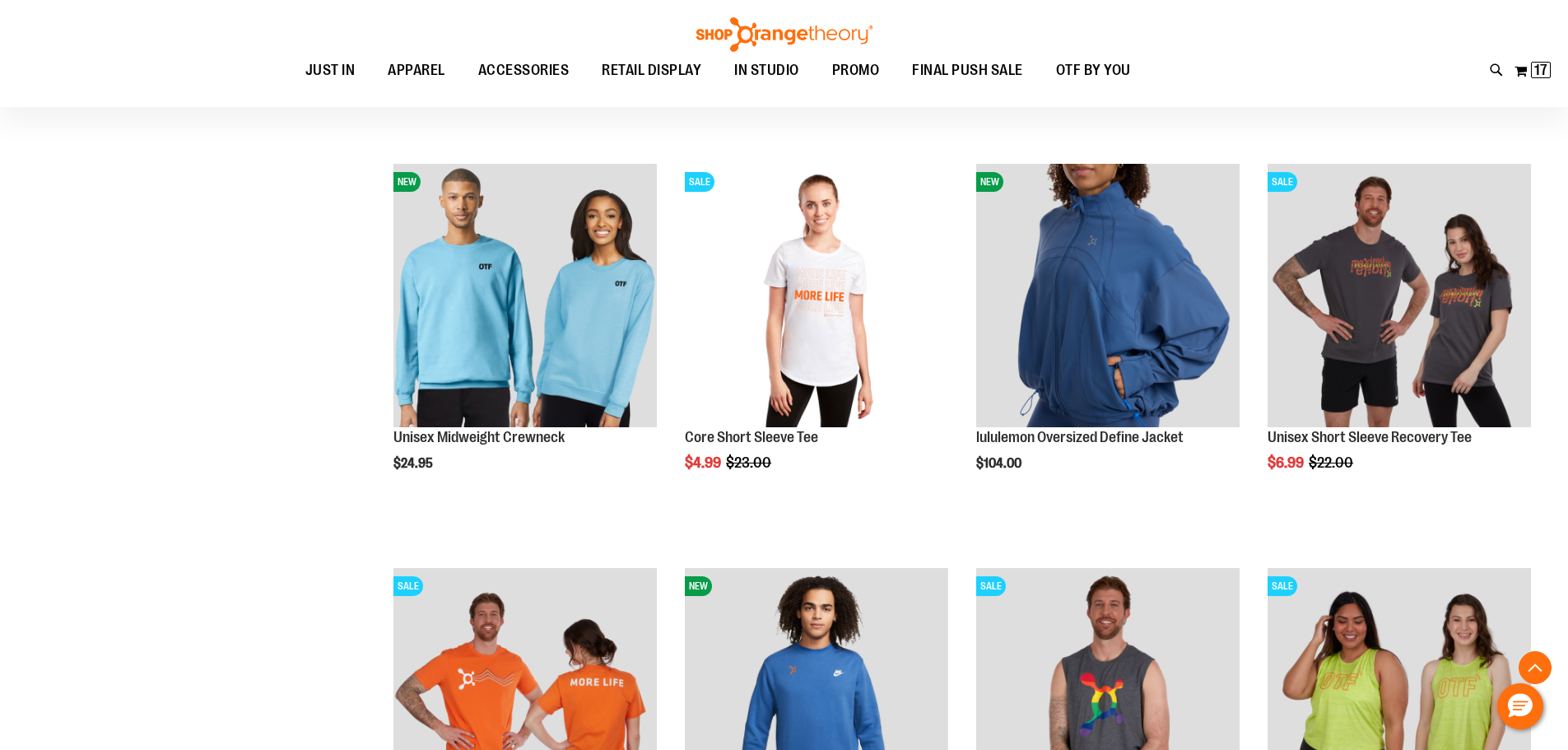
scroll to position [7821, 0]
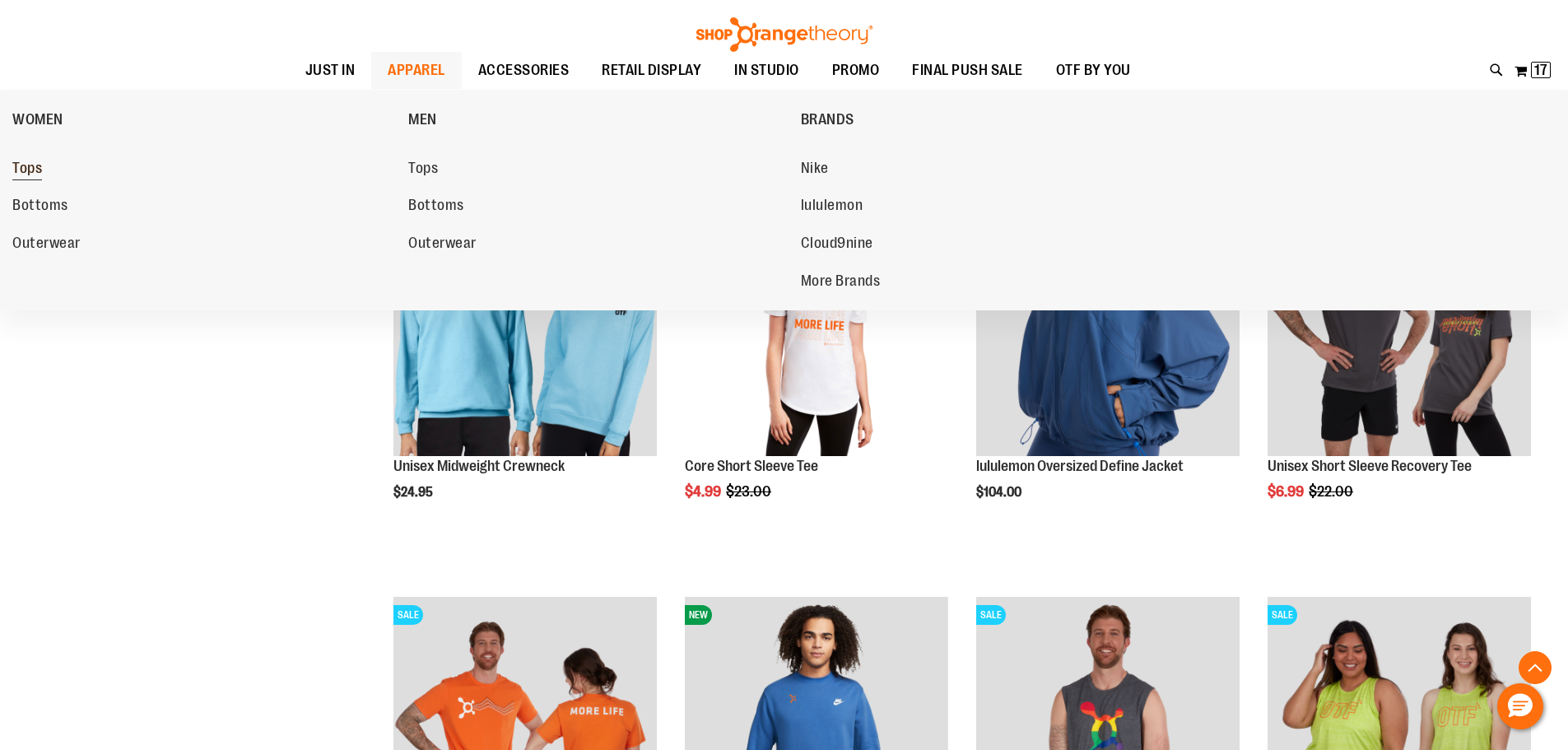
click at [32, 161] on span "Tops" at bounding box center [27, 170] width 30 height 21
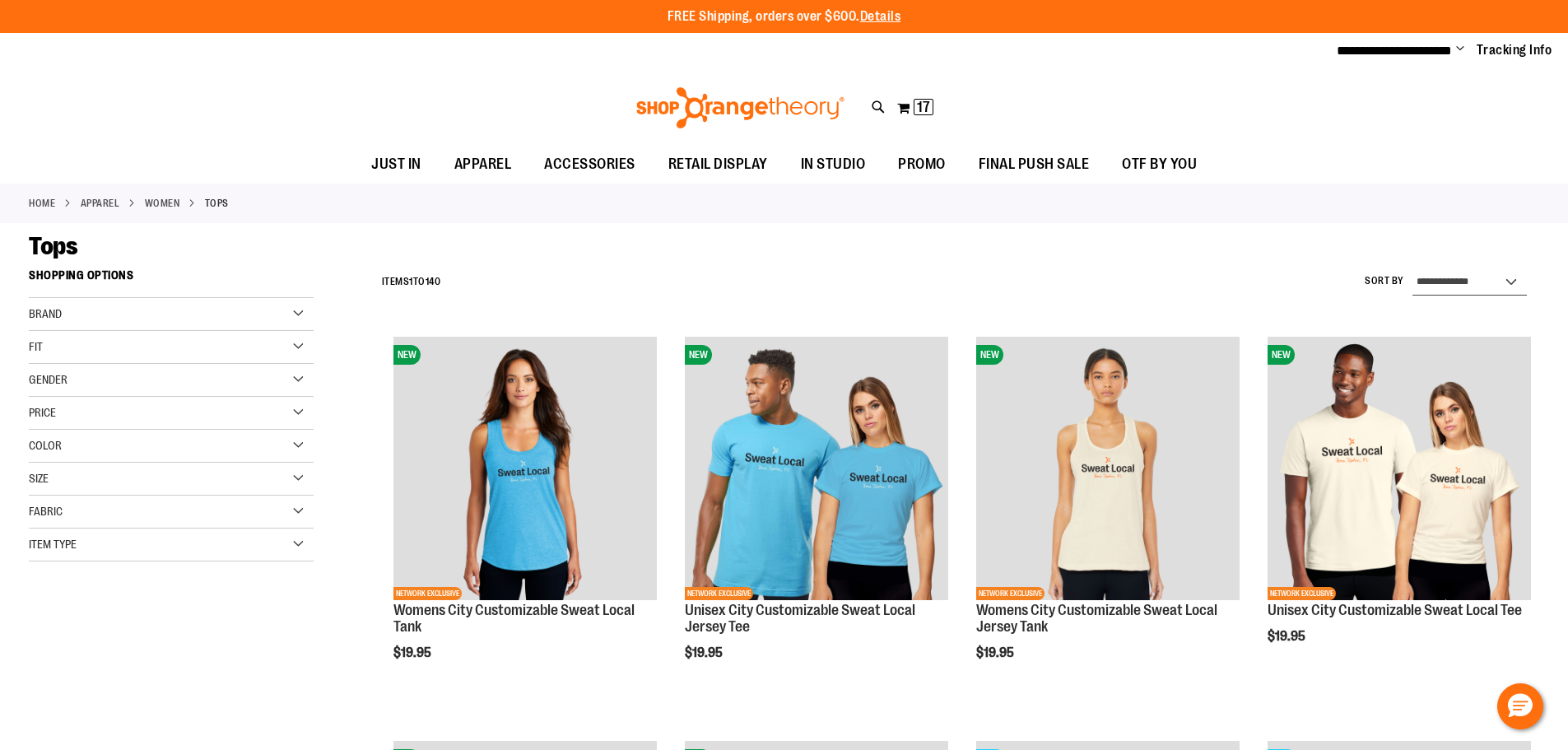
click at [1453, 271] on select "**********" at bounding box center [1470, 282] width 114 height 26
select select "*********"
click at [1413, 270] on select "**********" at bounding box center [1470, 282] width 114 height 26
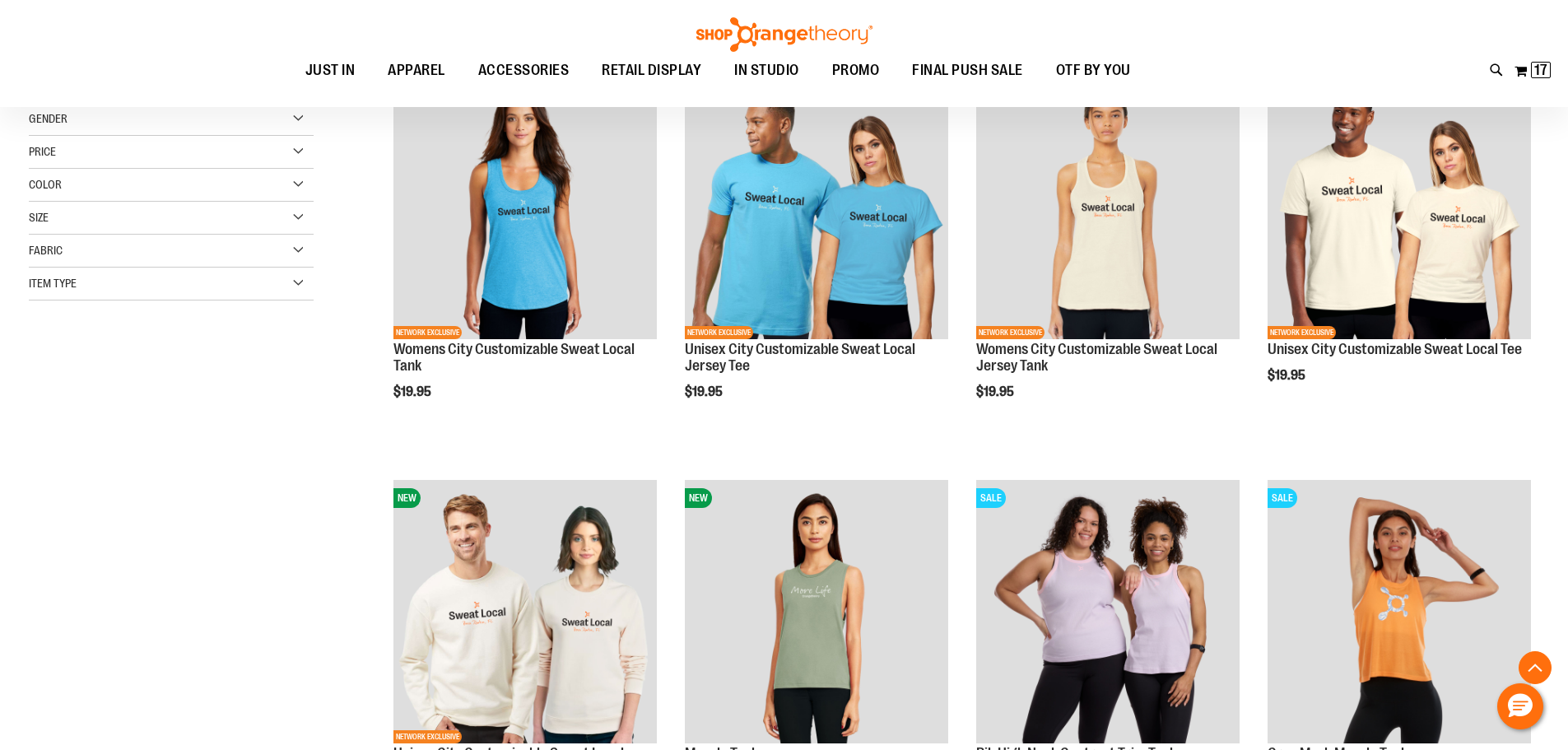
scroll to position [261, 0]
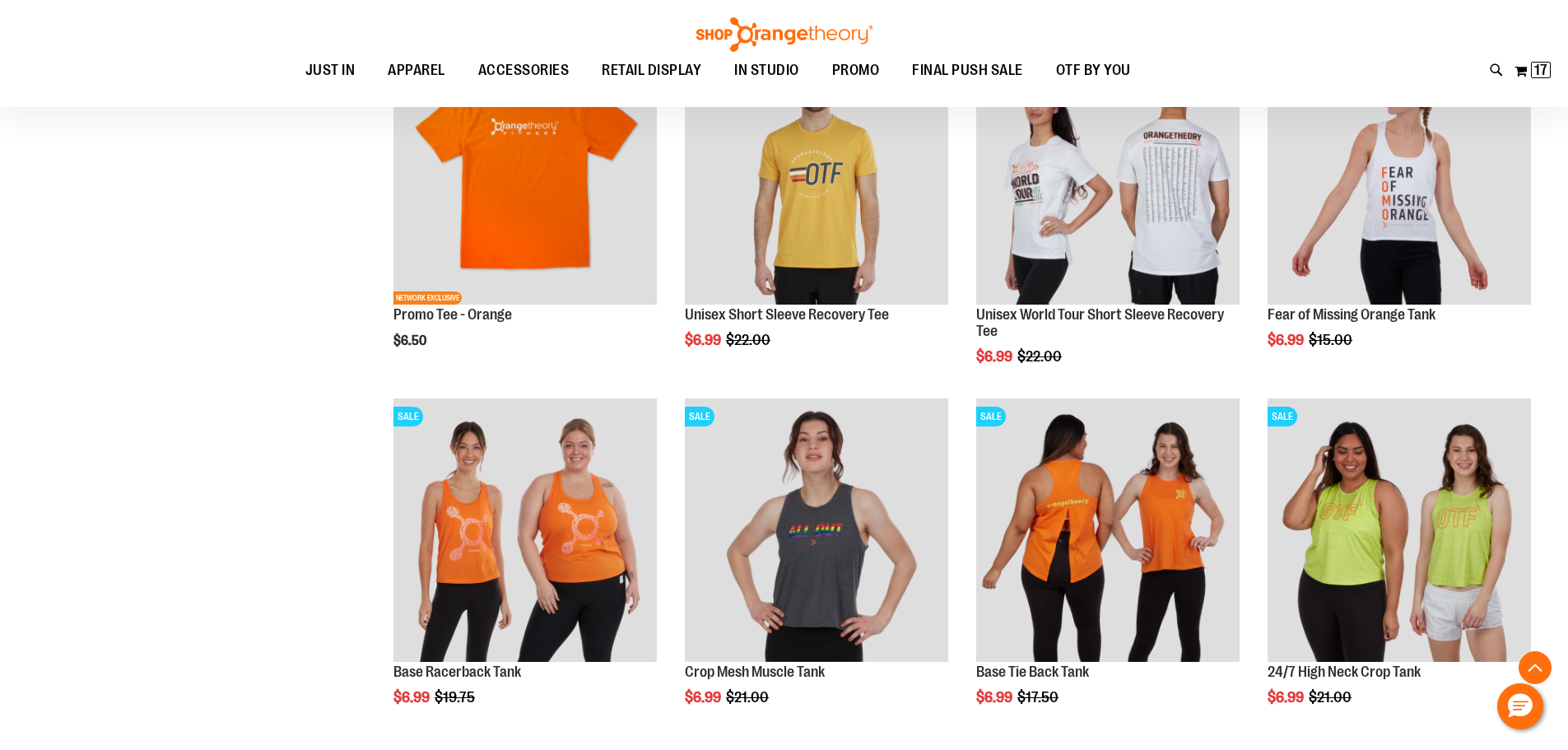
scroll to position [1413, 0]
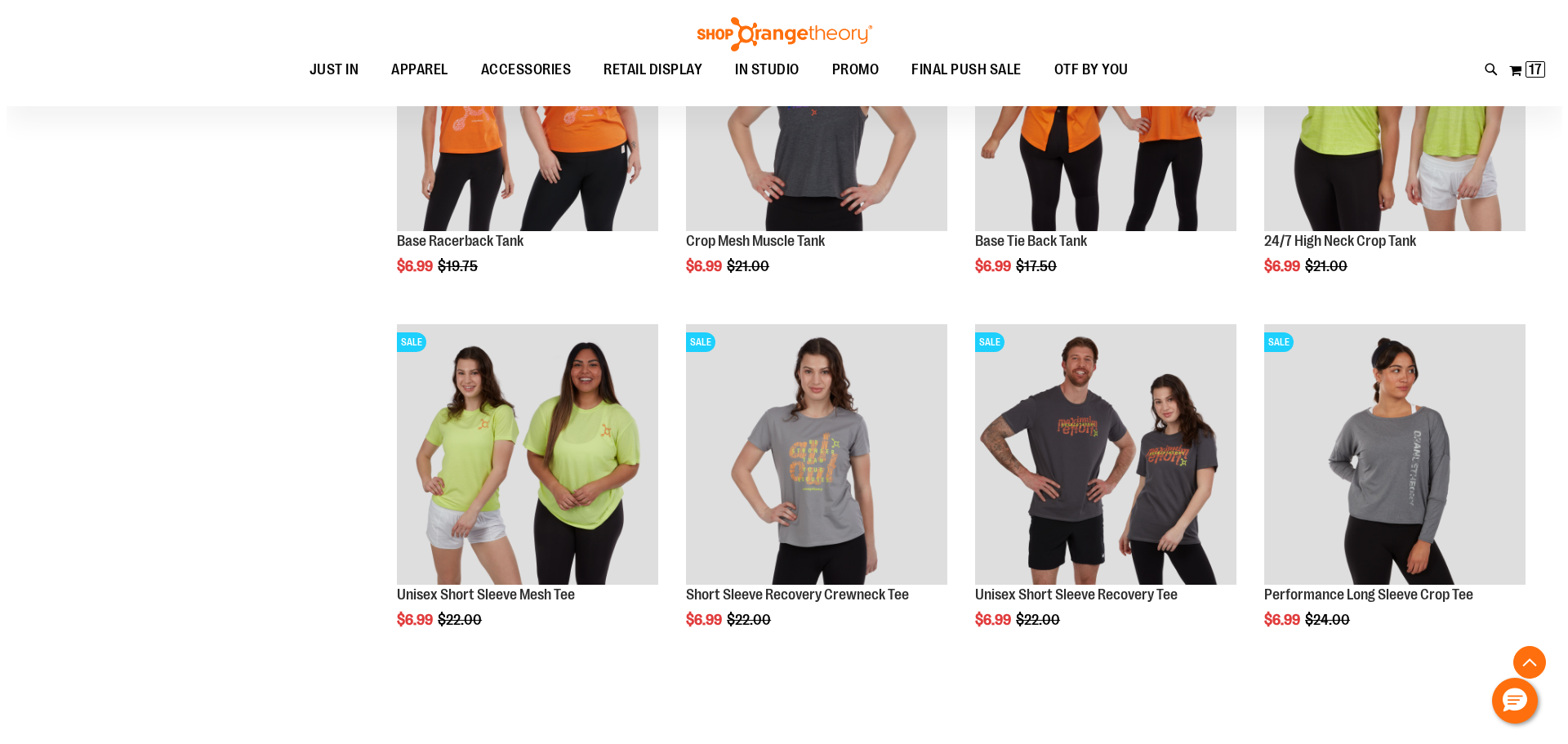
scroll to position [1810, 0]
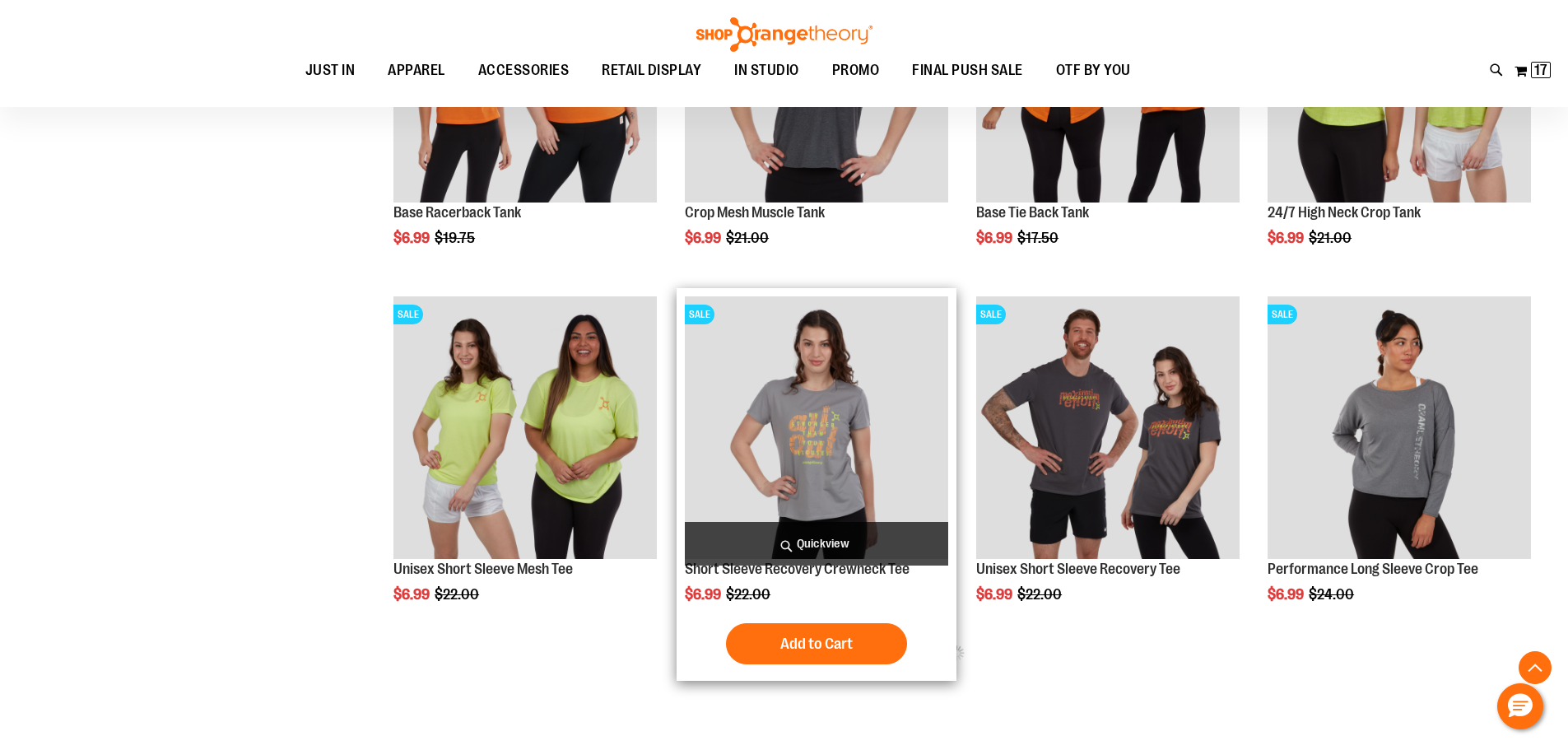
click at [861, 551] on span "Quickview" at bounding box center [816, 544] width 263 height 44
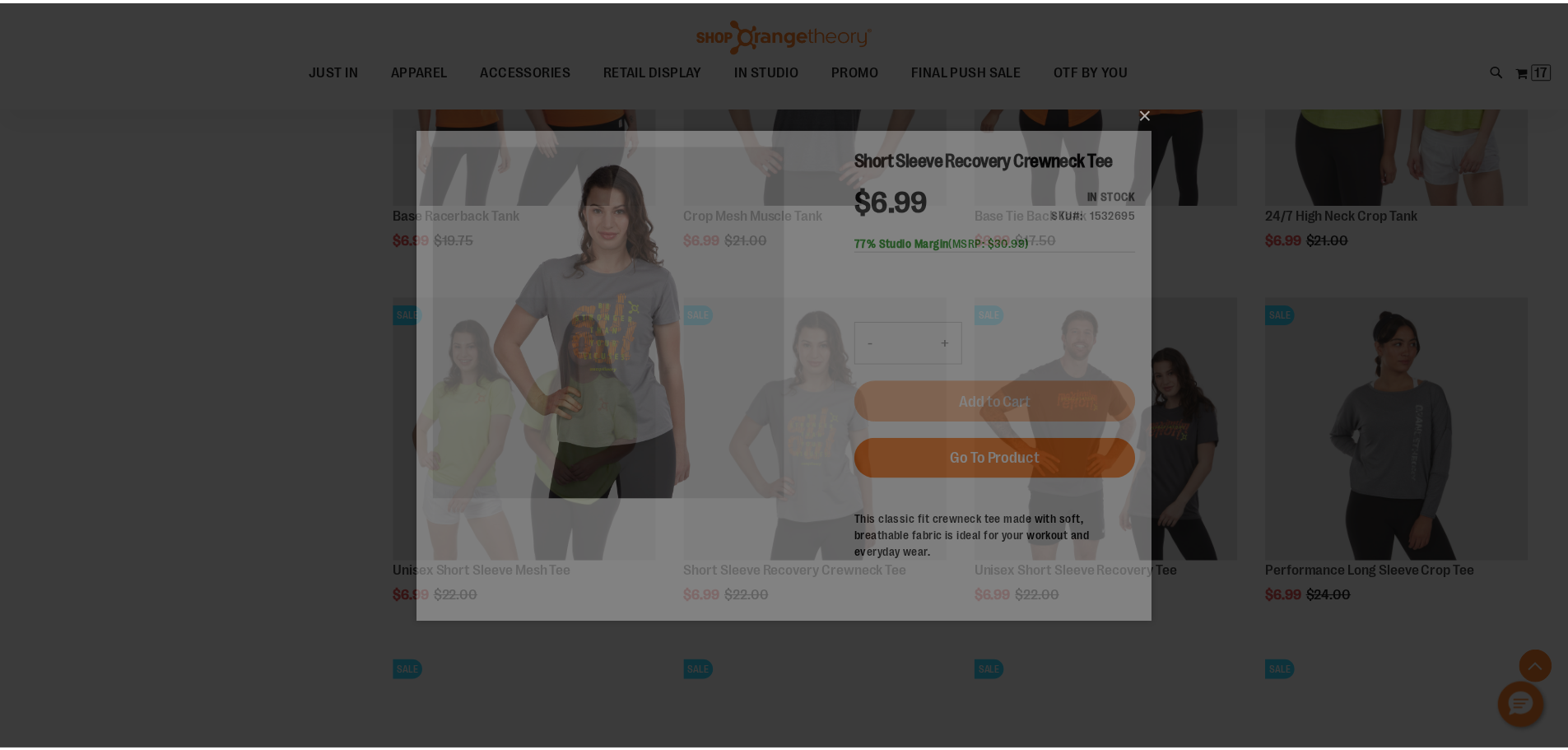
scroll to position [0, 0]
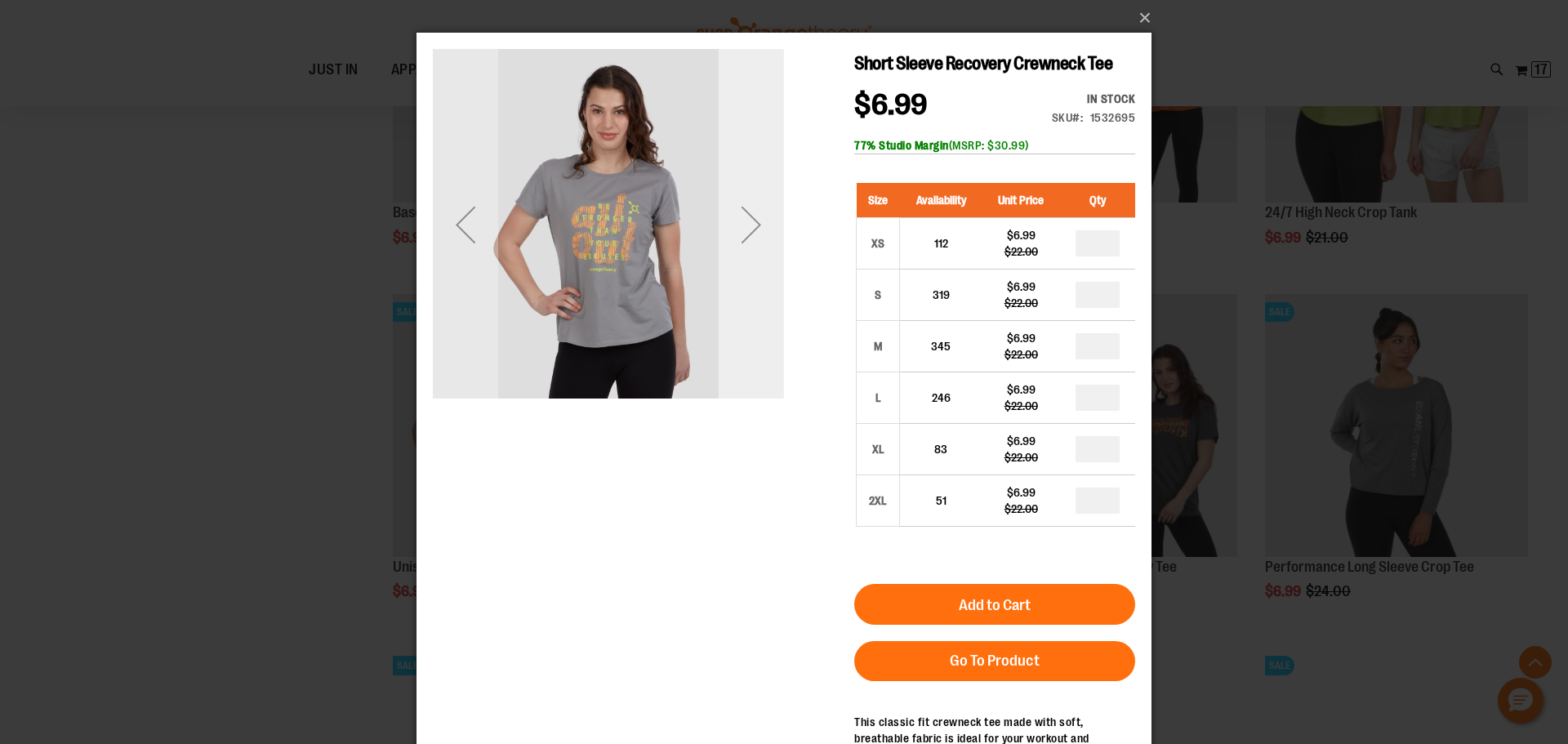
click at [754, 232] on div "Next" at bounding box center [751, 224] width 66 height 66
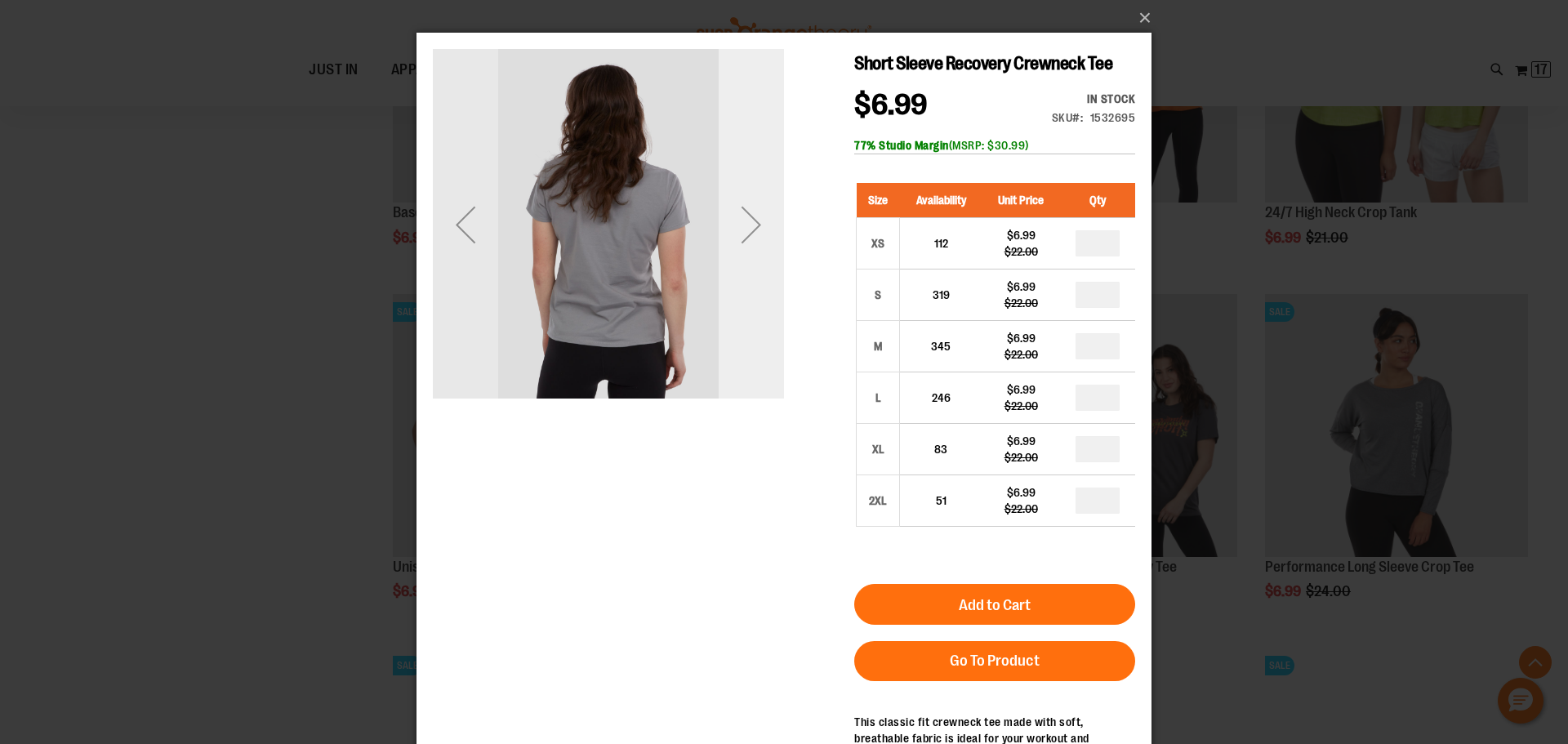
click at [754, 232] on div "Next" at bounding box center [751, 224] width 66 height 66
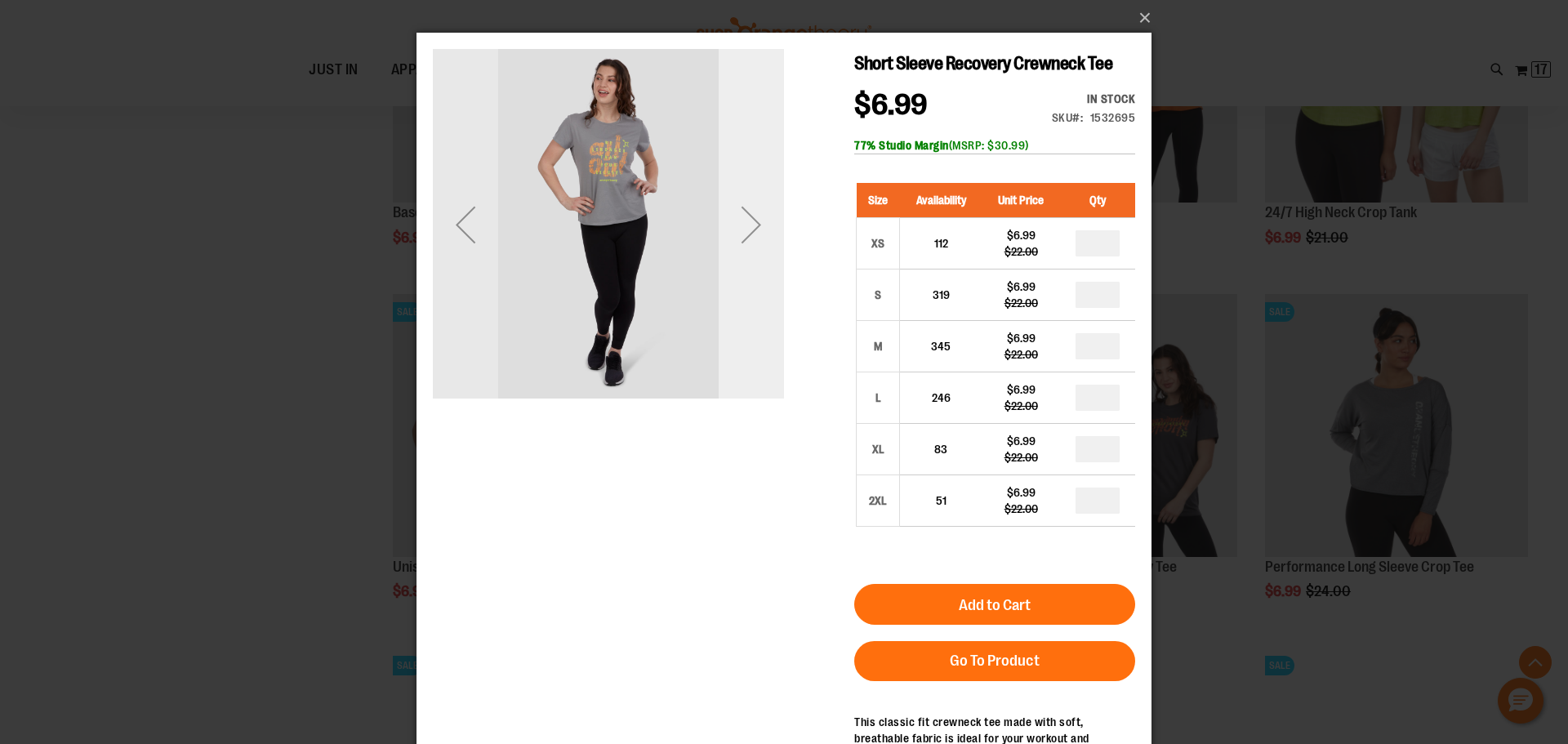
click at [754, 232] on div "Next" at bounding box center [751, 224] width 66 height 66
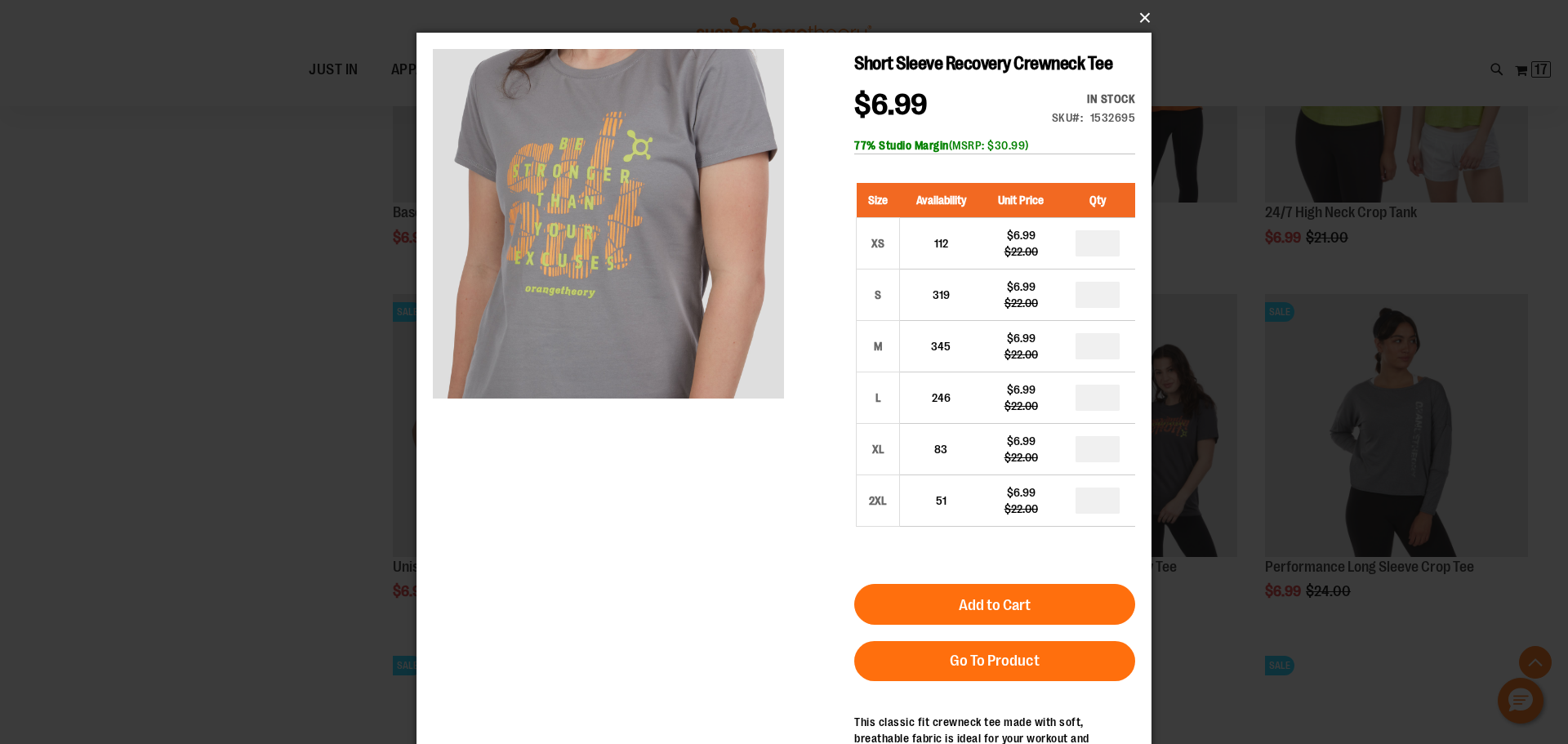
drag, startPoint x: 1141, startPoint y: 20, endPoint x: 1133, endPoint y: 22, distance: 8.2
click at [1142, 20] on button "×" at bounding box center [789, 18] width 735 height 36
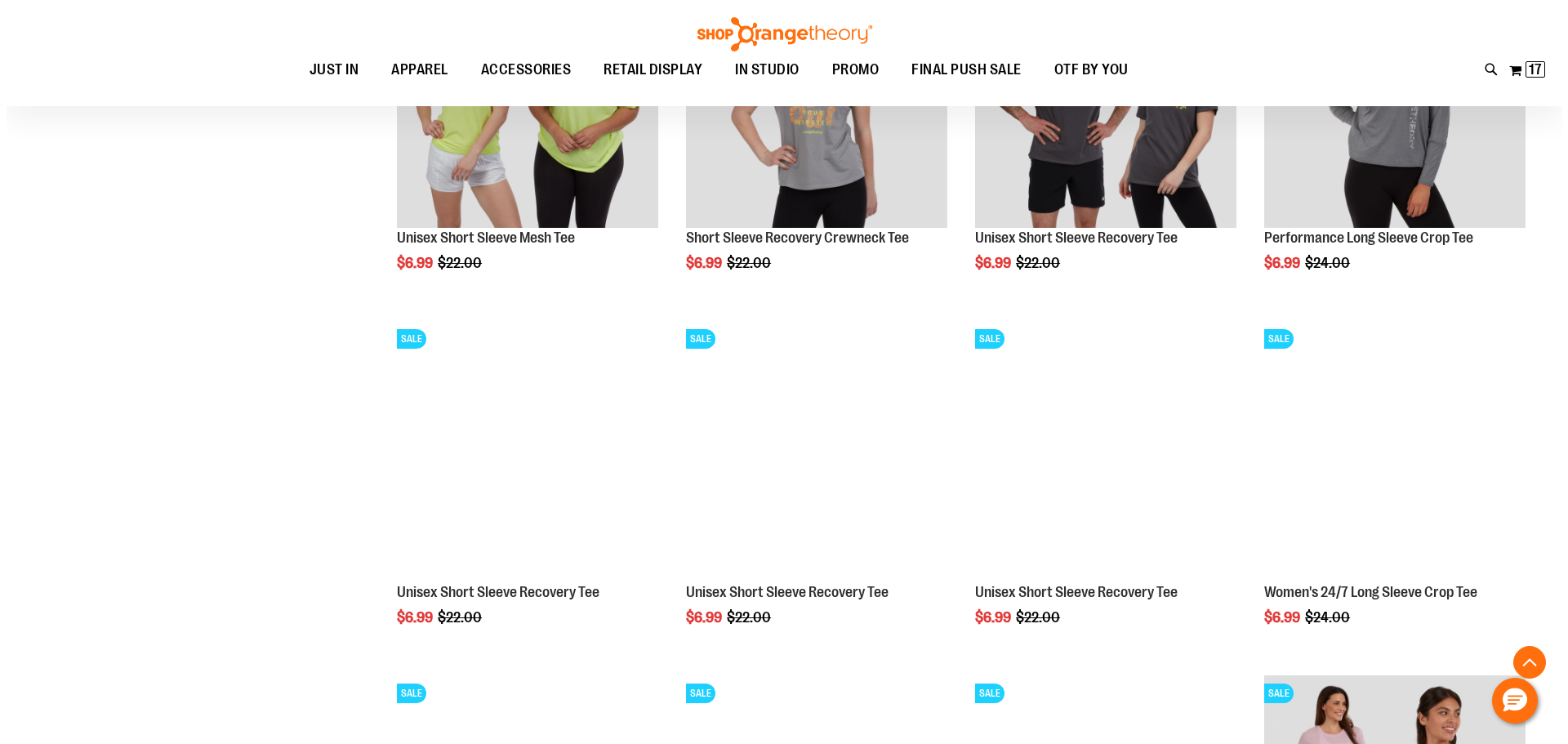
scroll to position [2218, 0]
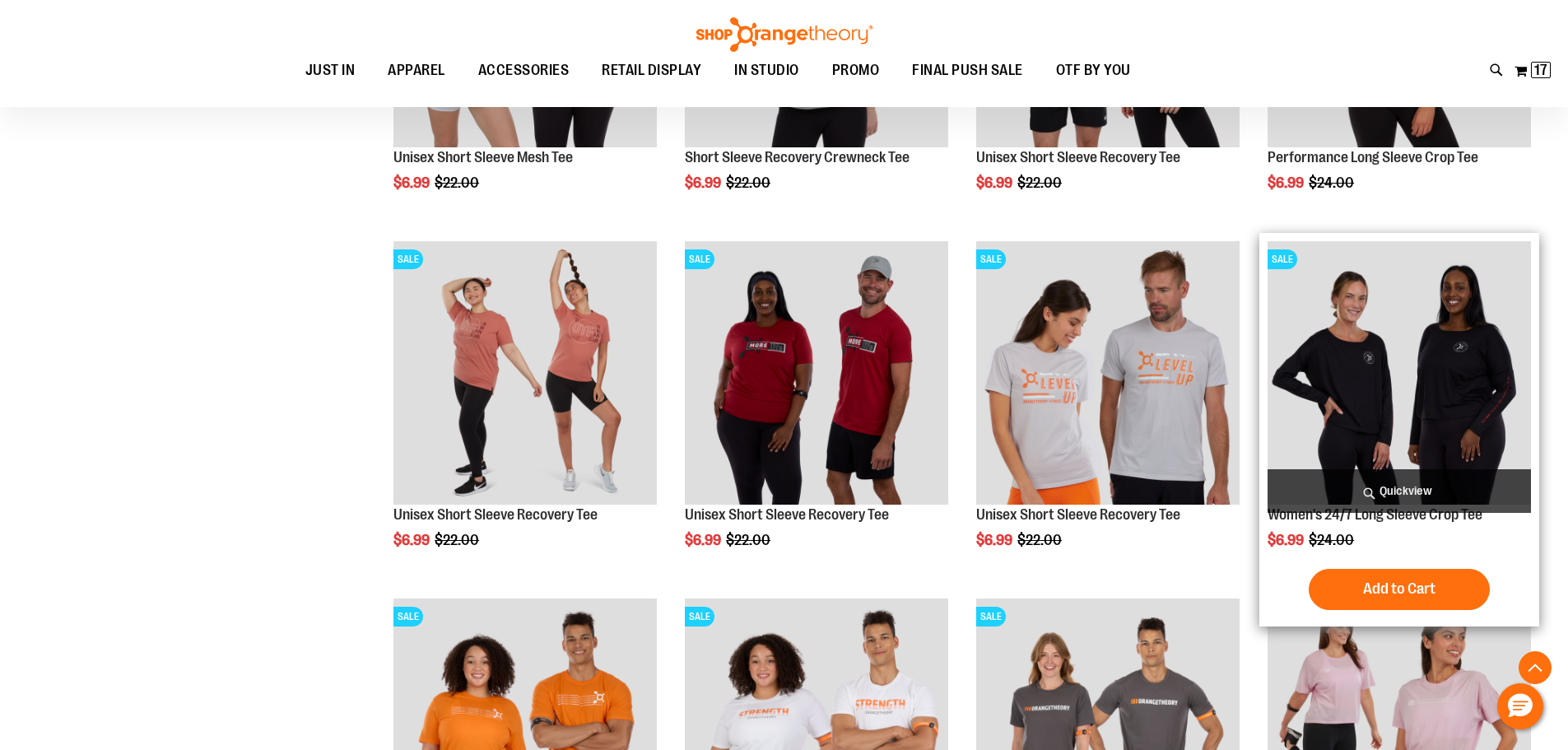
click at [1332, 477] on span "Quickview" at bounding box center [1399, 491] width 263 height 44
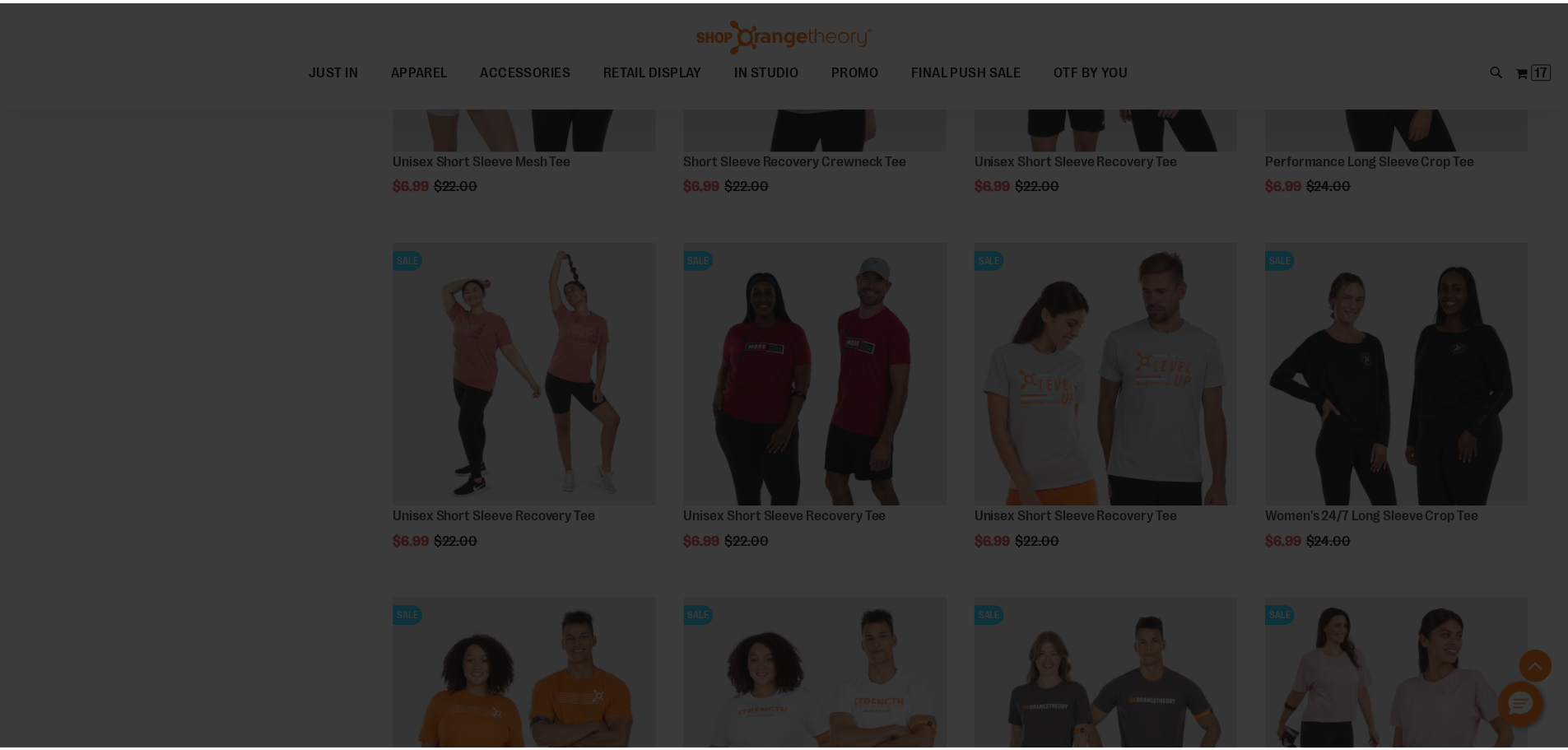
scroll to position [0, 0]
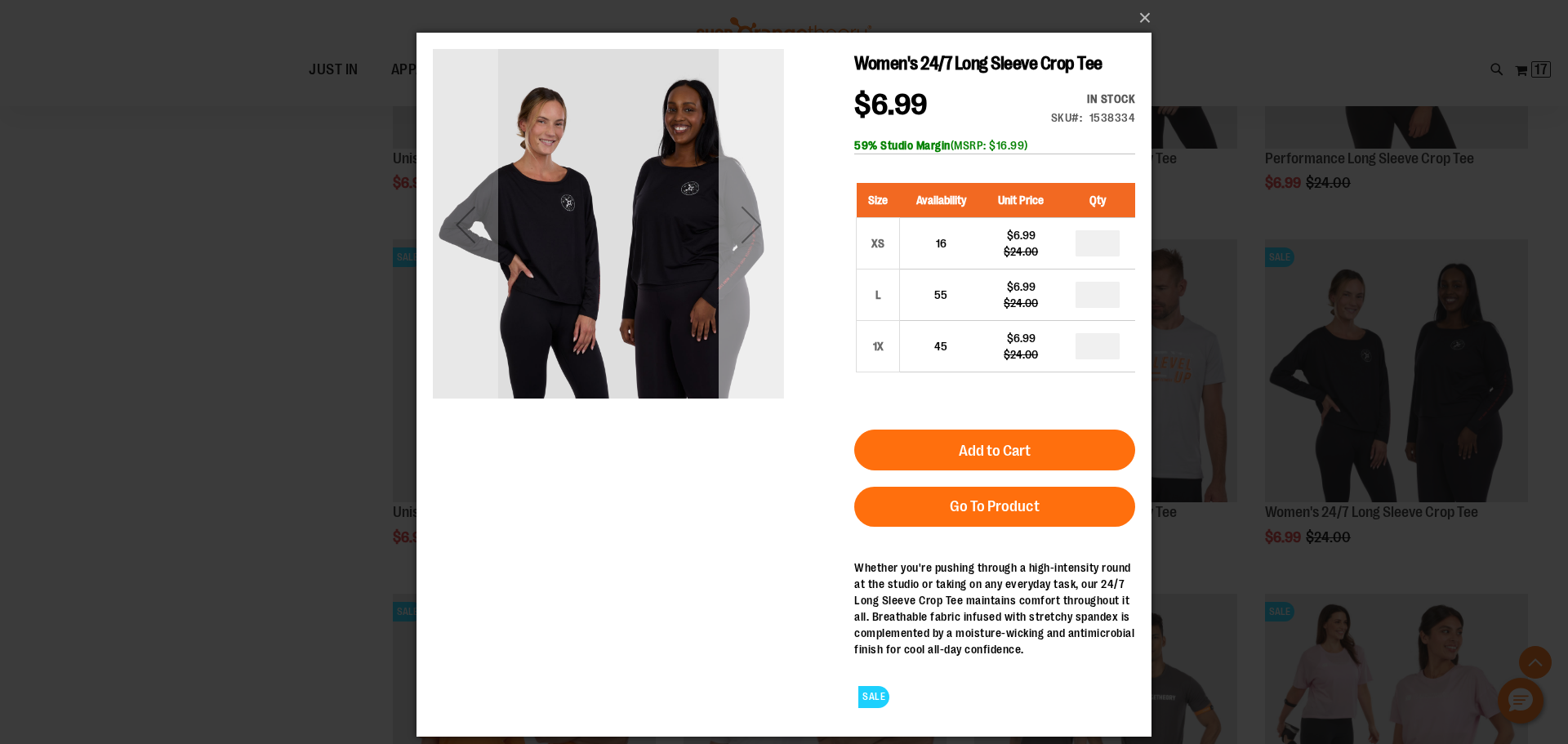
click at [741, 227] on div "Next" at bounding box center [751, 224] width 66 height 66
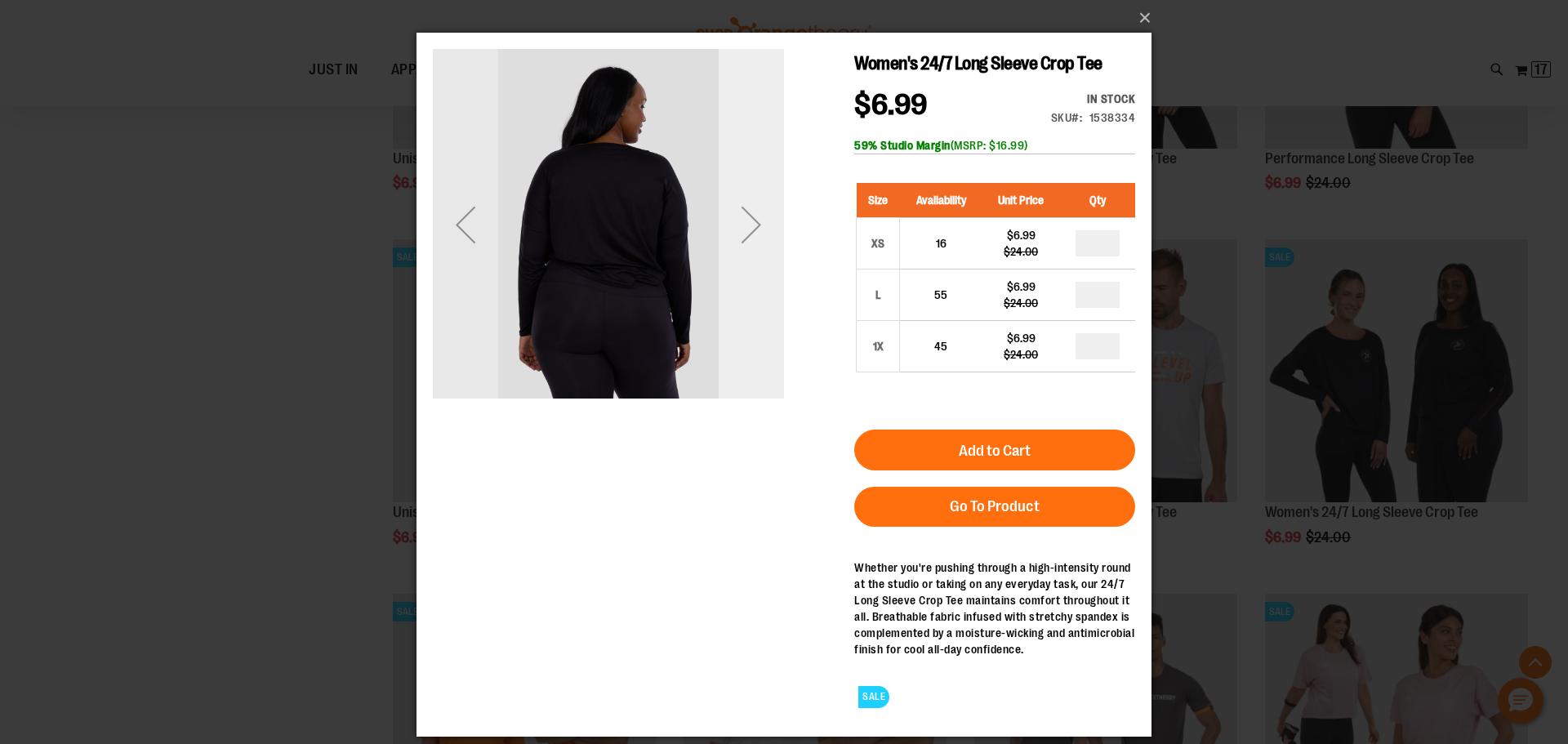
click at [741, 227] on div "Next" at bounding box center [751, 224] width 66 height 66
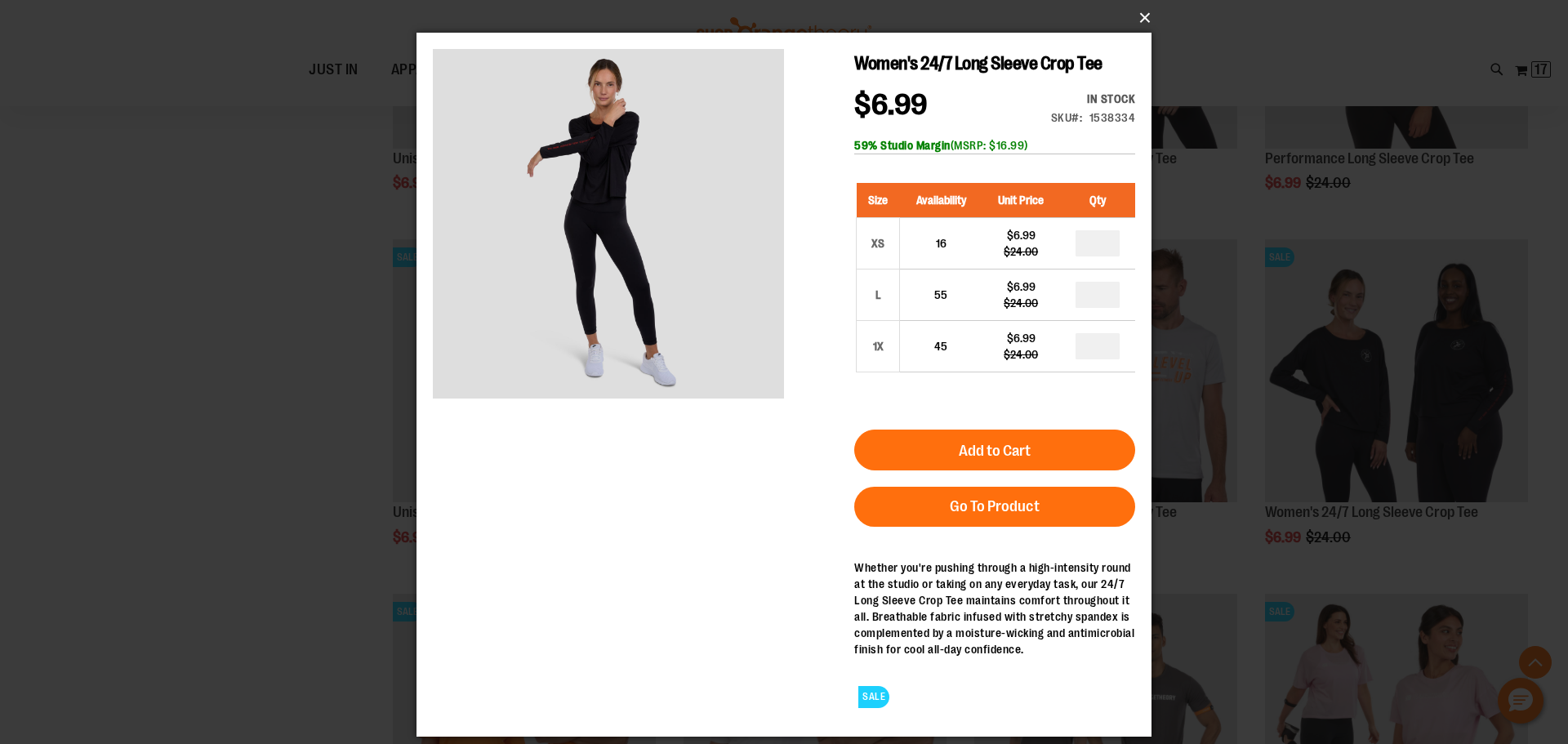
drag, startPoint x: 1142, startPoint y: 19, endPoint x: 1128, endPoint y: 27, distance: 16.1
click at [1141, 22] on button "×" at bounding box center [789, 18] width 735 height 36
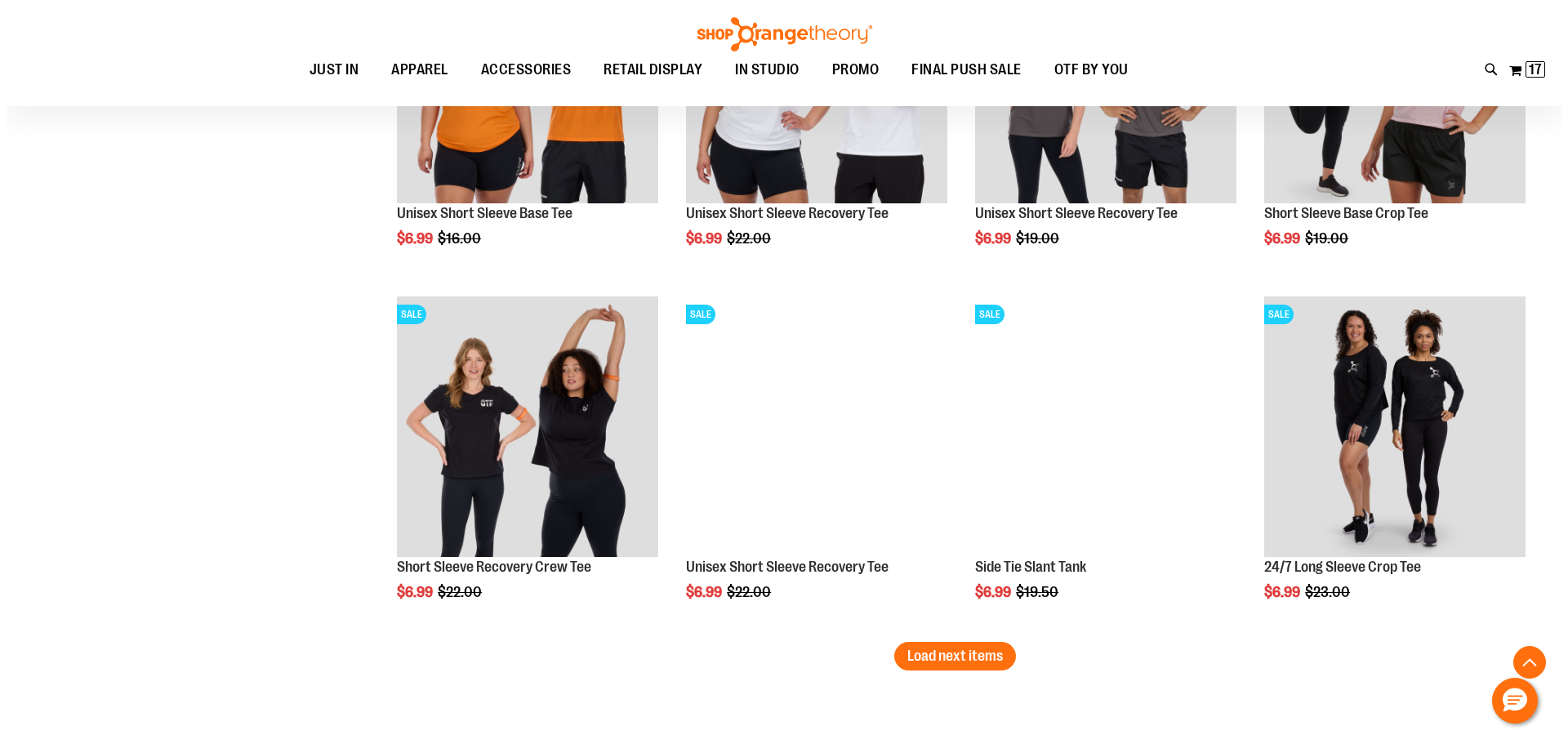
scroll to position [2872, 0]
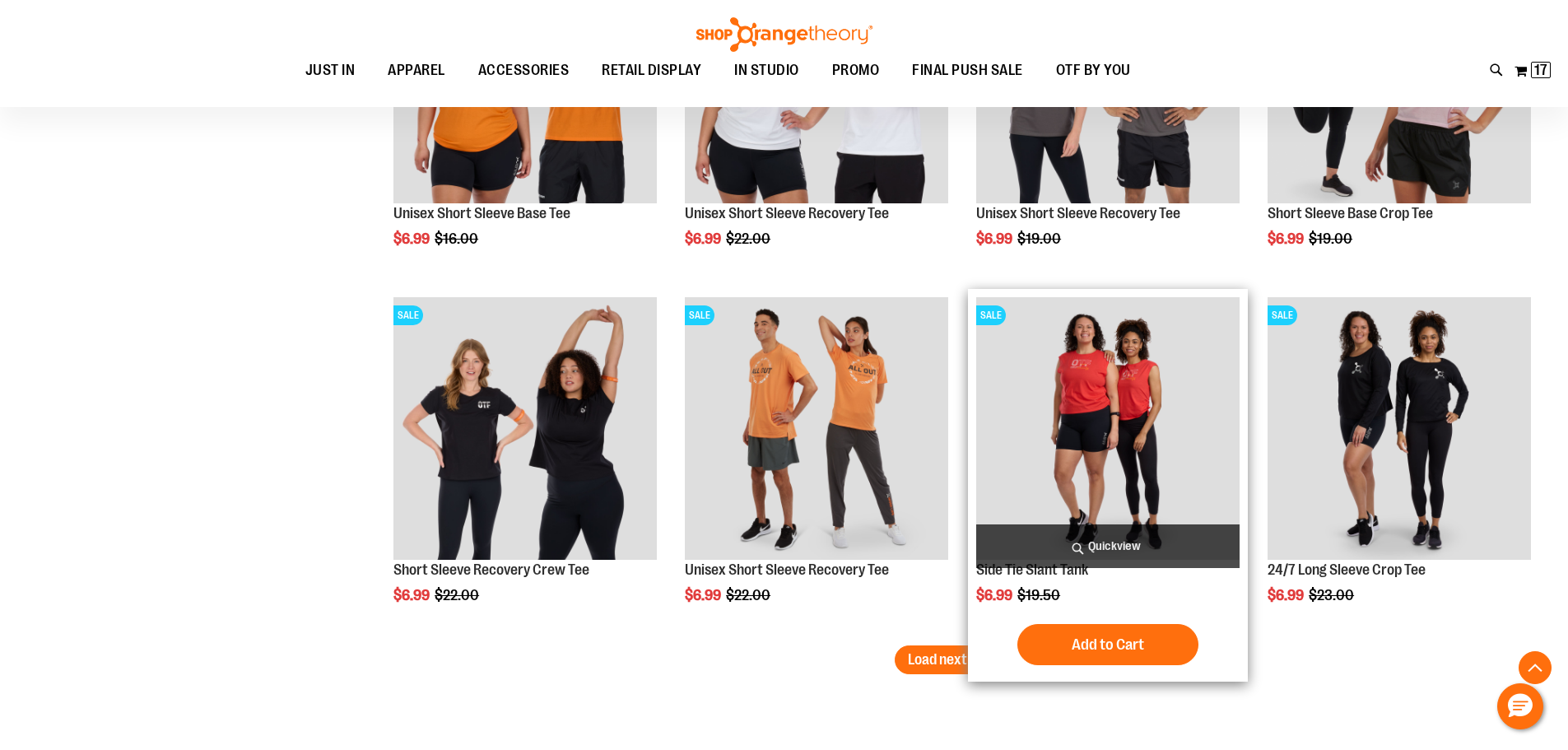
click at [1135, 536] on span "Quickview" at bounding box center [1108, 547] width 263 height 44
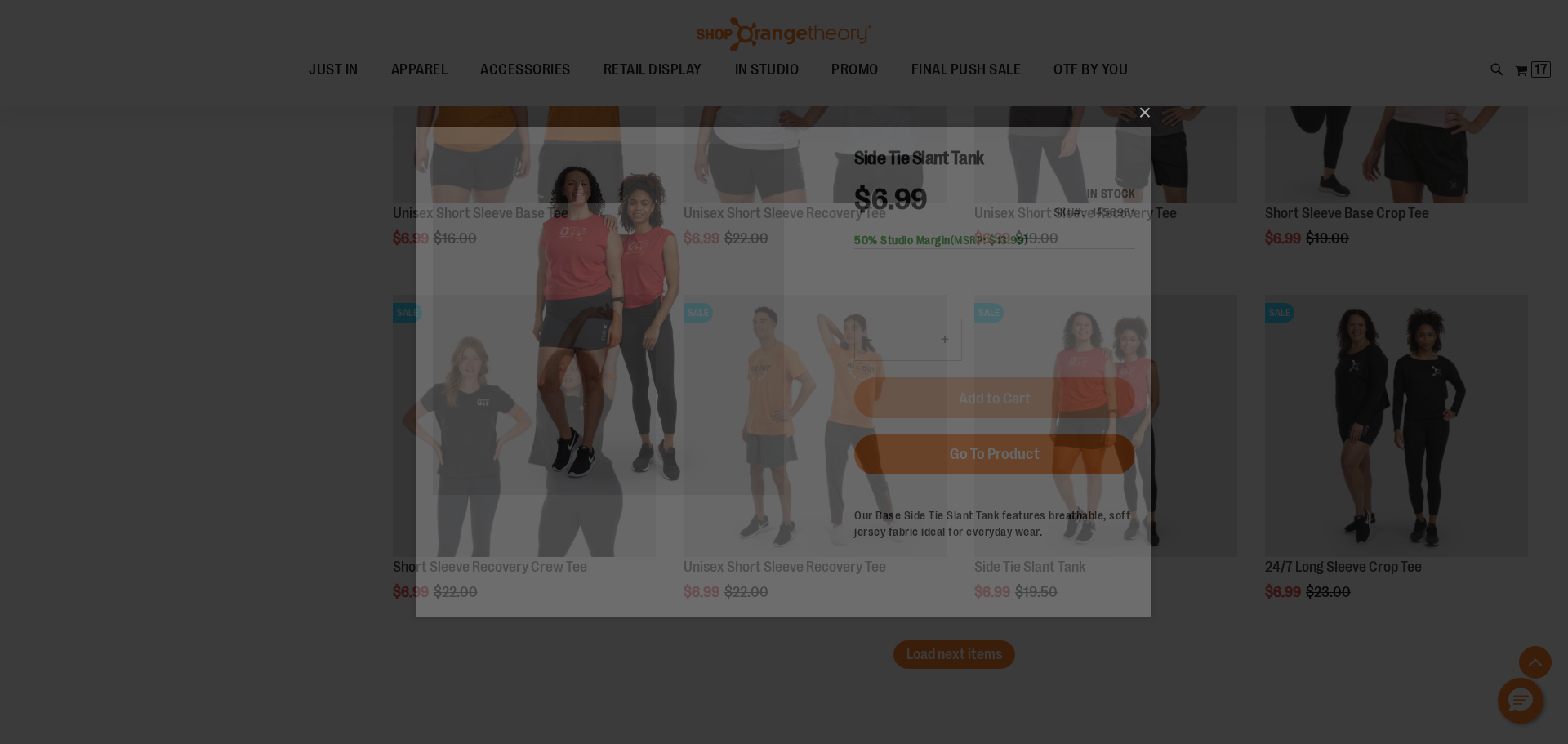
scroll to position [0, 0]
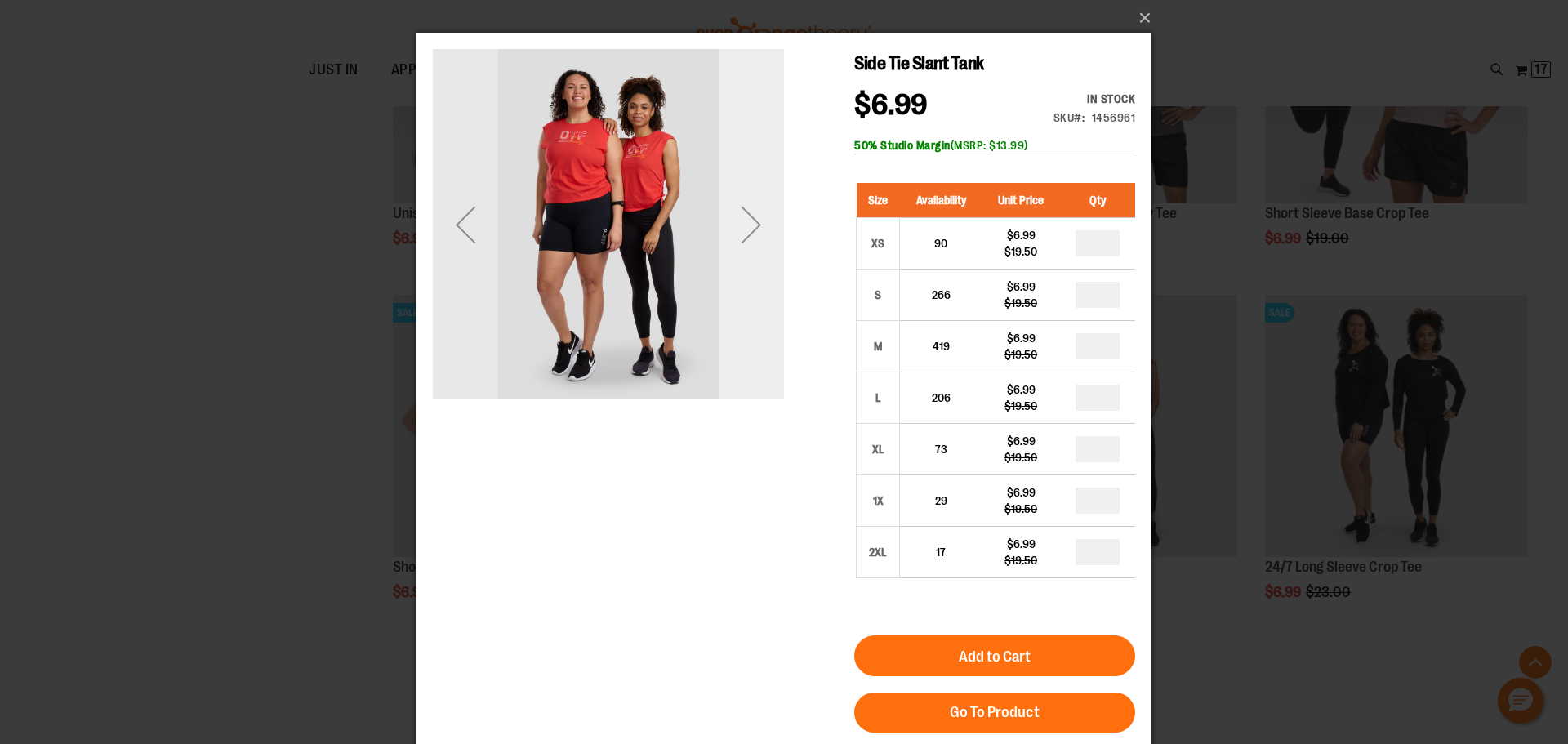
click at [737, 217] on div "Next" at bounding box center [751, 224] width 66 height 66
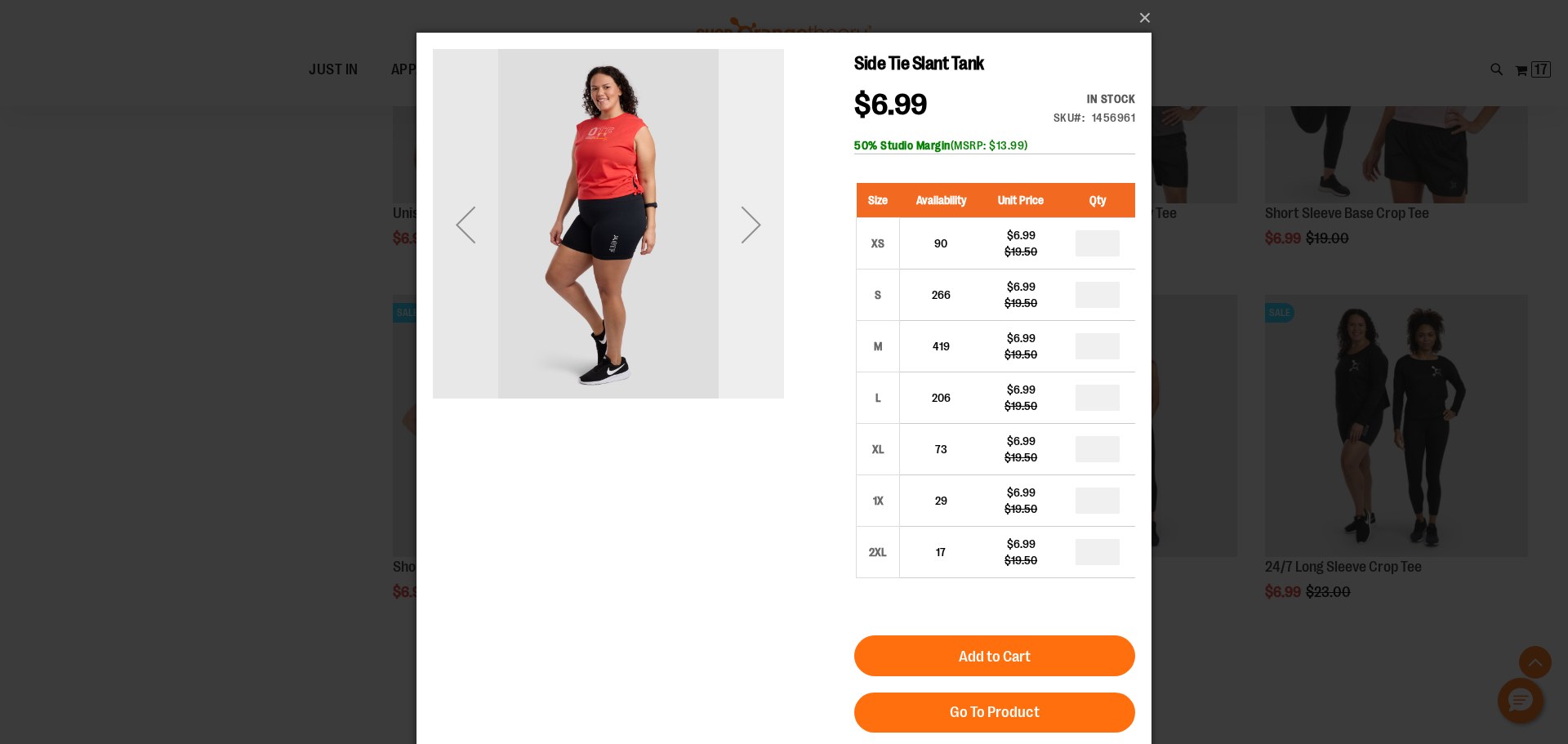
click at [738, 215] on div "Next" at bounding box center [751, 224] width 66 height 66
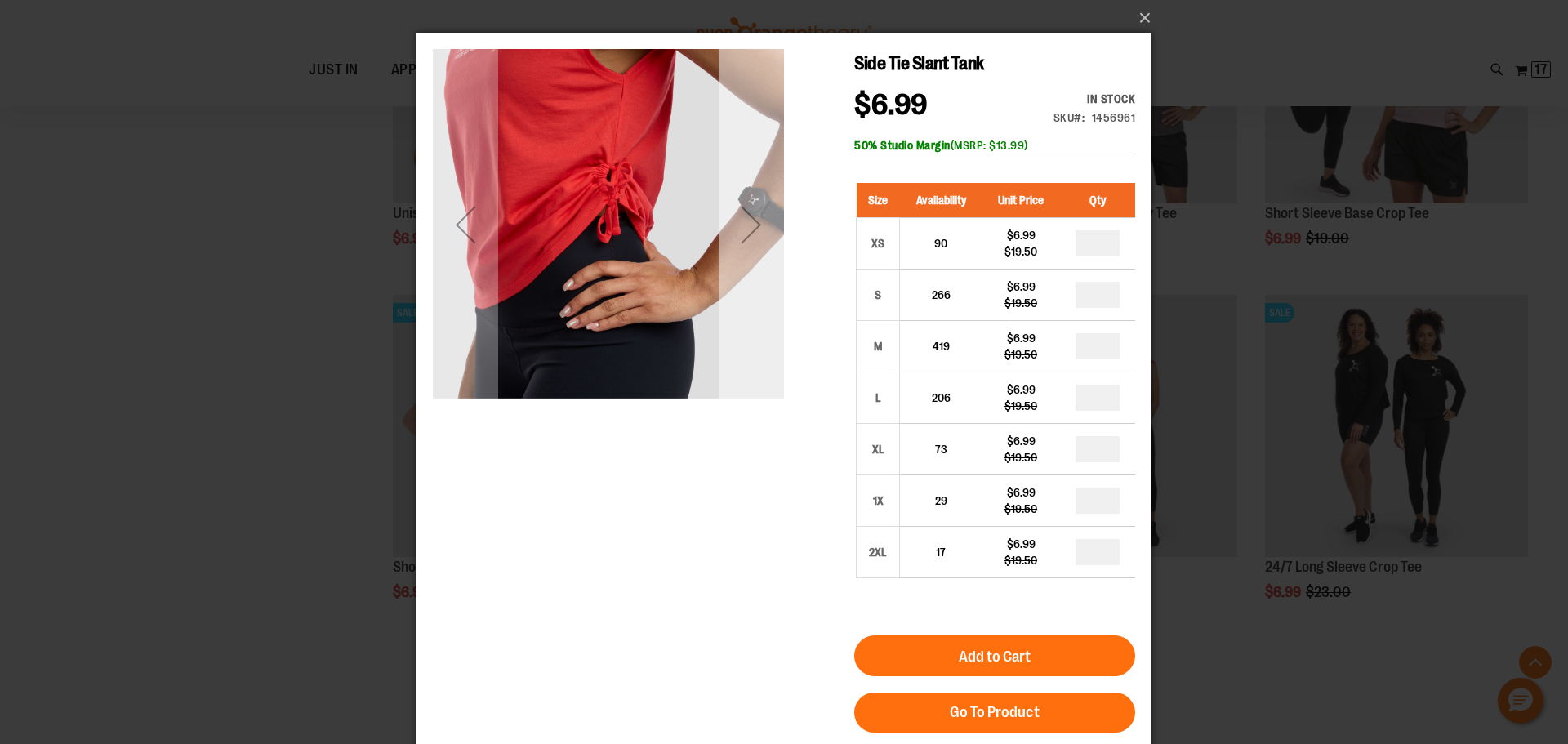
click at [738, 215] on div "Next" at bounding box center [751, 224] width 66 height 66
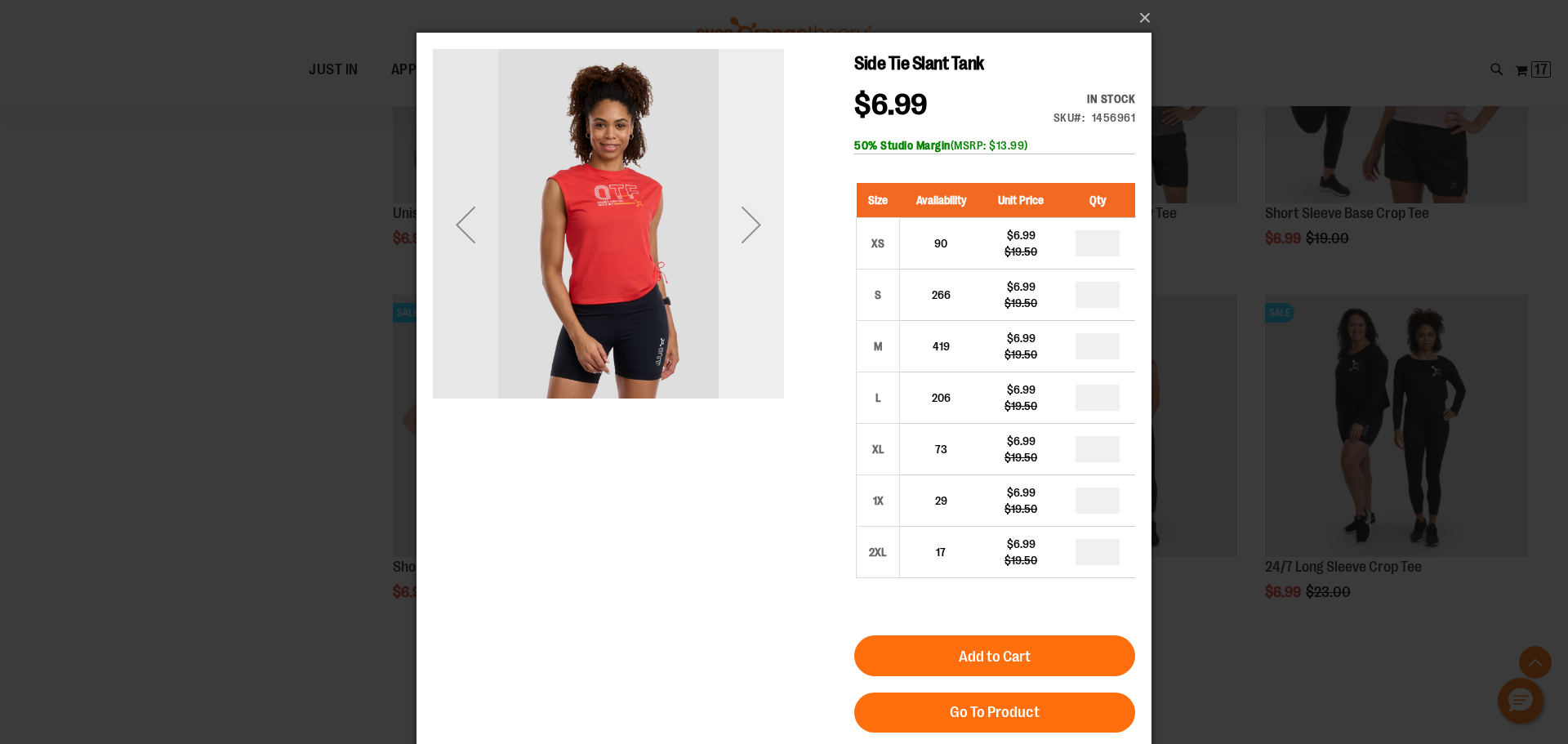
click at [739, 215] on div "Next" at bounding box center [751, 224] width 66 height 66
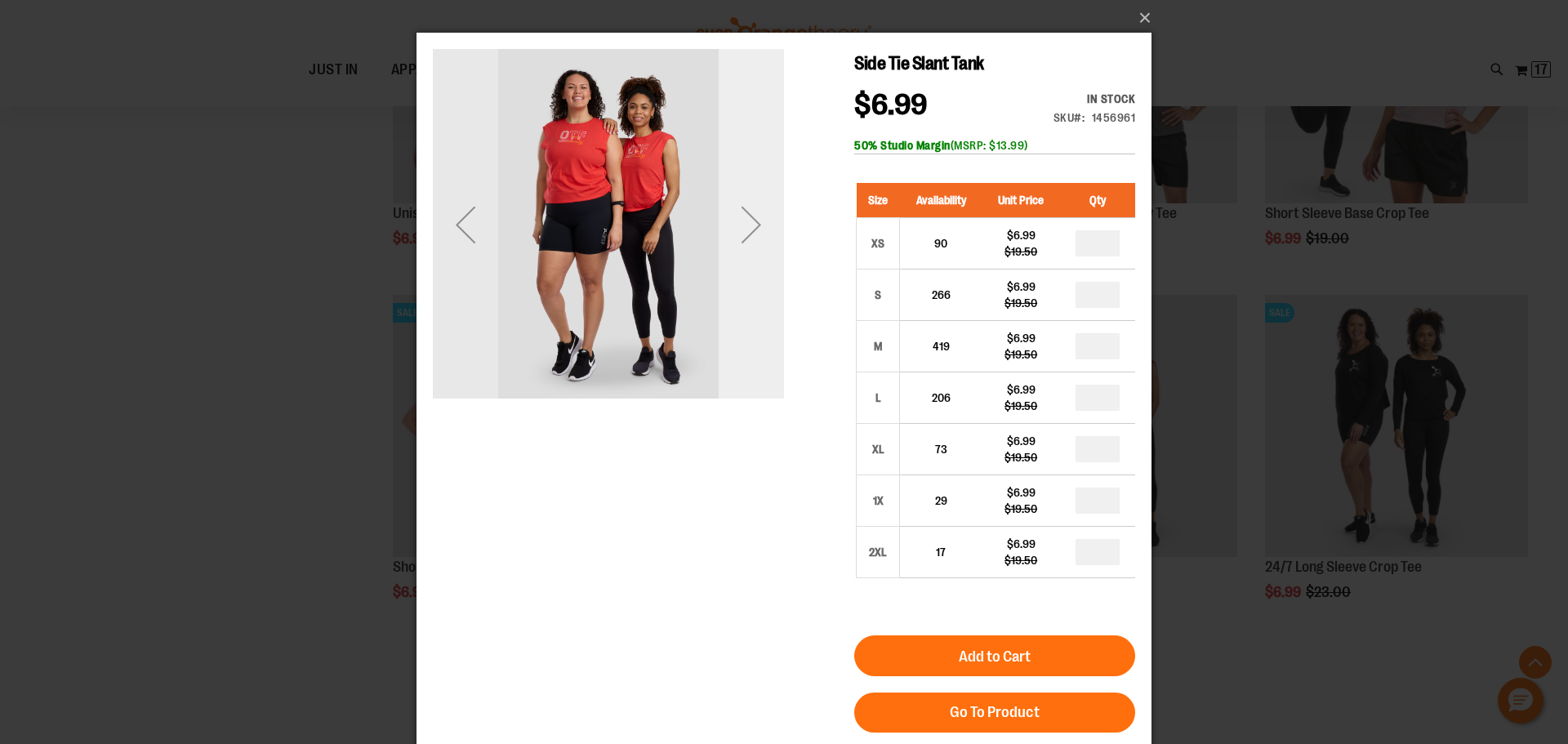
click at [739, 232] on div "Next" at bounding box center [751, 224] width 66 height 66
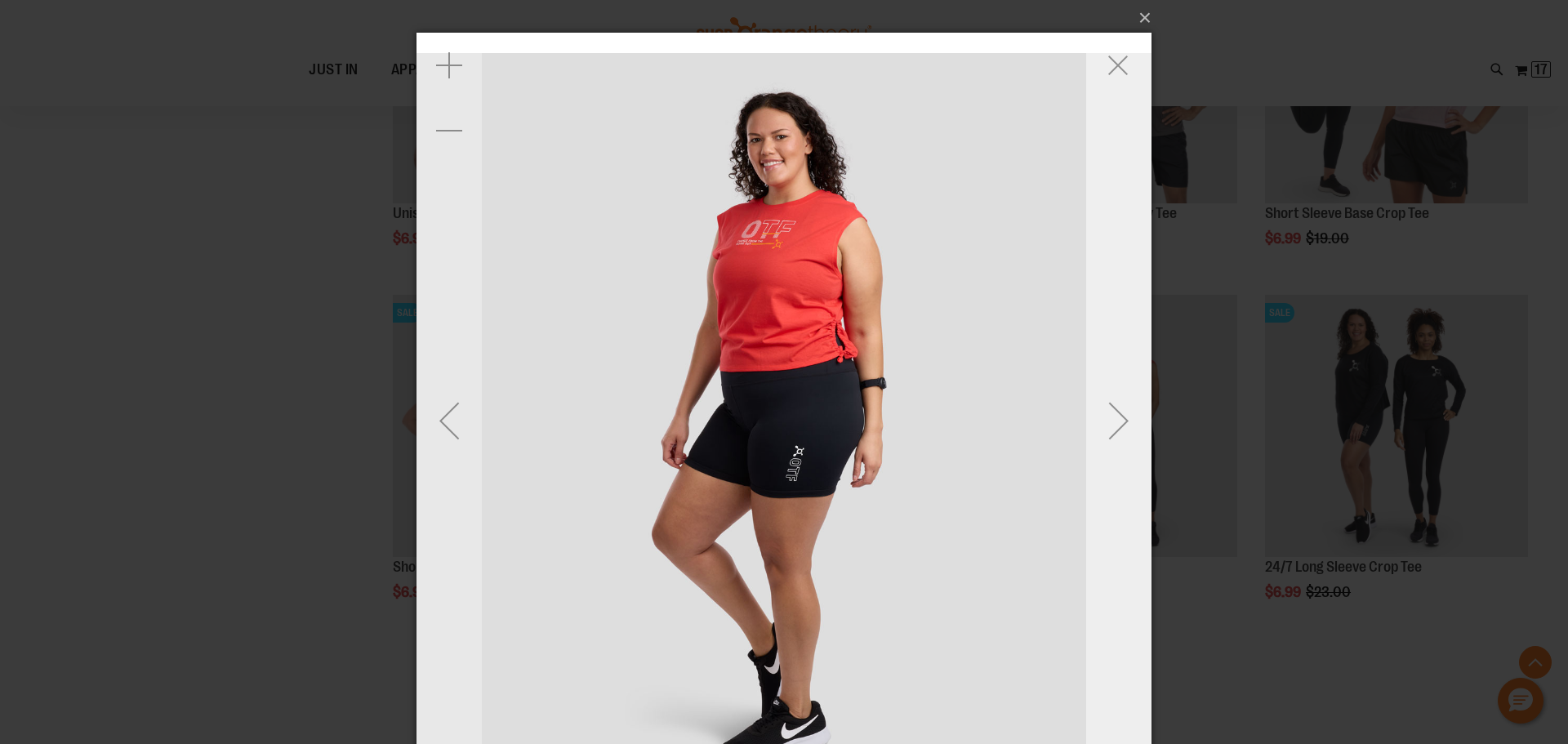
click at [1119, 413] on div "Next" at bounding box center [1119, 421] width 66 height 66
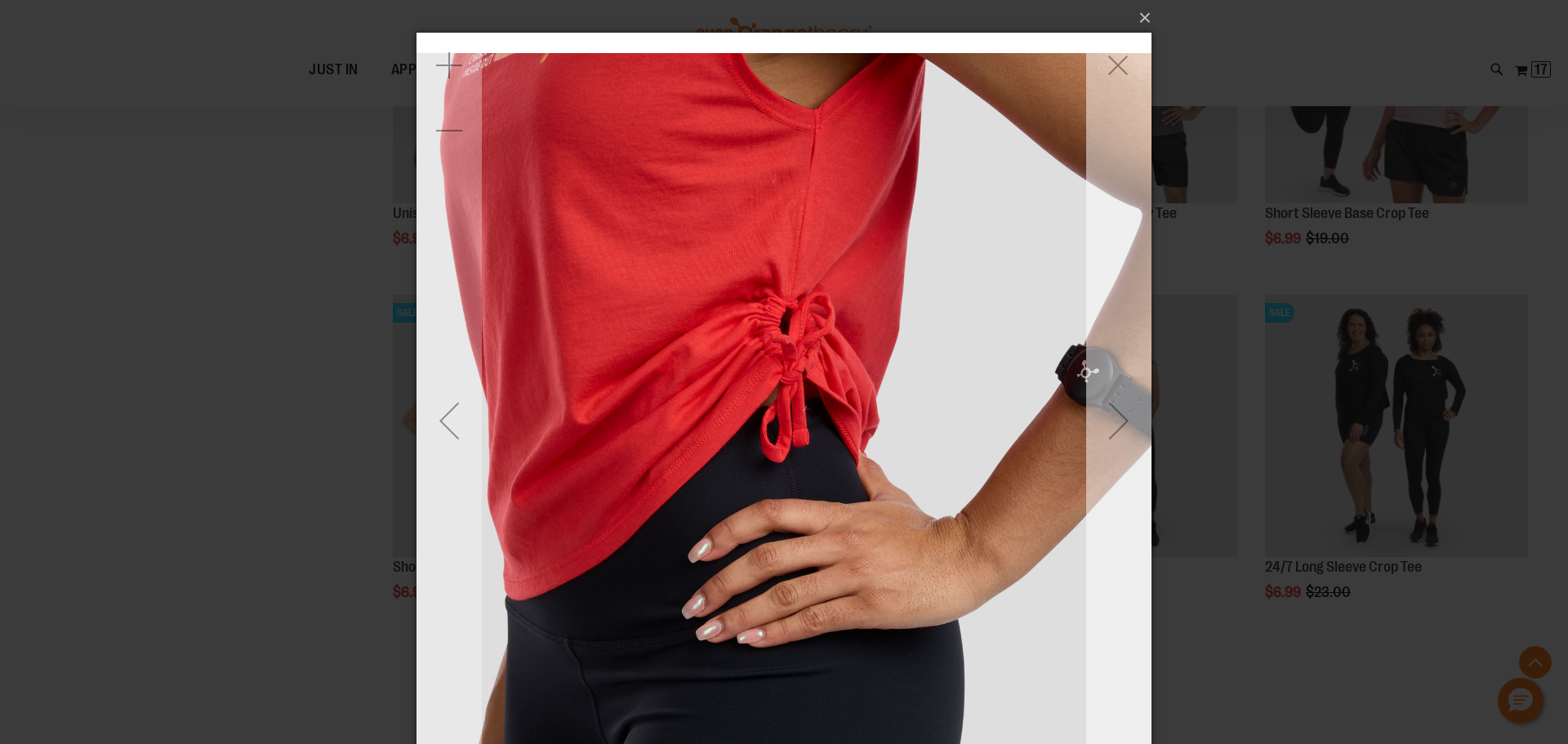
click at [1120, 412] on div "Next" at bounding box center [1119, 421] width 66 height 66
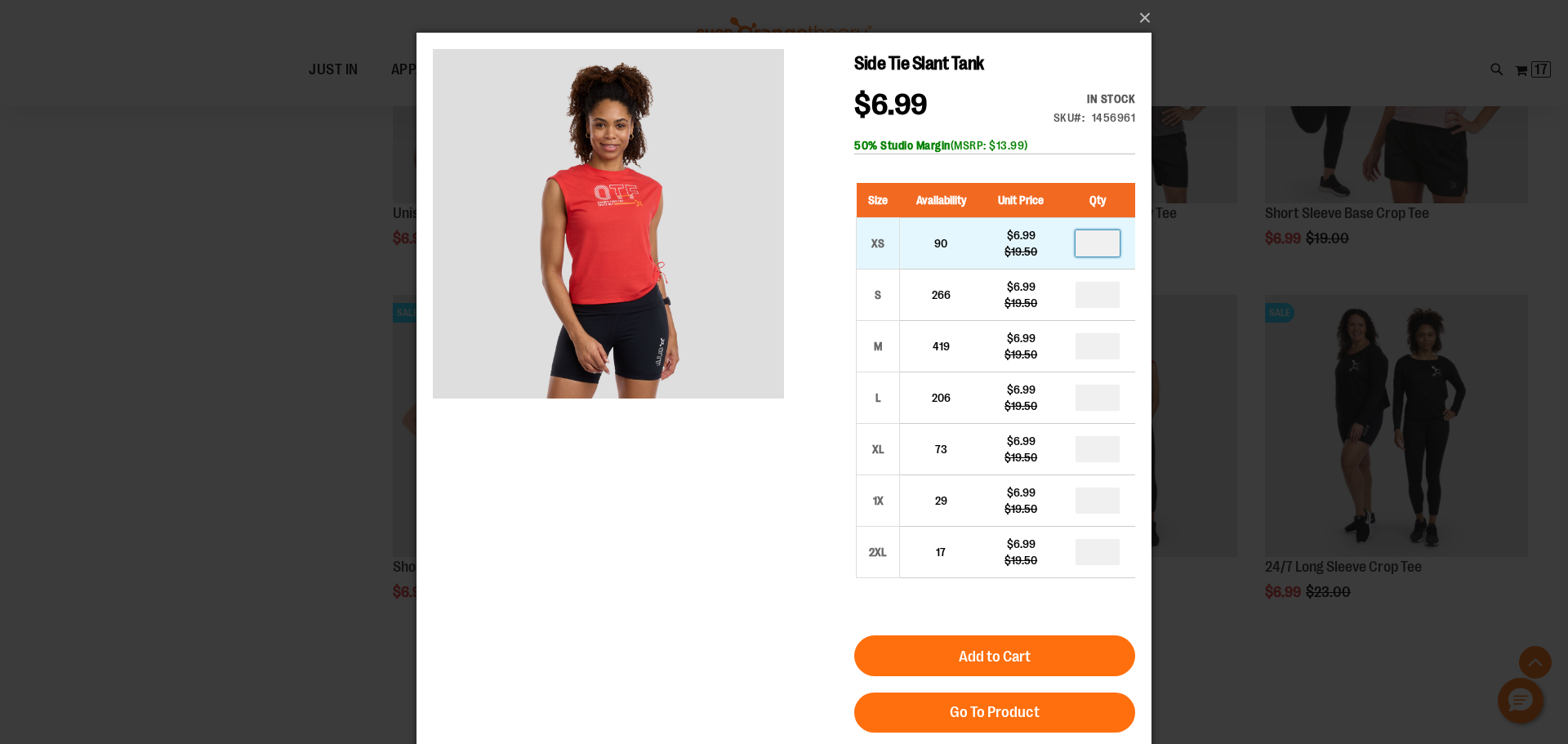
drag, startPoint x: 1106, startPoint y: 245, endPoint x: 1041, endPoint y: 246, distance: 65.0
click at [1041, 246] on tr "XS 90 $6.99 $19.50" at bounding box center [996, 243] width 279 height 51
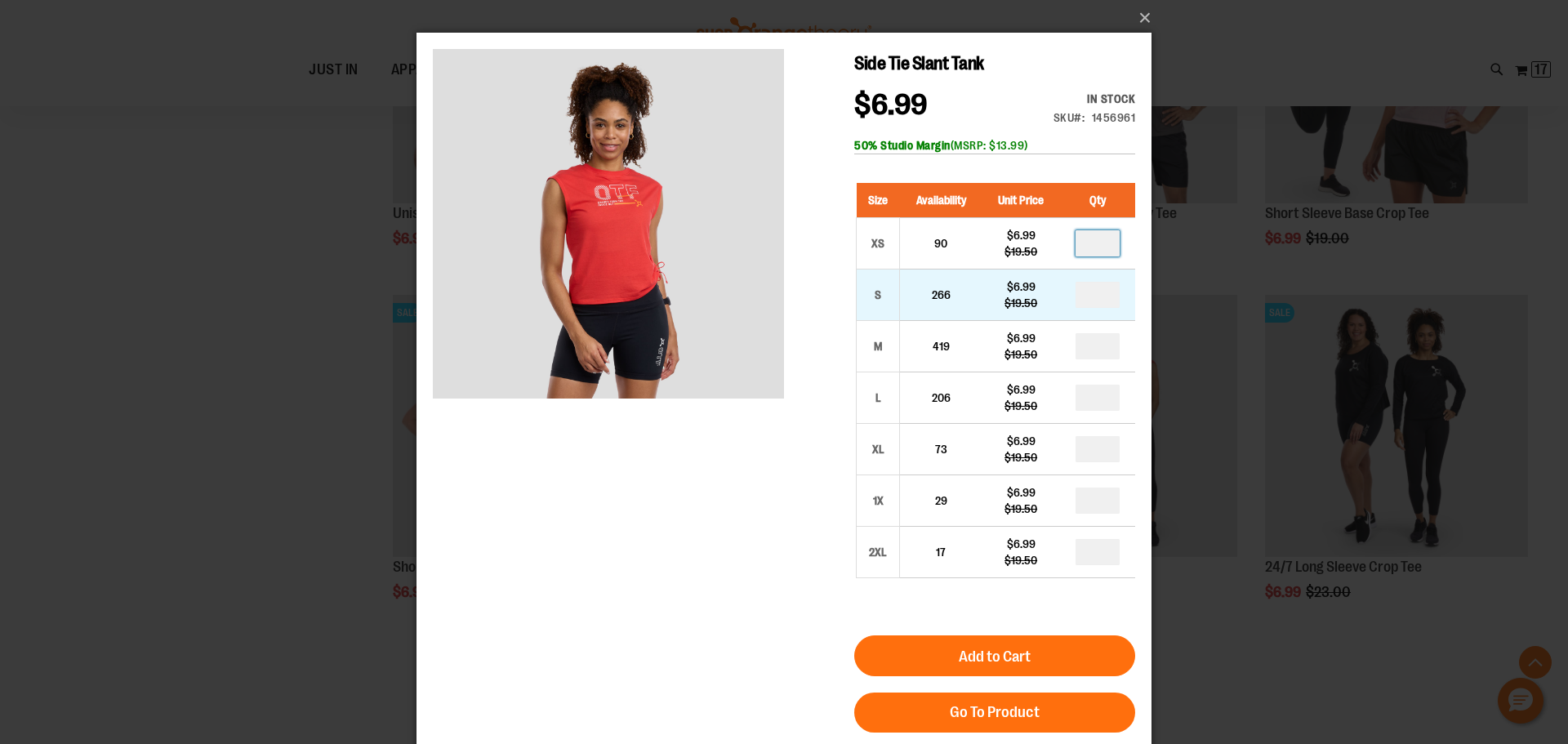
type input "*"
drag, startPoint x: 1106, startPoint y: 299, endPoint x: 1080, endPoint y: 296, distance: 26.2
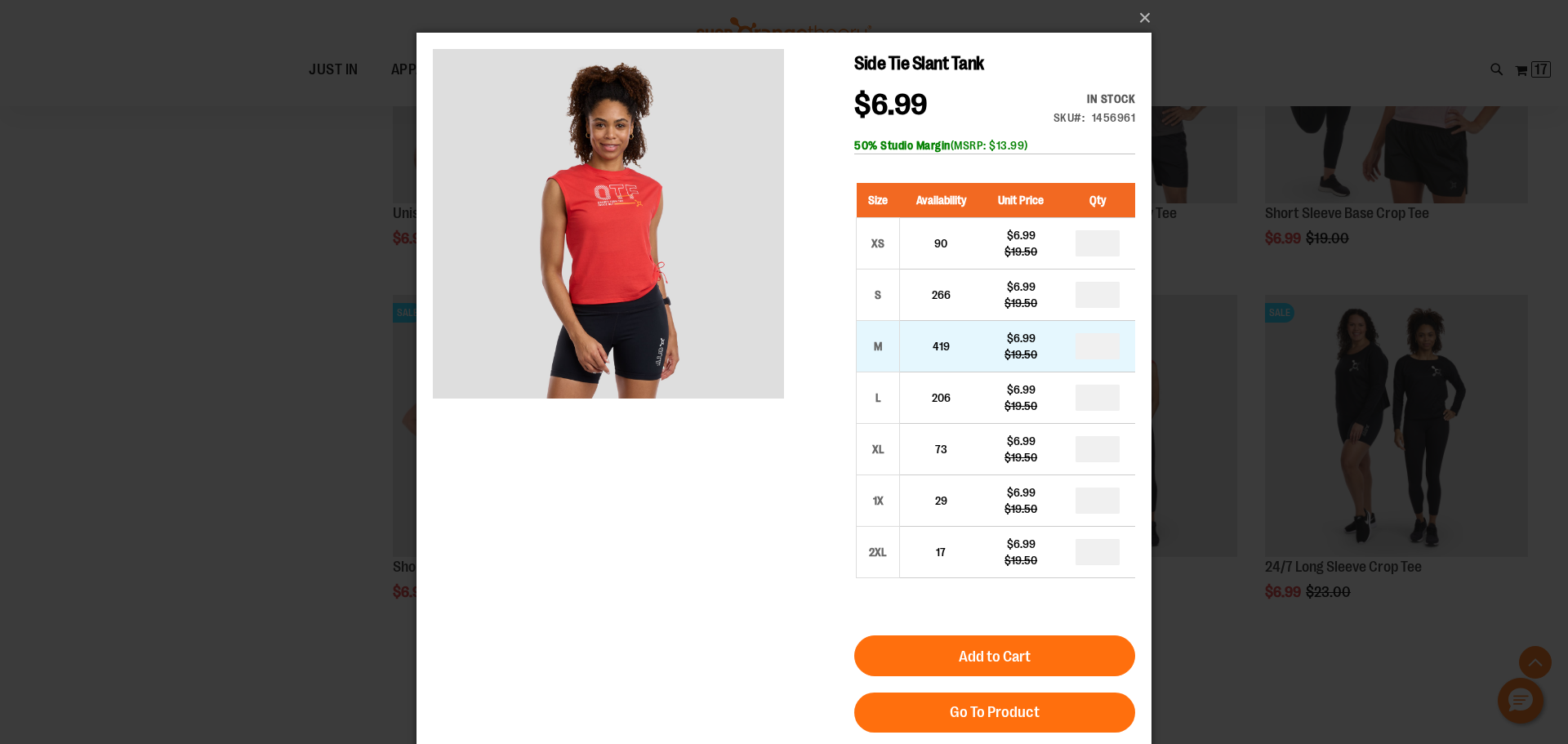
type input "*"
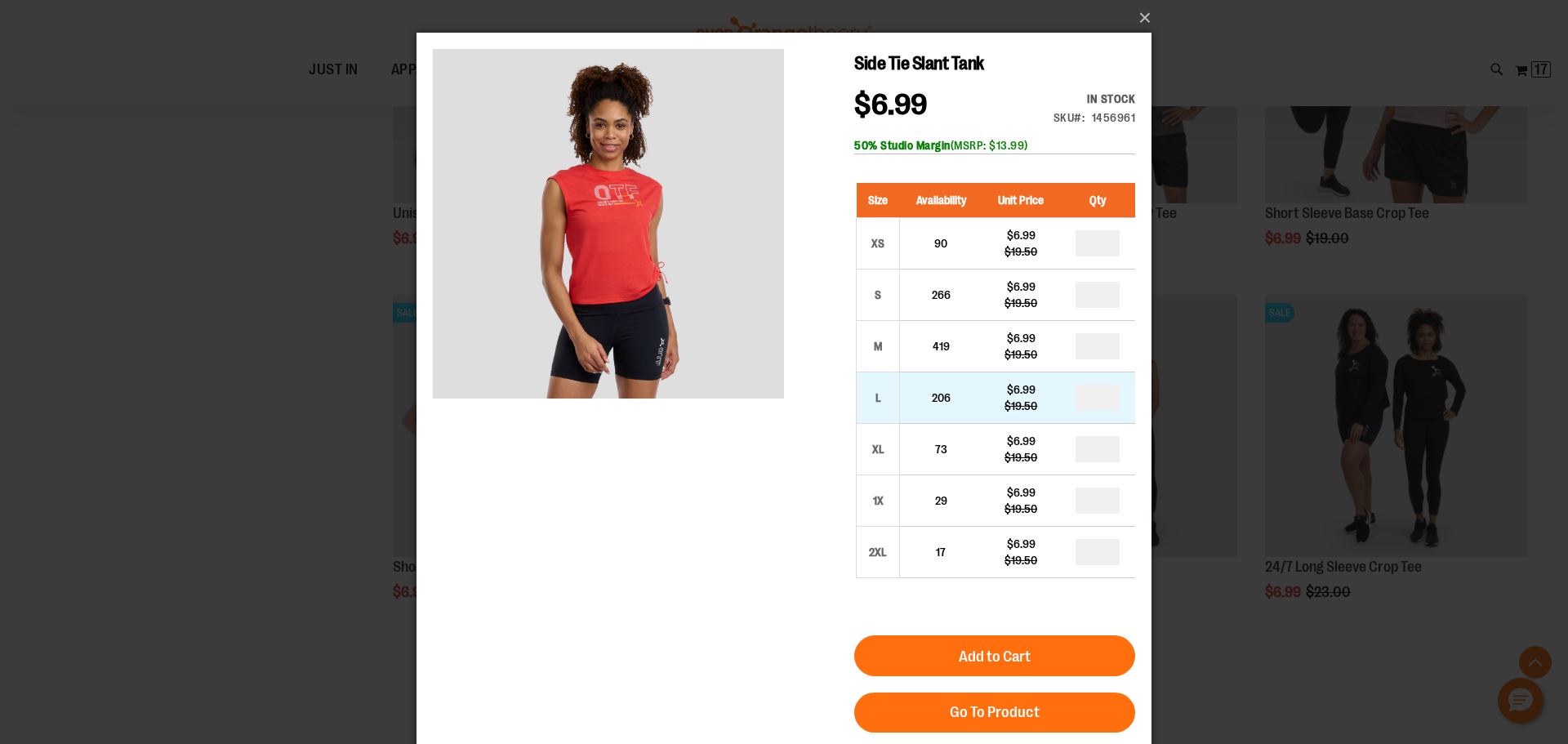
type input "*"
drag, startPoint x: 1102, startPoint y: 396, endPoint x: 1048, endPoint y: 399, distance: 54.1
type input "*"
click at [773, 602] on div "Side Tie Slant Tank $6.99 Regular Price $19.50 In stock Only %1 left SKU 145696…" at bounding box center [784, 454] width 702 height 812
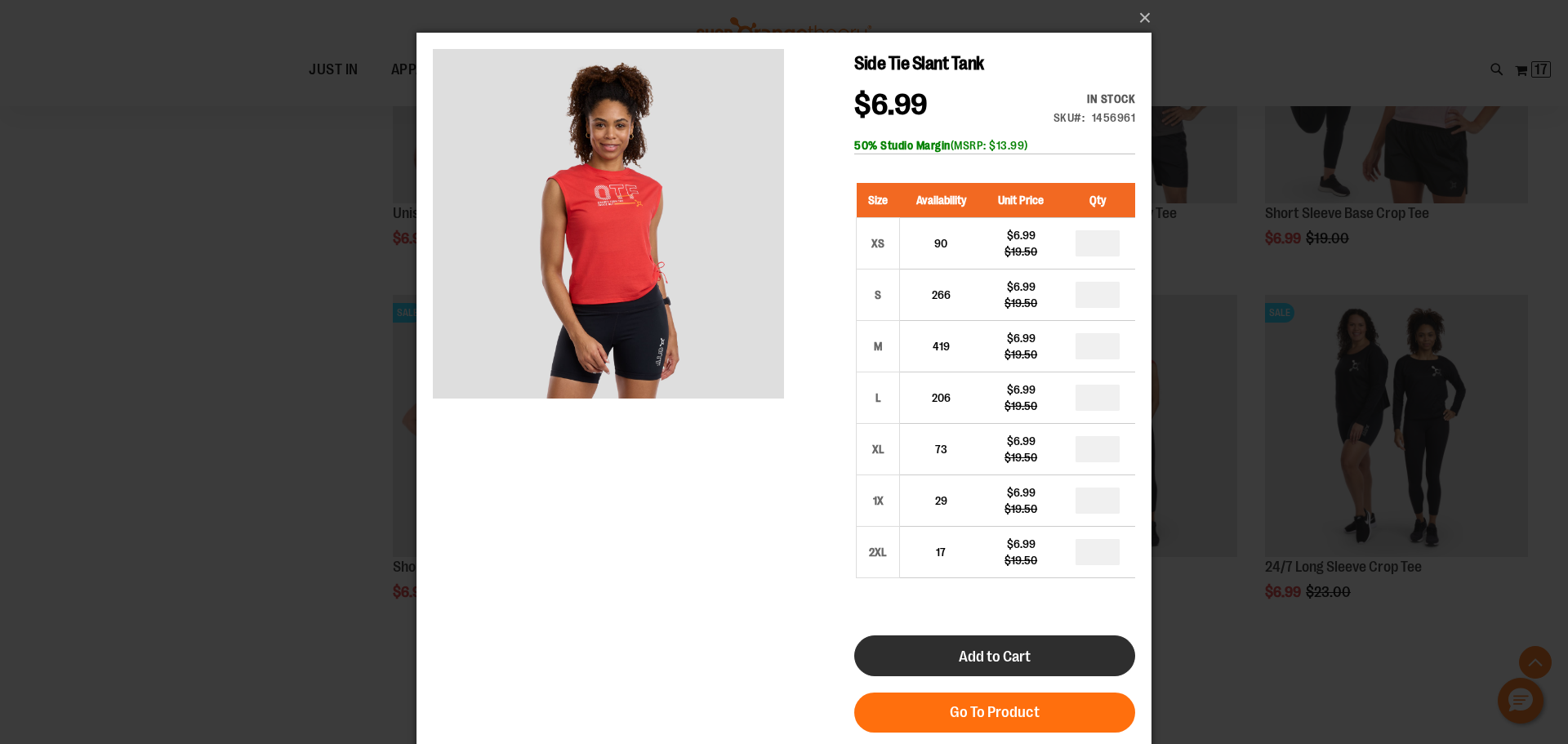
click at [974, 658] on span "Add to Cart" at bounding box center [995, 657] width 72 height 18
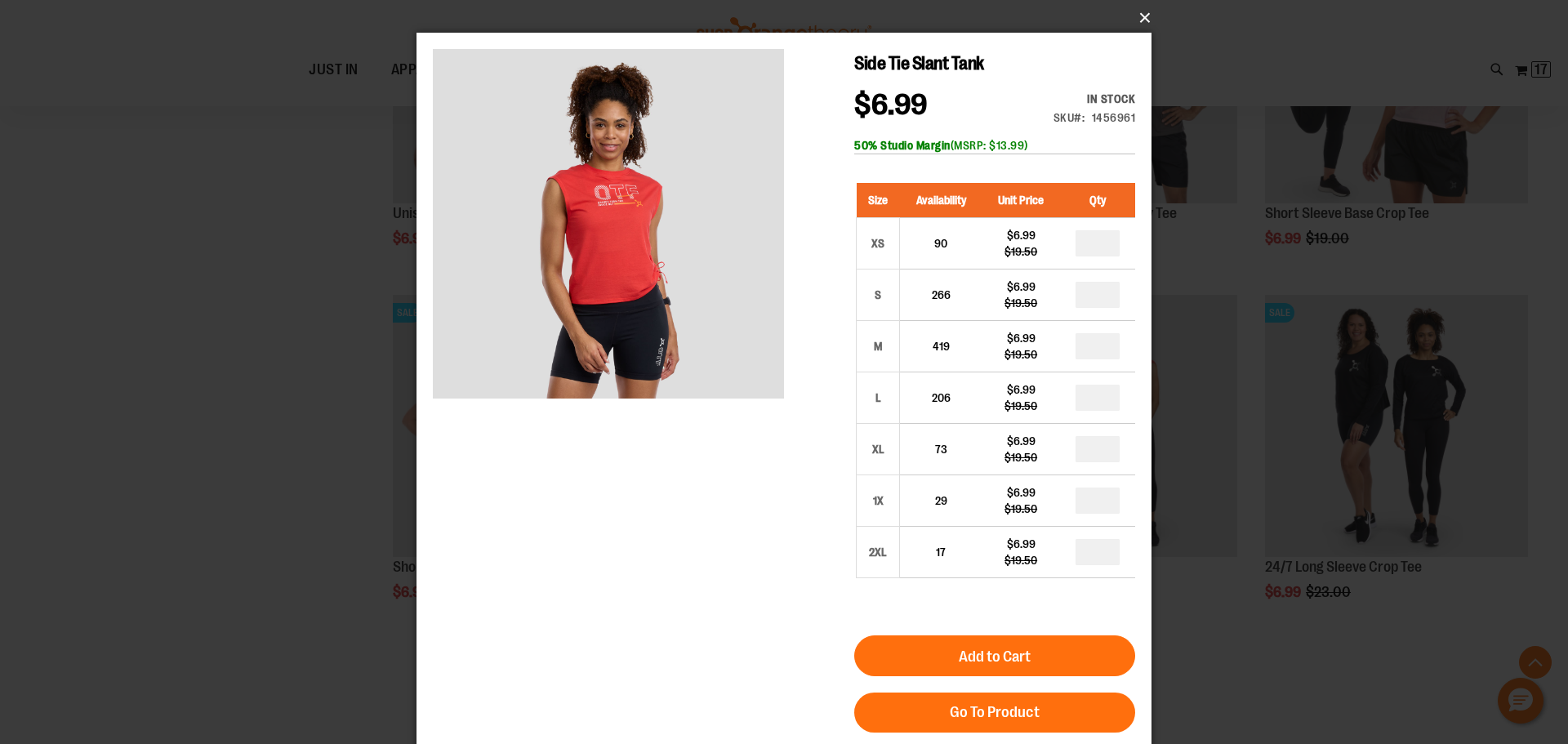
click at [1143, 11] on button "×" at bounding box center [789, 18] width 735 height 36
click at [1141, 14] on button "×" at bounding box center [789, 18] width 735 height 36
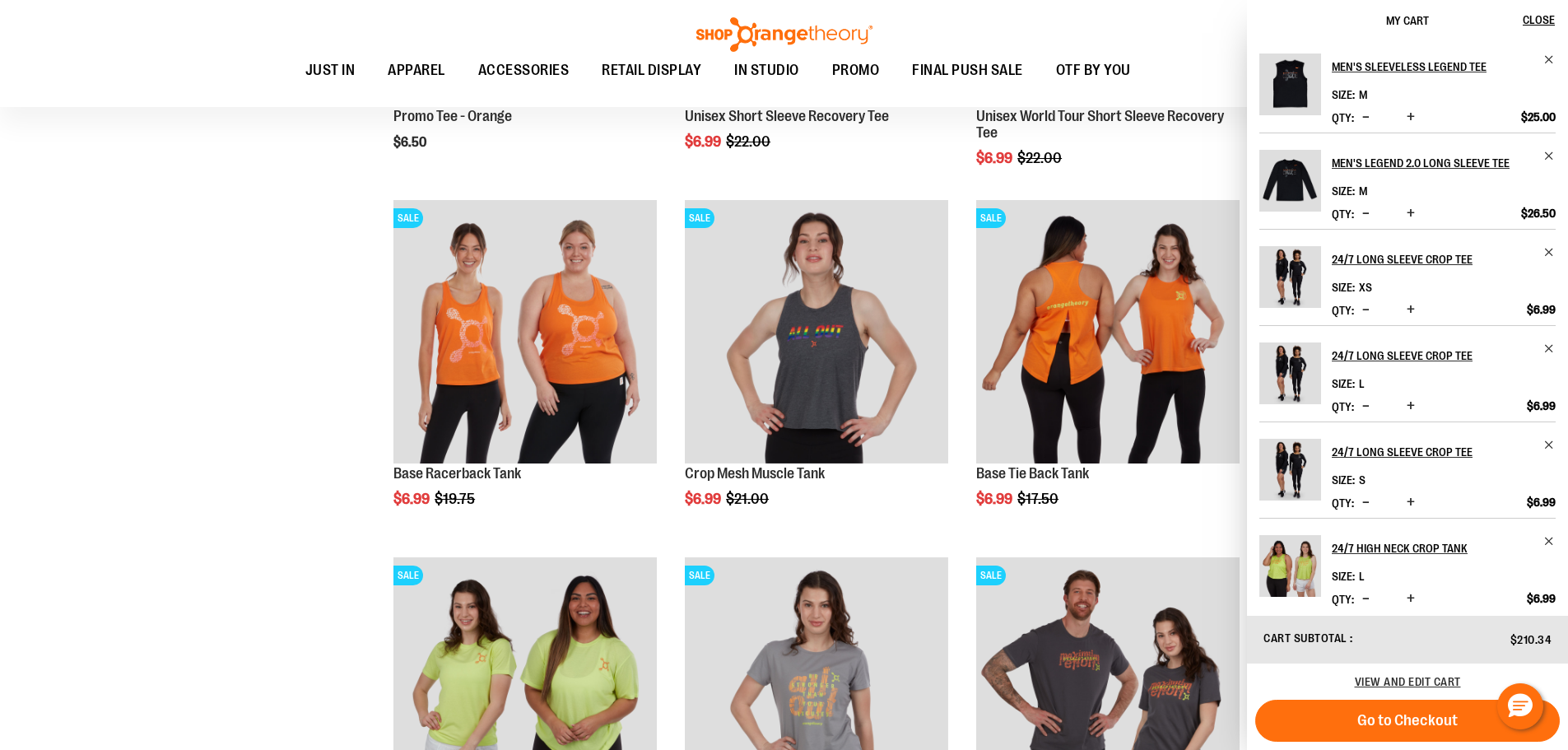
click at [299, 459] on div "**********" at bounding box center [784, 400] width 1511 height 3409
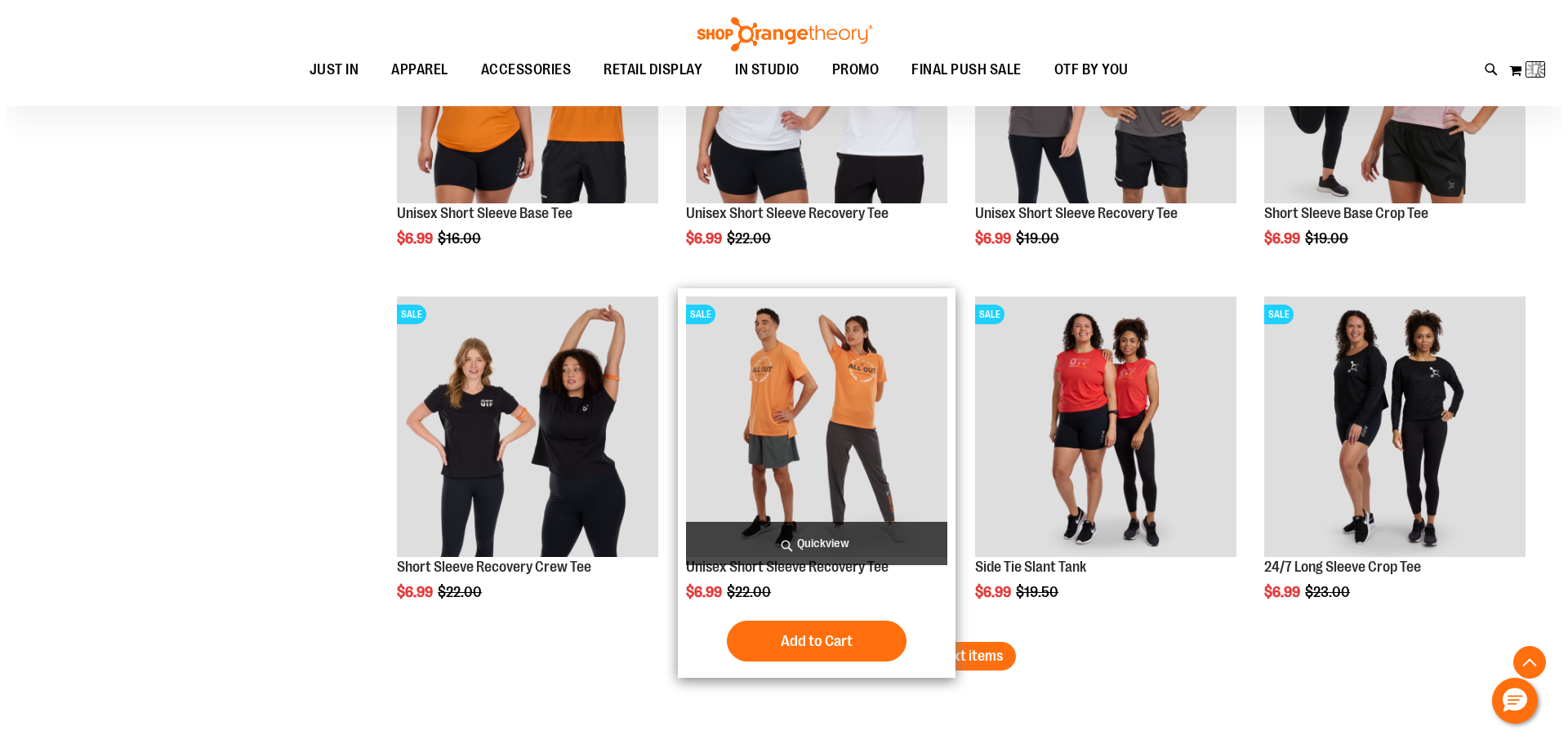
scroll to position [2980, 0]
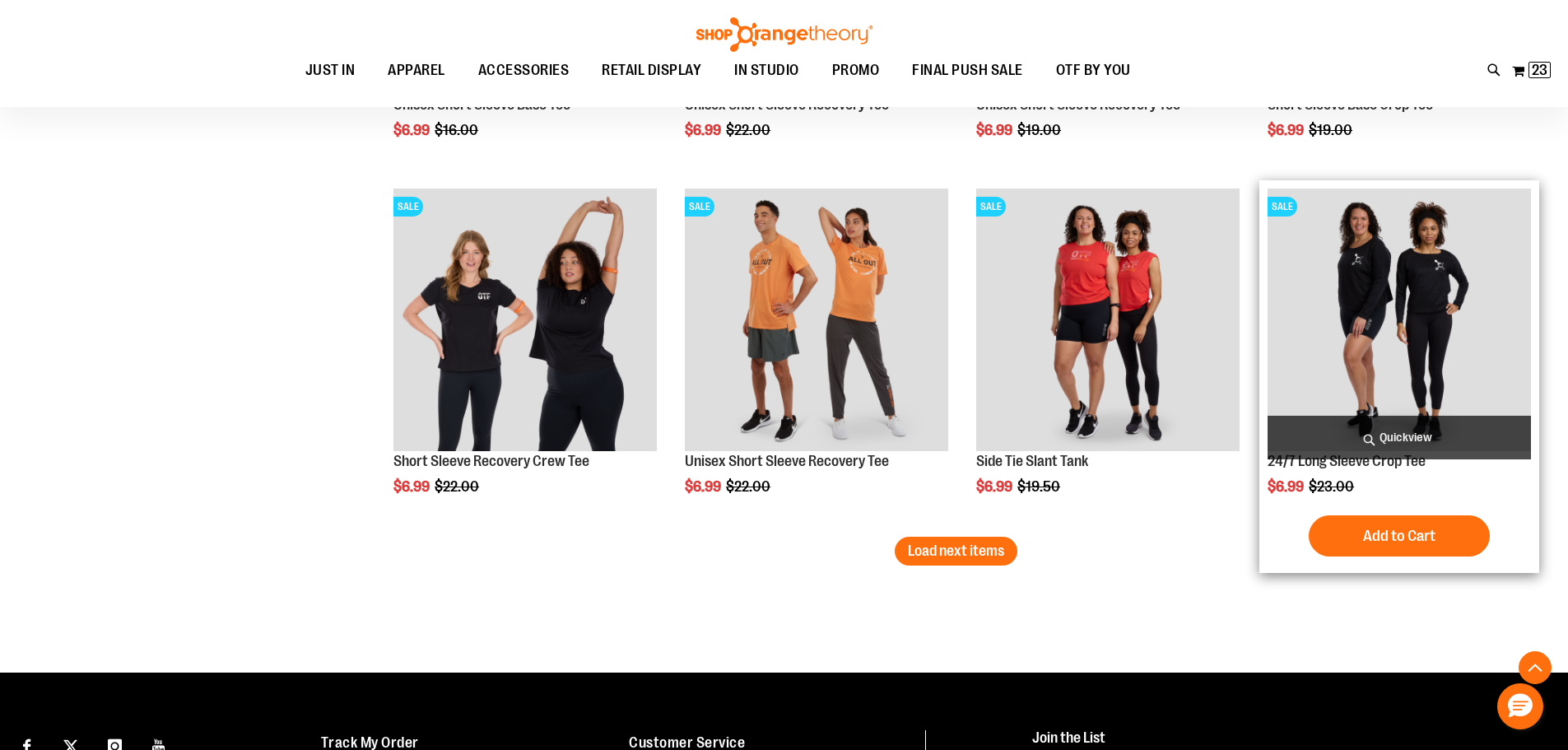
click at [1386, 443] on span "Quickview" at bounding box center [1399, 438] width 263 height 44
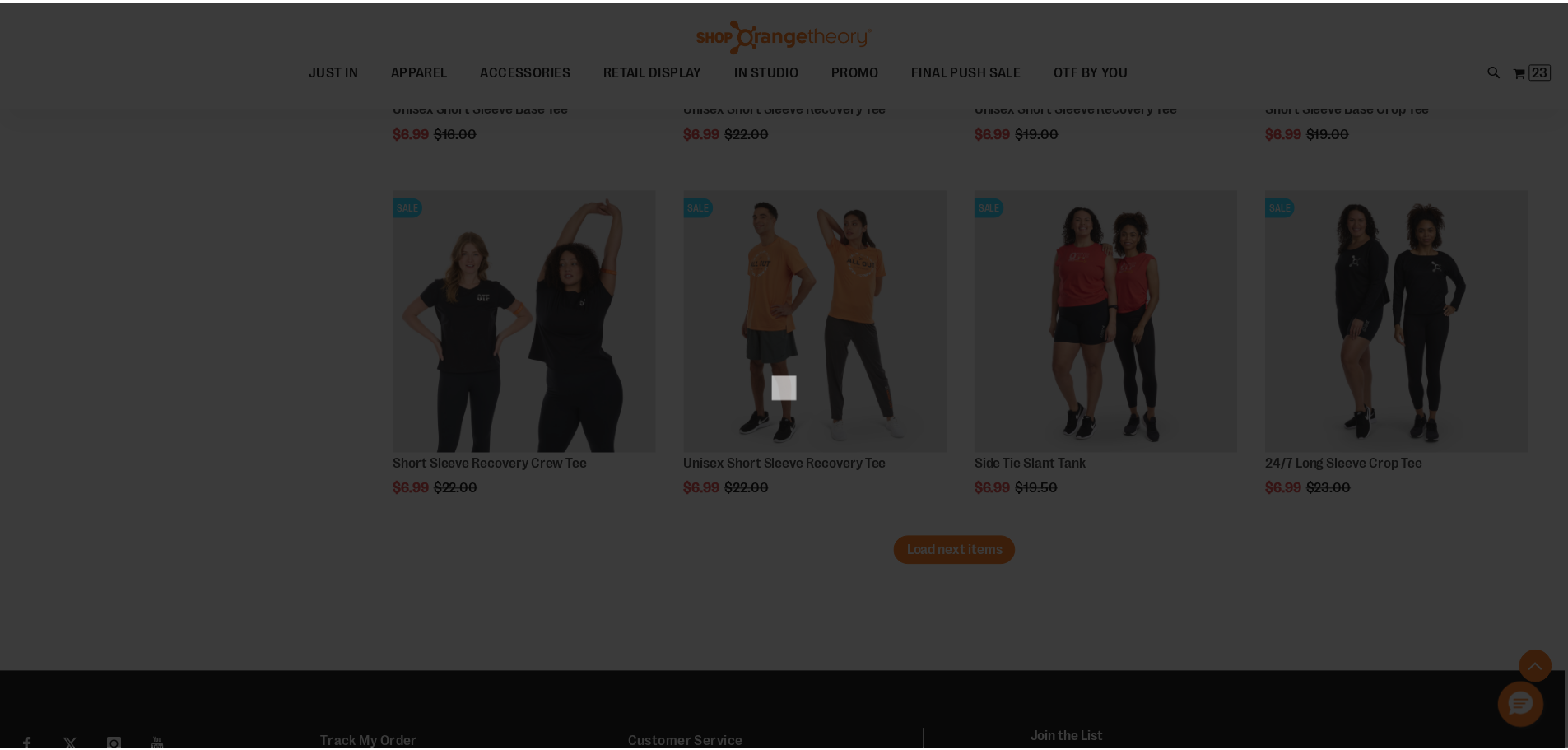
scroll to position [0, 0]
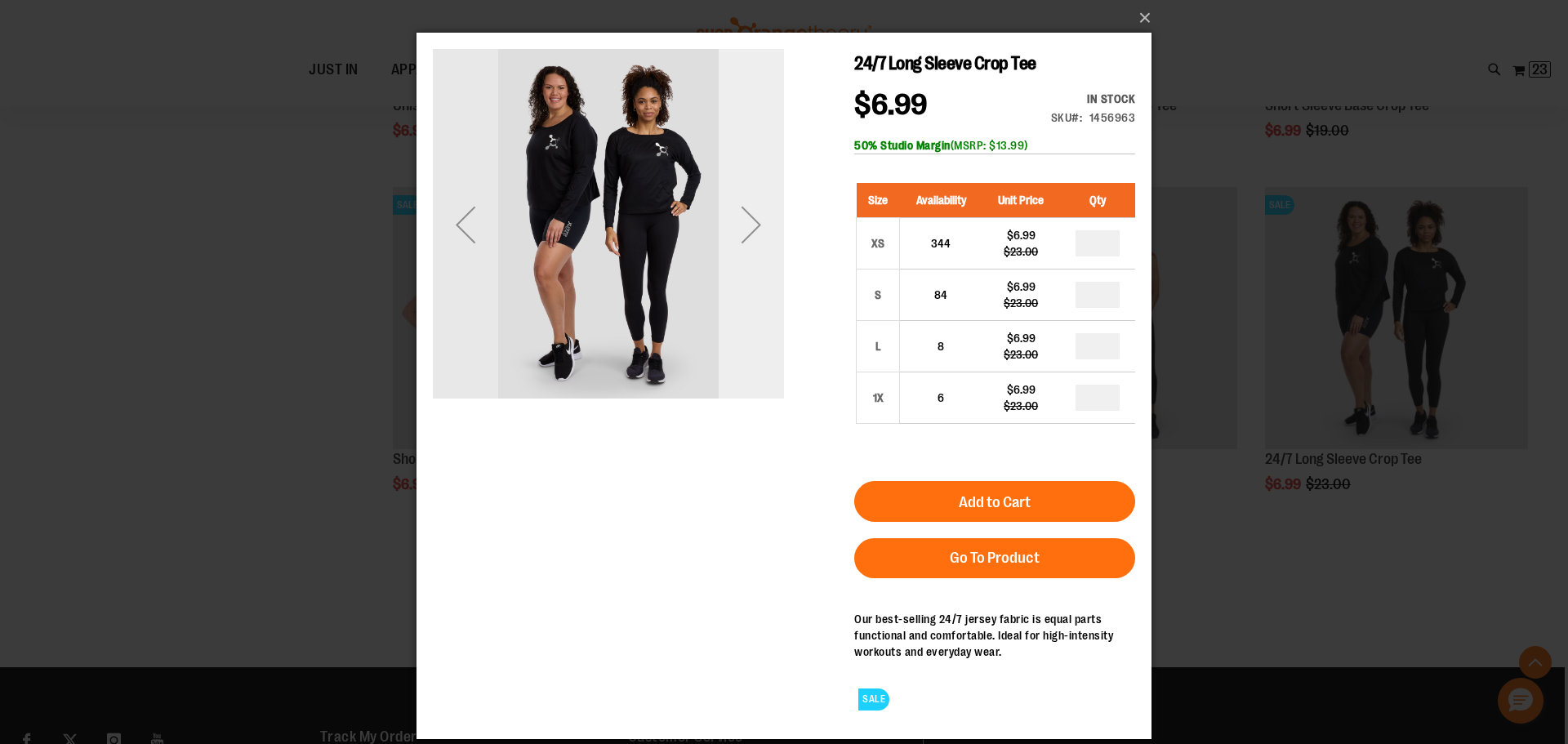
click at [753, 235] on div "Next" at bounding box center [751, 224] width 66 height 66
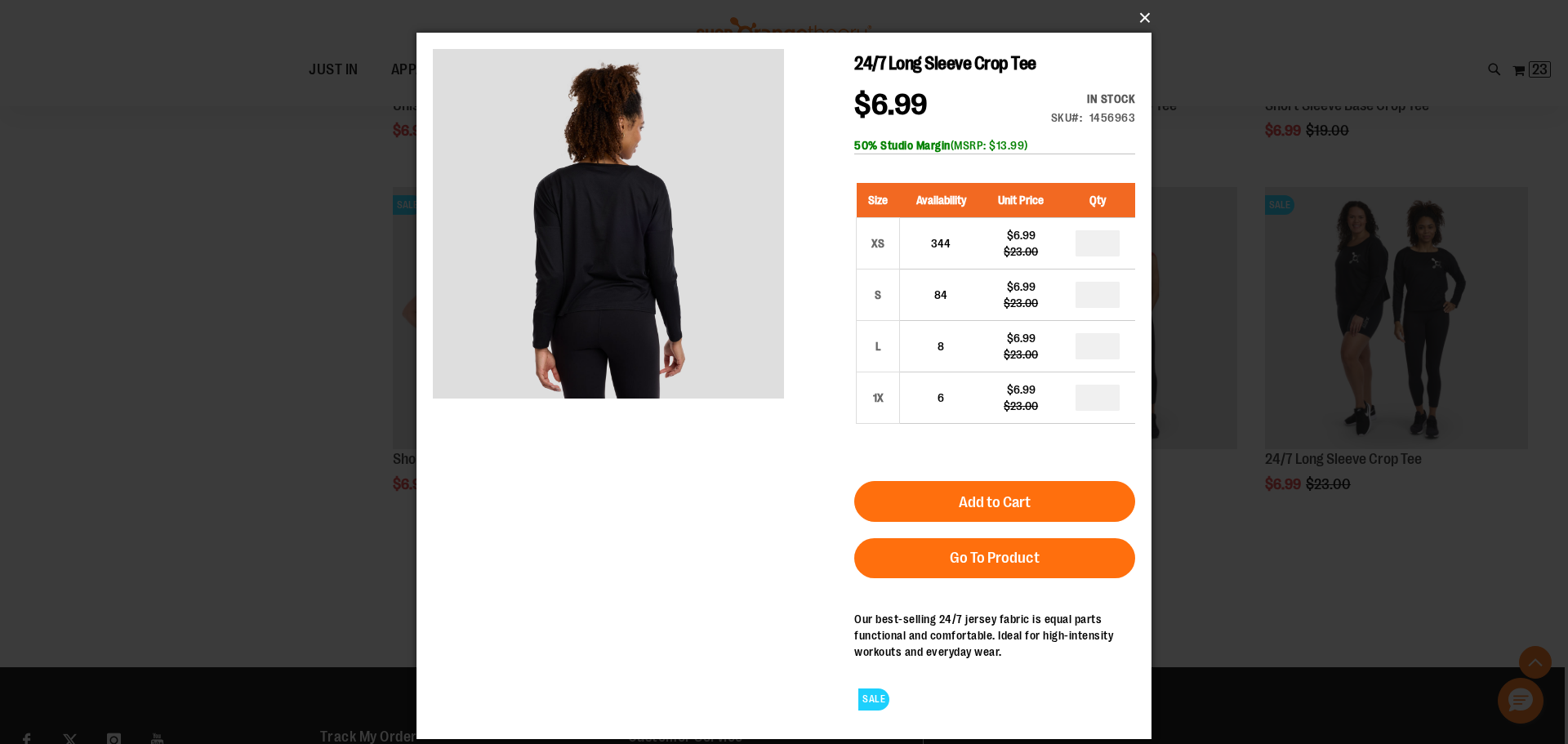
click at [1147, 15] on button "×" at bounding box center [789, 18] width 735 height 36
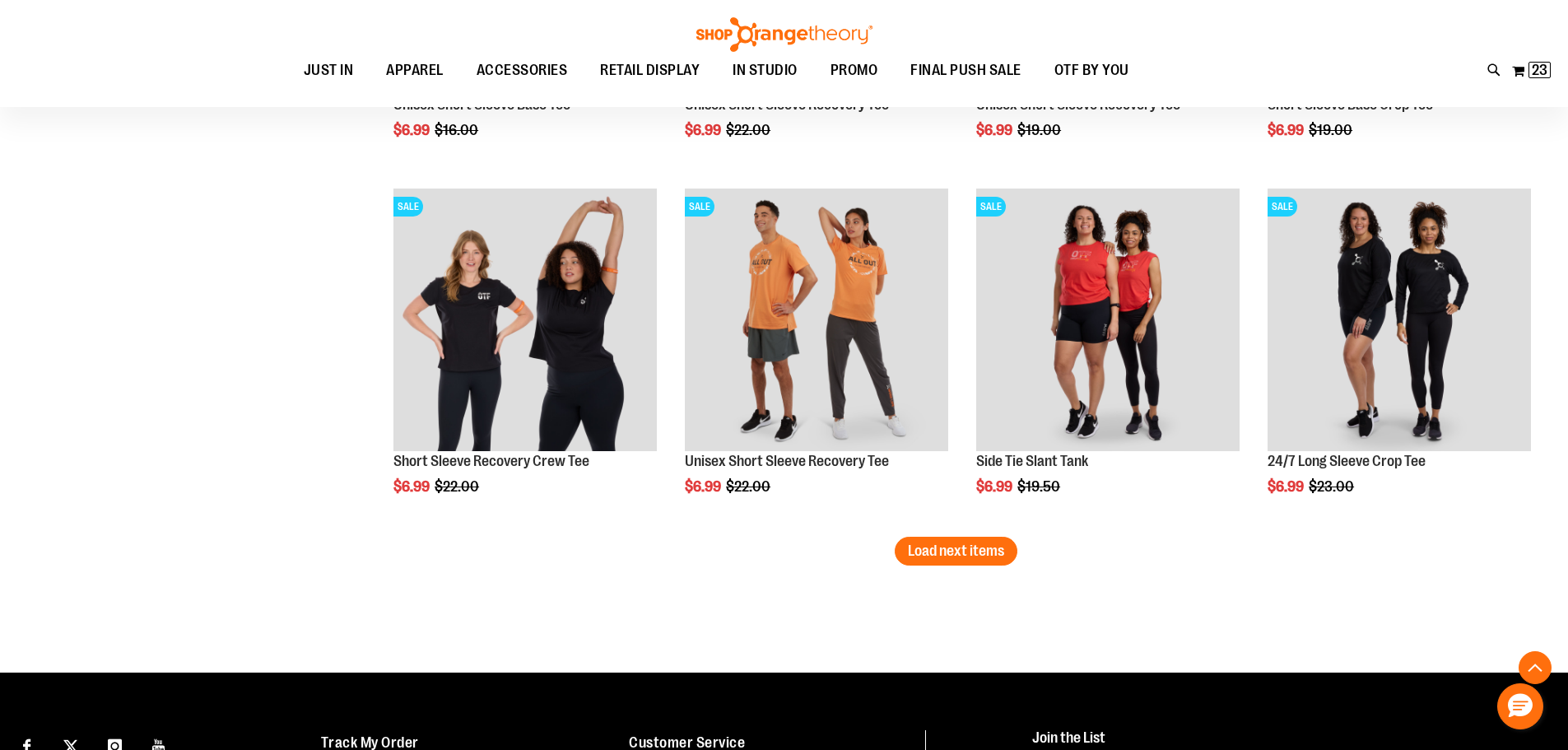
click at [1004, 555] on span "Load next items" at bounding box center [956, 551] width 96 height 16
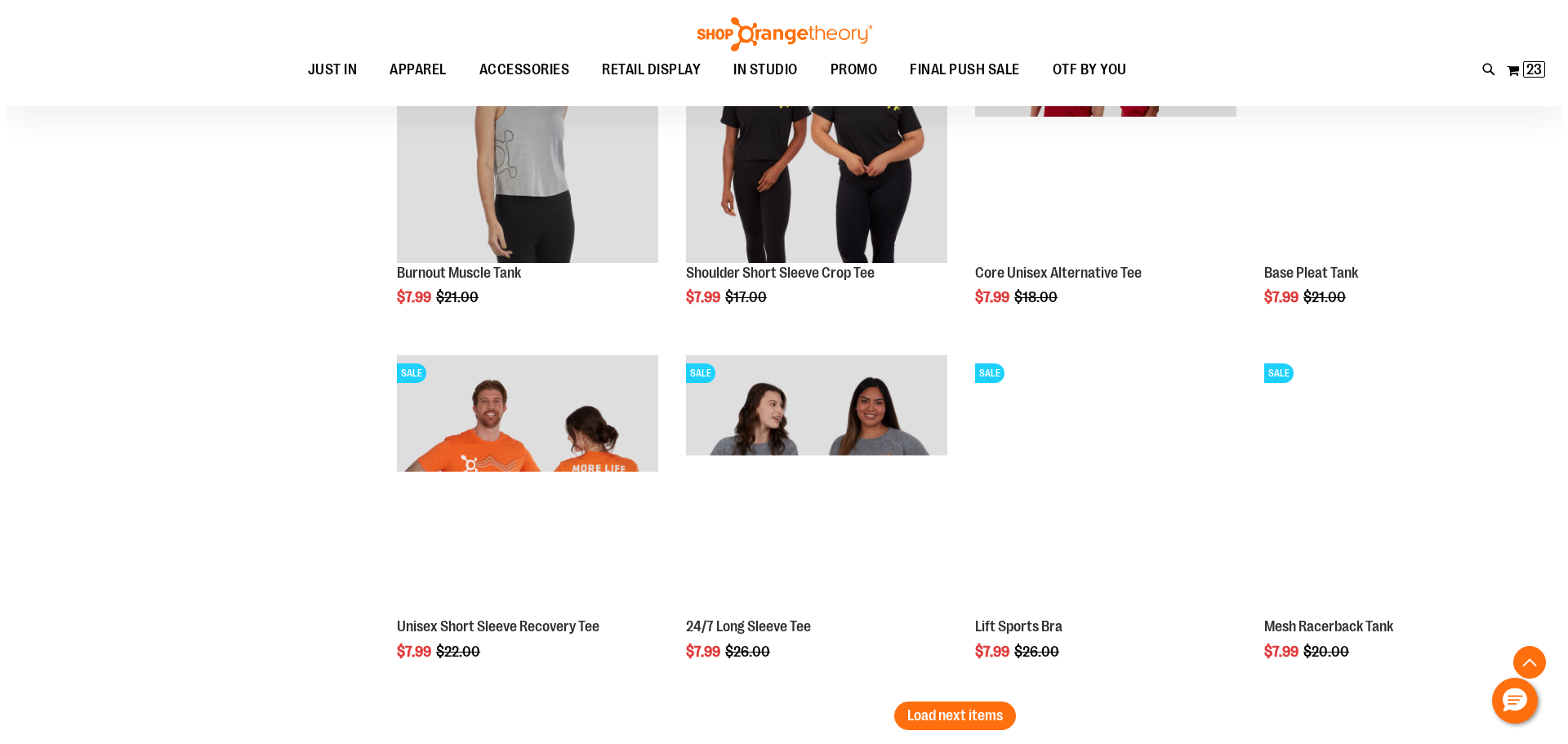
scroll to position [4042, 0]
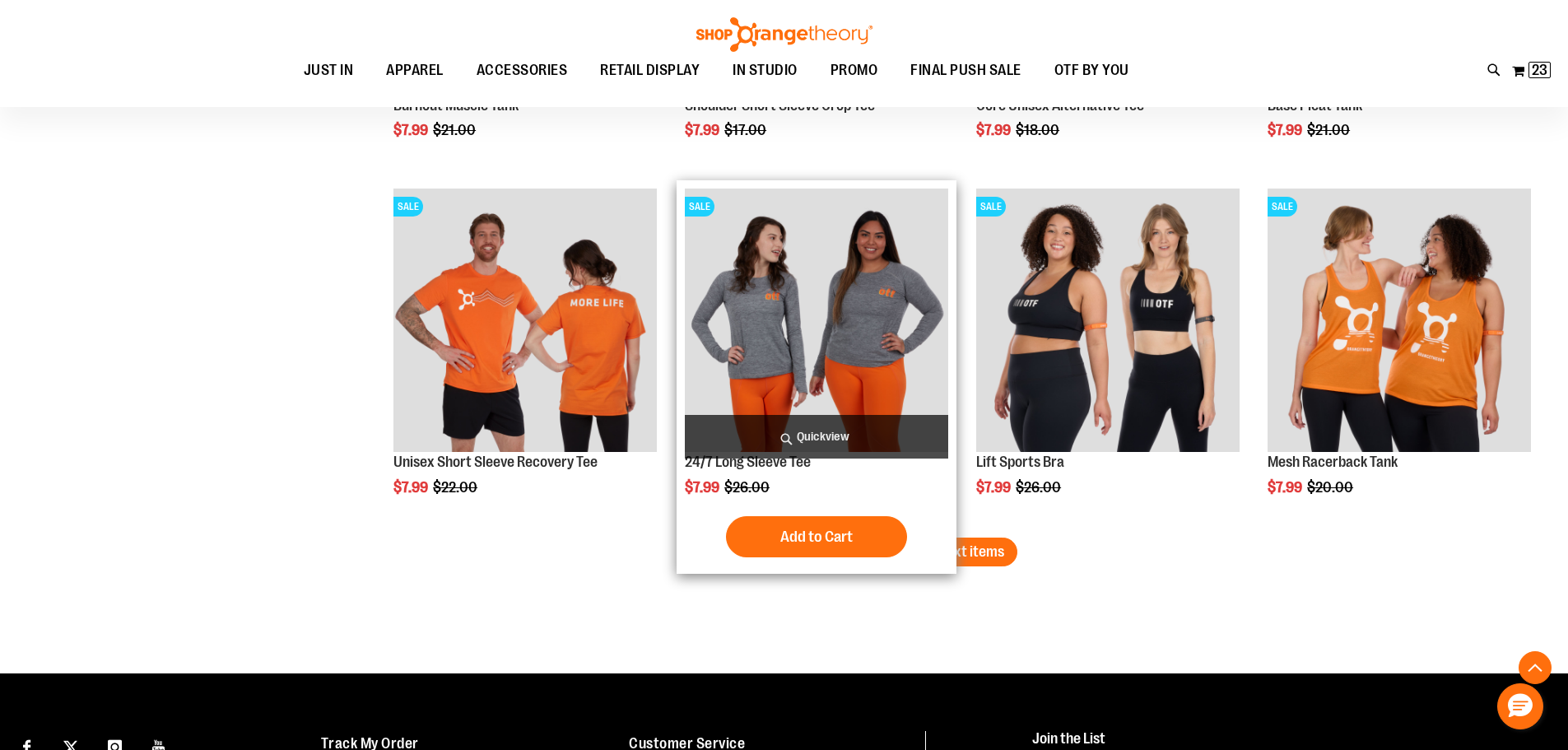
click at [853, 444] on span "Quickview" at bounding box center [816, 437] width 263 height 44
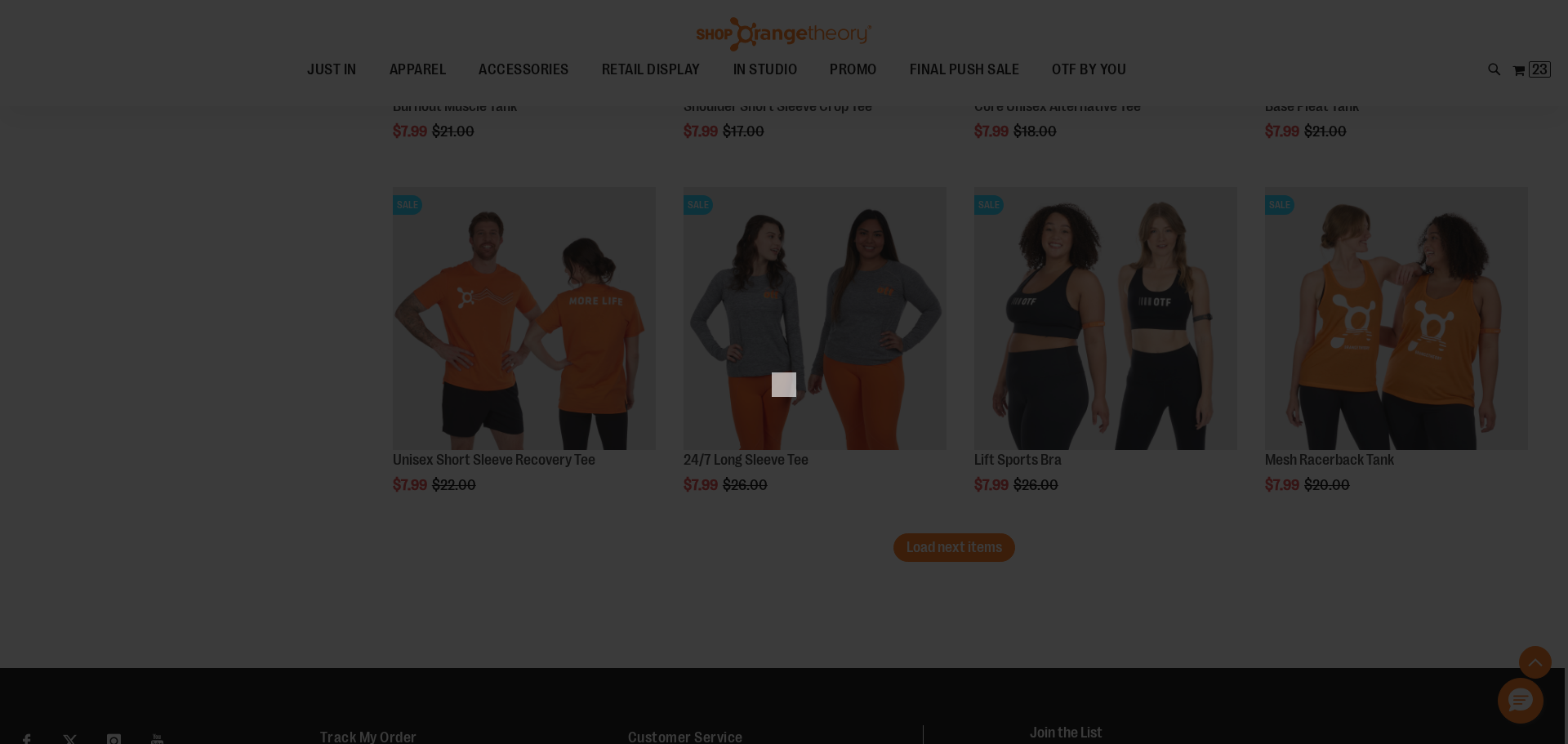
scroll to position [0, 0]
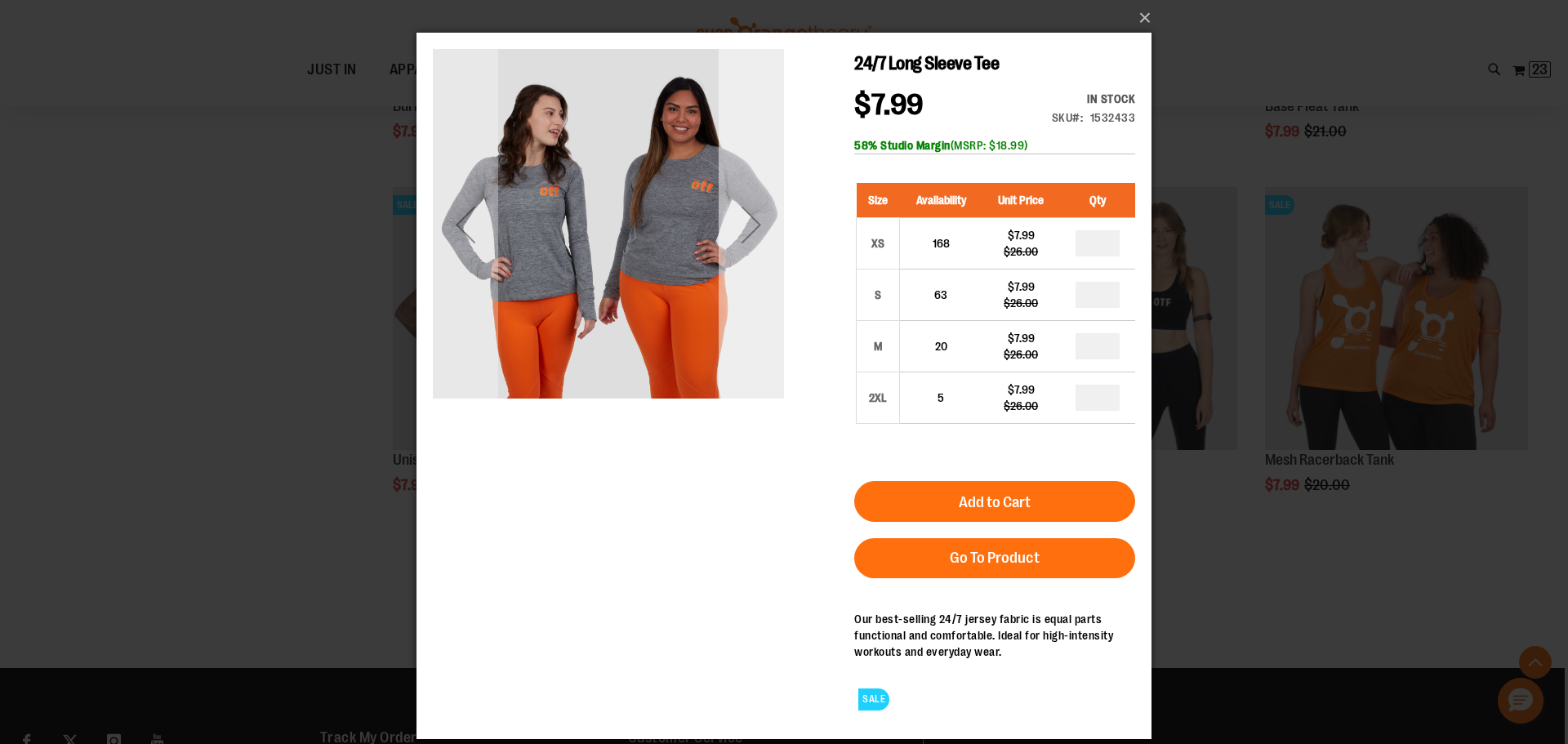
click at [749, 216] on div "Next" at bounding box center [751, 224] width 66 height 66
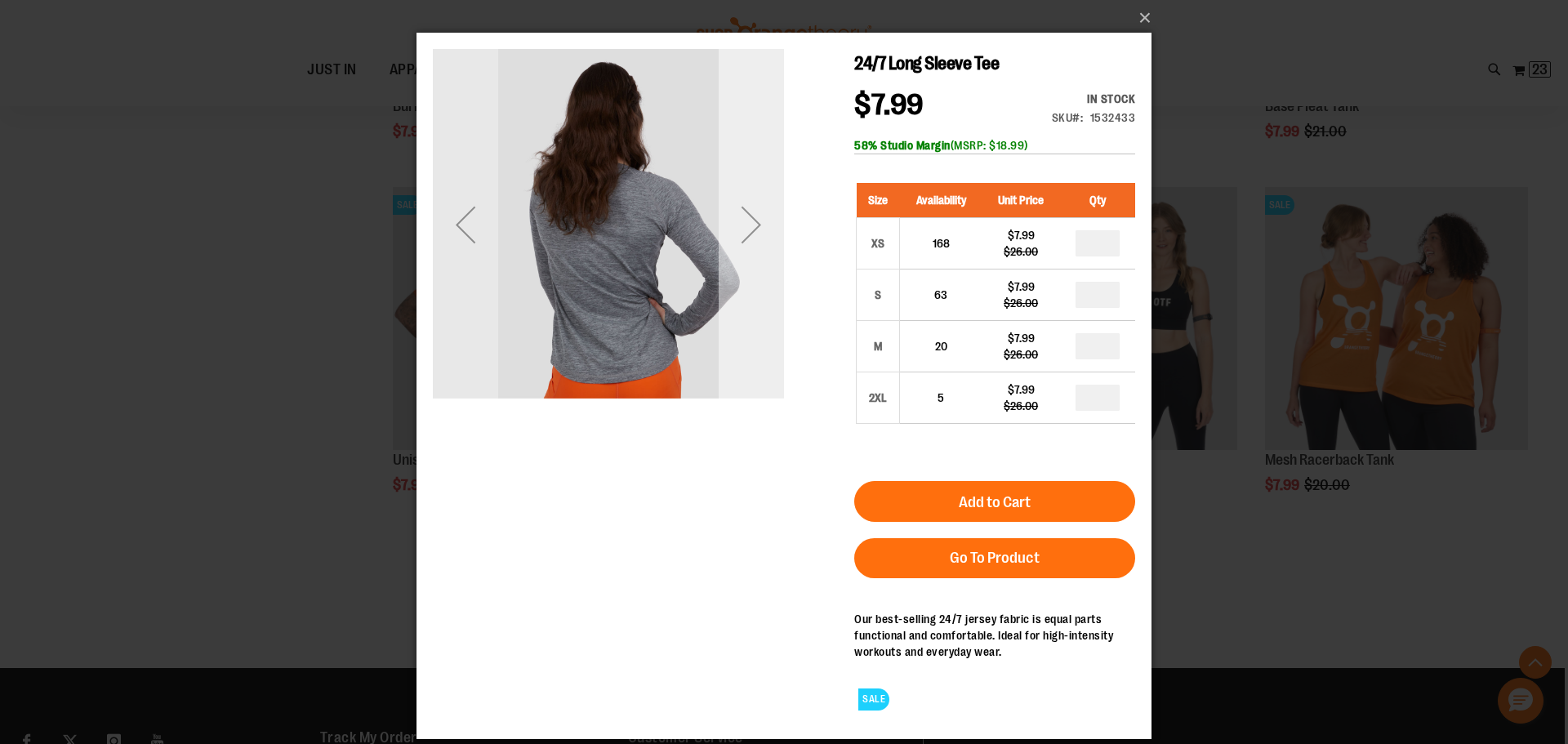
click at [749, 216] on div "Next" at bounding box center [751, 224] width 66 height 66
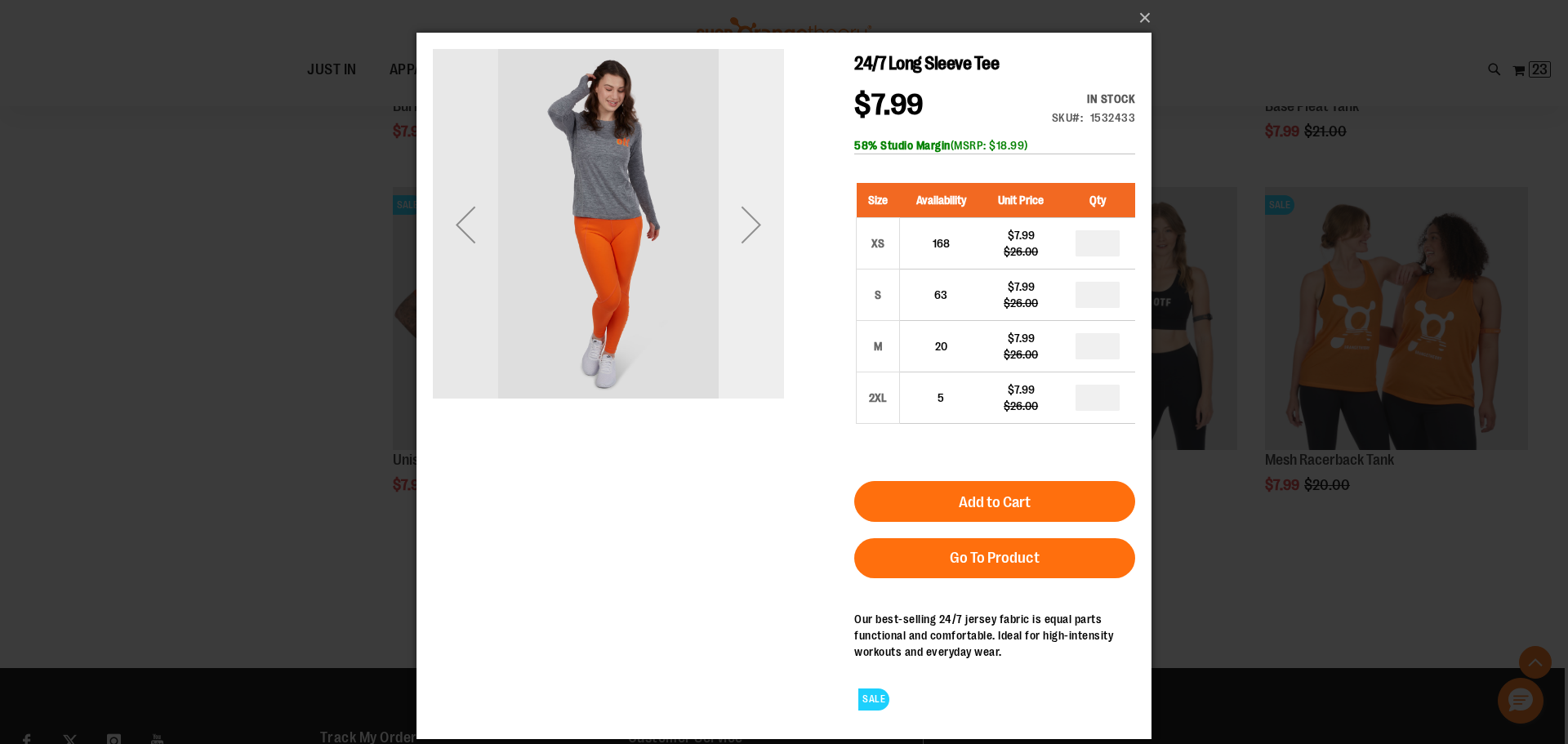
click at [749, 216] on div "Next" at bounding box center [751, 224] width 66 height 66
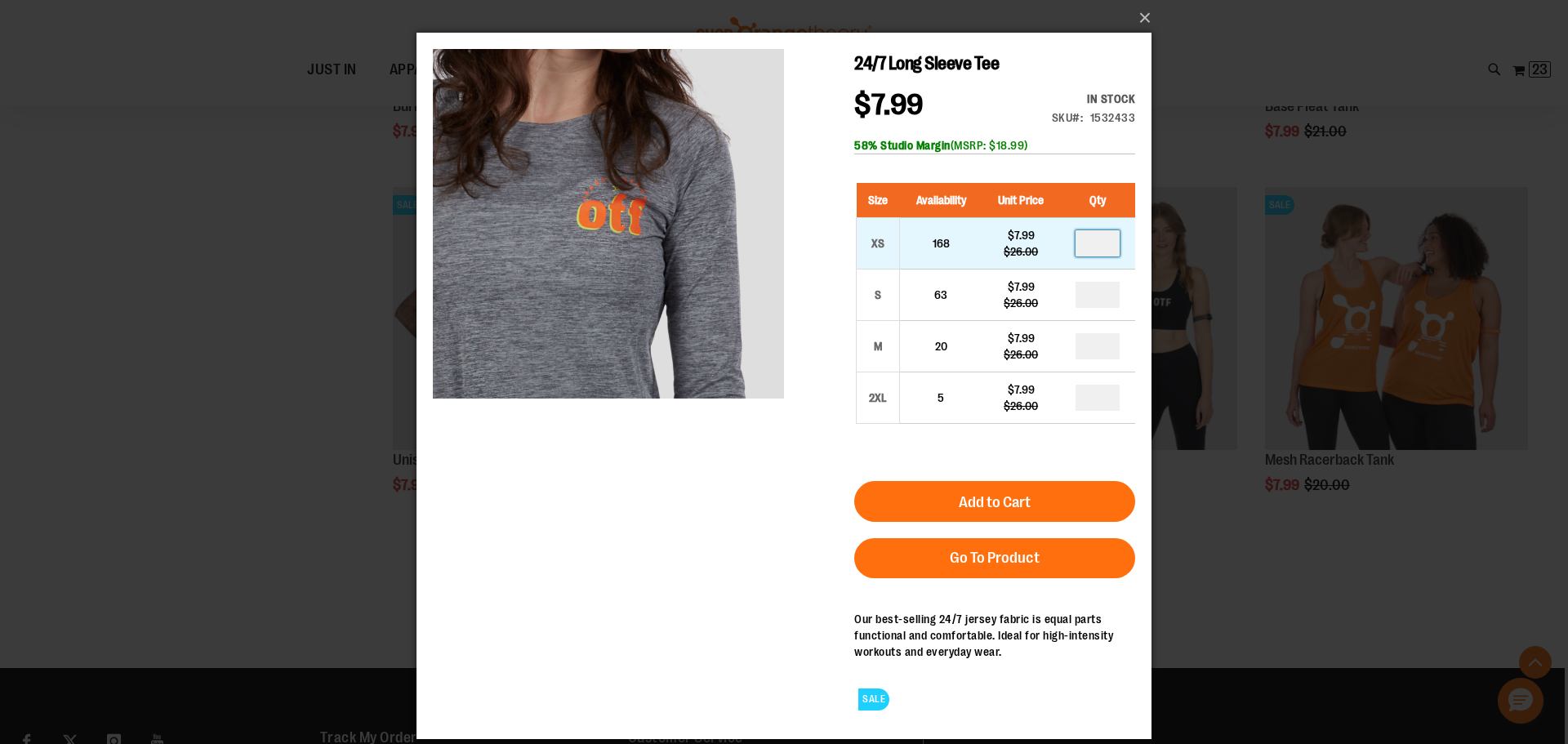
drag, startPoint x: 1101, startPoint y: 240, endPoint x: 1065, endPoint y: 241, distance: 36.0
click at [1065, 241] on td at bounding box center [1097, 243] width 75 height 51
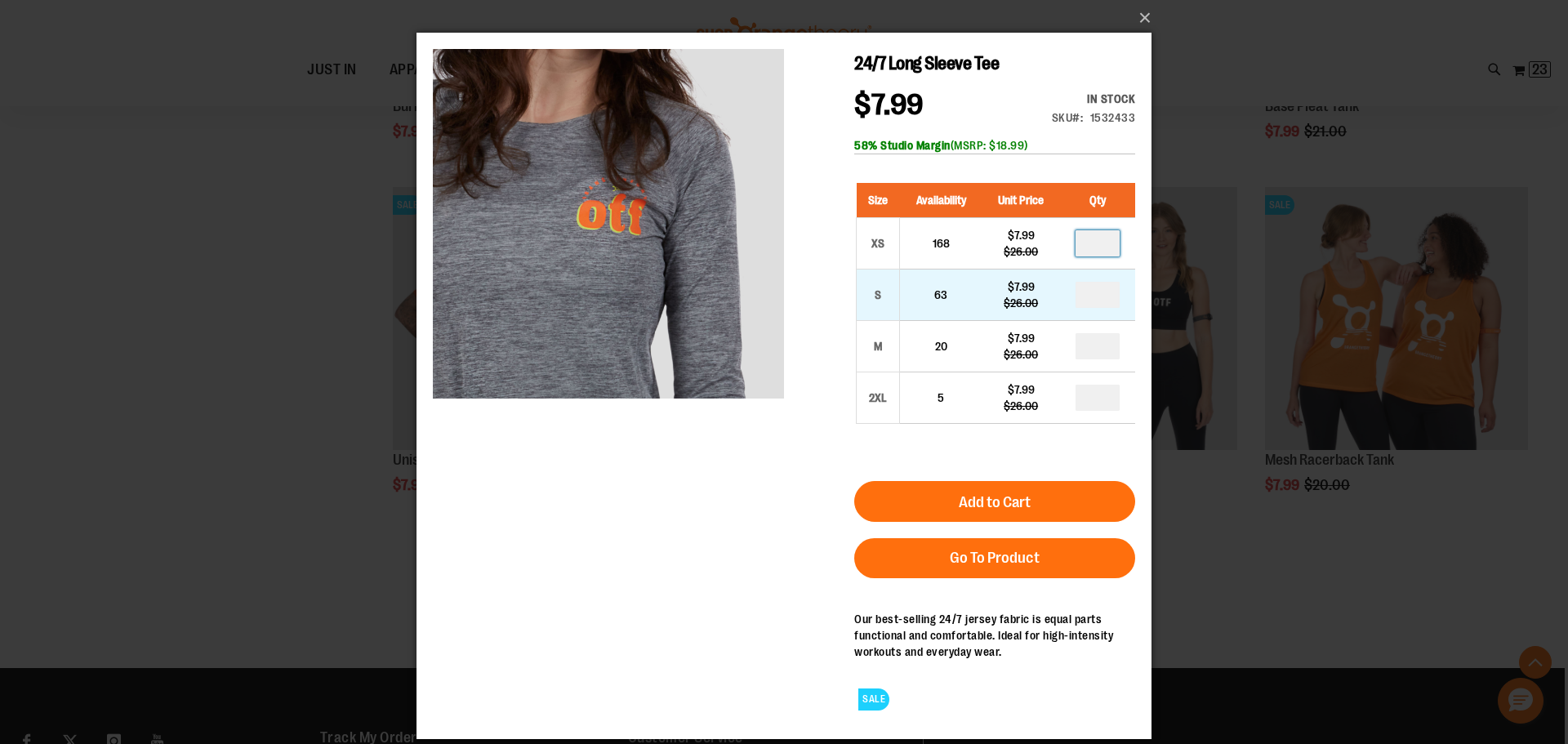
type input "*"
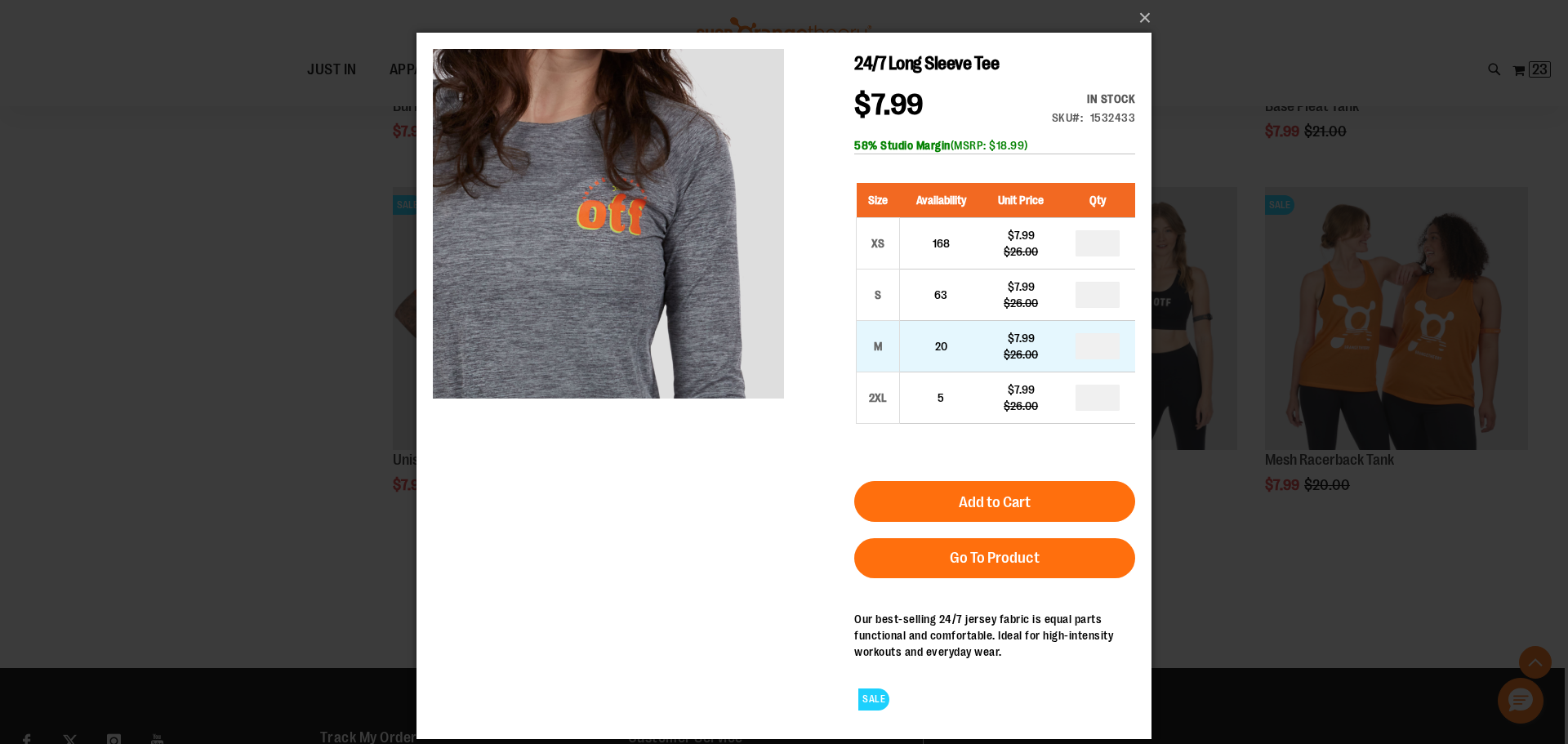
type input "*"
click at [838, 467] on div "24/7 Long Sleeve Tee $7.99 Regular Price $26.00 In stock Only %1 left SKU 15324…" at bounding box center [784, 386] width 702 height 674
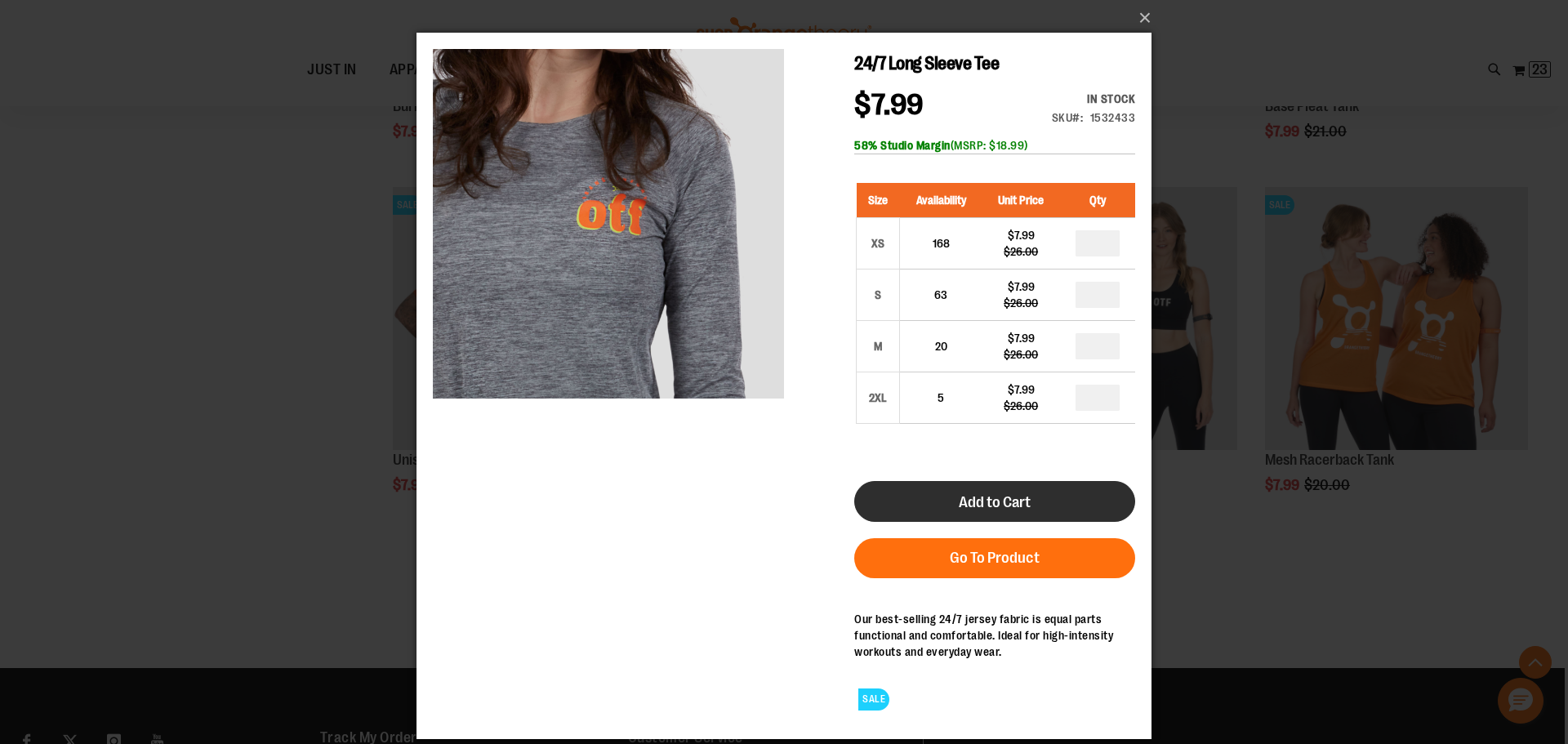
click at [950, 496] on button "Add to Cart" at bounding box center [994, 501] width 281 height 41
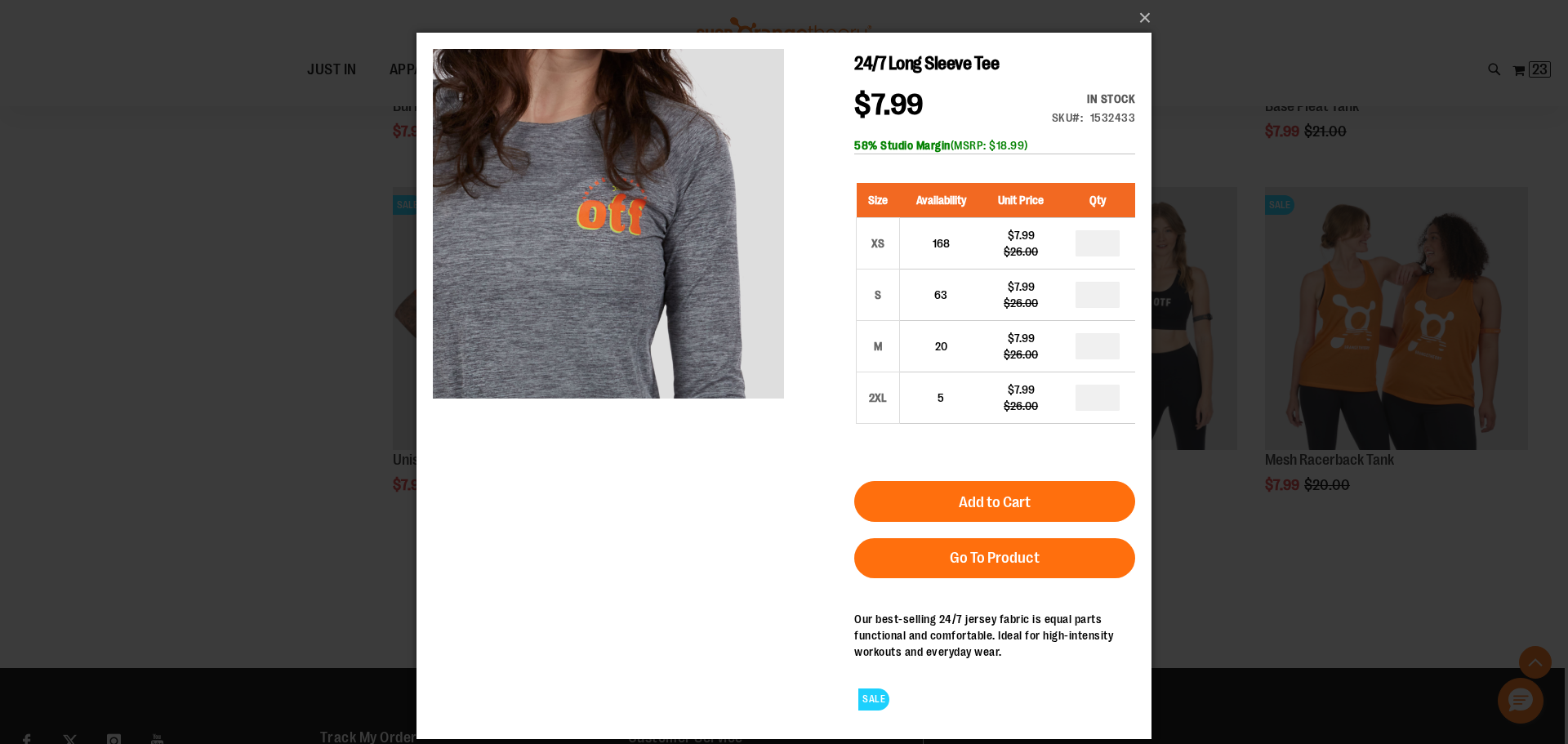
click at [1274, 570] on div "×" at bounding box center [784, 372] width 1568 height 744
click at [1143, 17] on button "×" at bounding box center [789, 18] width 735 height 36
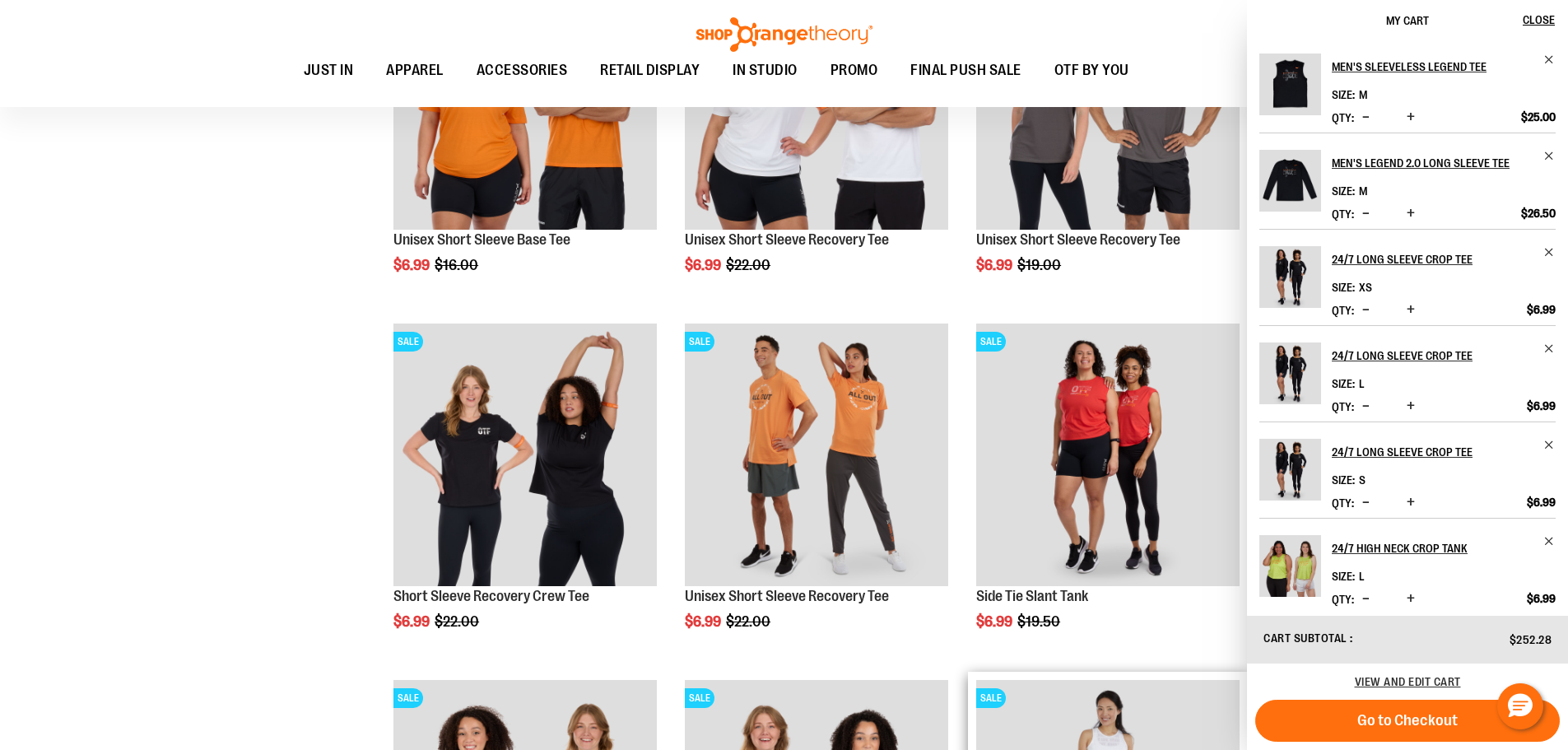
scroll to position [3210, 0]
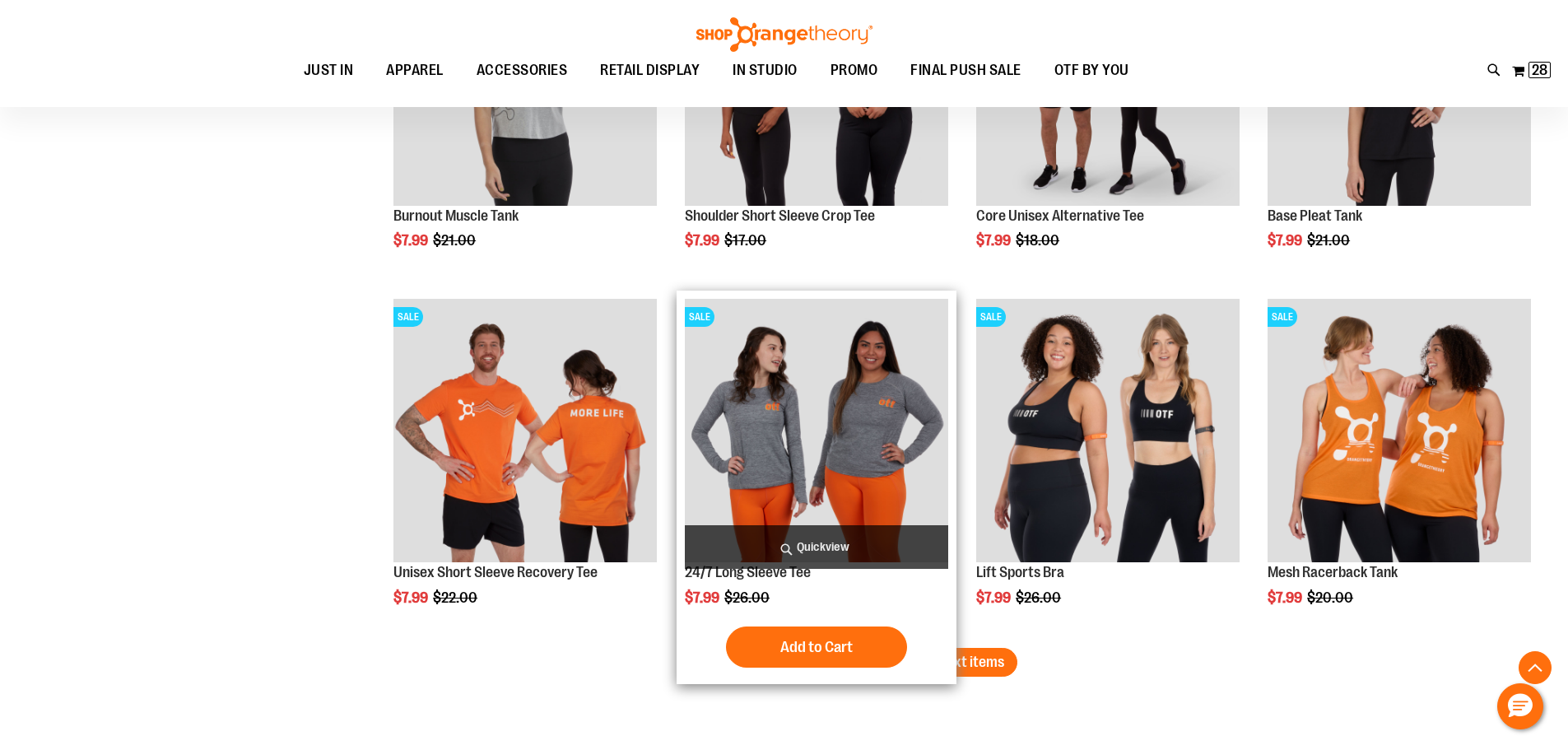
scroll to position [3992, 0]
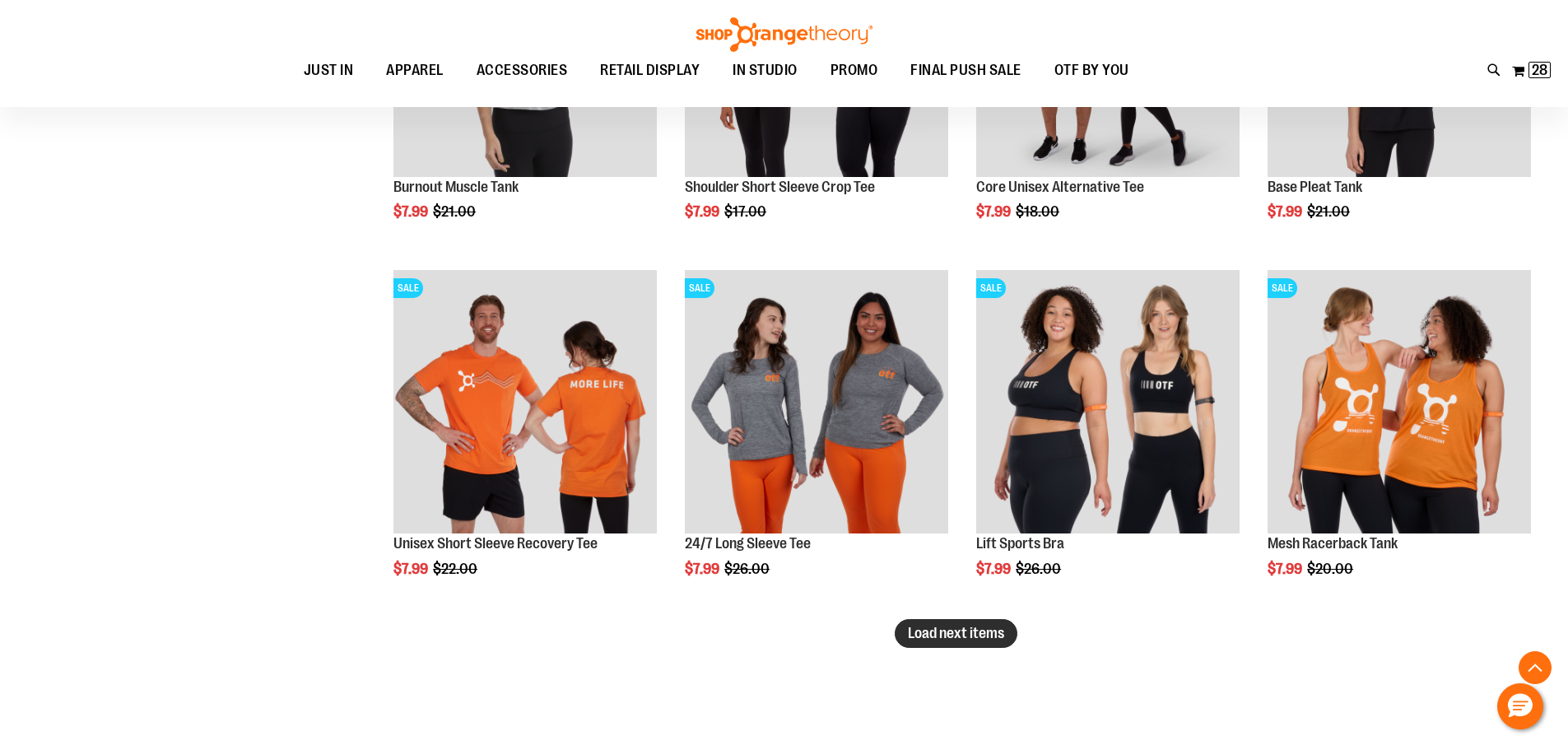
click at [938, 640] on span "Load next items" at bounding box center [956, 633] width 96 height 16
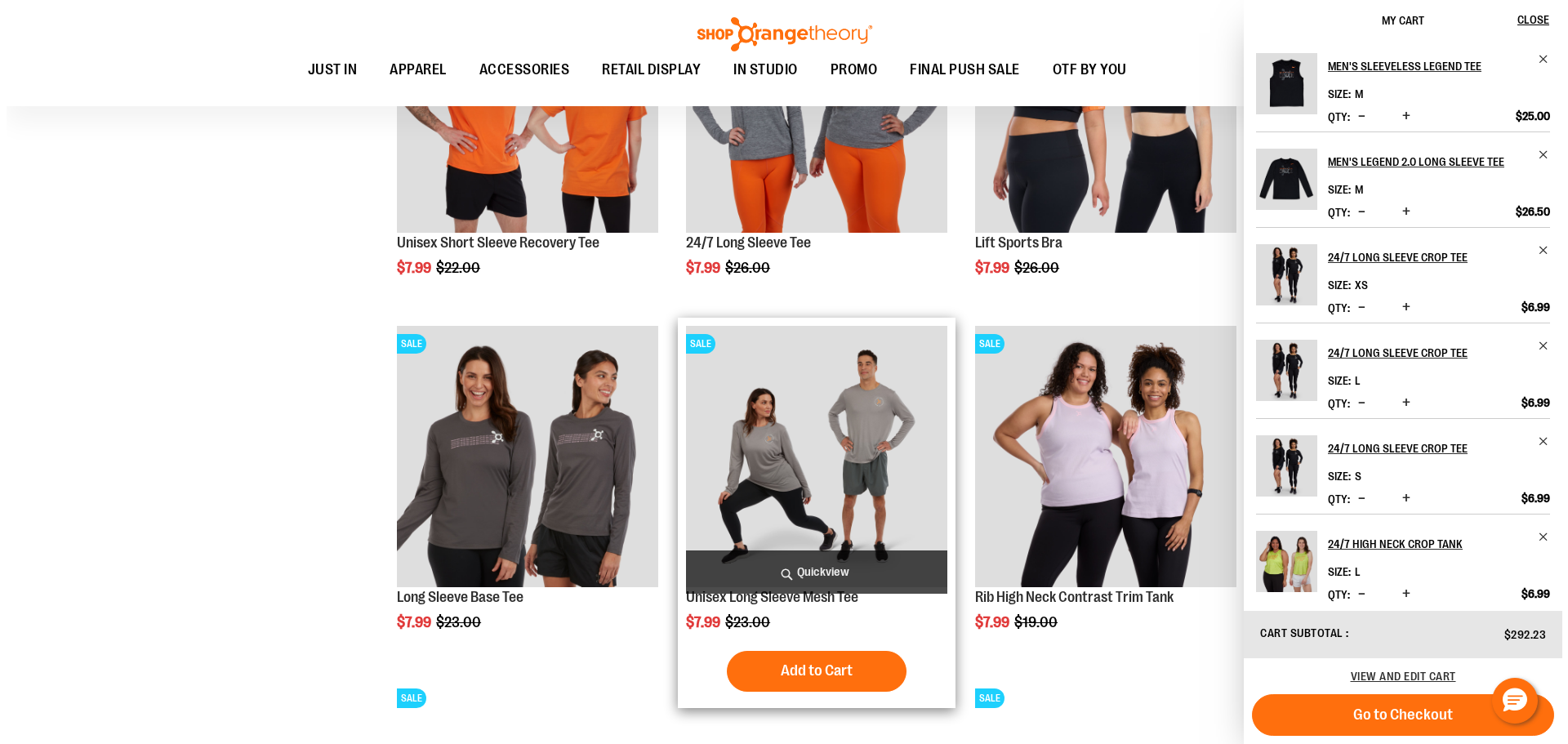
scroll to position [4287, 0]
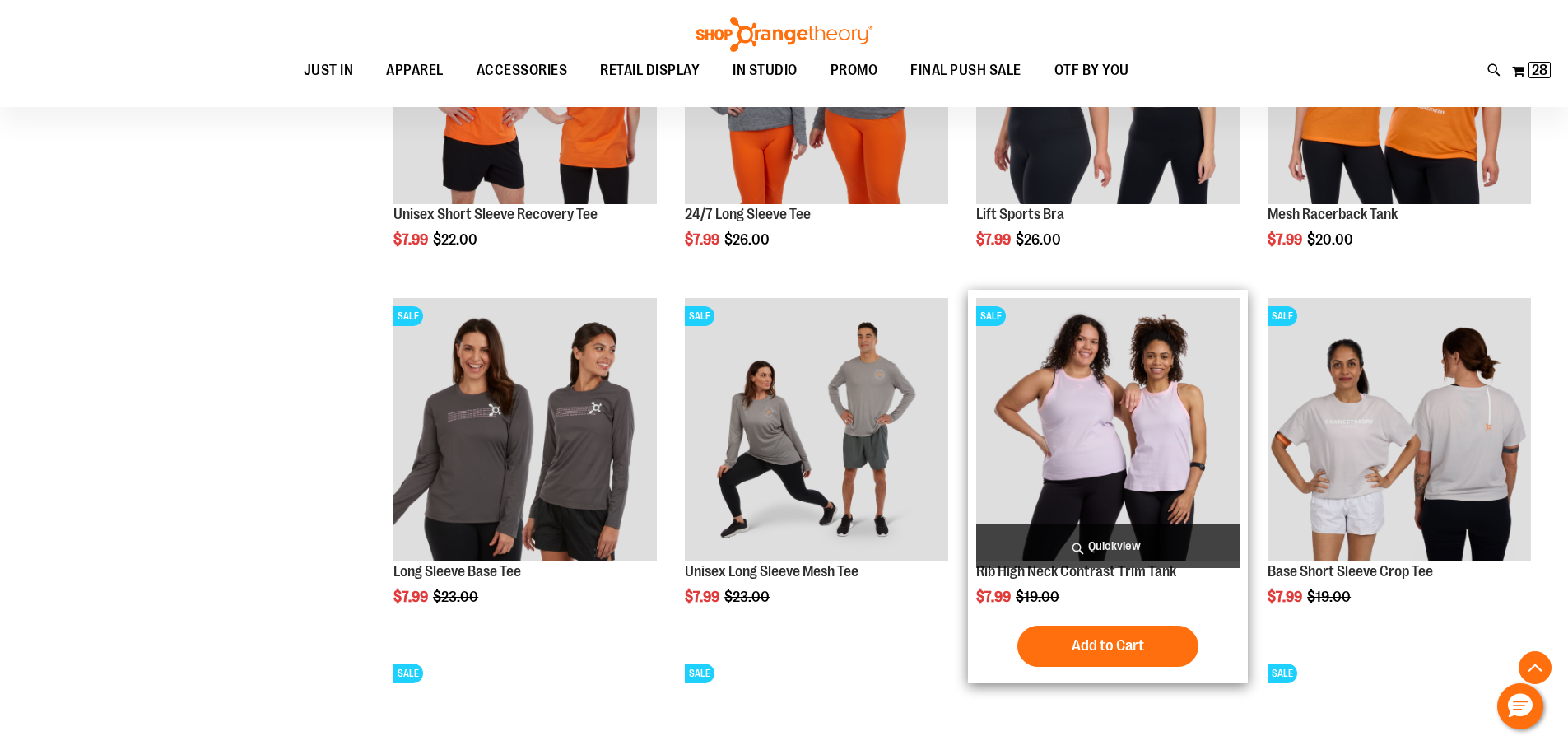
click at [1115, 543] on span "Quickview" at bounding box center [1108, 547] width 263 height 44
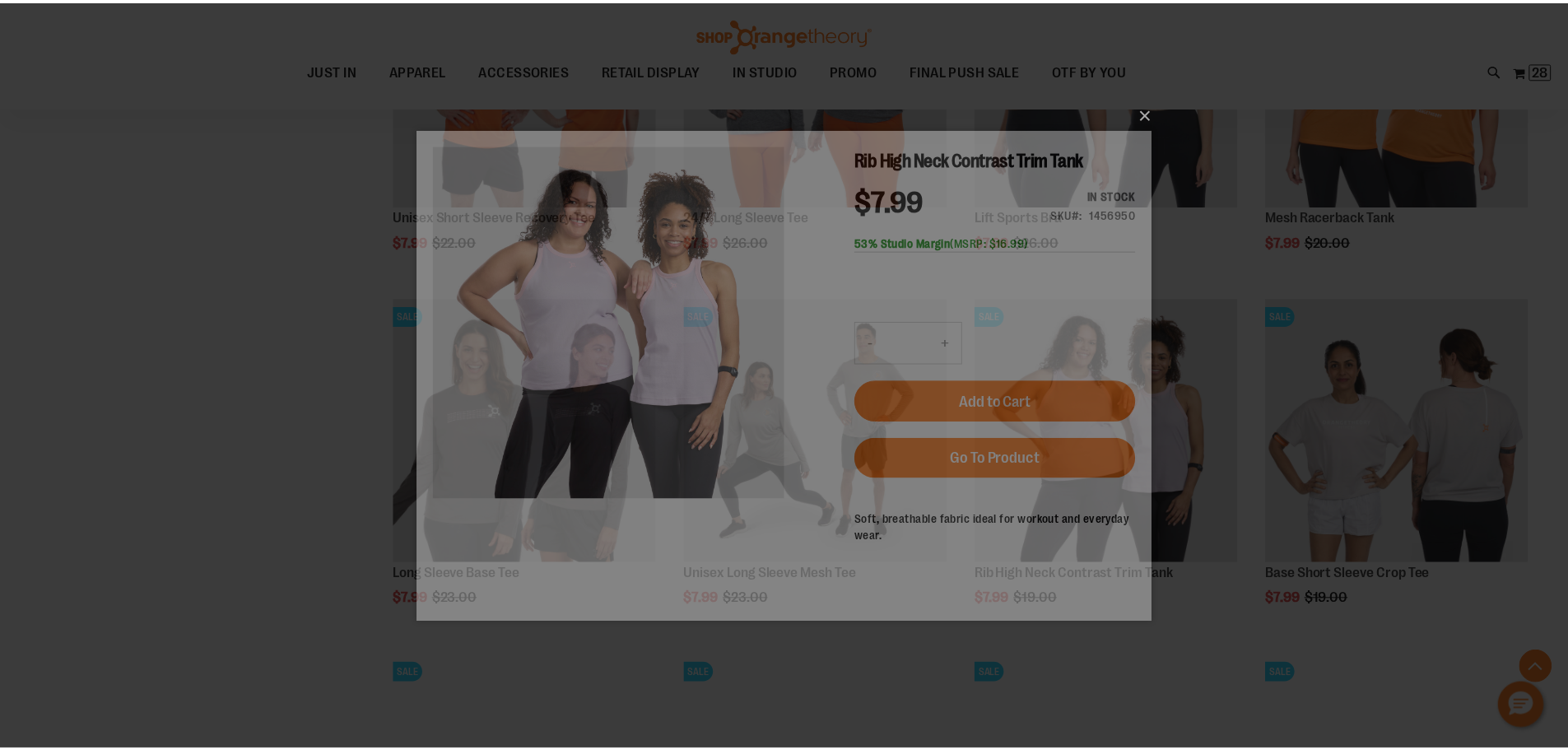
scroll to position [0, 0]
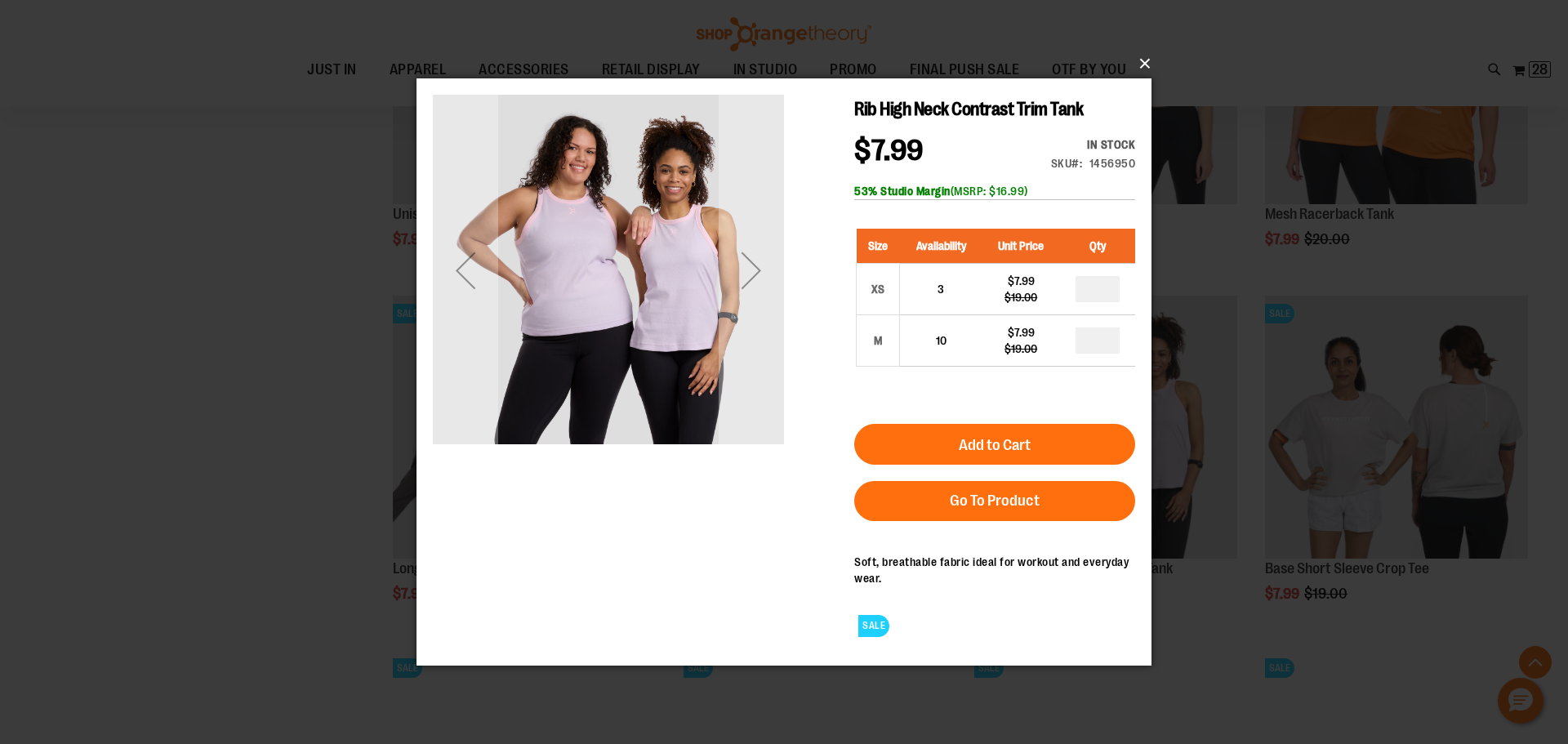
click at [1142, 62] on button "×" at bounding box center [789, 64] width 735 height 36
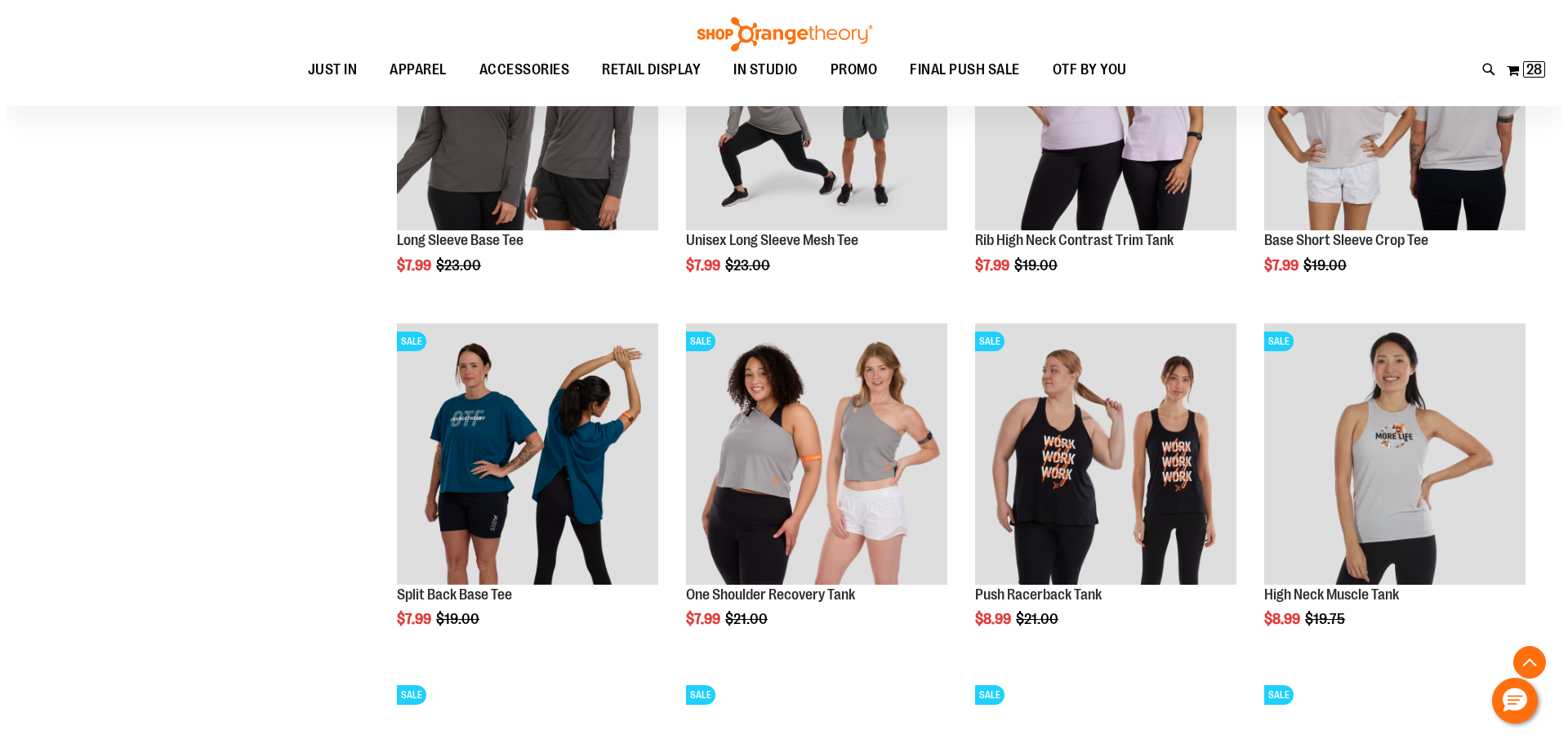
scroll to position [4695, 0]
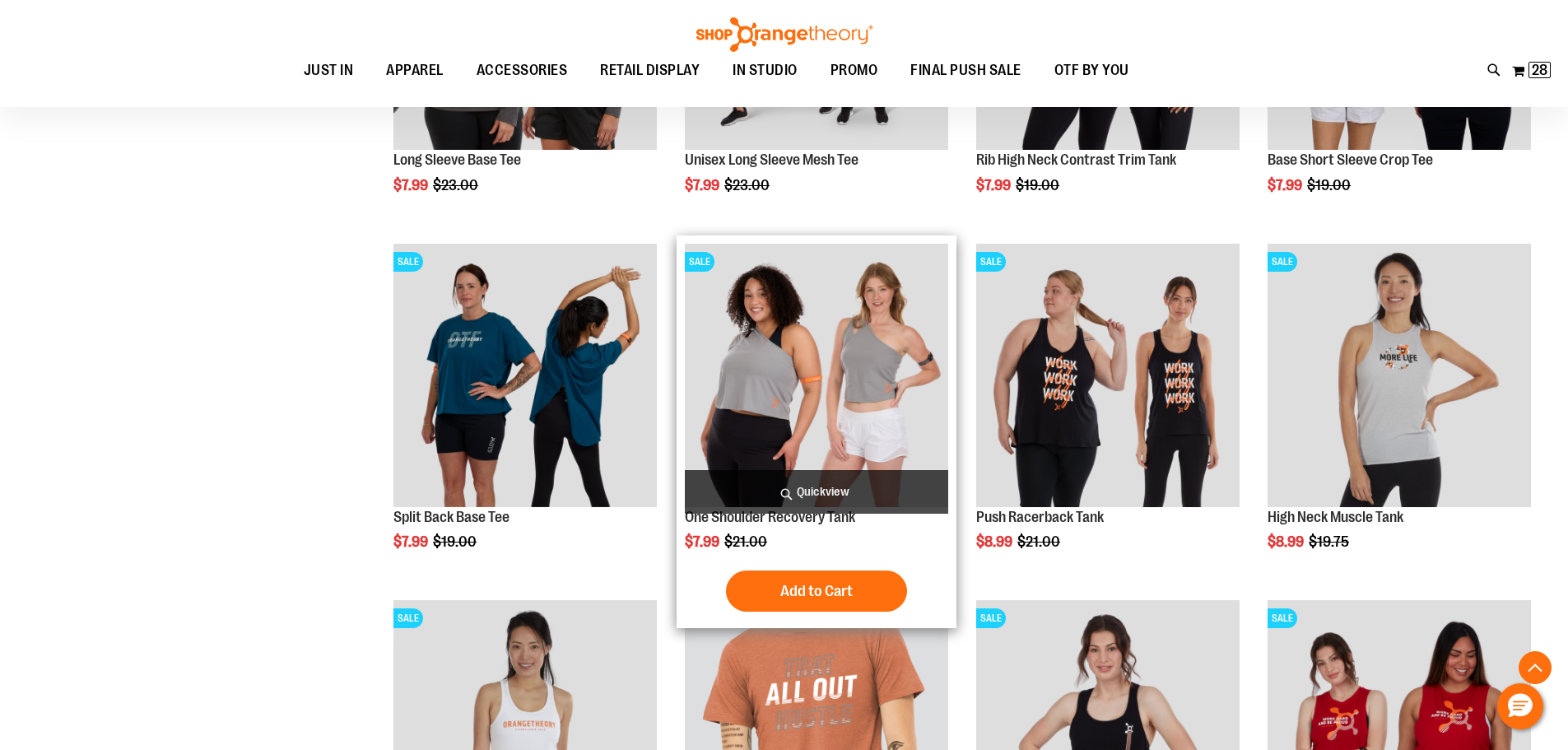
click at [853, 493] on span "Quickview" at bounding box center [816, 492] width 263 height 44
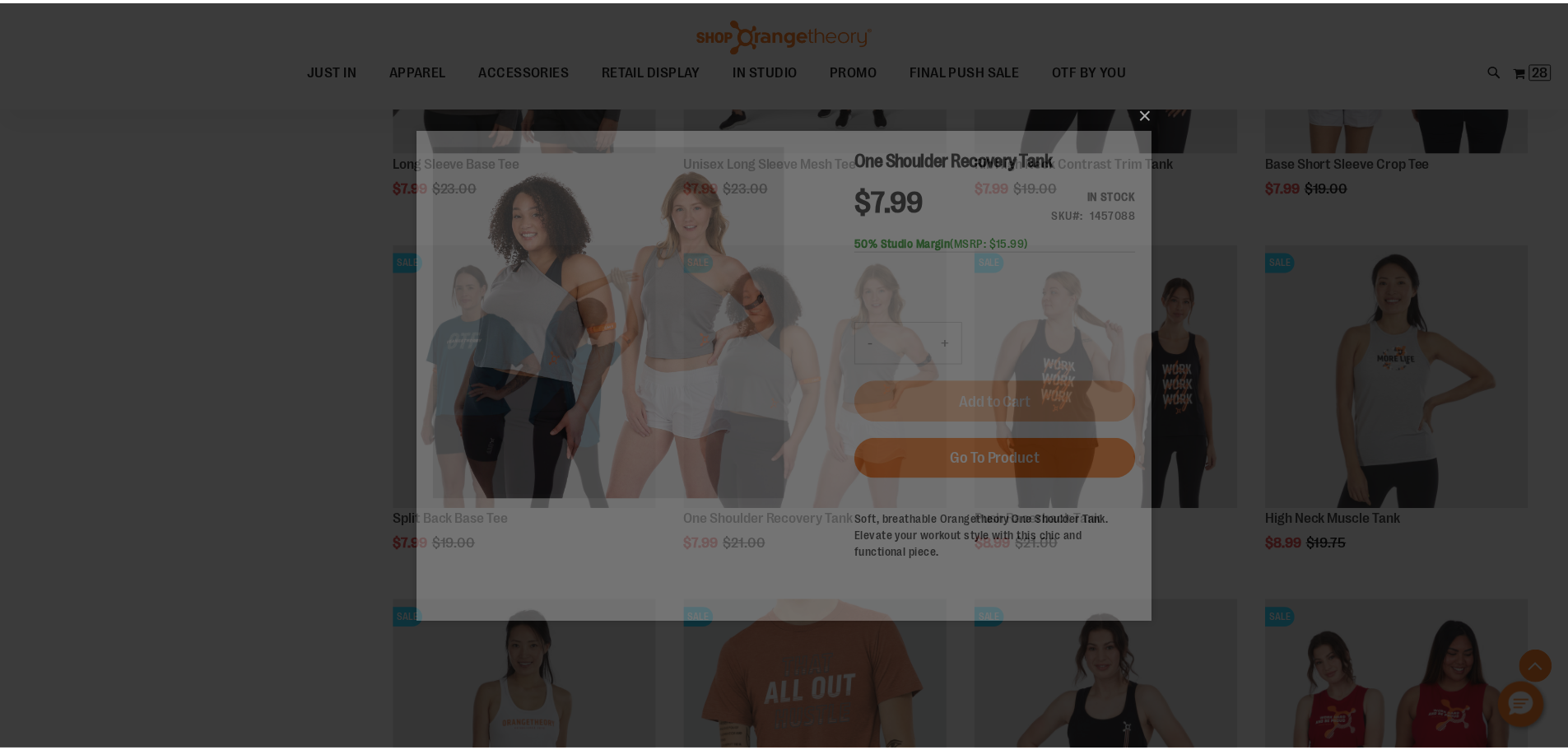
scroll to position [0, 0]
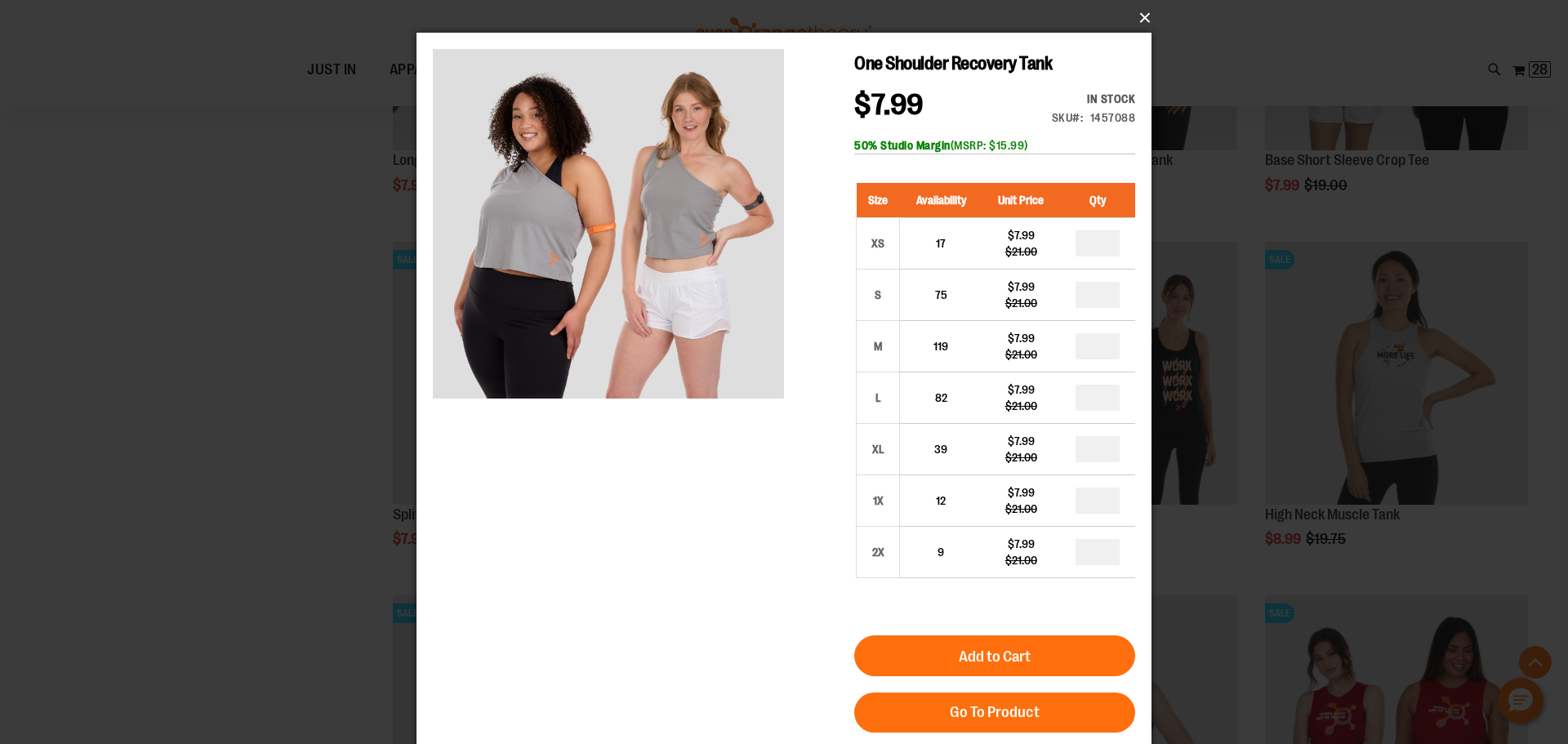
click at [1145, 19] on button "×" at bounding box center [789, 18] width 735 height 36
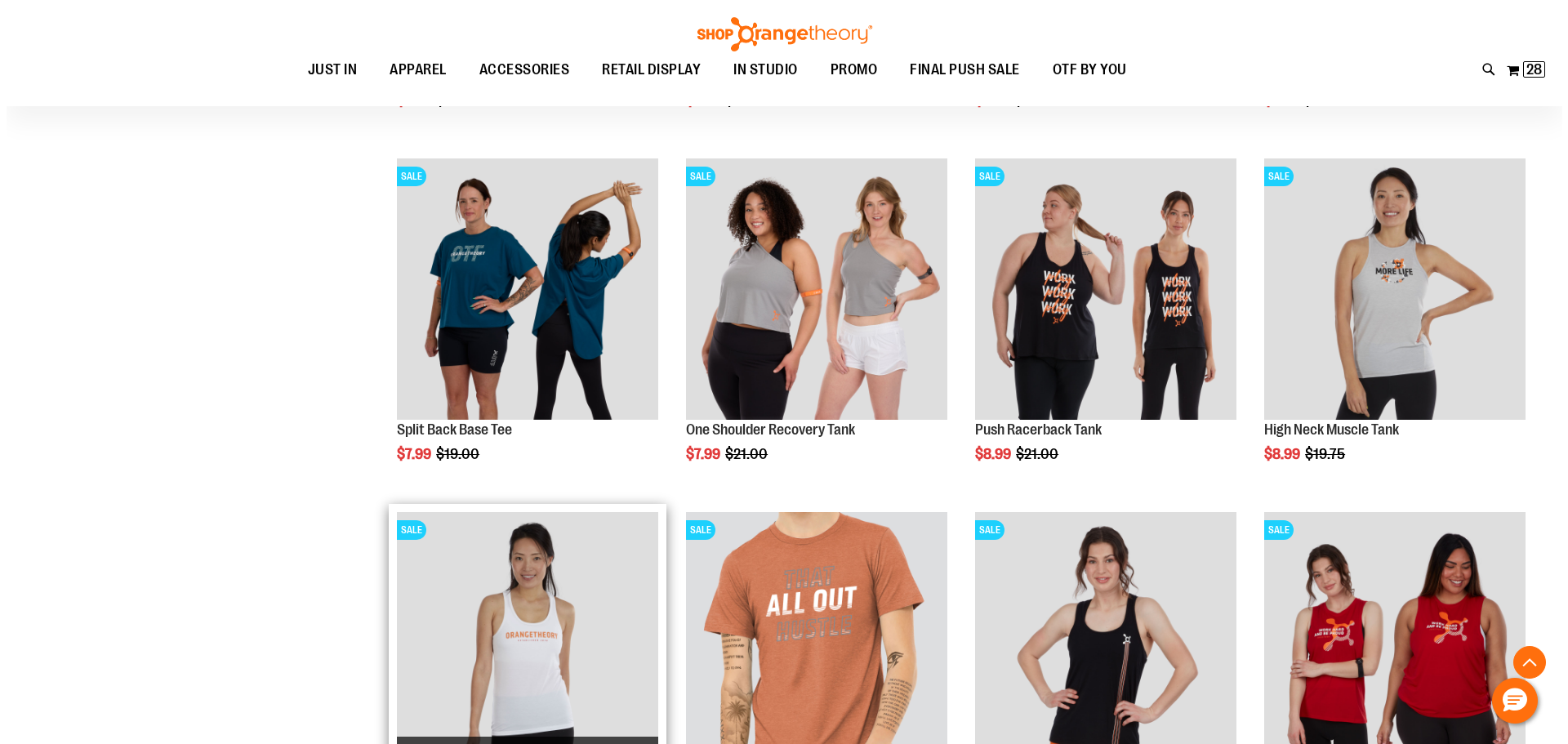
scroll to position [4859, 0]
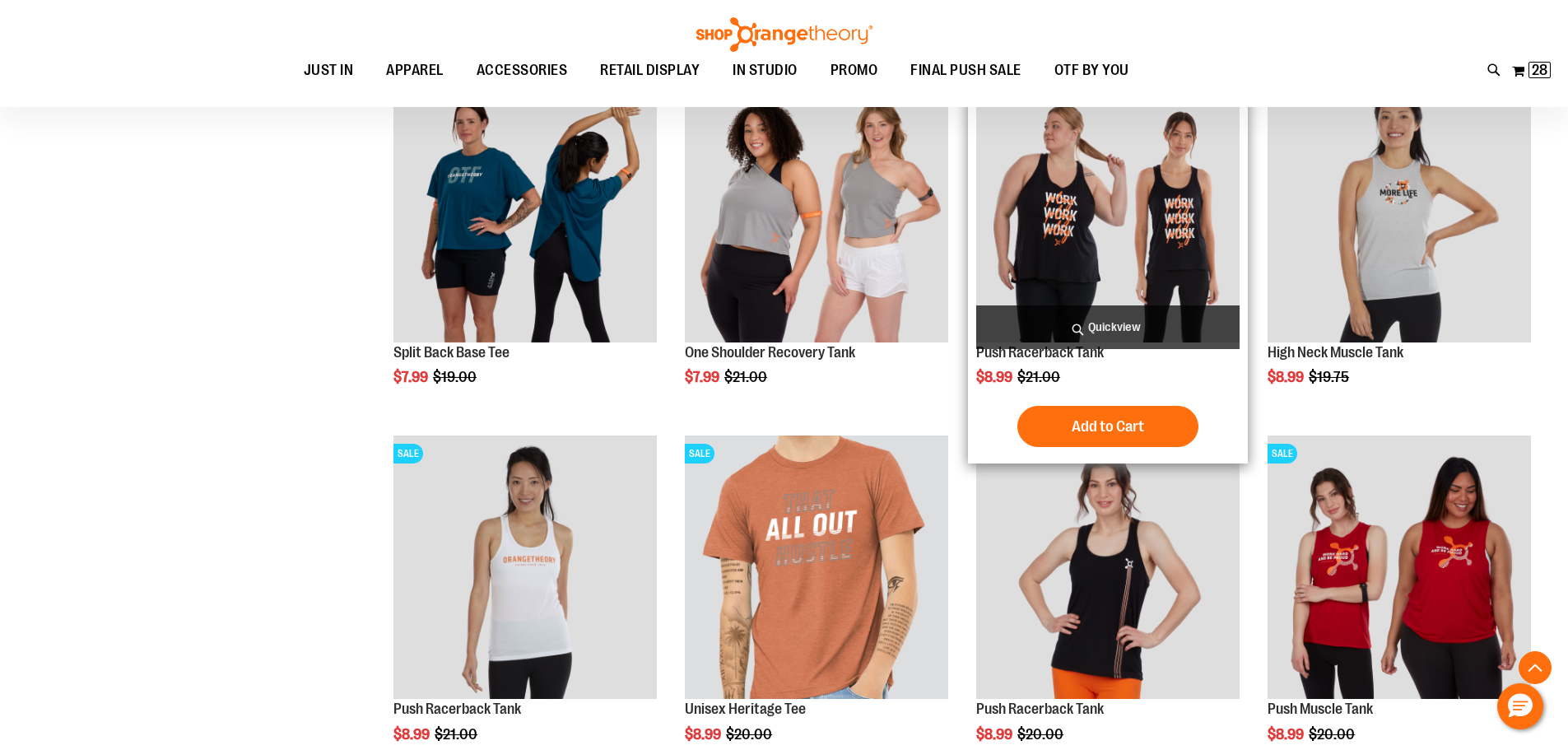
click at [1155, 321] on span "Quickview" at bounding box center [1108, 327] width 263 height 44
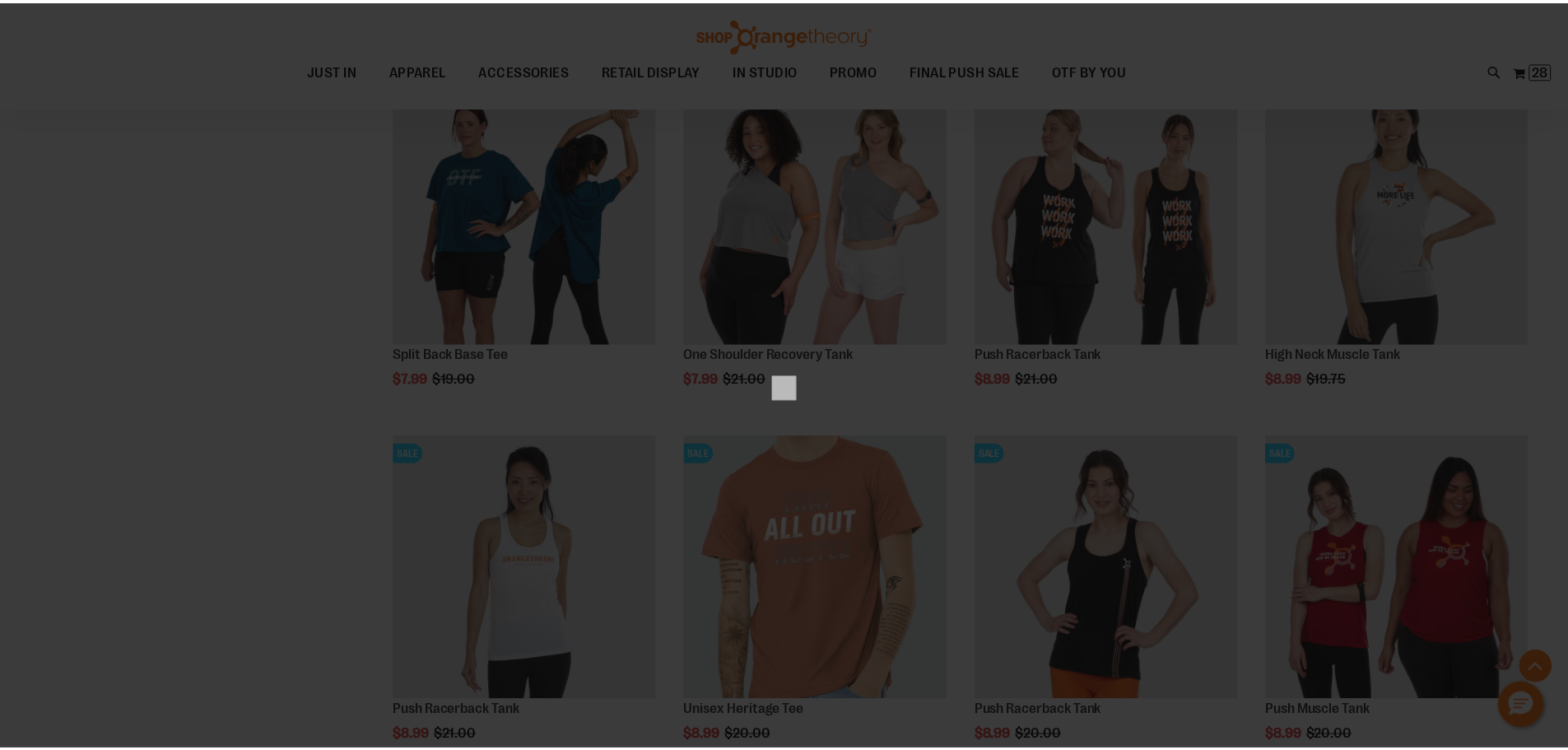
scroll to position [0, 0]
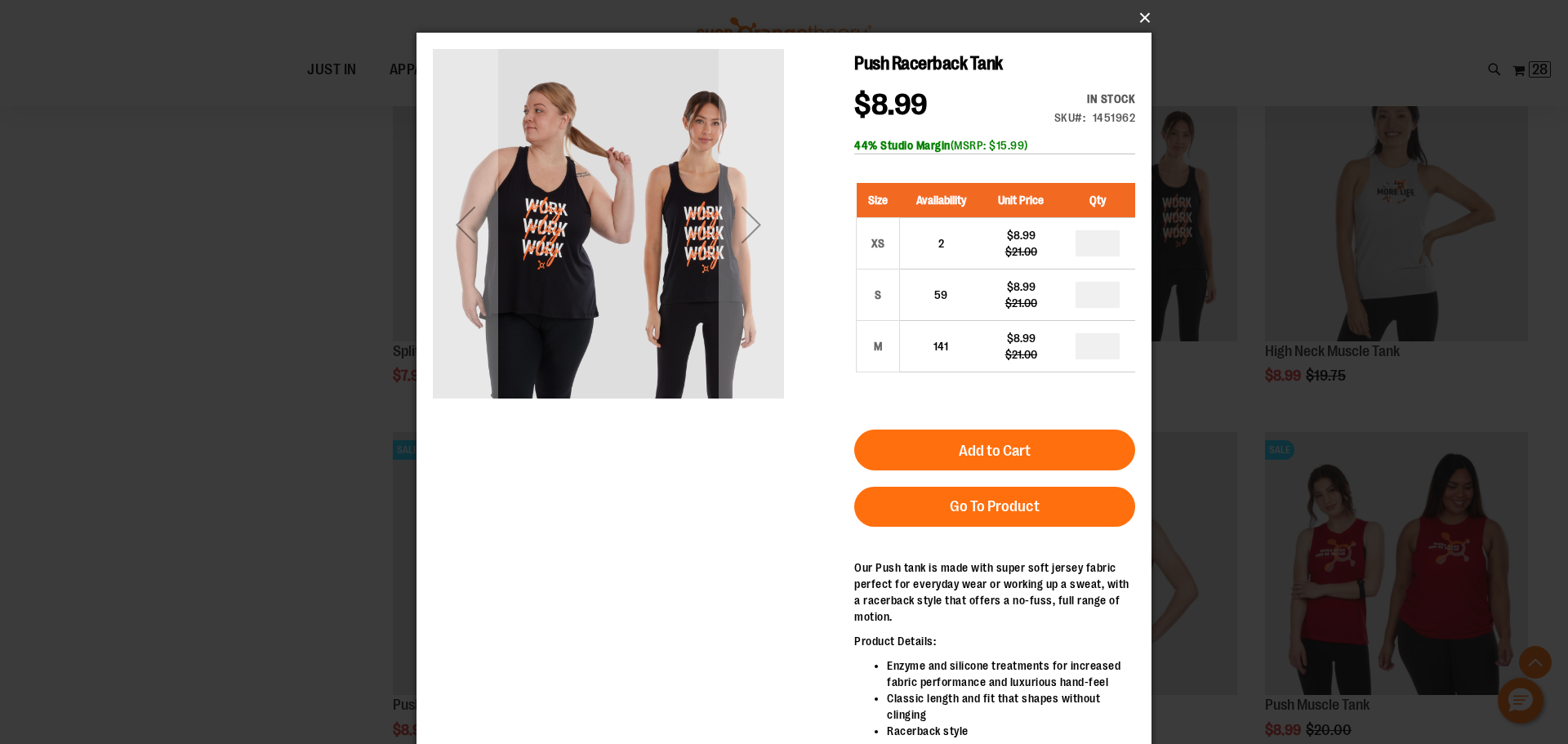
click at [1144, 18] on button "×" at bounding box center [789, 18] width 735 height 36
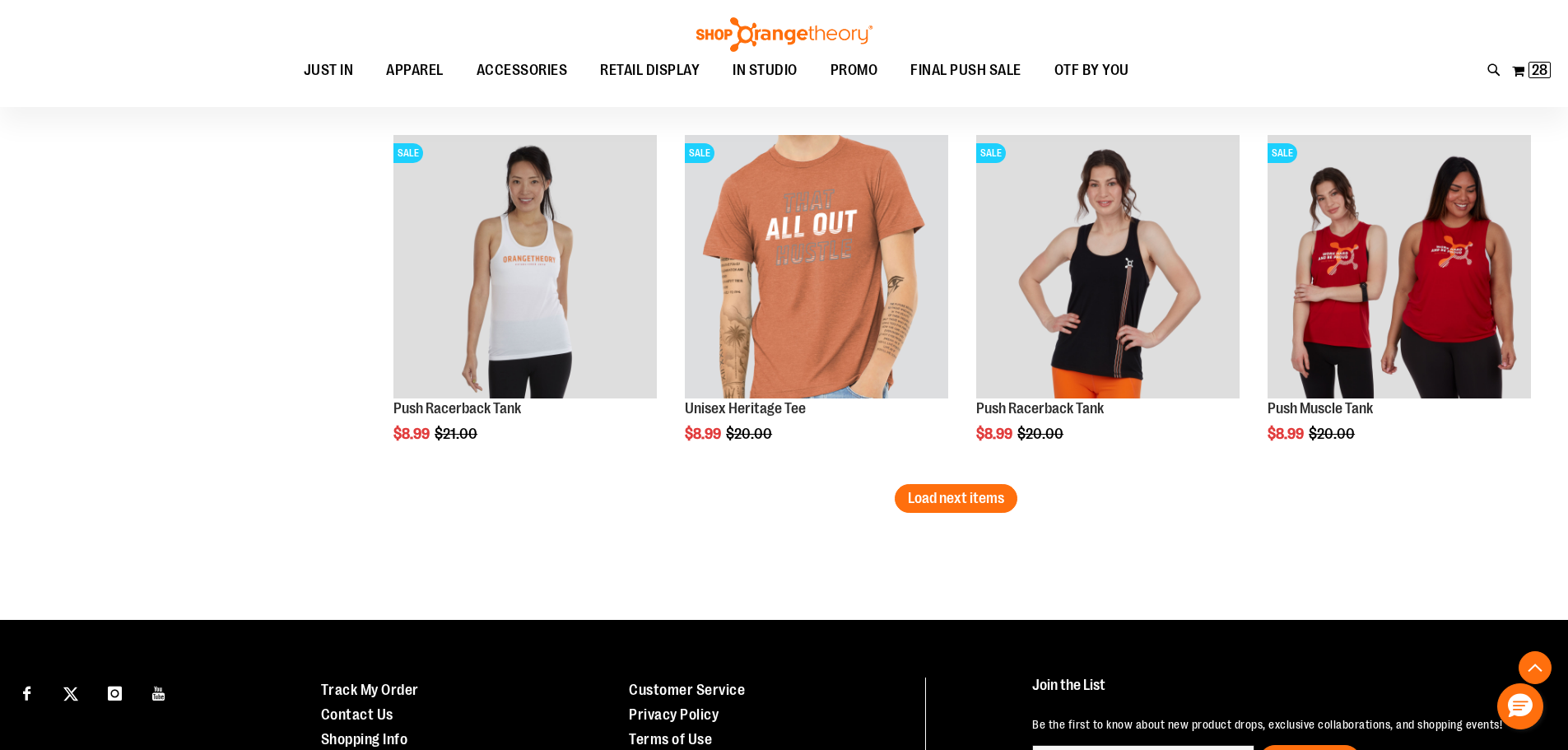
scroll to position [5227, 0]
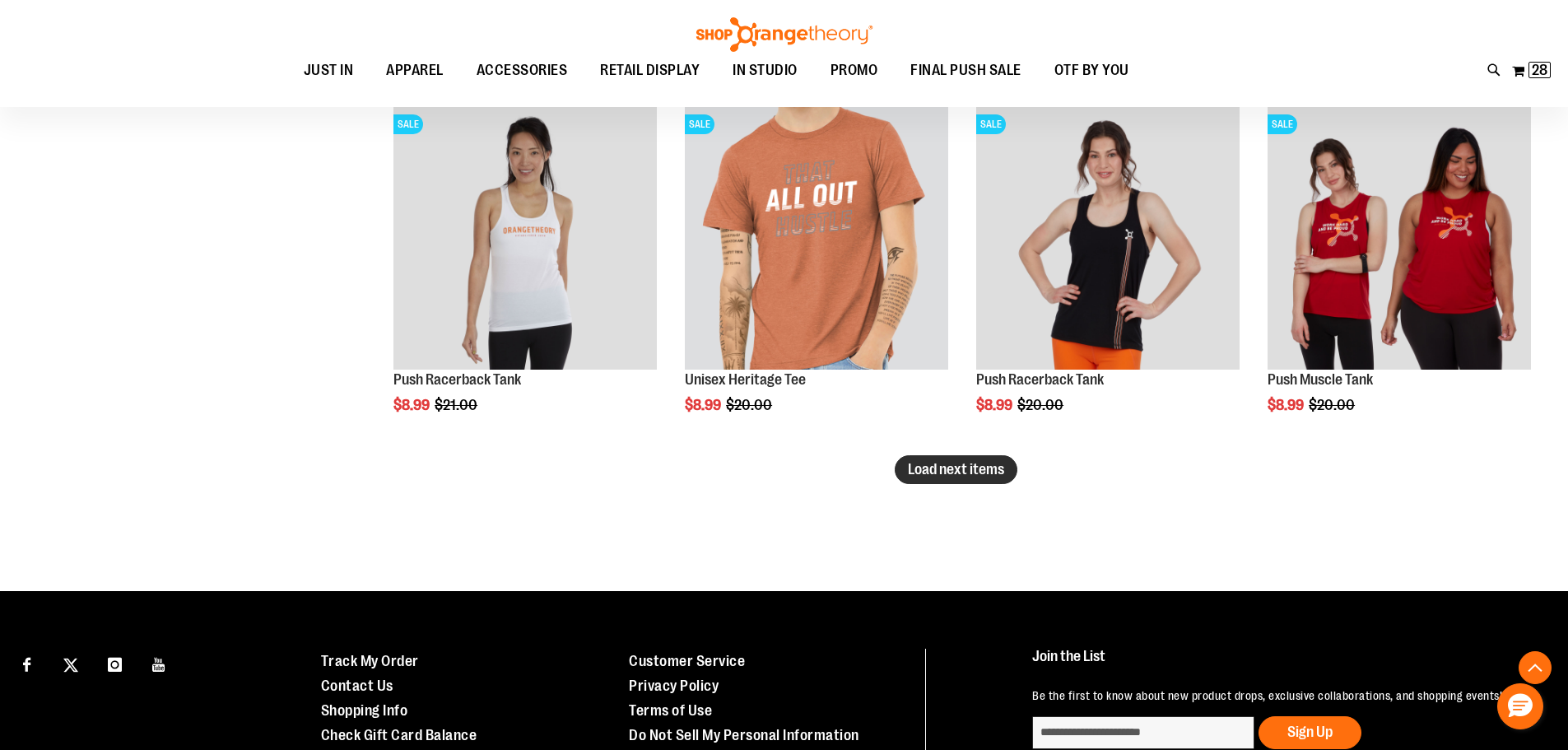
click at [986, 469] on span "Load next items" at bounding box center [956, 469] width 96 height 16
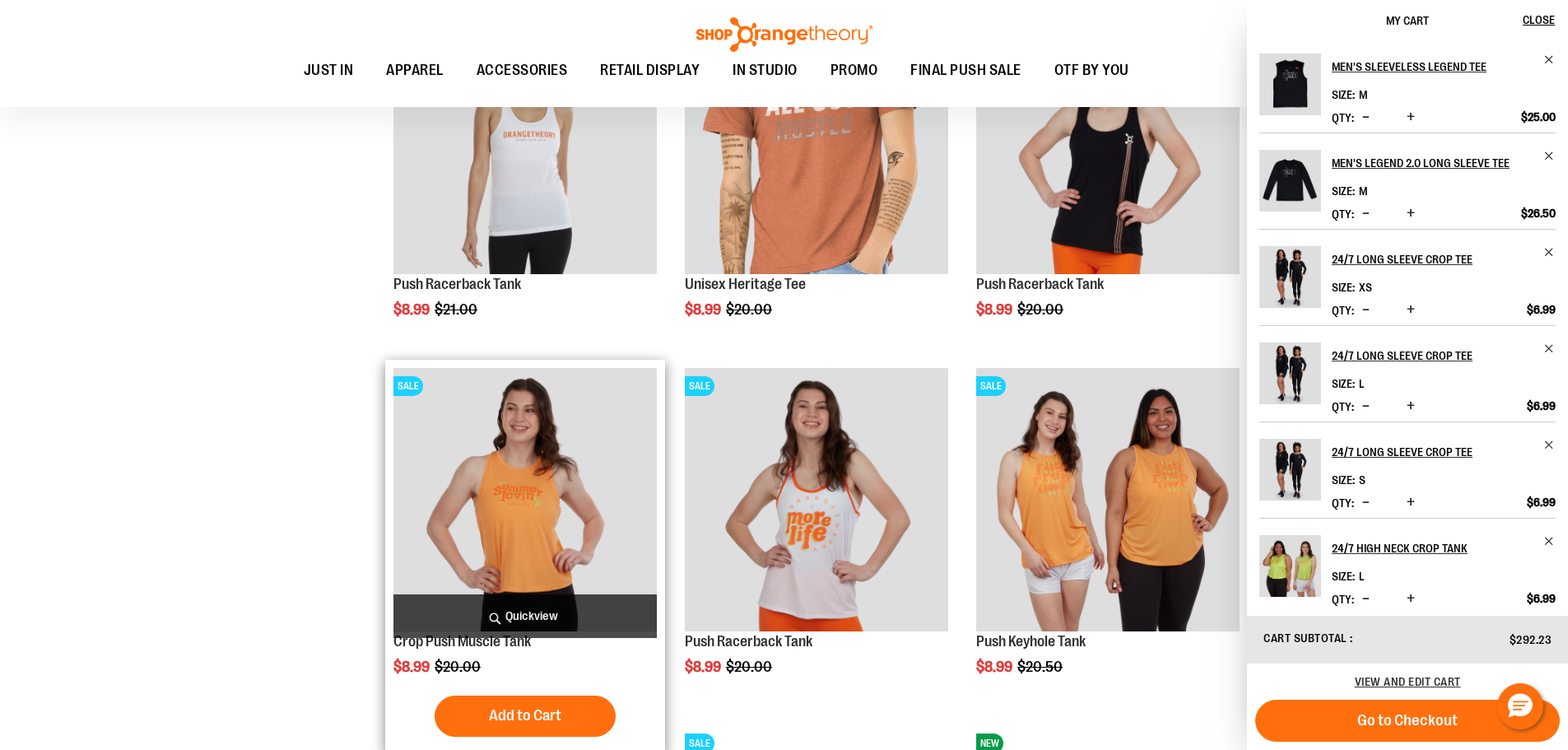
scroll to position [5474, 0]
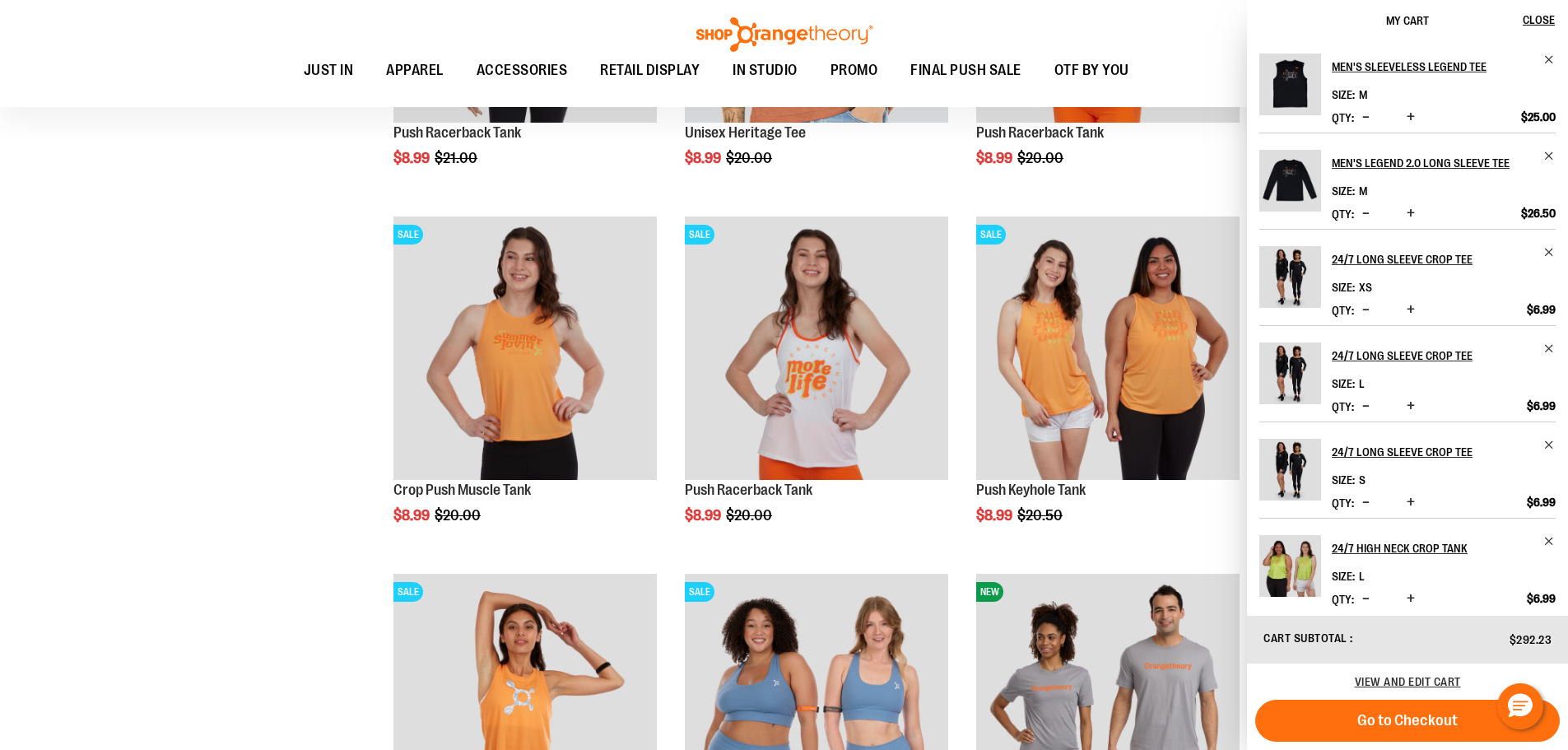
drag, startPoint x: 309, startPoint y: 360, endPoint x: 321, endPoint y: 360, distance: 12.0
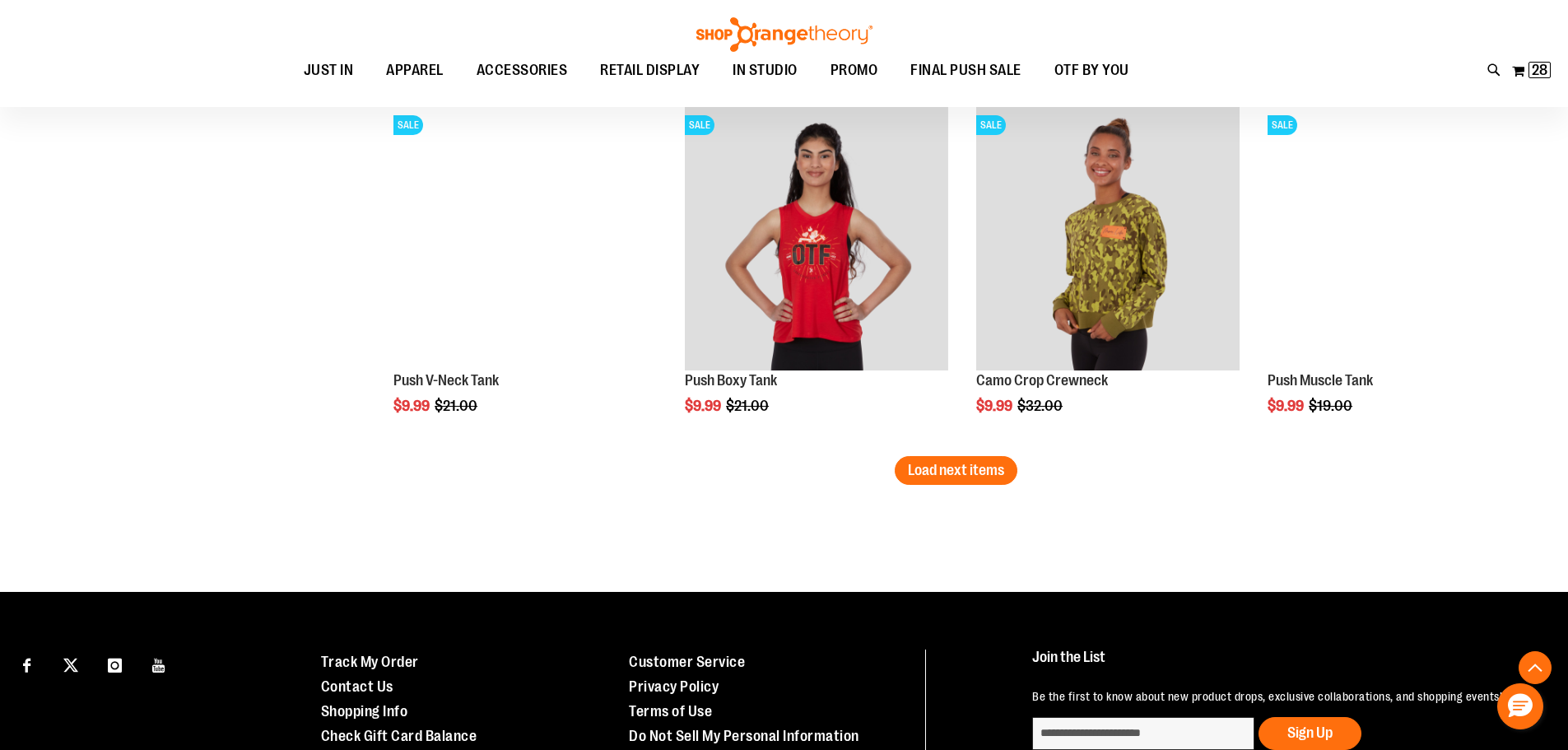
scroll to position [5968, 0]
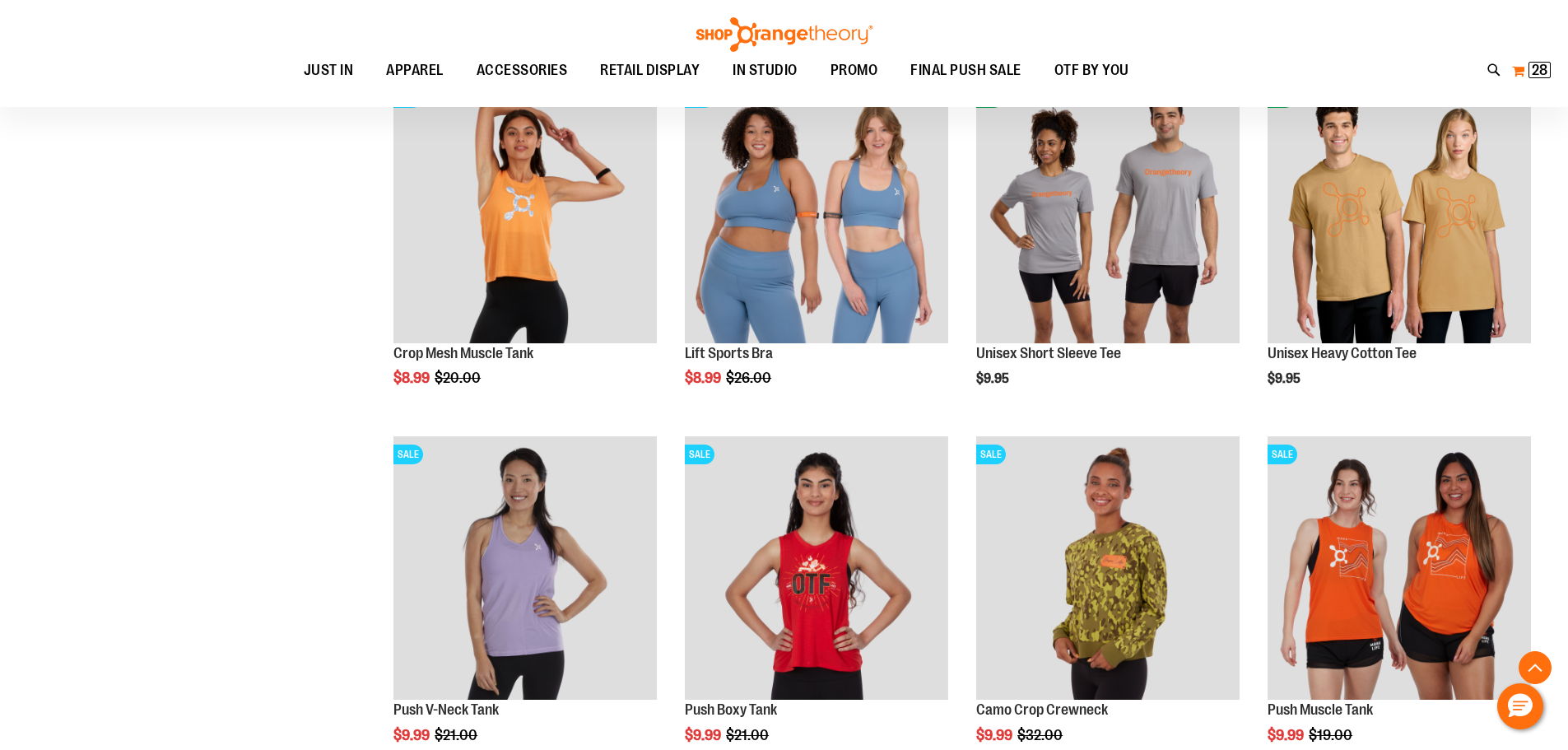
click at [1524, 72] on button "My Cart 28 28 items" at bounding box center [1532, 70] width 40 height 26
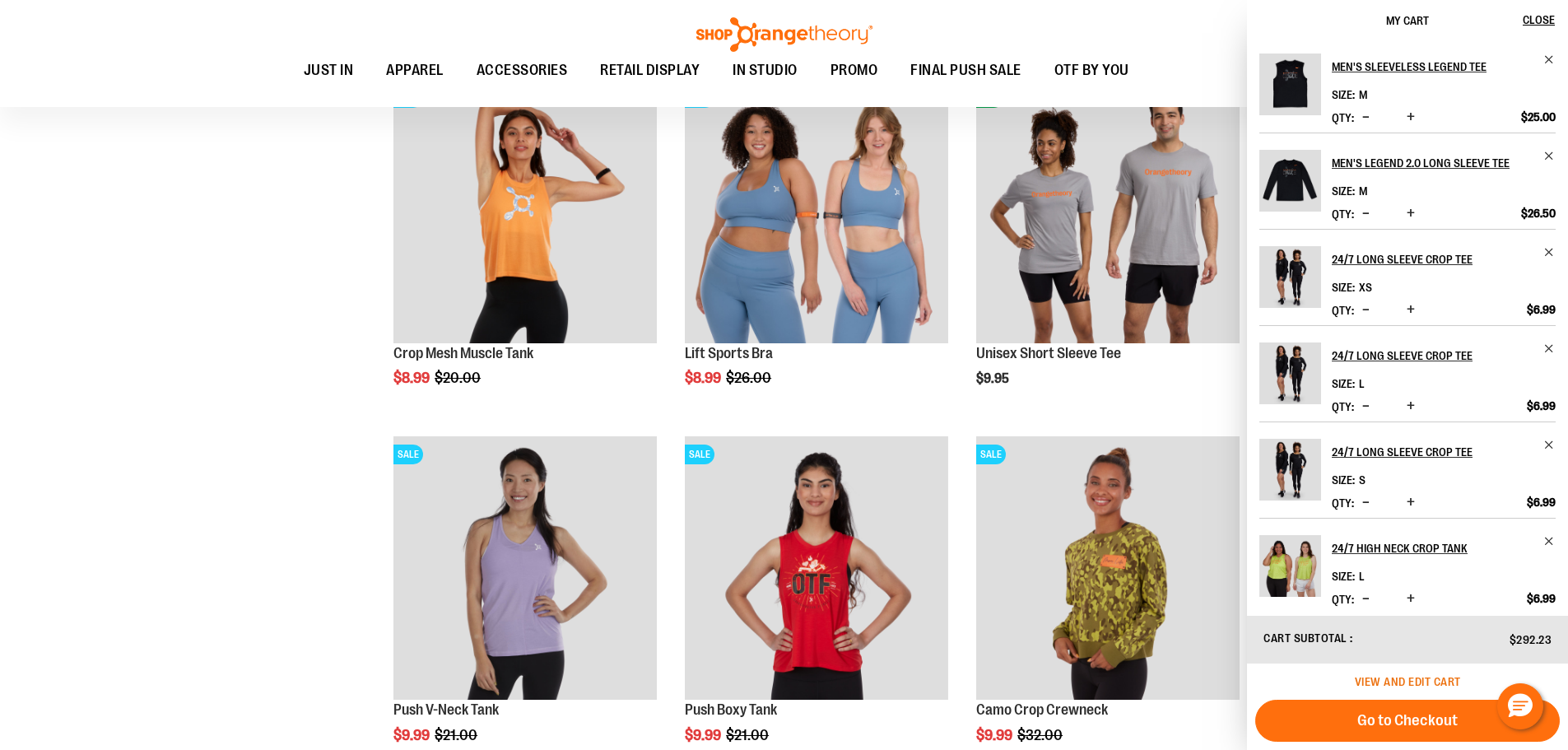
click at [1384, 677] on span "View and edit cart" at bounding box center [1408, 682] width 106 height 14
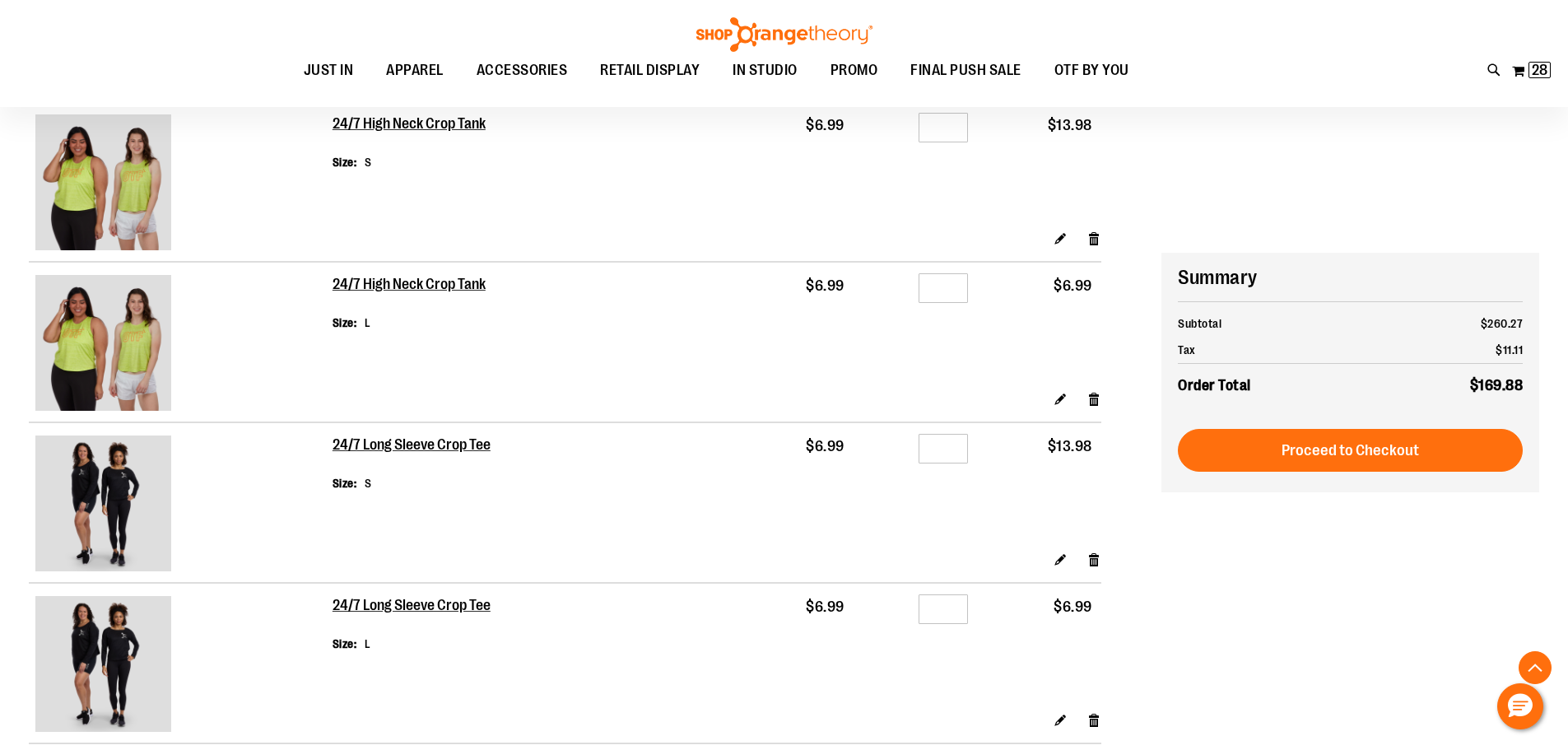
scroll to position [823, 0]
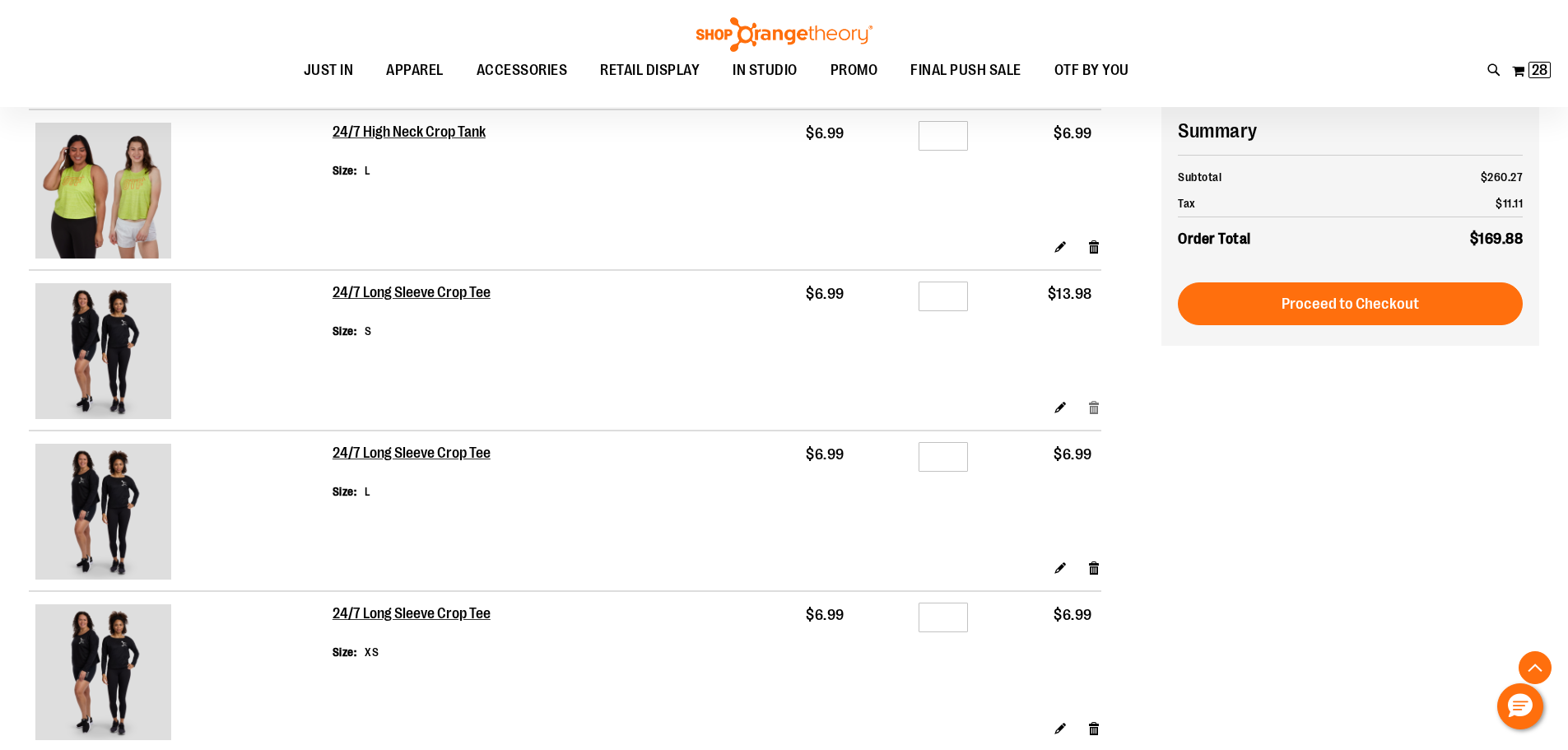
click at [1099, 411] on link "Remove item" at bounding box center [1094, 407] width 14 height 17
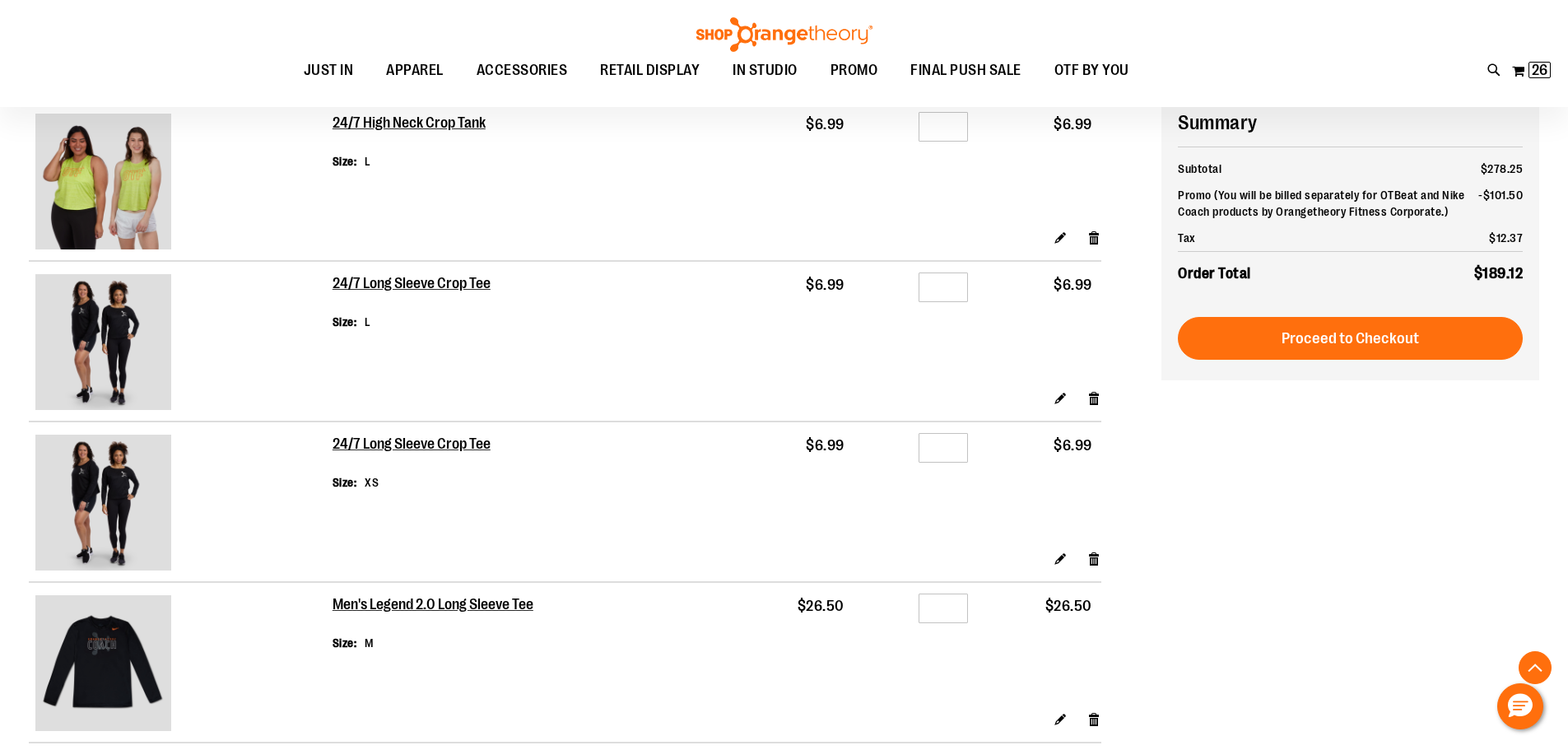
scroll to position [823, 0]
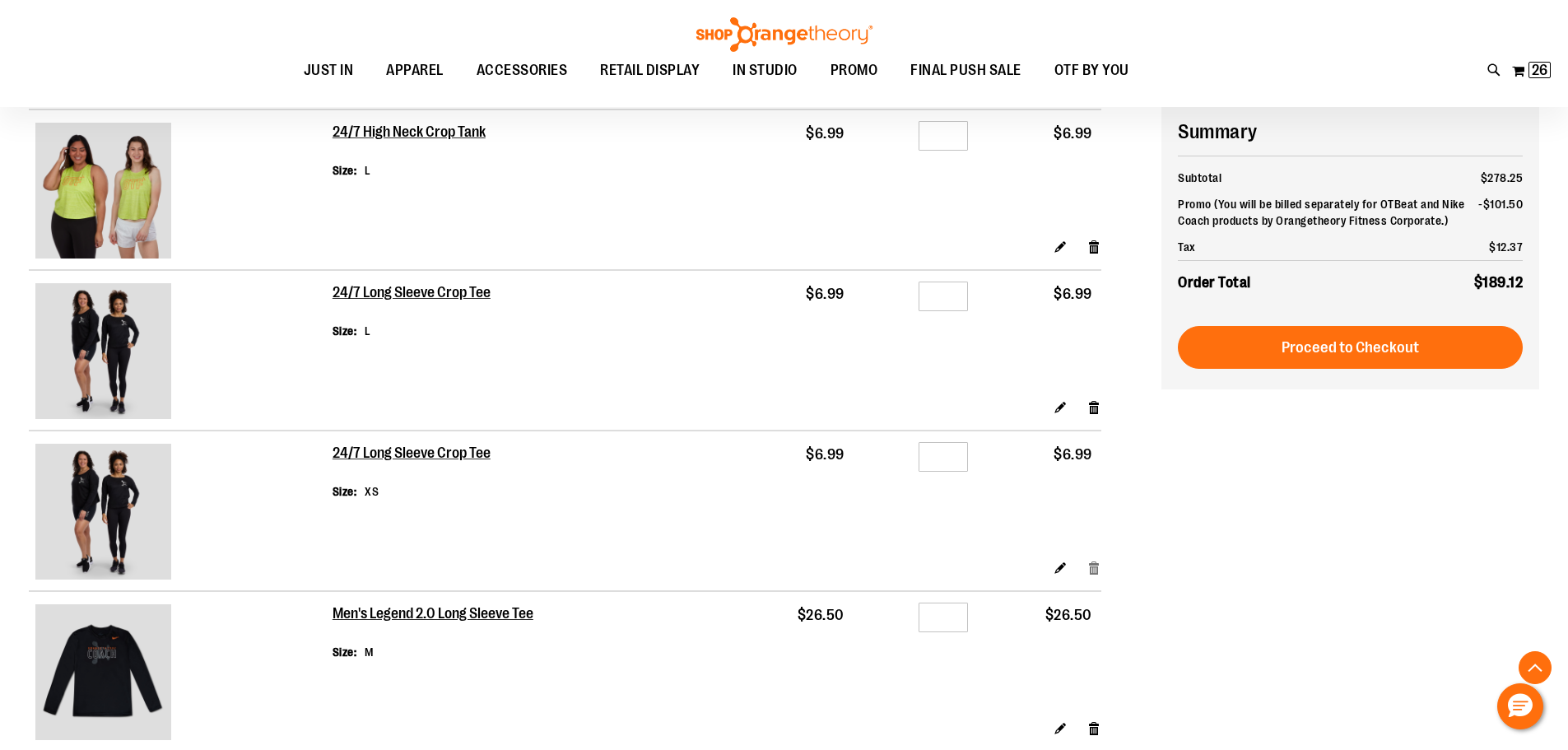
click at [1094, 567] on link "Remove item" at bounding box center [1094, 567] width 14 height 17
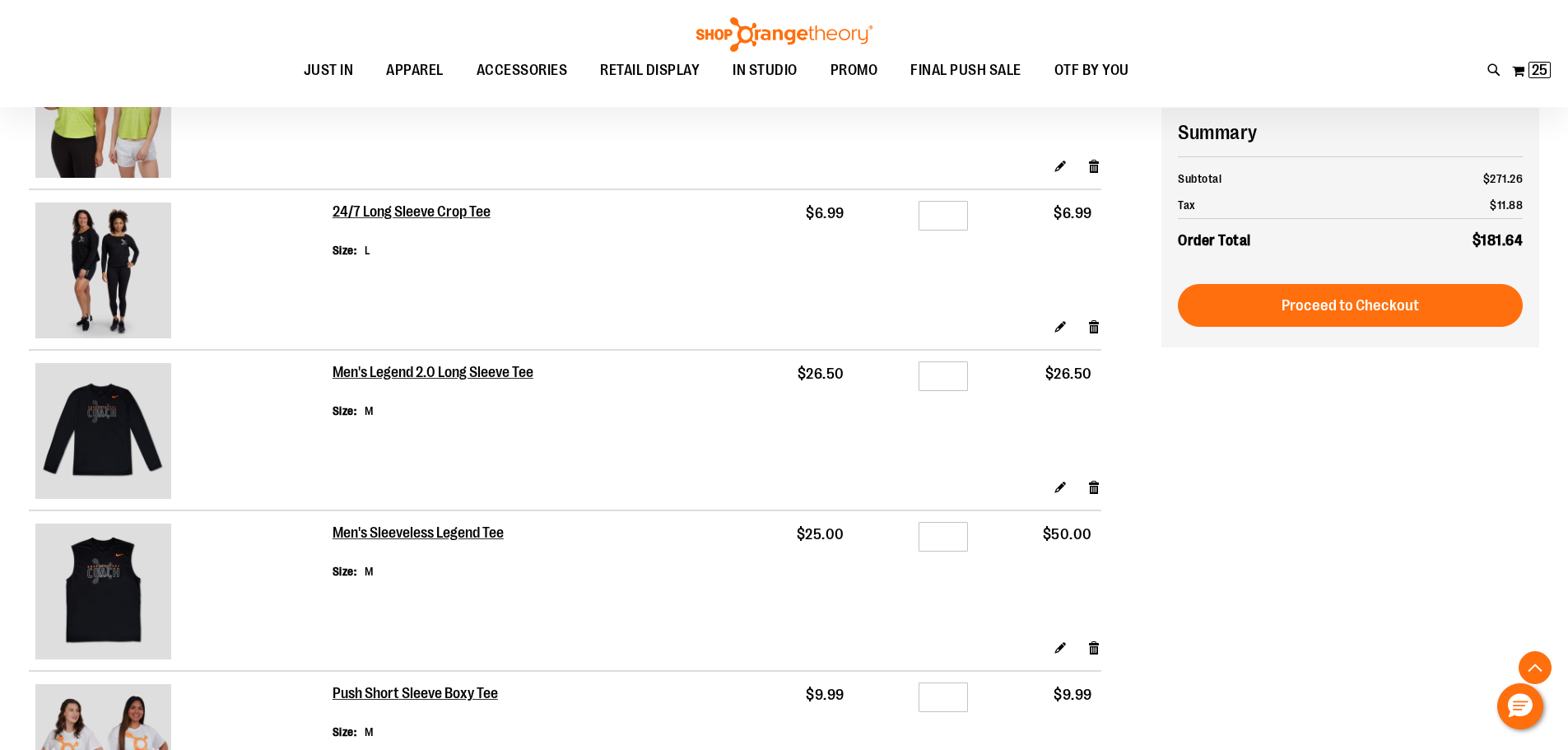
scroll to position [905, 0]
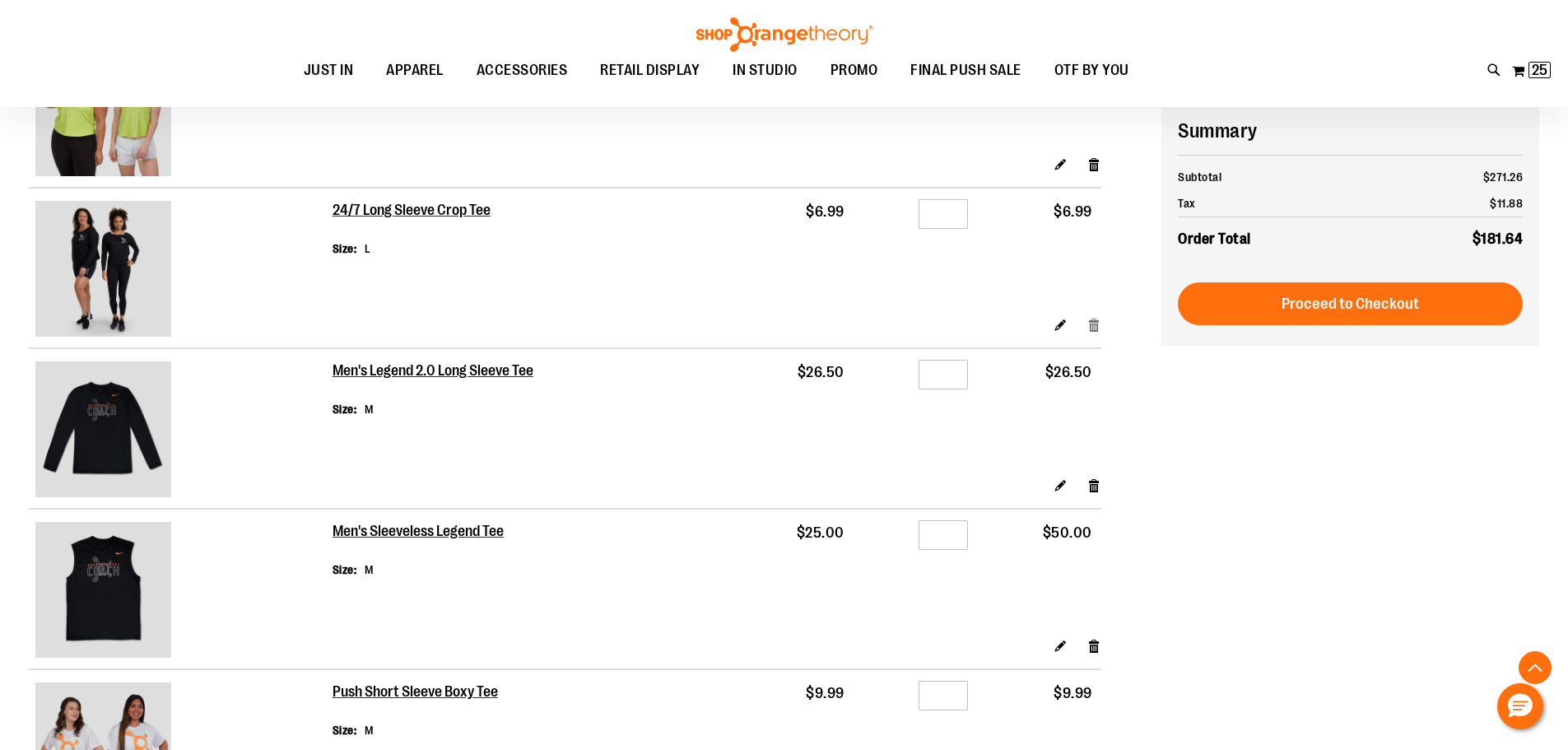
click at [1091, 324] on link "Remove item" at bounding box center [1094, 324] width 14 height 17
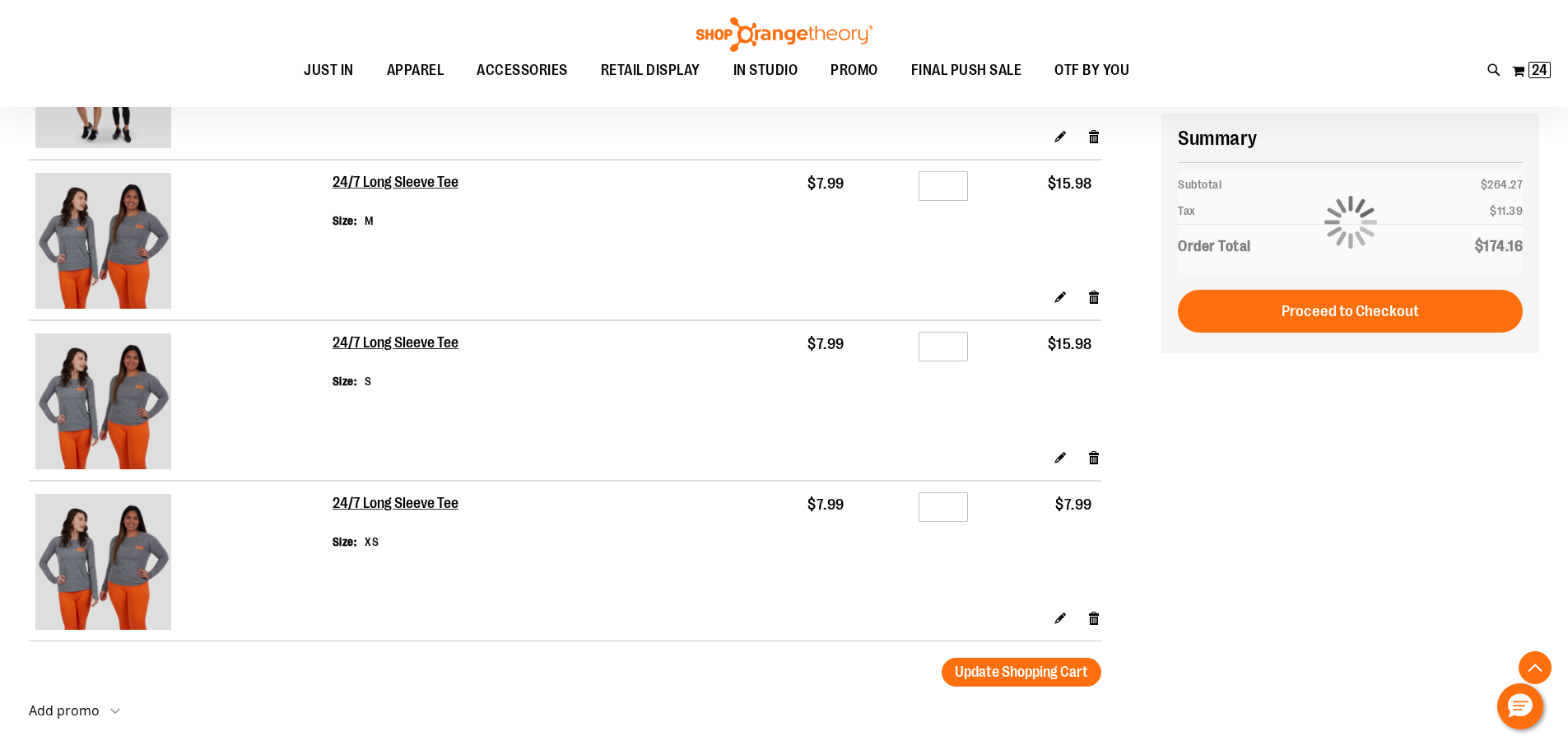
scroll to position [2387, 0]
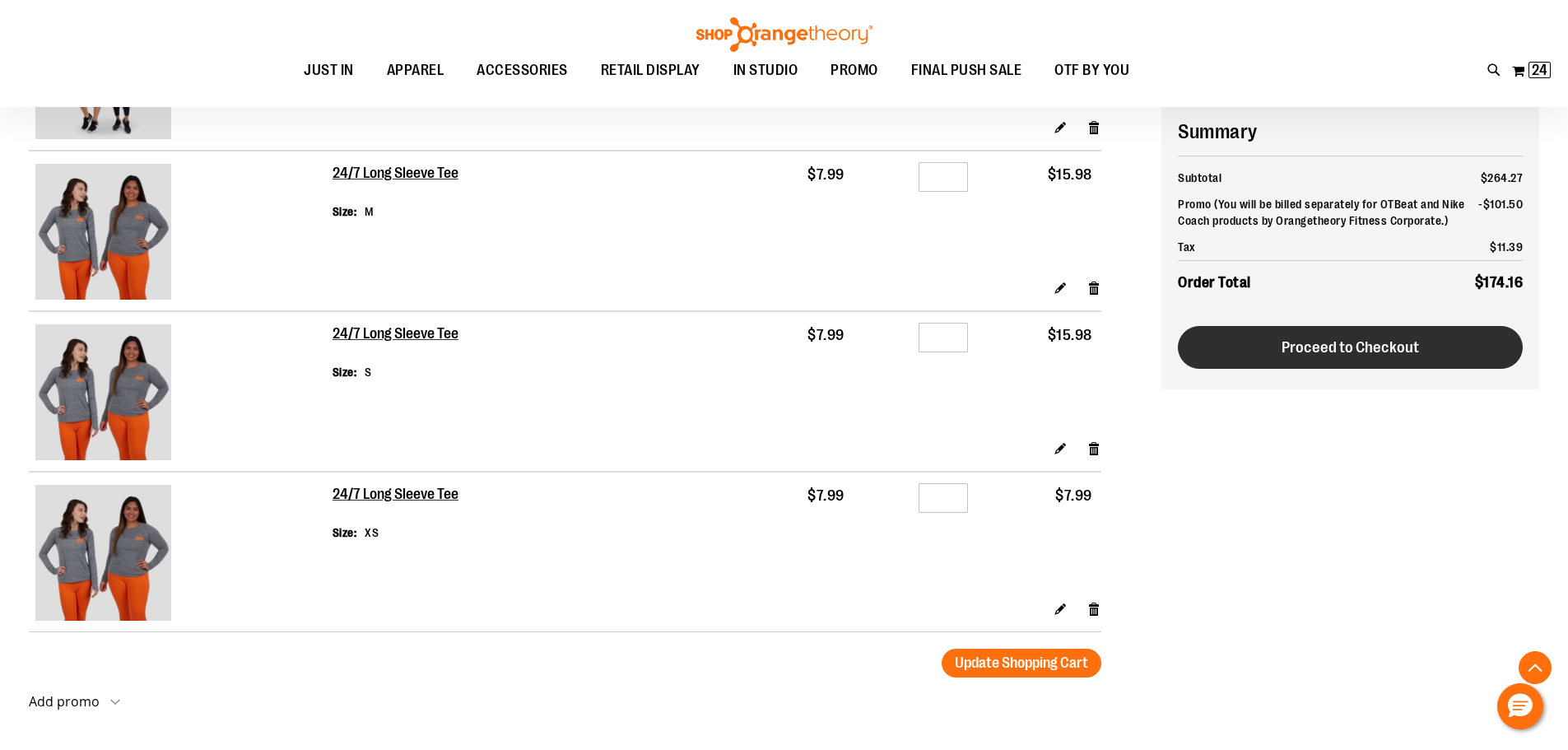
click at [1293, 352] on span "Proceed to Checkout" at bounding box center [1350, 348] width 137 height 18
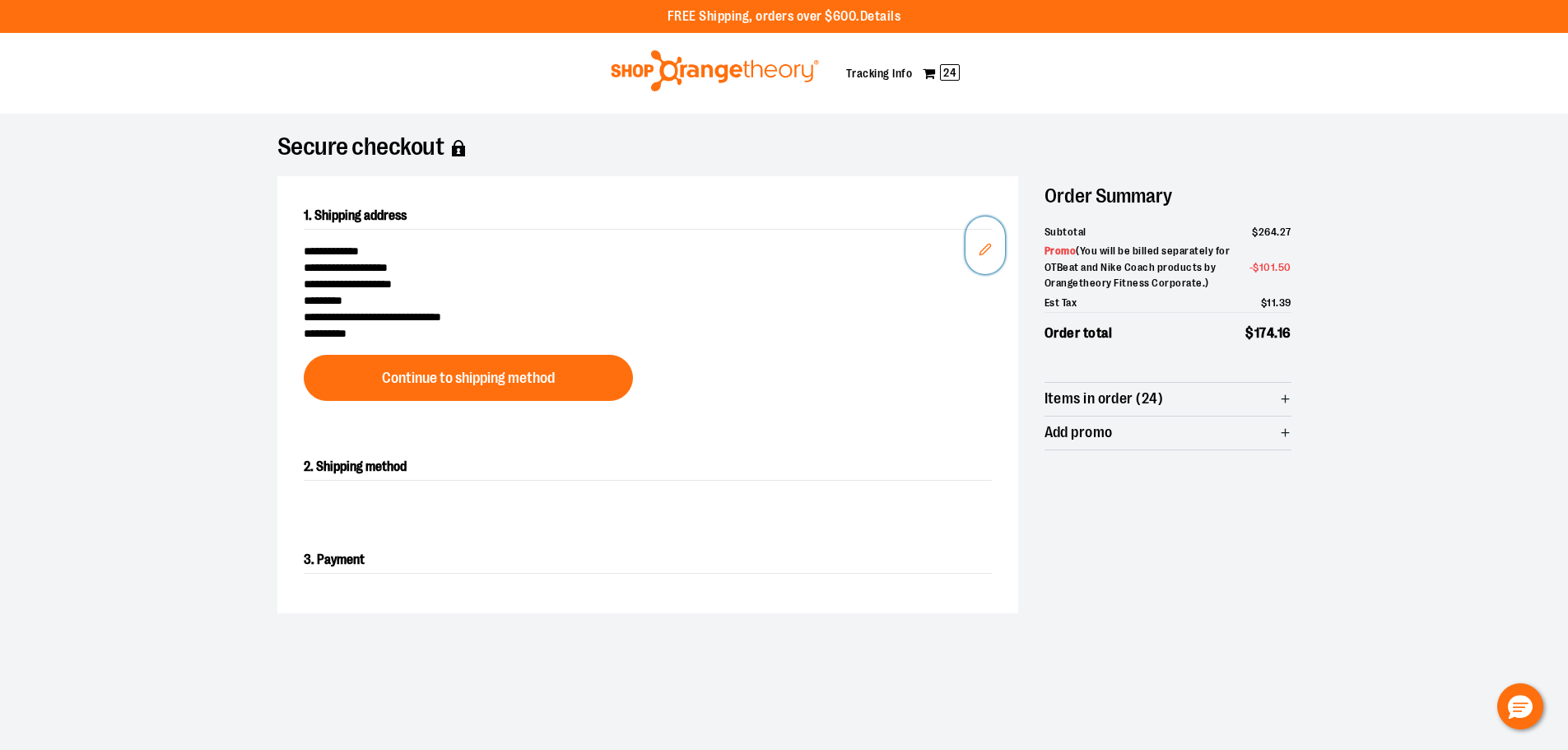
click at [987, 242] on icon "Edit" at bounding box center [985, 249] width 14 height 14
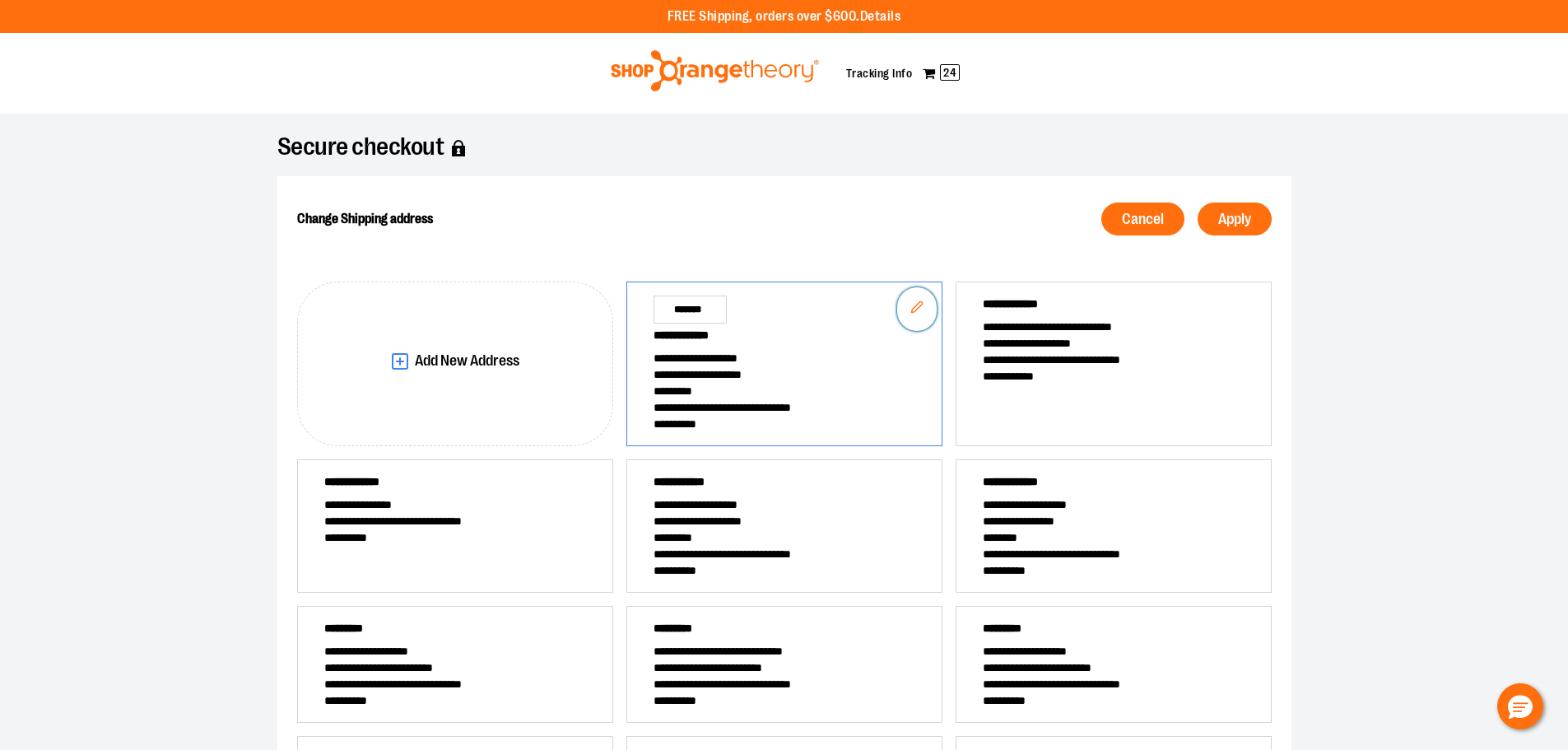
click at [915, 309] on icon "Edit" at bounding box center [917, 307] width 14 height 14
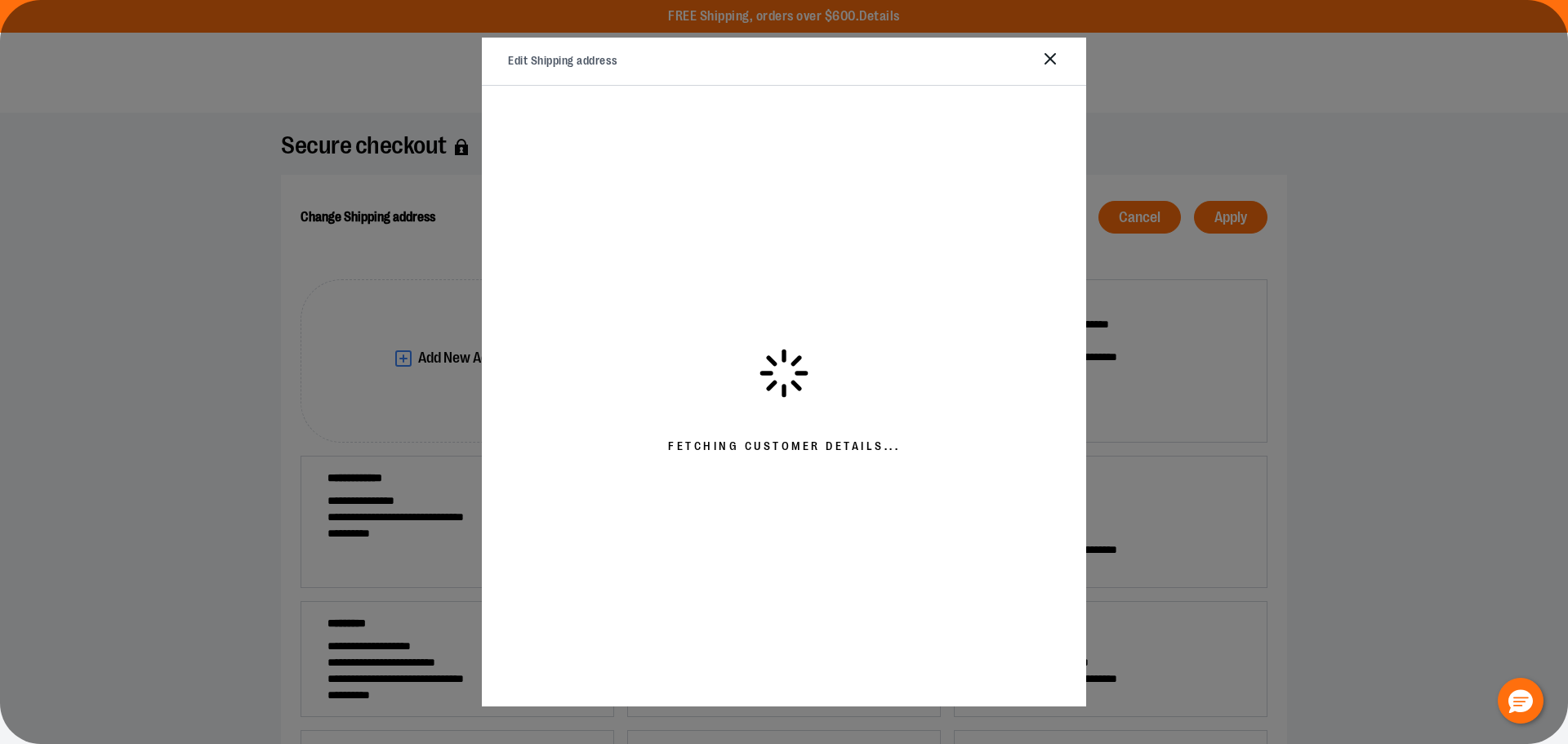
select select "**"
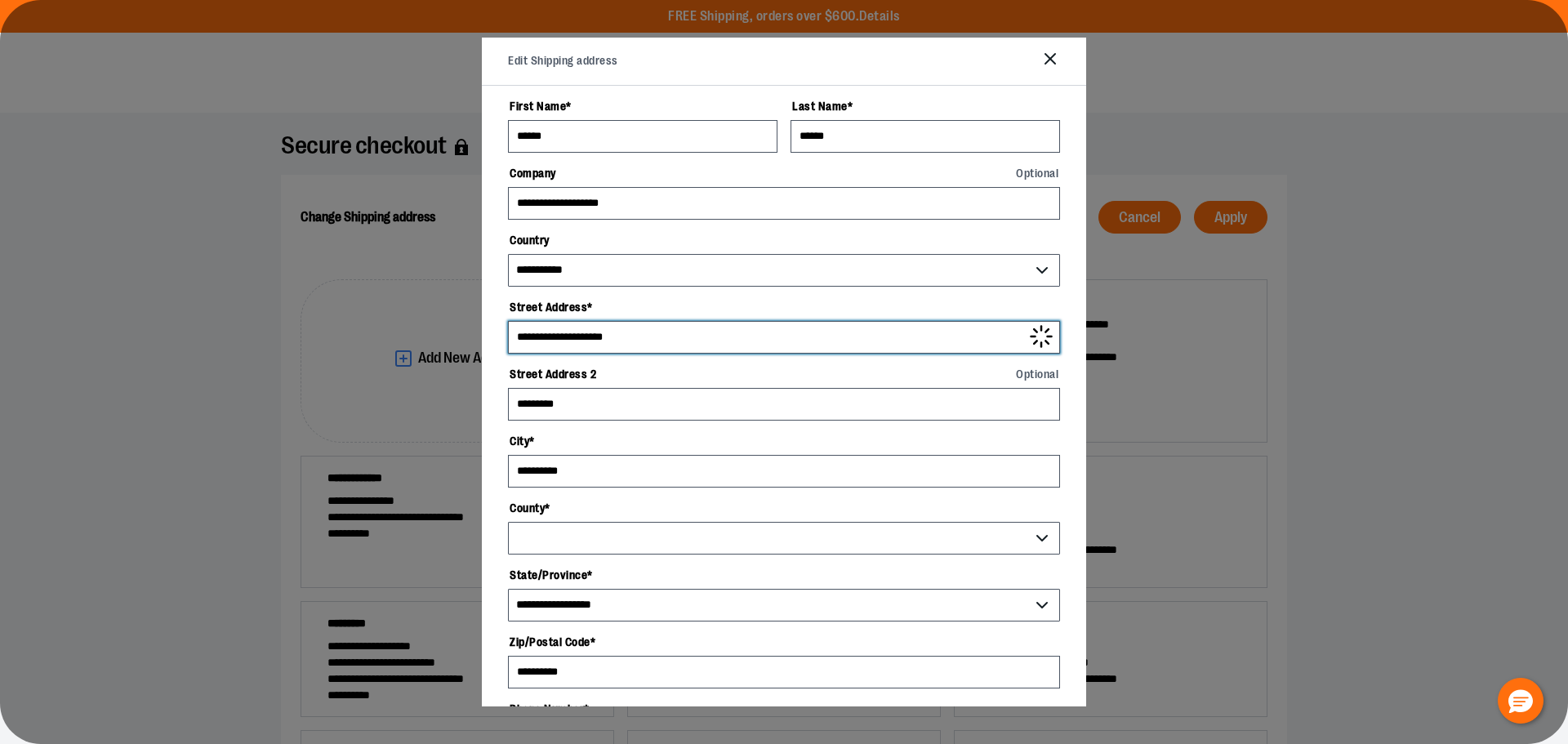
click at [565, 331] on input "**********" at bounding box center [784, 337] width 552 height 32
select select "**"
select select "**********"
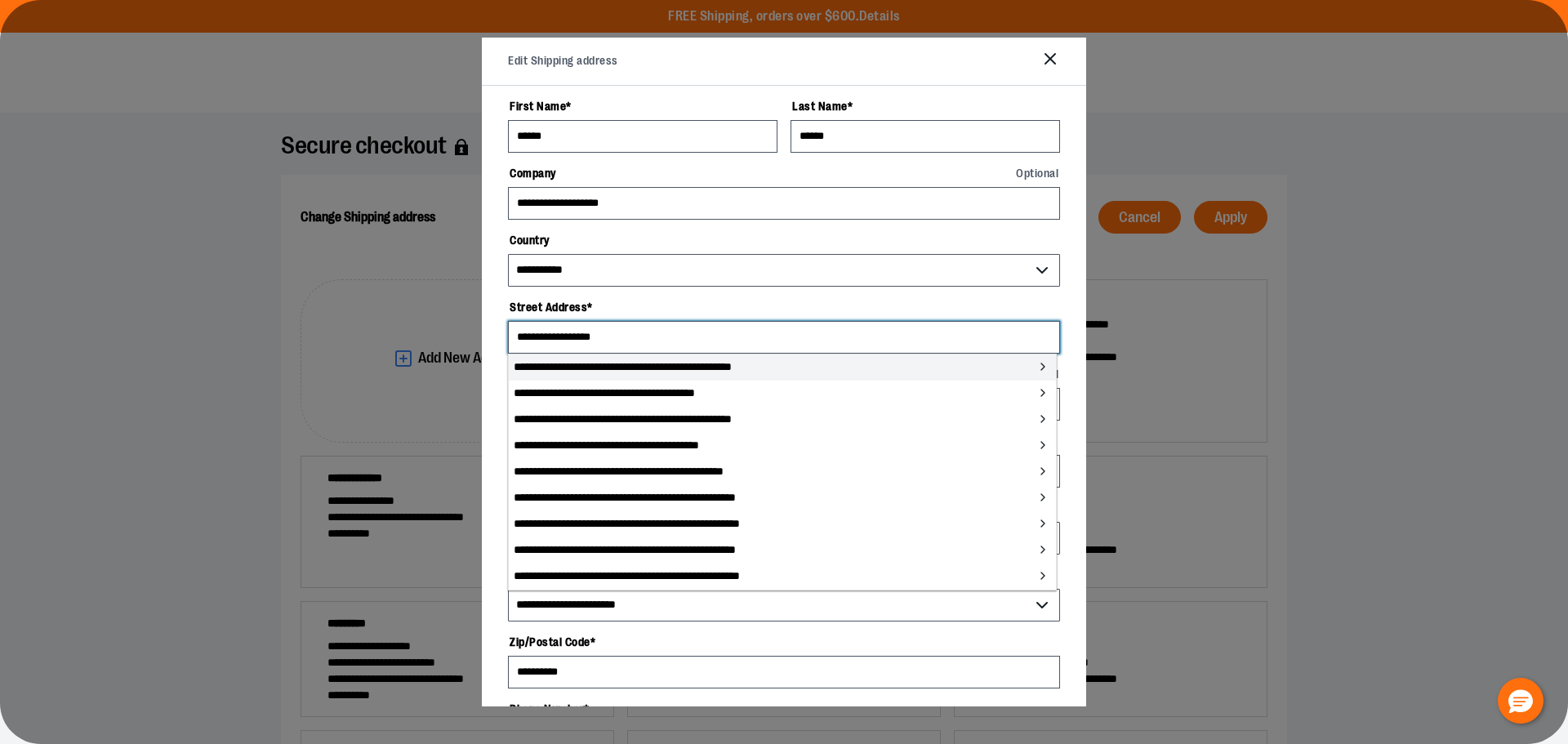
type input "**********"
click at [612, 369] on li "**********" at bounding box center [783, 367] width 548 height 26
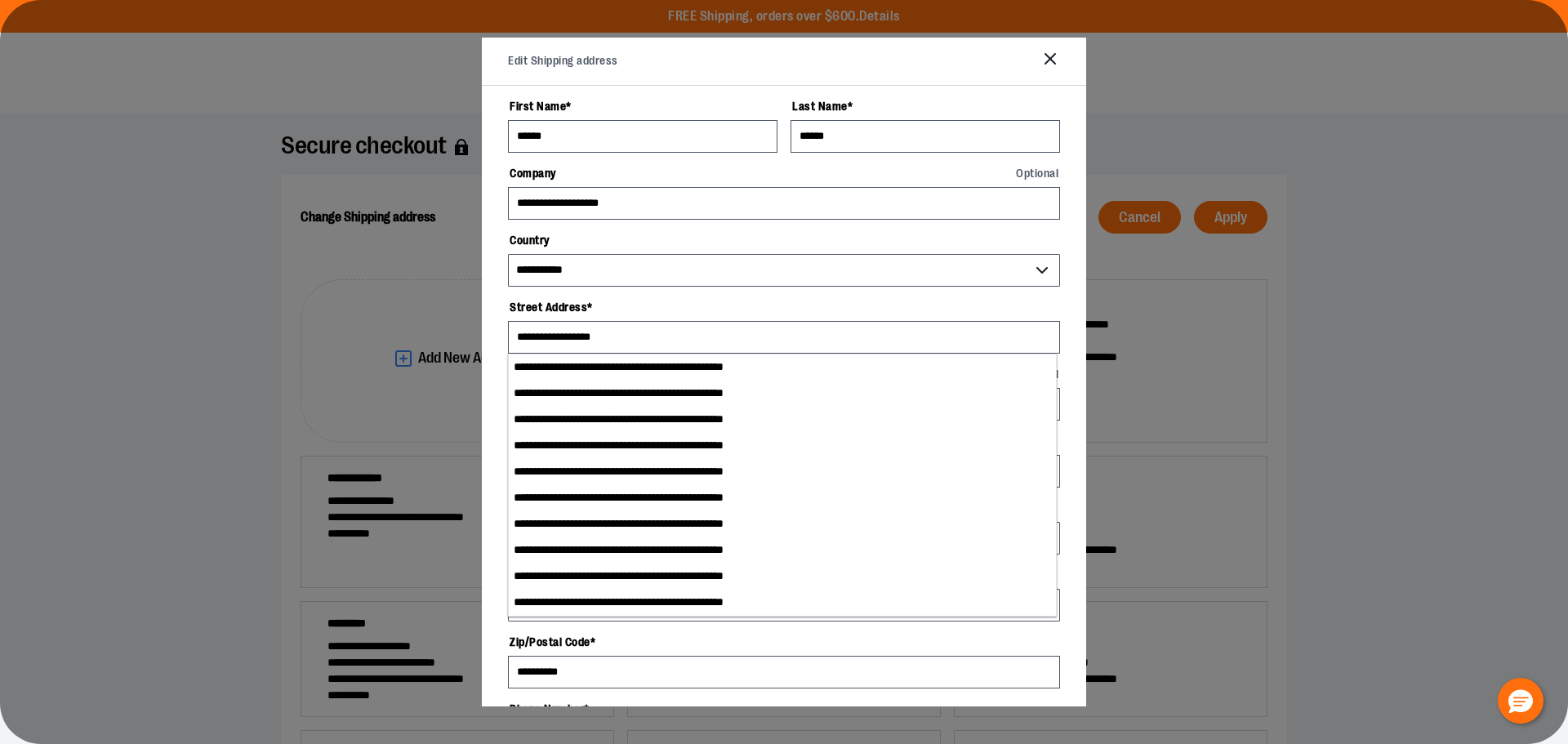
click at [1341, 294] on button at bounding box center [784, 372] width 1568 height 744
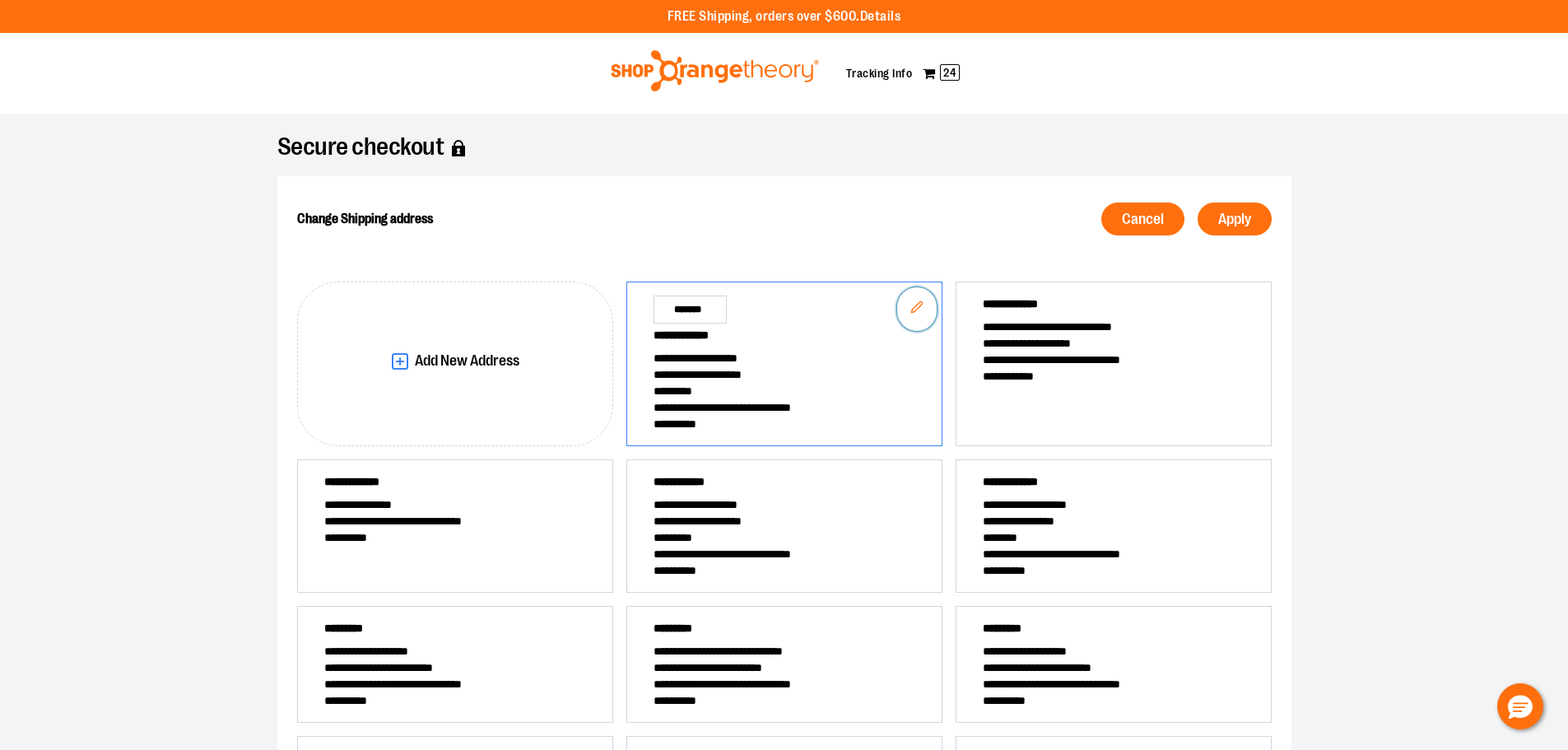
click at [928, 318] on button "Edit" at bounding box center [917, 309] width 40 height 44
select select "**"
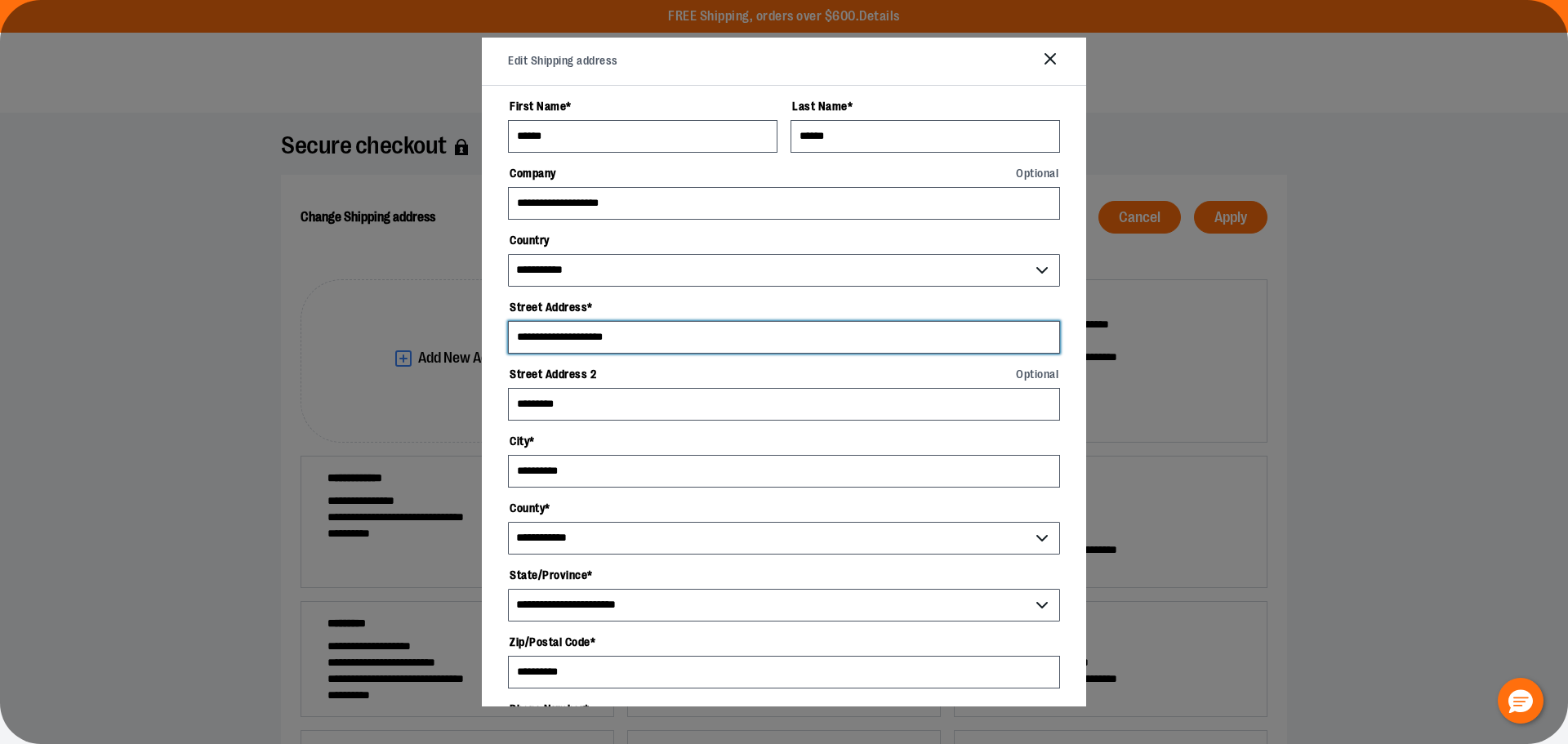
click at [565, 336] on input "**********" at bounding box center [784, 337] width 552 height 32
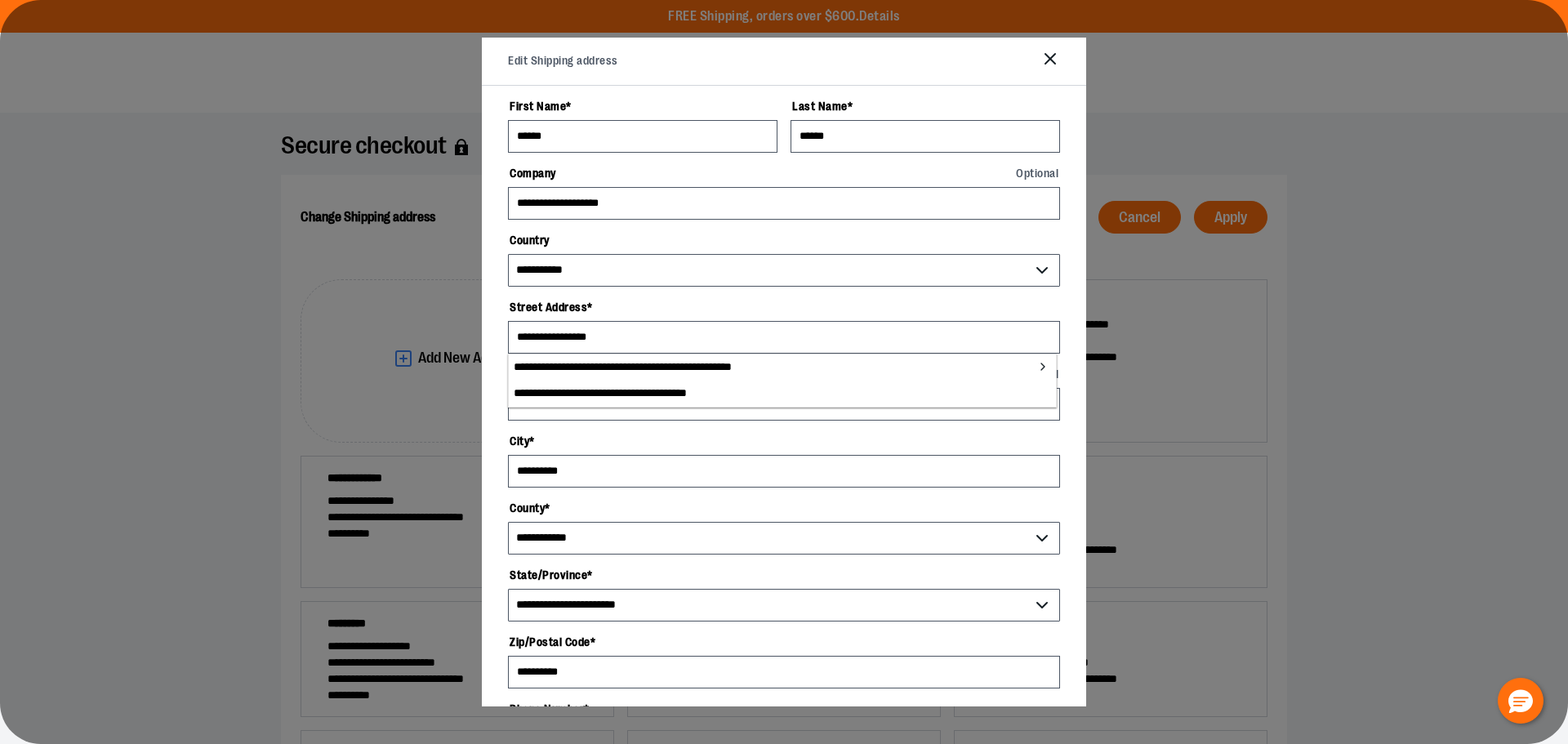
click at [630, 303] on label "Street Address *" at bounding box center [784, 307] width 552 height 28
click at [630, 321] on input "**********" at bounding box center [784, 337] width 552 height 32
click at [760, 294] on label "Street Address *" at bounding box center [784, 307] width 552 height 28
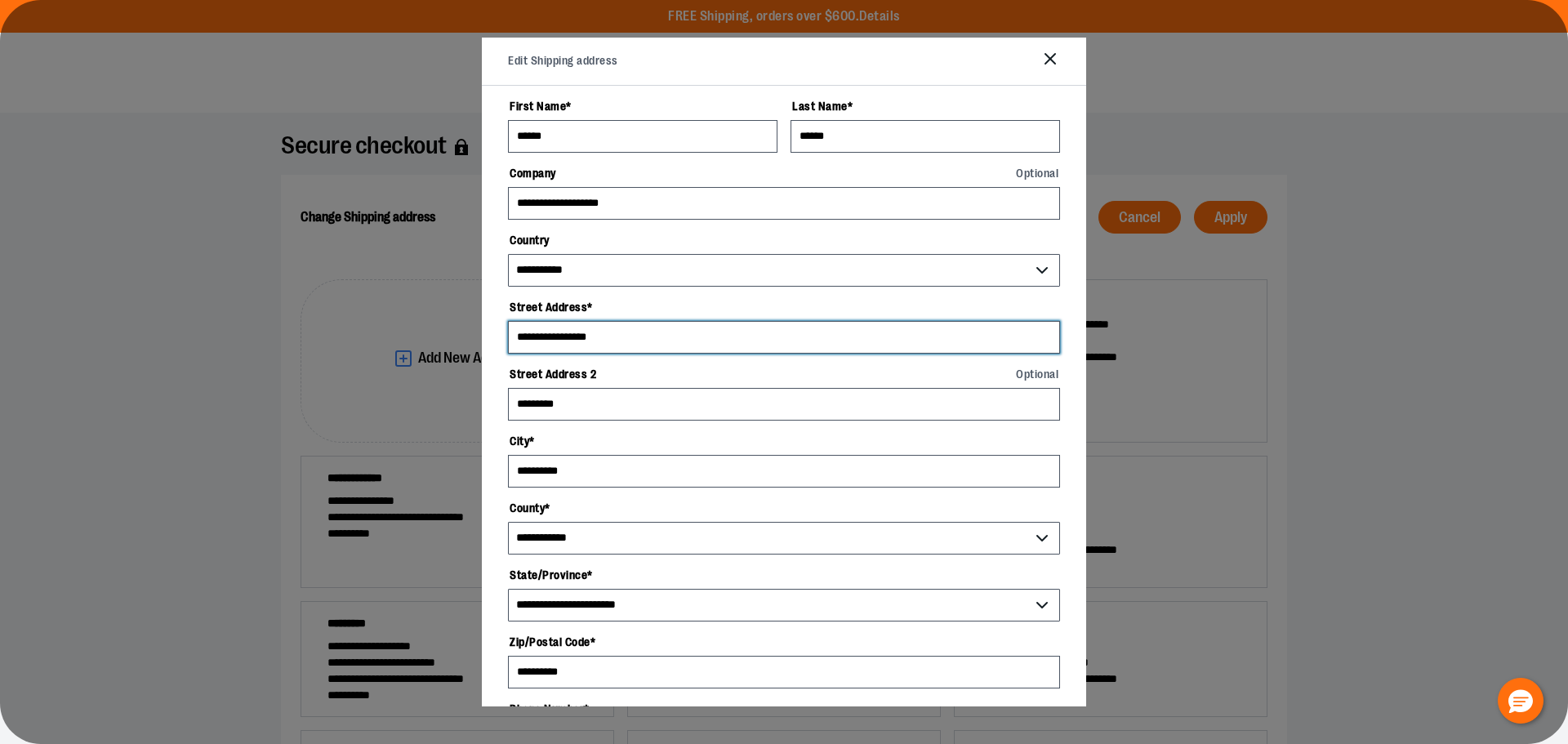
click at [760, 321] on input "**********" at bounding box center [784, 337] width 552 height 32
click at [631, 368] on label "Street Address 2 Optional" at bounding box center [784, 374] width 552 height 28
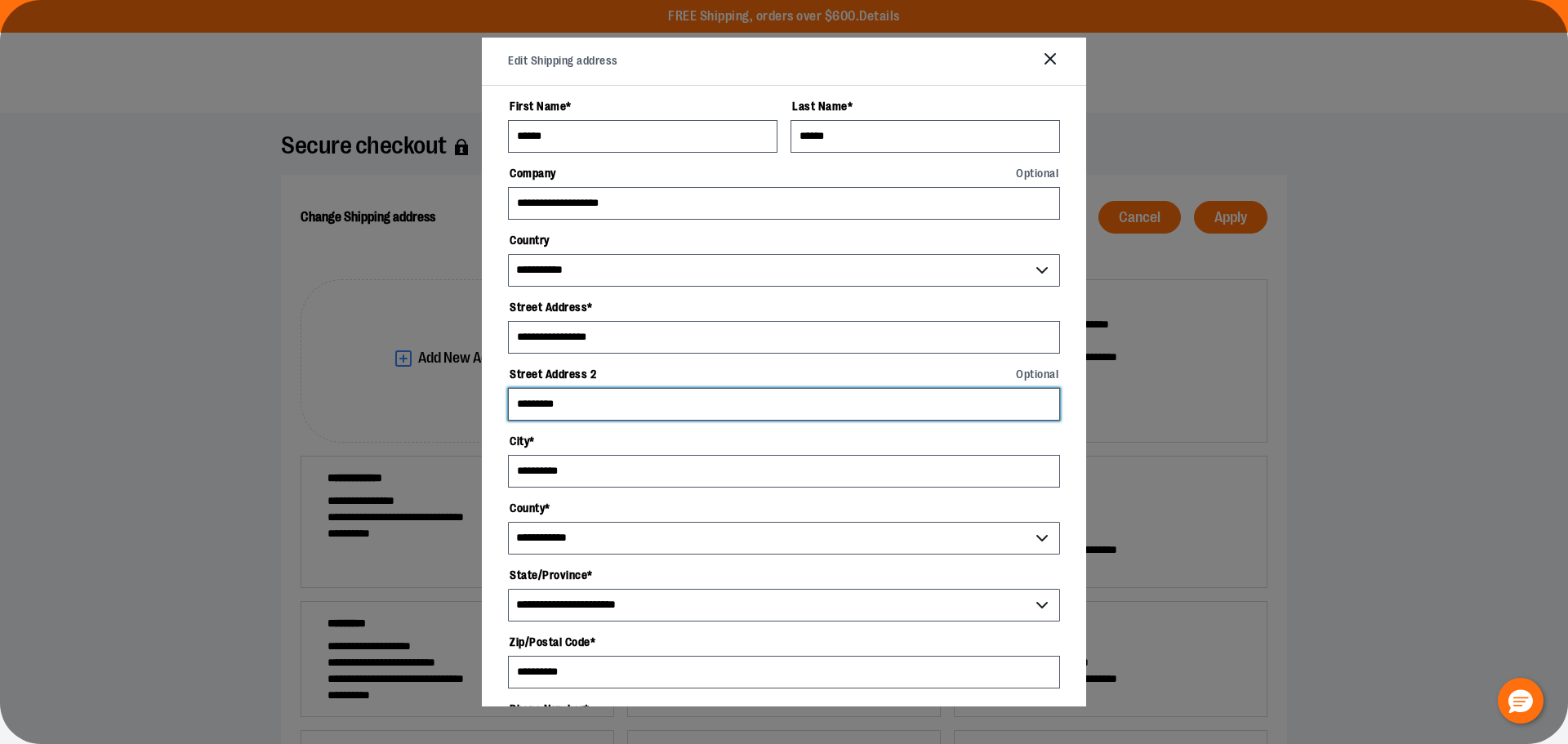
click at [631, 388] on input "*********" at bounding box center [784, 404] width 552 height 32
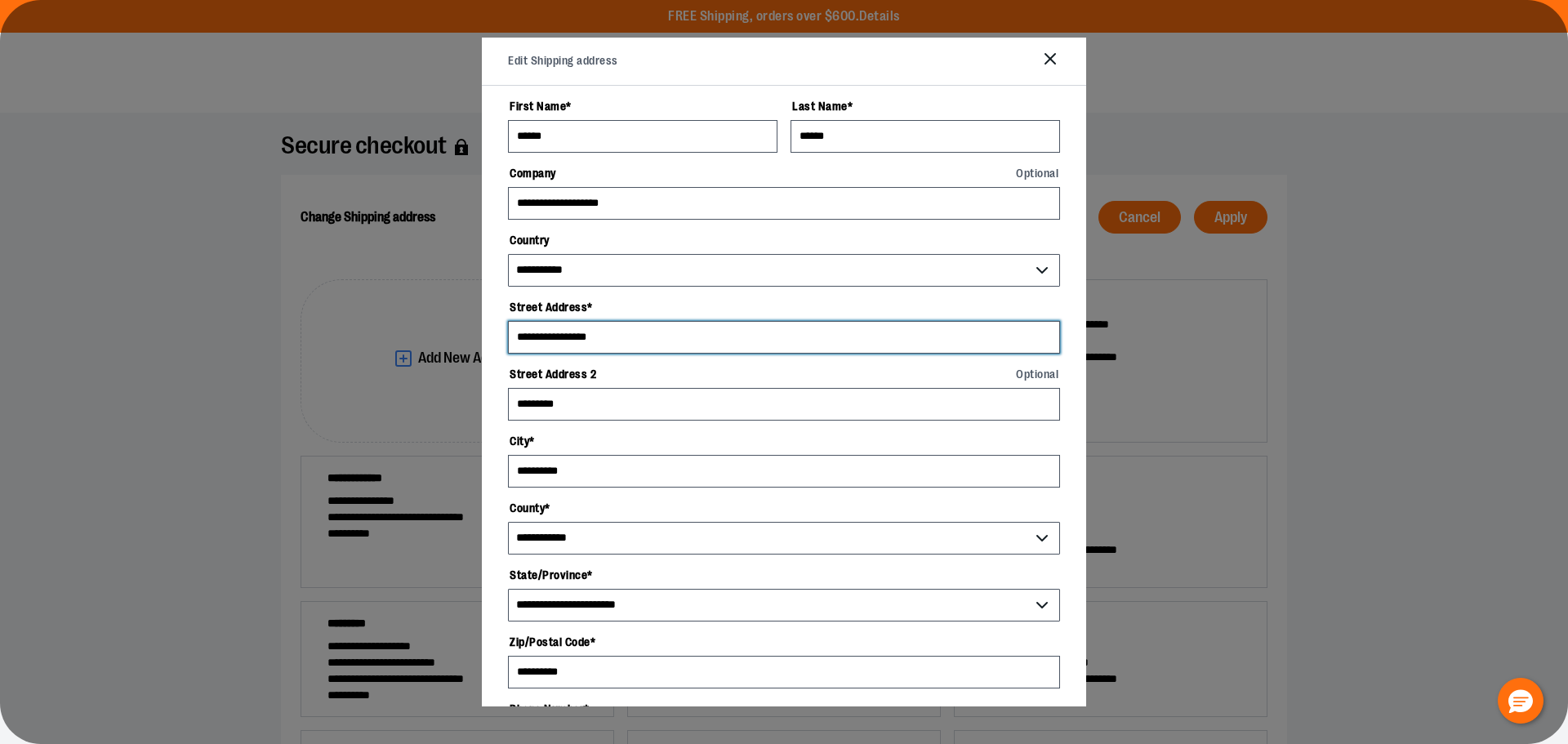
click at [609, 344] on input "**********" at bounding box center [784, 337] width 552 height 32
drag, startPoint x: 603, startPoint y: 340, endPoint x: 560, endPoint y: 335, distance: 43.3
click at [560, 335] on input "**********" at bounding box center [784, 337] width 552 height 32
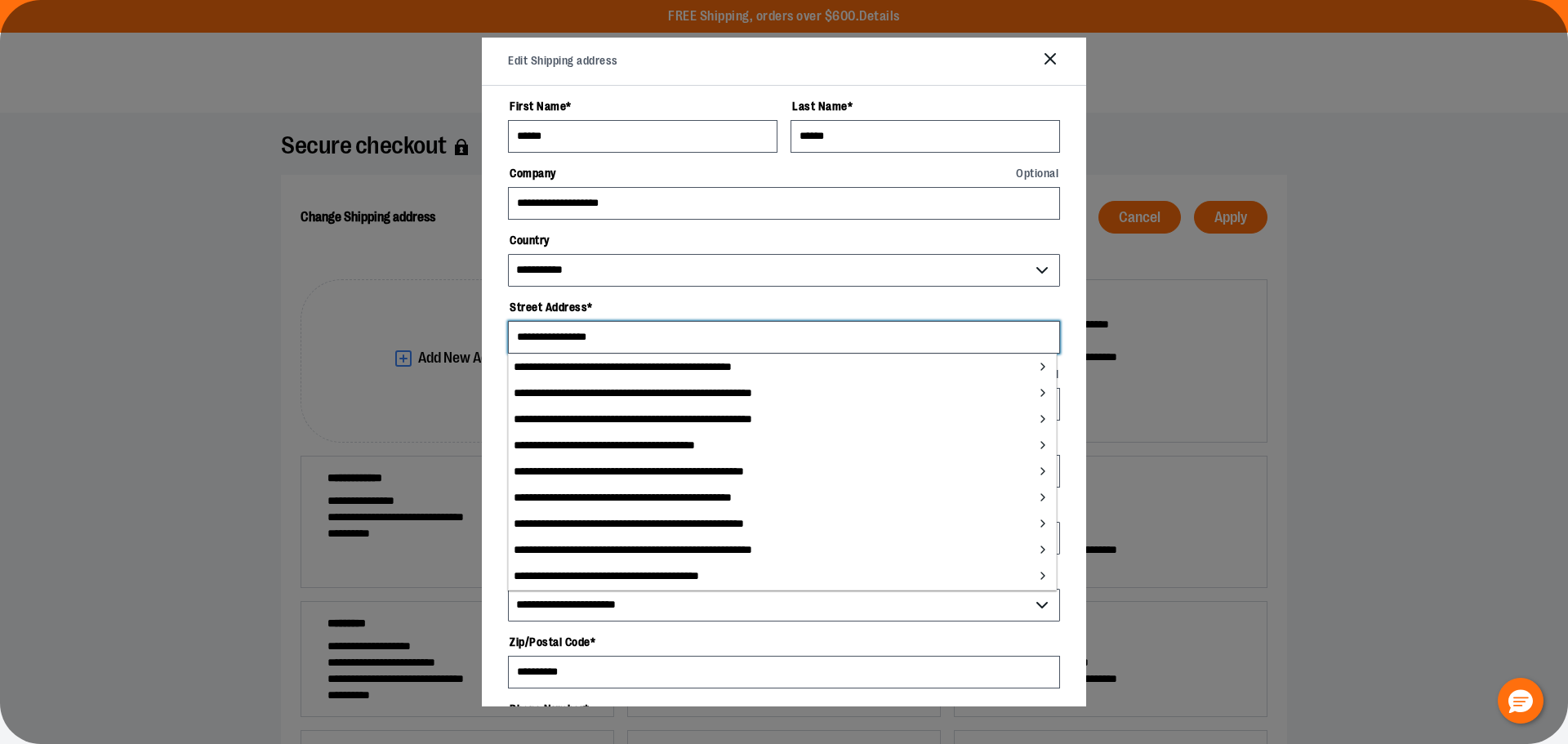
type input "**********"
click at [728, 285] on select "**********" at bounding box center [784, 270] width 552 height 32
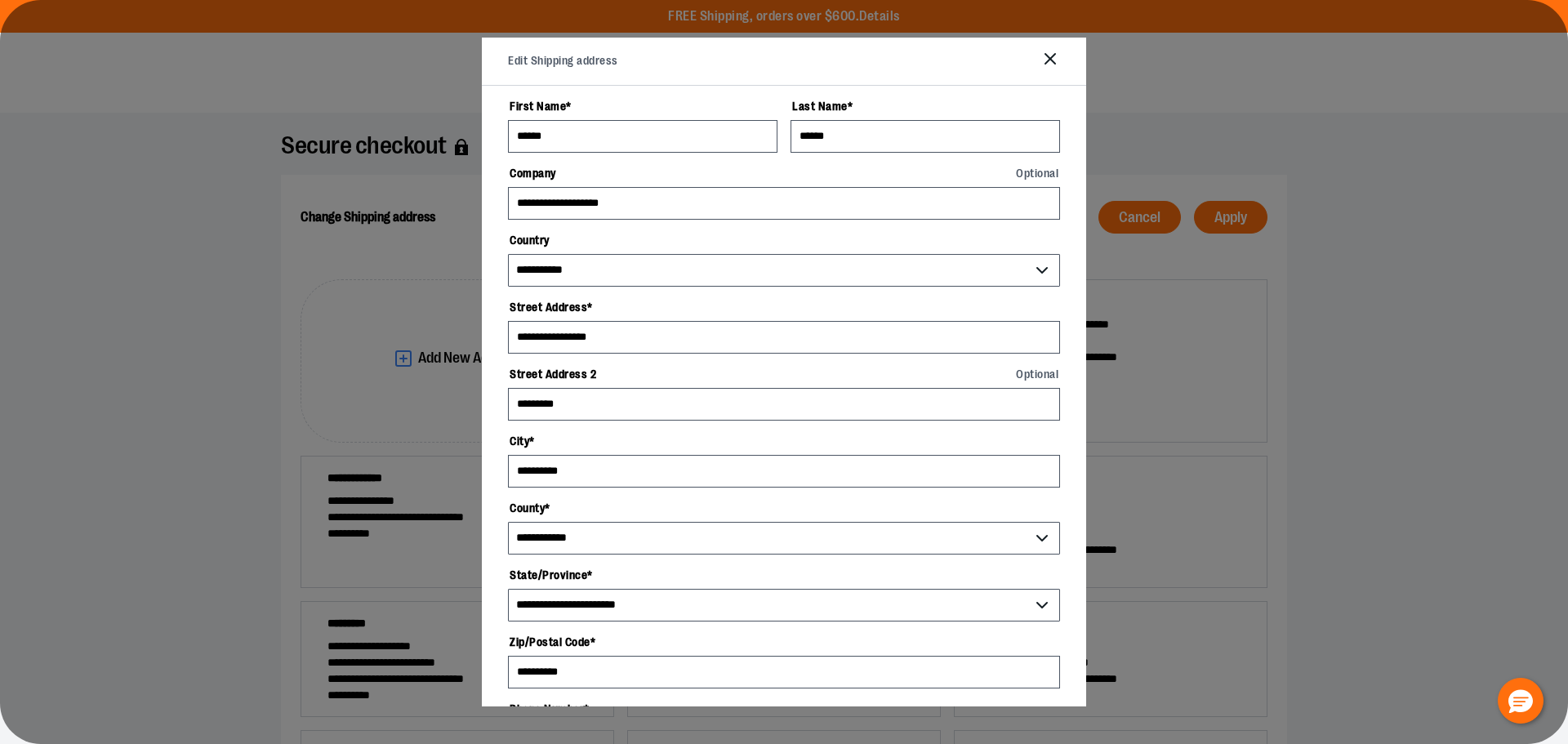
click at [1259, 354] on button at bounding box center [784, 372] width 1568 height 744
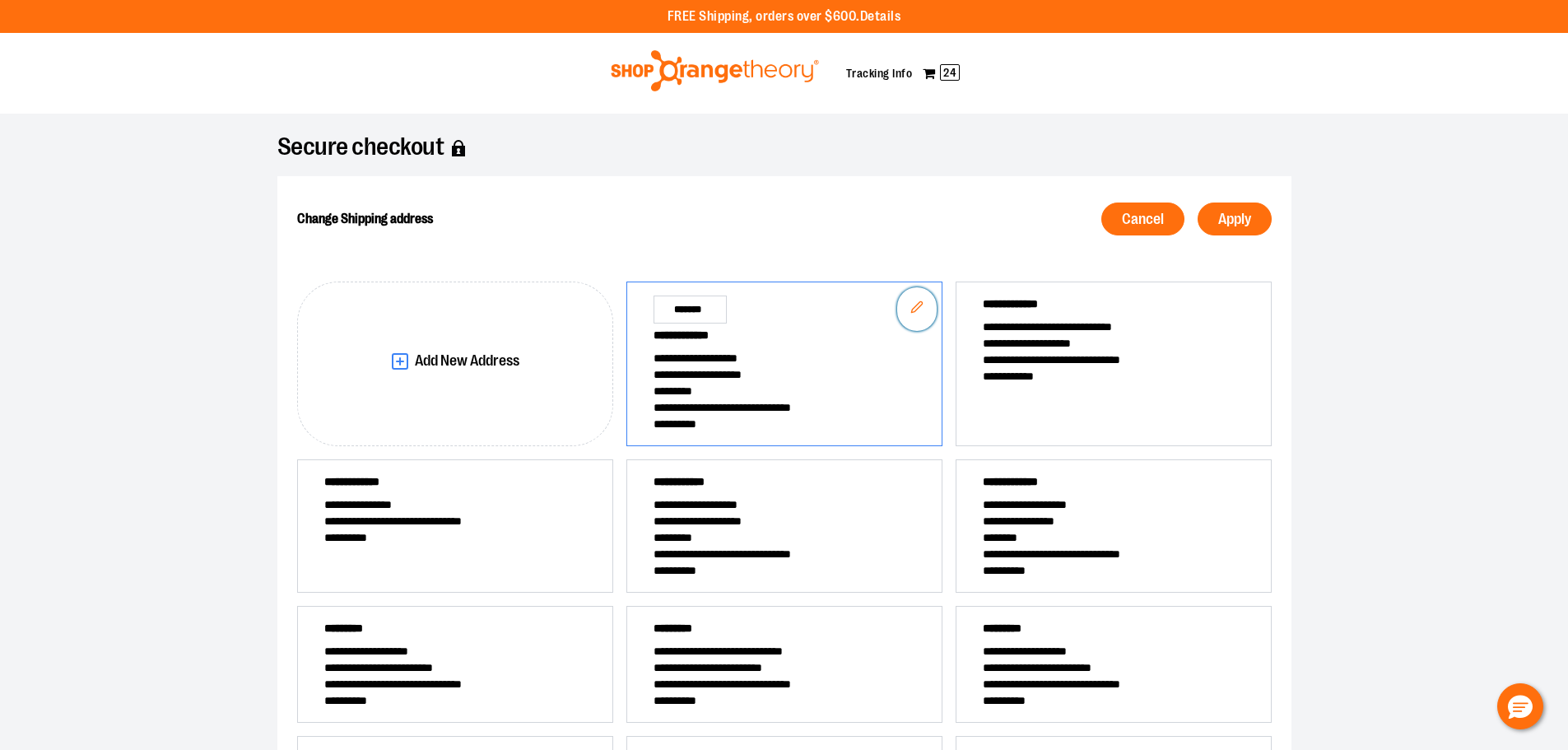
click at [912, 303] on icon "Edit" at bounding box center [917, 307] width 14 height 14
select select "**"
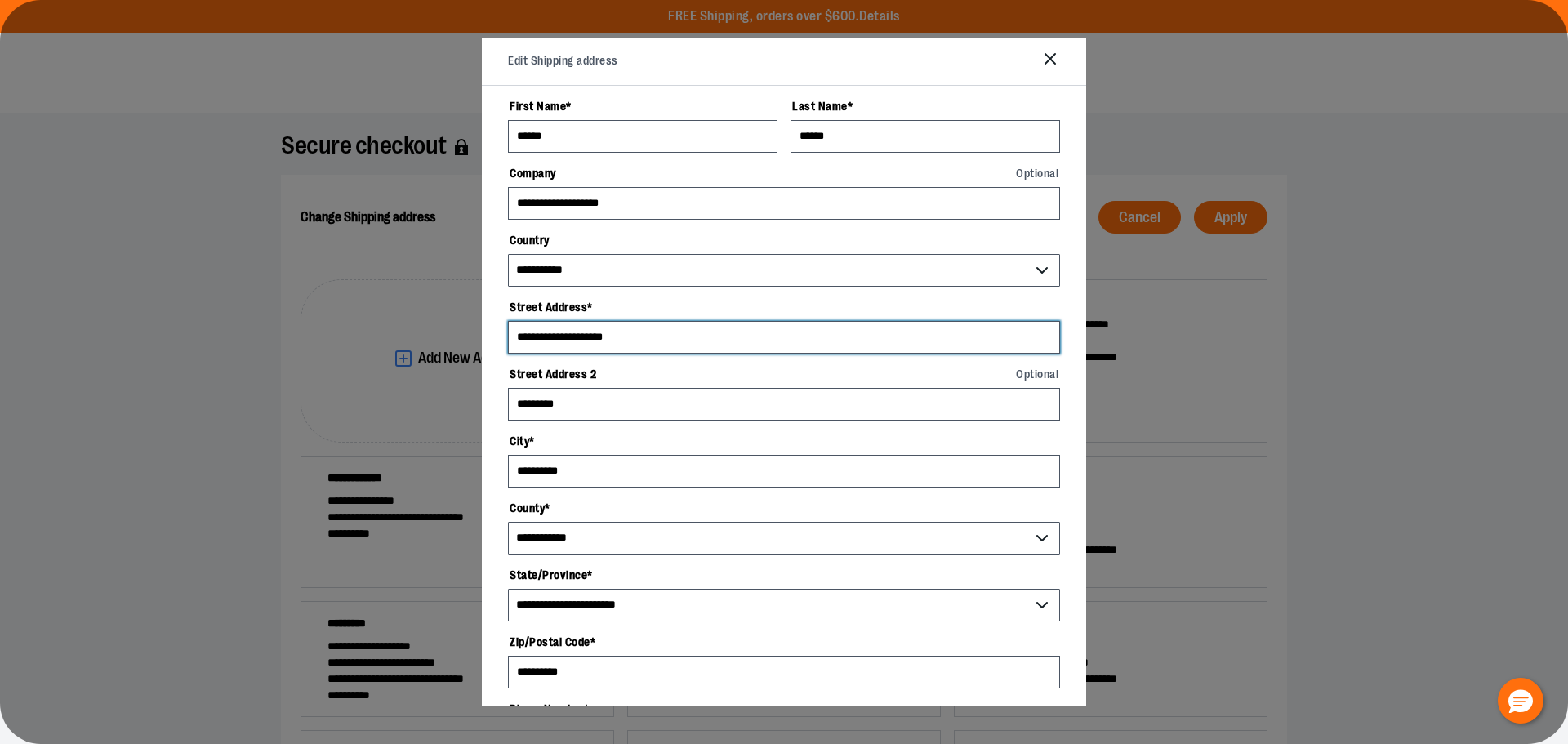
click at [564, 331] on input "**********" at bounding box center [784, 337] width 552 height 32
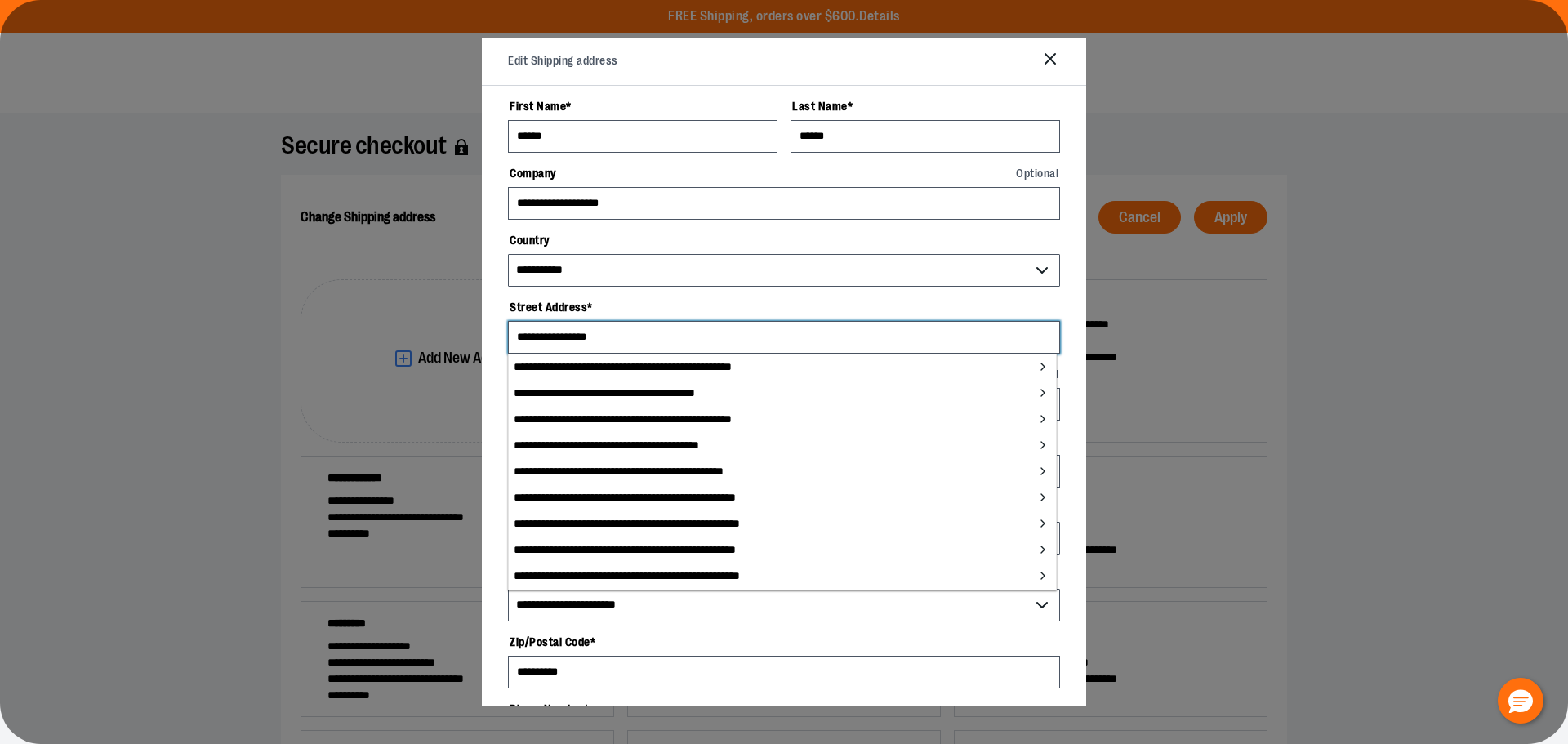
type input "**********"
click at [1444, 353] on button at bounding box center [784, 372] width 1568 height 744
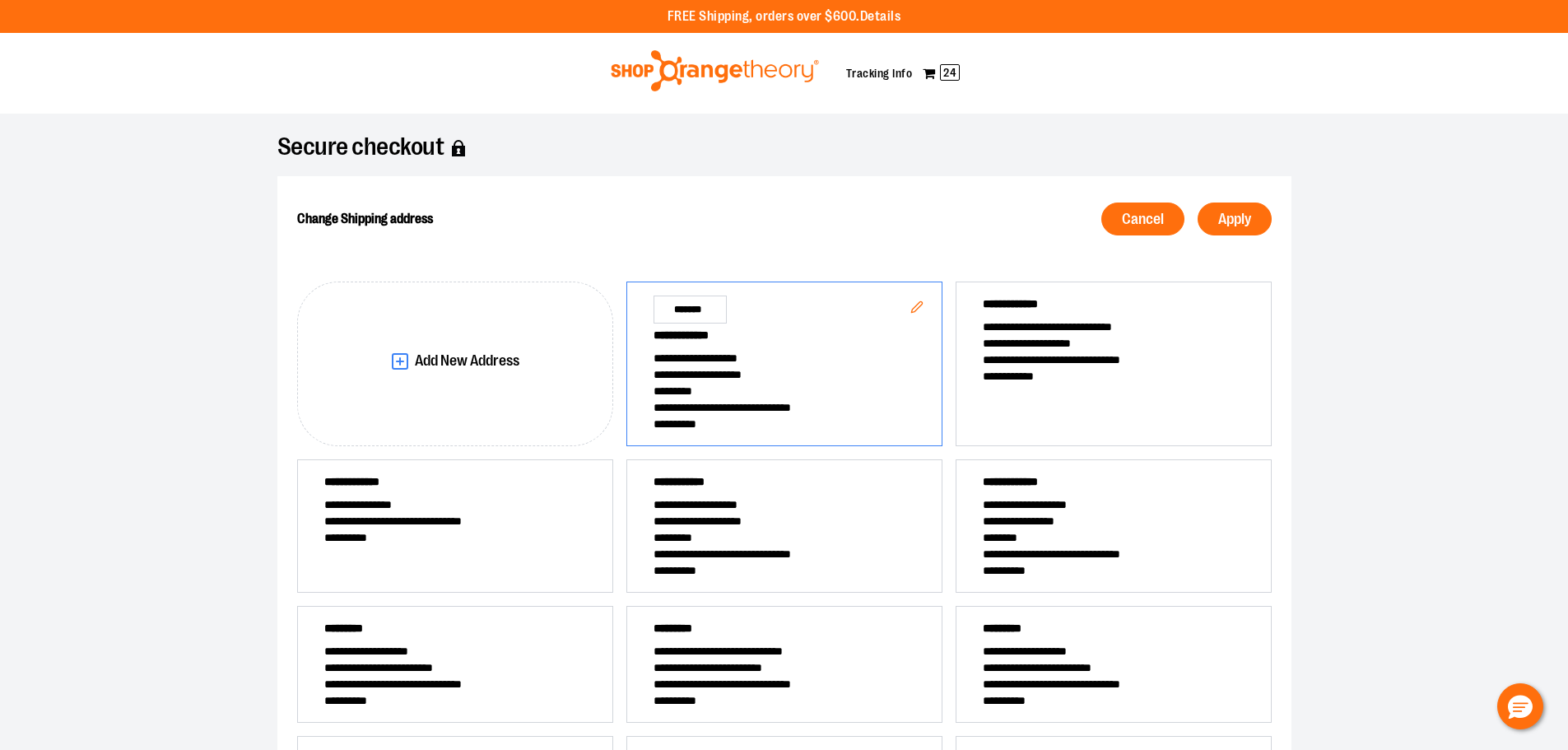
click at [892, 309] on div "**********" at bounding box center [784, 363] width 316 height 164
click at [905, 311] on button "Edit" at bounding box center [917, 309] width 40 height 44
select select "**"
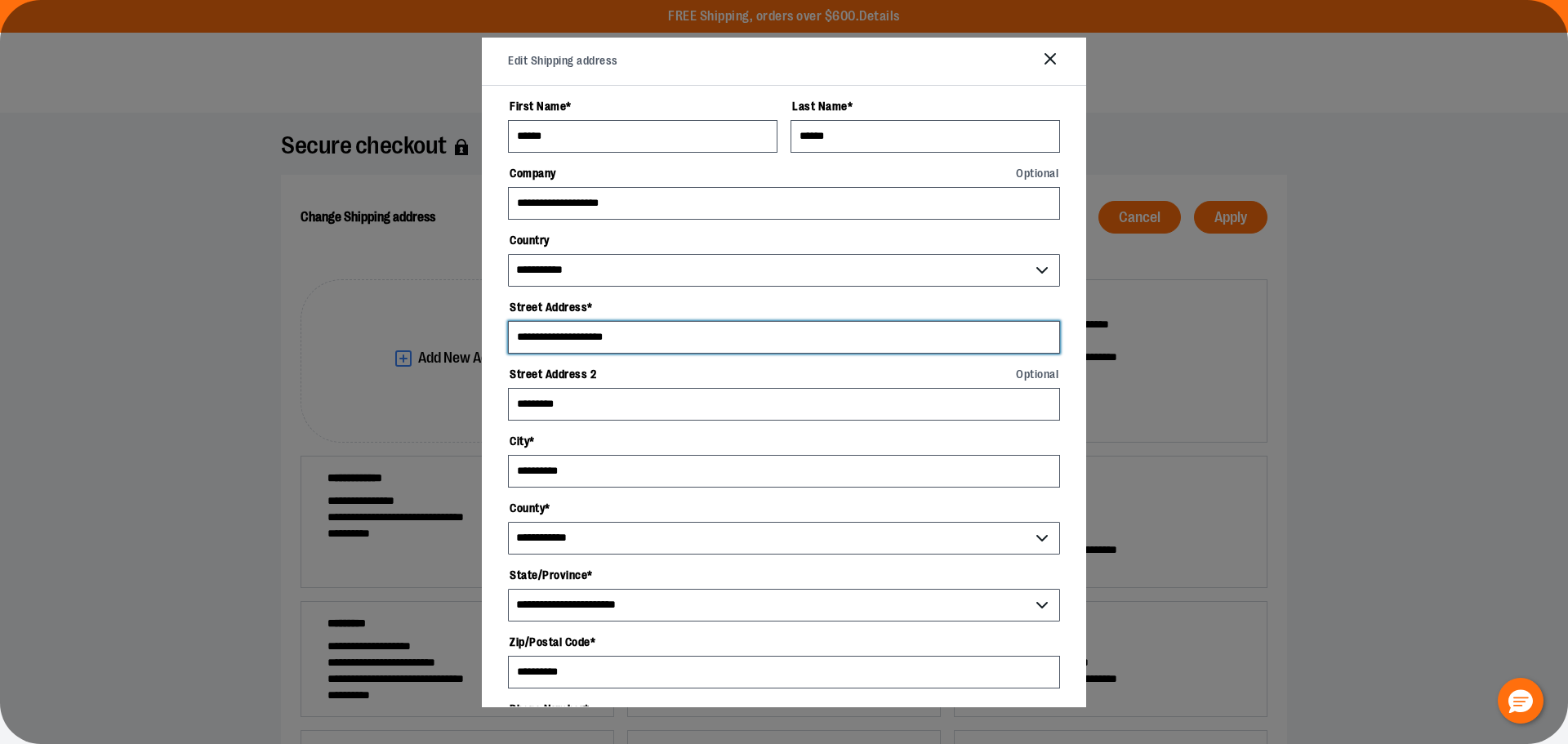
click at [549, 328] on input "**********" at bounding box center [784, 337] width 552 height 32
click at [559, 333] on input "**********" at bounding box center [784, 337] width 552 height 32
click at [564, 339] on input "**********" at bounding box center [784, 337] width 552 height 32
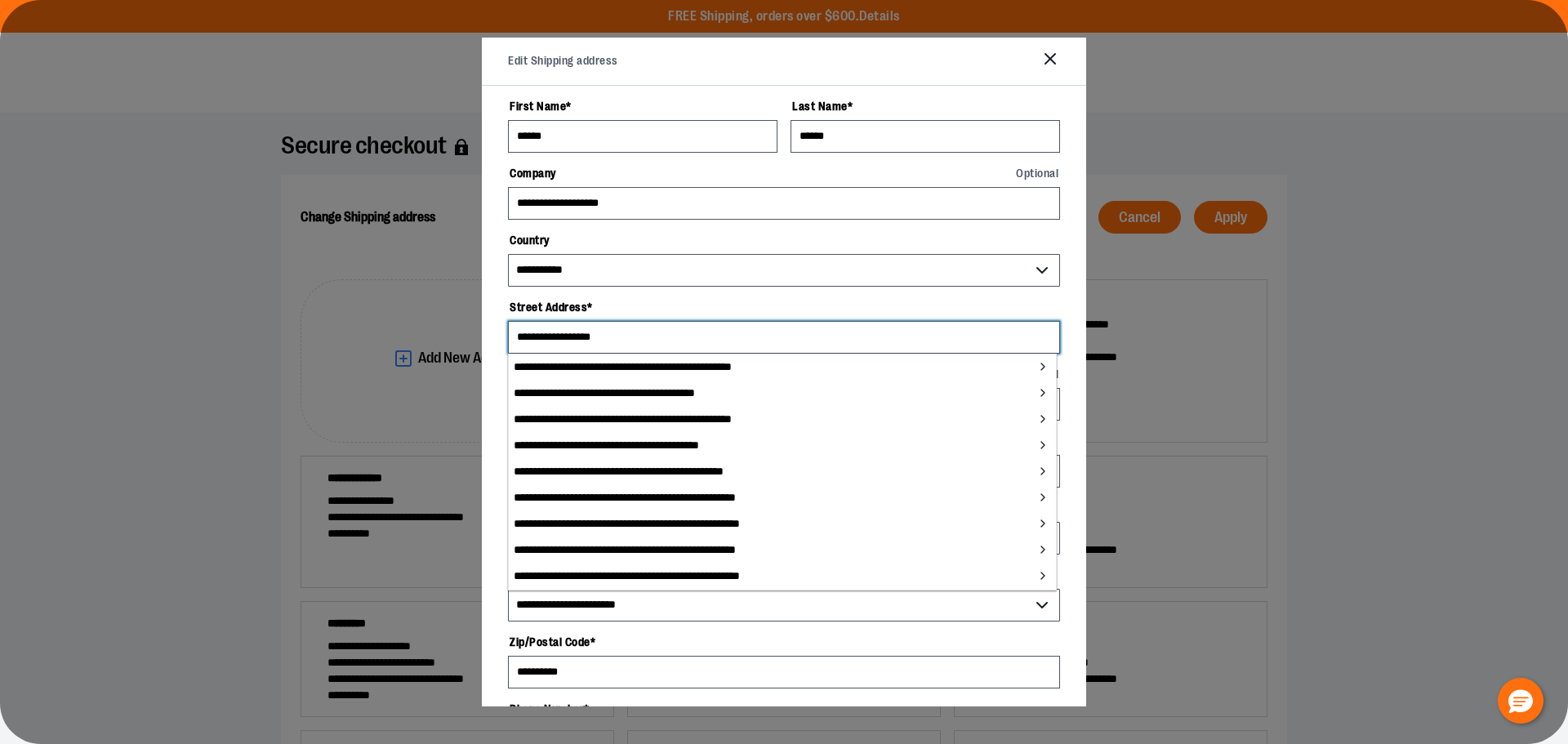
type input "**********"
click at [615, 306] on label "Street Address *" at bounding box center [784, 307] width 552 height 28
click at [615, 321] on input "**********" at bounding box center [784, 337] width 552 height 32
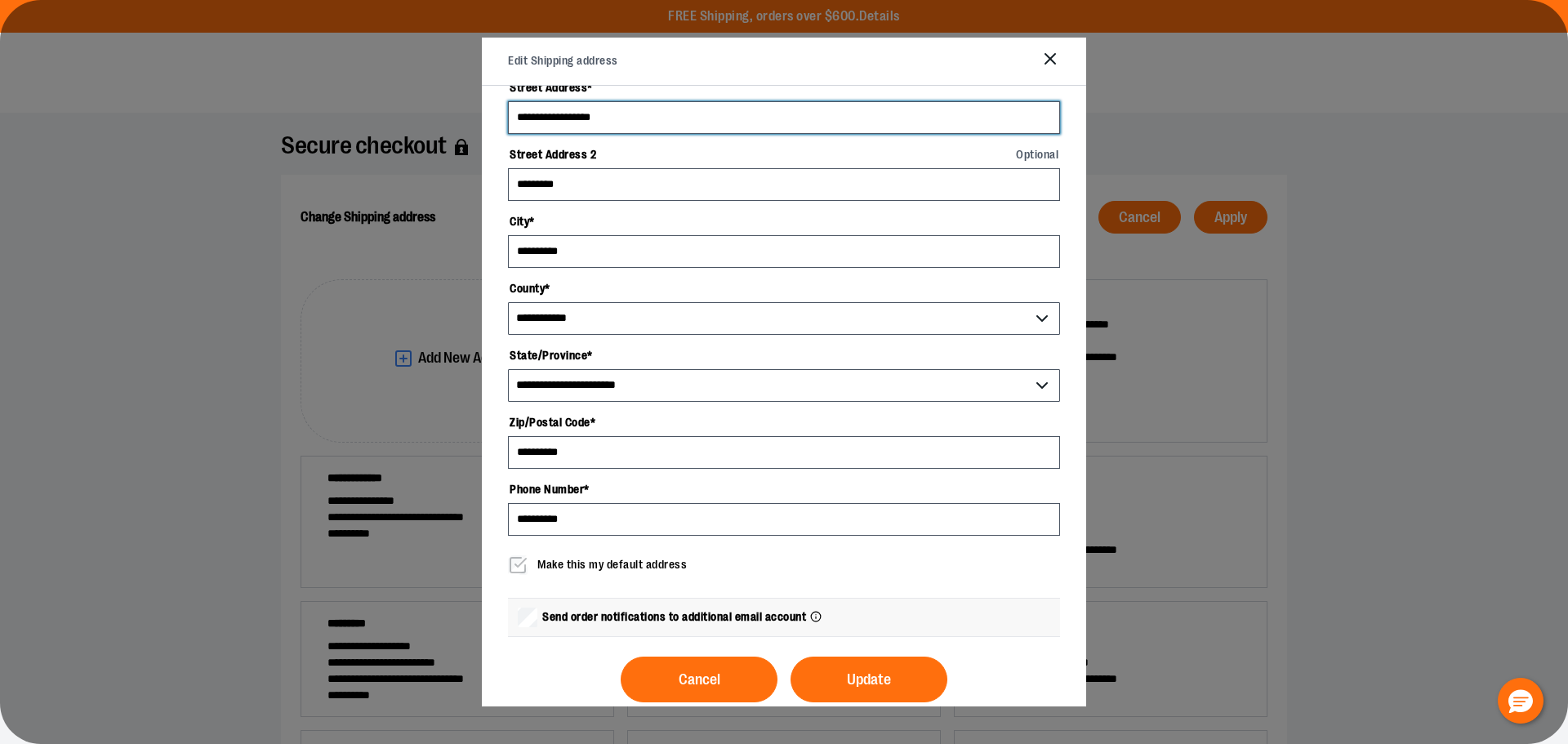
scroll to position [240, 0]
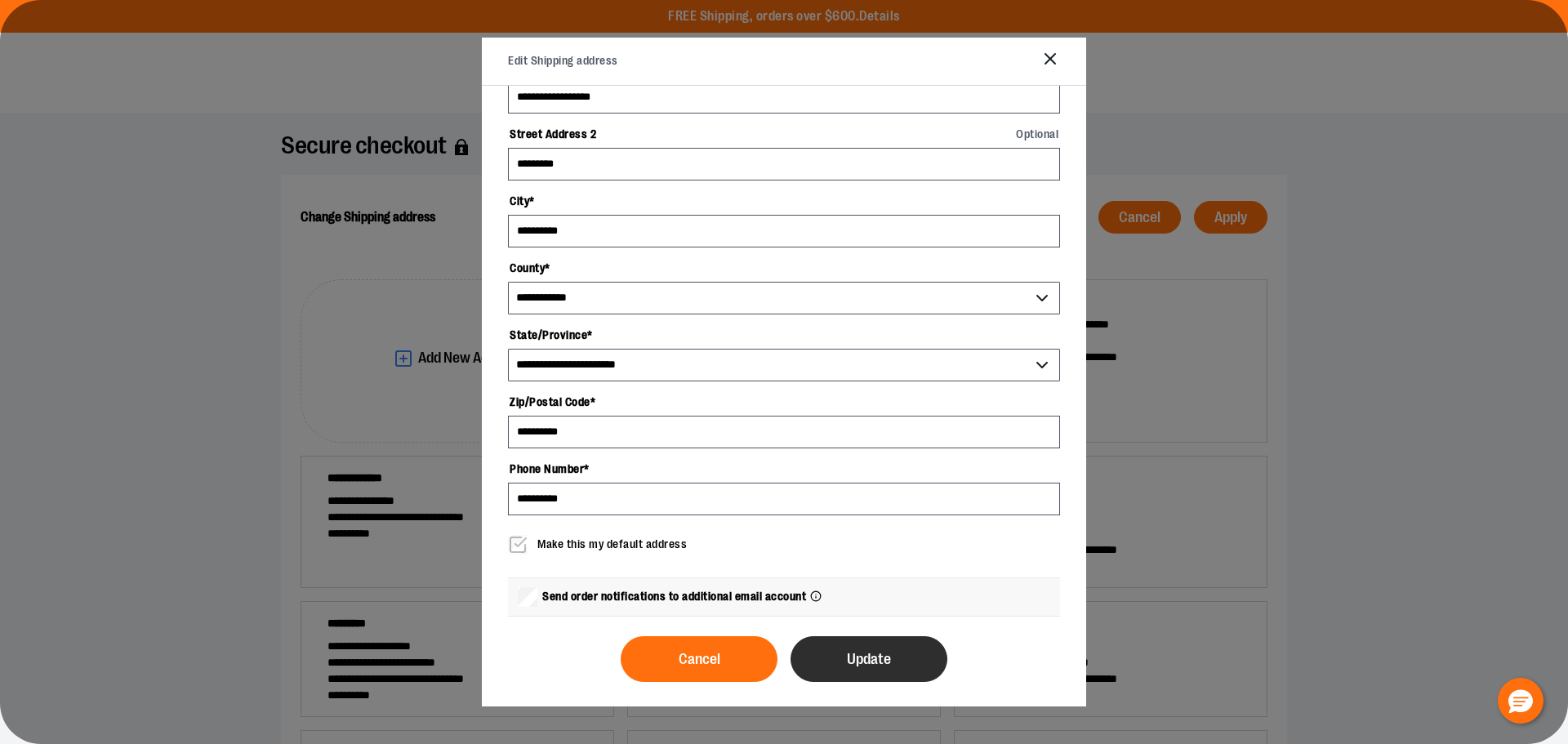
click at [915, 671] on button "Update" at bounding box center [869, 658] width 157 height 46
click at [839, 671] on button "Update" at bounding box center [869, 658] width 157 height 46
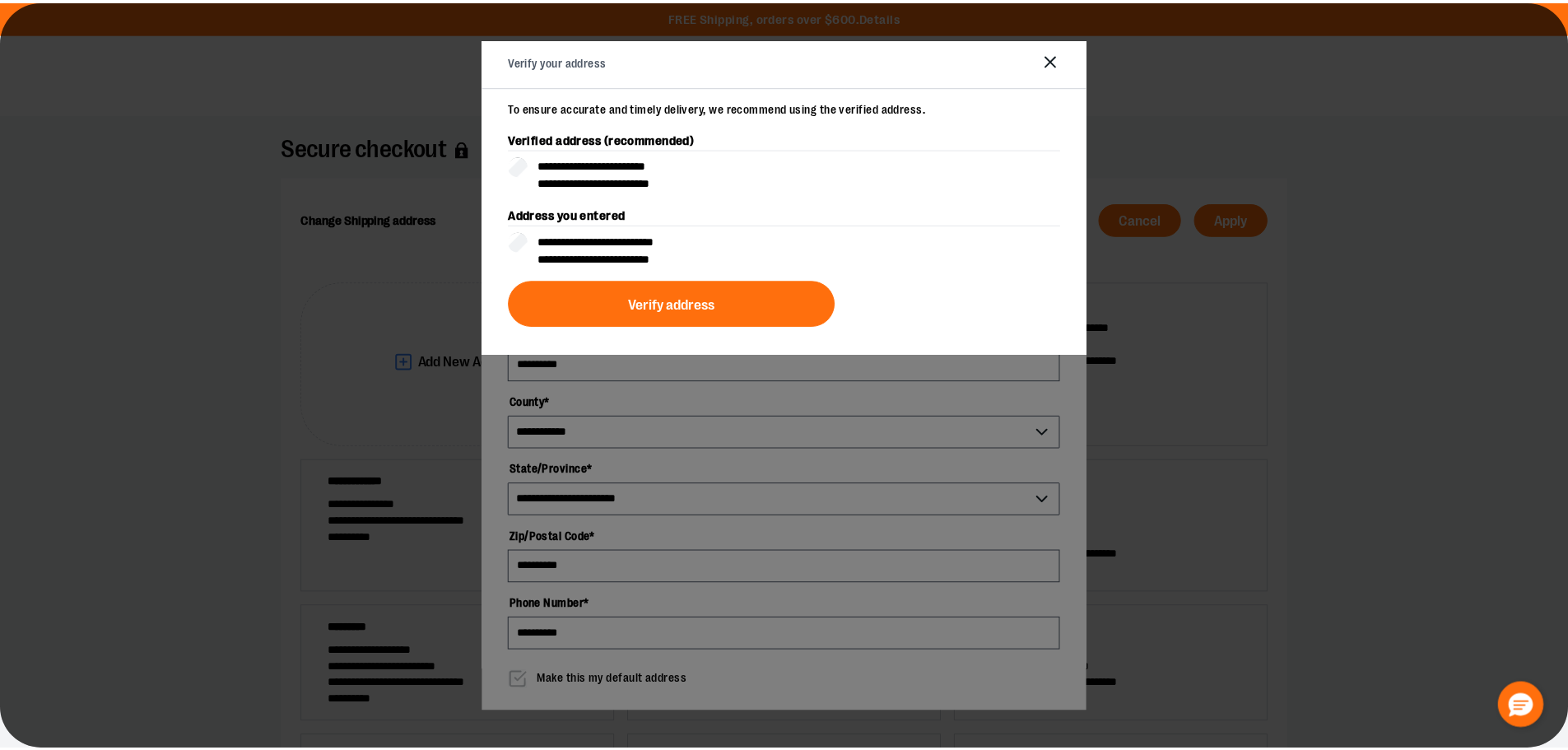
scroll to position [0, 0]
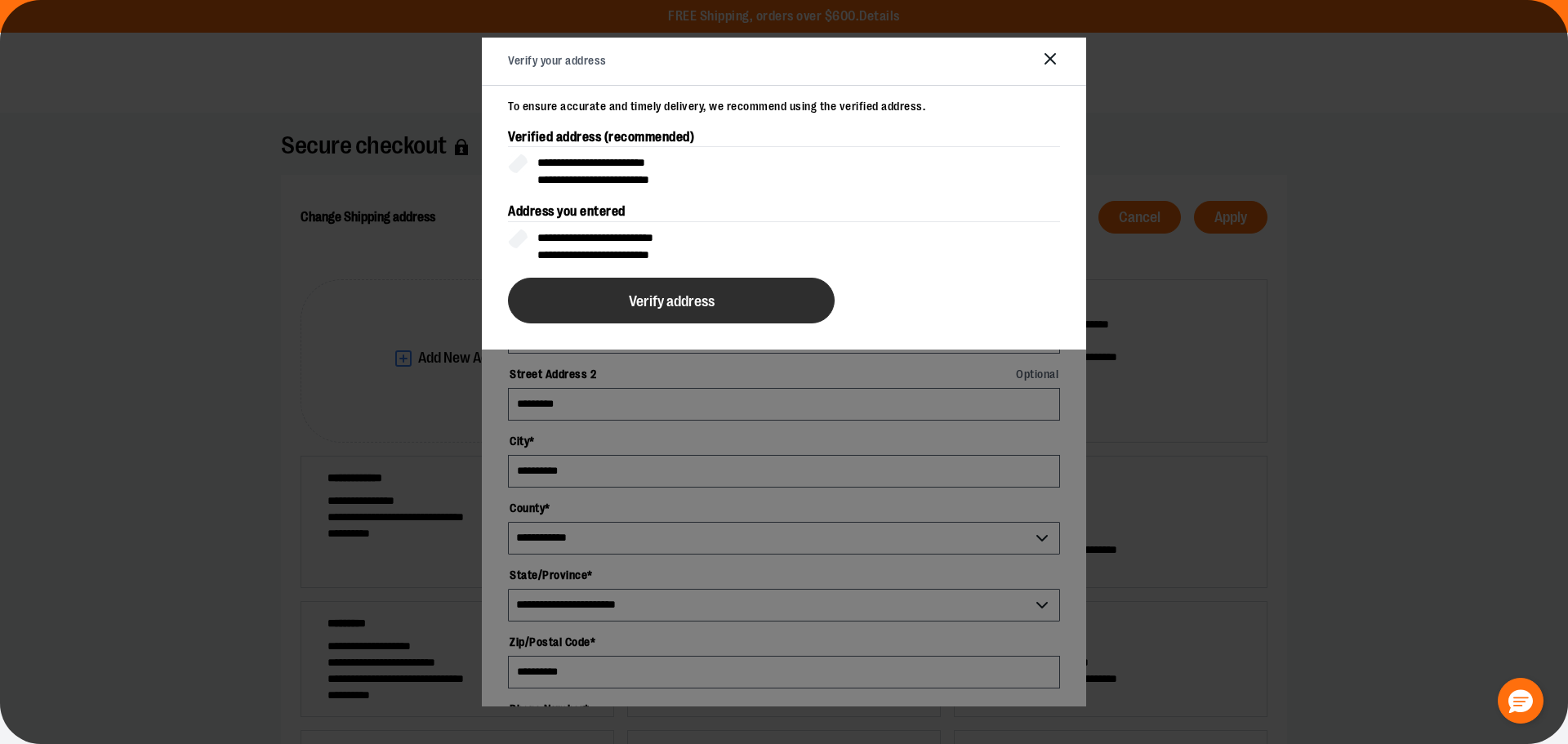
click at [702, 296] on span "Verify address" at bounding box center [671, 301] width 86 height 15
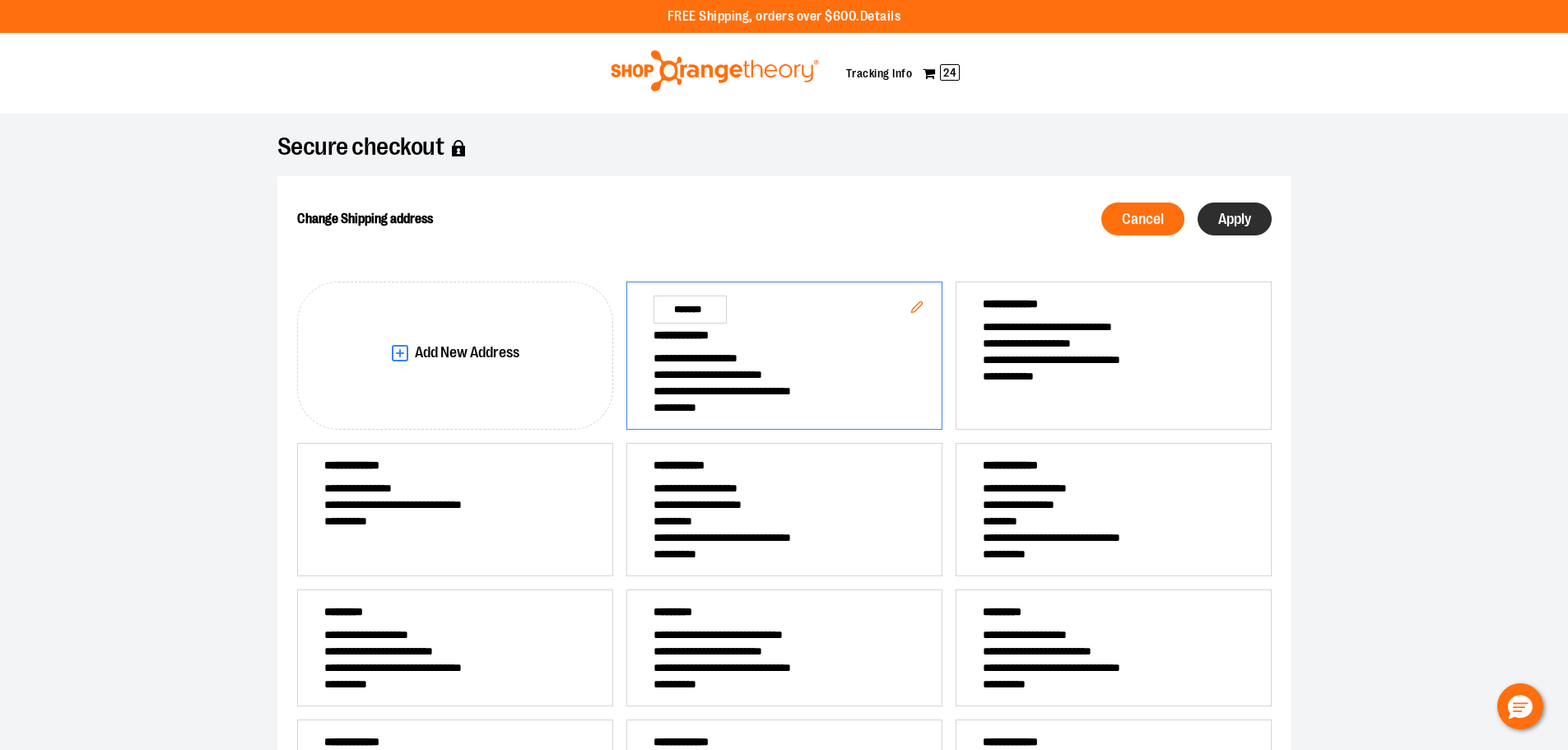
click at [1247, 218] on span "Apply" at bounding box center [1235, 219] width 33 height 15
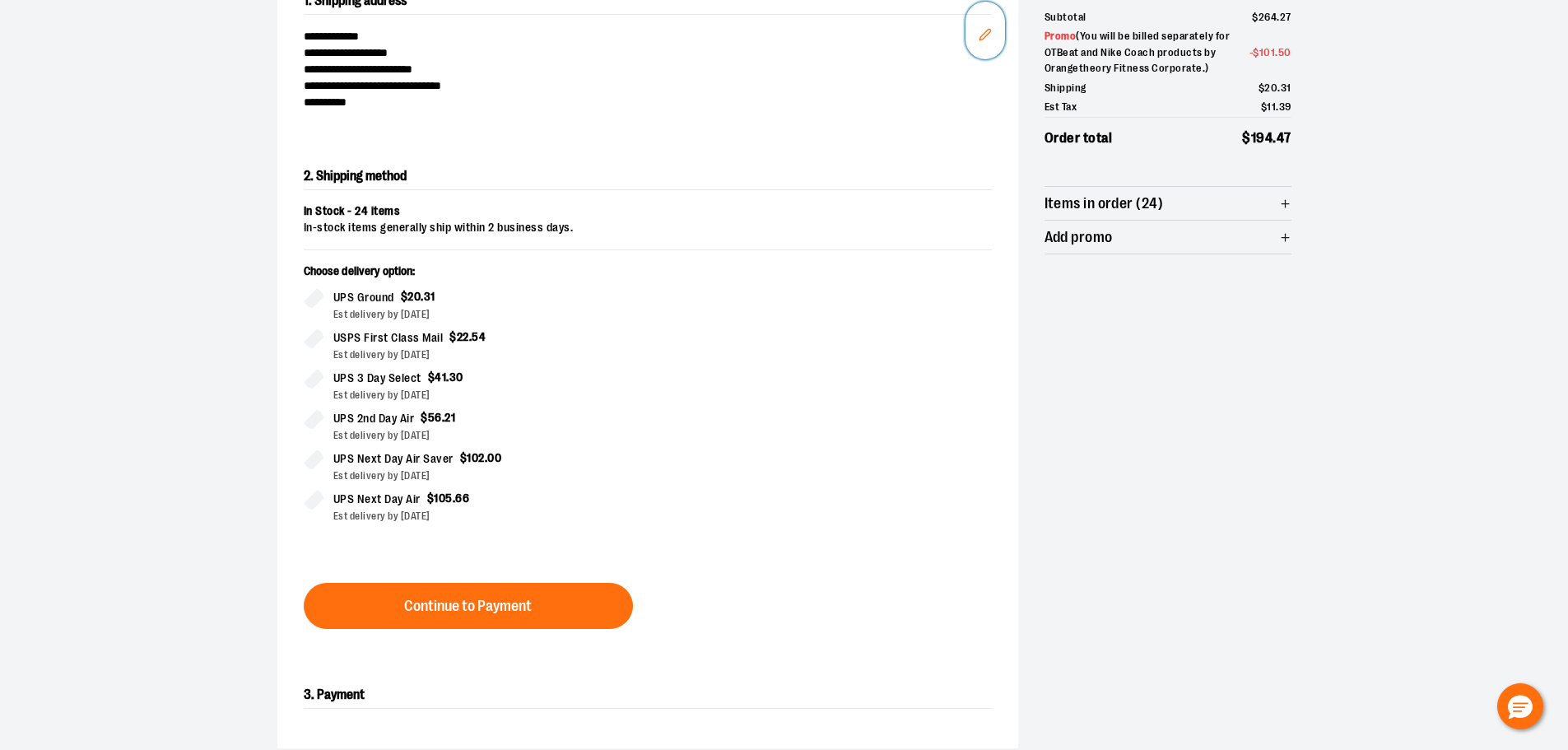
scroll to position [281, 0]
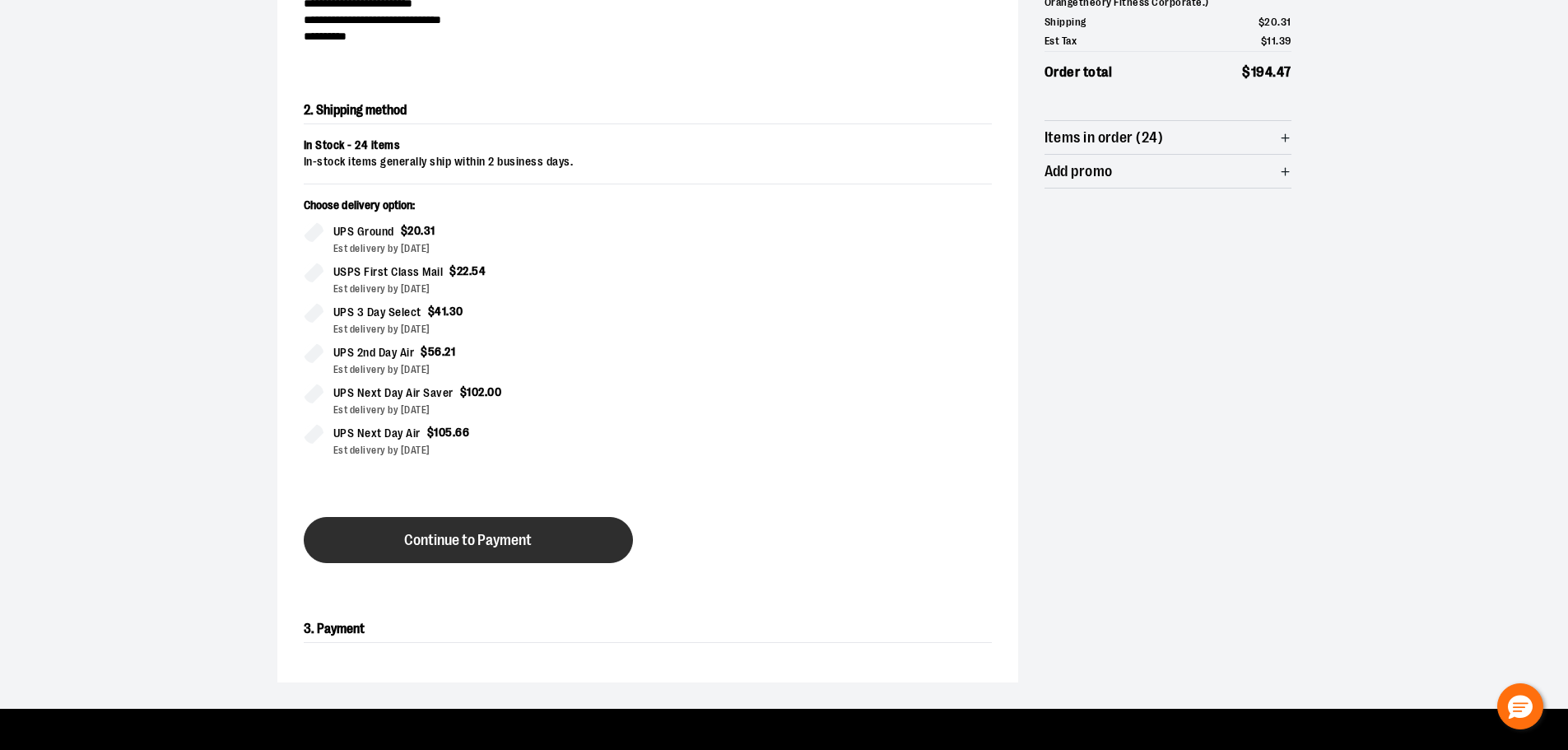
click at [498, 543] on span "Continue to Payment" at bounding box center [468, 540] width 128 height 15
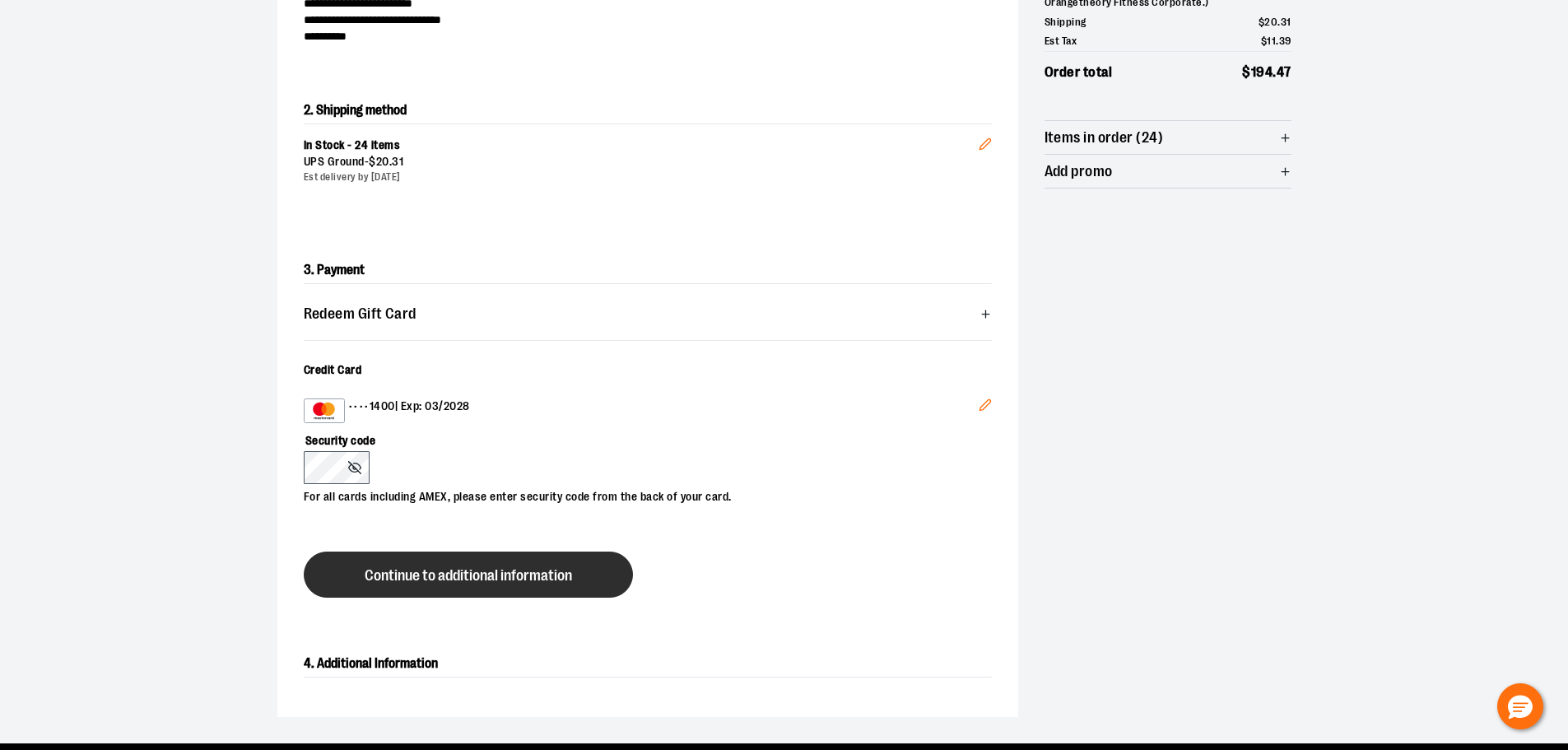
click at [404, 570] on span "Continue to additional information" at bounding box center [468, 576] width 208 height 15
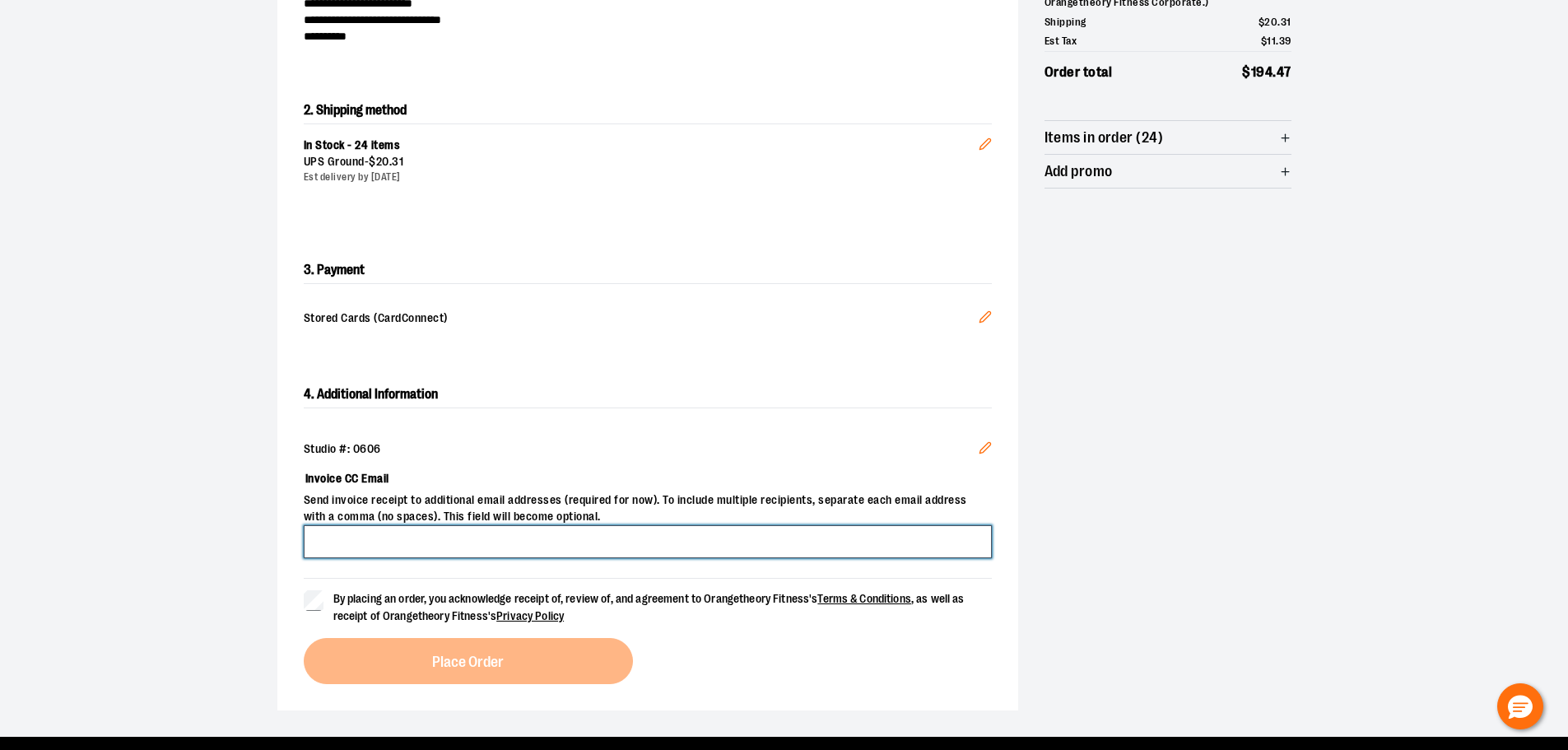
click at [373, 545] on input "Invoice CC Email" at bounding box center [648, 542] width 688 height 33
click at [336, 537] on input "**********" at bounding box center [648, 542] width 688 height 33
click at [547, 543] on input "**********" at bounding box center [648, 542] width 688 height 33
type input "**********"
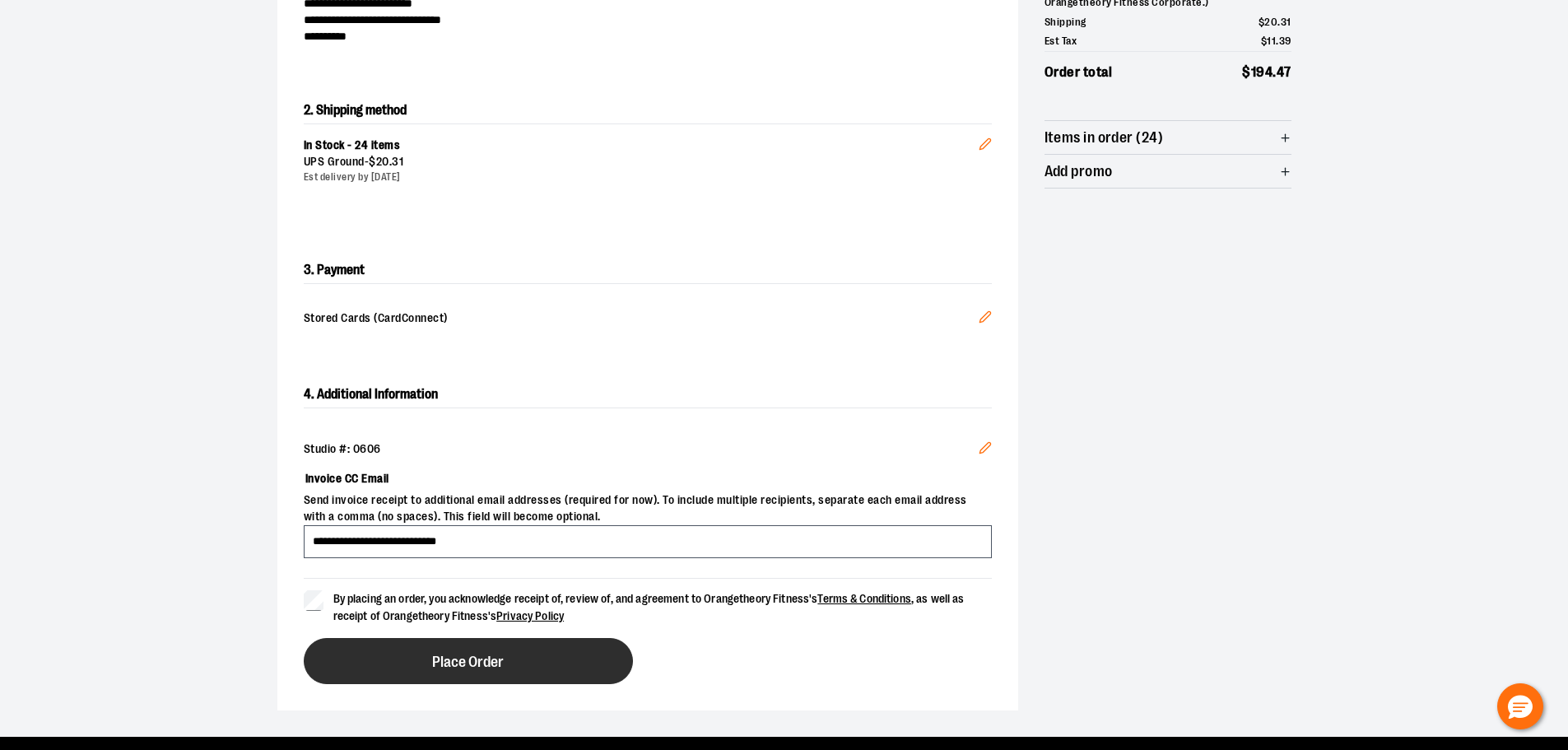
click at [474, 657] on span "Place Order" at bounding box center [468, 662] width 72 height 15
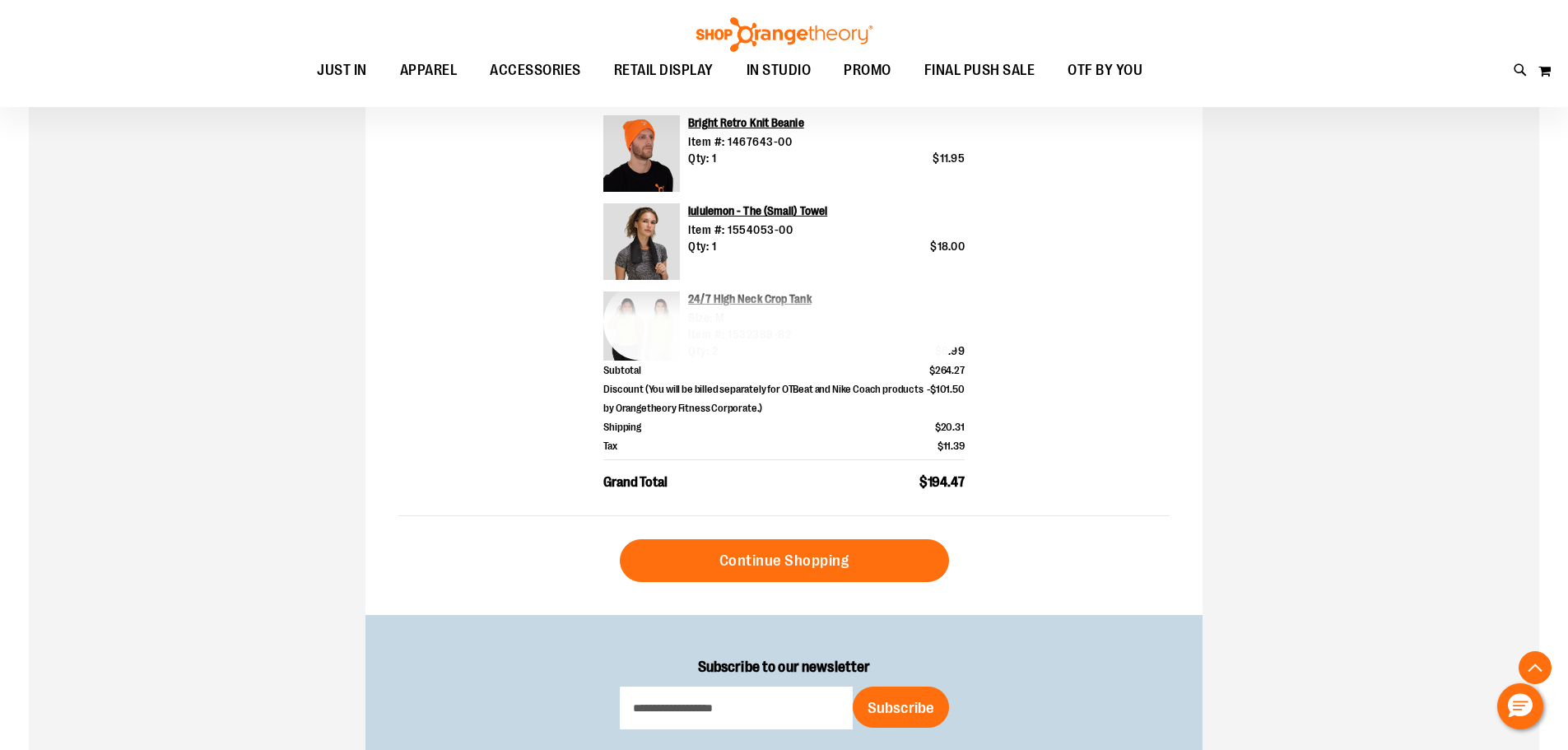
scroll to position [658, 0]
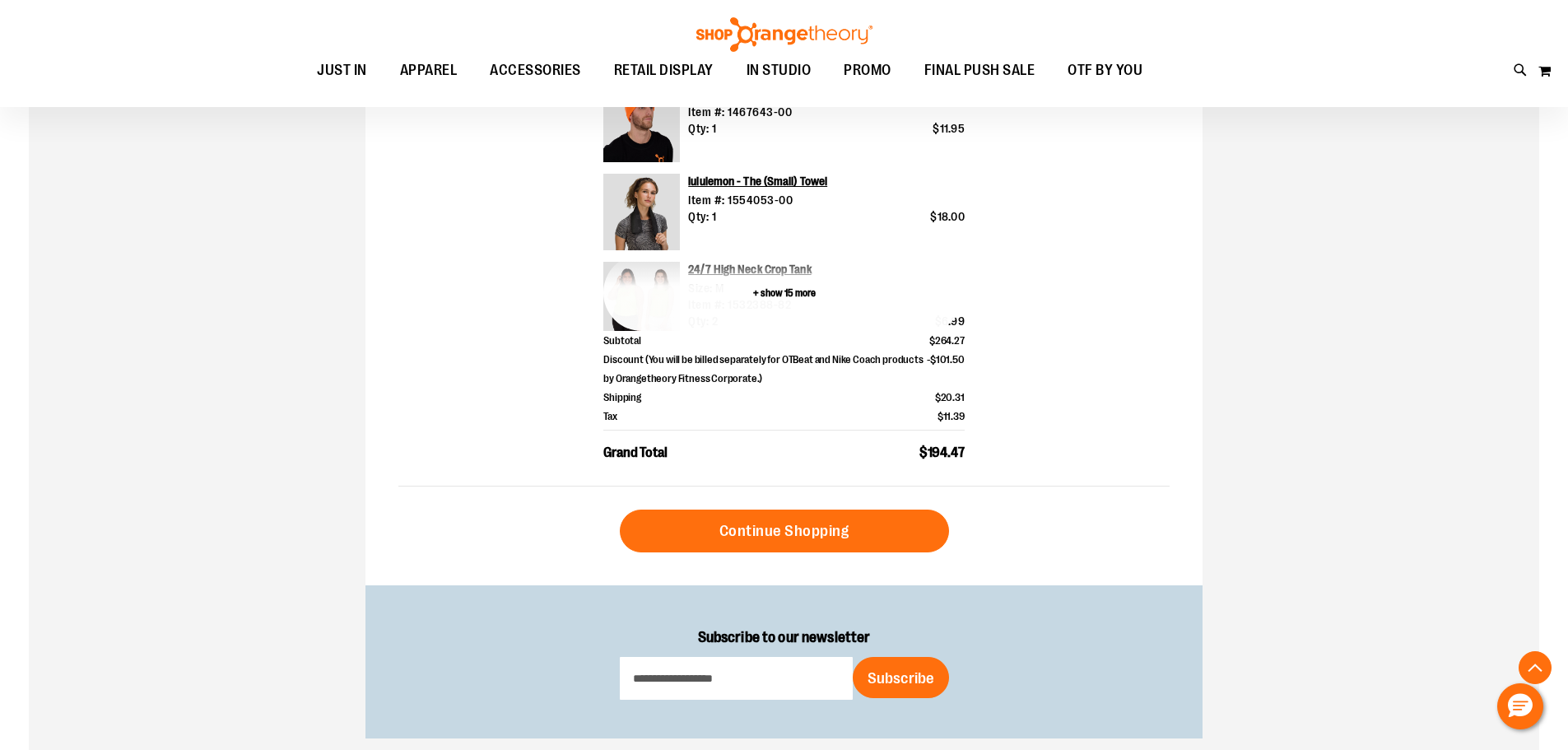
click at [782, 291] on button "+ show 15 more" at bounding box center [784, 292] width 361 height 76
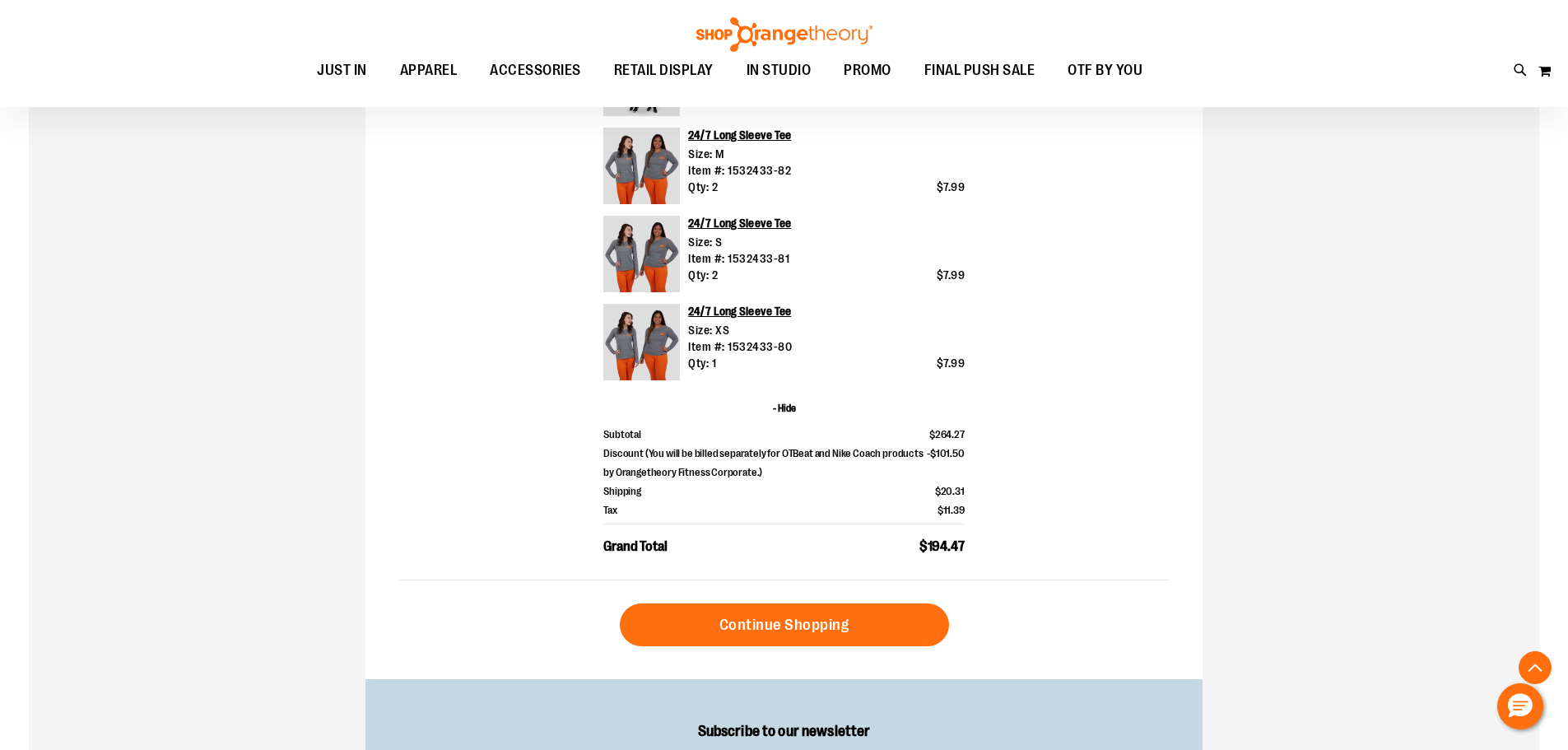
scroll to position [1893, 0]
